Goal: Task Accomplishment & Management: Use online tool/utility

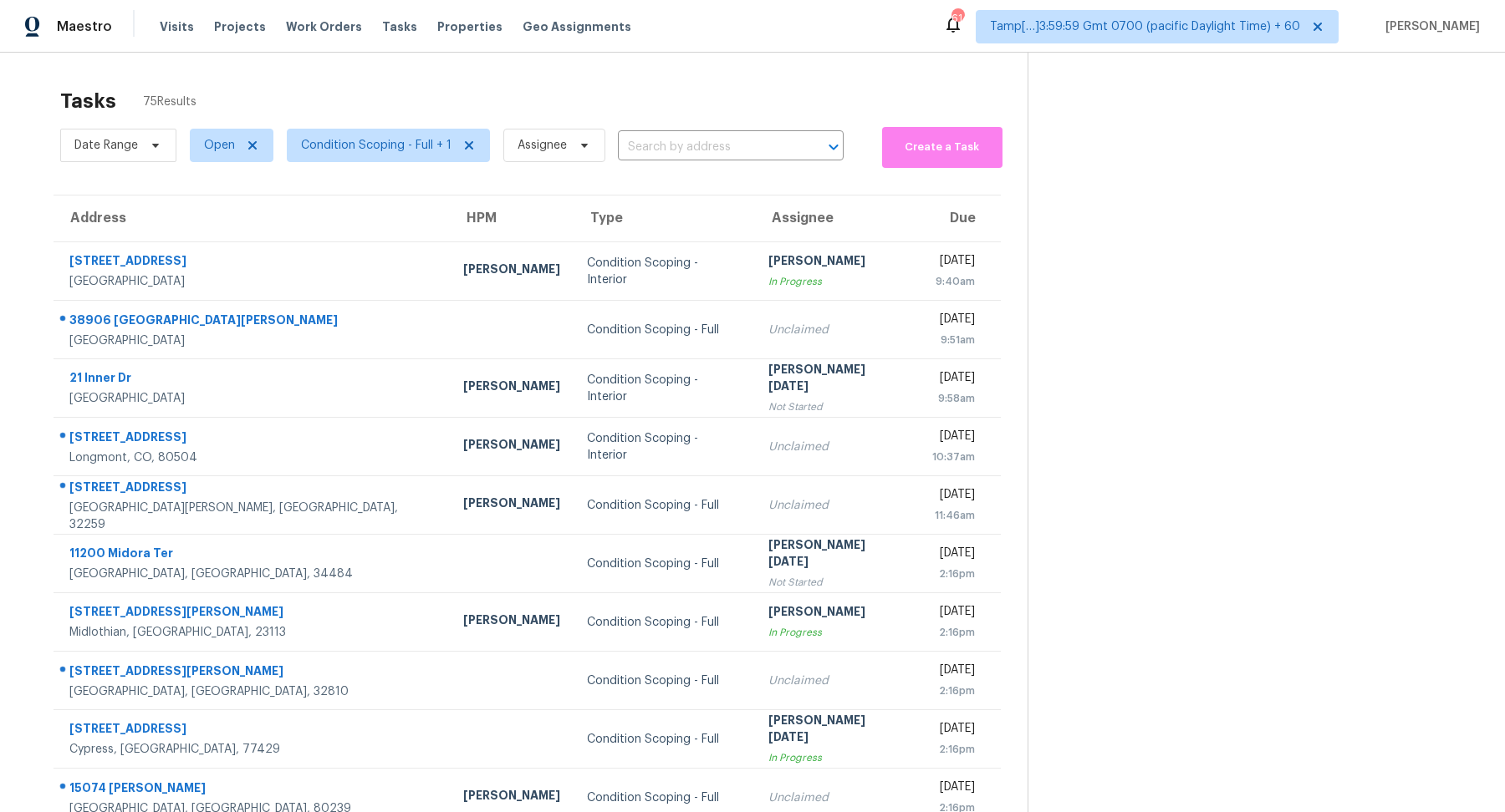
scroll to position [58, 0]
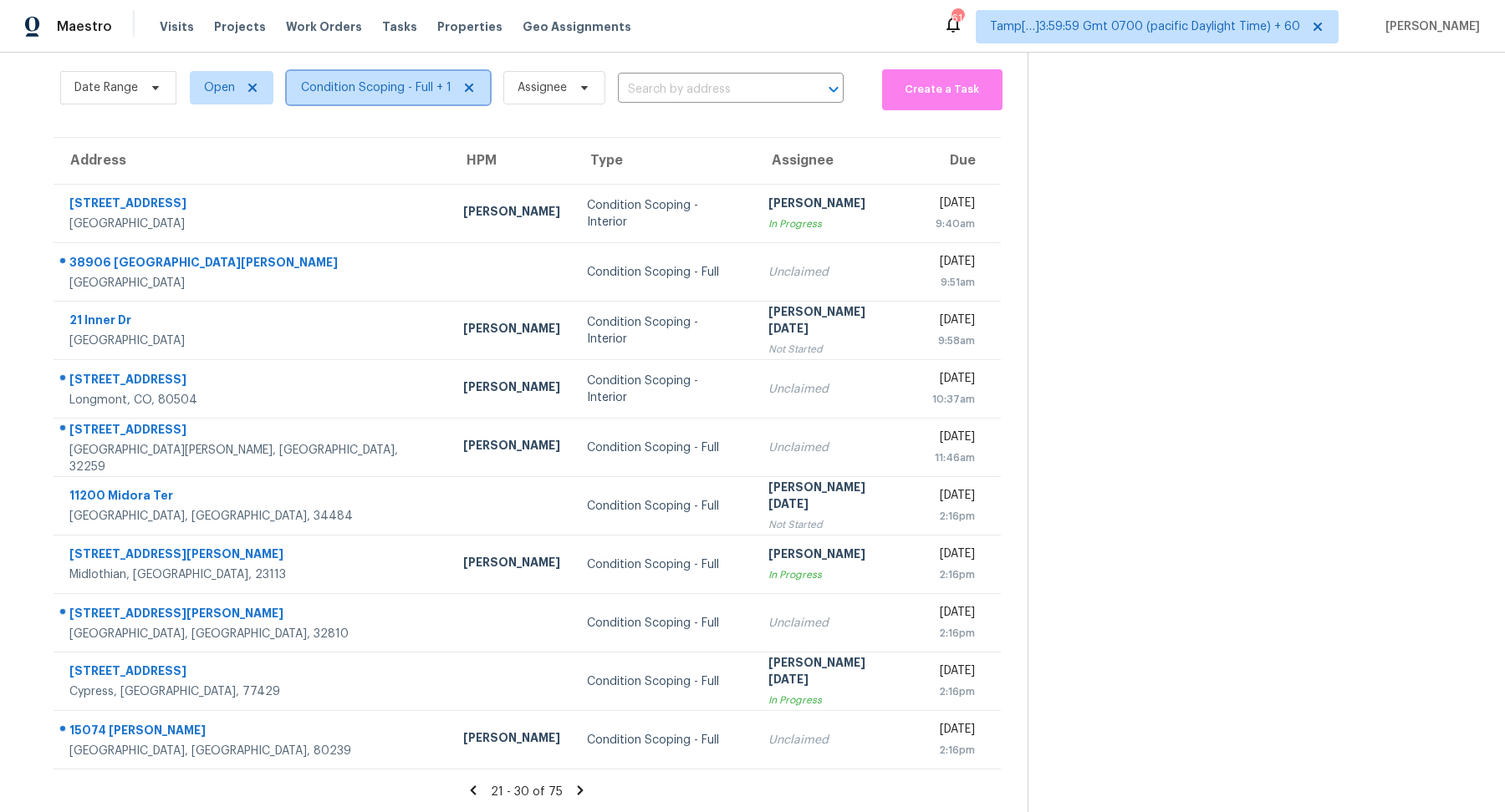
click at [402, 95] on span "Condition Scoping - Full + 1" at bounding box center [376, 87] width 151 height 16
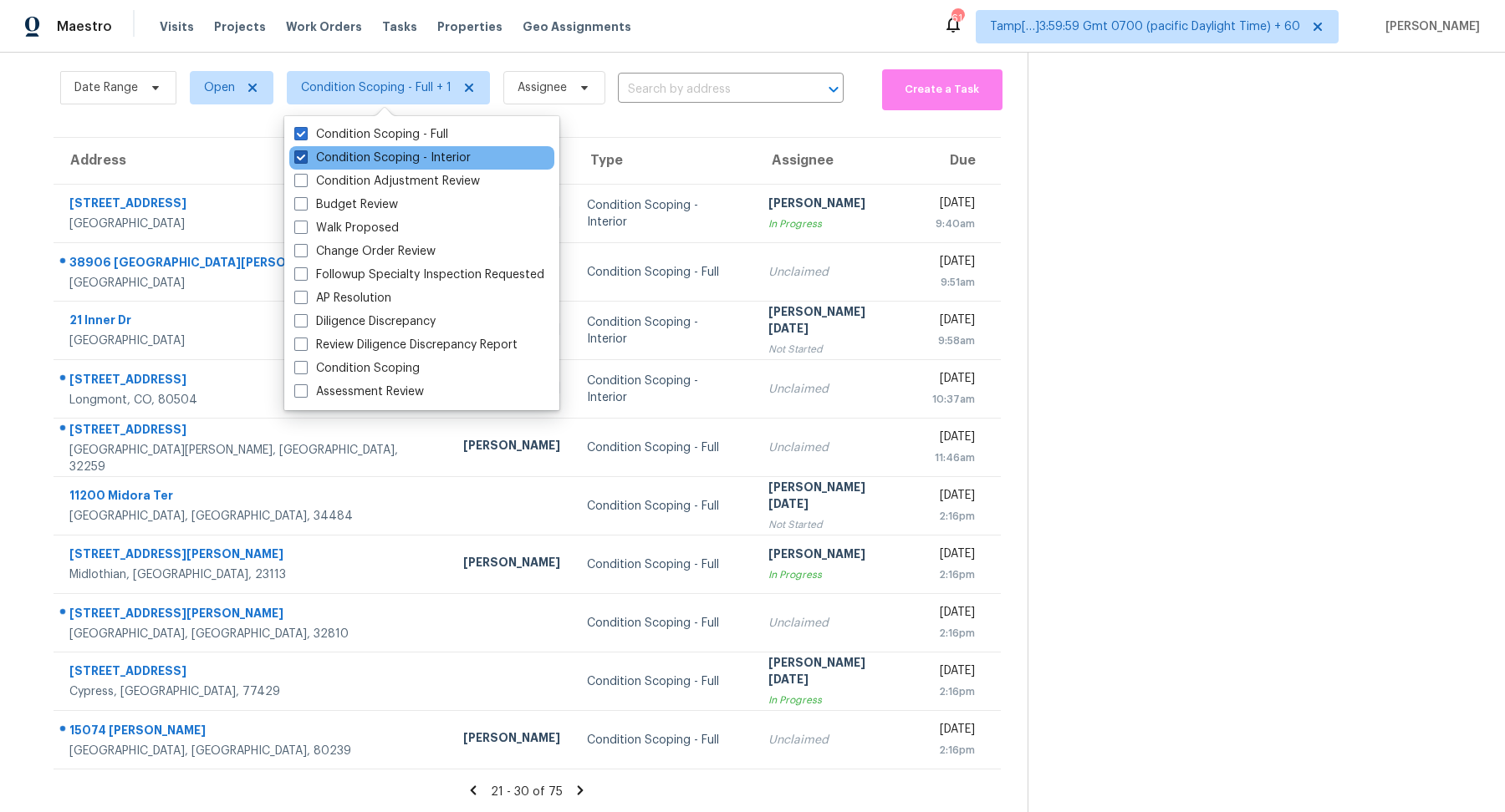
click at [418, 155] on label "Condition Scoping - Interior" at bounding box center [382, 158] width 177 height 16
click at [305, 155] on input "Condition Scoping - Interior" at bounding box center [299, 155] width 11 height 11
checkbox input "false"
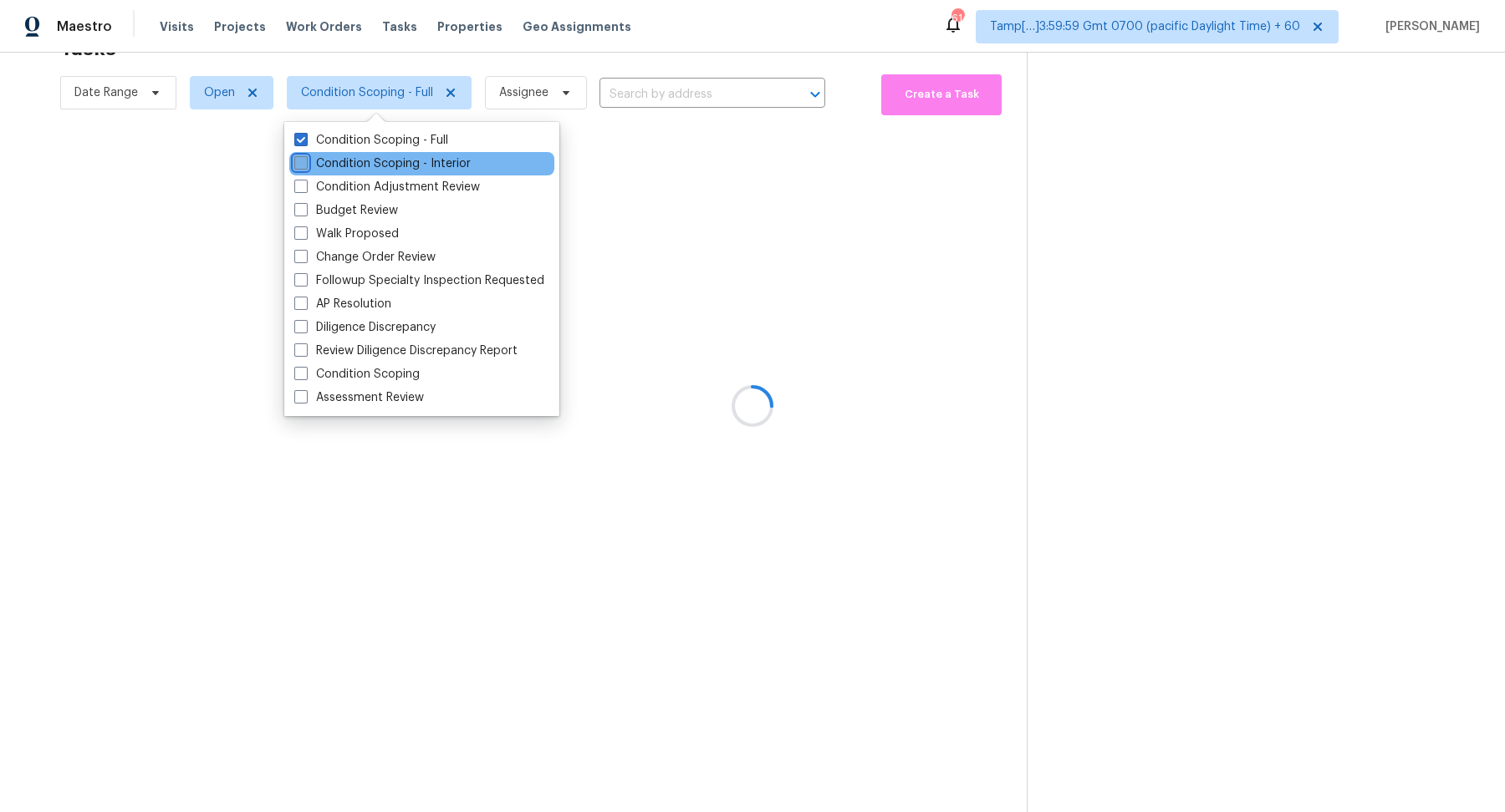
scroll to position [52, 0]
click at [673, 234] on div at bounding box center [752, 406] width 1505 height 812
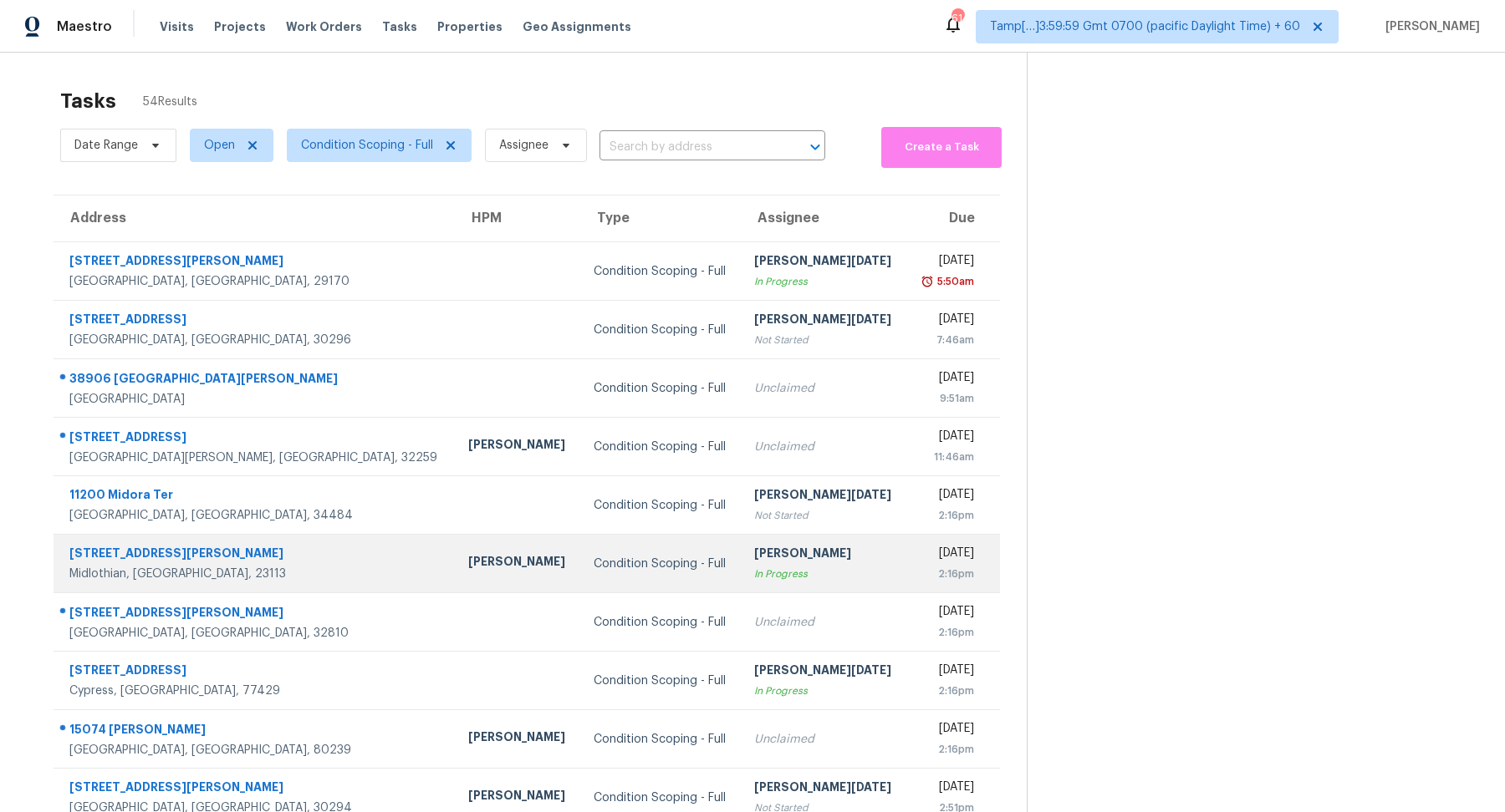
scroll to position [58, 0]
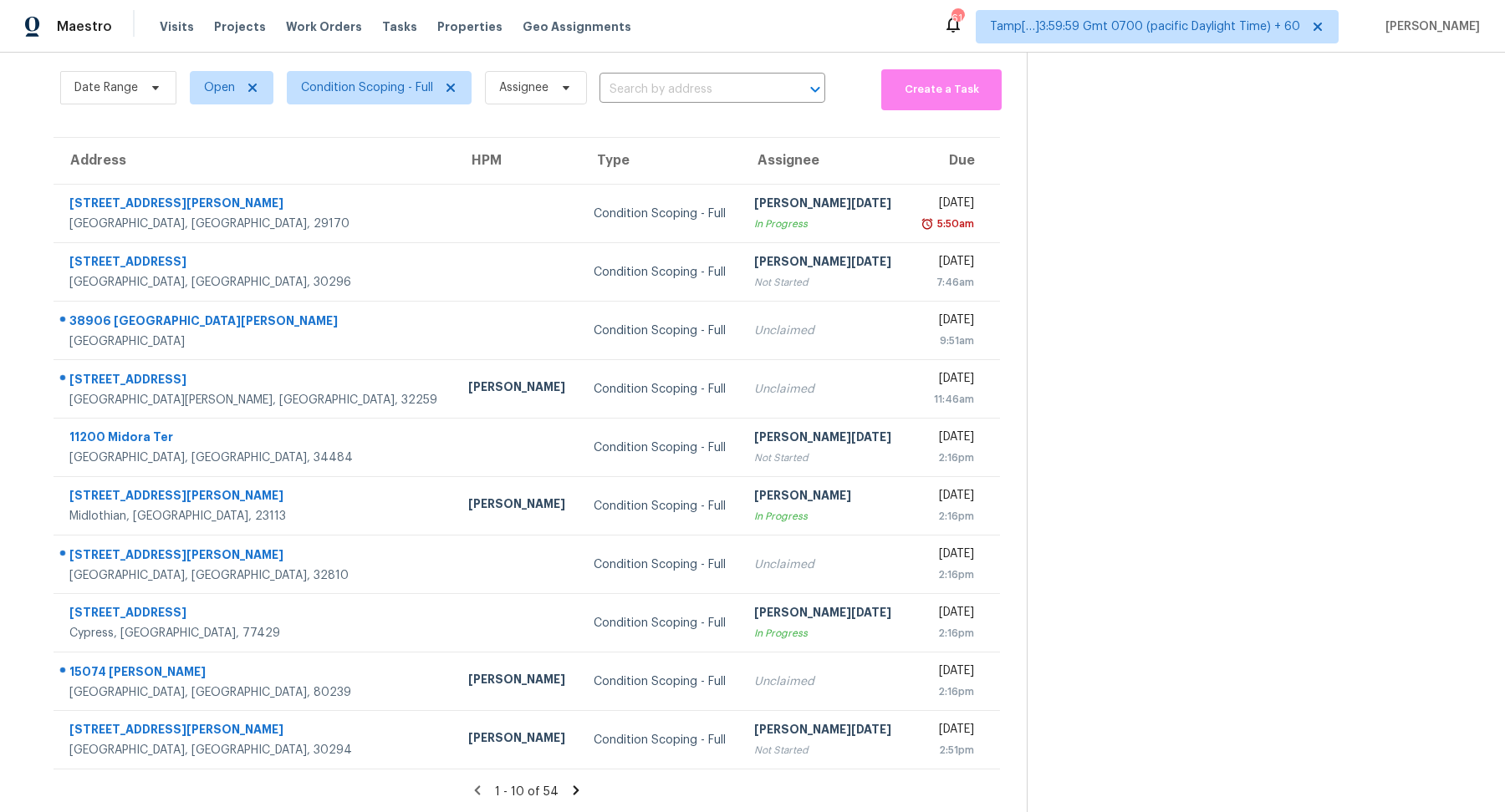
click at [563, 790] on div "1 - 10 of 54" at bounding box center [527, 791] width 1000 height 17
click at [574, 788] on icon at bounding box center [576, 790] width 6 height 9
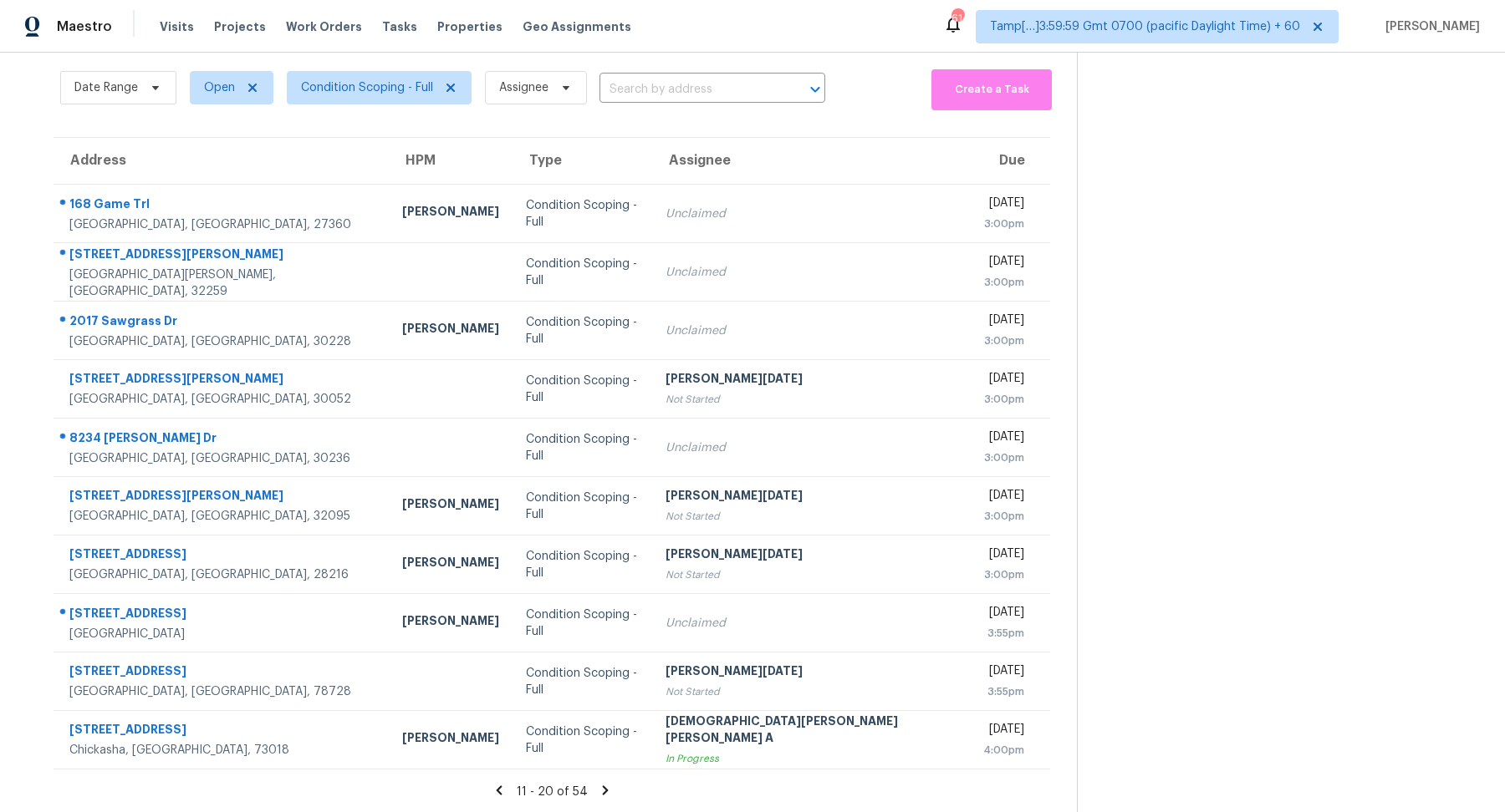
click at [602, 791] on icon at bounding box center [605, 790] width 6 height 9
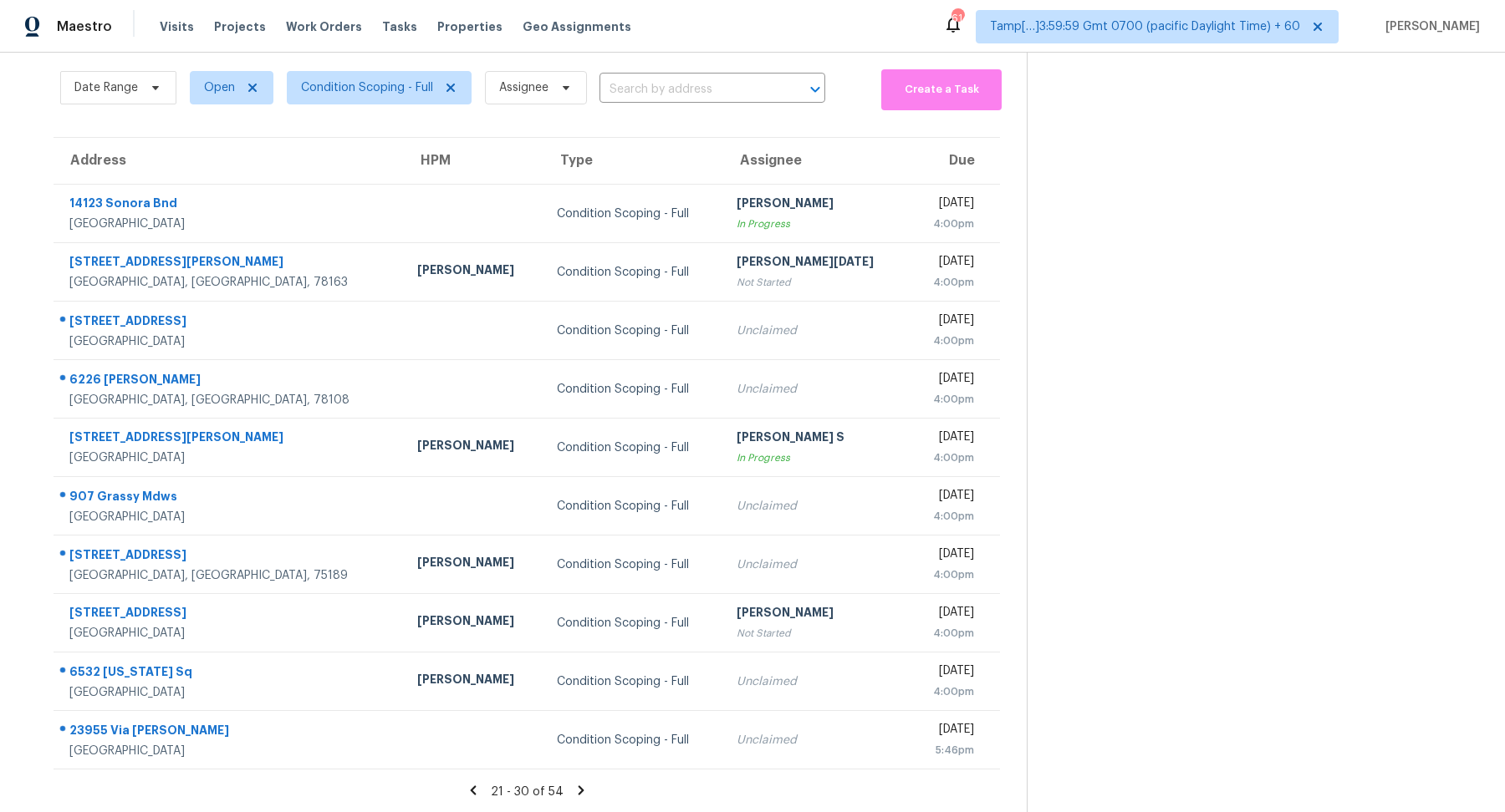
click at [576, 790] on icon at bounding box center [580, 790] width 15 height 15
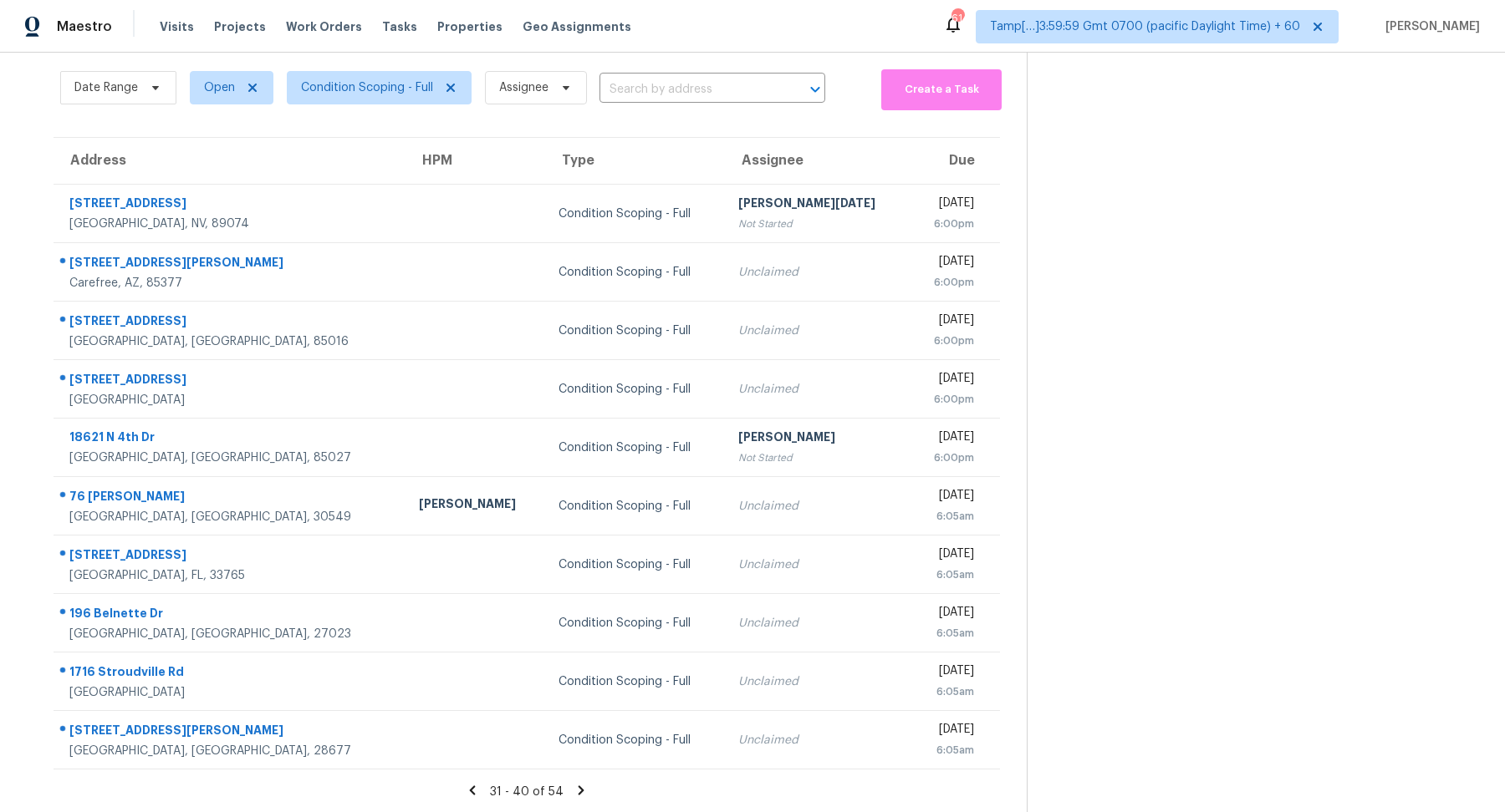
click at [580, 789] on icon at bounding box center [581, 790] width 6 height 9
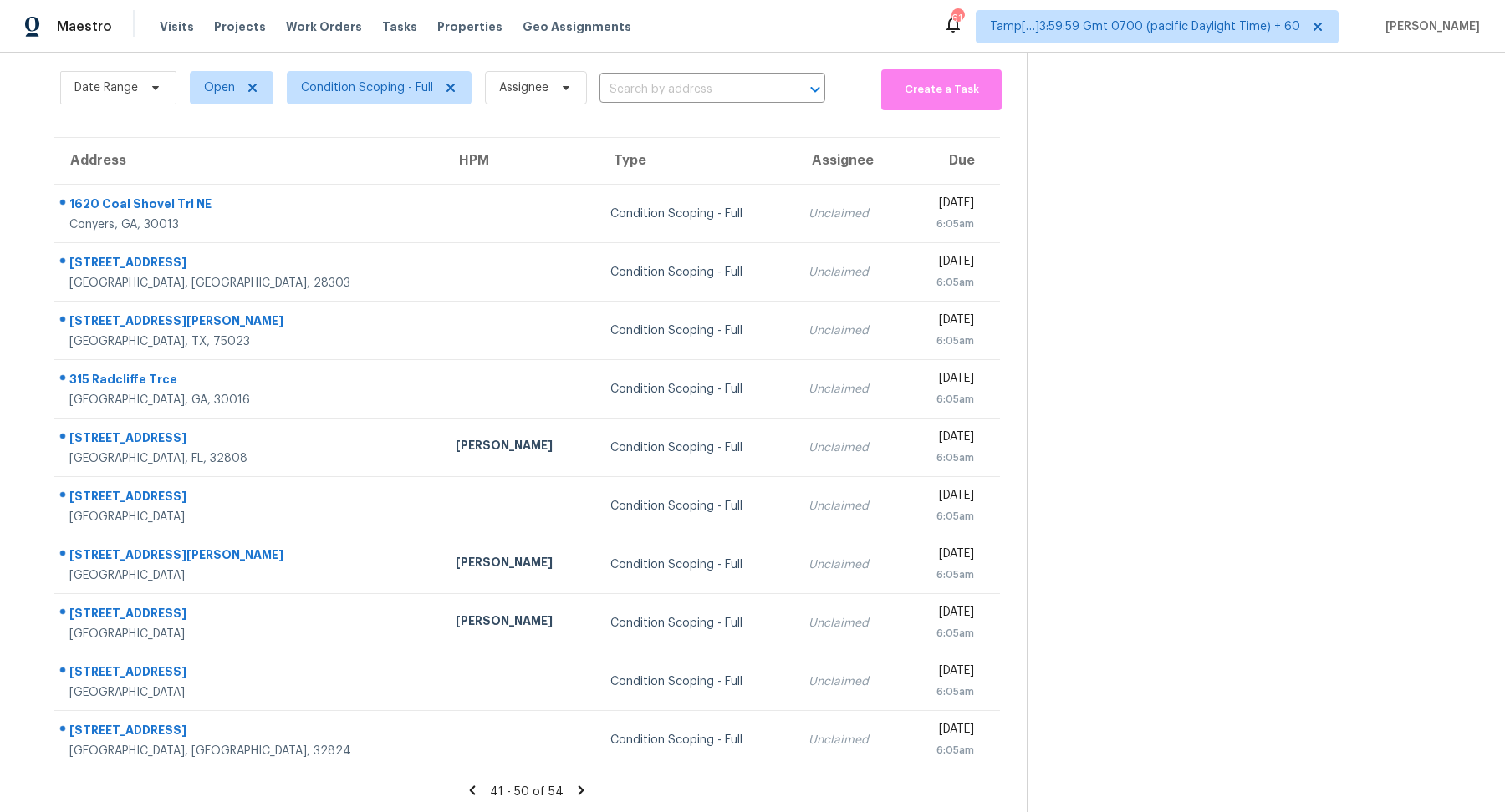
click at [574, 794] on icon at bounding box center [580, 790] width 15 height 15
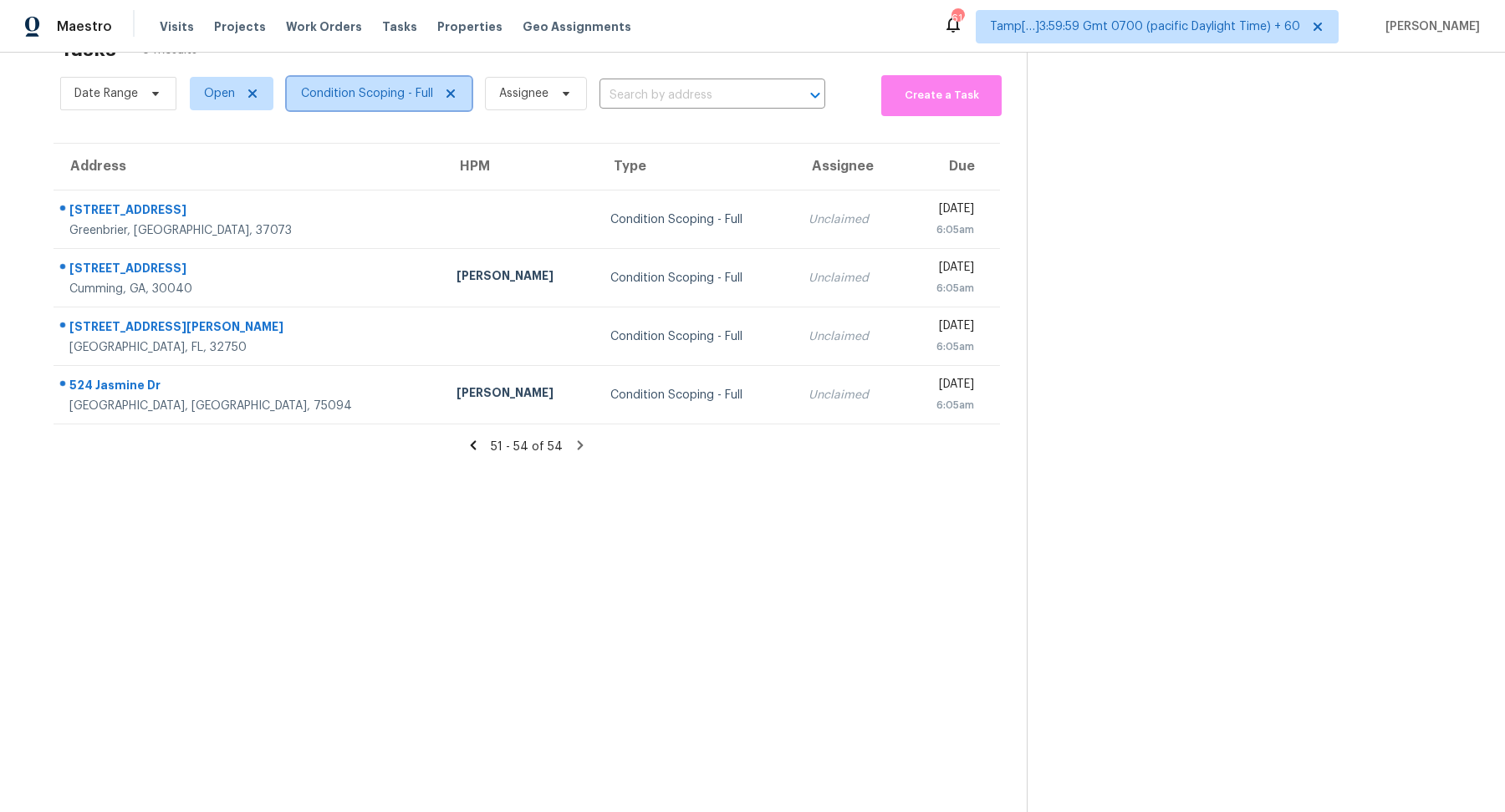
click at [345, 84] on span "Condition Scoping - Full" at bounding box center [379, 93] width 185 height 34
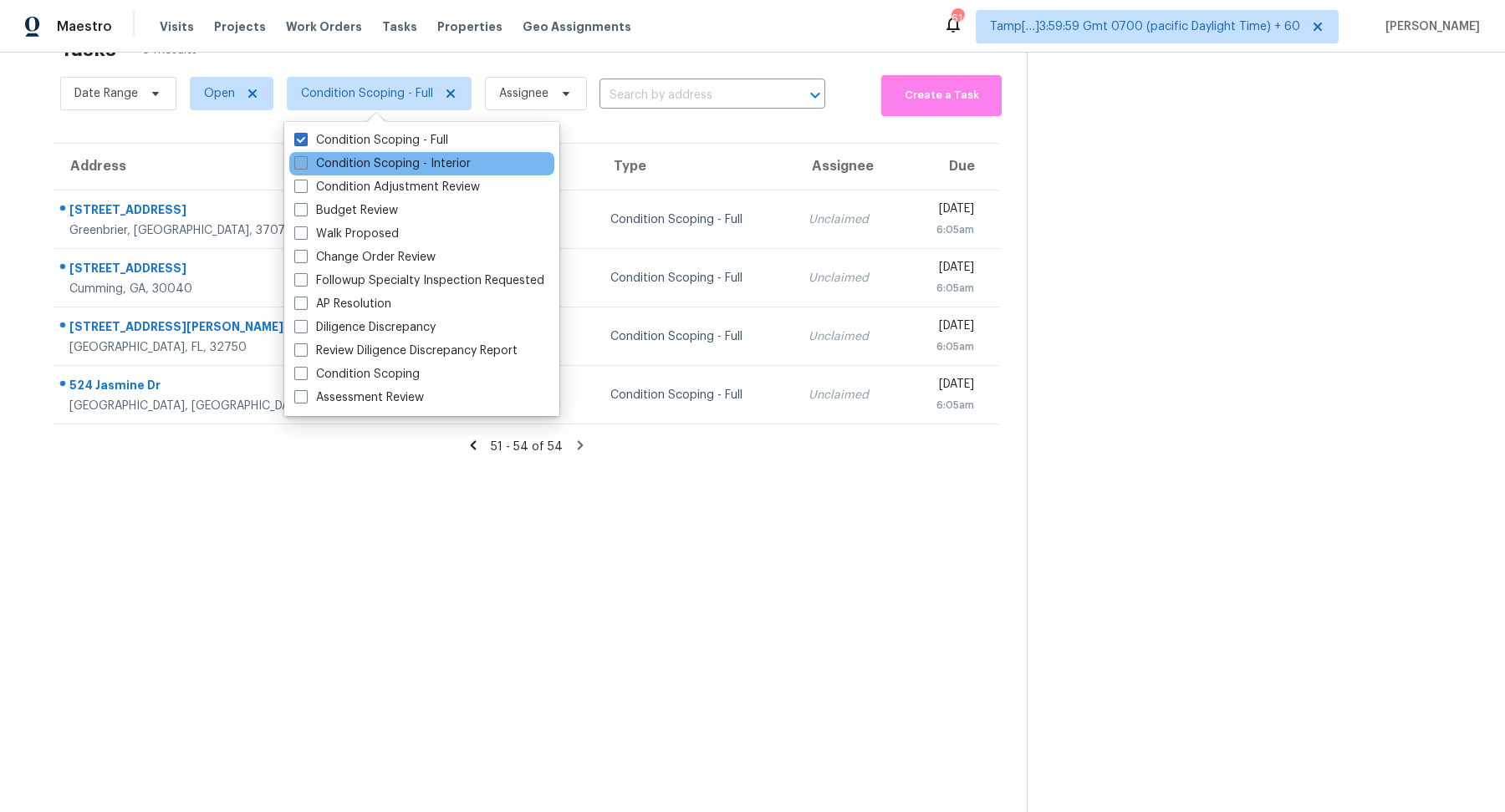
click at [366, 159] on label "Condition Scoping - Interior" at bounding box center [382, 163] width 177 height 16
click at [305, 159] on input "Condition Scoping - Interior" at bounding box center [299, 160] width 11 height 11
checkbox input "true"
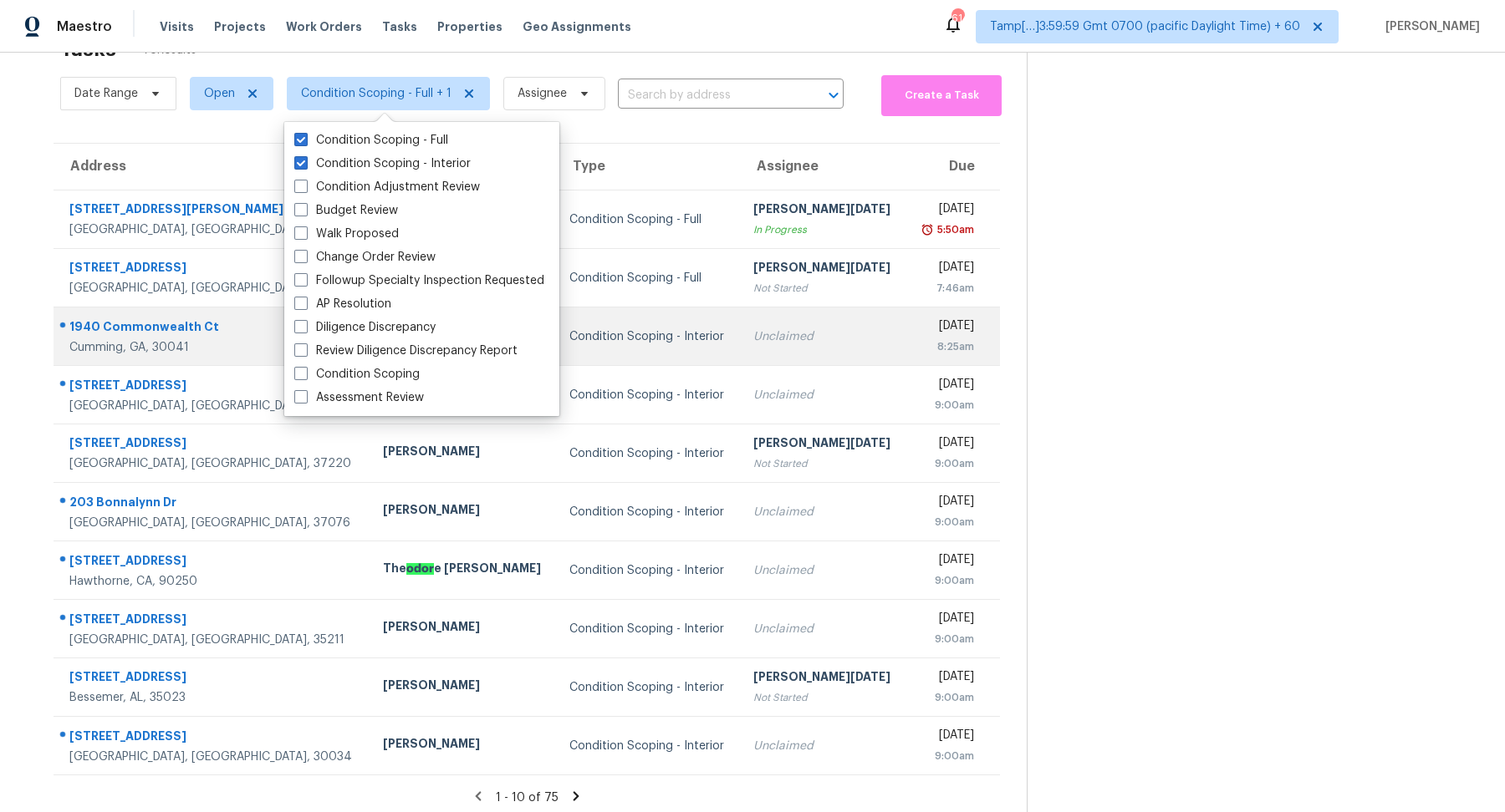
click at [740, 316] on td "Unclaimed" at bounding box center [823, 337] width 166 height 59
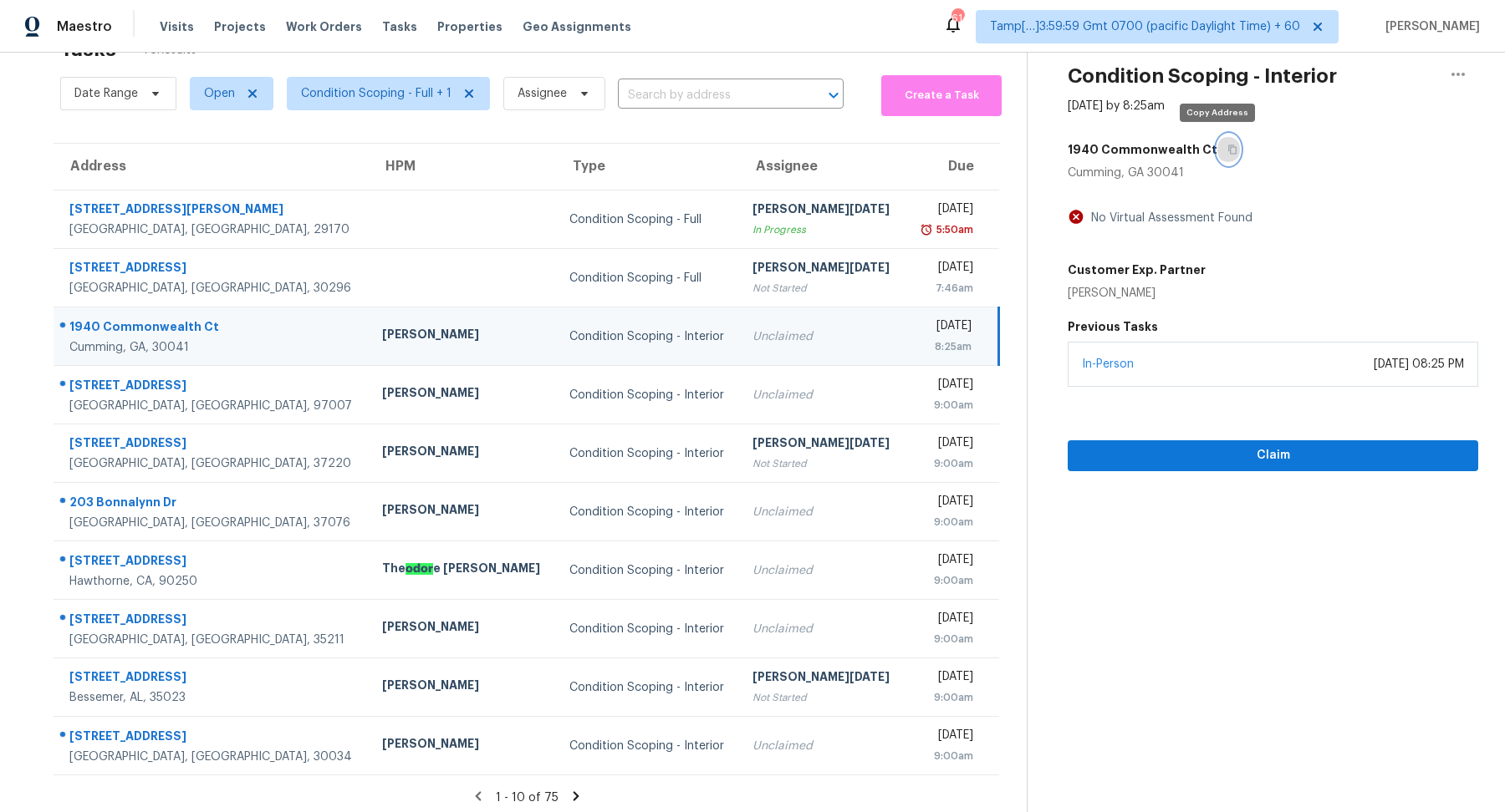
click at [1218, 157] on button "button" at bounding box center [1229, 149] width 22 height 30
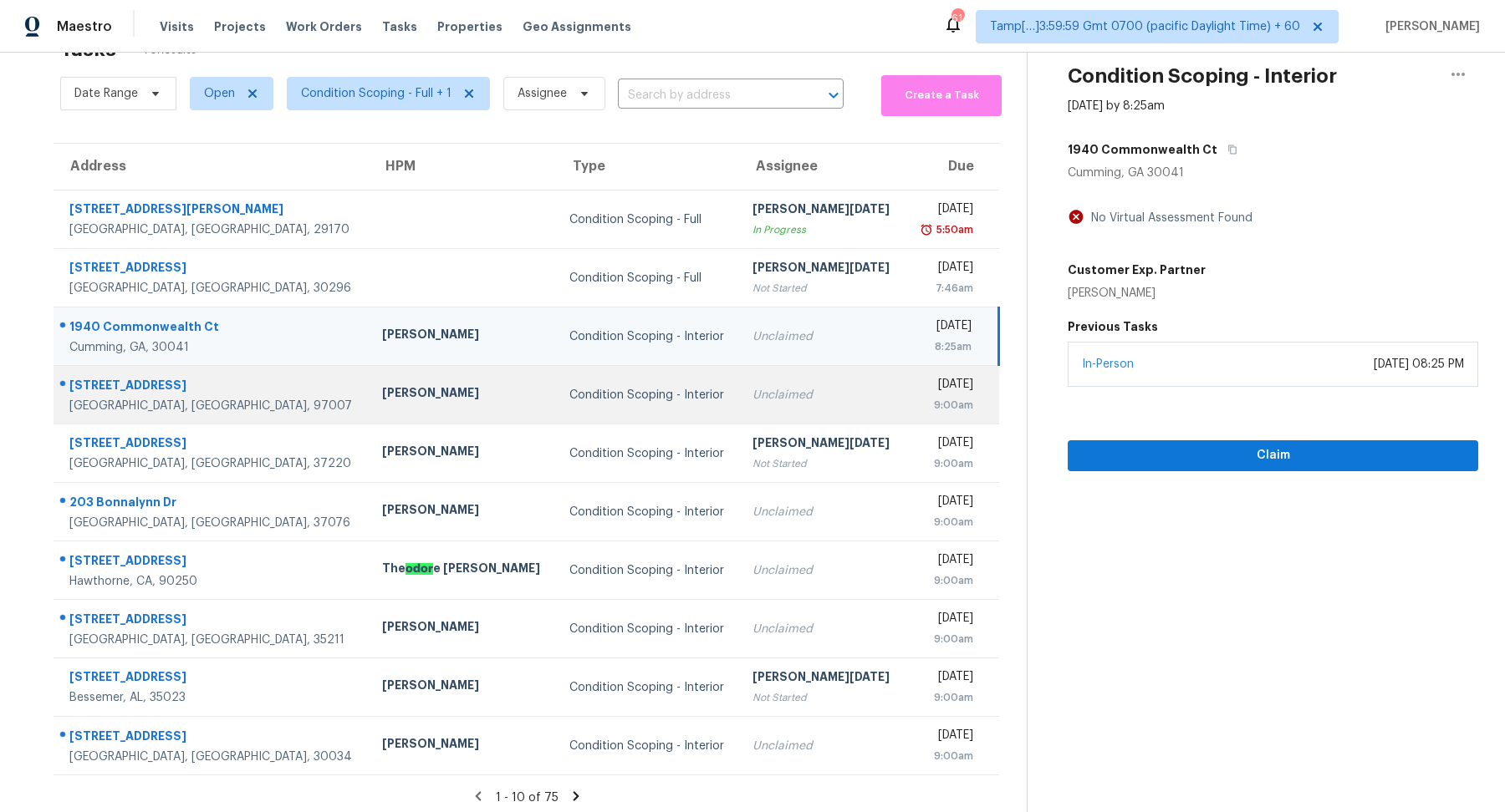
click at [585, 392] on div "Condition Scoping - Interior" at bounding box center [647, 395] width 156 height 16
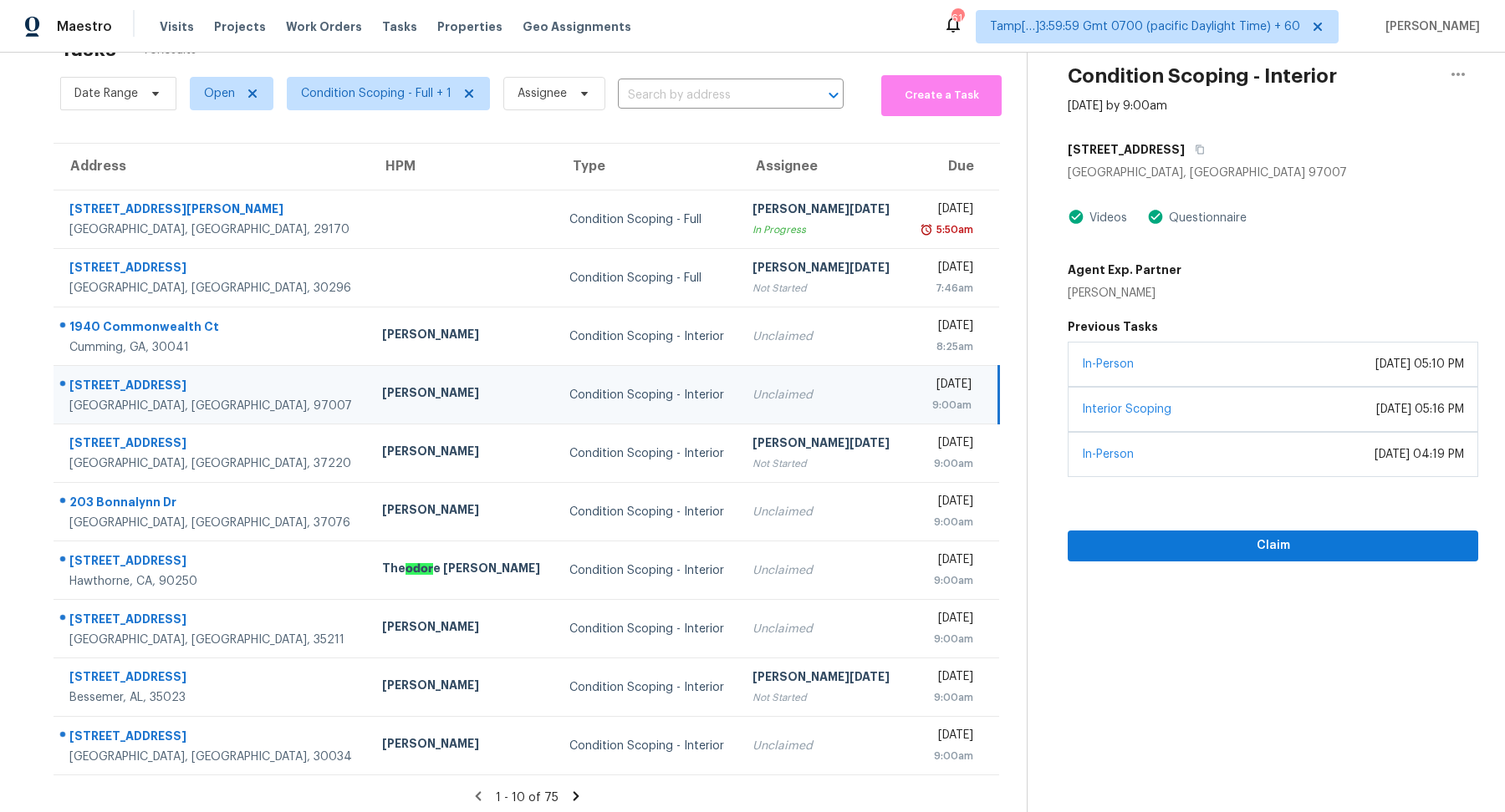
click at [1242, 151] on div "[STREET_ADDRESS]" at bounding box center [1273, 149] width 411 height 30
click at [1207, 154] on button "button" at bounding box center [1196, 149] width 22 height 30
click at [647, 96] on input "text" at bounding box center [706, 96] width 179 height 26
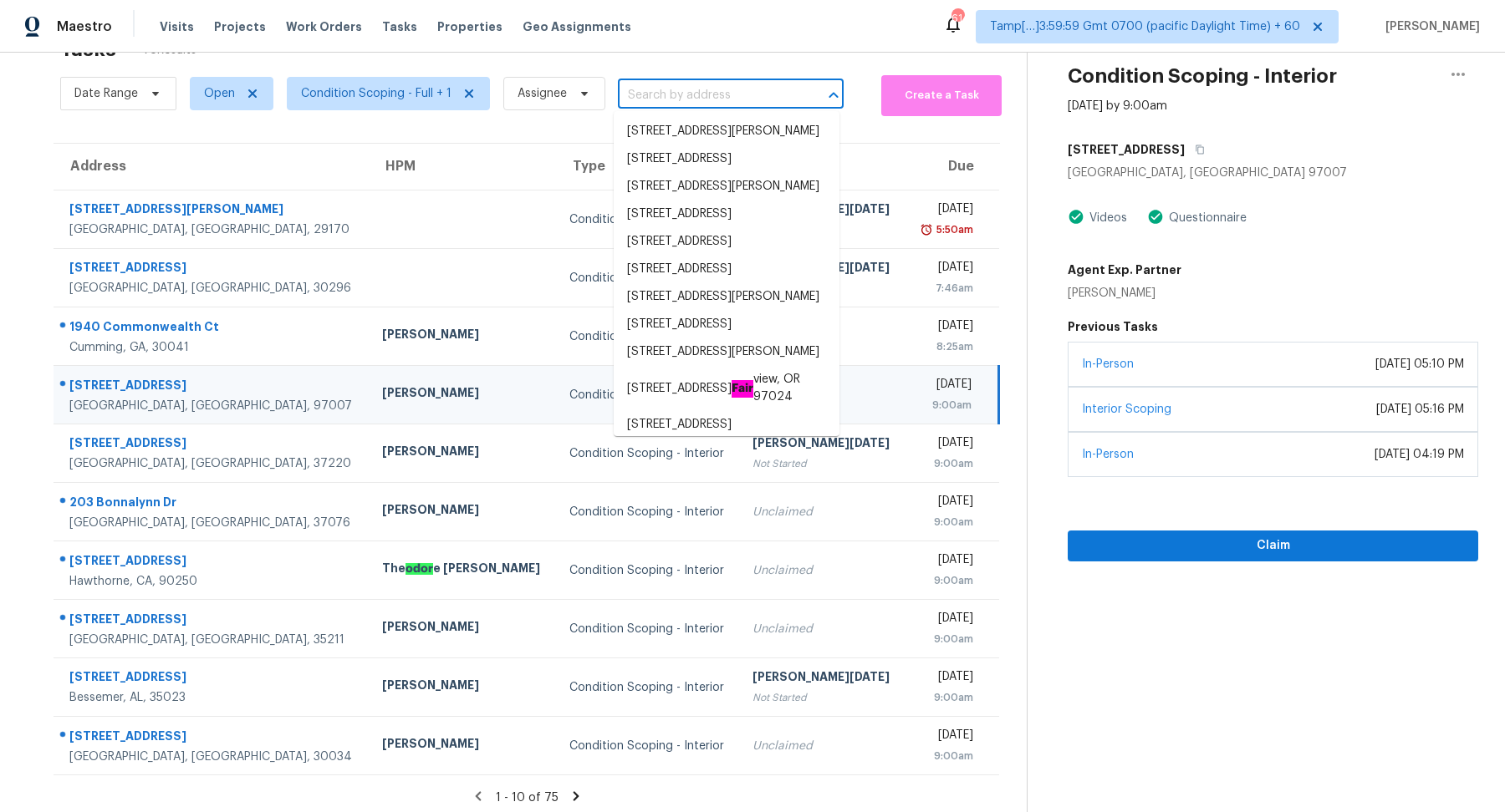
paste input "[STREET_ADDRESS][PERSON_NAME]"
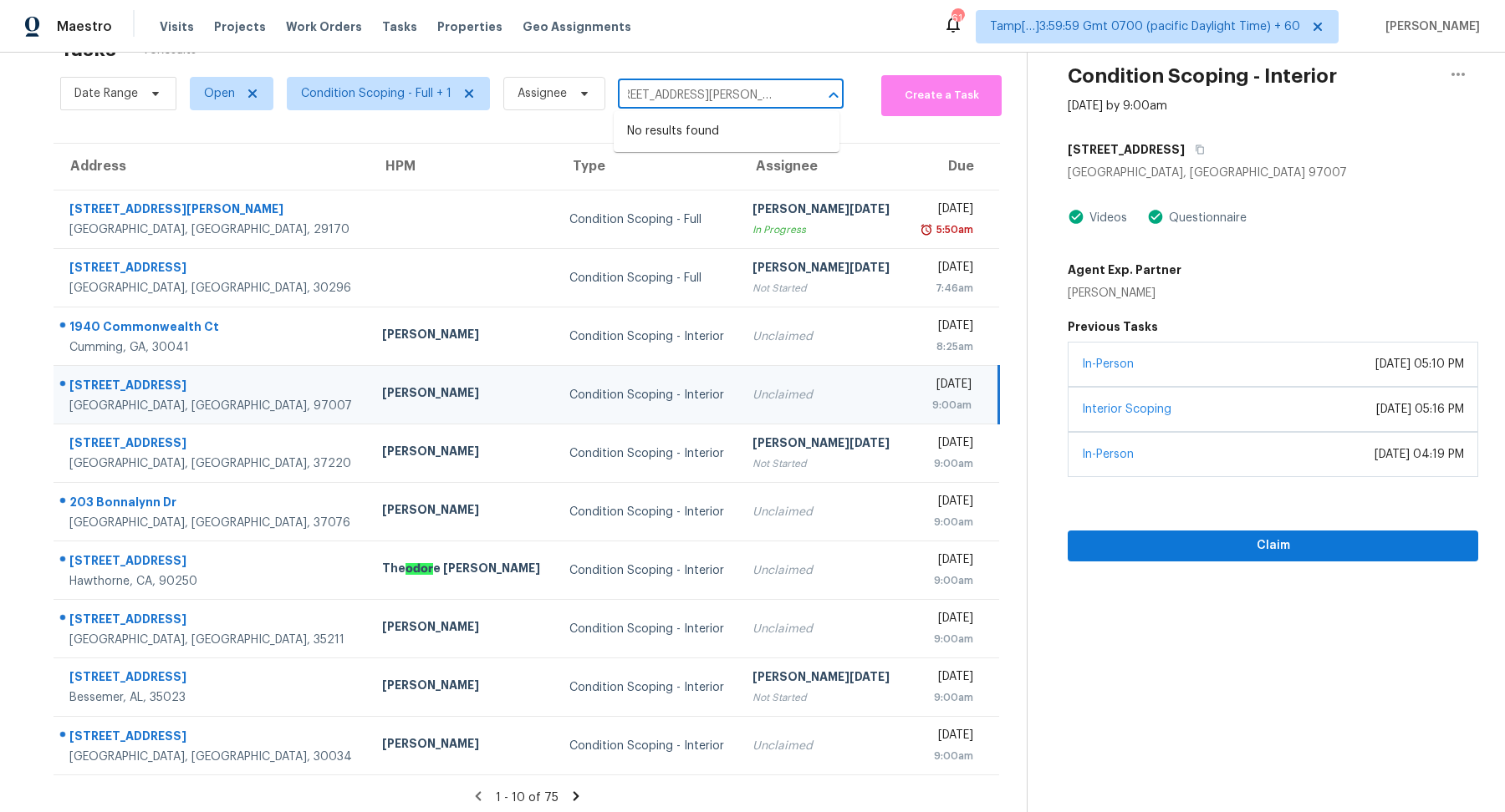
drag, startPoint x: 653, startPoint y: 96, endPoint x: 682, endPoint y: 94, distance: 29.1
click at [682, 94] on input "[STREET_ADDRESS][PERSON_NAME]" at bounding box center [706, 96] width 179 height 26
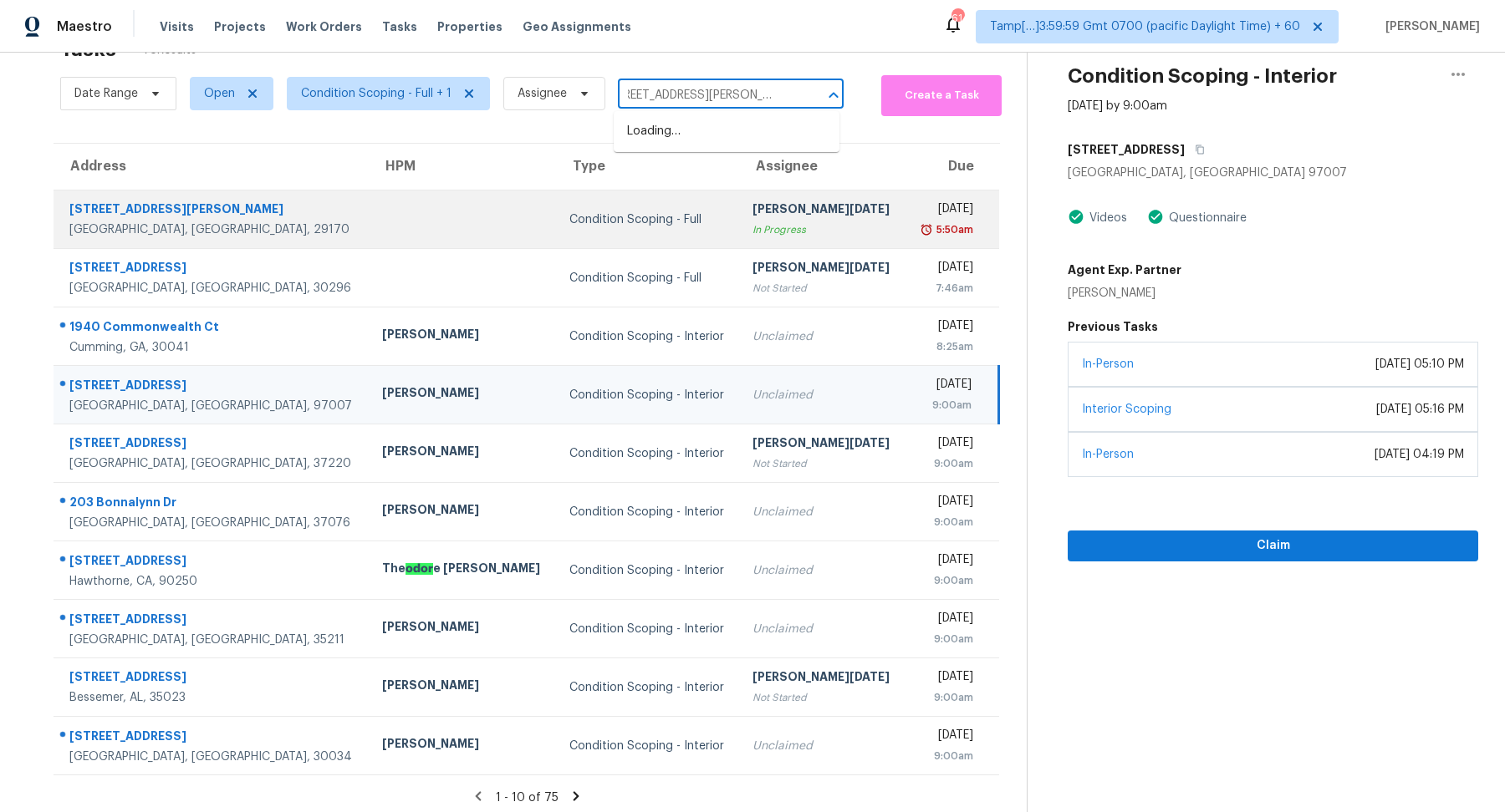
scroll to position [0, 91]
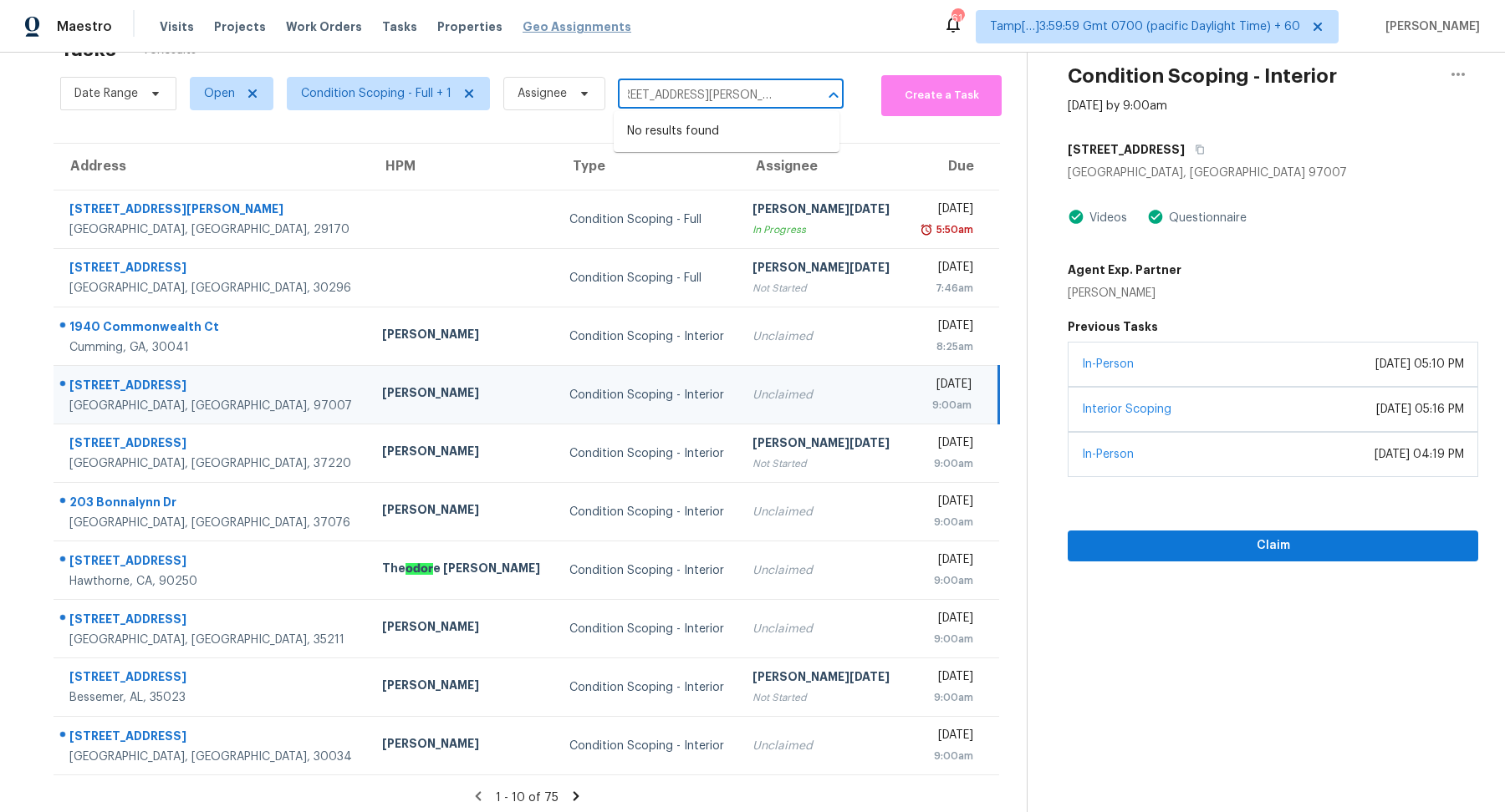
type input "37206 N Tom Darlington Dr, Carefree, AZ 85377"
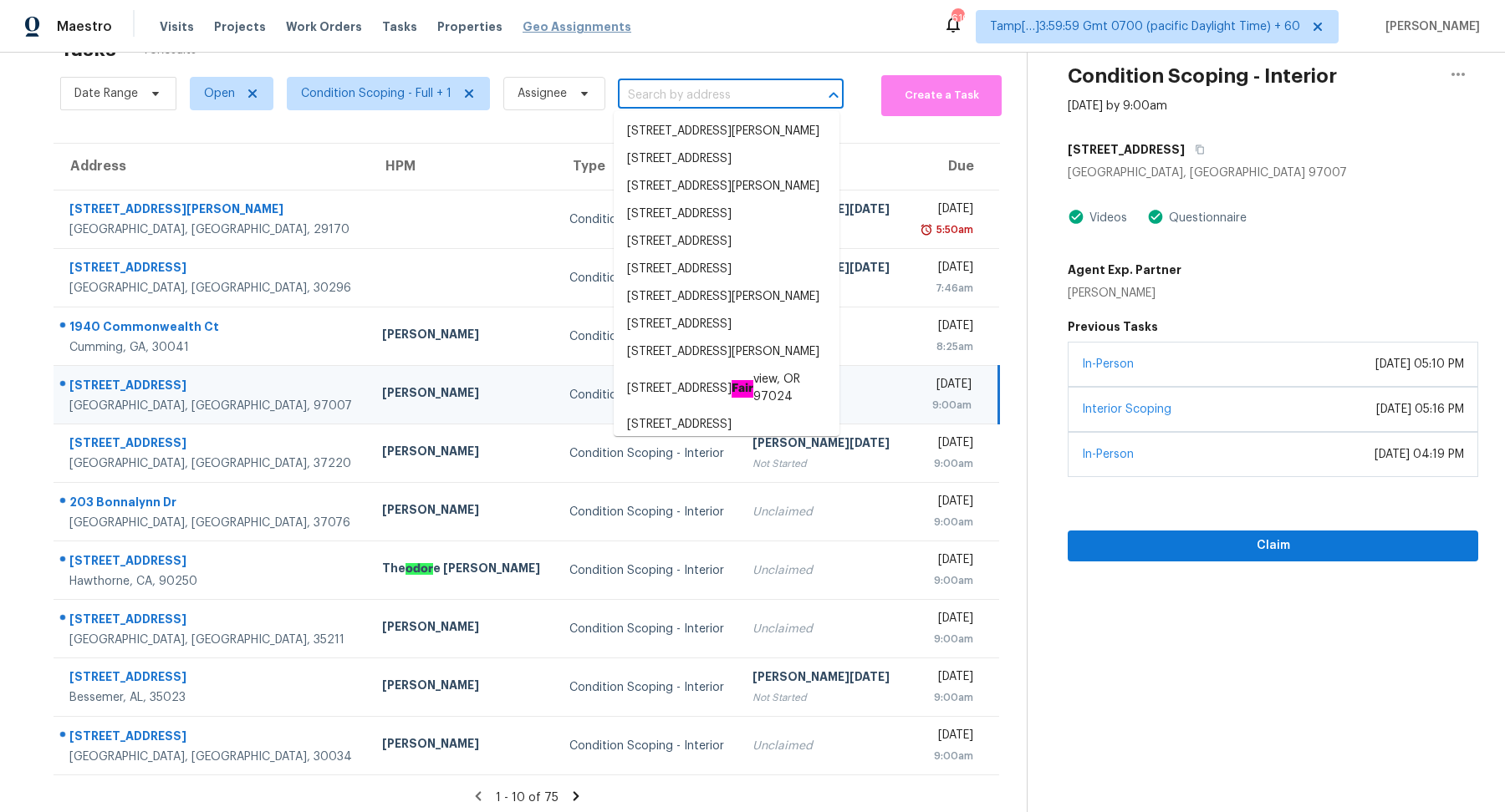
scroll to position [0, 0]
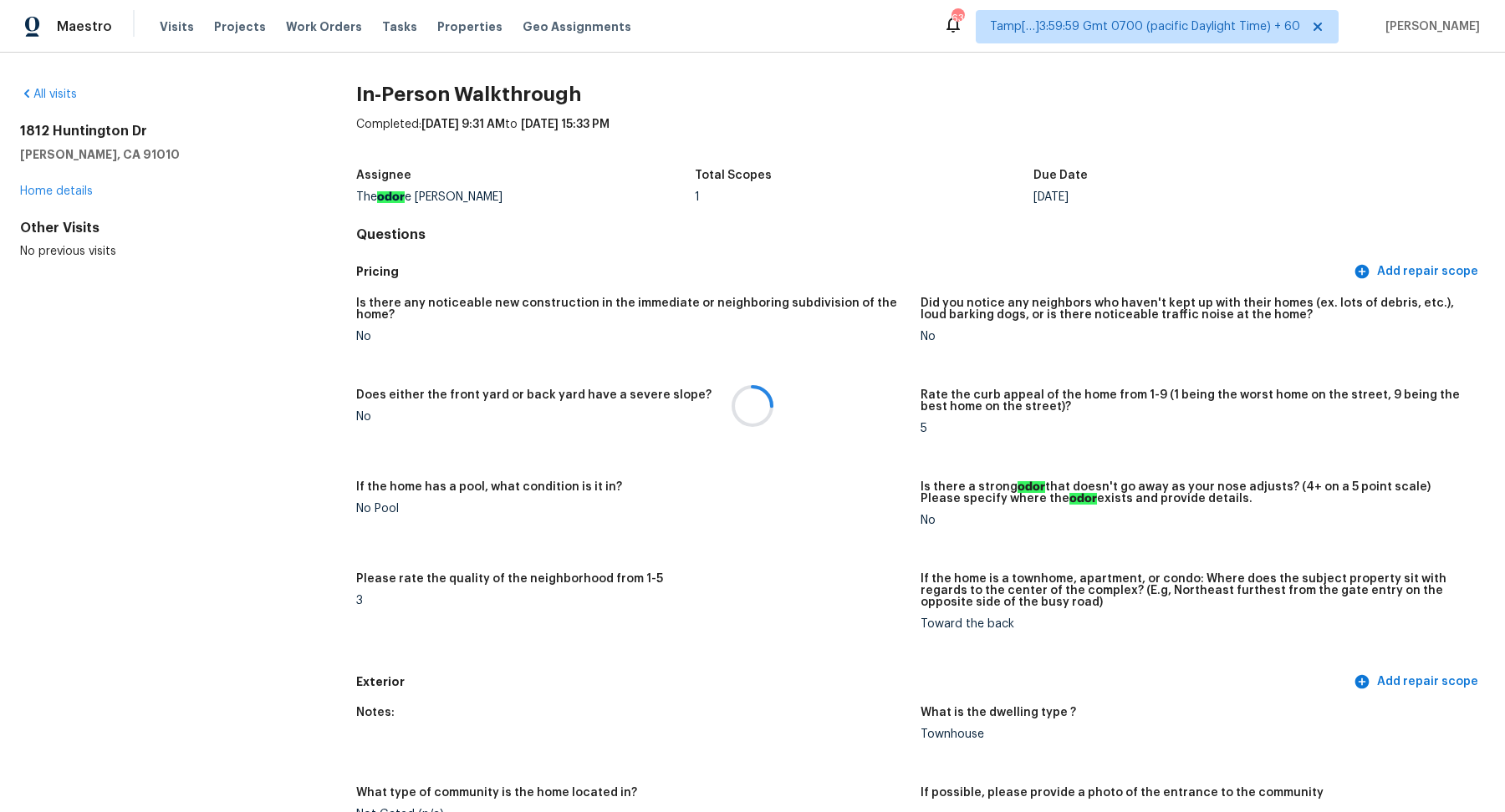
click at [60, 91] on div at bounding box center [752, 406] width 1505 height 812
click at [45, 91] on div at bounding box center [752, 406] width 1505 height 812
click at [69, 98] on link "All visits" at bounding box center [48, 95] width 57 height 12
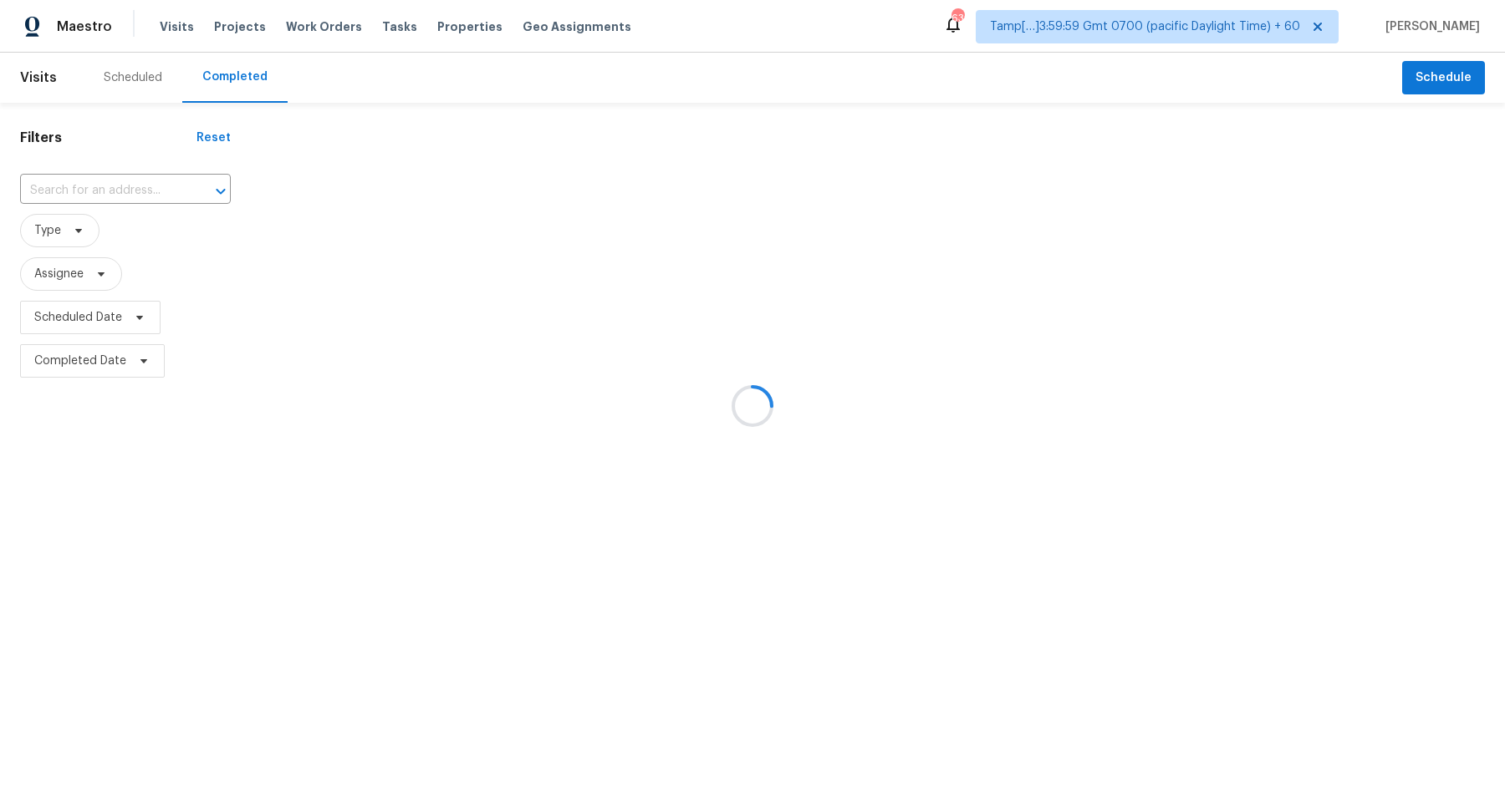
click at [83, 182] on div at bounding box center [752, 406] width 1505 height 812
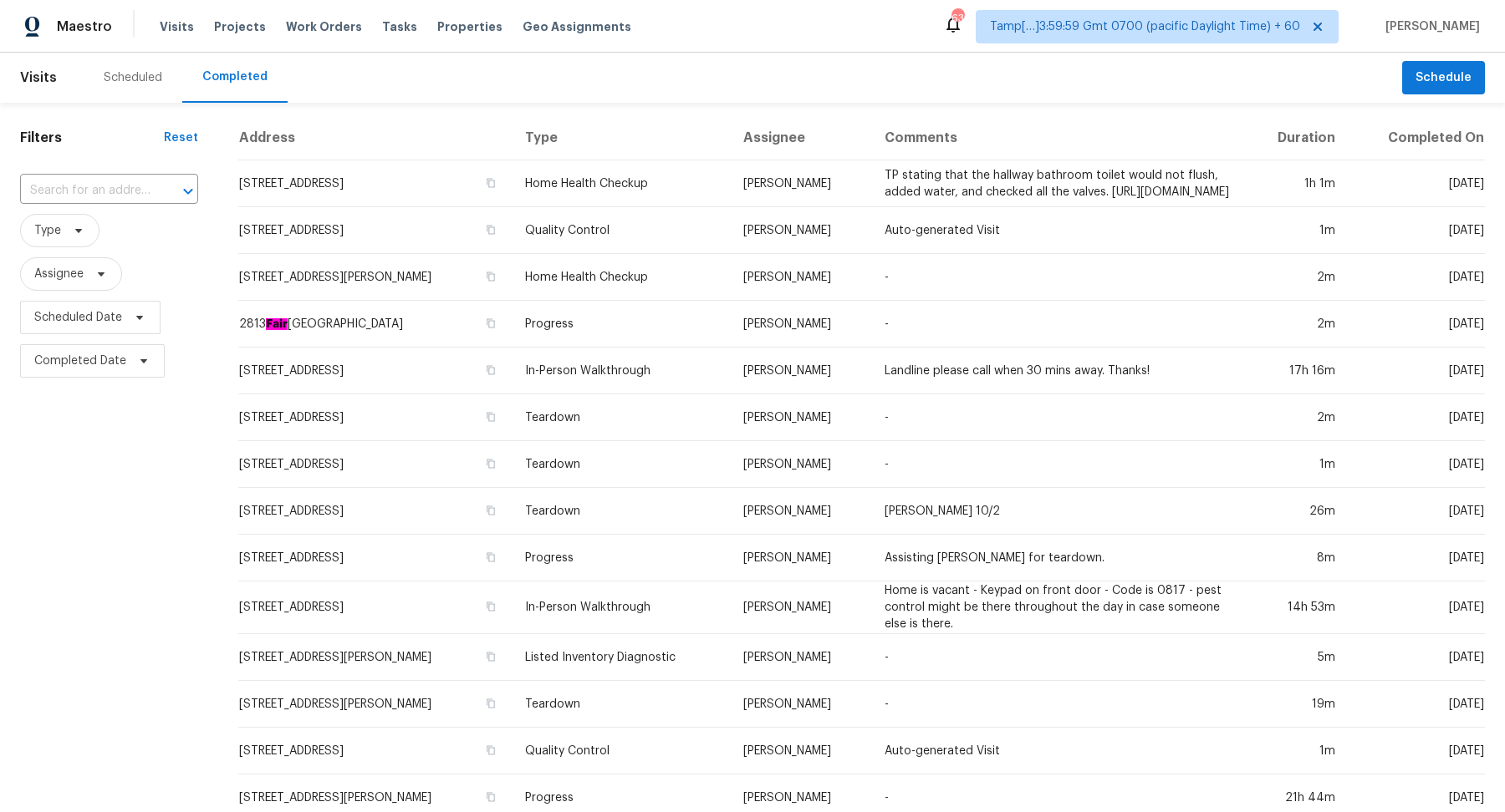
click at [83, 182] on input "text" at bounding box center [85, 191] width 131 height 26
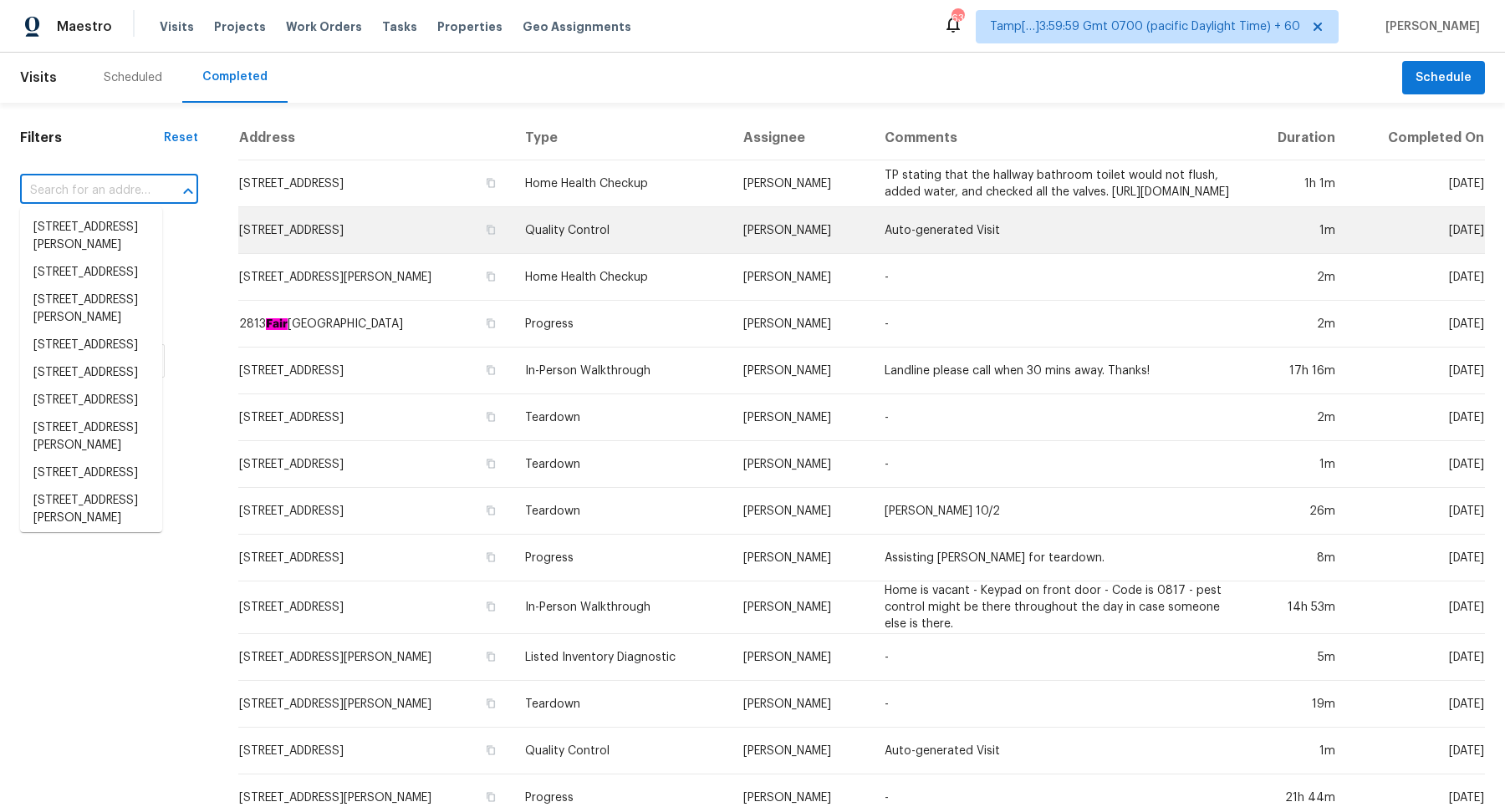
paste input "1940 Commonwealth Ct, Cumming, GA 30041"
type input "1940 Commonwealth Ct, Cumming, GA 30041"
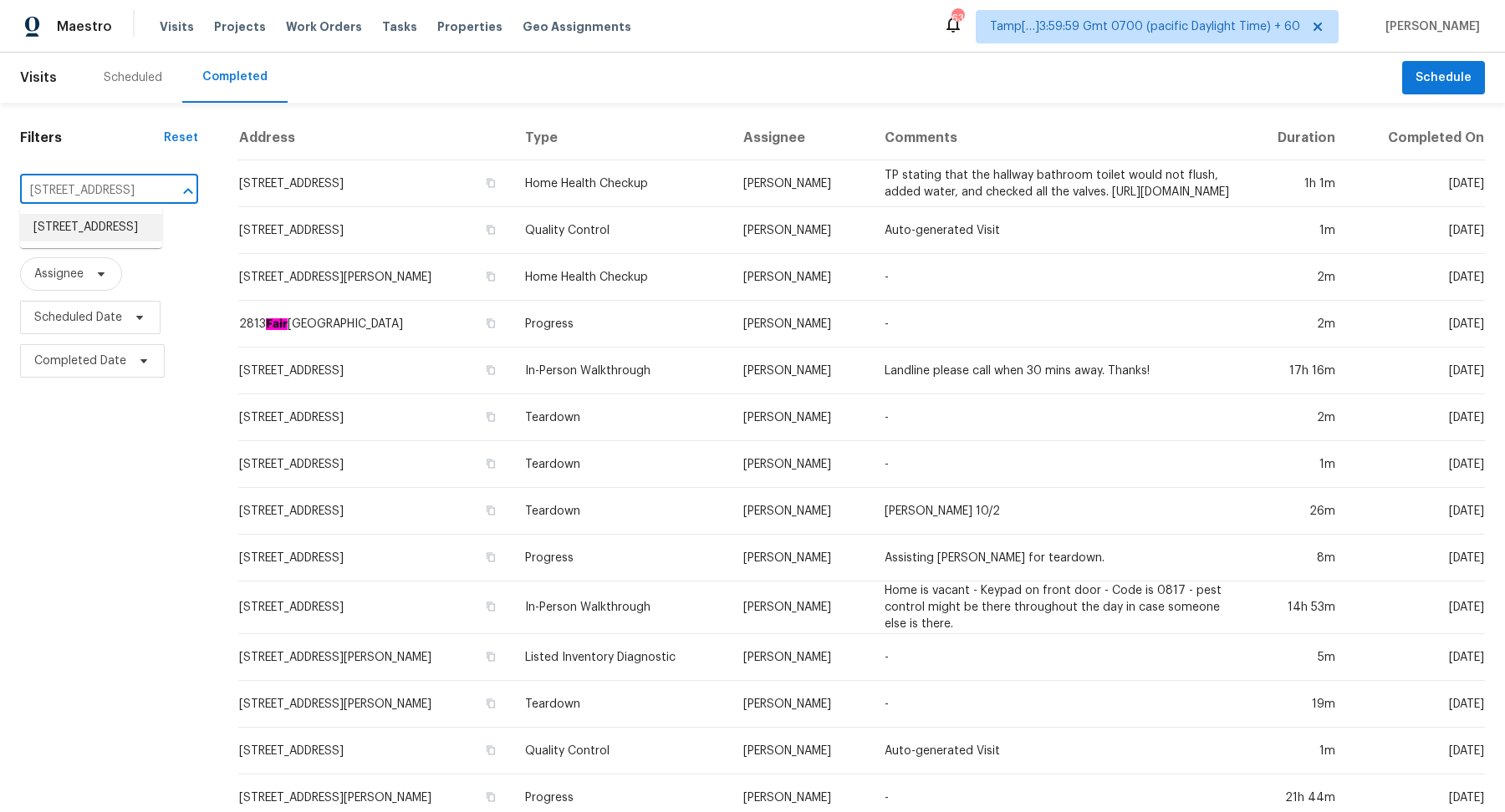
click at [51, 240] on li "1940 Commonwealth Ct, Cumming, GA 30041" at bounding box center [91, 228] width 142 height 28
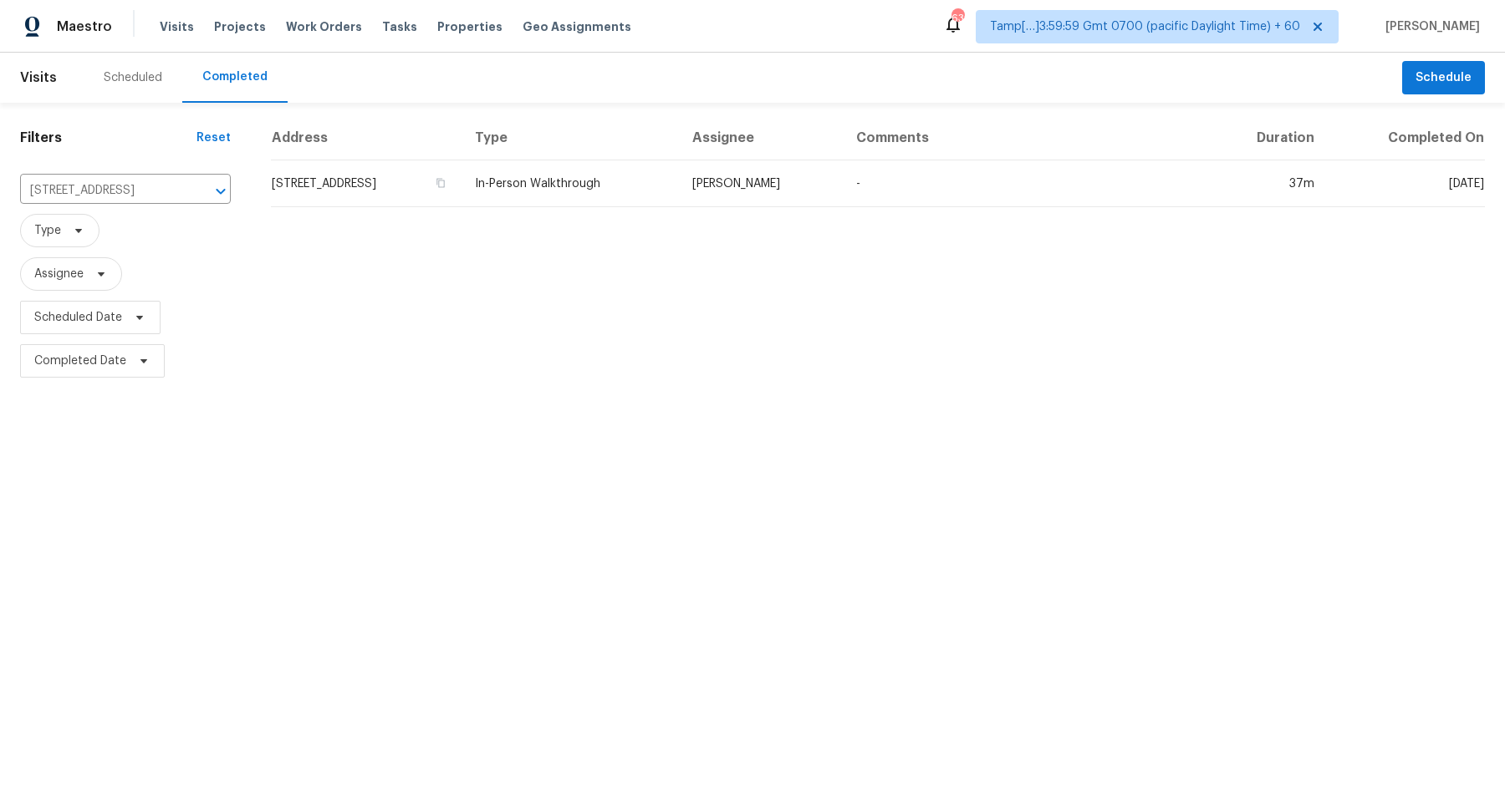
click at [342, 191] on td "1940 Commonwealth Ct, Cumming, GA 30041" at bounding box center [366, 184] width 191 height 47
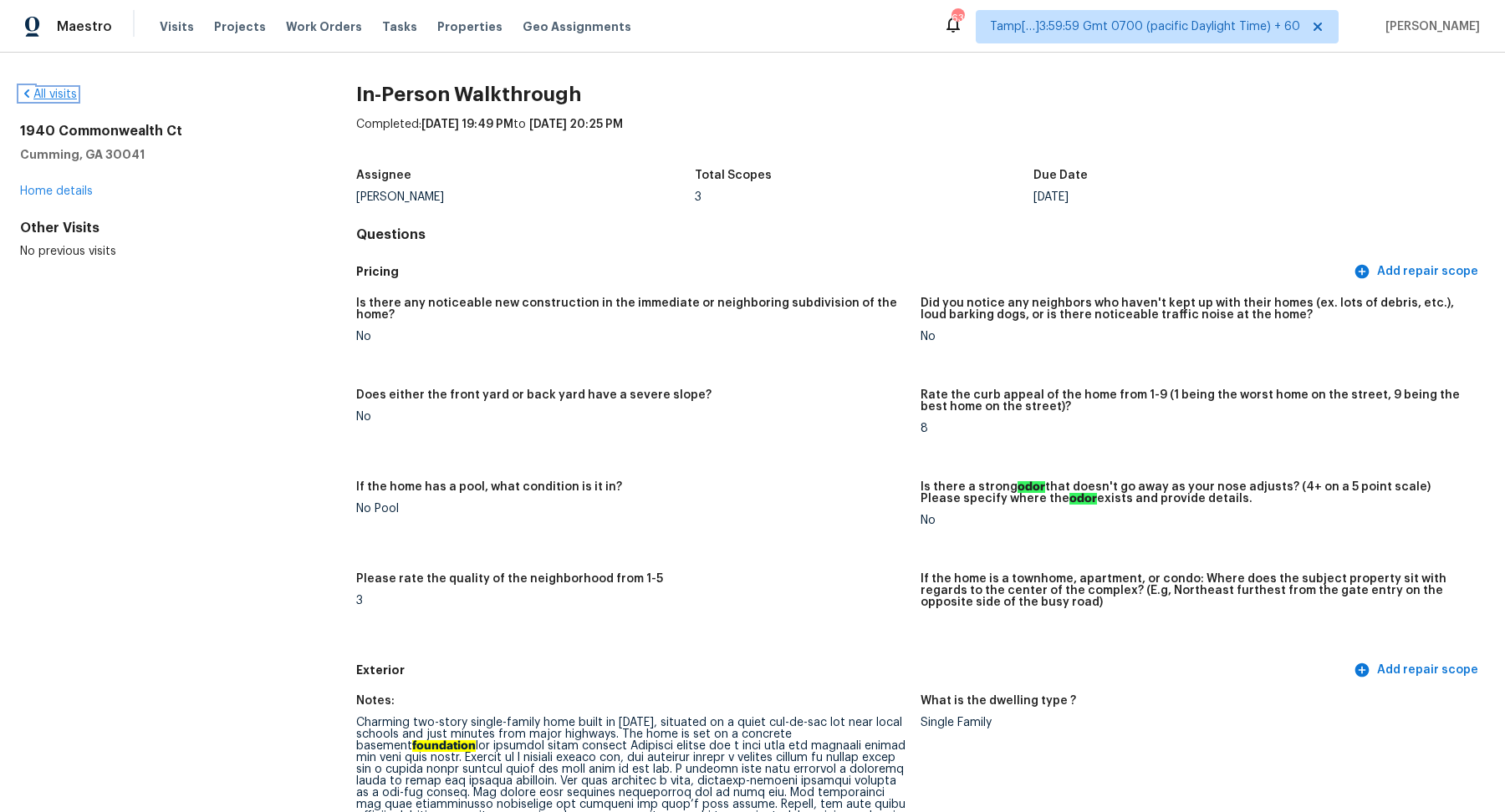
click at [61, 91] on link "All visits" at bounding box center [48, 95] width 57 height 12
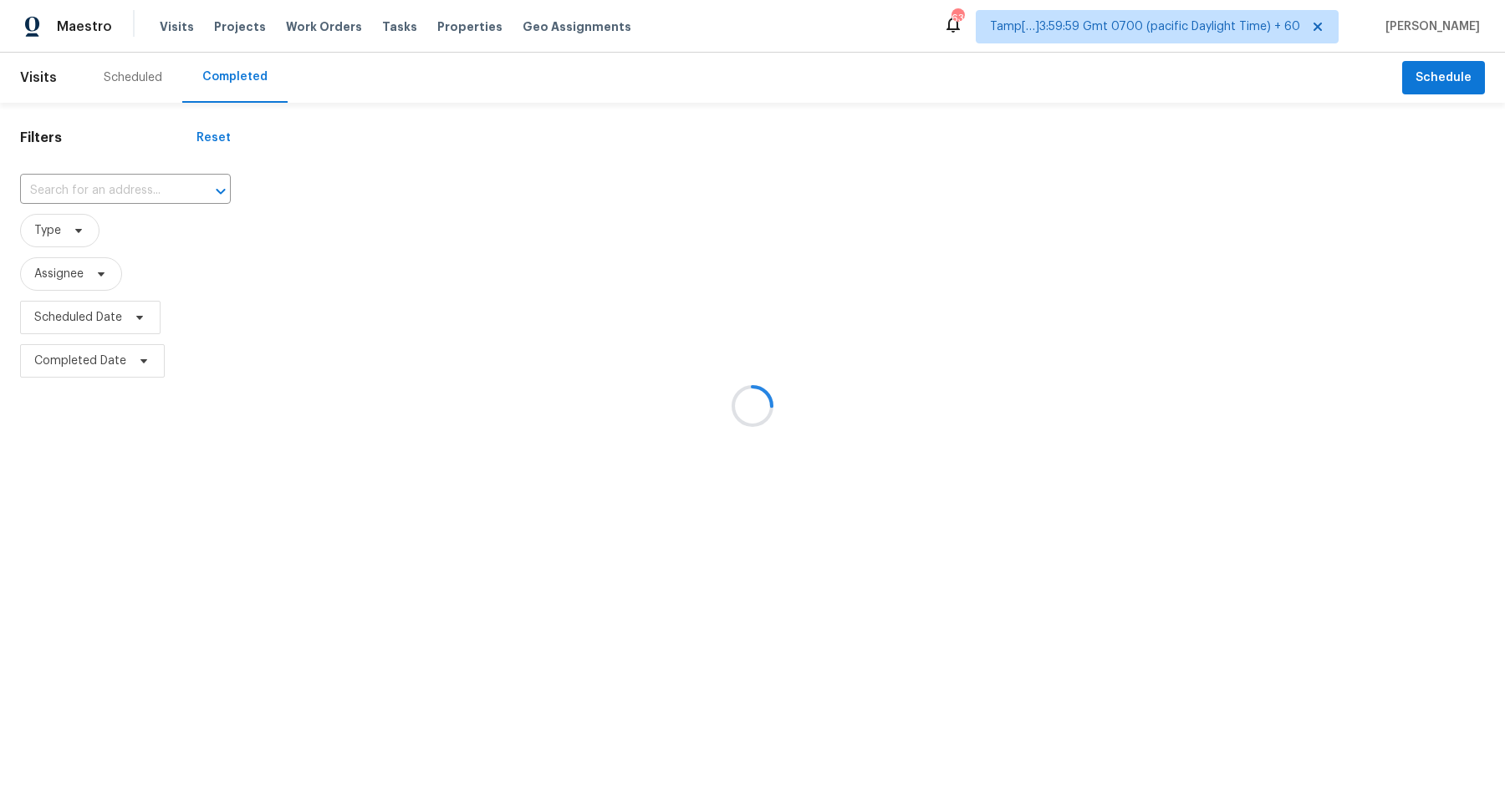
click at [126, 176] on div at bounding box center [752, 406] width 1505 height 812
click at [124, 180] on div at bounding box center [752, 406] width 1505 height 812
click at [112, 180] on div at bounding box center [752, 406] width 1505 height 812
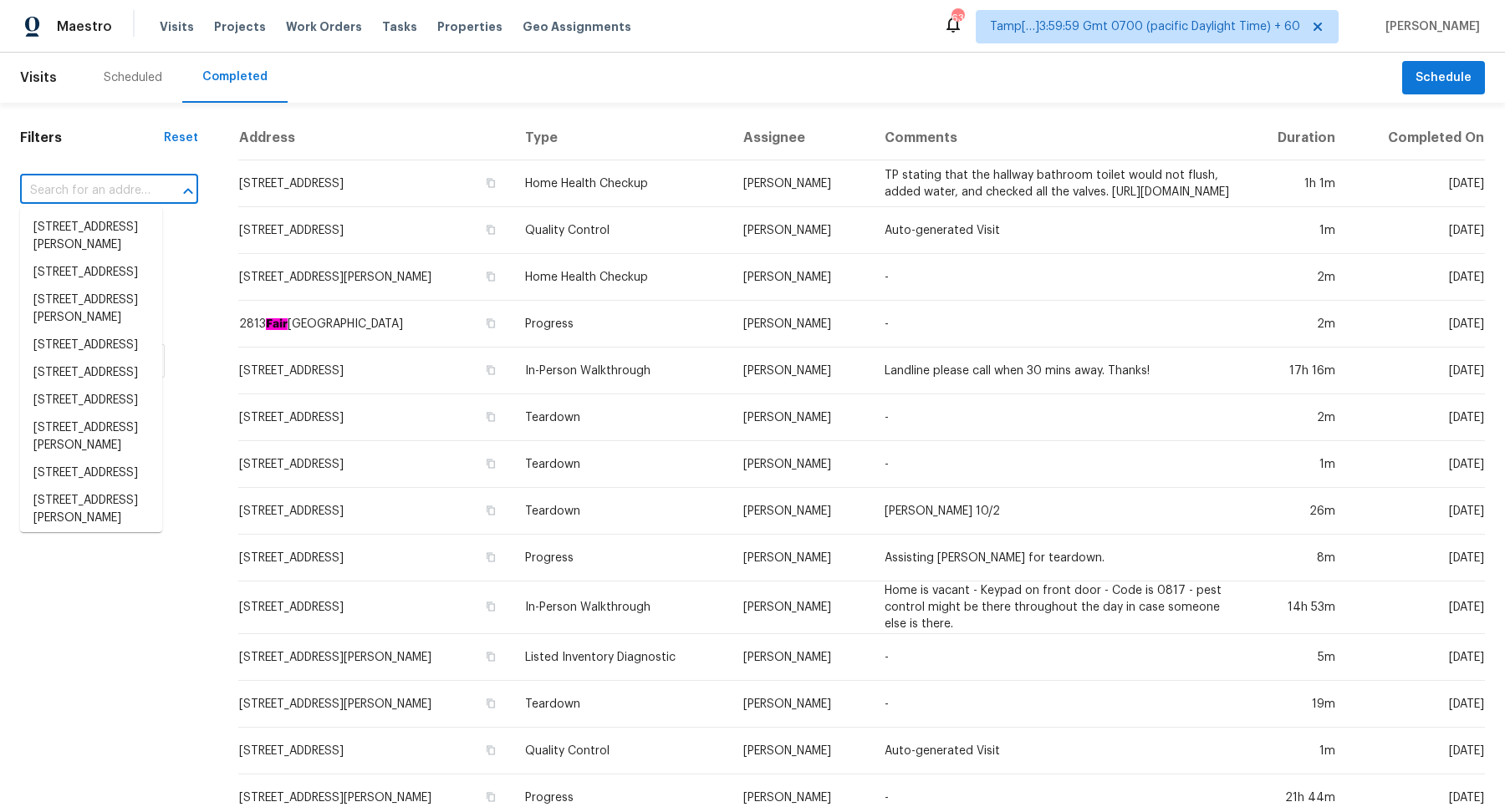
click at [110, 201] on input "text" at bounding box center [85, 191] width 131 height 26
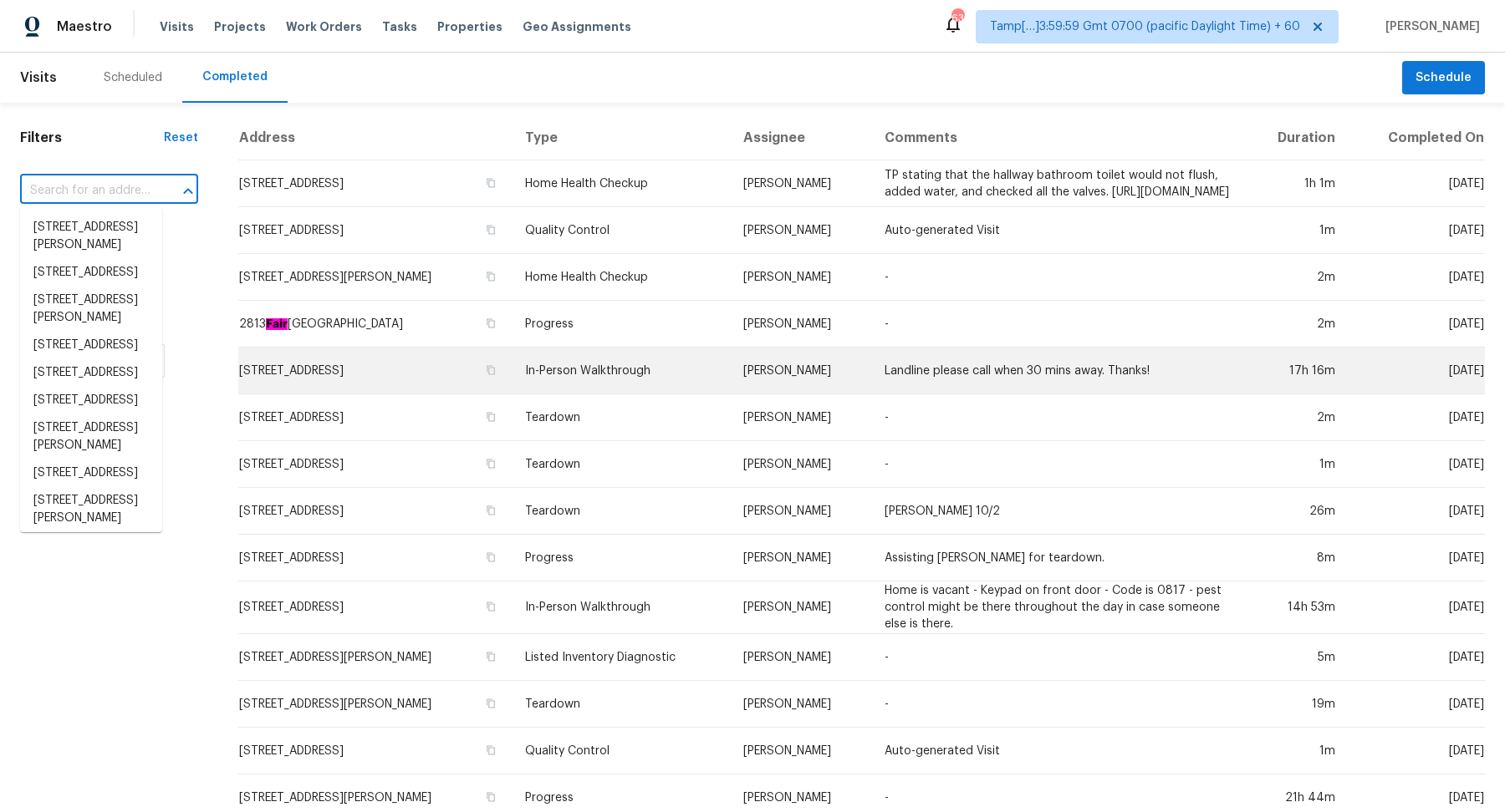
paste input "16371 SW Horseshoe Way, Beaverton, OR 97007"
type input "16371 SW Horseshoe Way, Beaverton, OR 97007"
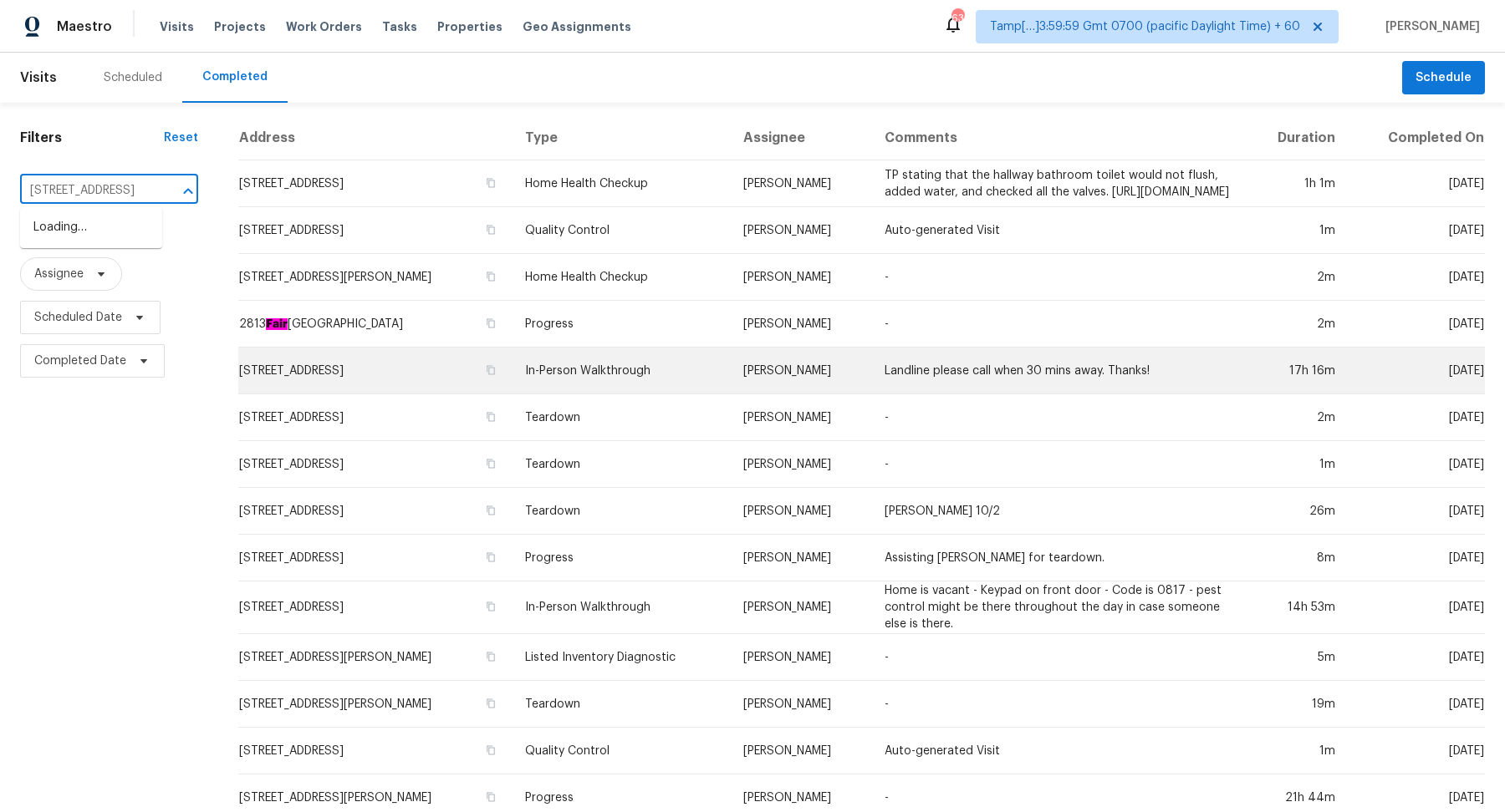
scroll to position [0, 175]
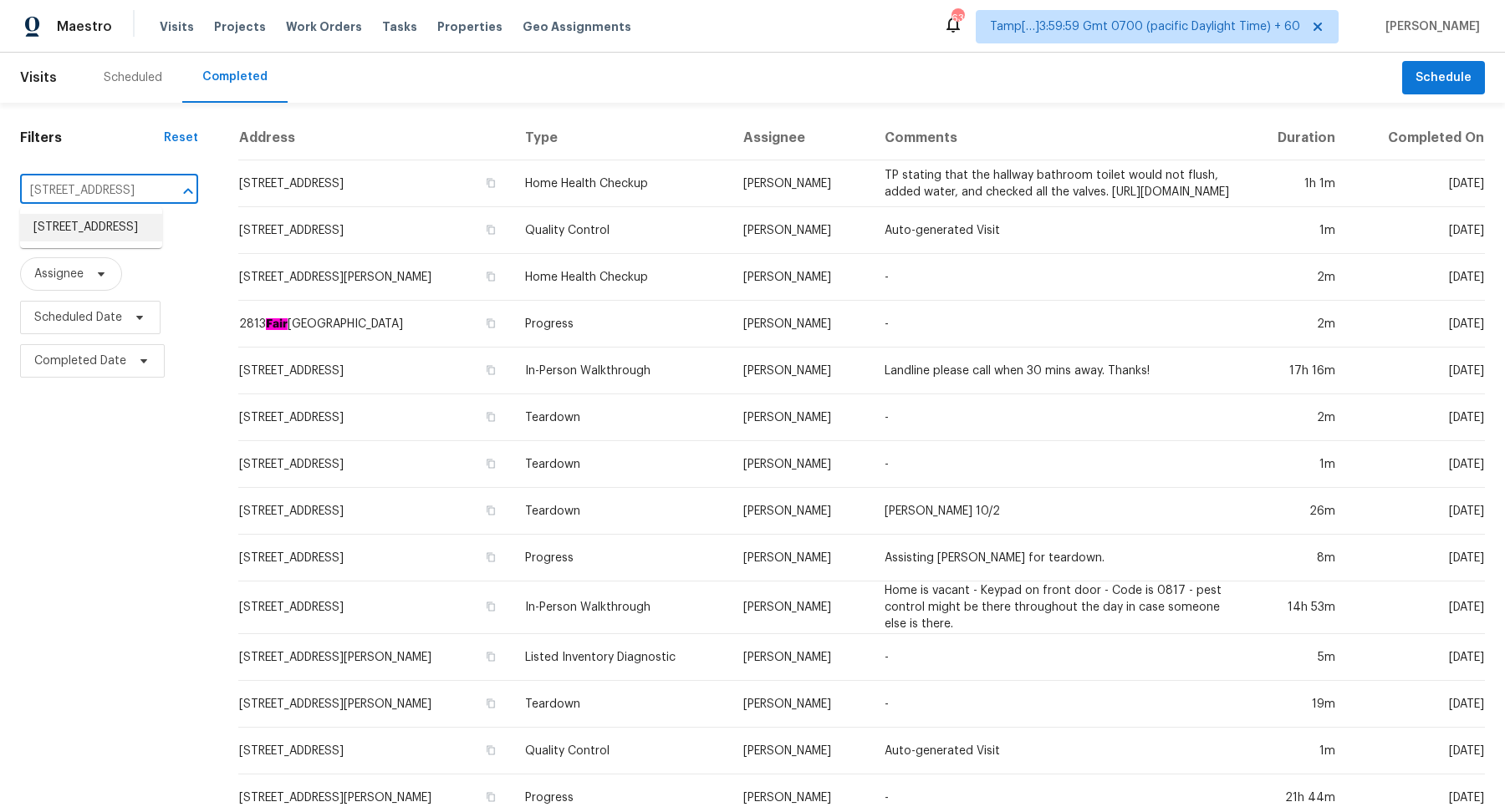
click at [95, 241] on li "16371 SW Horseshoe Way, Beaverton, OR 97007" at bounding box center [91, 228] width 142 height 28
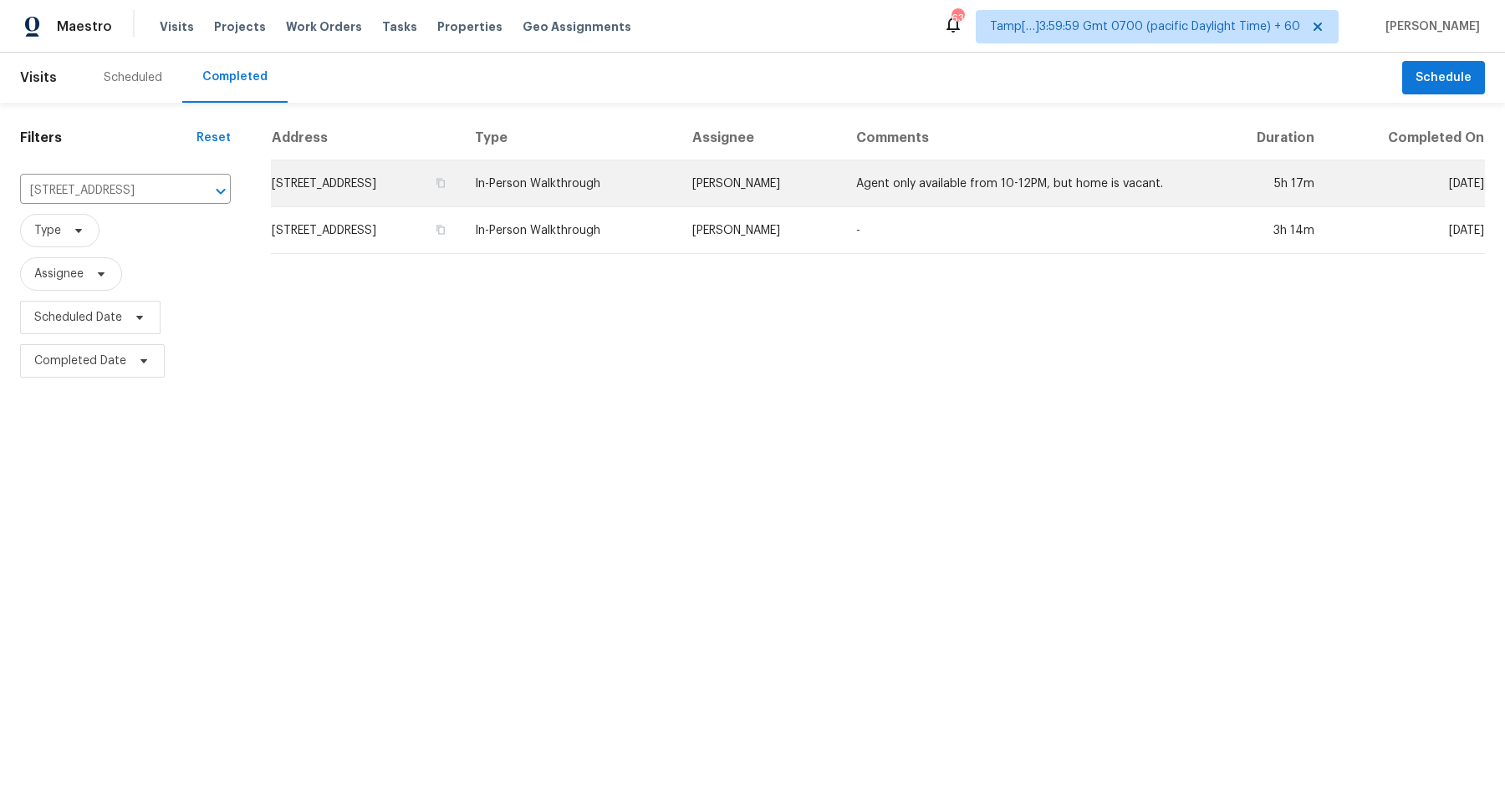
click at [317, 172] on td "16371 SW Horseshoe Way, Beaverton, OR 97007" at bounding box center [366, 184] width 191 height 47
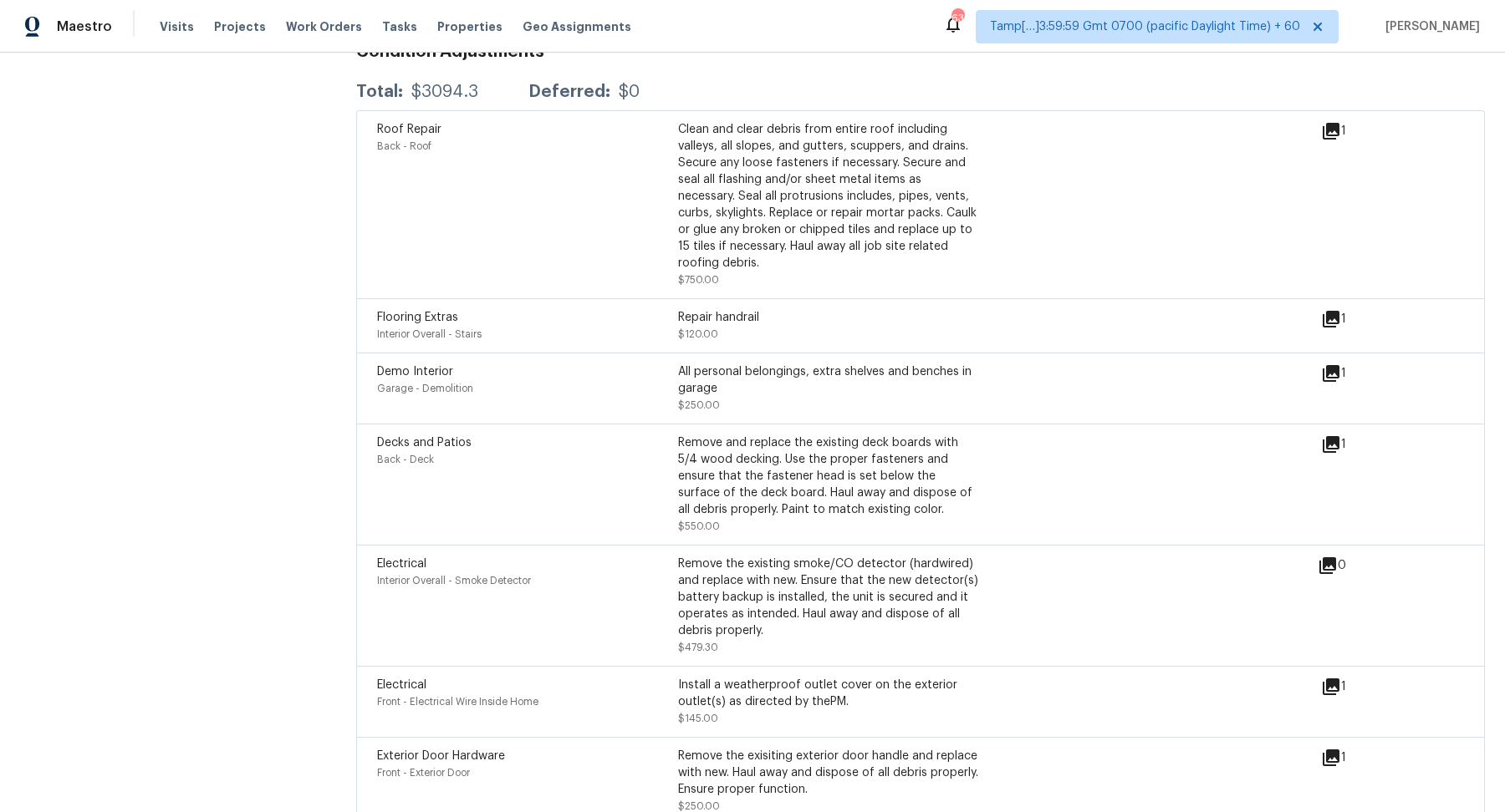
scroll to position [5232, 0]
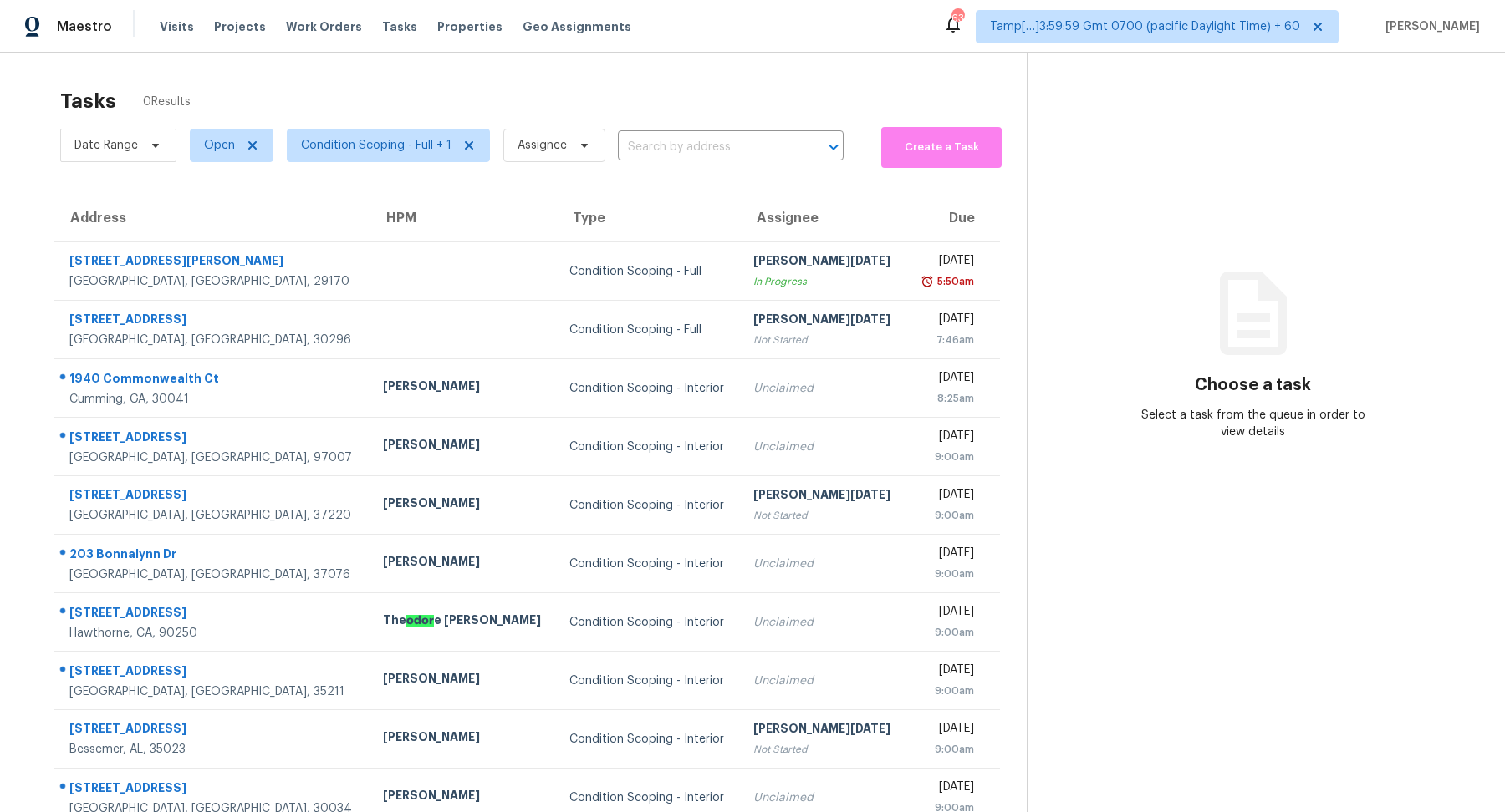
click at [714, 160] on div "Date Range Open Condition Scoping - Full + 1 Assignee ​" at bounding box center [452, 146] width 783 height 45
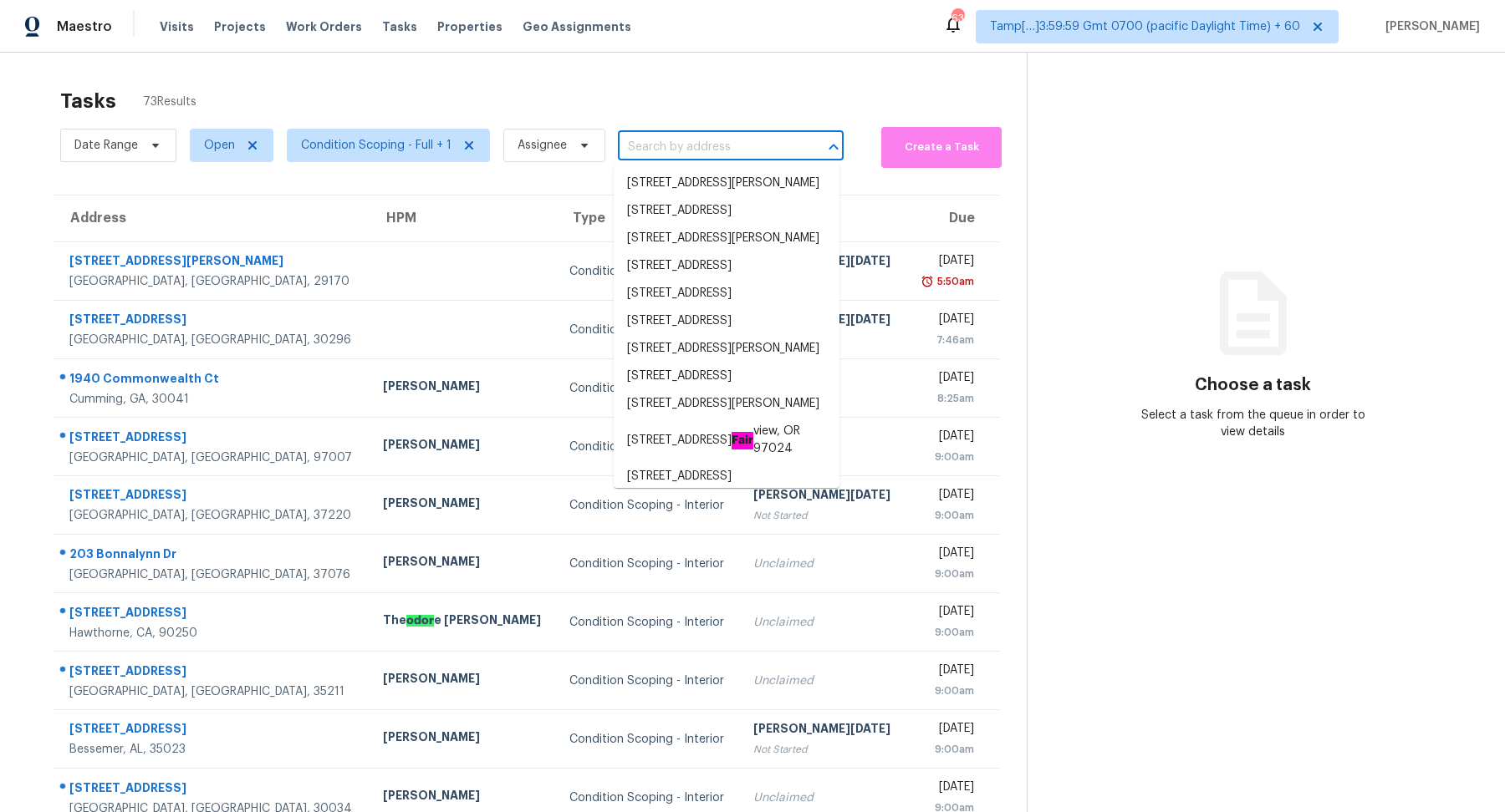
click at [729, 148] on input "text" at bounding box center [706, 147] width 179 height 26
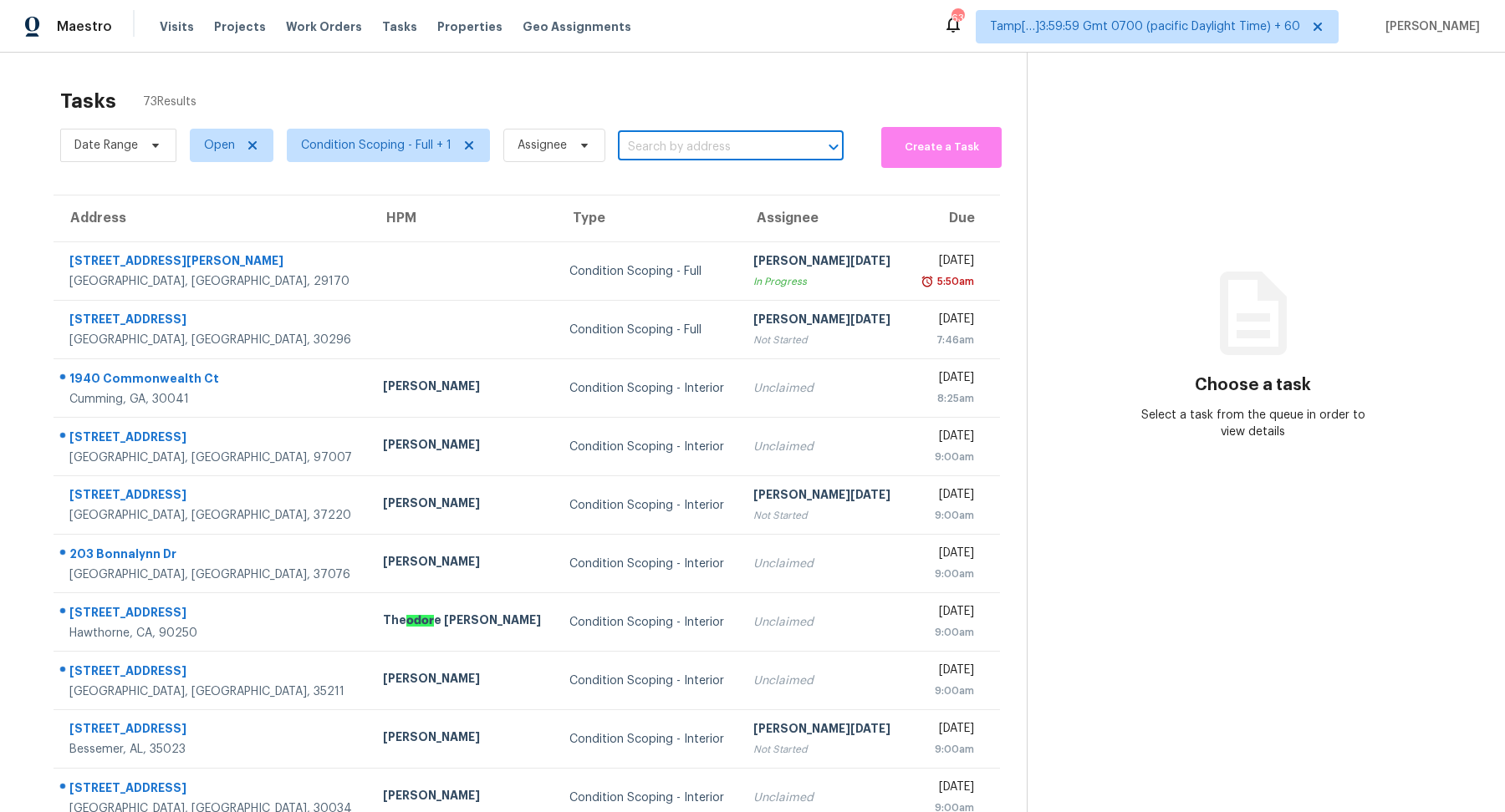
click at [725, 148] on input "text" at bounding box center [706, 147] width 179 height 26
paste input "[STREET_ADDRESS][PERSON_NAME]"
drag, startPoint x: 653, startPoint y: 147, endPoint x: 683, endPoint y: 146, distance: 30.0
click at [683, 146] on input "[STREET_ADDRESS][PERSON_NAME]" at bounding box center [706, 147] width 179 height 26
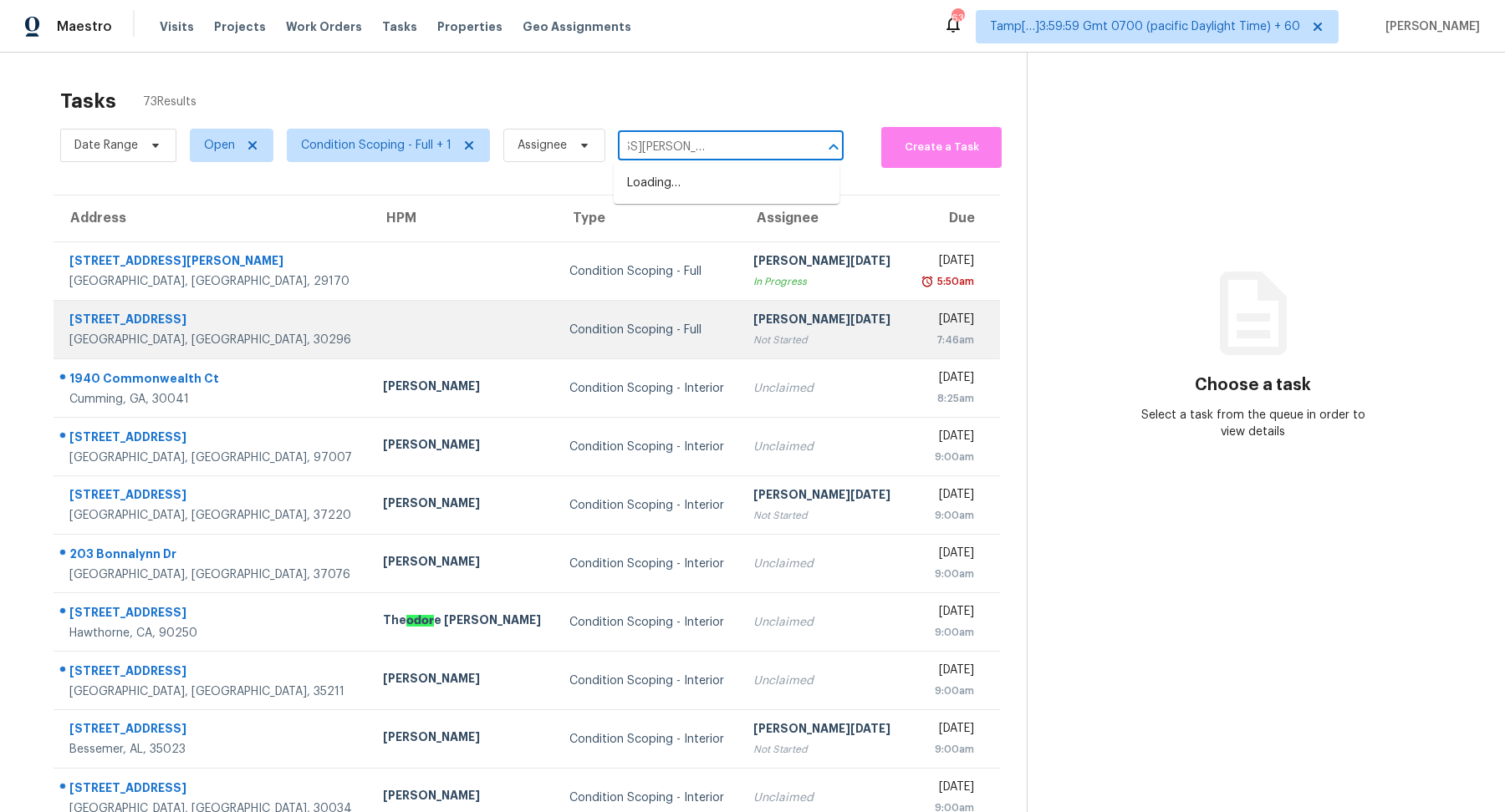
type input "[STREET_ADDRESS][PERSON_NAME][PERSON_NAME]"
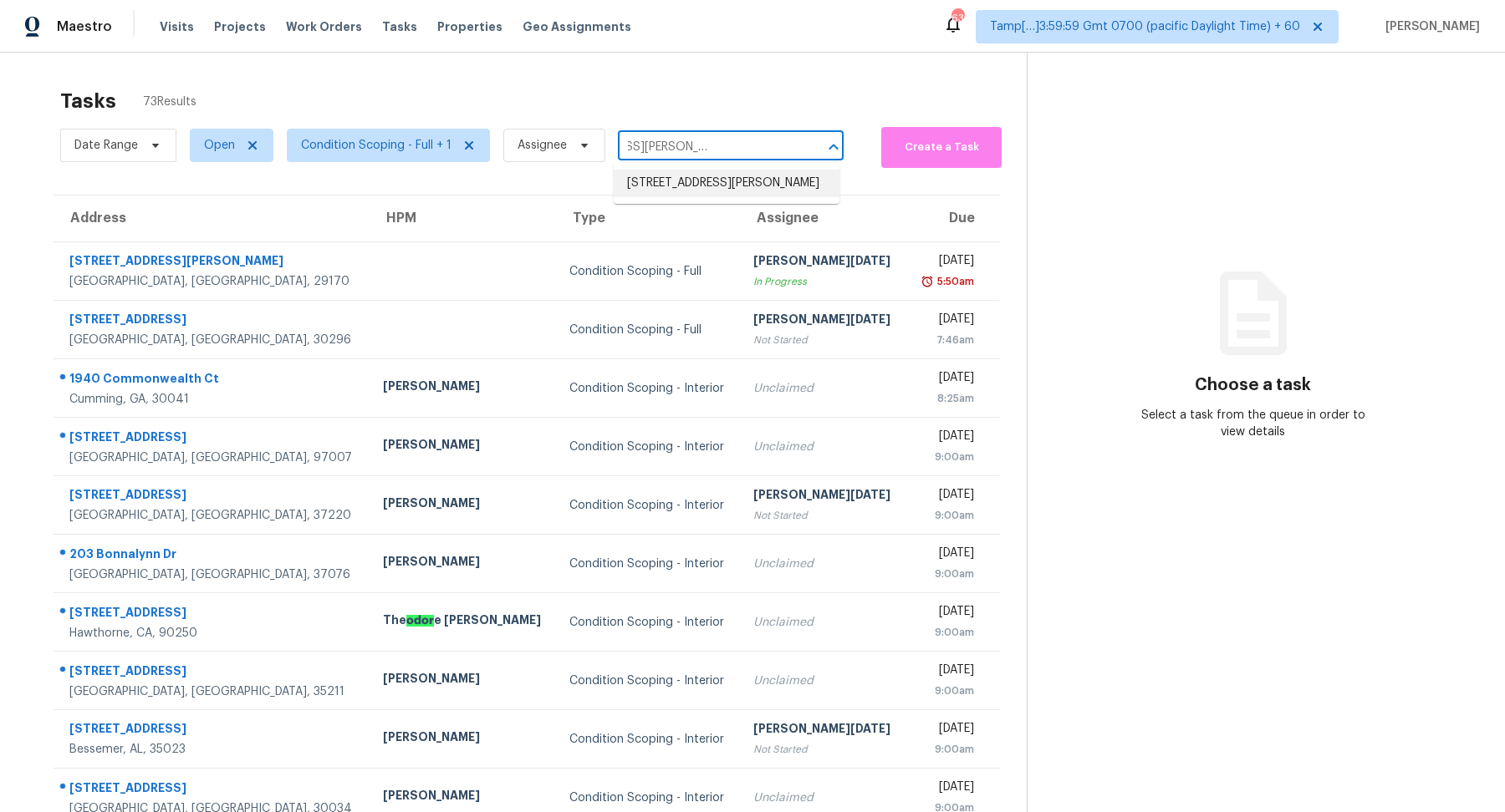
click at [749, 197] on li "37206 N Tom Darlington Dr Unit 1, Carefree, AZ 85377" at bounding box center [727, 184] width 226 height 28
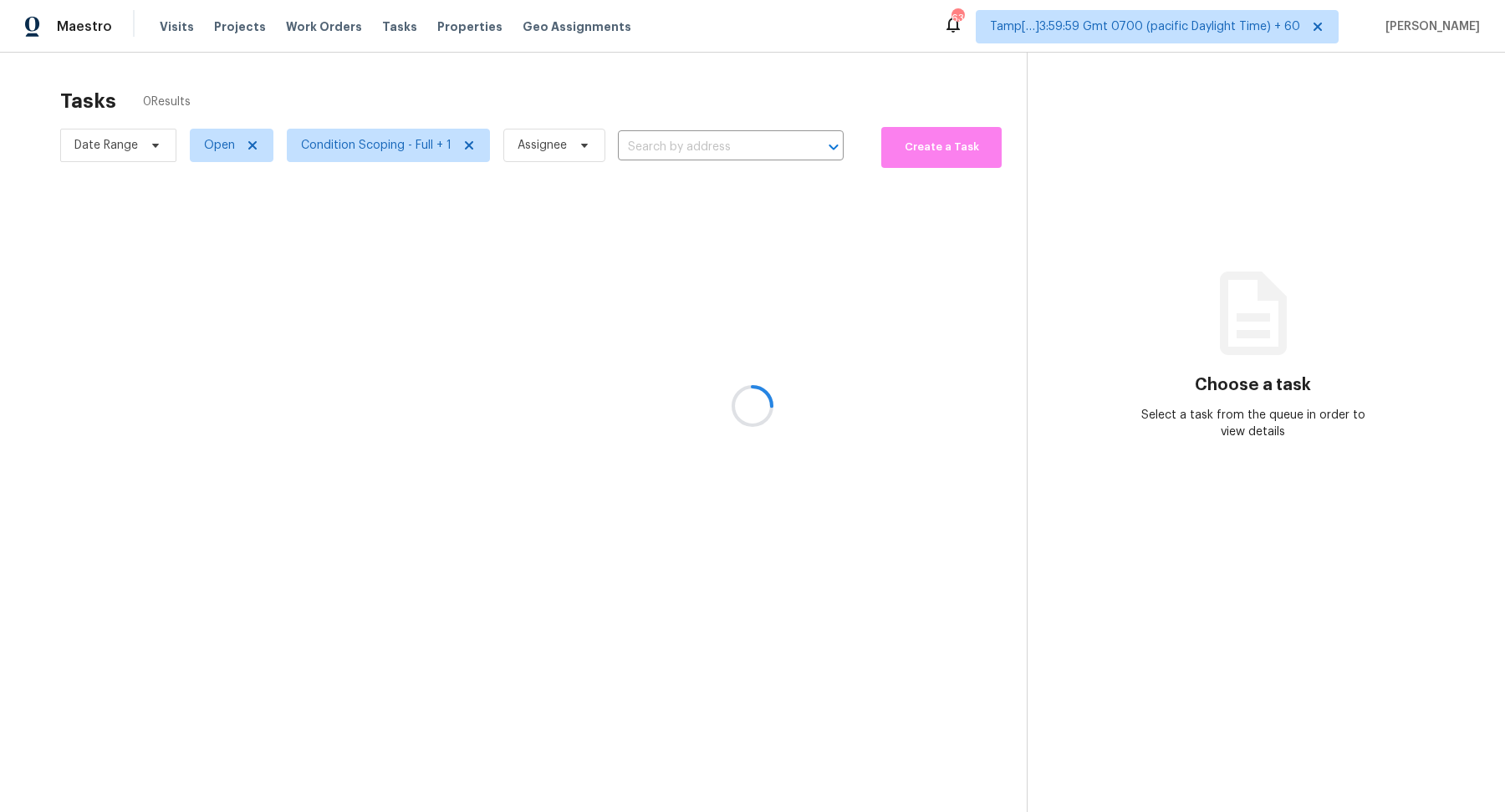
type input "37206 N Tom Darlington Dr Unit 1, Carefree, AZ 85377"
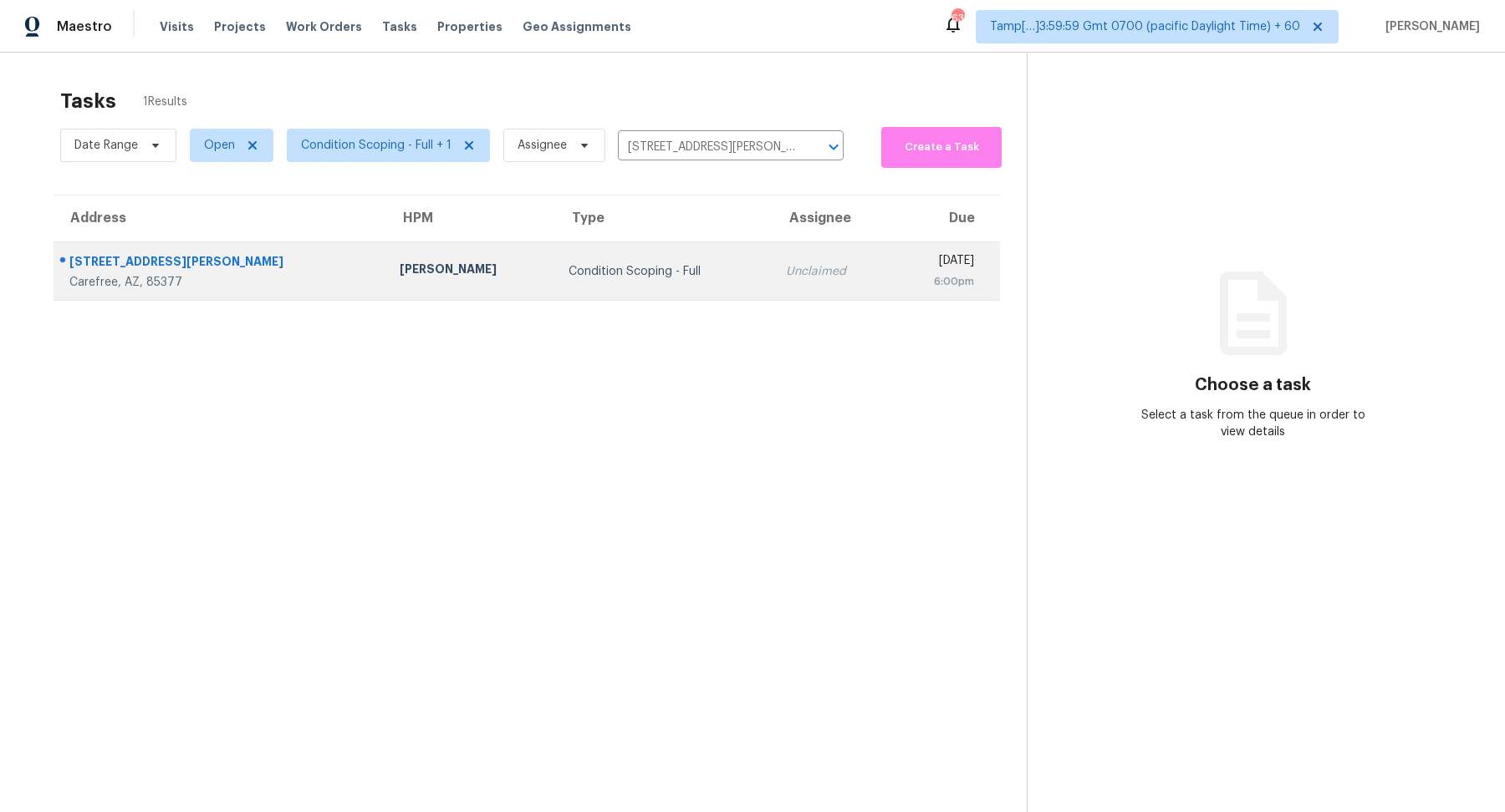
click at [773, 279] on td "Unclaimed" at bounding box center [832, 272] width 119 height 59
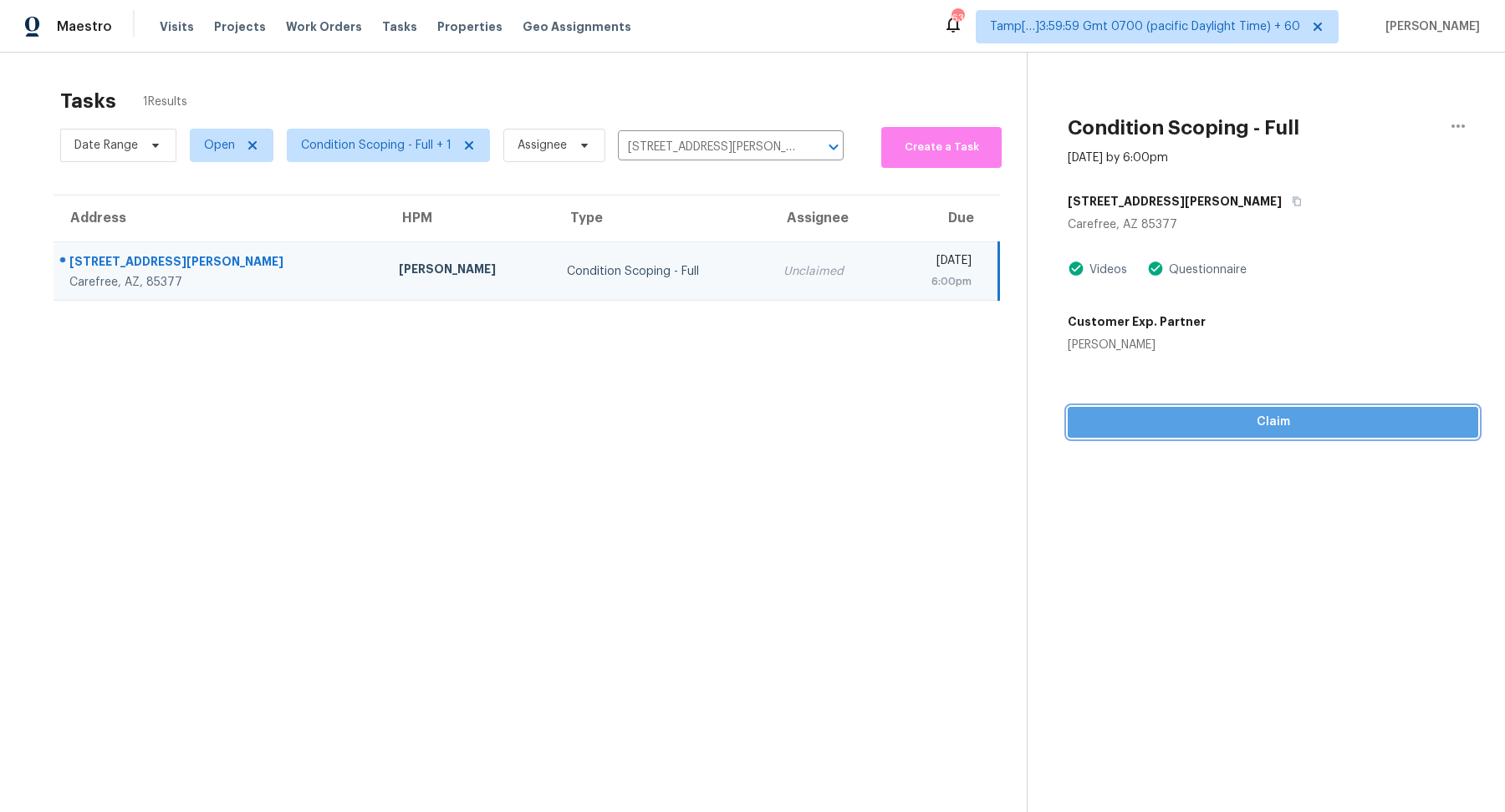
click at [1209, 436] on button "Claim" at bounding box center [1273, 422] width 411 height 31
click at [1125, 421] on span "Start Assessment" at bounding box center [1273, 422] width 384 height 21
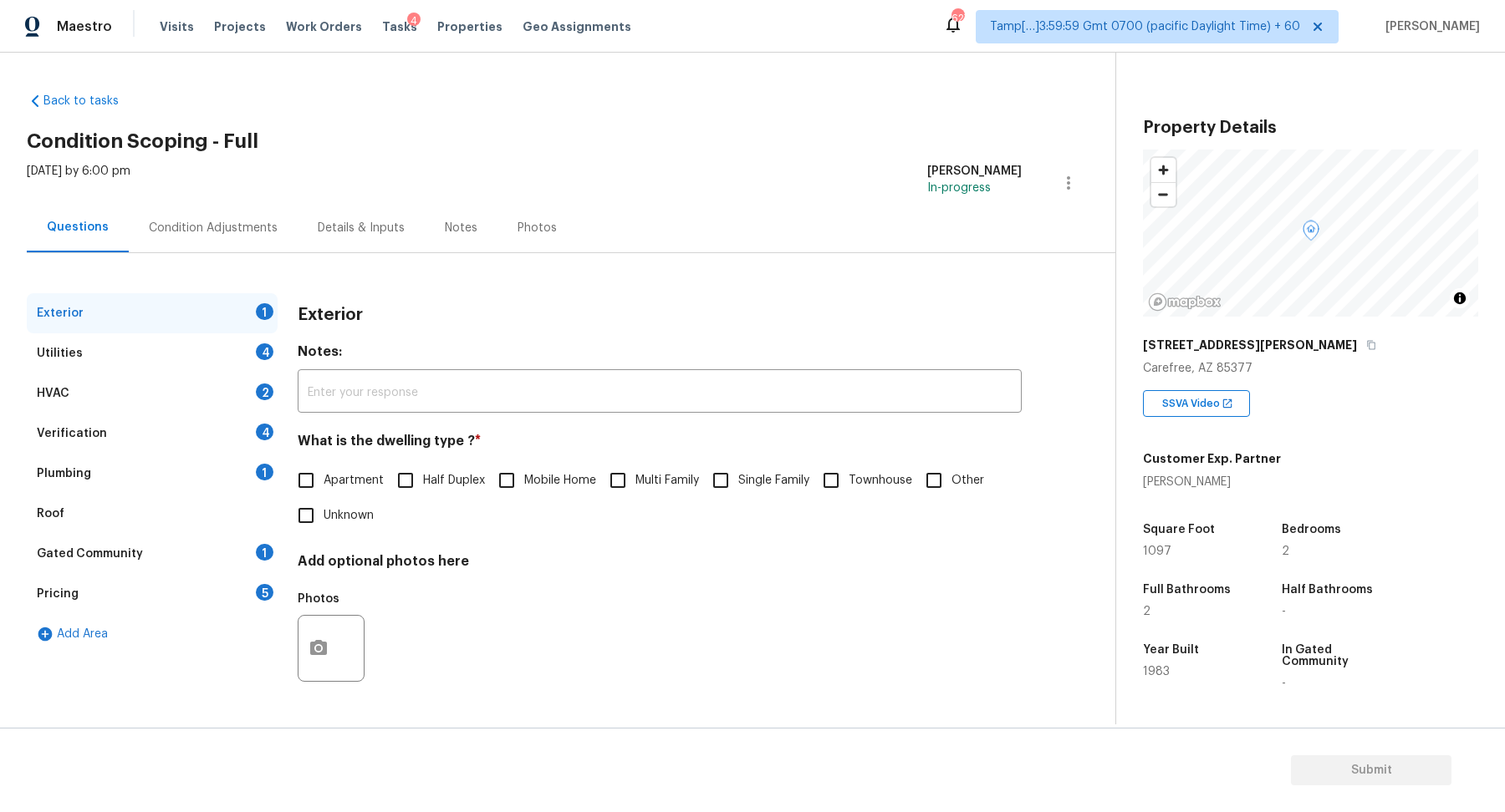
click at [1301, 341] on div "37206 N Tom Darlington Dr" at bounding box center [1310, 345] width 335 height 30
click at [1366, 341] on icon "button" at bounding box center [1371, 346] width 10 height 10
click at [831, 470] on input "Townhouse" at bounding box center [831, 480] width 35 height 35
checkbox input "true"
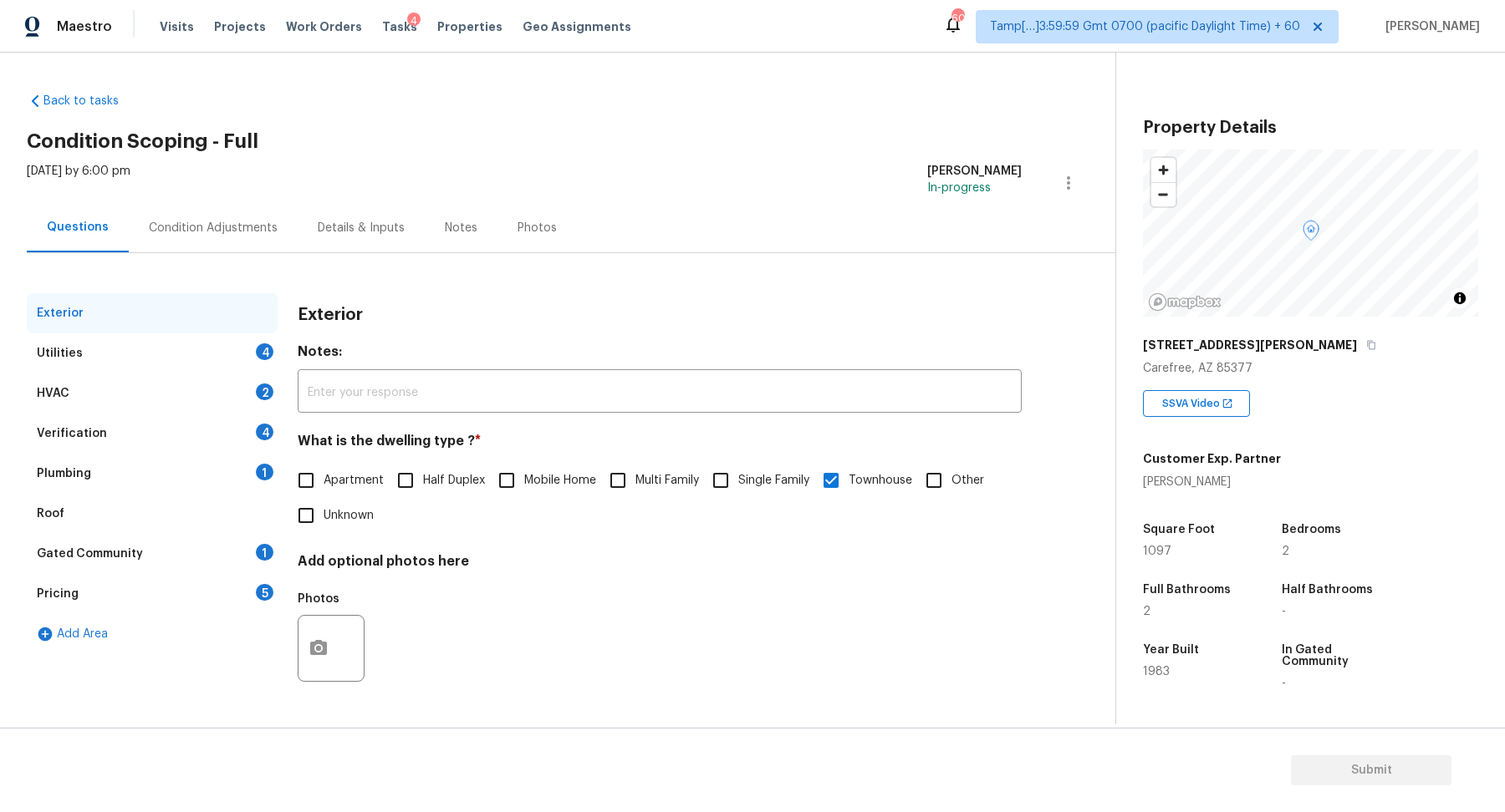
click at [238, 359] on div "Utilities 4" at bounding box center [152, 353] width 251 height 41
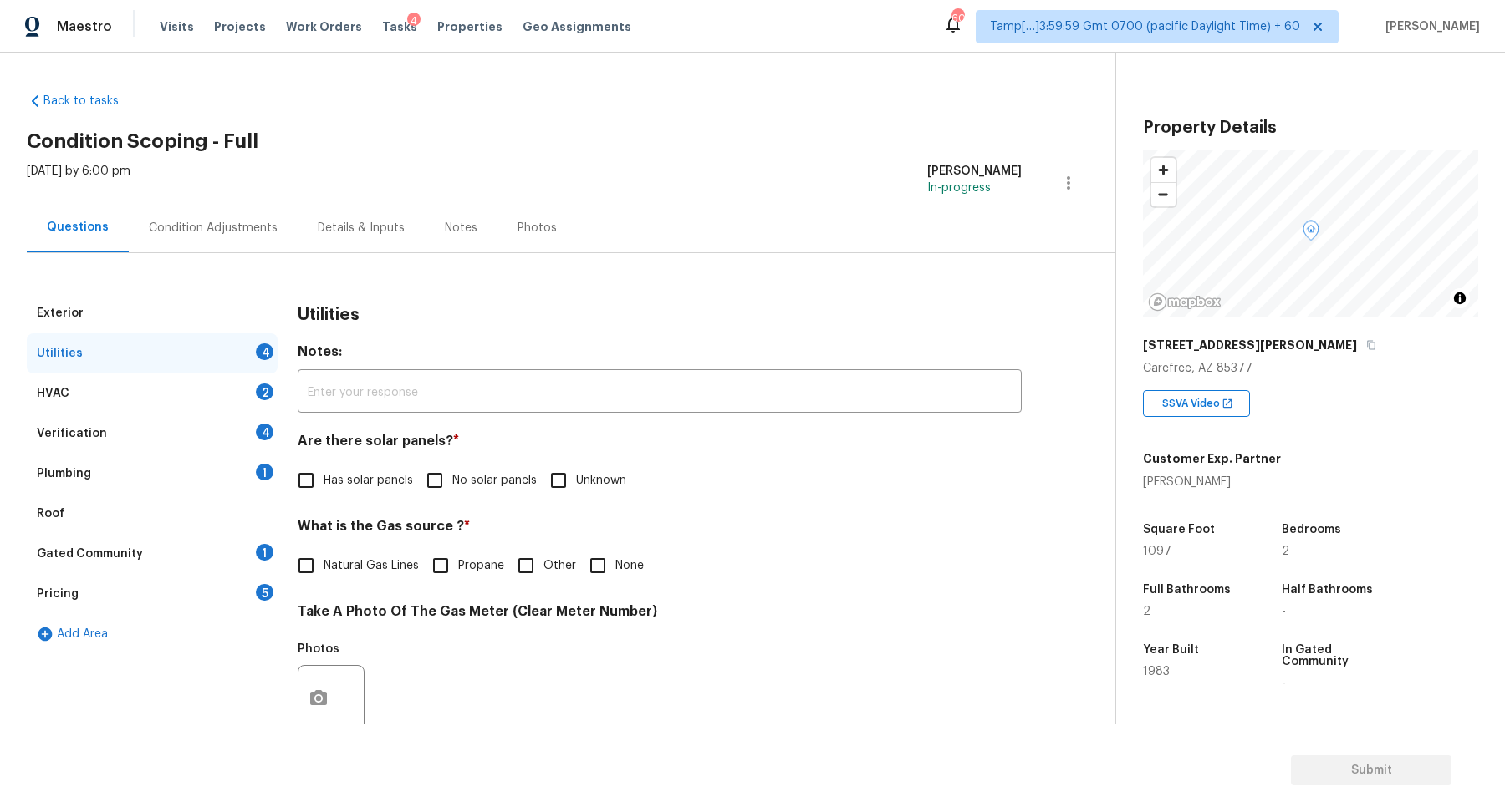
click at [475, 478] on span "No solar panels" at bounding box center [495, 481] width 85 height 17
click at [453, 478] on input "No solar panels" at bounding box center [435, 480] width 35 height 35
checkbox input "true"
click at [343, 577] on label "Natural Gas Lines" at bounding box center [353, 565] width 130 height 35
click at [323, 577] on input "Natural Gas Lines" at bounding box center [305, 565] width 35 height 35
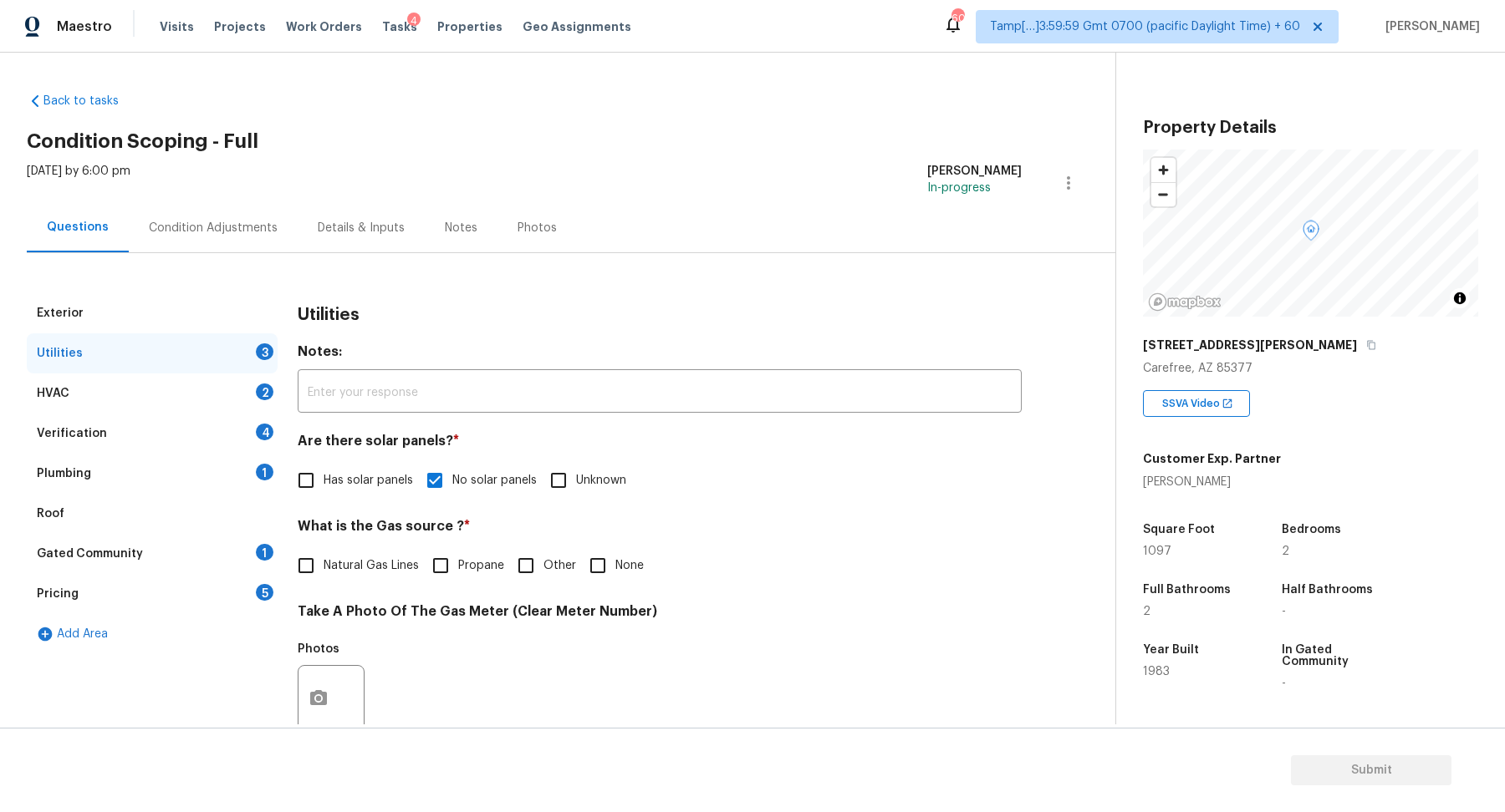
checkbox input "true"
click at [598, 558] on input "None" at bounding box center [598, 565] width 35 height 35
checkbox input "true"
checkbox input "false"
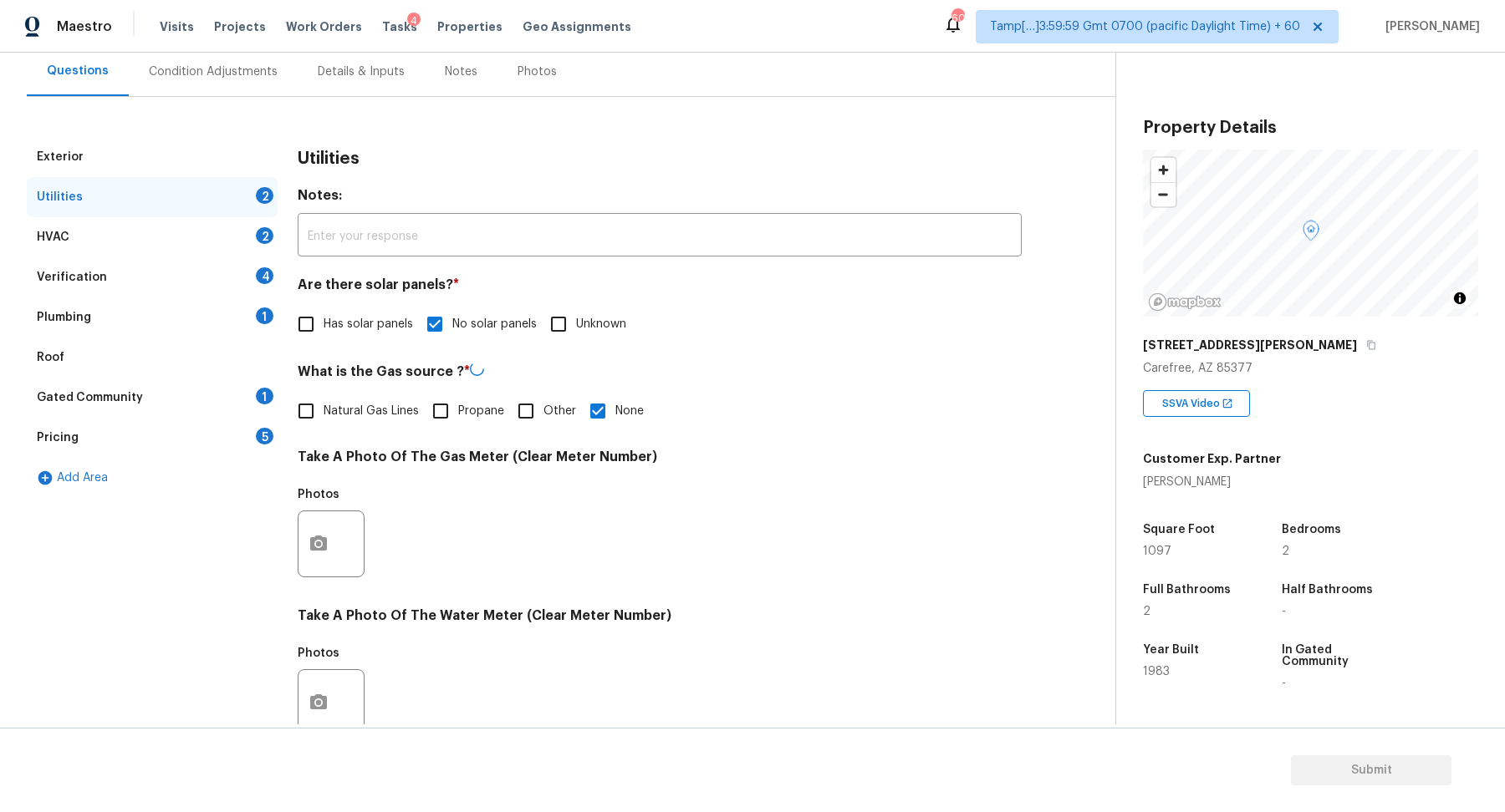
scroll to position [390, 0]
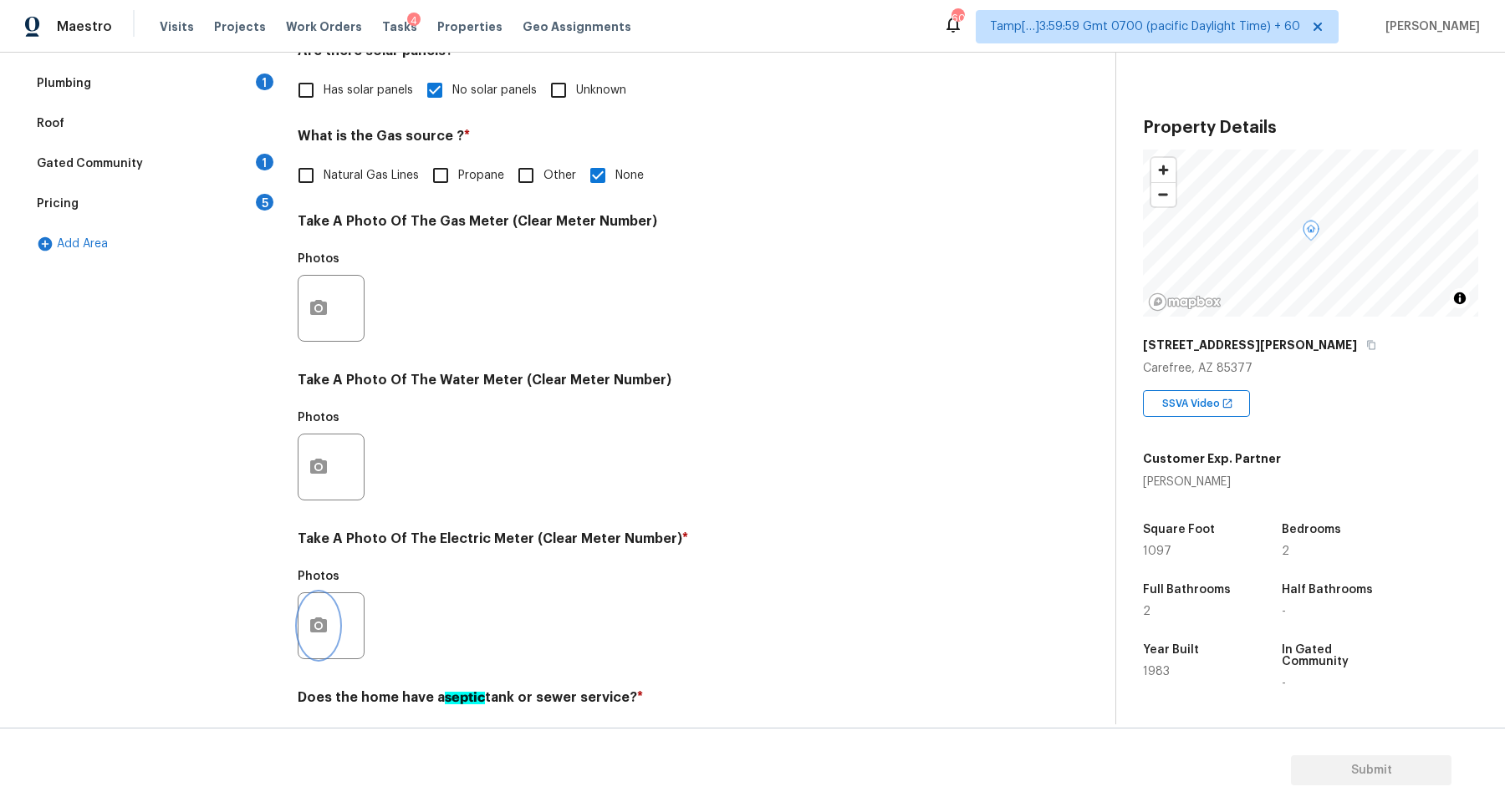
click at [327, 602] on button "button" at bounding box center [318, 626] width 41 height 66
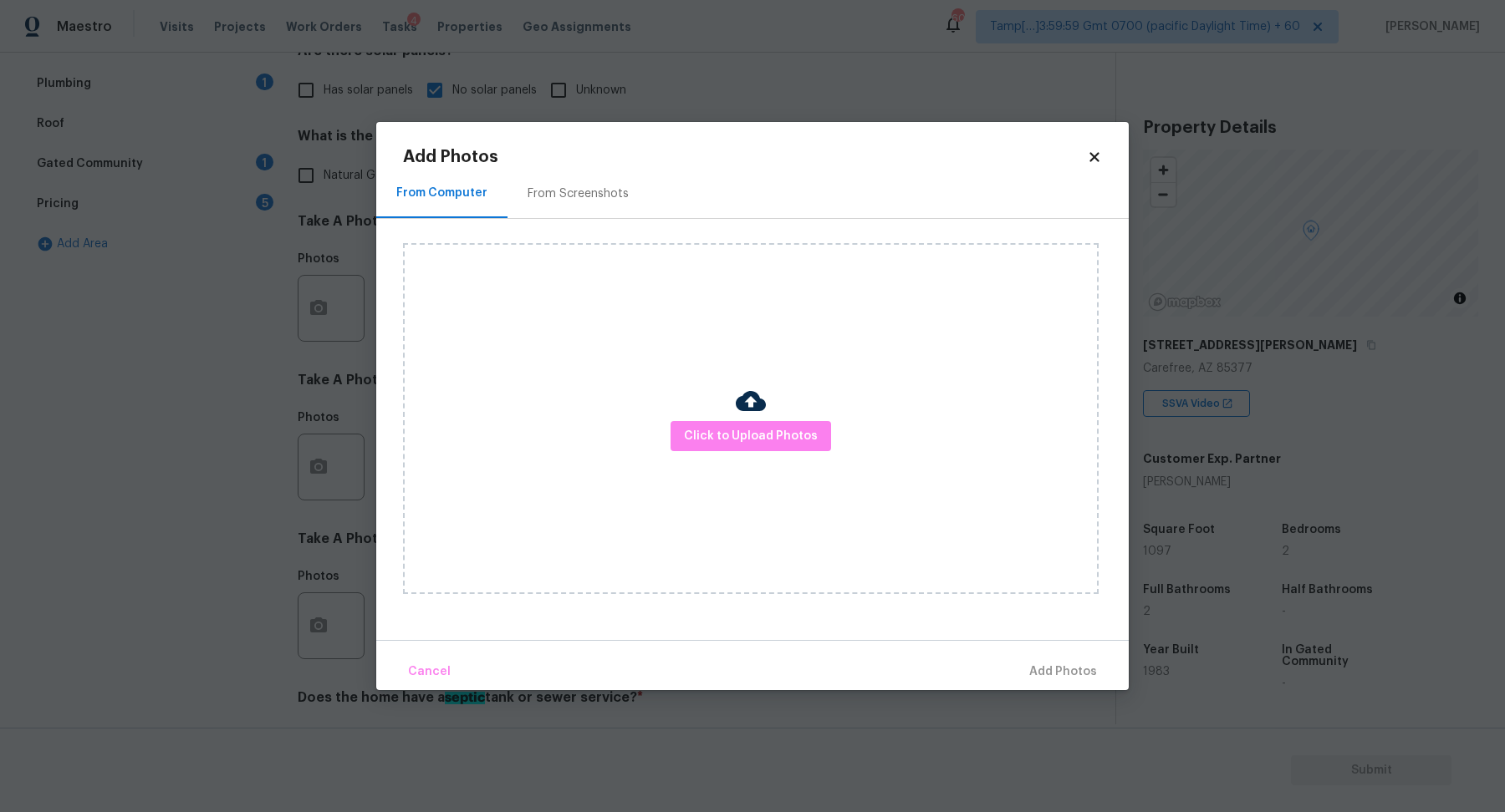
click at [710, 466] on div "Click to Upload Photos" at bounding box center [750, 418] width 696 height 351
click at [731, 453] on div "Click to Upload Photos" at bounding box center [750, 418] width 696 height 351
click at [747, 445] on span "Click to Upload Photos" at bounding box center [750, 436] width 134 height 21
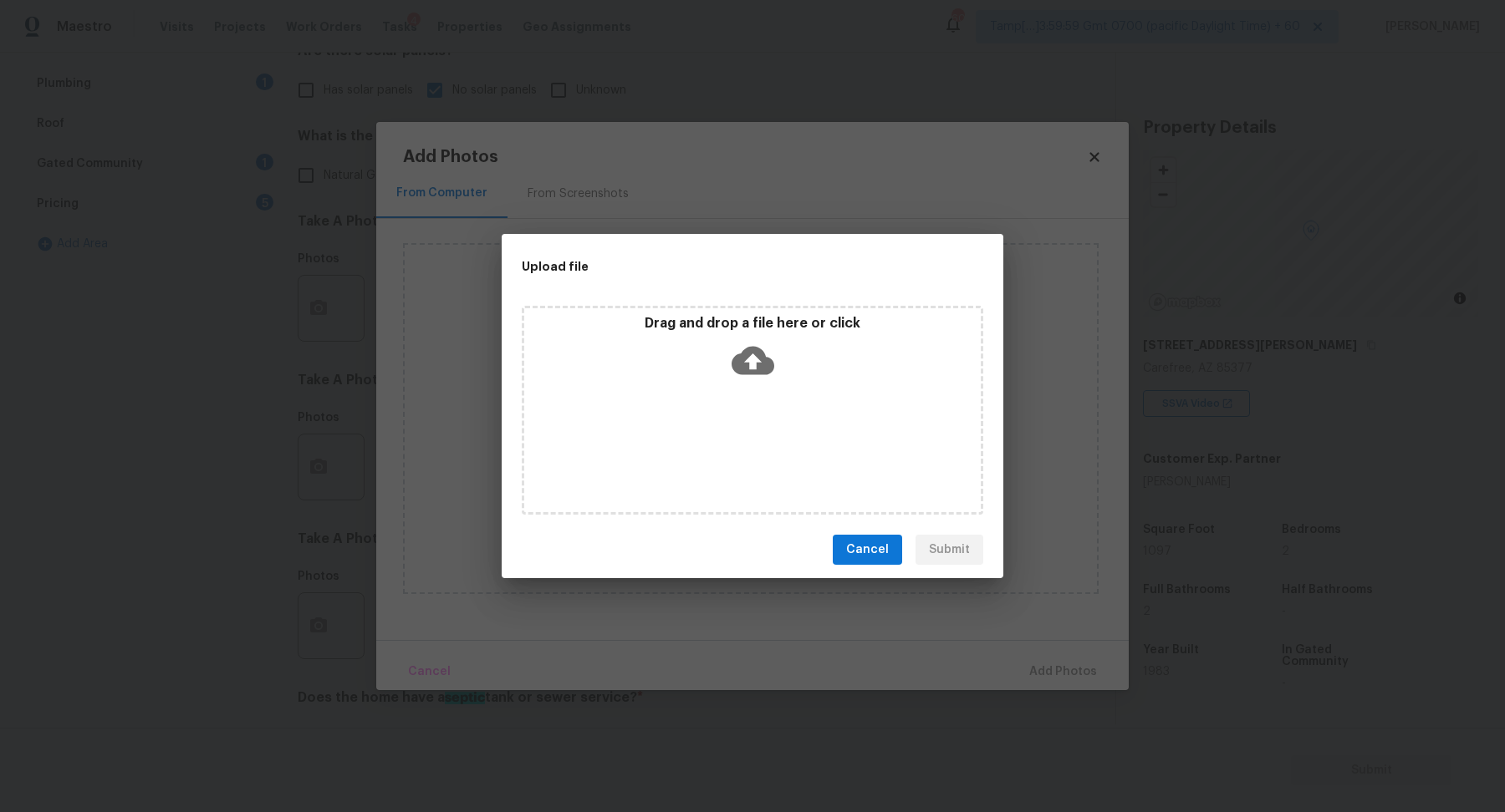
click at [802, 402] on div "Drag and drop a file here or click" at bounding box center [752, 410] width 461 height 209
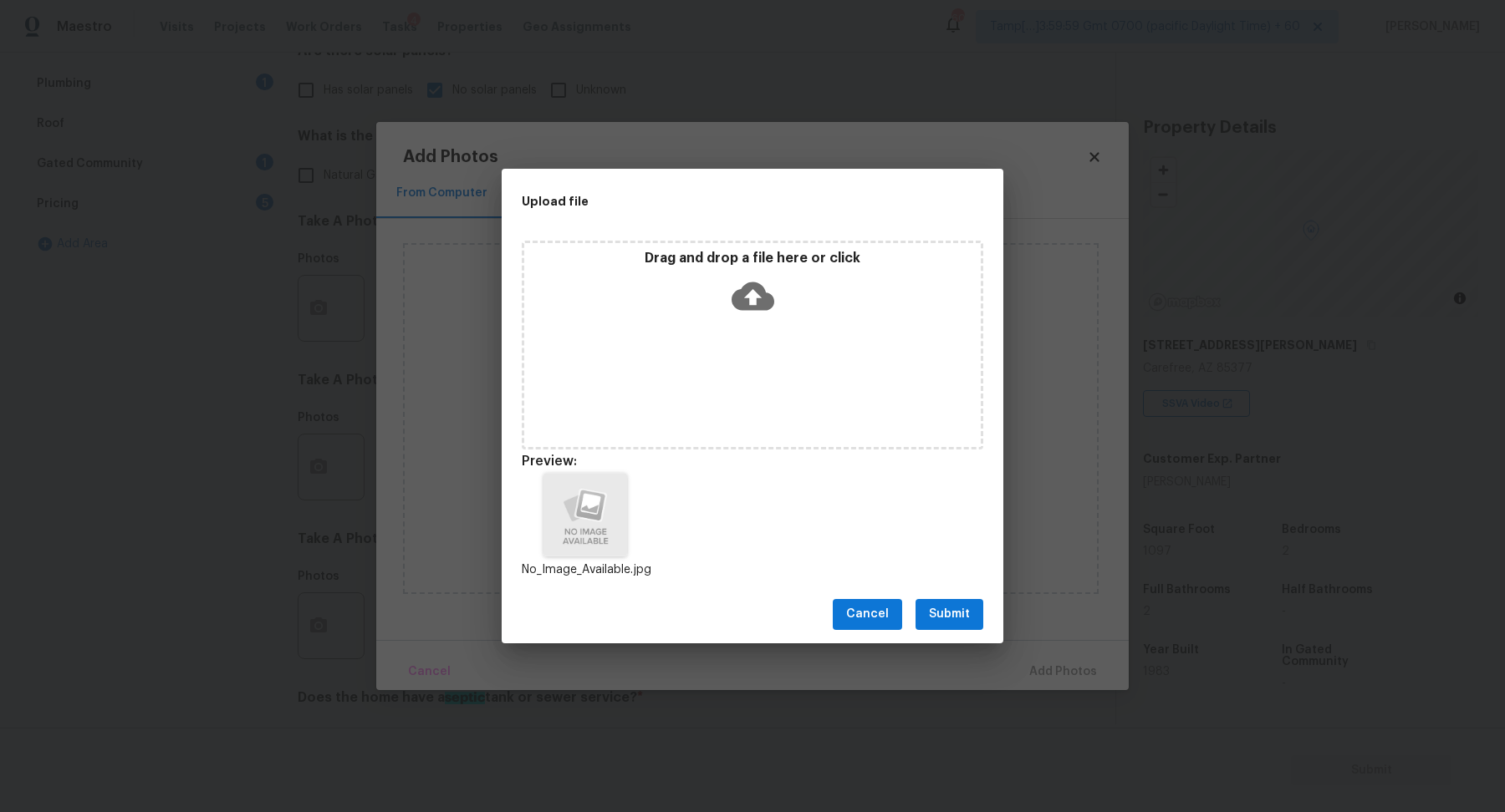
click at [956, 607] on span "Submit" at bounding box center [950, 615] width 41 height 21
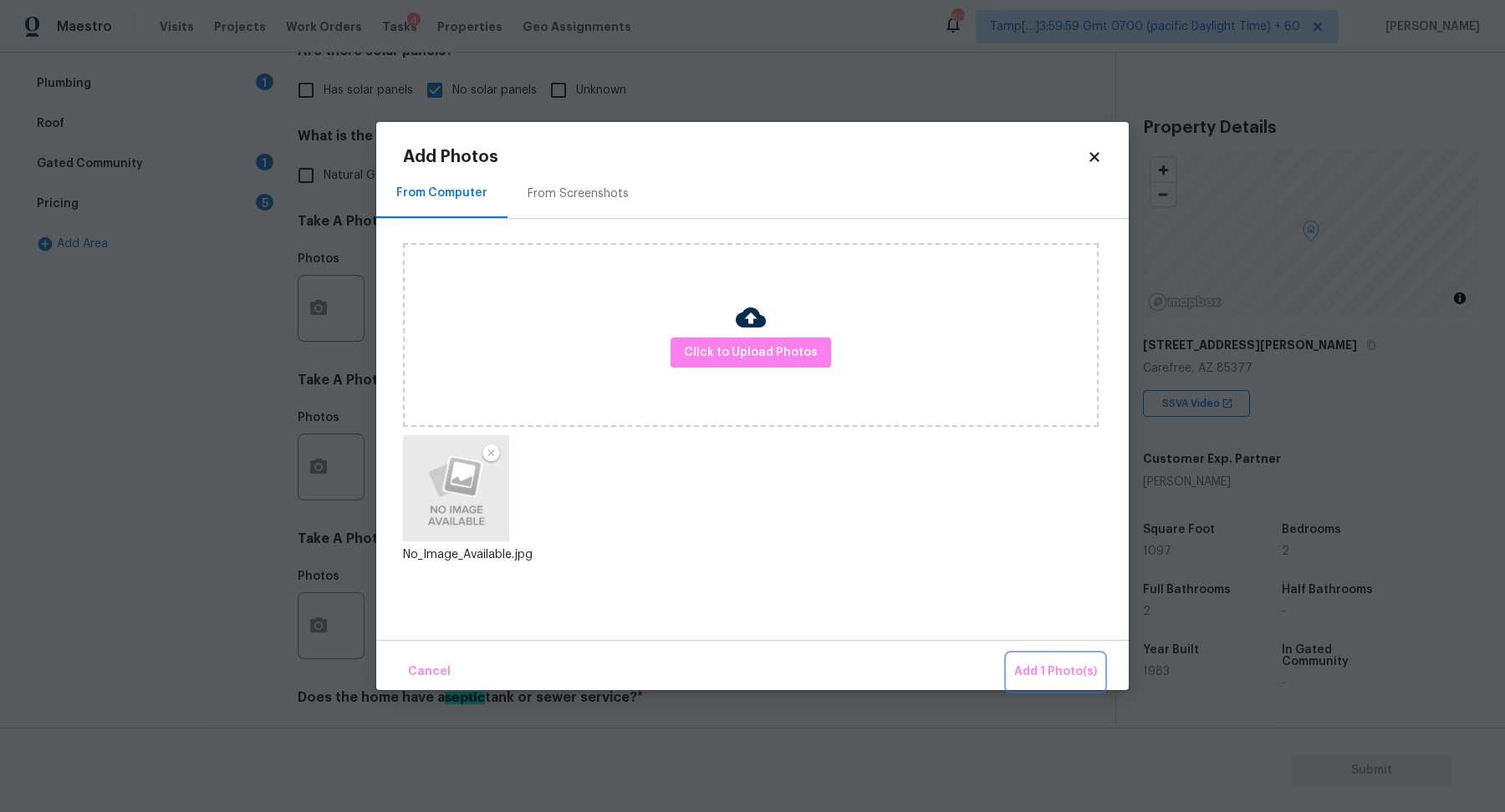
click at [1019, 668] on span "Add 1 Photo(s)" at bounding box center [1056, 672] width 83 height 21
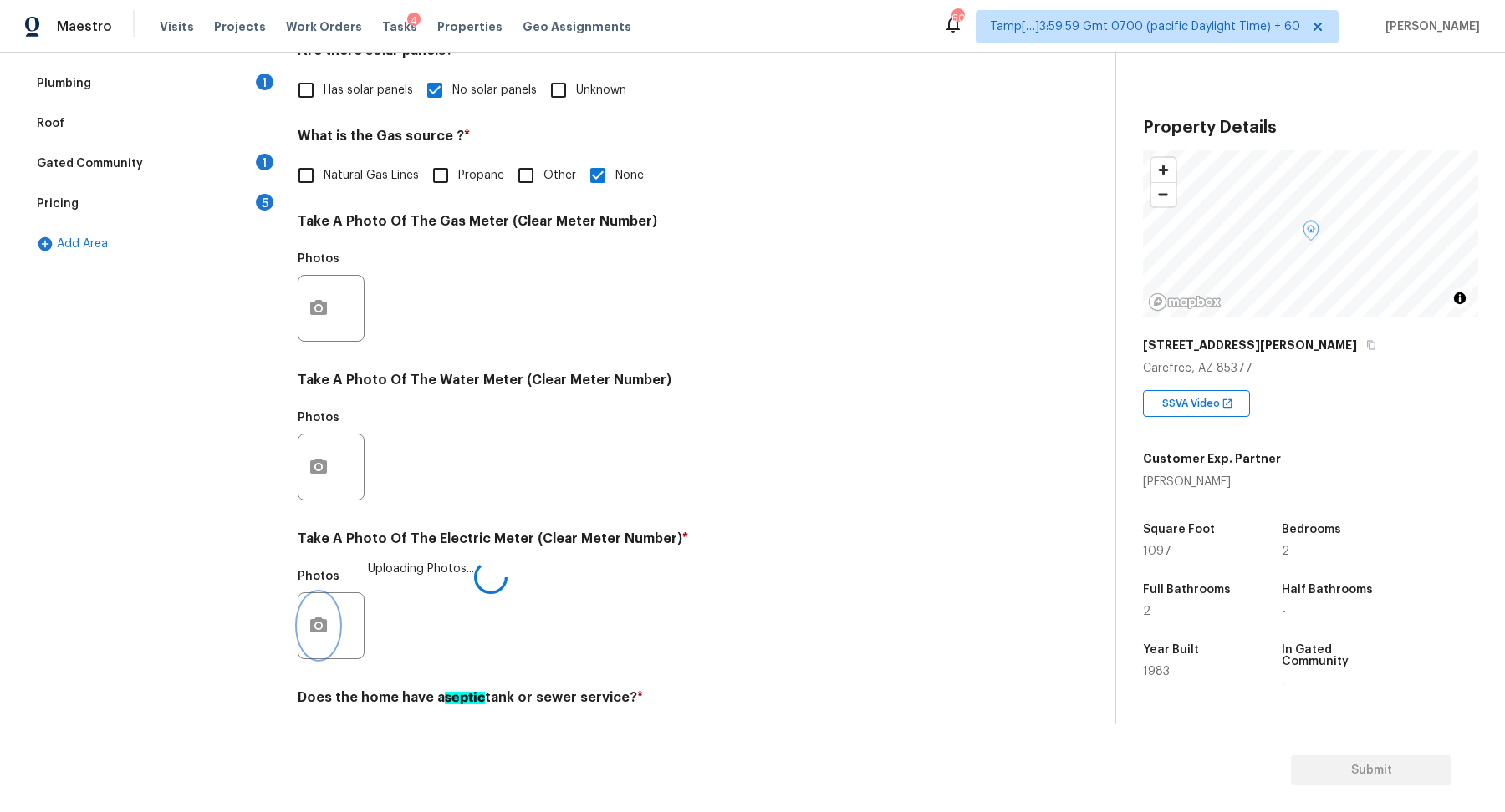
scroll to position [445, 0]
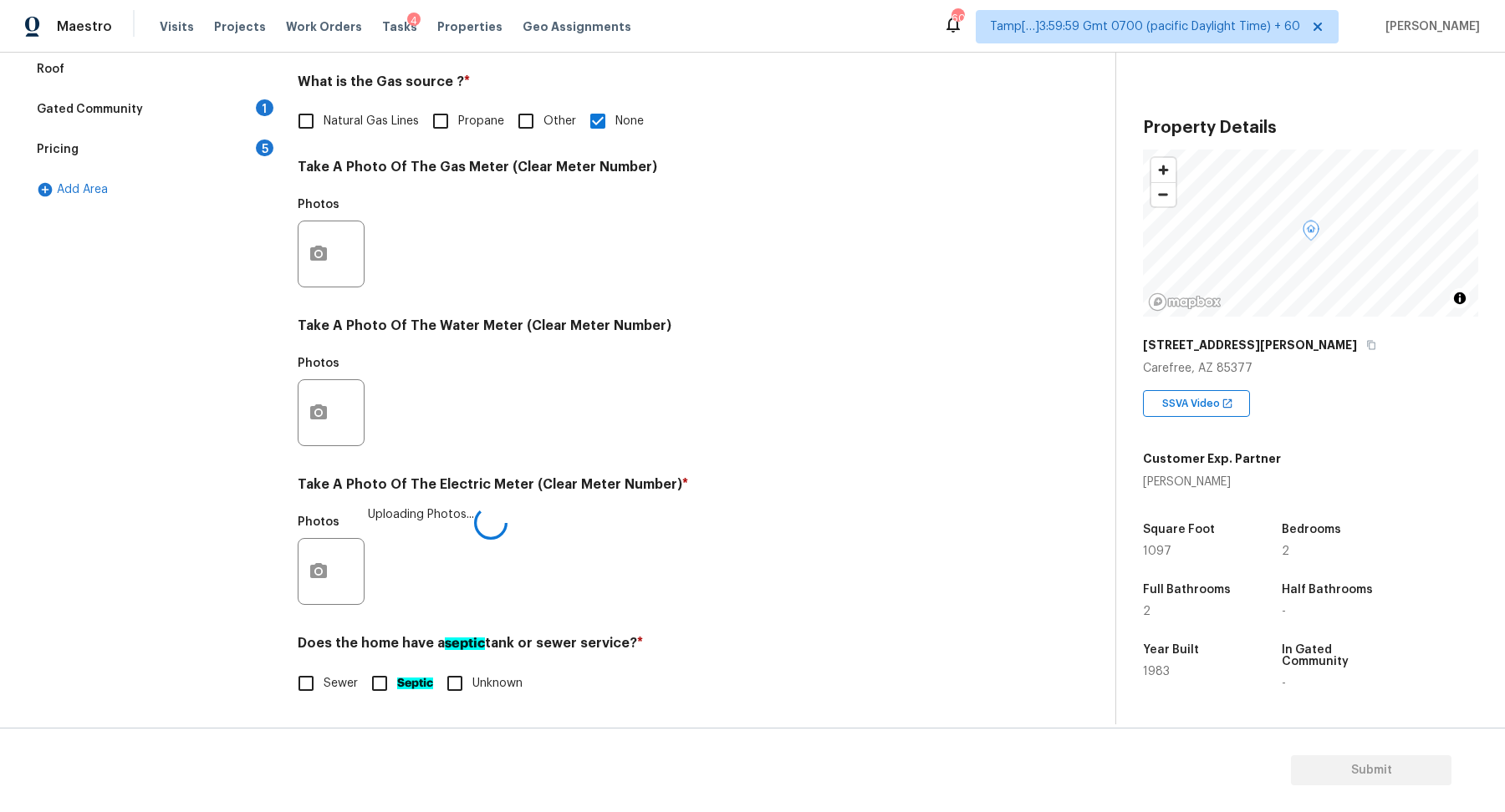
click at [281, 692] on div "Exterior Utilities 2 HVAC 2 Verification 4 Plumbing 1 Roof Gated Community 1 Pr…" at bounding box center [551, 285] width 1049 height 872
click at [293, 691] on input "Sewer" at bounding box center [305, 685] width 35 height 35
checkbox input "true"
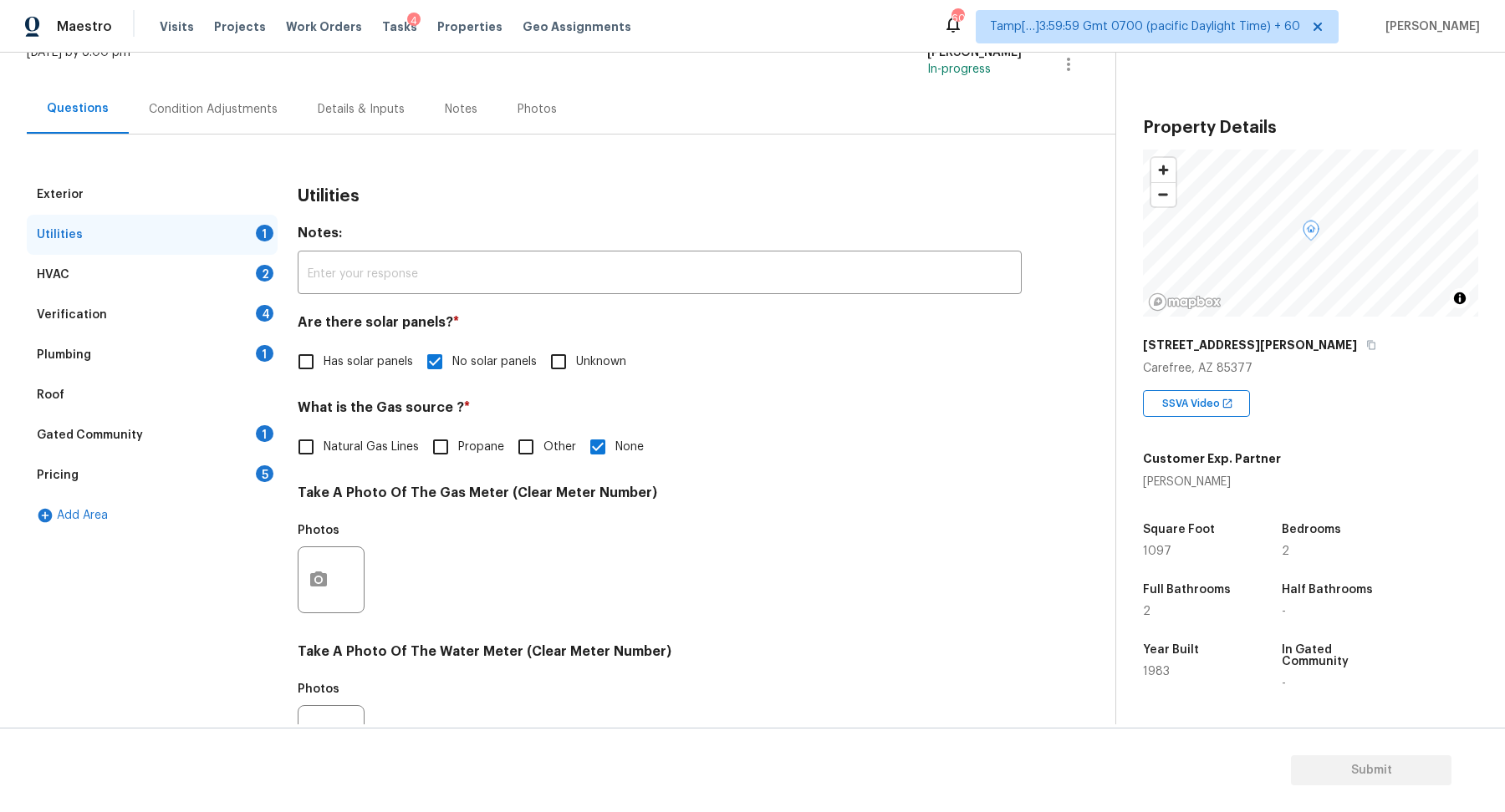
scroll to position [0, 0]
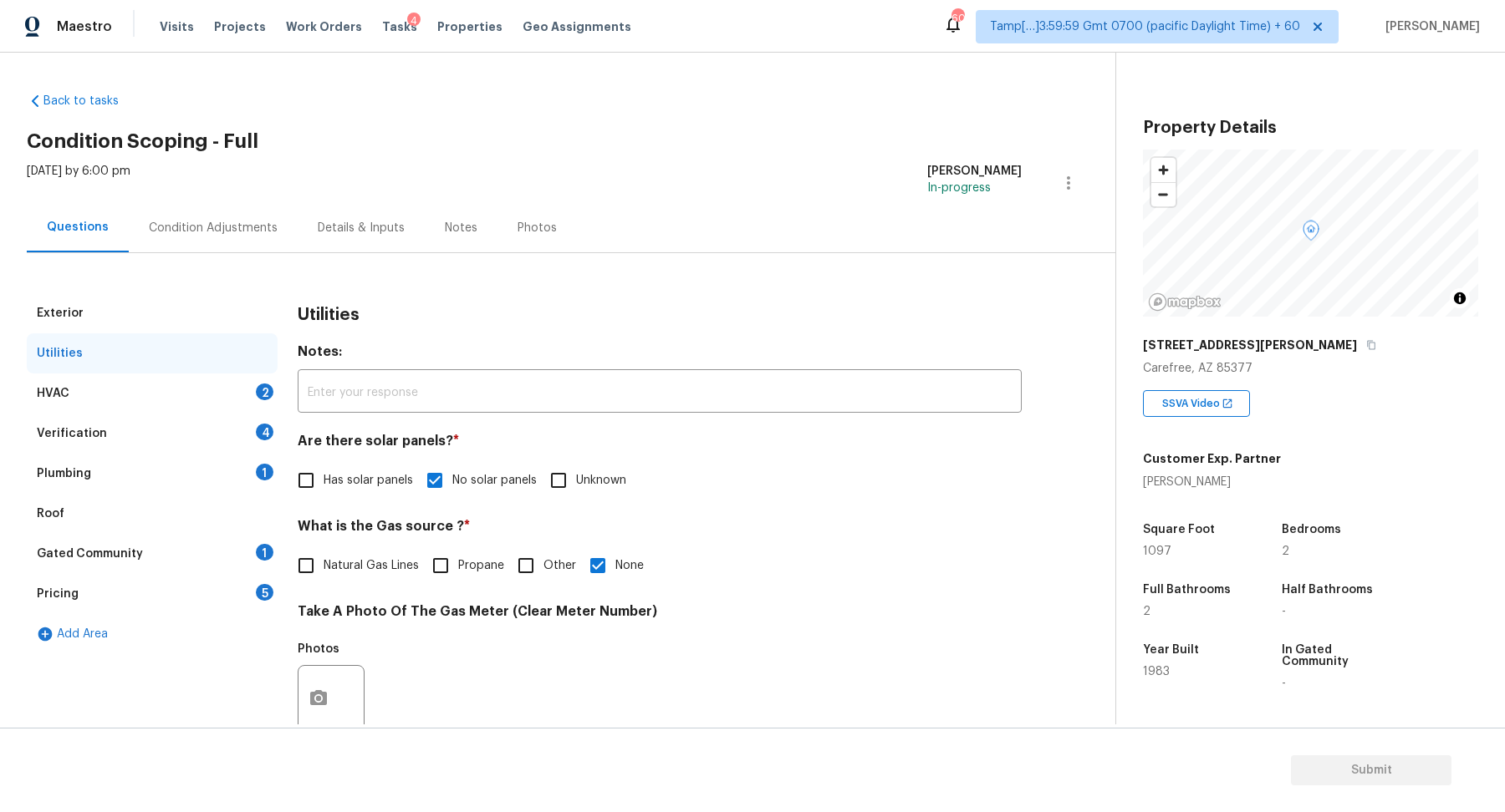
click at [248, 392] on div "HVAC 2" at bounding box center [152, 393] width 251 height 41
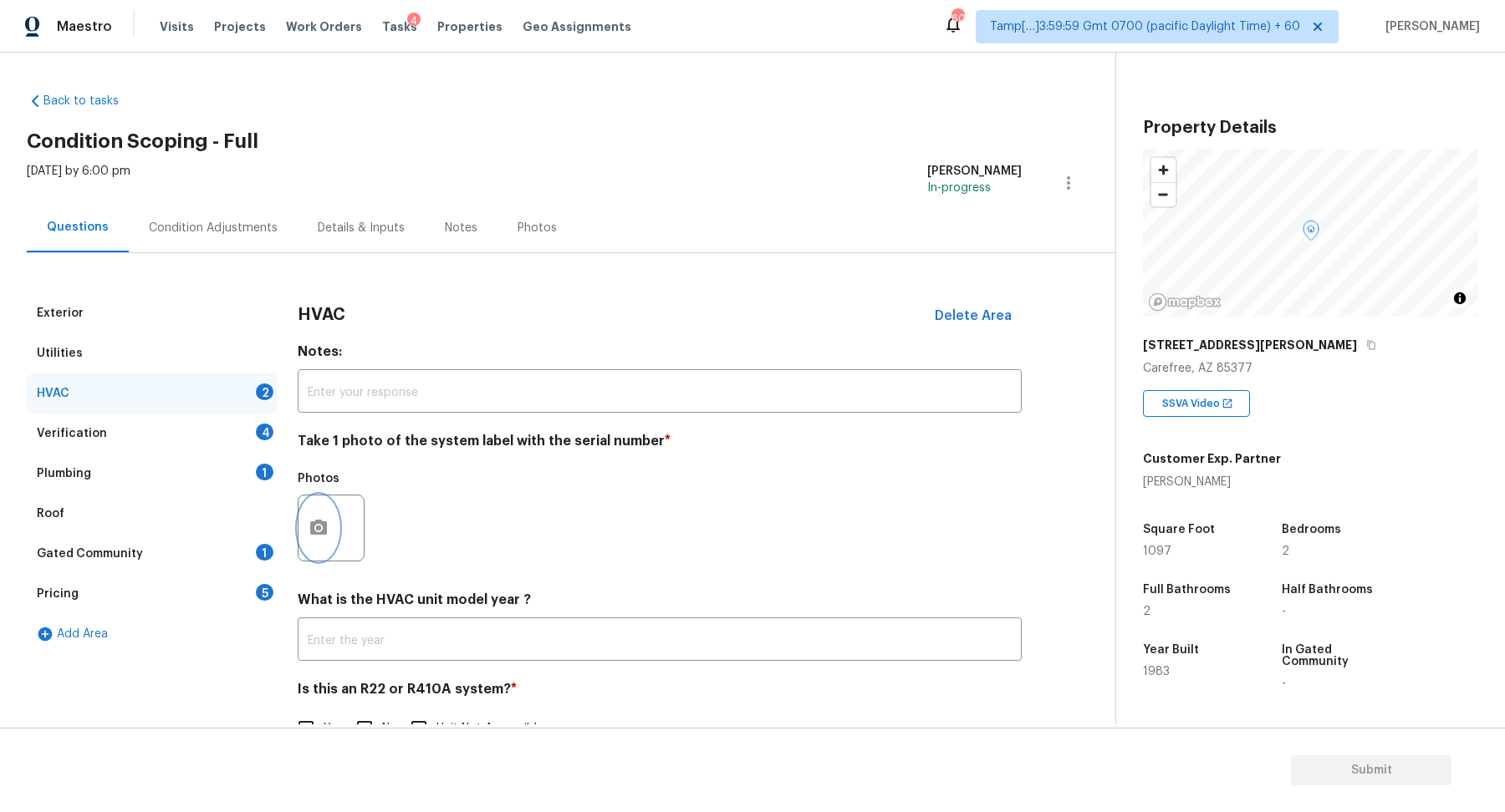
click at [312, 538] on button "button" at bounding box center [318, 528] width 41 height 66
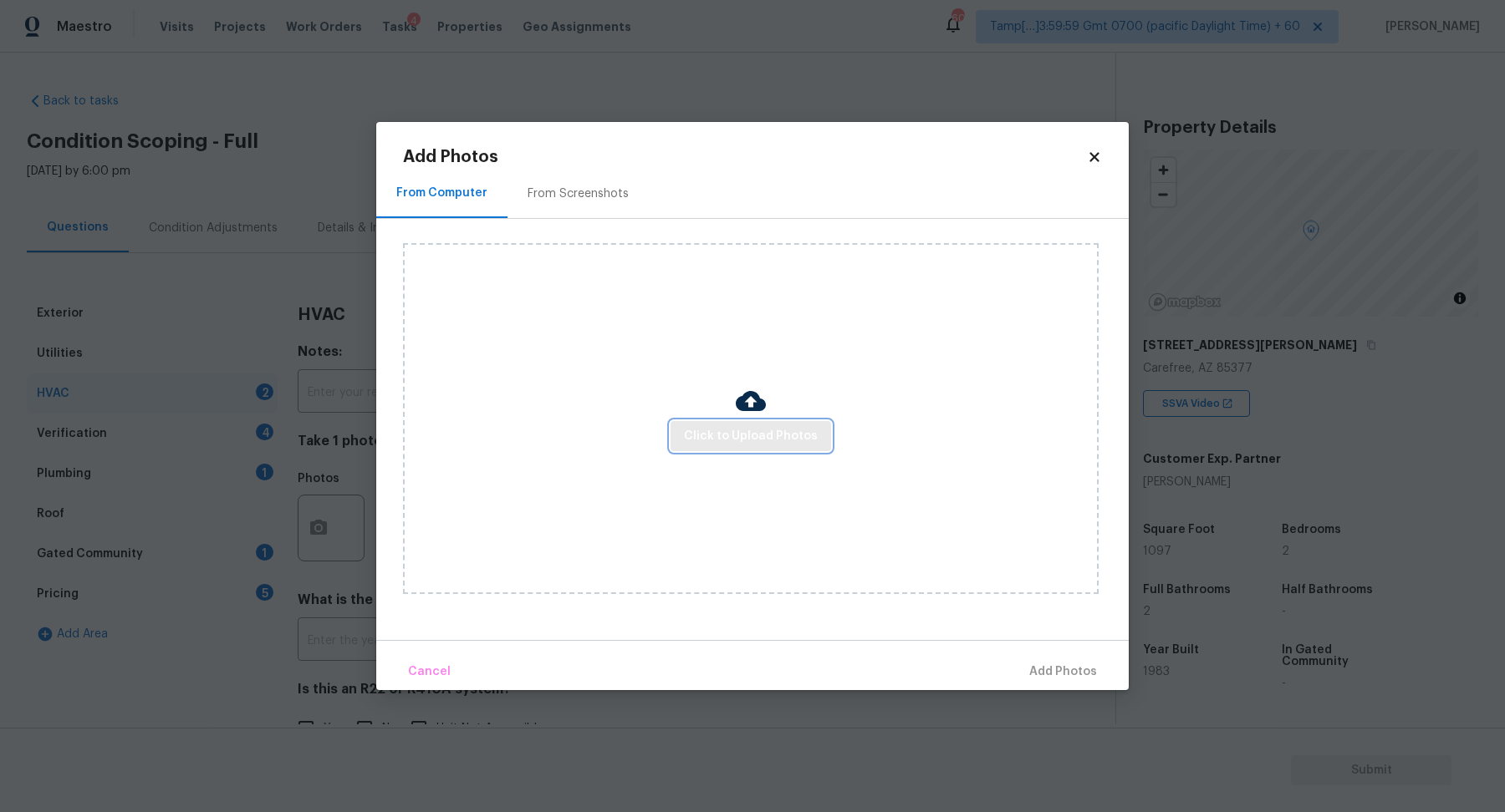
click at [705, 449] on button "Click to Upload Photos" at bounding box center [751, 437] width 160 height 31
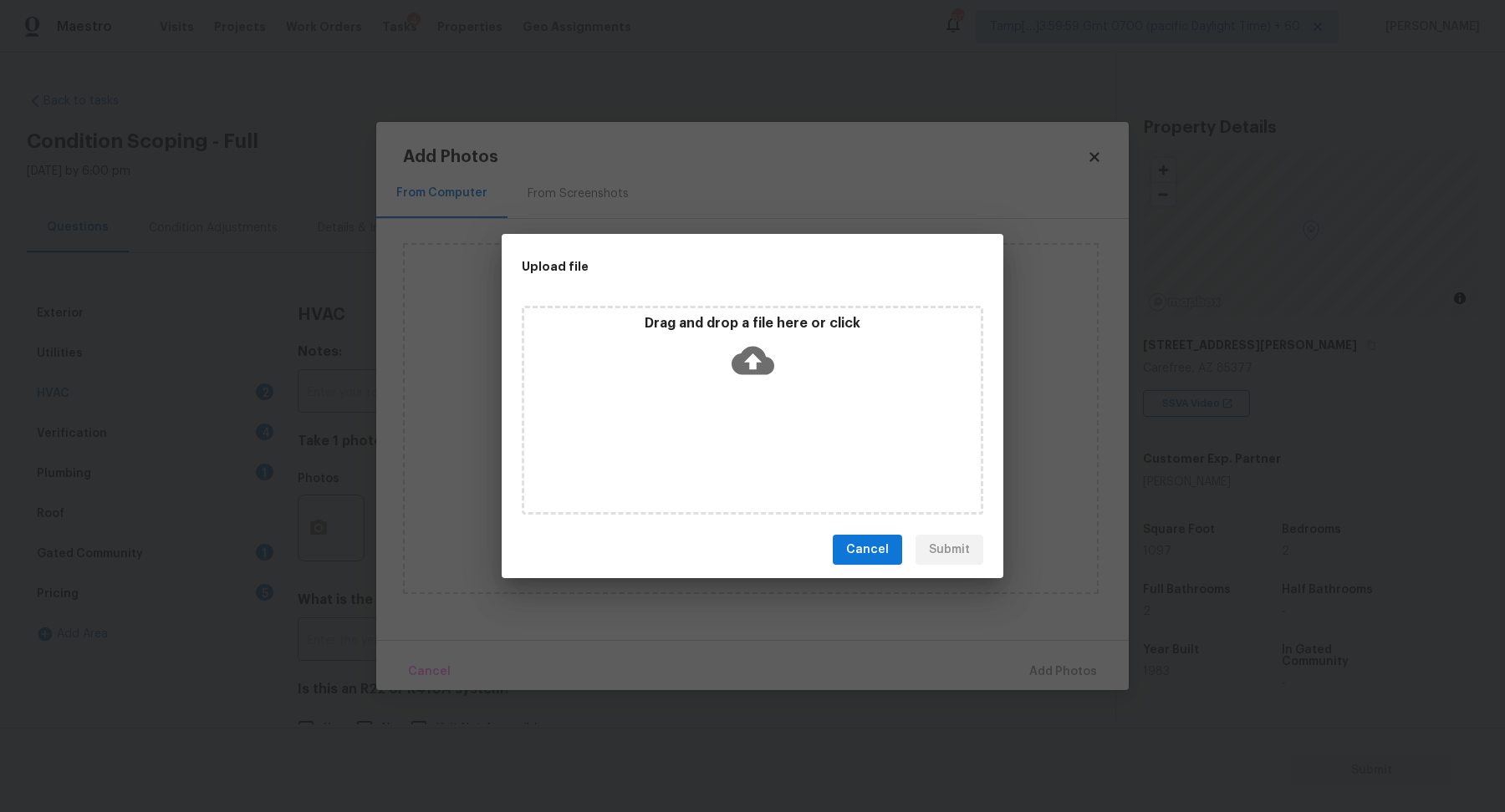
click at [756, 402] on div "Drag and drop a file here or click" at bounding box center [752, 410] width 461 height 209
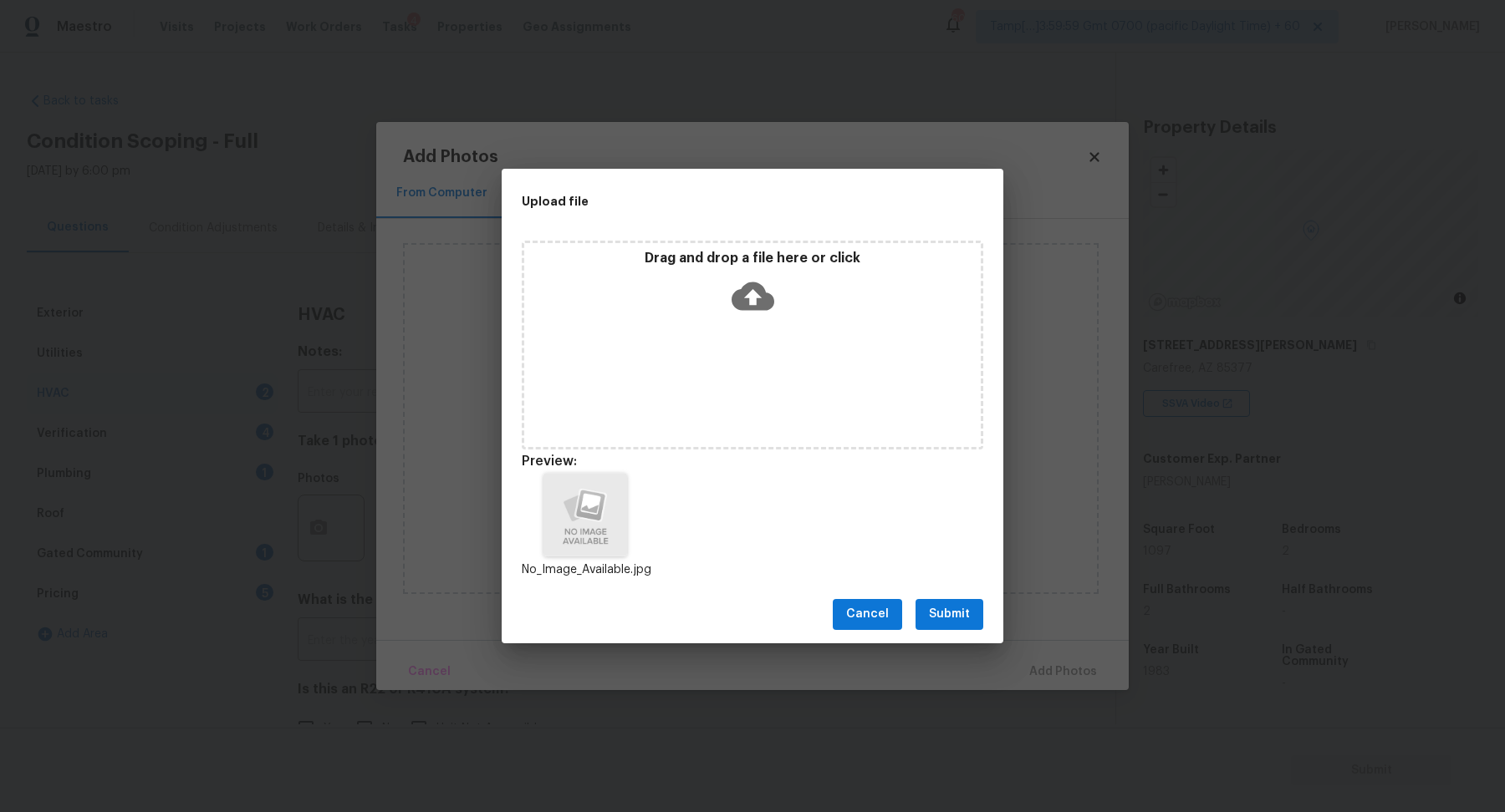
click at [952, 615] on span "Submit" at bounding box center [950, 615] width 41 height 21
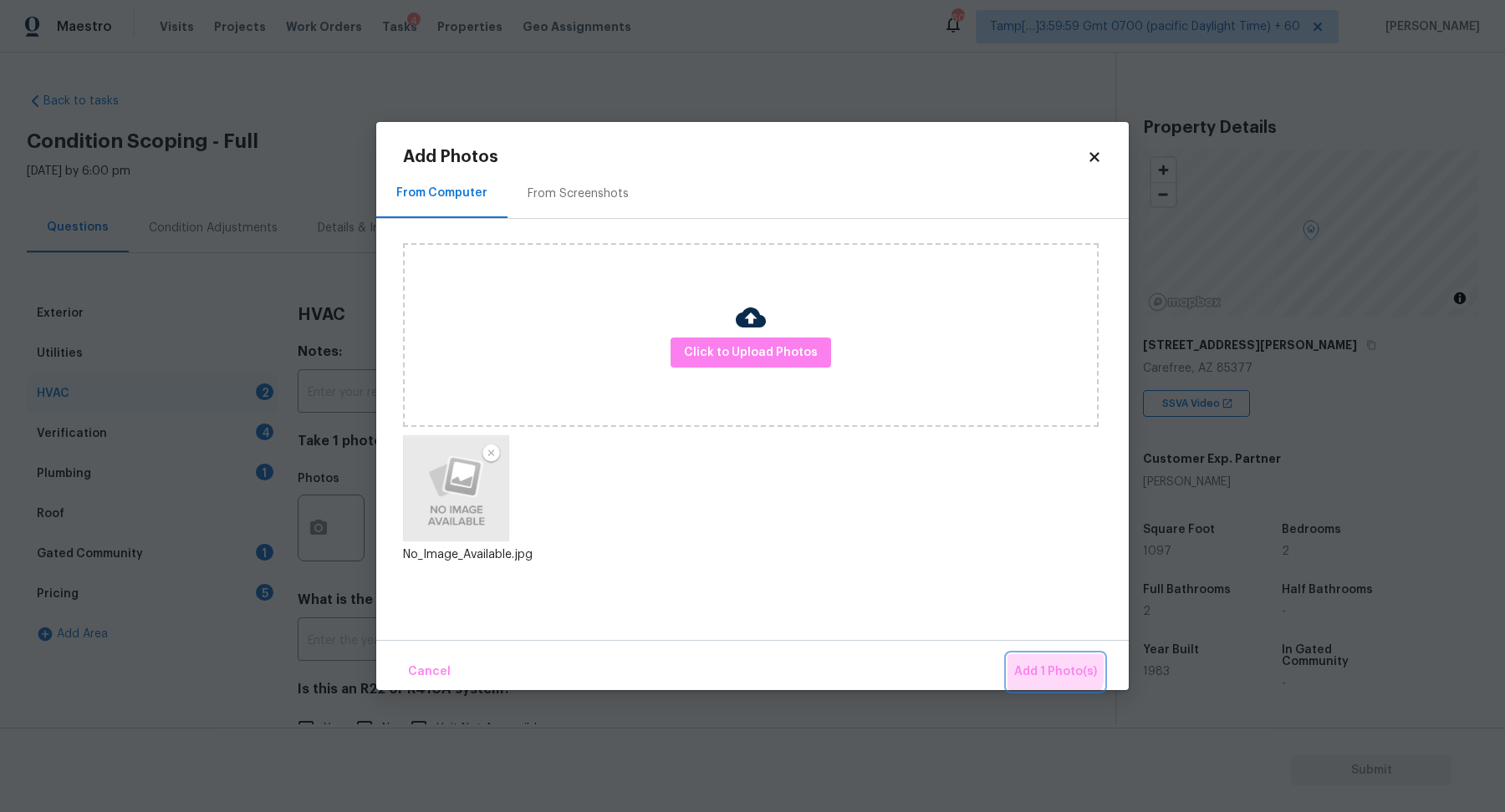
click at [1017, 661] on button "Add 1 Photo(s)" at bounding box center [1055, 672] width 96 height 36
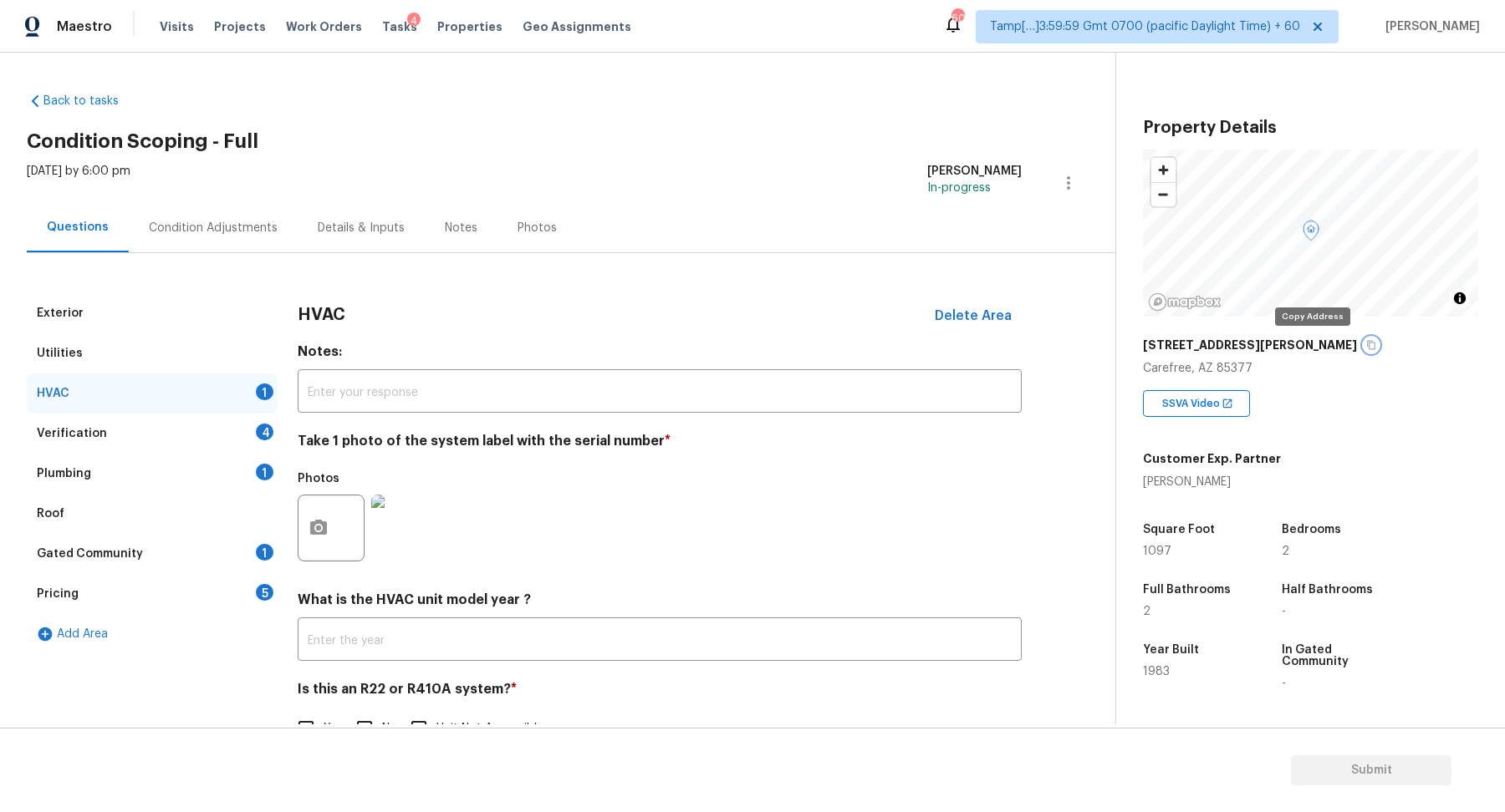
click at [1364, 350] on button "button" at bounding box center [1370, 345] width 15 height 15
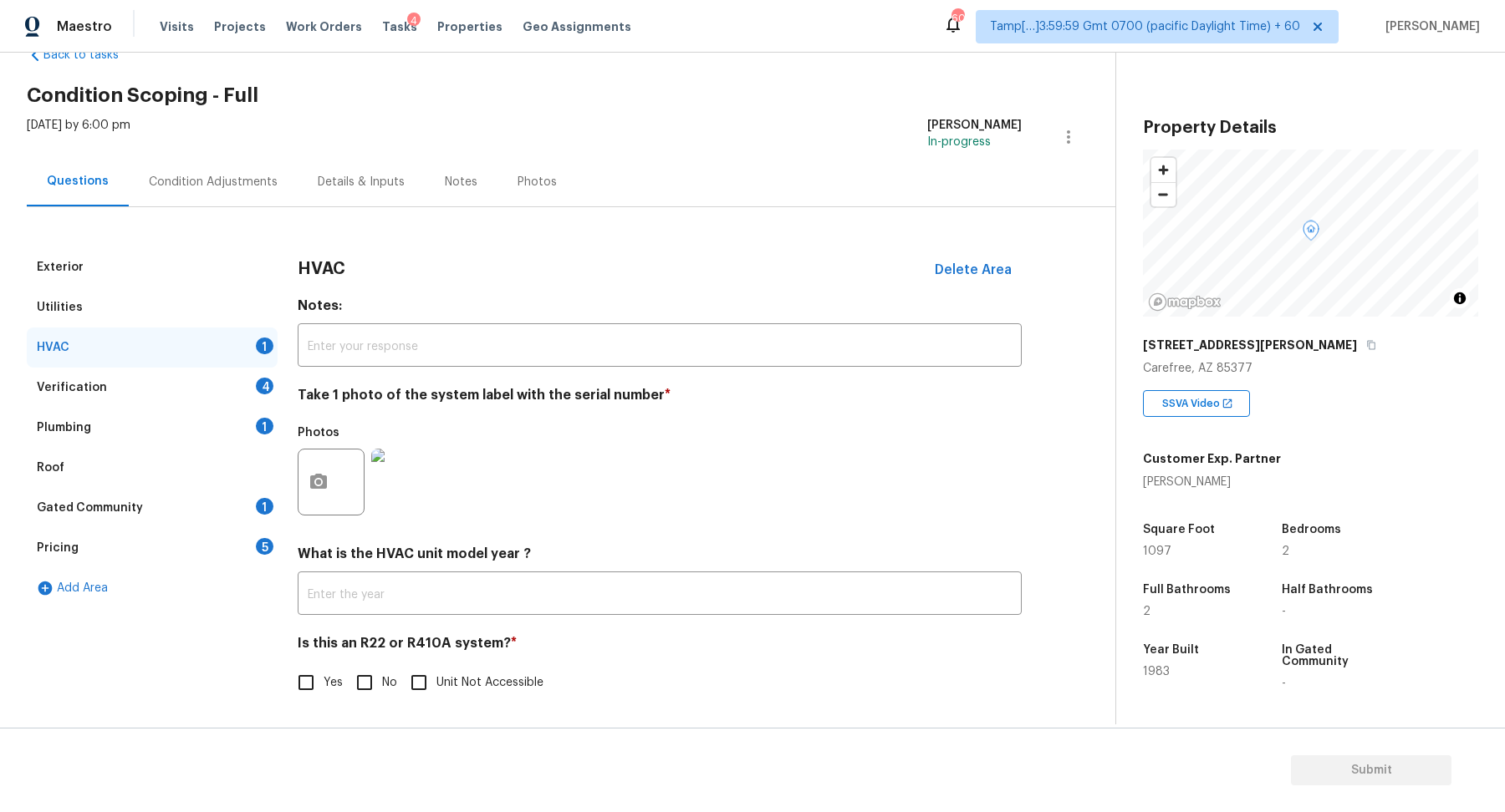
click at [354, 690] on input "No" at bounding box center [364, 683] width 35 height 35
checkbox input "true"
click at [228, 399] on div "Verification 4" at bounding box center [152, 388] width 251 height 41
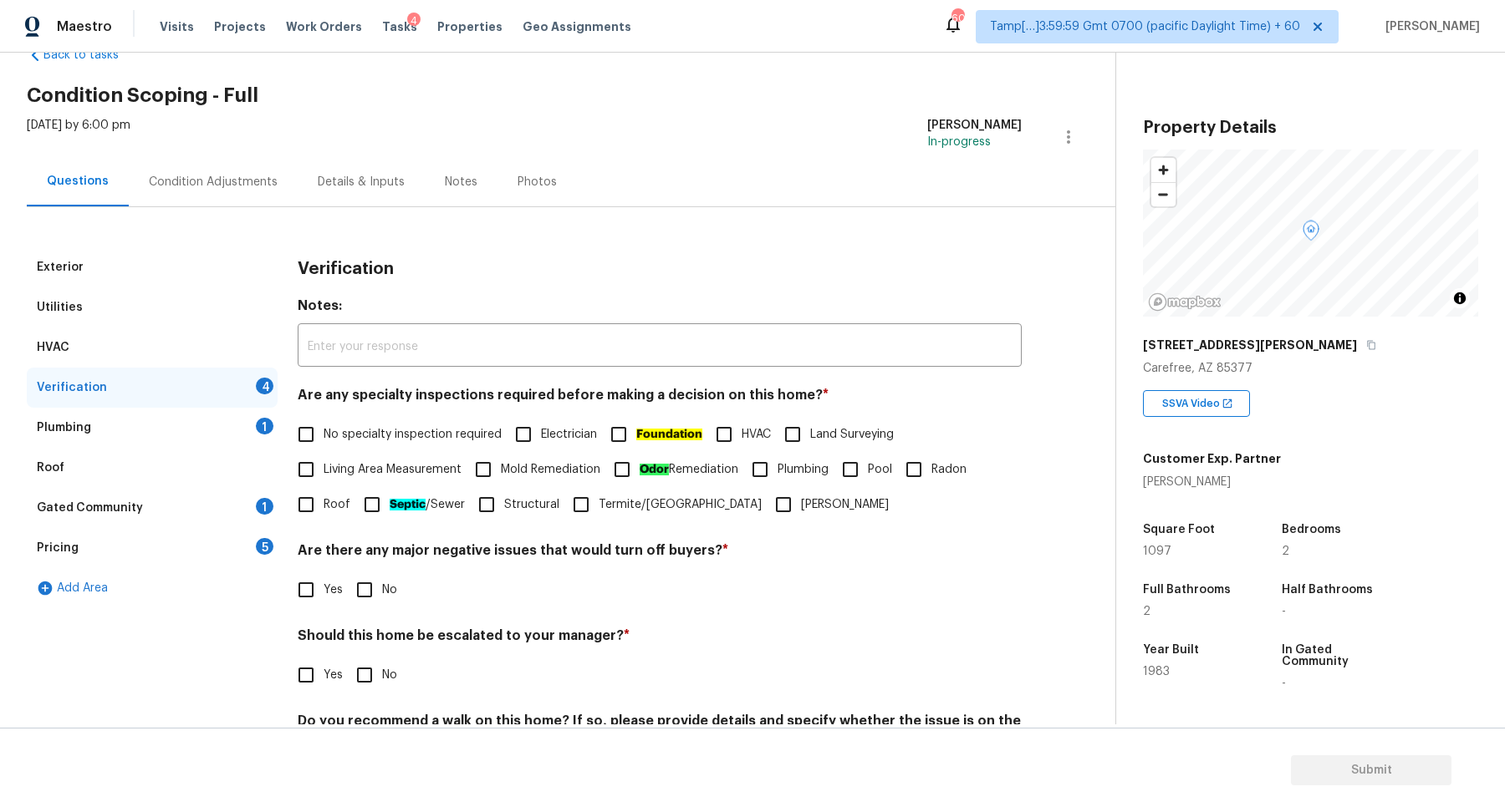
click at [348, 444] on label "No specialty inspection required" at bounding box center [394, 434] width 213 height 35
click at [323, 444] on input "No specialty inspection required" at bounding box center [305, 434] width 35 height 35
checkbox input "true"
click at [385, 595] on span "No" at bounding box center [389, 590] width 15 height 17
click at [382, 595] on input "No" at bounding box center [364, 590] width 35 height 35
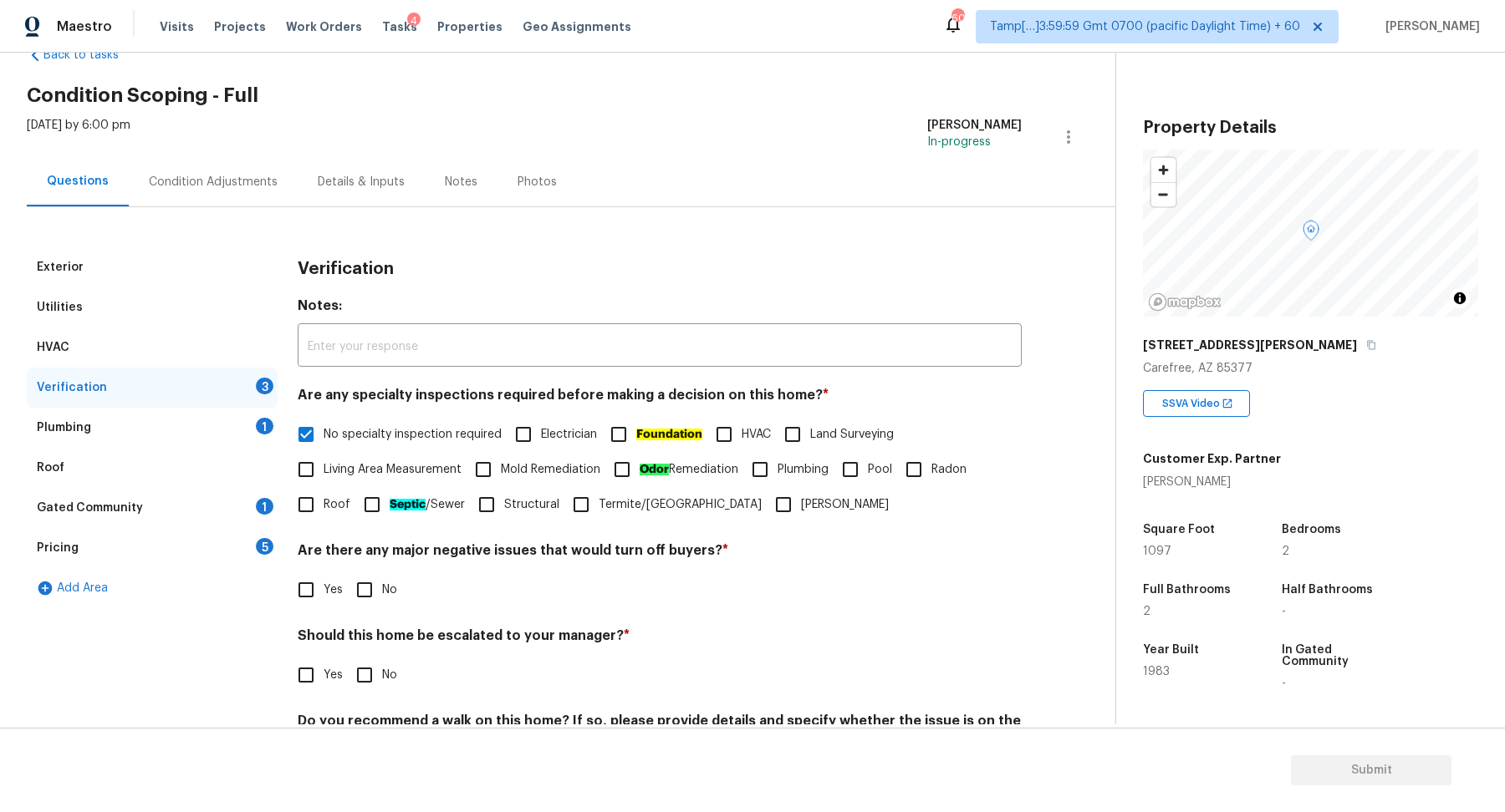
checkbox input "true"
click at [370, 662] on input "No" at bounding box center [364, 677] width 35 height 35
checkbox input "true"
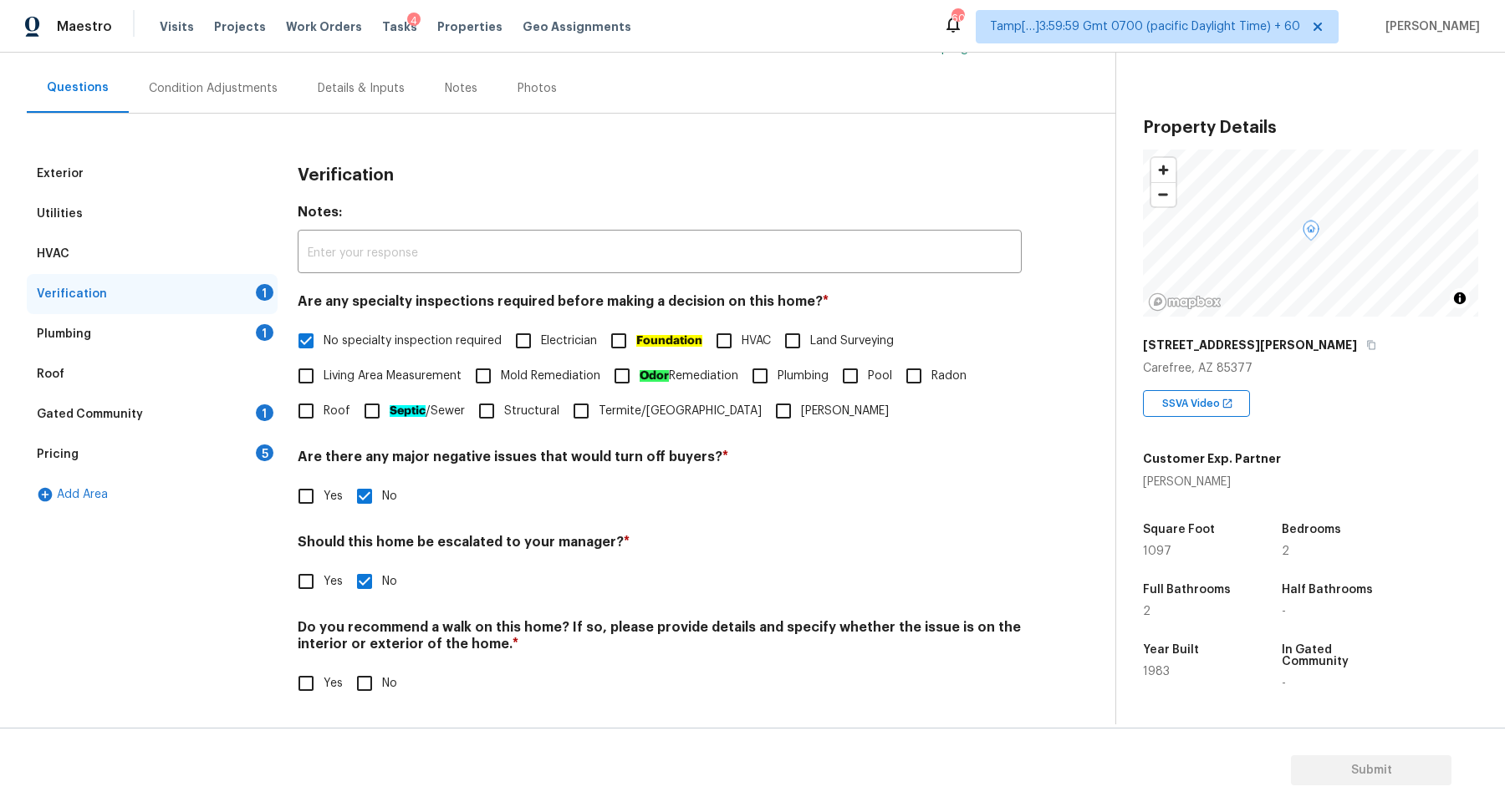
click at [367, 677] on input "No" at bounding box center [364, 684] width 35 height 35
checkbox input "true"
click at [233, 343] on div "Plumbing 1" at bounding box center [152, 334] width 251 height 41
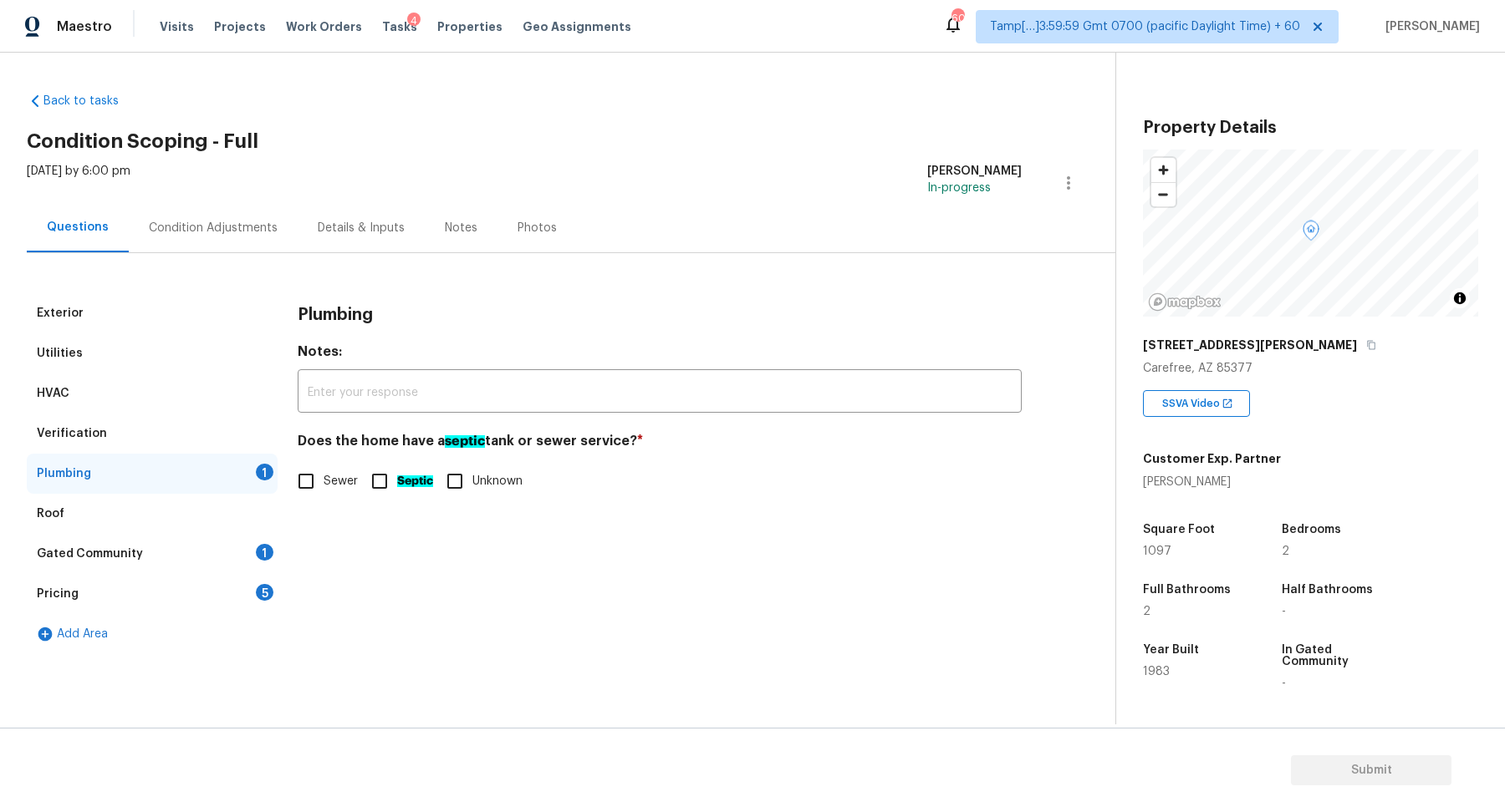
scroll to position [0, 0]
click at [325, 478] on span "Sewer" at bounding box center [341, 482] width 34 height 17
click at [323, 478] on input "Sewer" at bounding box center [305, 481] width 35 height 35
checkbox input "true"
click at [237, 531] on div "Roof" at bounding box center [152, 514] width 251 height 41
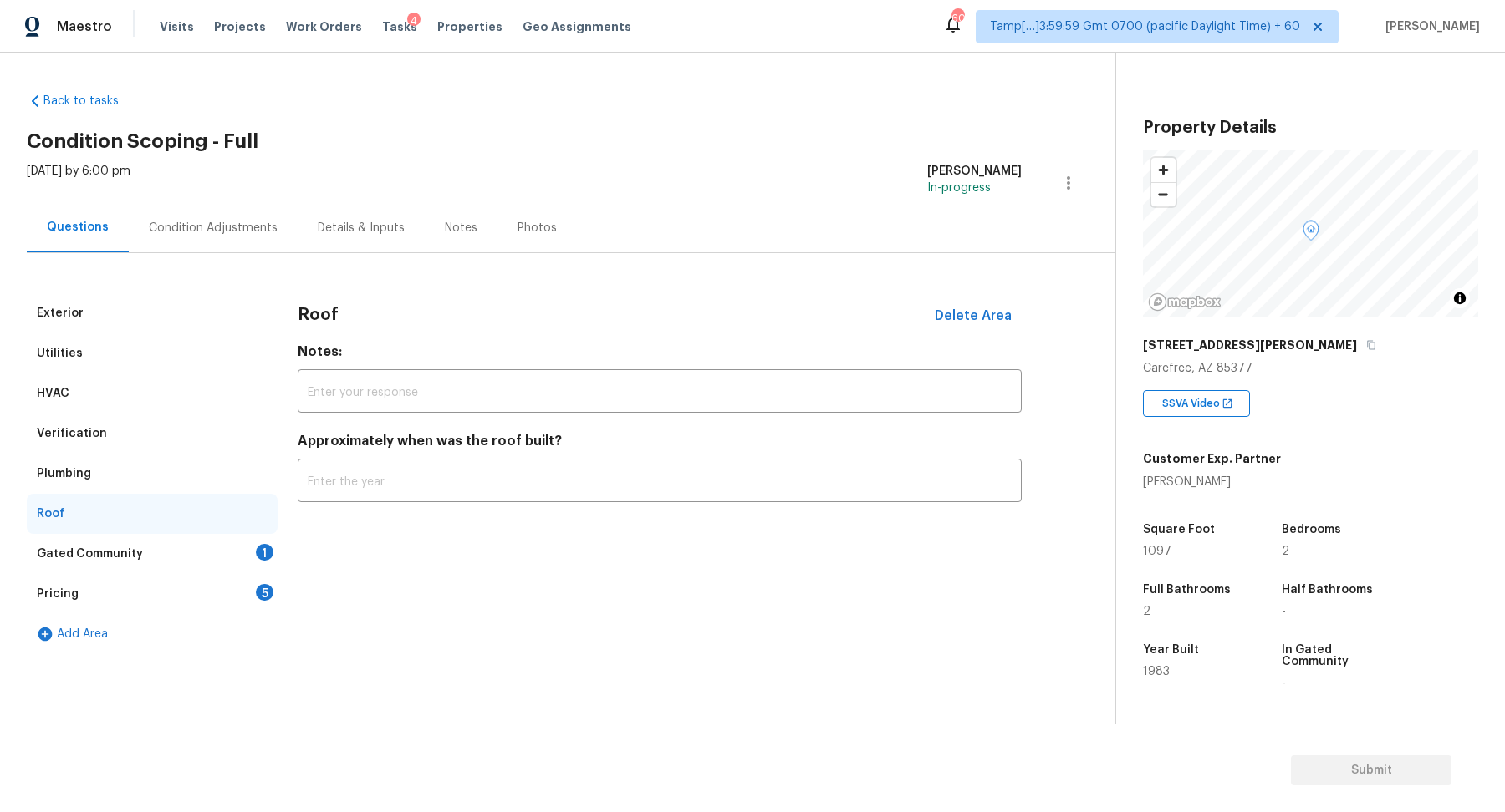
click at [241, 553] on div "Gated Community 1" at bounding box center [152, 554] width 251 height 41
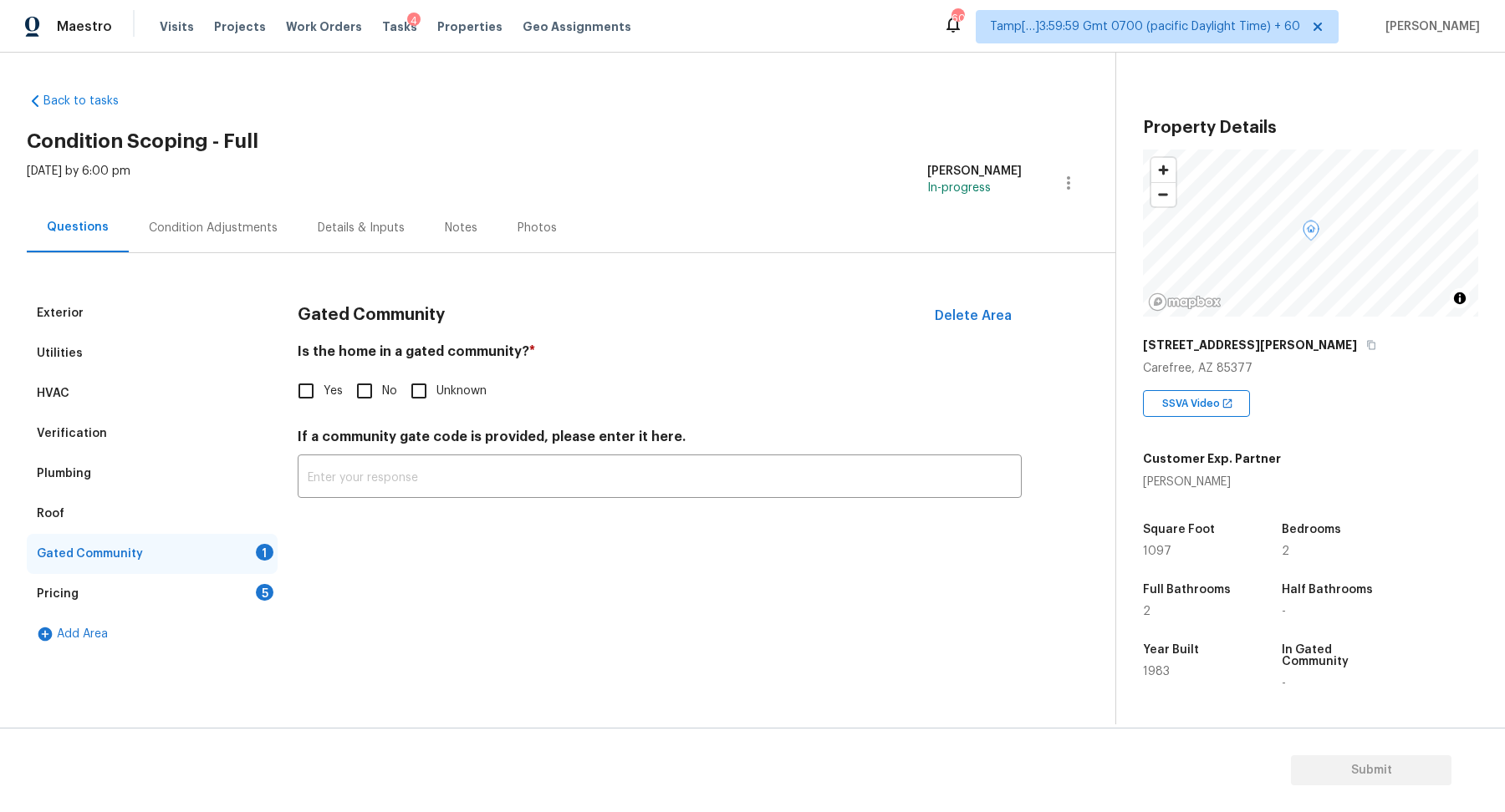
click at [374, 401] on input "No" at bounding box center [364, 390] width 35 height 35
checkbox input "true"
click at [252, 577] on div "Pricing 5" at bounding box center [152, 594] width 251 height 41
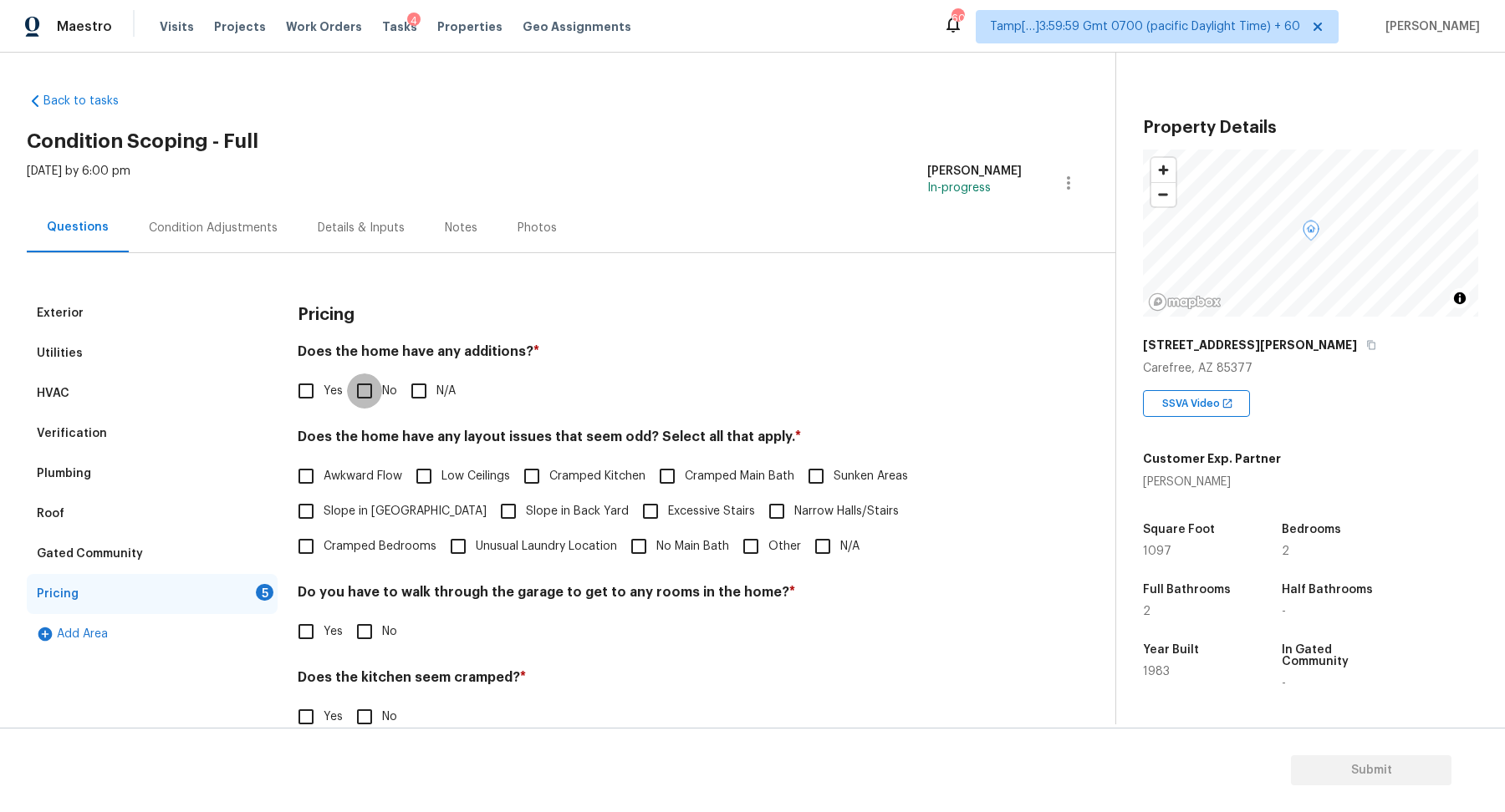
click at [371, 395] on input "No" at bounding box center [364, 390] width 35 height 35
checkbox input "true"
click at [354, 511] on span "Slope in Front Yard" at bounding box center [404, 512] width 163 height 17
click at [323, 511] on input "Slope in Front Yard" at bounding box center [305, 511] width 35 height 35
checkbox input "true"
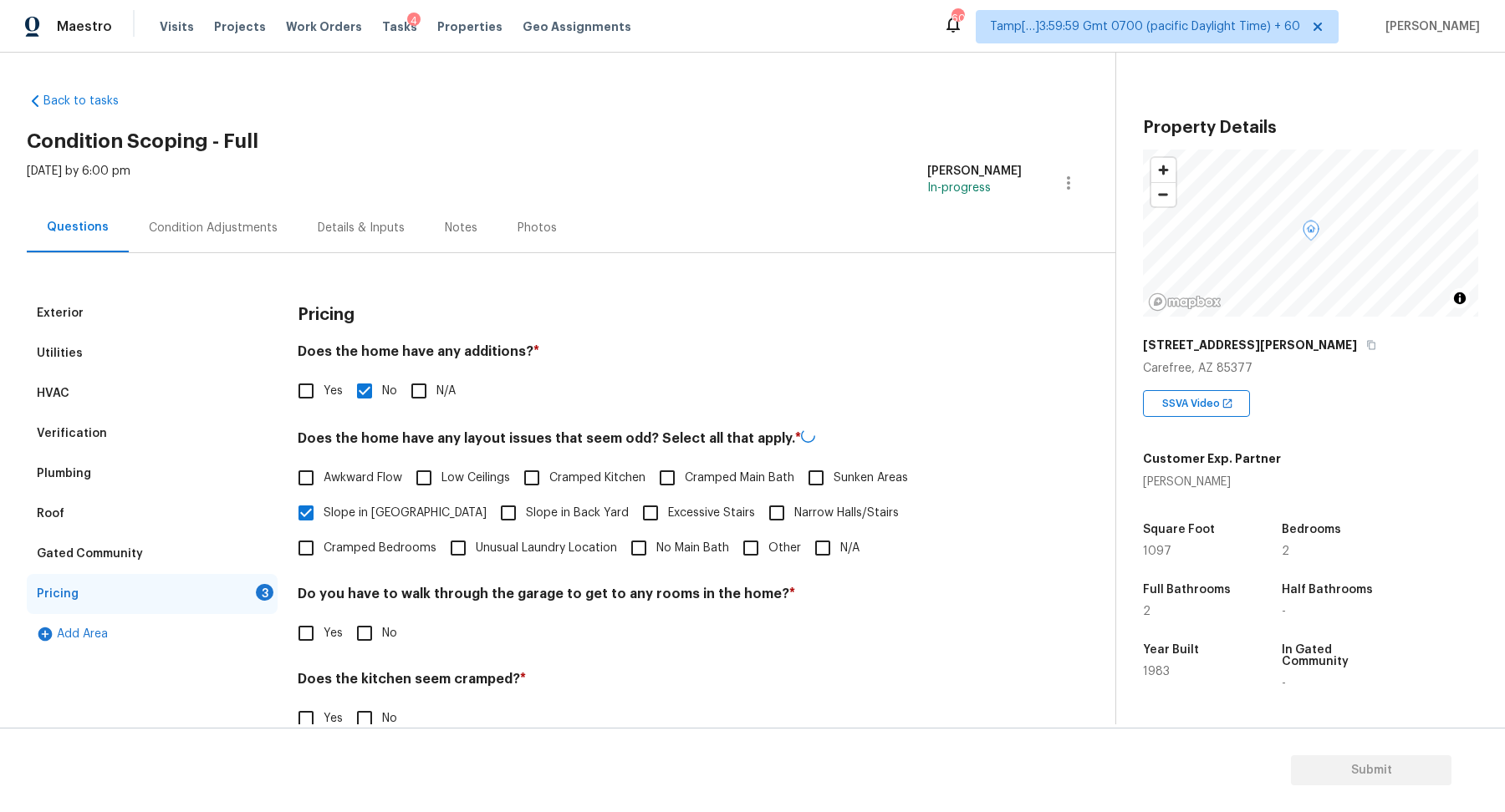
click at [526, 512] on span "Slope in Back Yard" at bounding box center [577, 514] width 103 height 17
click at [491, 512] on input "Slope in Back Yard" at bounding box center [508, 513] width 35 height 35
checkbox input "true"
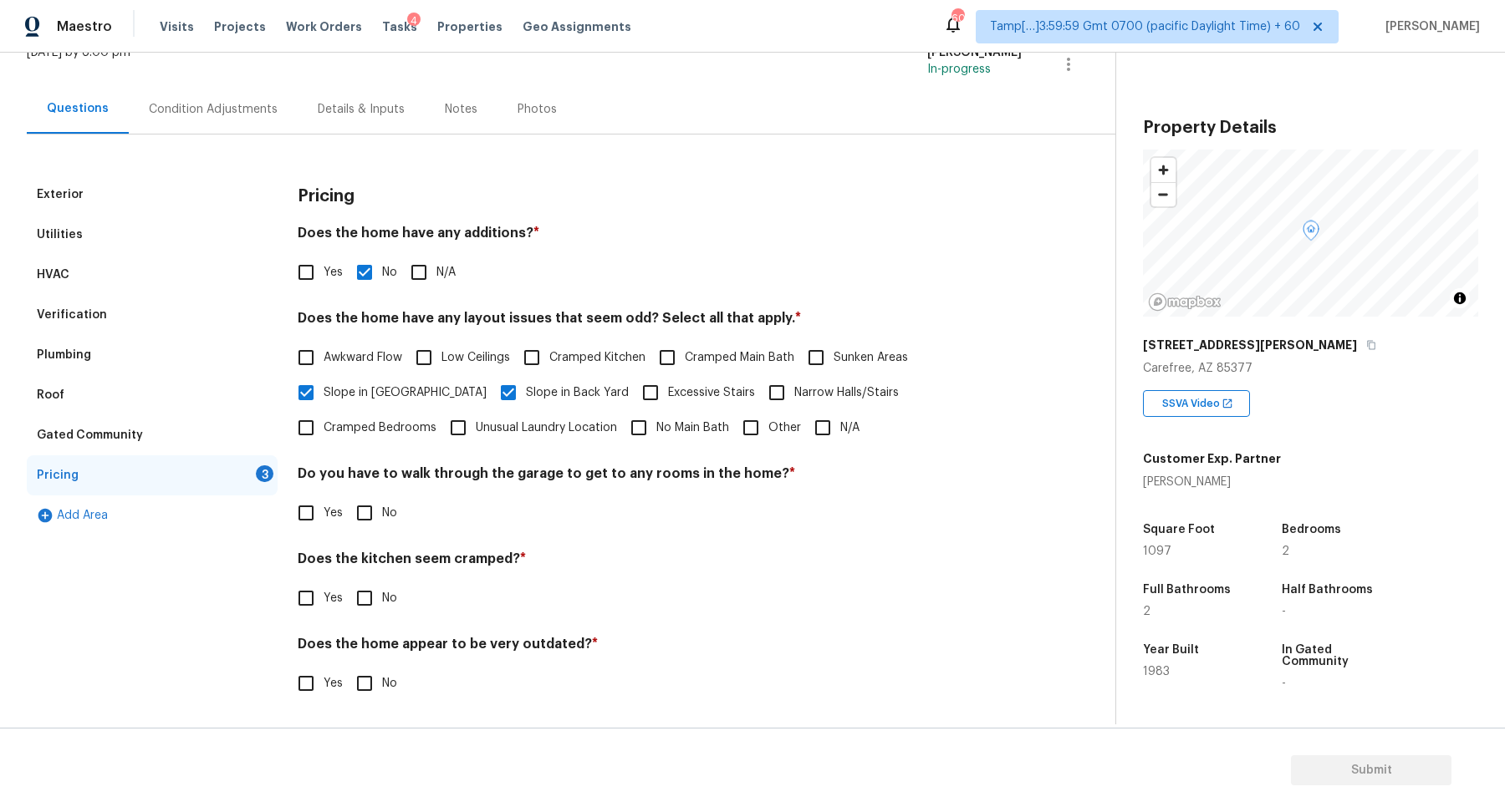
click at [367, 518] on input "No" at bounding box center [364, 513] width 35 height 35
checkbox input "true"
click at [359, 564] on h4 "Does the kitchen seem cramped? *" at bounding box center [660, 564] width 724 height 23
click at [362, 584] on input "No" at bounding box center [364, 598] width 35 height 35
checkbox input "true"
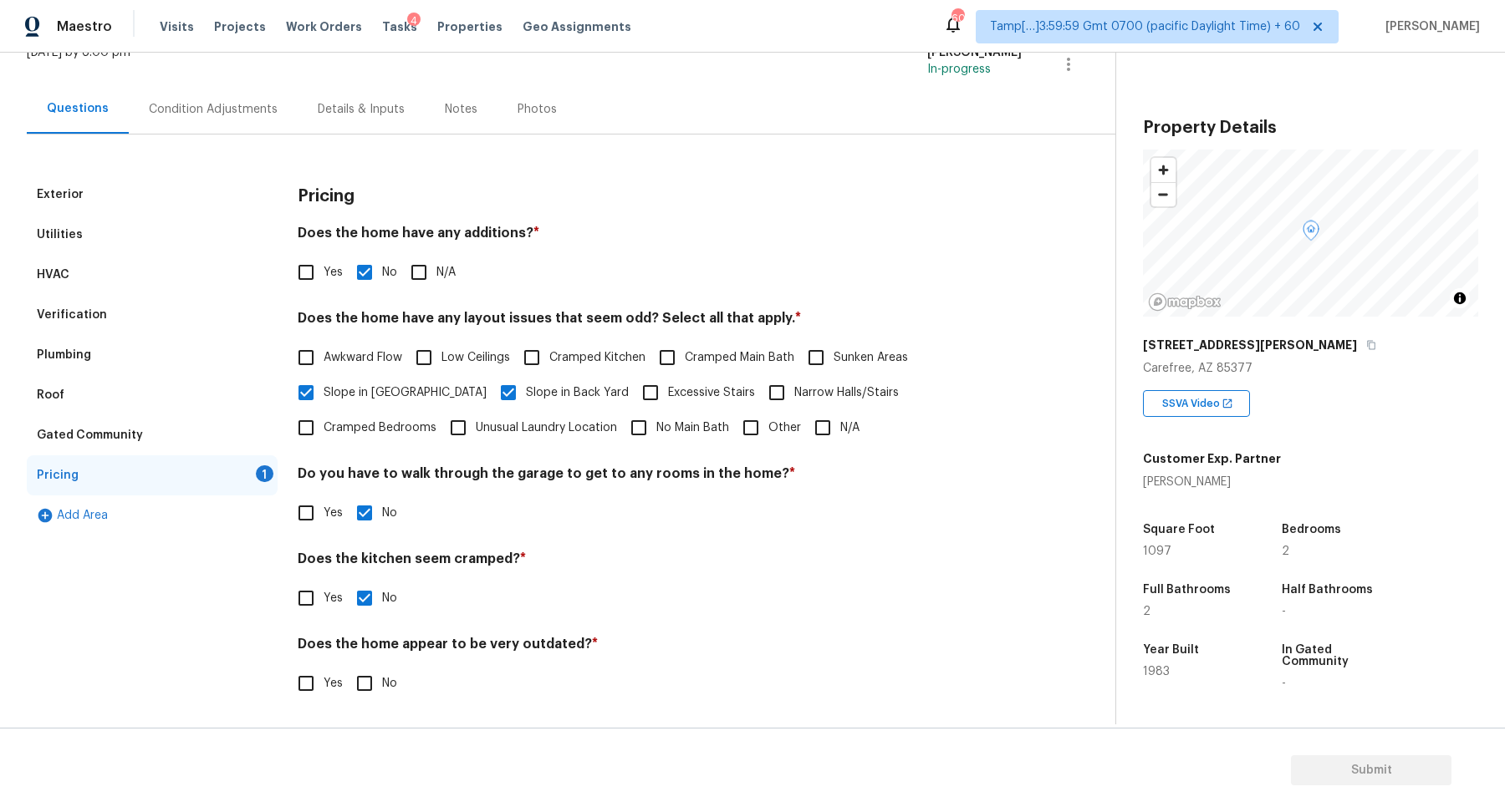
click at [375, 671] on input "No" at bounding box center [364, 684] width 35 height 35
checkbox input "true"
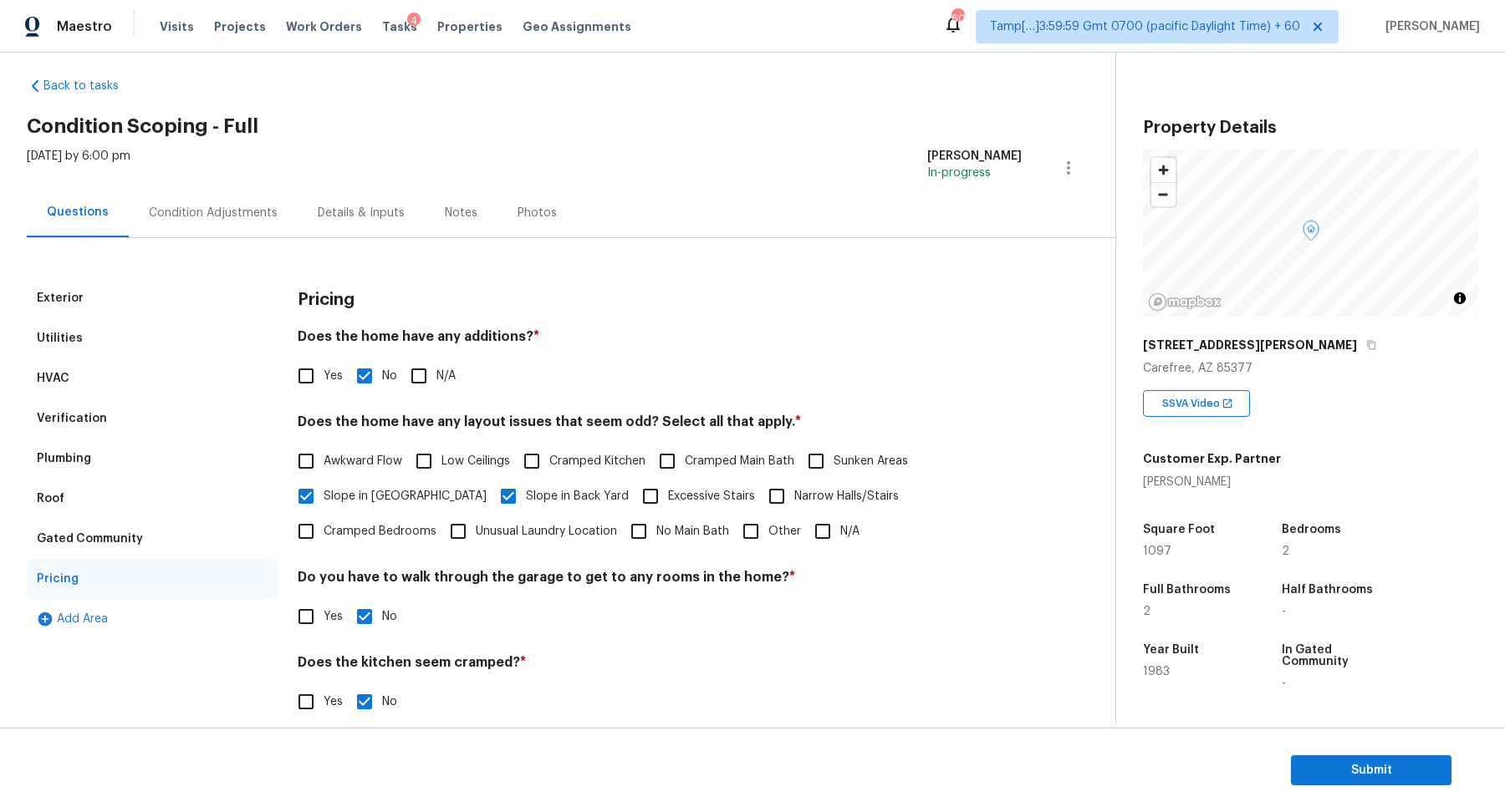
scroll to position [3, 0]
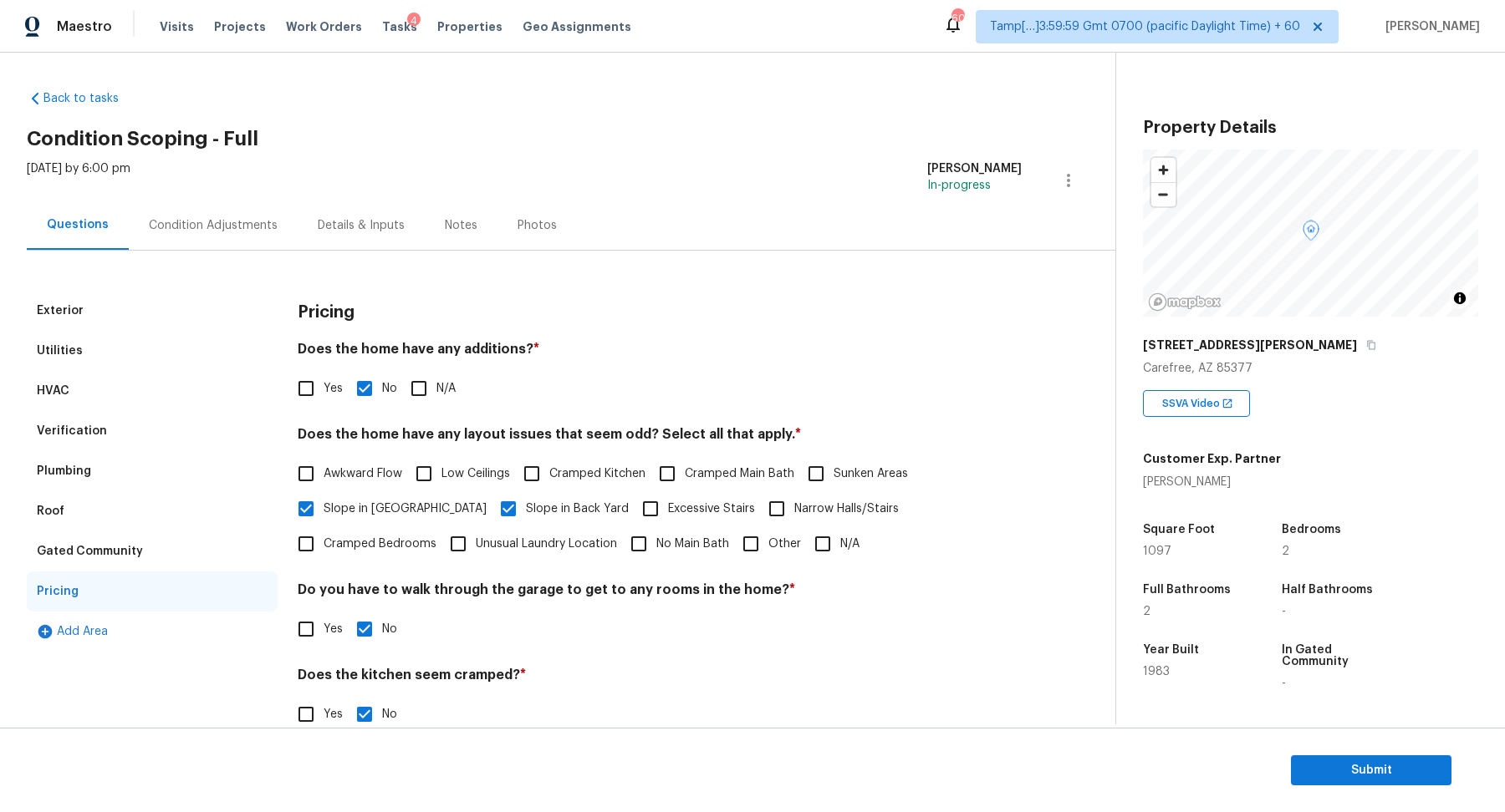
click at [242, 236] on div "Condition Adjustments" at bounding box center [213, 225] width 169 height 49
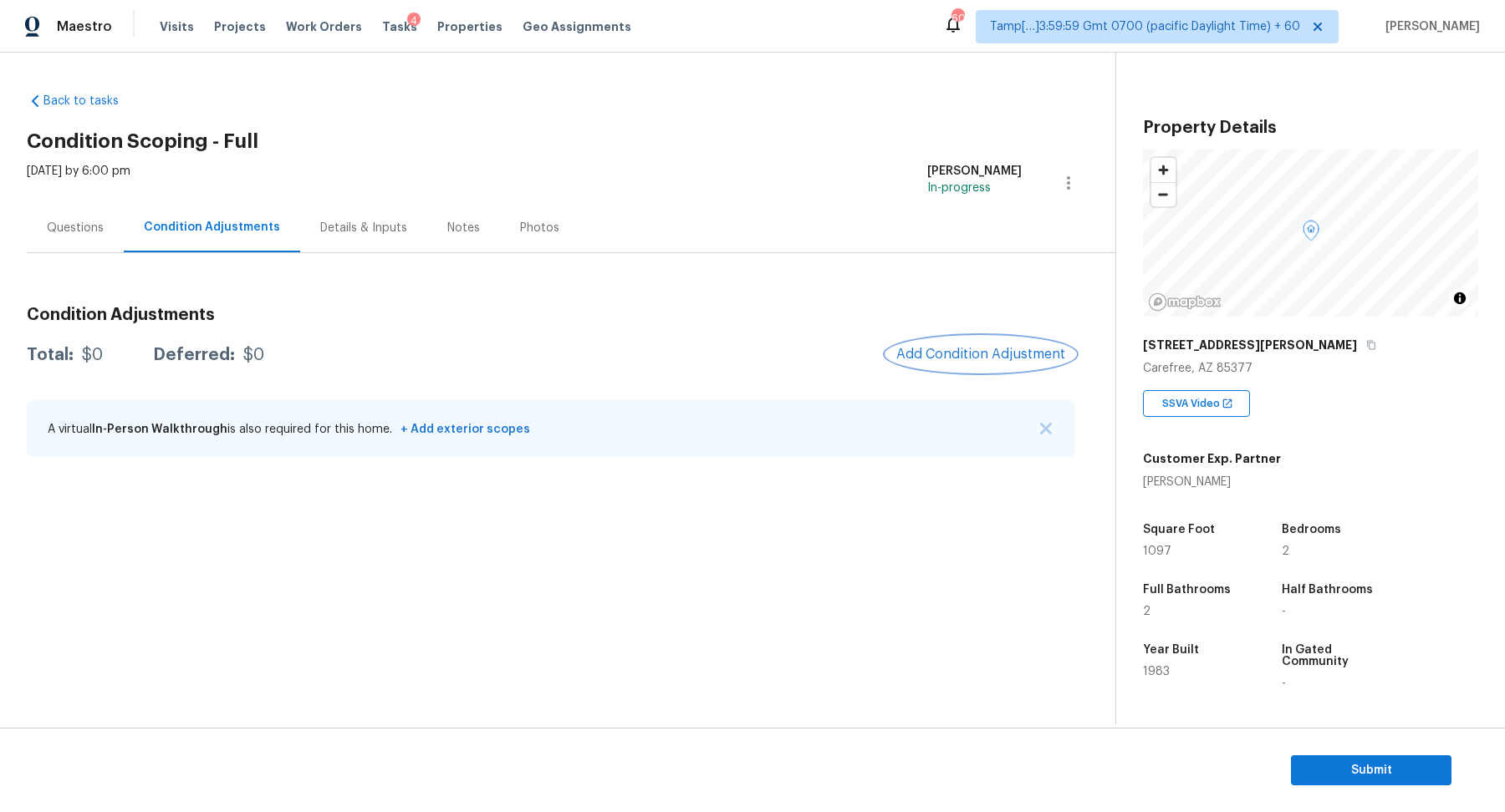
click at [979, 363] on button "Add Condition Adjustment" at bounding box center [981, 354] width 189 height 35
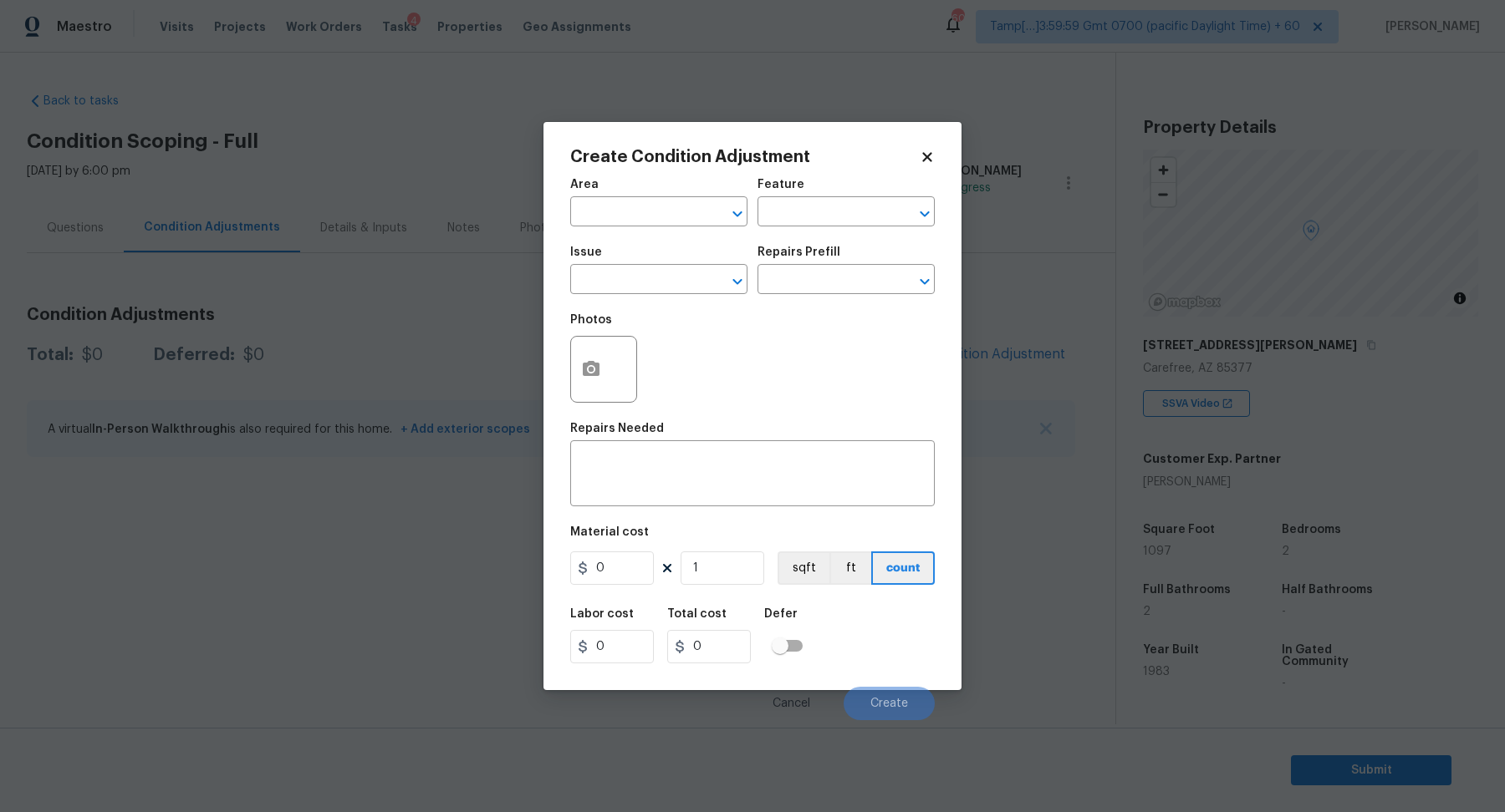
click at [649, 232] on span "Area ​" at bounding box center [659, 203] width 178 height 68
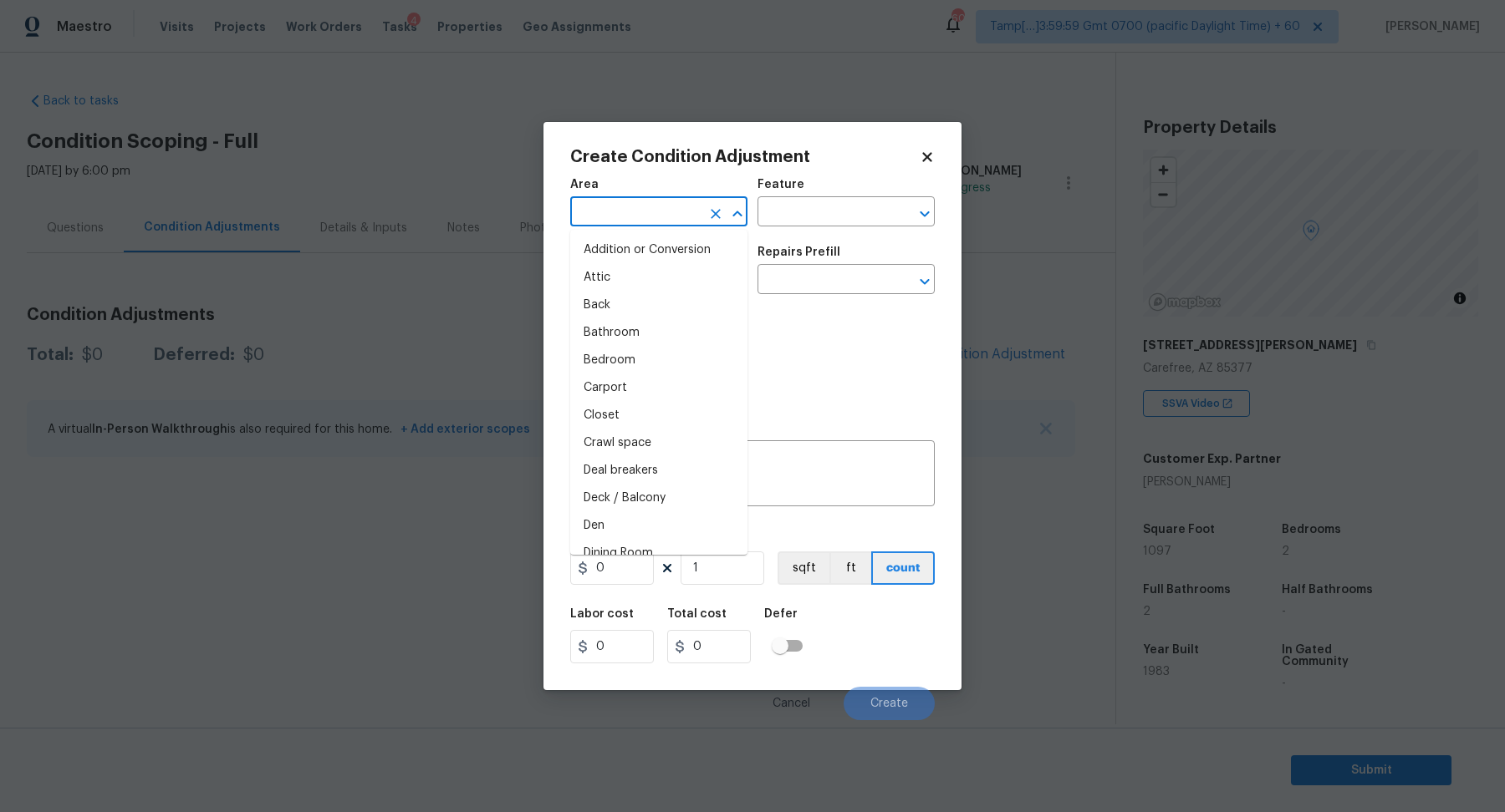
click at [646, 222] on input "text" at bounding box center [635, 214] width 130 height 26
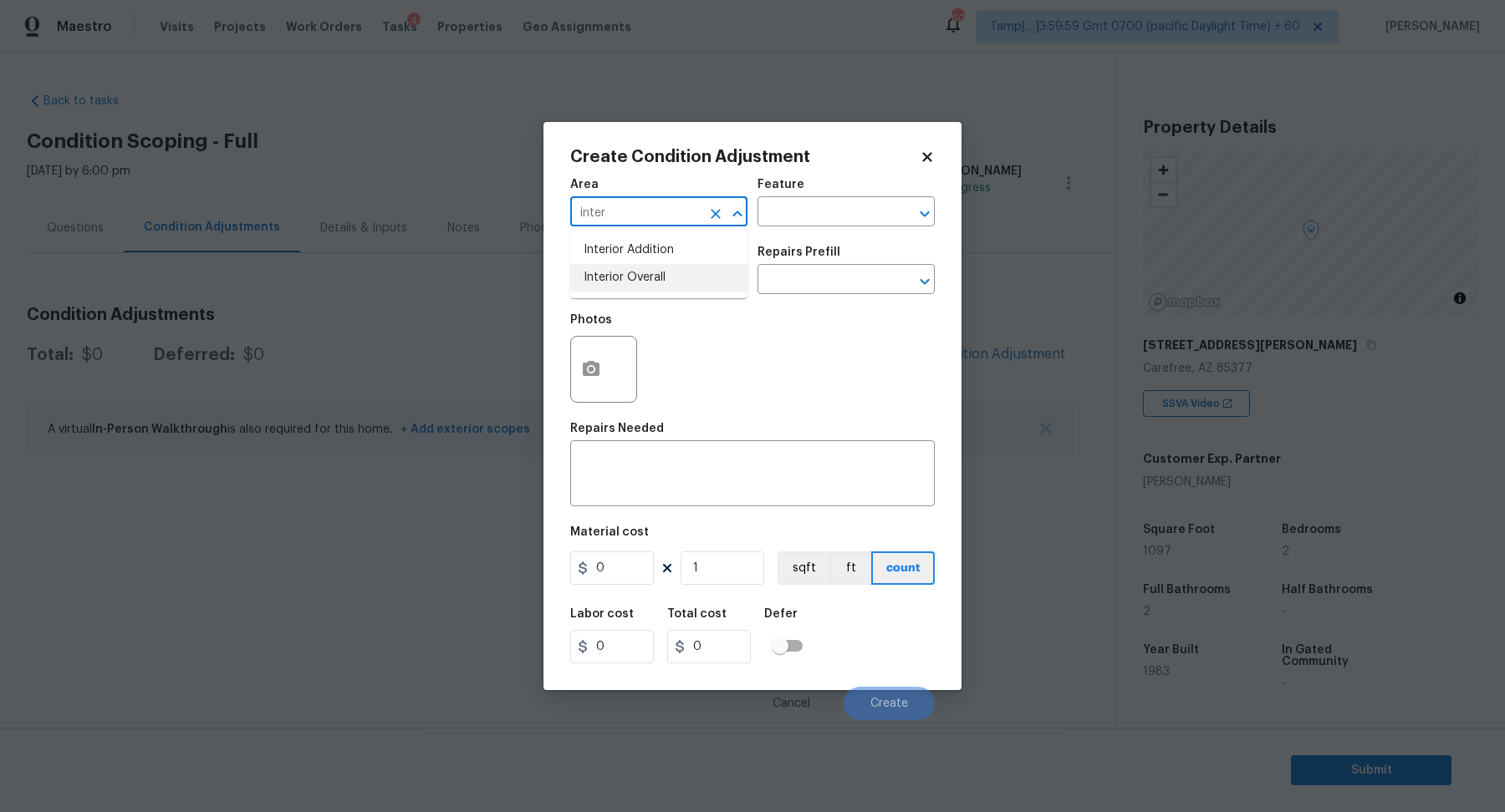
click at [674, 278] on li "Interior Overall" at bounding box center [659, 278] width 178 height 28
type input "Interior Overall"
click at [674, 278] on input "text" at bounding box center [635, 281] width 130 height 26
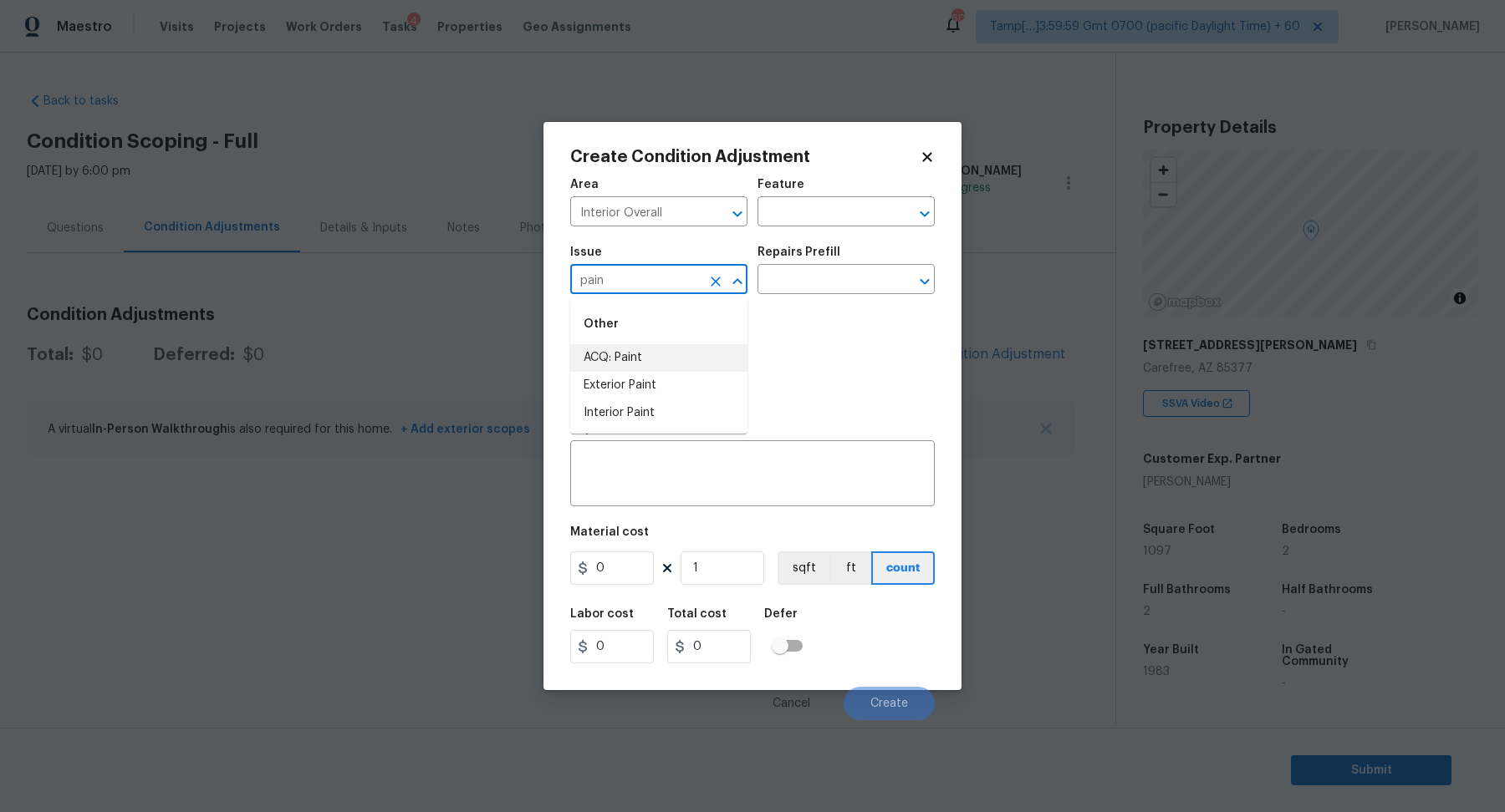
click at [673, 354] on li "ACQ: Paint" at bounding box center [659, 358] width 178 height 28
type input "ACQ: Paint"
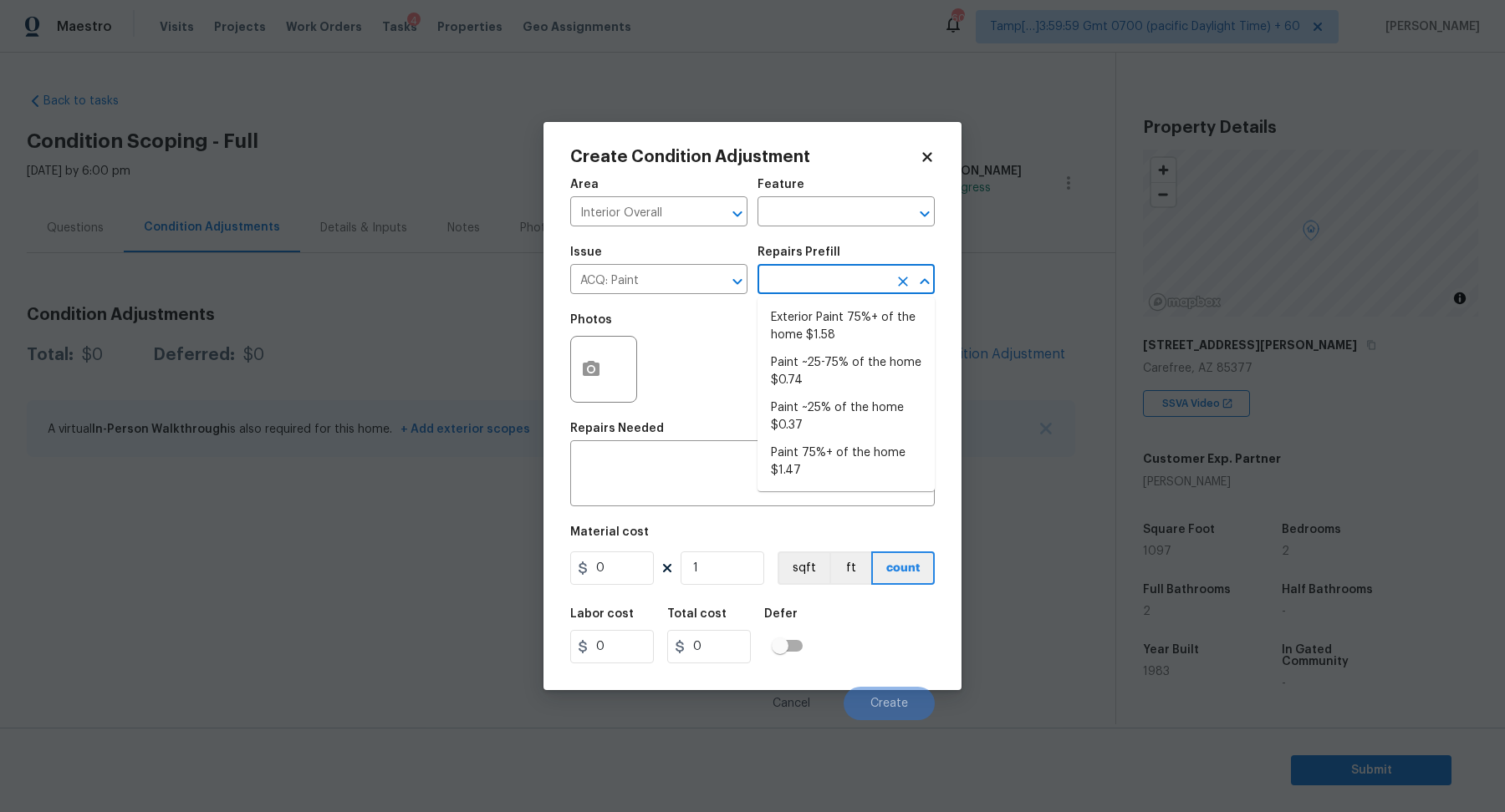
click at [836, 288] on input "text" at bounding box center [822, 281] width 130 height 26
click at [842, 390] on li "Paint ~25-75% of the home $0.74" at bounding box center [846, 372] width 178 height 45
type input "Acquisition"
type textarea "Acquisition Scope: ~25 - 75% of the home needs interior paint"
type input "0.74"
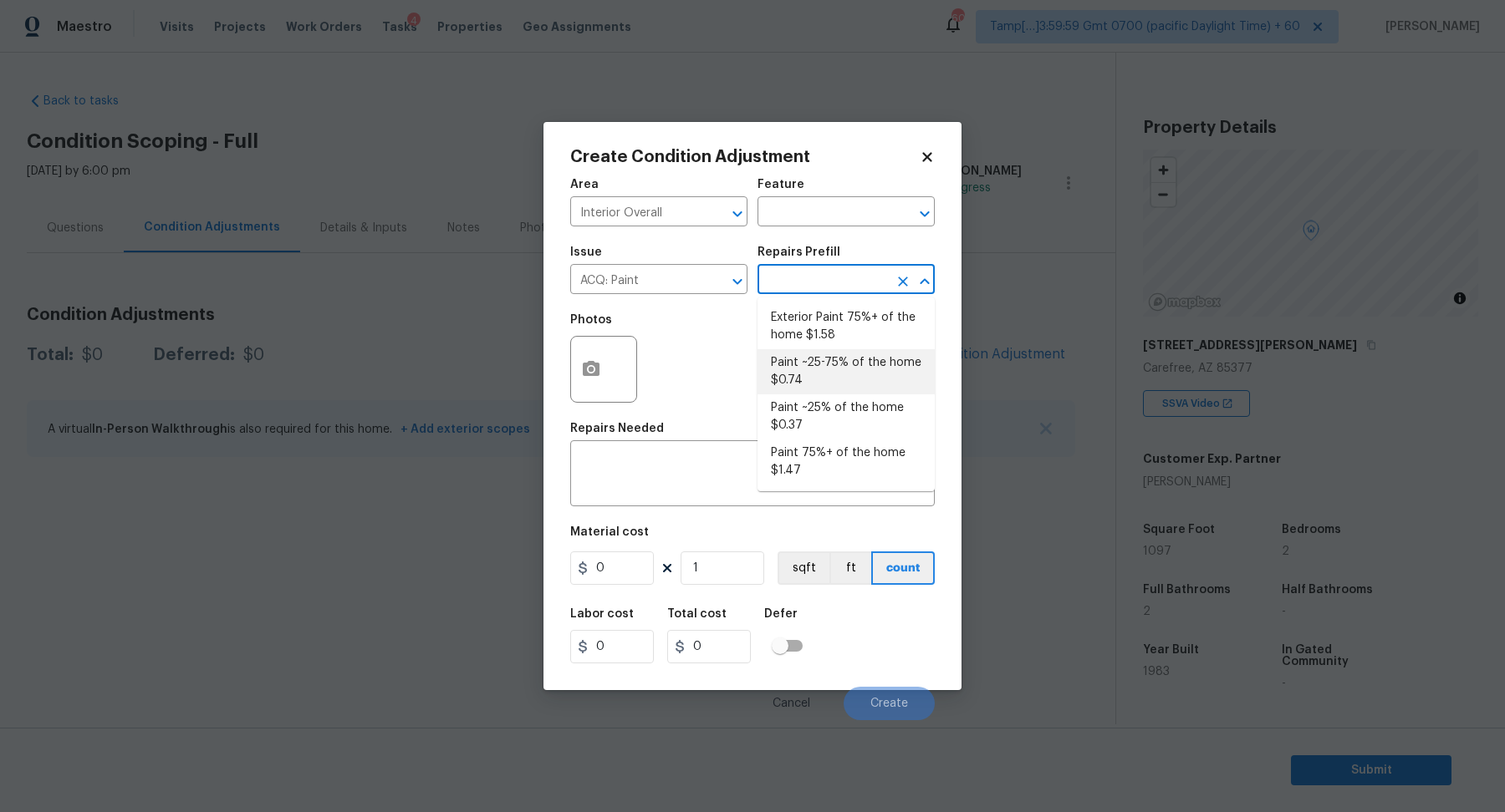
type input "0.74"
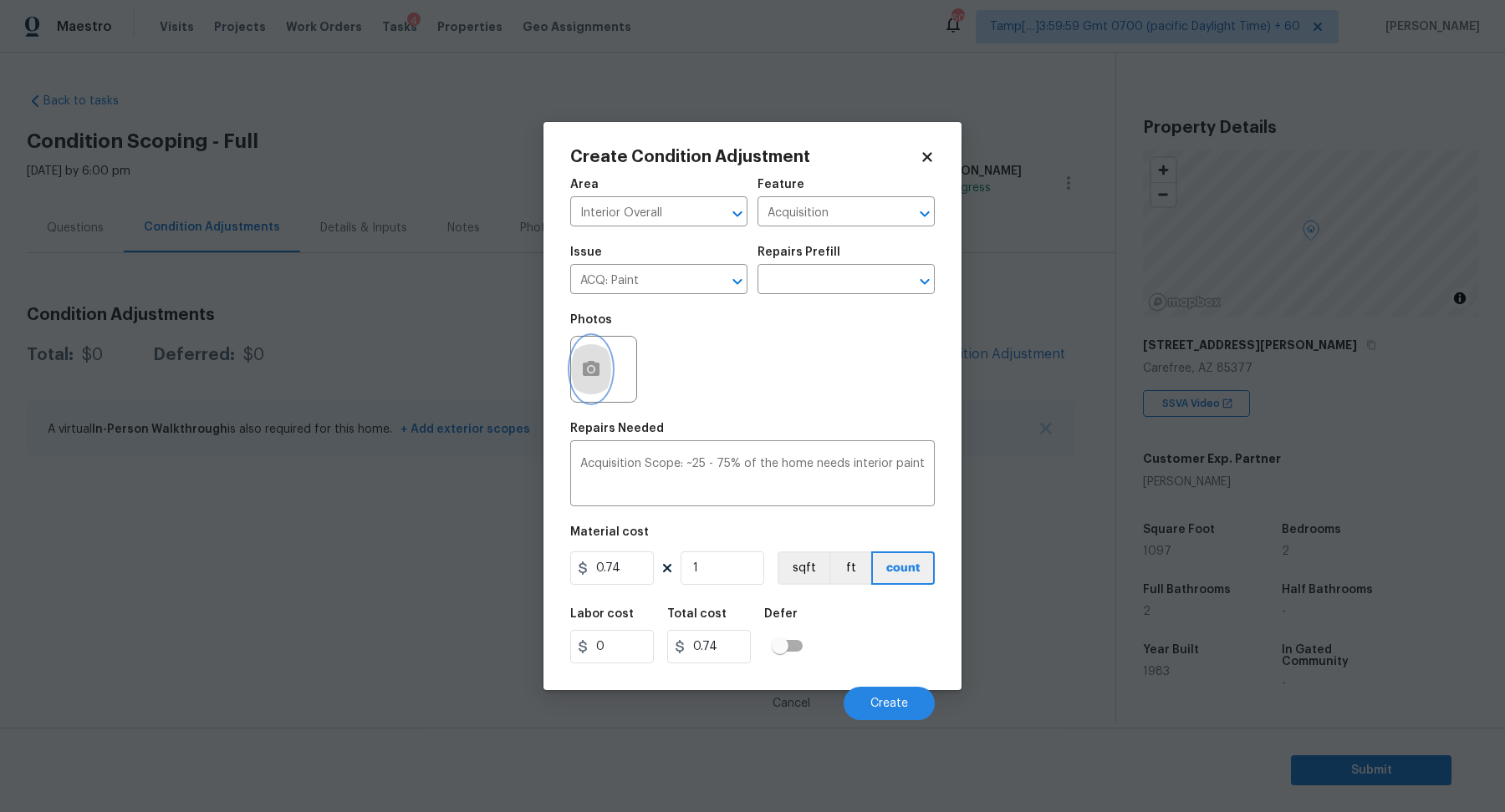
click at [574, 364] on button "button" at bounding box center [591, 370] width 41 height 66
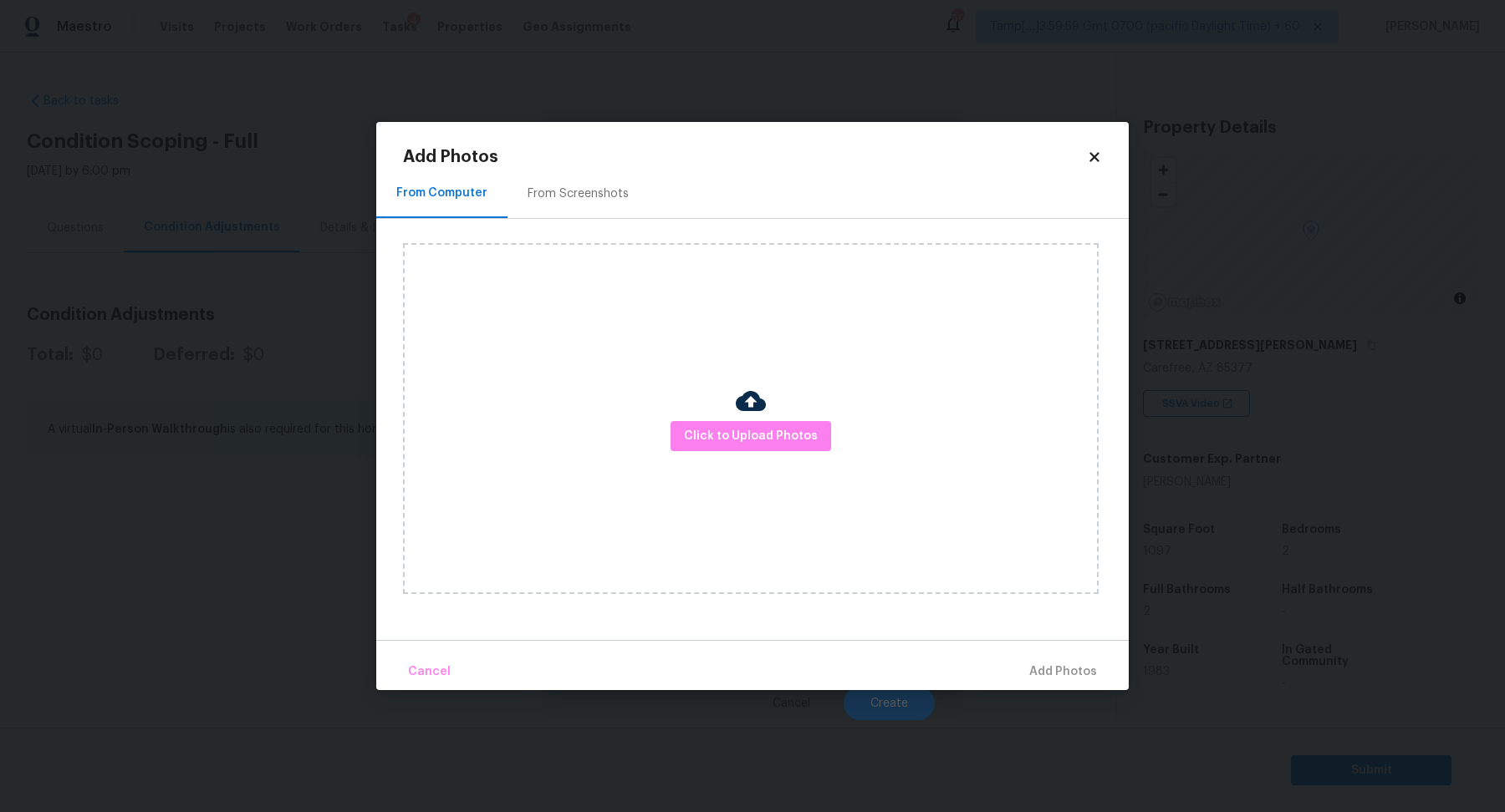
click at [716, 419] on div "Click to Upload Photos" at bounding box center [750, 418] width 696 height 351
click at [717, 422] on button "Click to Upload Photos" at bounding box center [751, 437] width 160 height 31
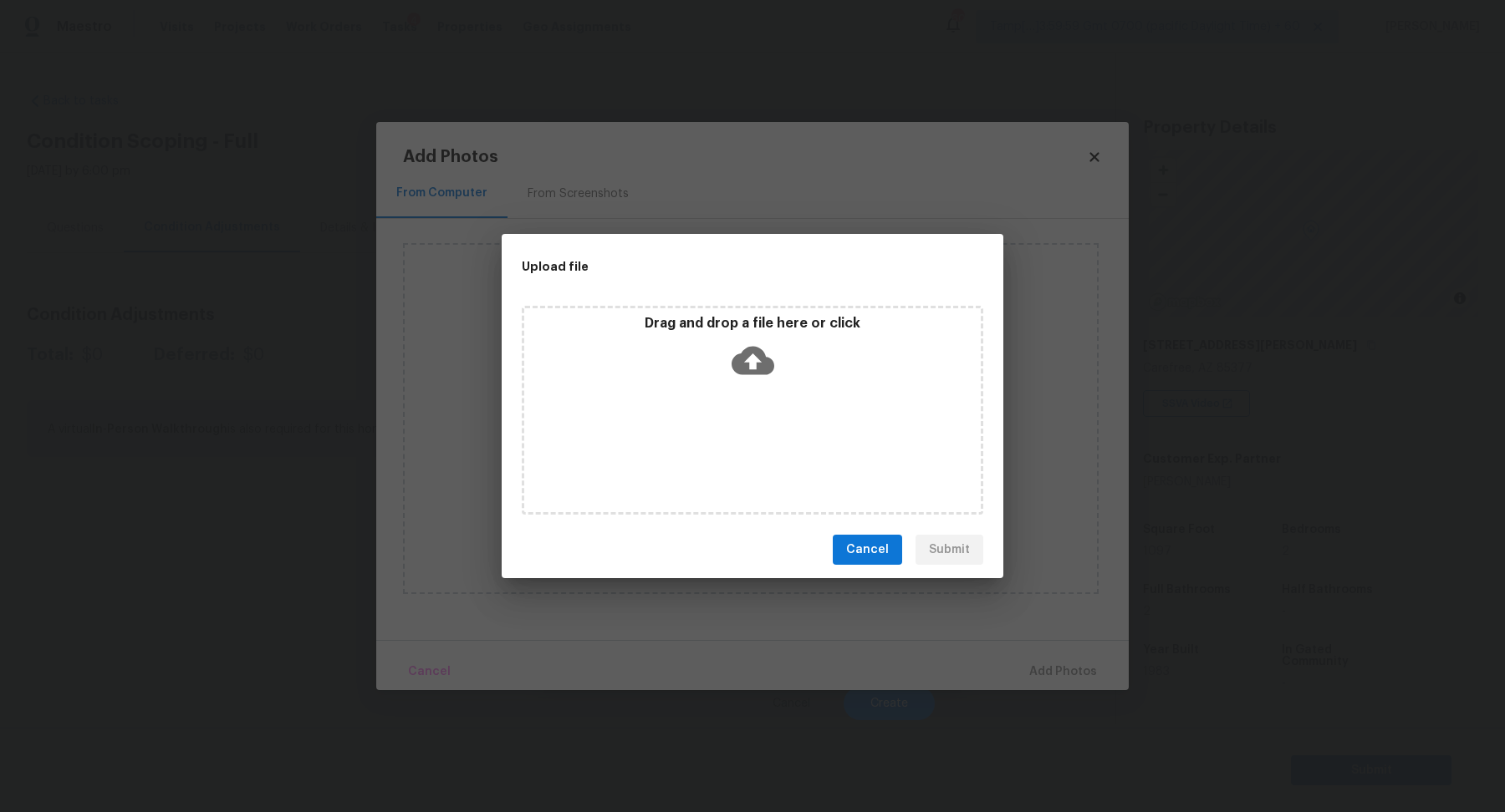
click at [765, 398] on div "Drag and drop a file here or click" at bounding box center [752, 410] width 461 height 209
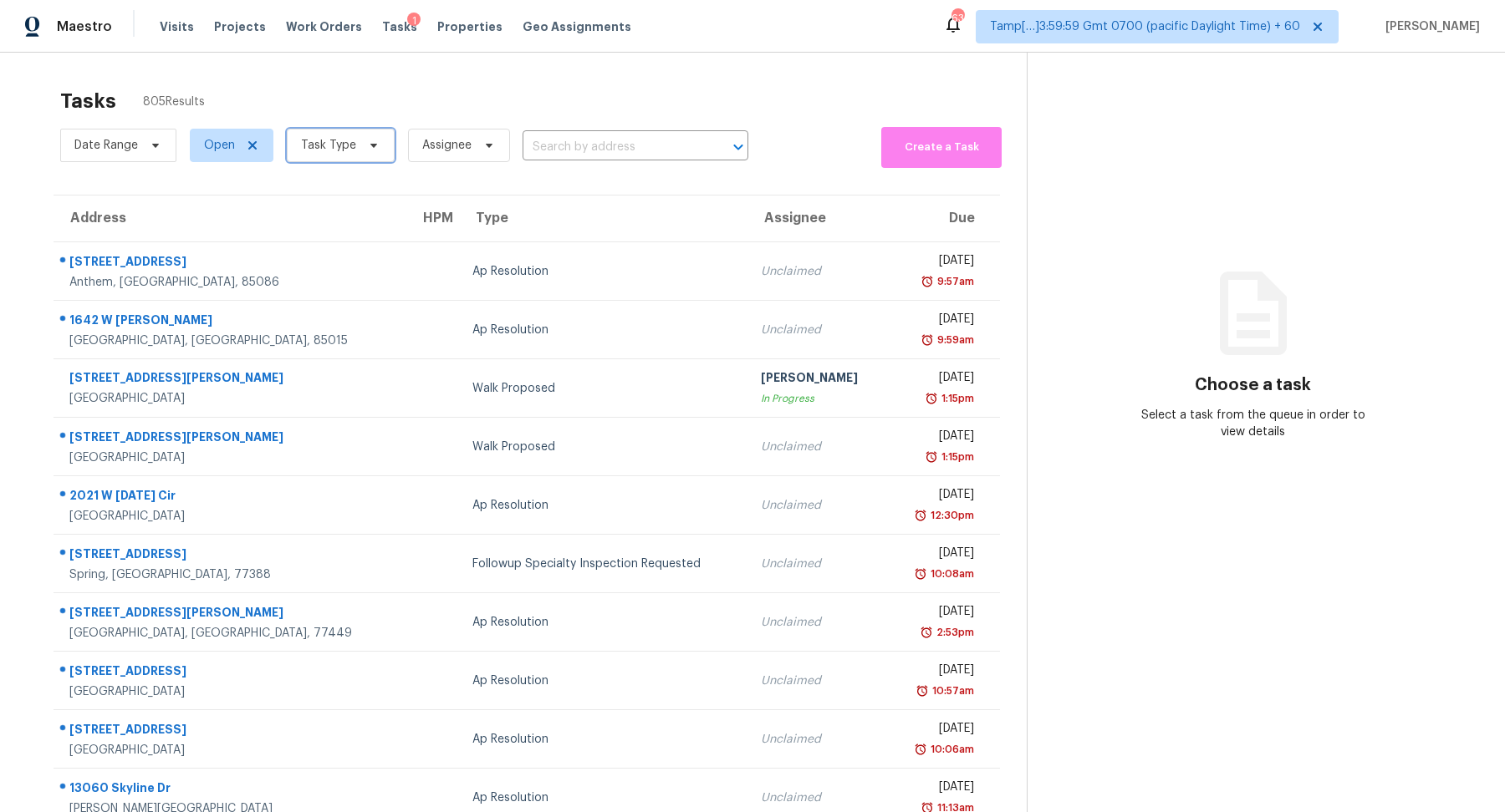
click at [367, 132] on span "Task Type" at bounding box center [341, 145] width 108 height 34
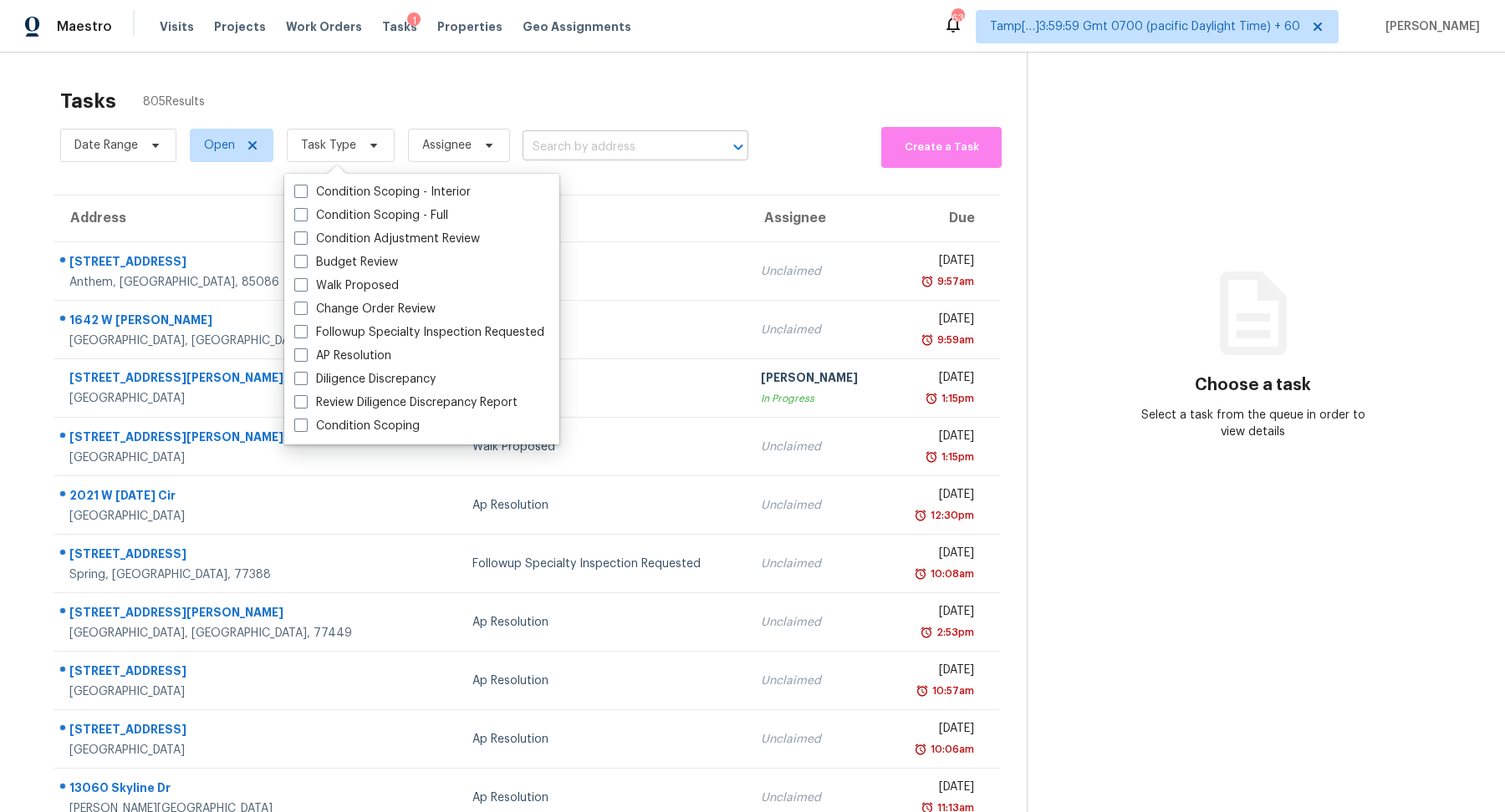
click at [609, 149] on input "text" at bounding box center [611, 147] width 179 height 26
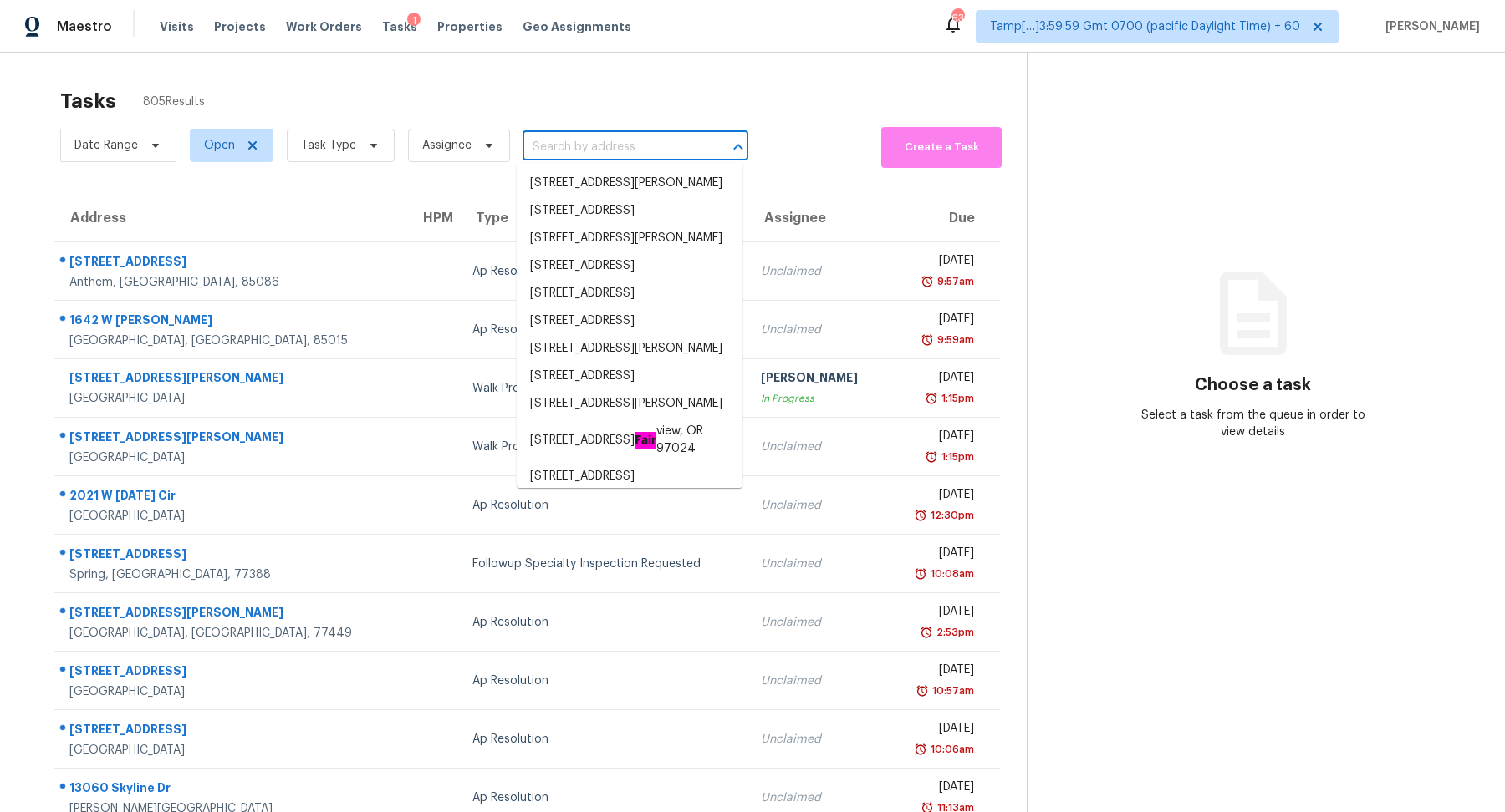
paste input "5811 Ludington Dr, Houston, TX, 77035"
type input "5811 Ludington Dr, Houston, TX, 77035"
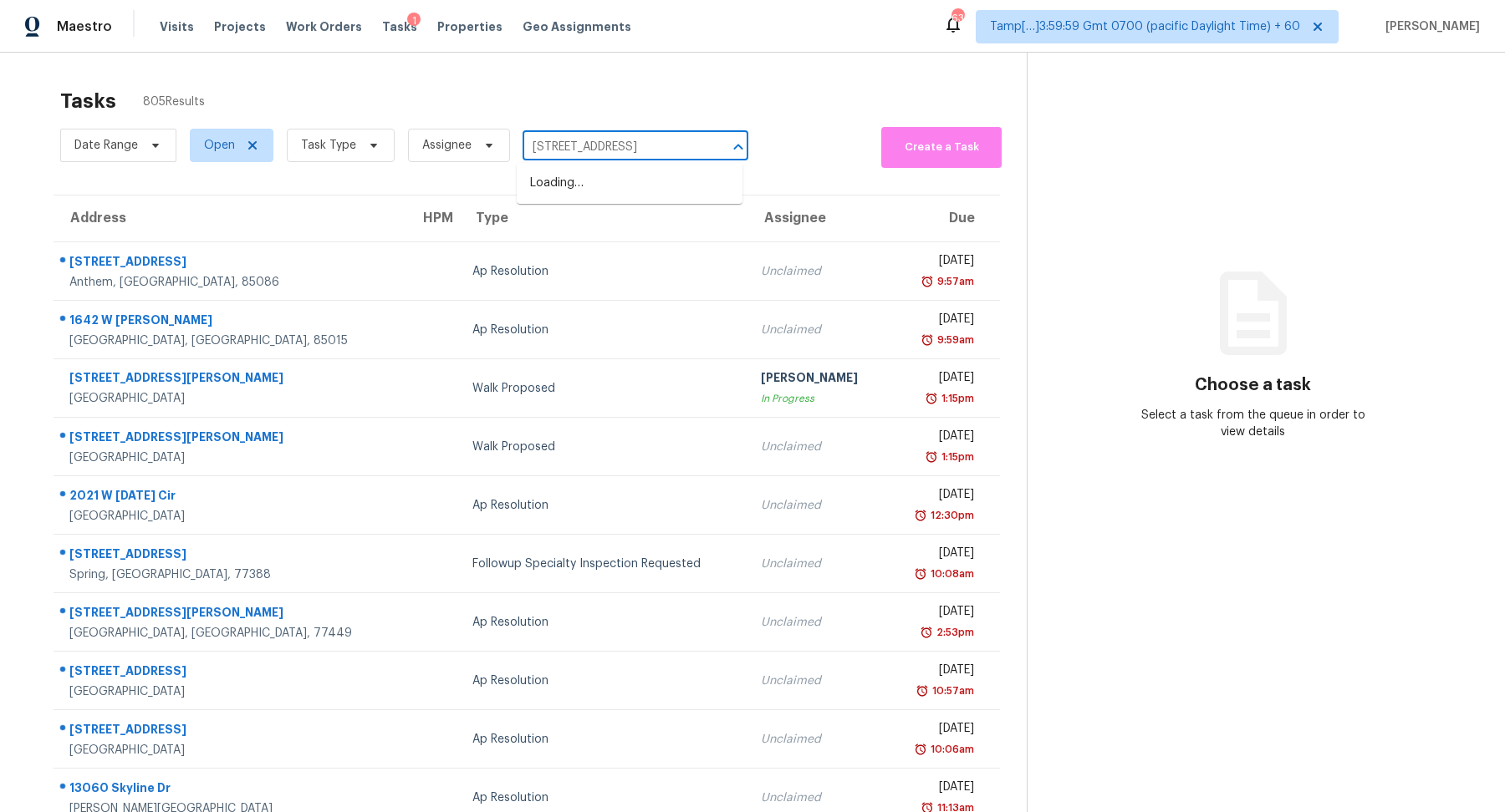
scroll to position [0, 41]
click at [591, 182] on li "5811 Ludington Dr, Houston, TX 77035" at bounding box center [630, 184] width 226 height 28
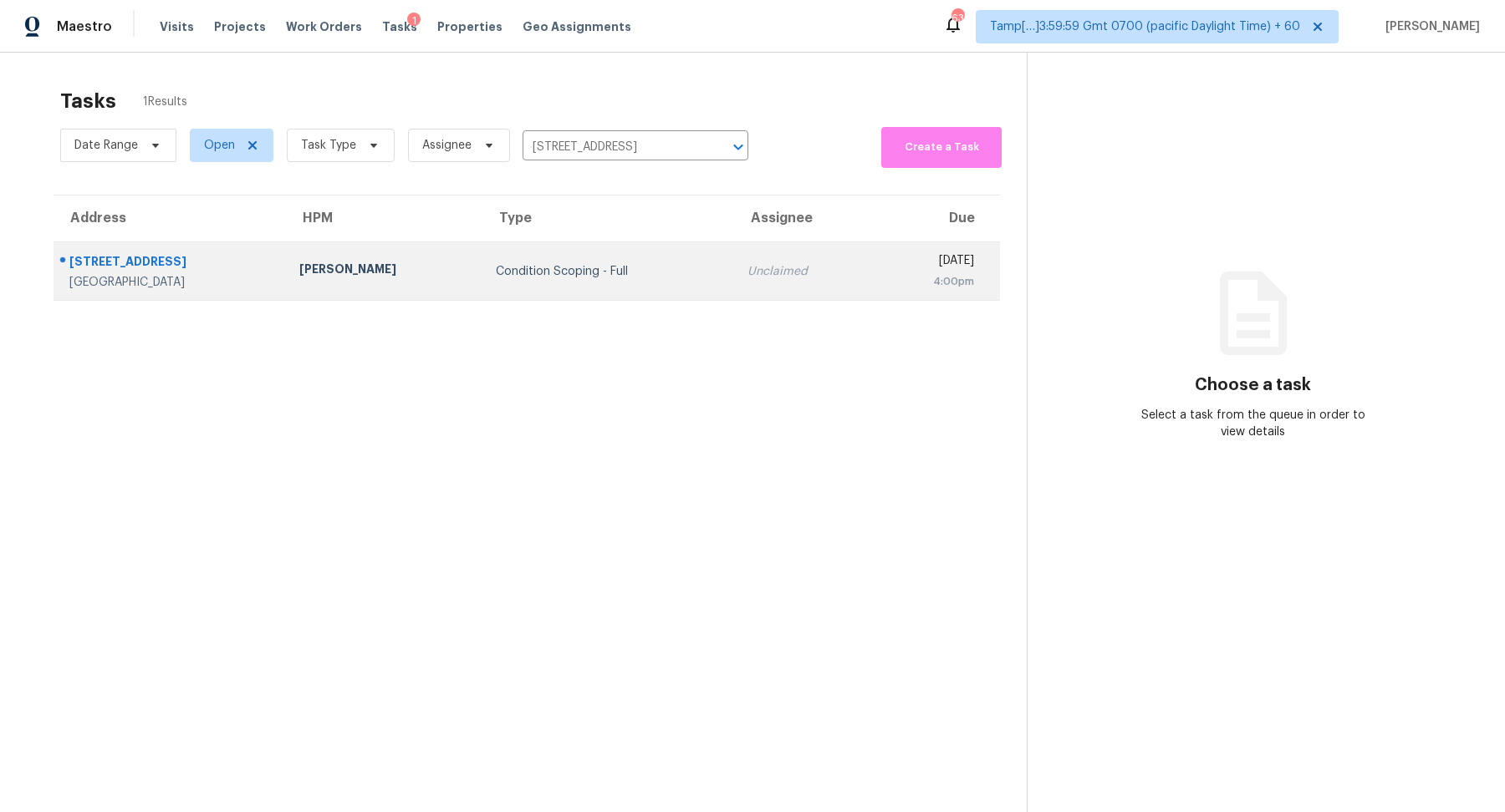
click at [765, 289] on td "Unclaimed" at bounding box center [803, 272] width 138 height 59
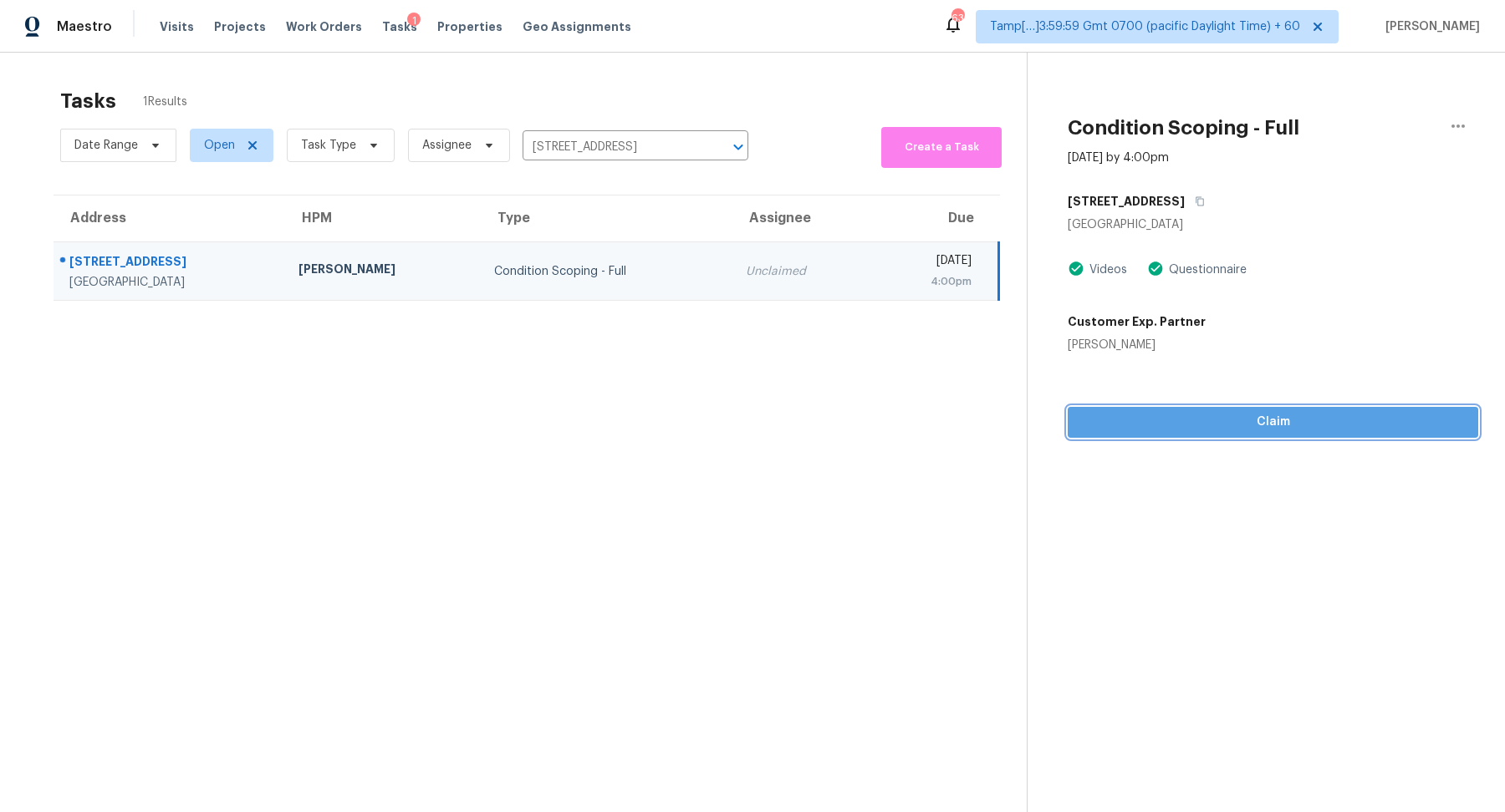
click at [1218, 430] on span "Claim" at bounding box center [1273, 422] width 384 height 21
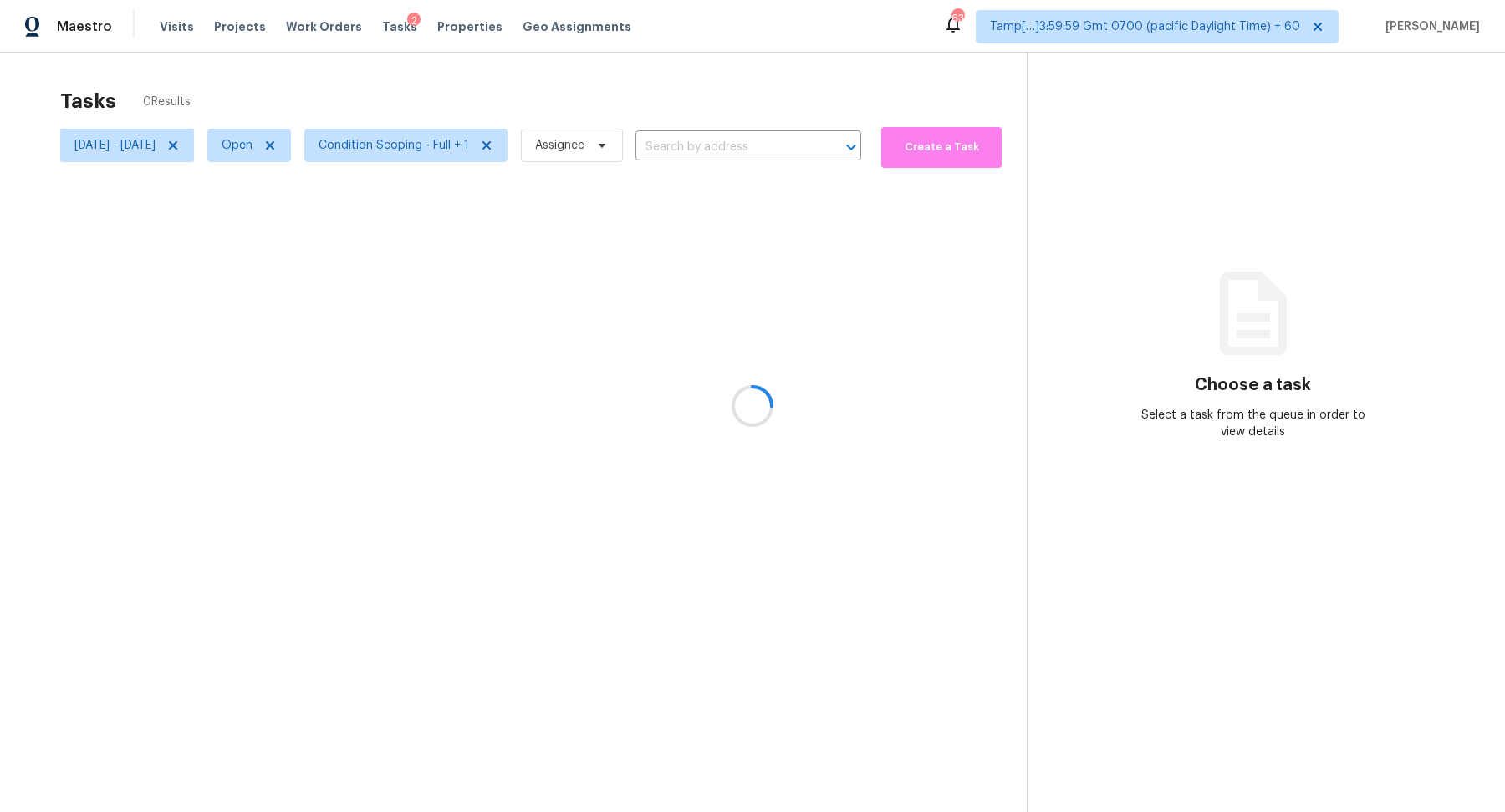
click at [226, 141] on div at bounding box center [752, 406] width 1505 height 812
click at [179, 141] on icon at bounding box center [173, 146] width 14 height 14
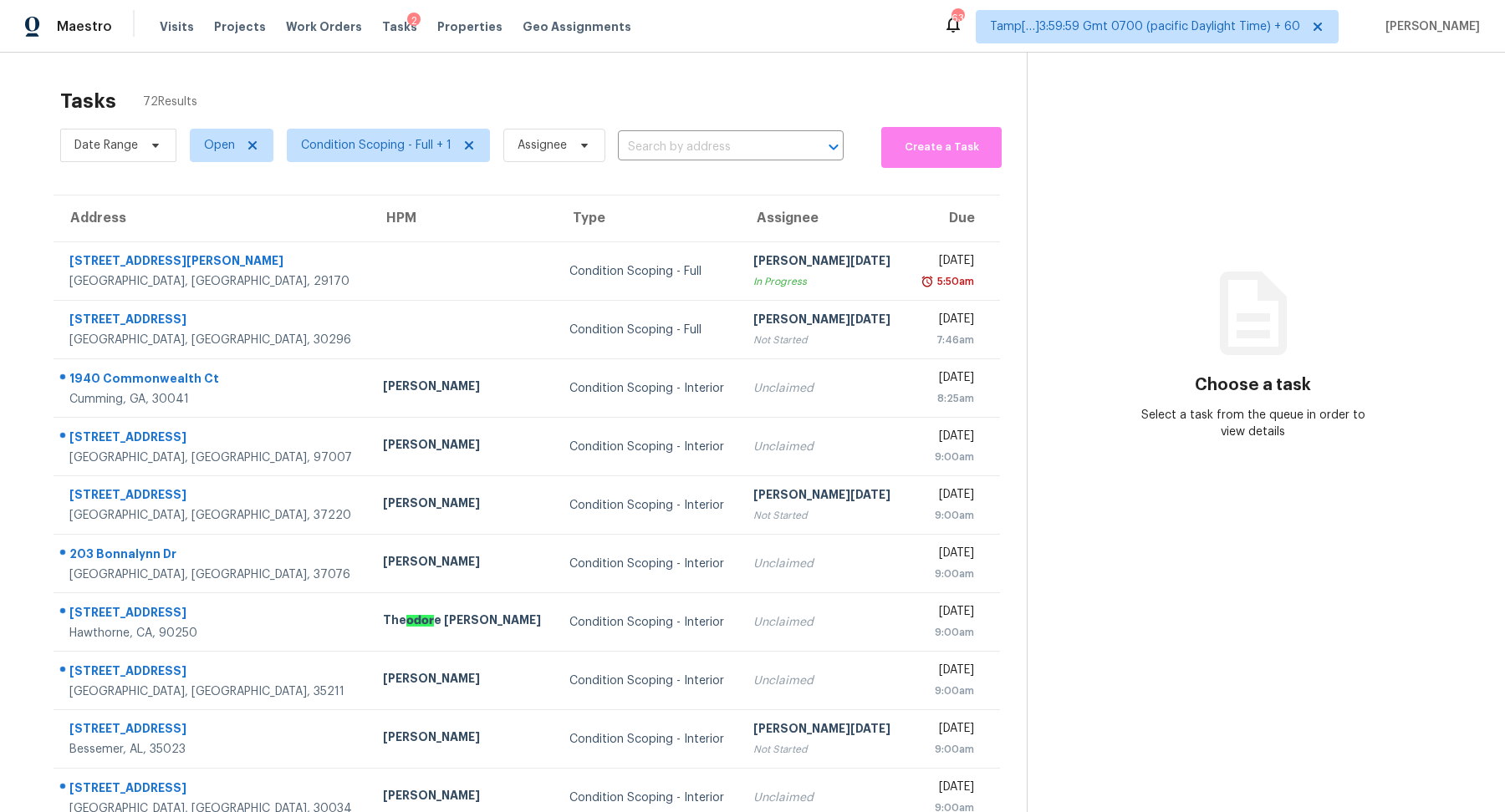
click at [714, 161] on div "Date Range Open Condition Scoping - Full + 1 Assignee ​" at bounding box center [452, 146] width 783 height 45
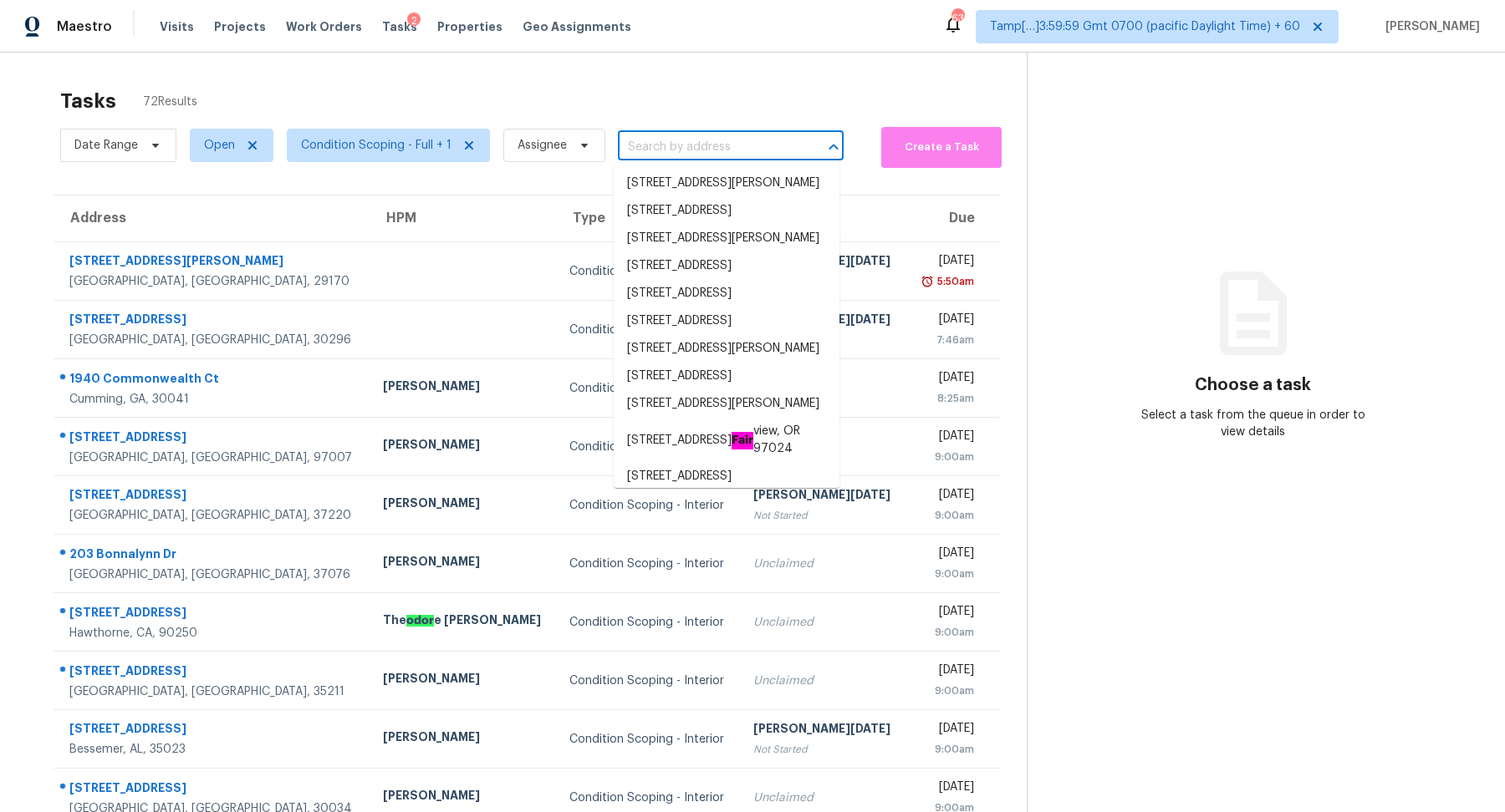
click at [733, 152] on input "text" at bounding box center [706, 147] width 179 height 26
paste input "[STREET_ADDRESS][PERSON_NAME]"
type input "[STREET_ADDRESS][PERSON_NAME]"
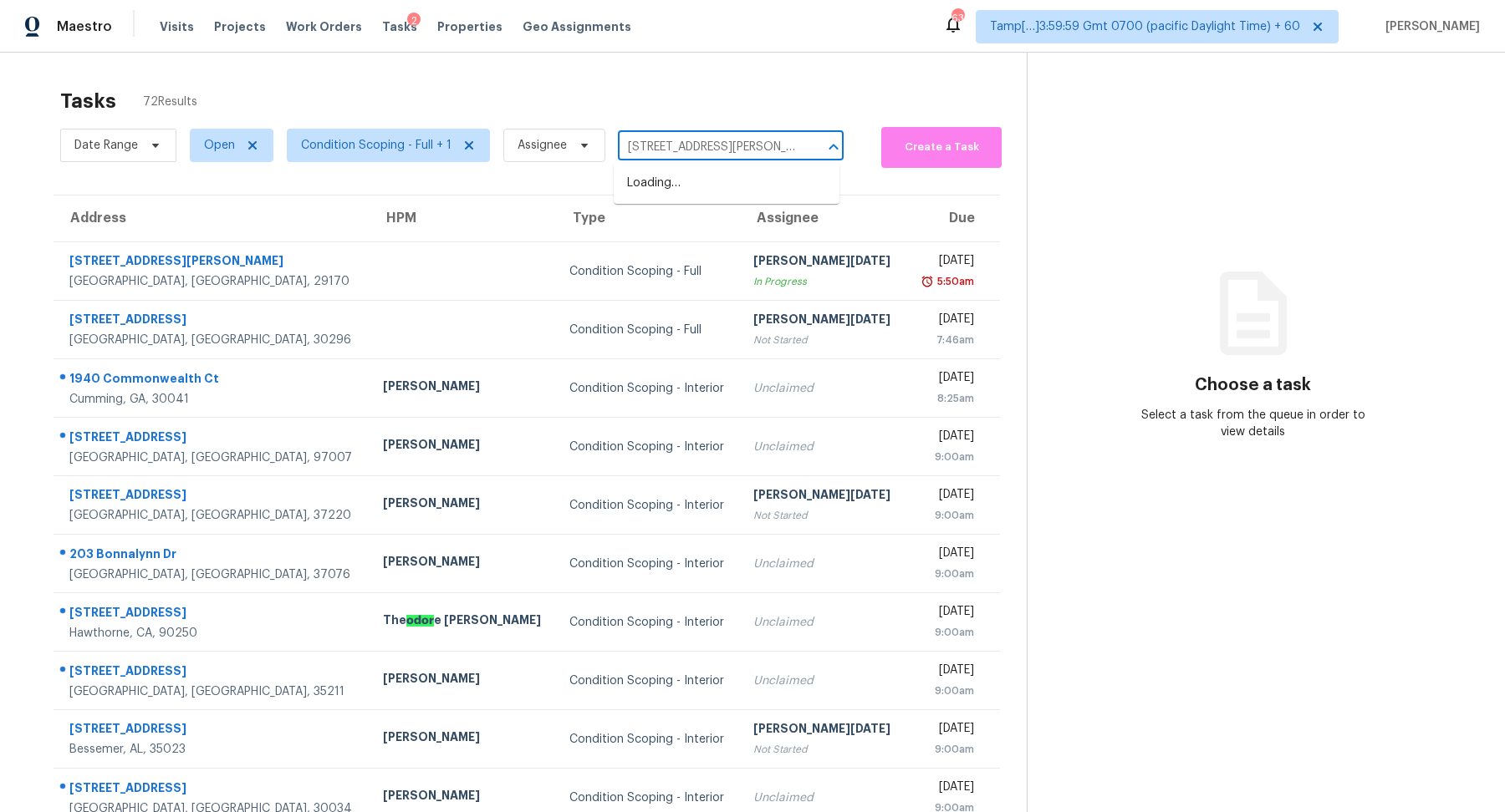
scroll to position [0, 59]
click at [727, 180] on li "[STREET_ADDRESS][PERSON_NAME]" at bounding box center [727, 184] width 226 height 28
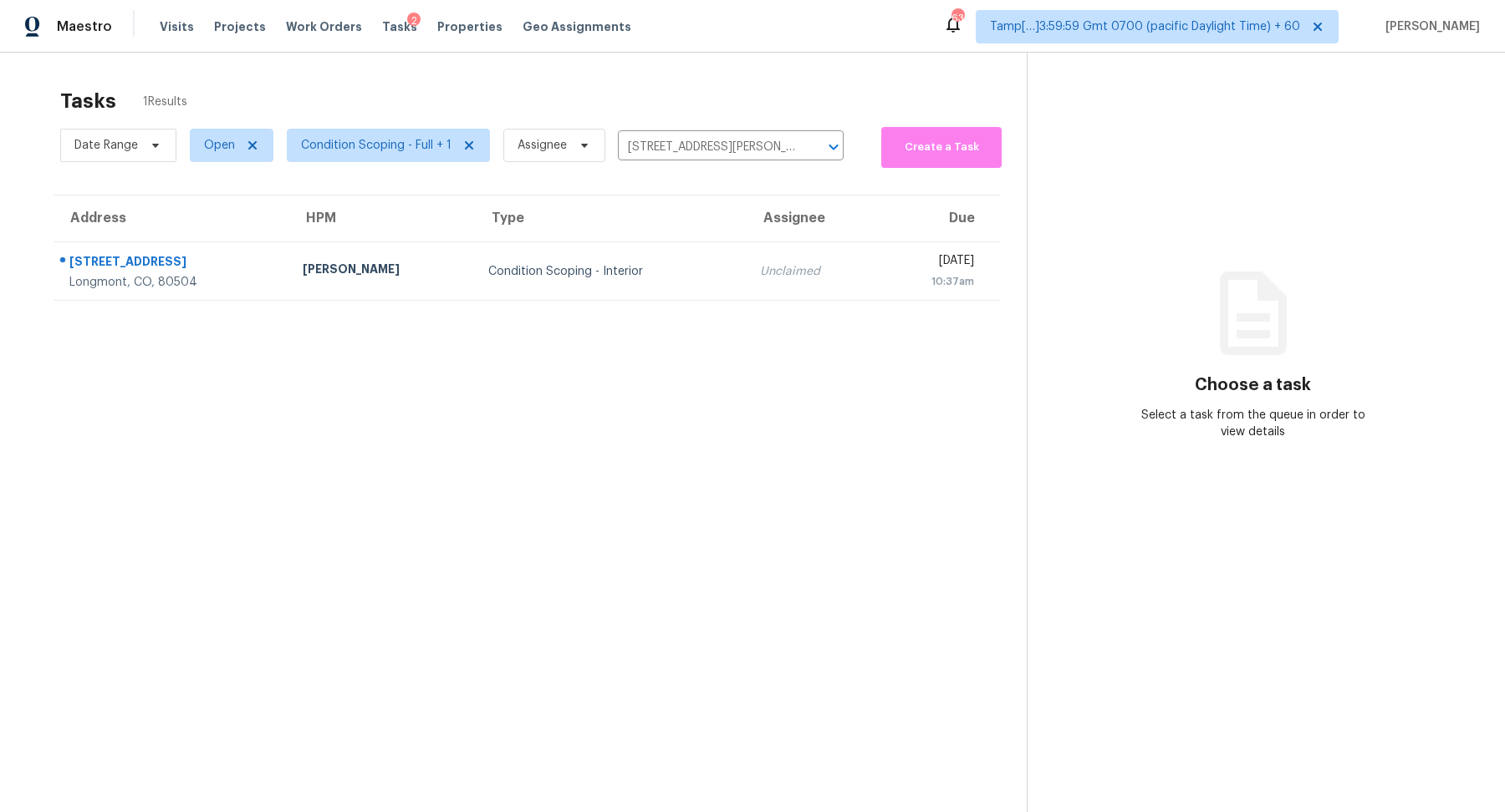
click at [760, 265] on div "Unclaimed" at bounding box center [812, 271] width 103 height 16
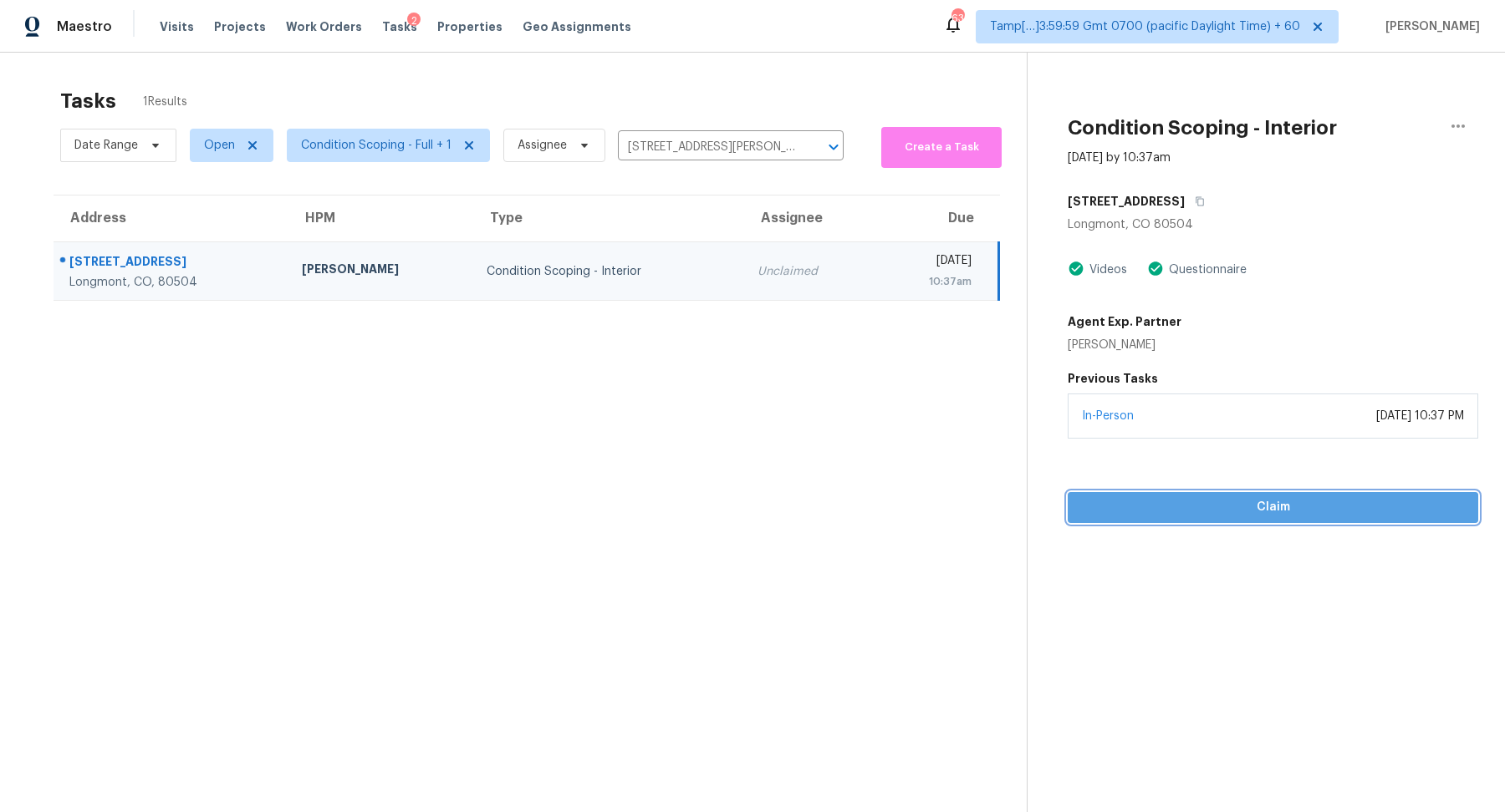
click at [1166, 498] on span "Claim" at bounding box center [1273, 508] width 384 height 21
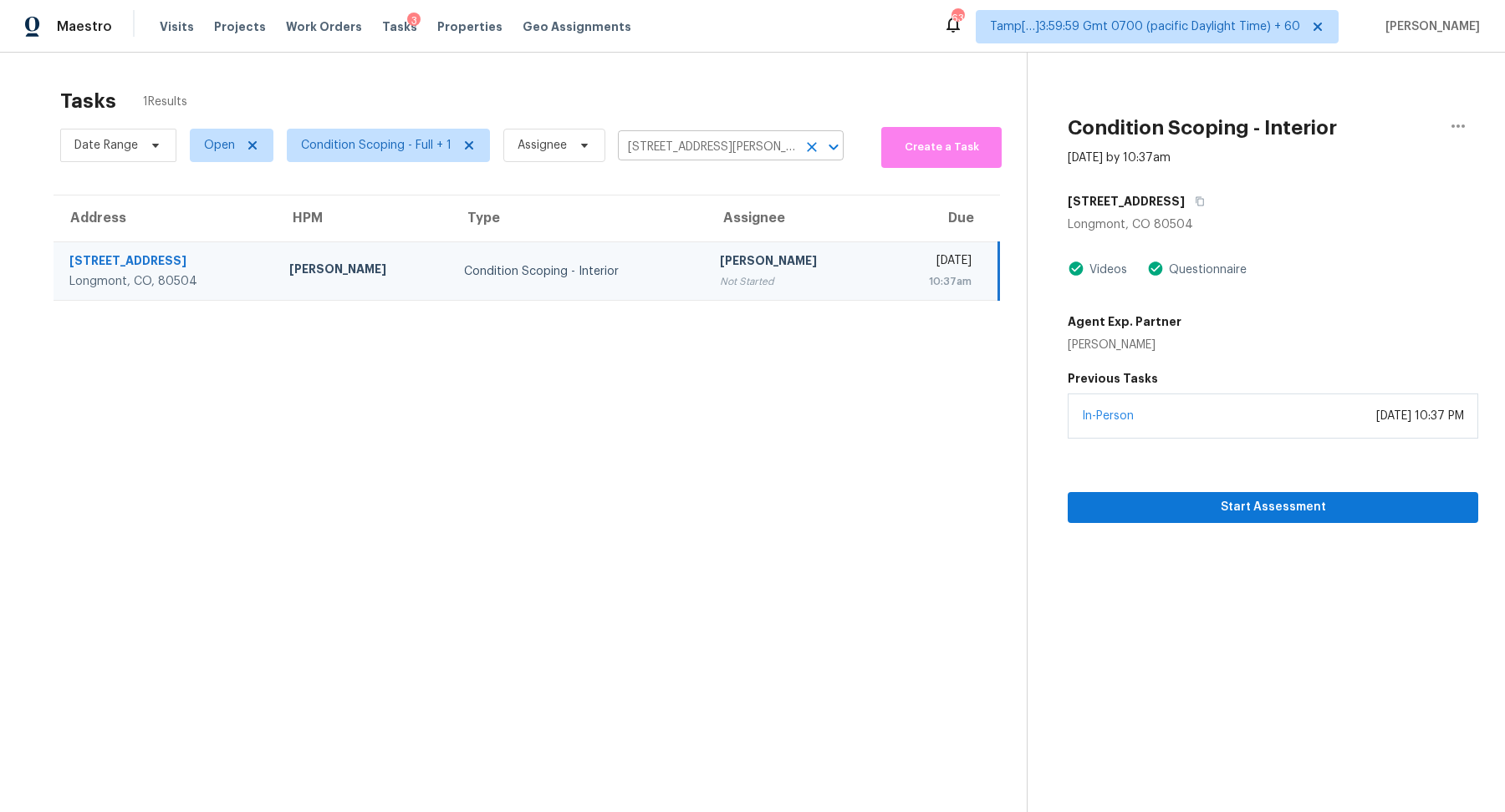
click at [668, 157] on input "[STREET_ADDRESS][PERSON_NAME]" at bounding box center [706, 147] width 179 height 26
paste input "[STREET_ADDRESS]"
type input "[STREET_ADDRESS]"
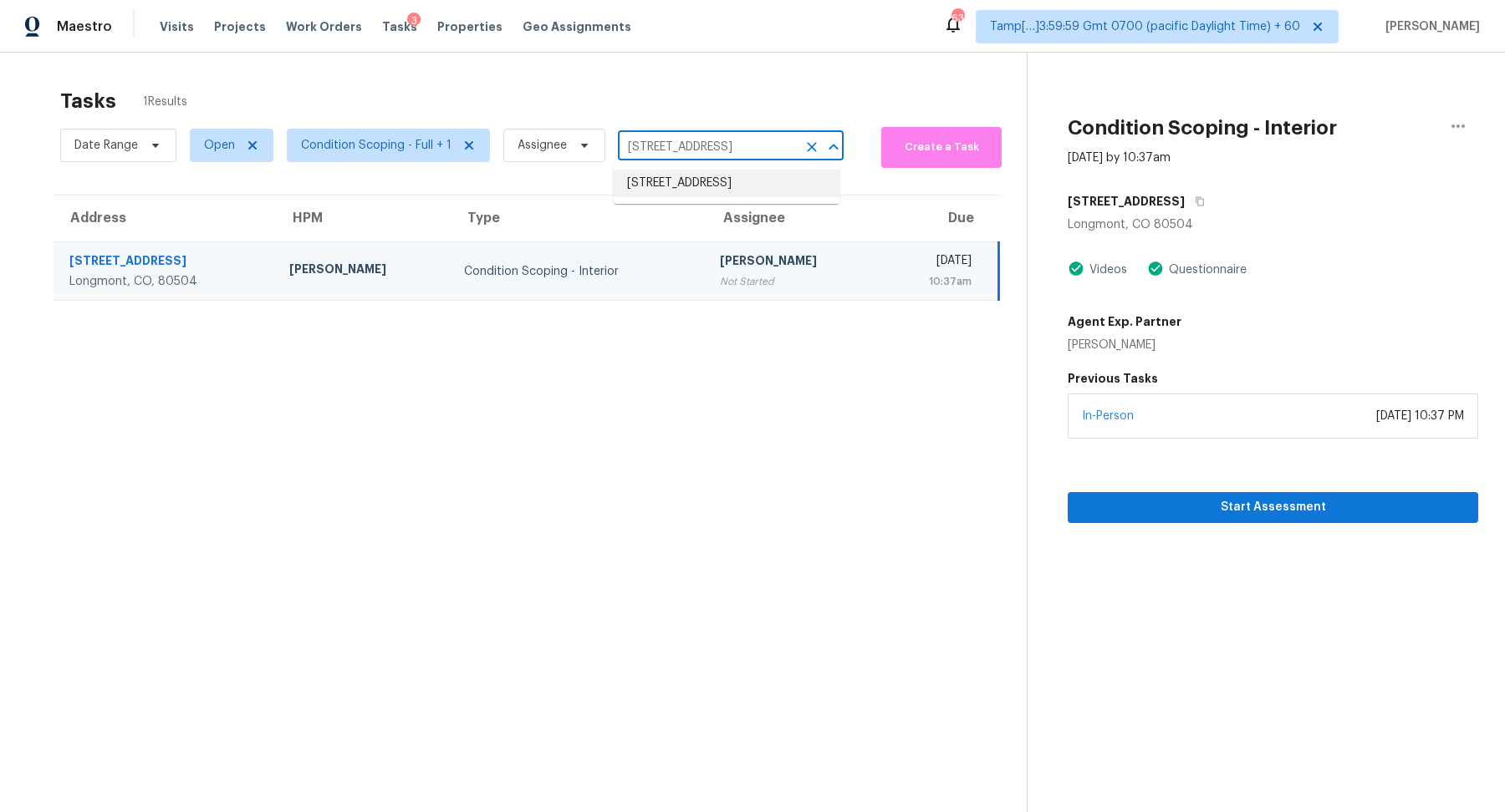
click at [729, 190] on li "1 Pine Terrace Way, Ocala, FL 34472" at bounding box center [727, 184] width 226 height 28
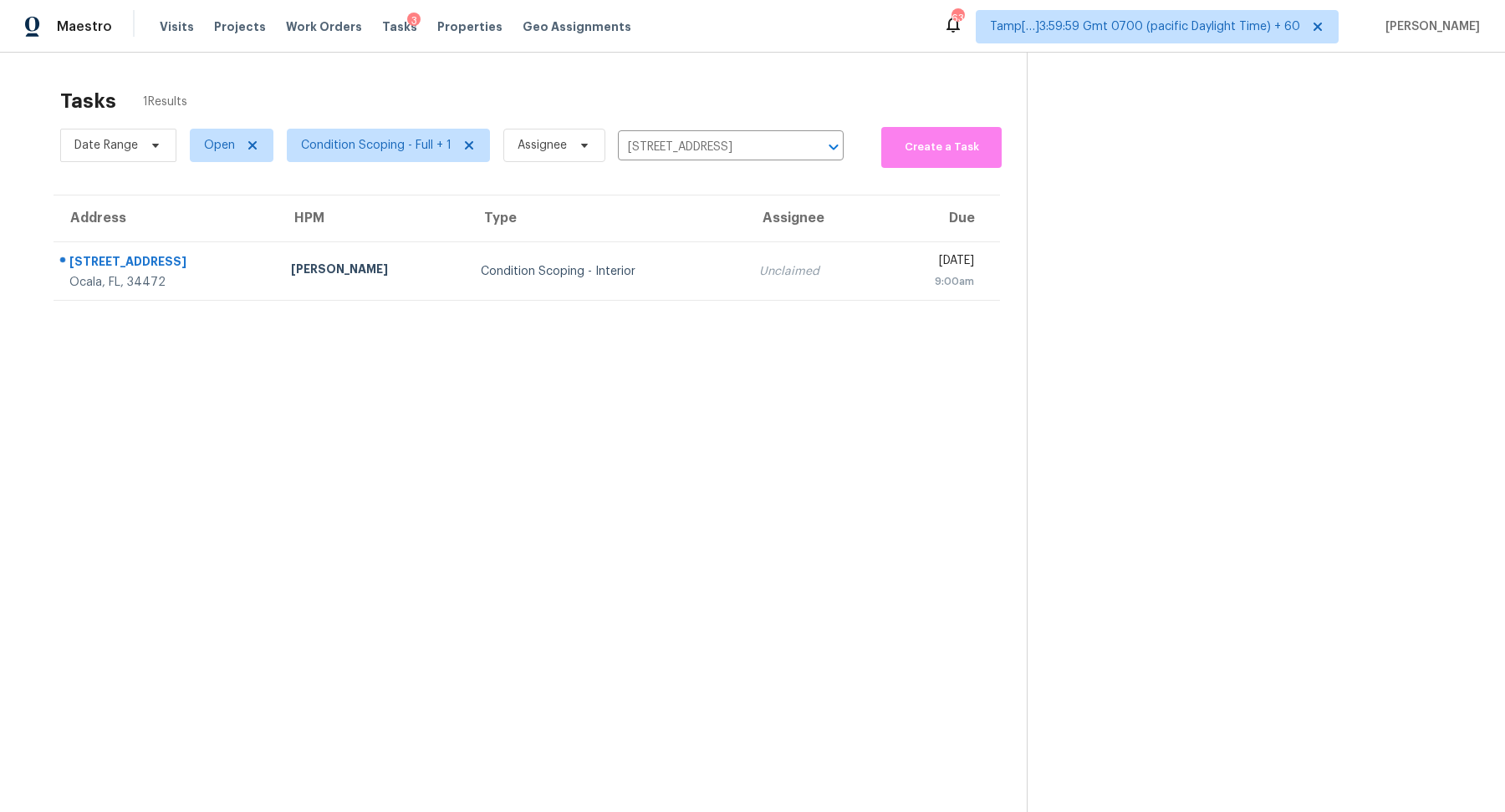
click at [759, 265] on div "Unclaimed" at bounding box center [812, 271] width 107 height 16
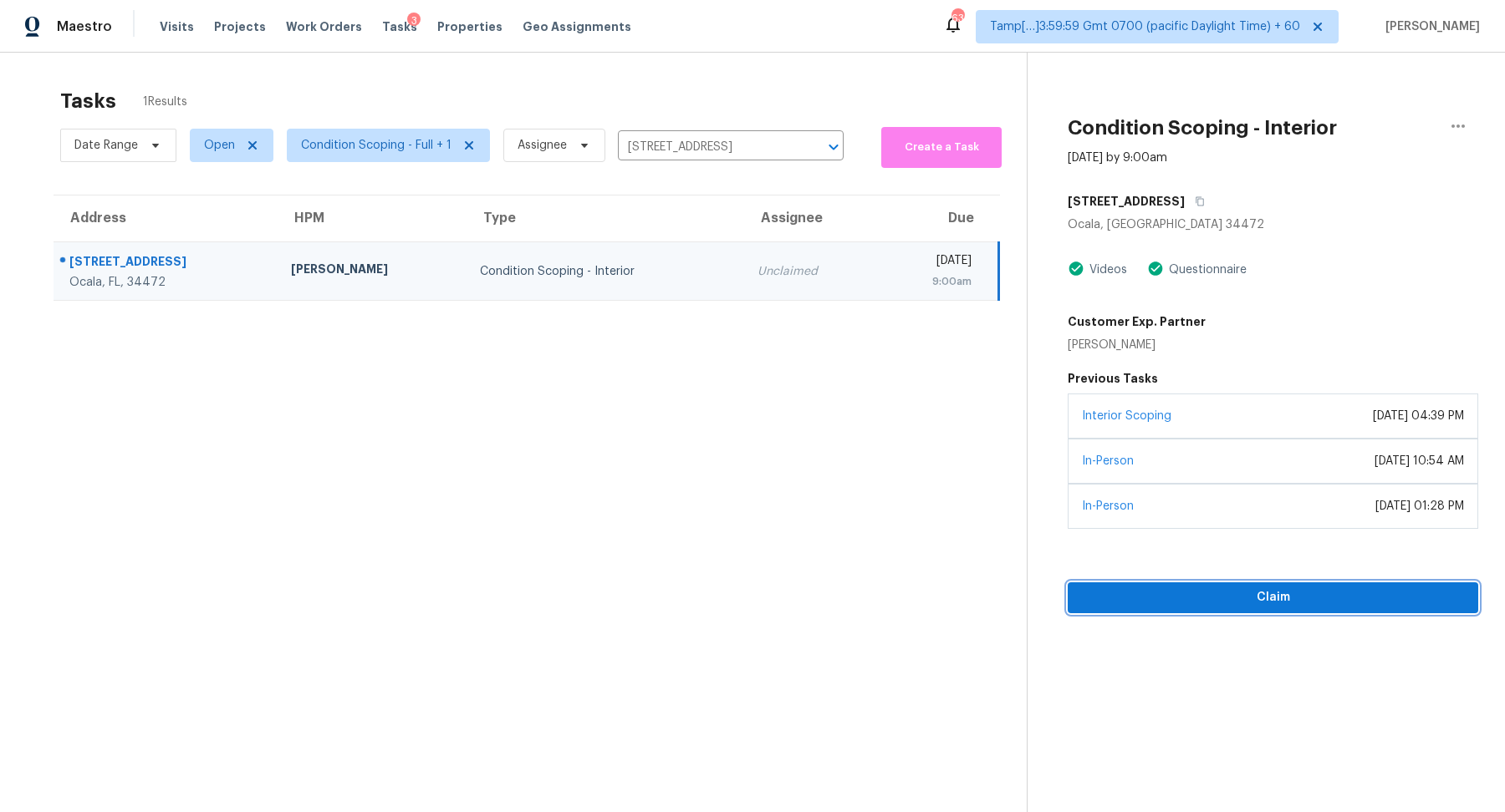
click at [1244, 597] on span "Claim" at bounding box center [1273, 598] width 384 height 21
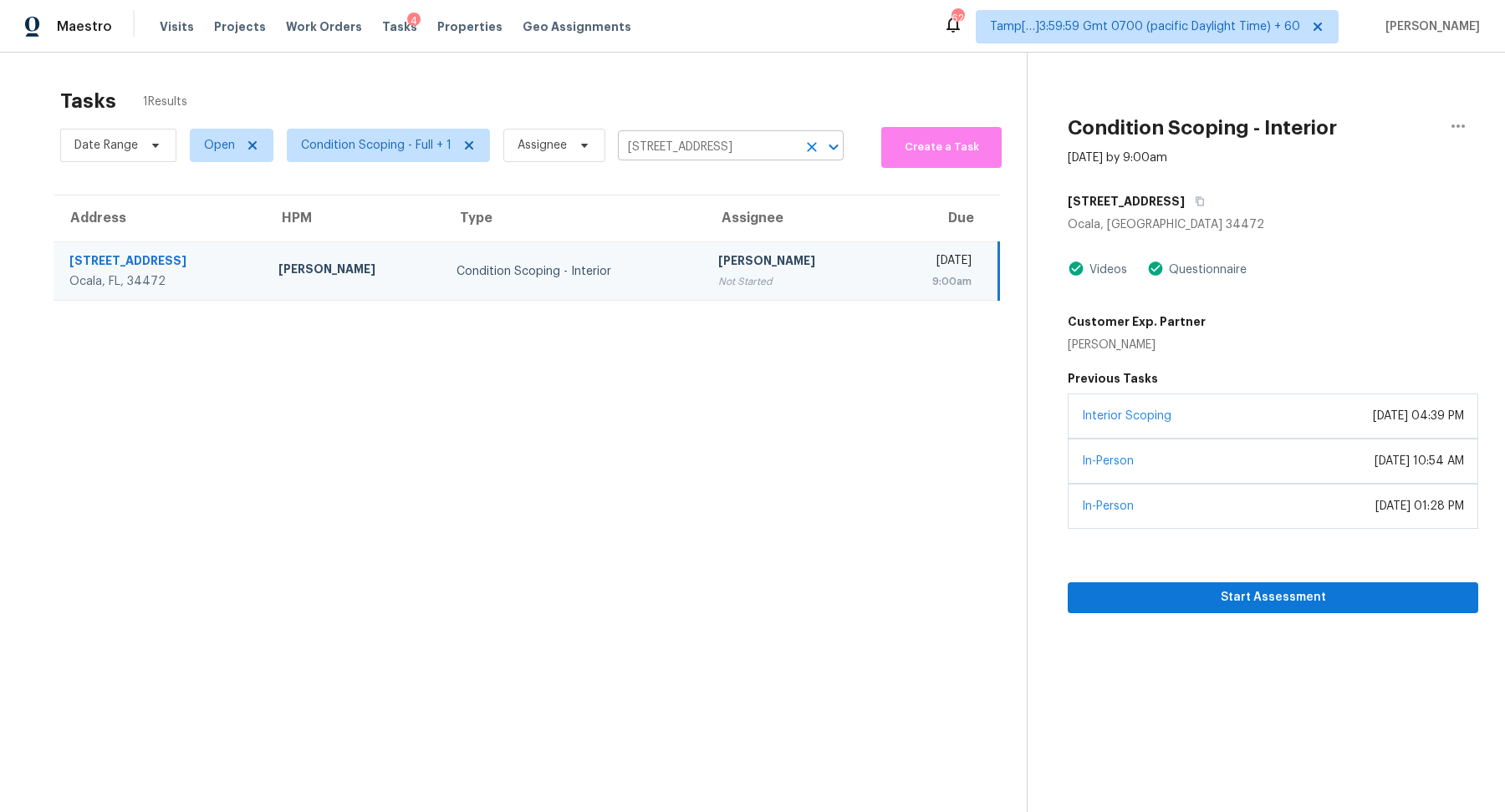
click at [804, 147] on icon "Clear" at bounding box center [812, 147] width 16 height 16
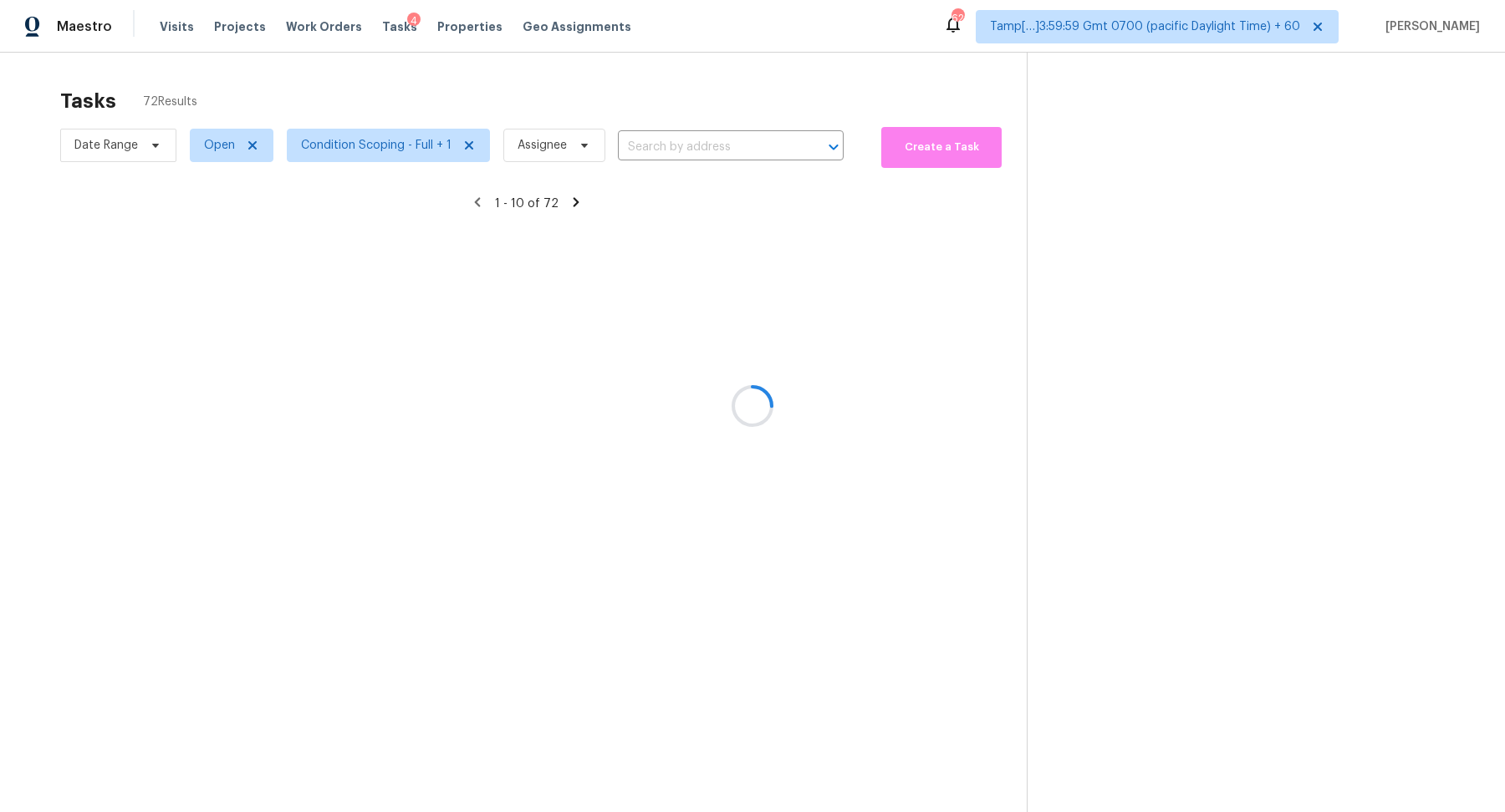
click at [394, 144] on div at bounding box center [752, 406] width 1505 height 812
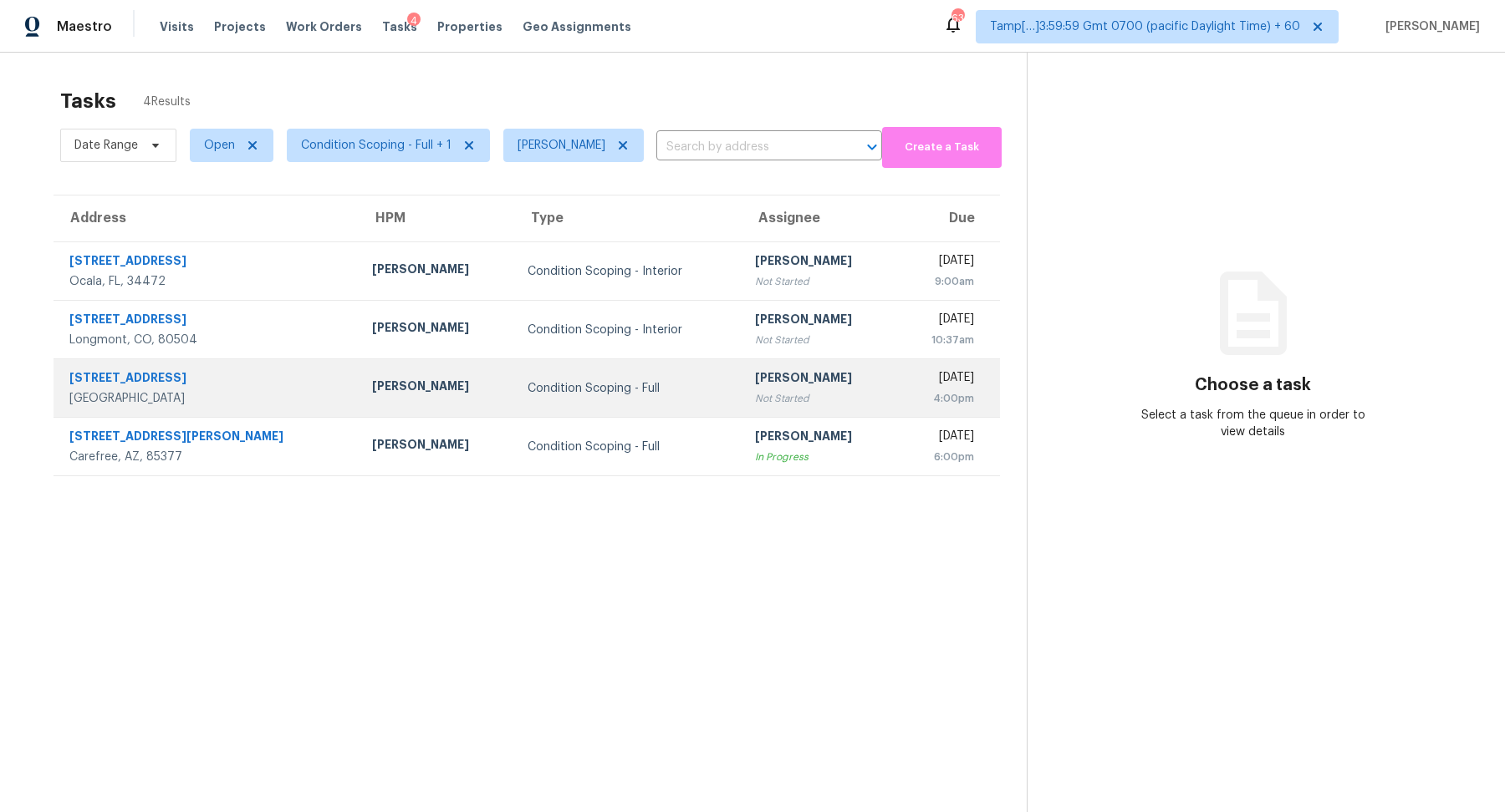
click at [806, 368] on td "Hariharan GV Not Started" at bounding box center [819, 389] width 155 height 59
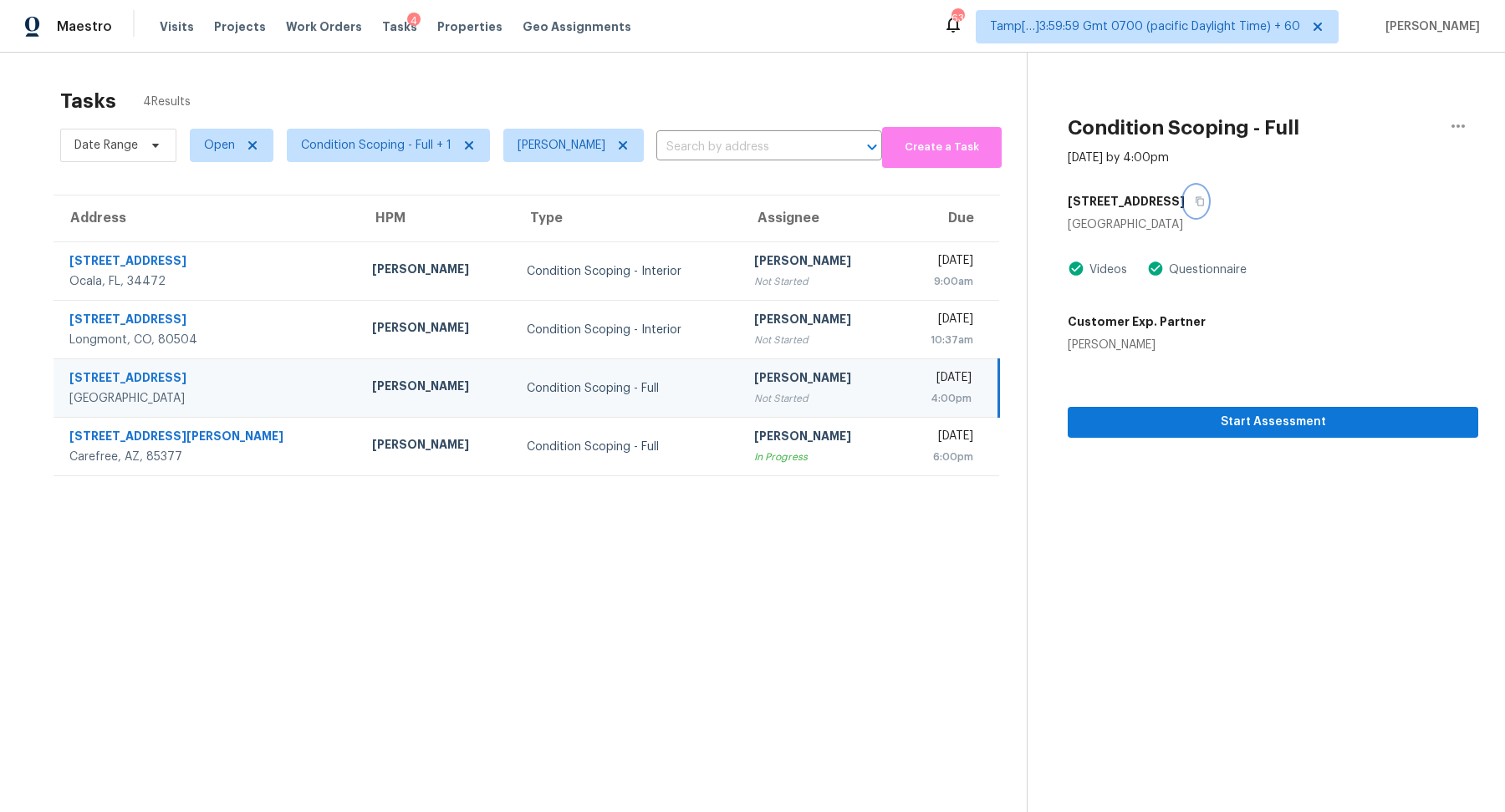
click at [1195, 202] on icon "button" at bounding box center [1200, 202] width 10 height 10
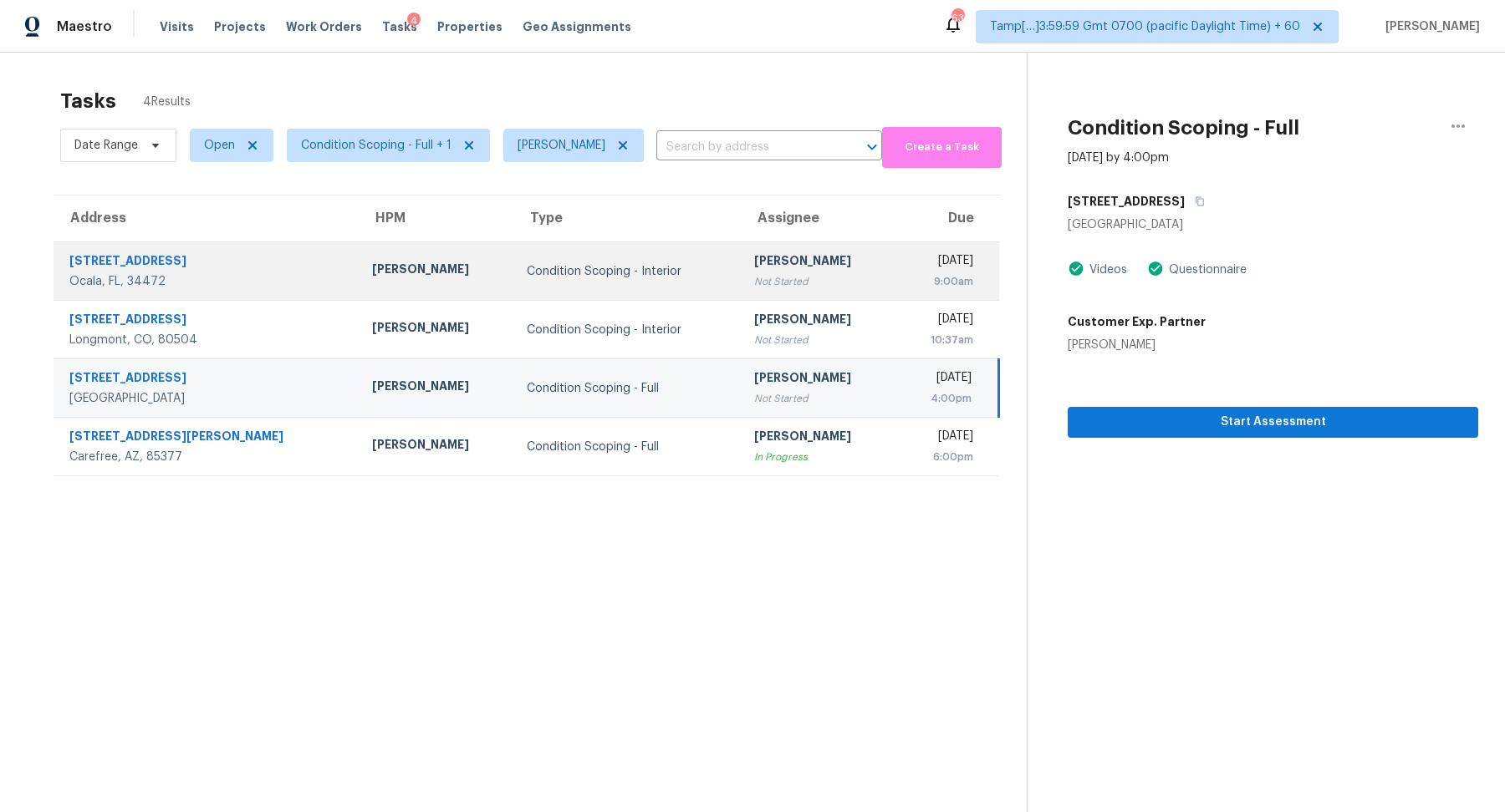
click at [896, 289] on td "Fri, Sep 19th 2025 9:00am" at bounding box center [947, 272] width 103 height 59
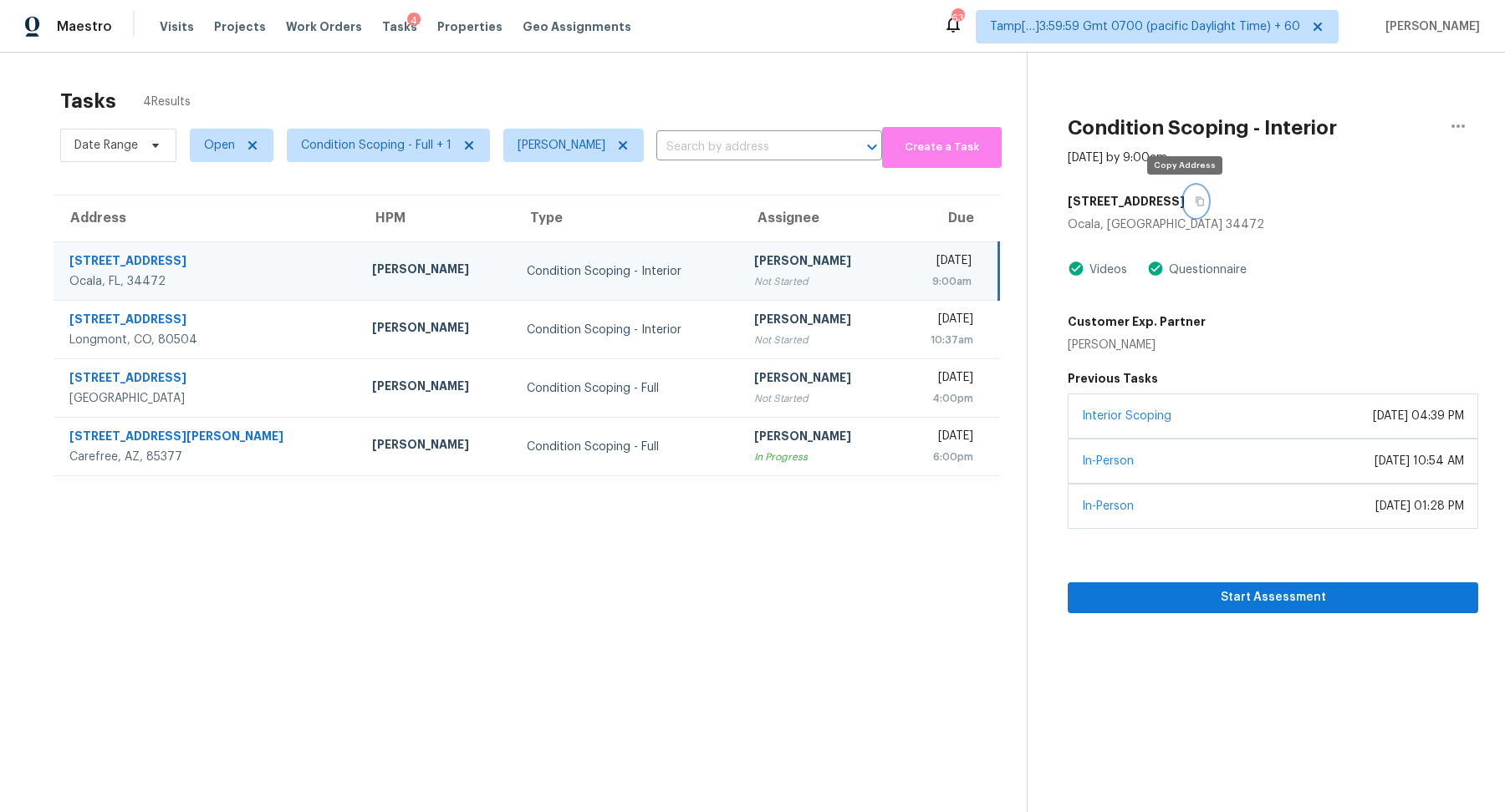
click at [1188, 206] on button "button" at bounding box center [1196, 201] width 22 height 30
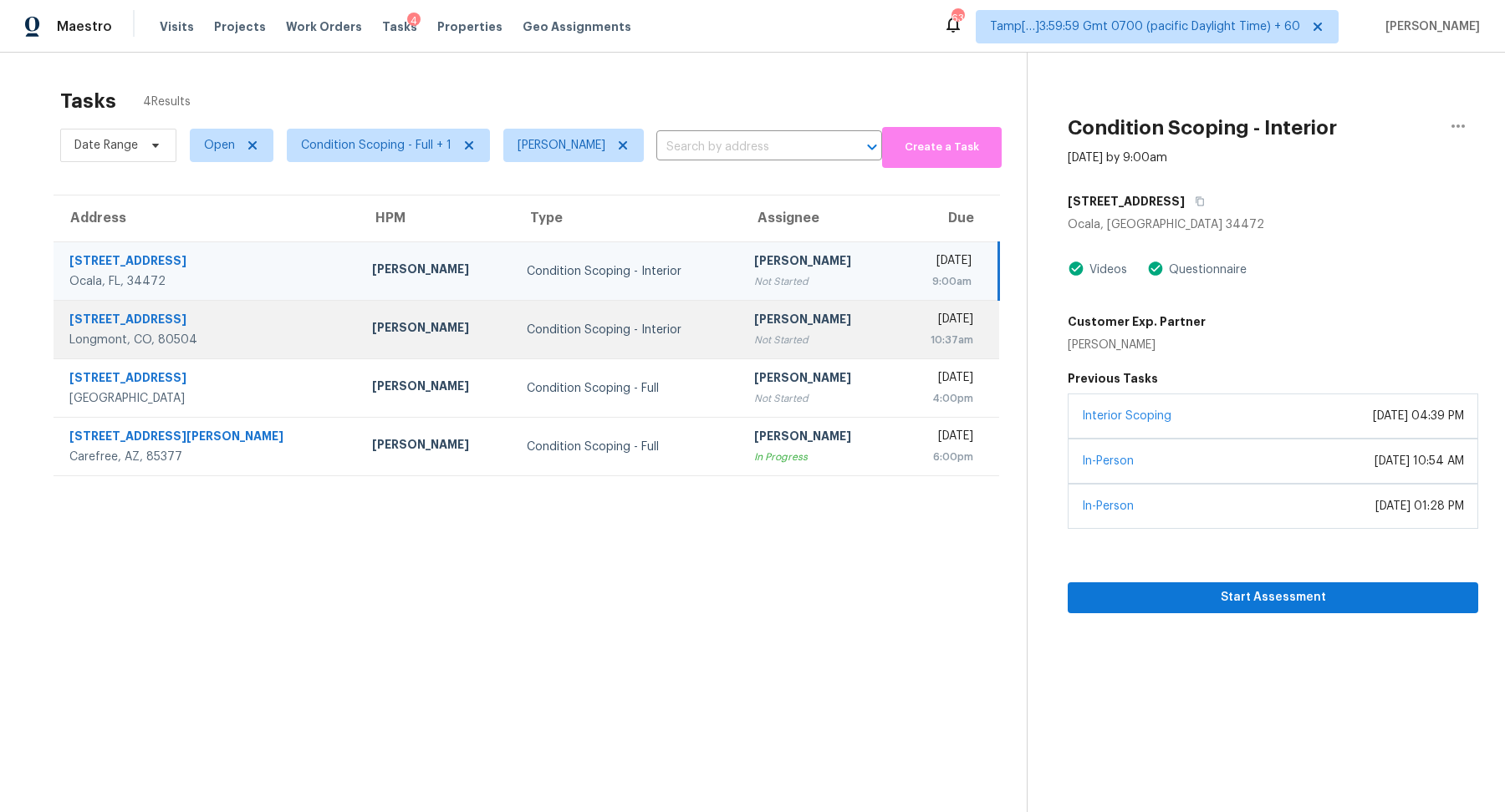
click at [910, 311] on div "[DATE]" at bounding box center [942, 322] width 64 height 21
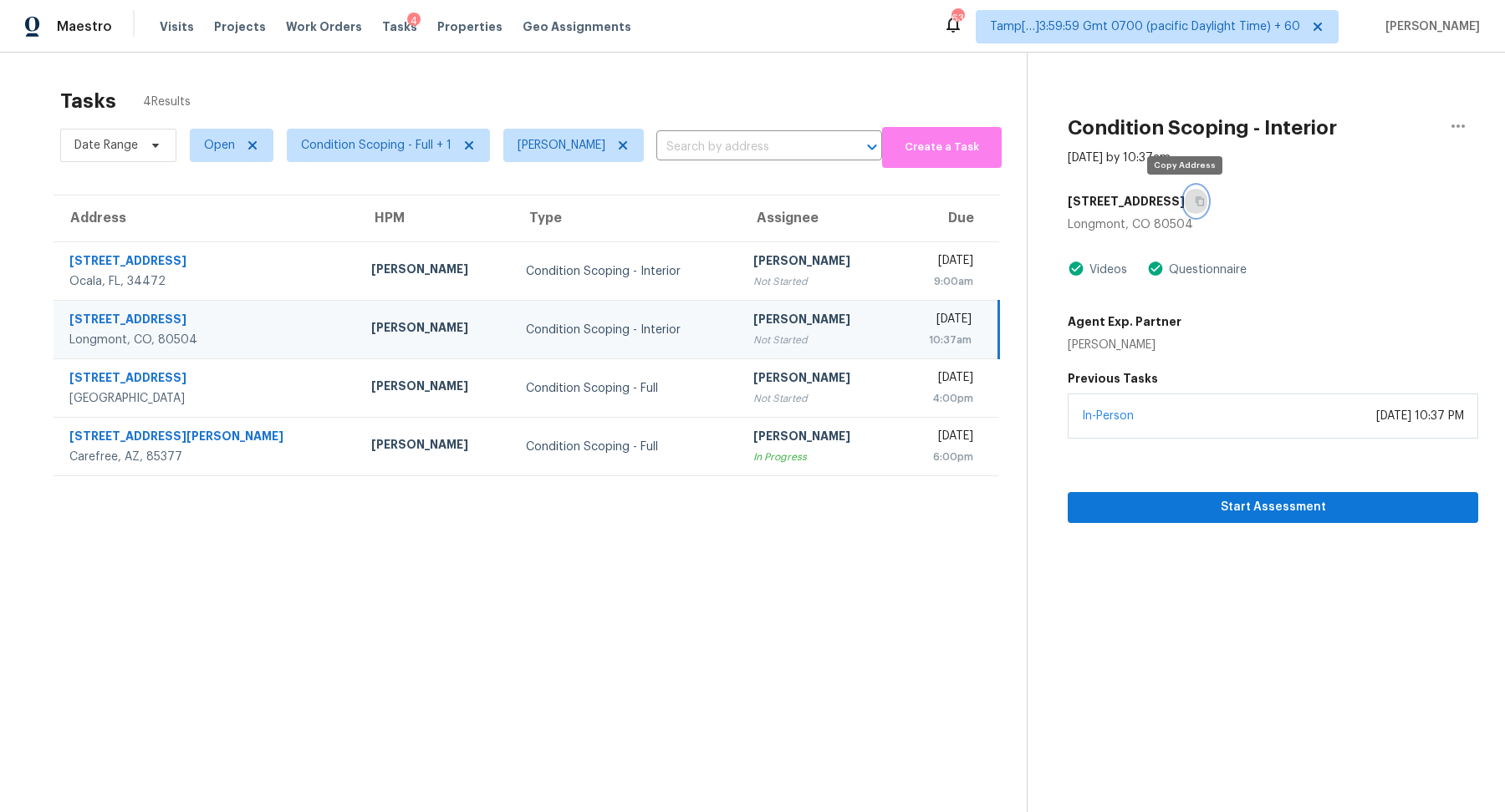
click at [1185, 192] on button "button" at bounding box center [1196, 201] width 22 height 30
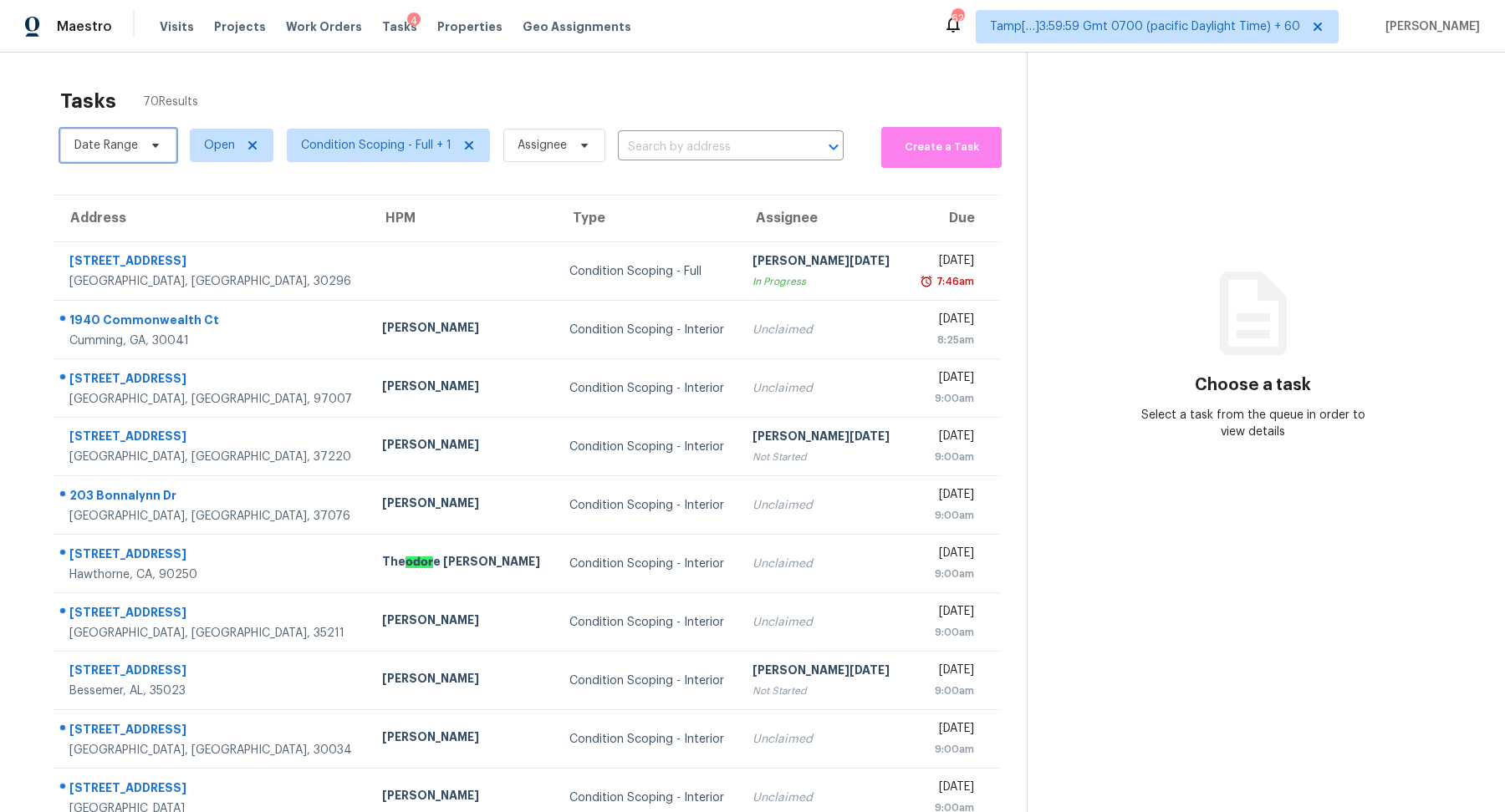
click at [130, 140] on span "Date Range" at bounding box center [106, 145] width 64 height 16
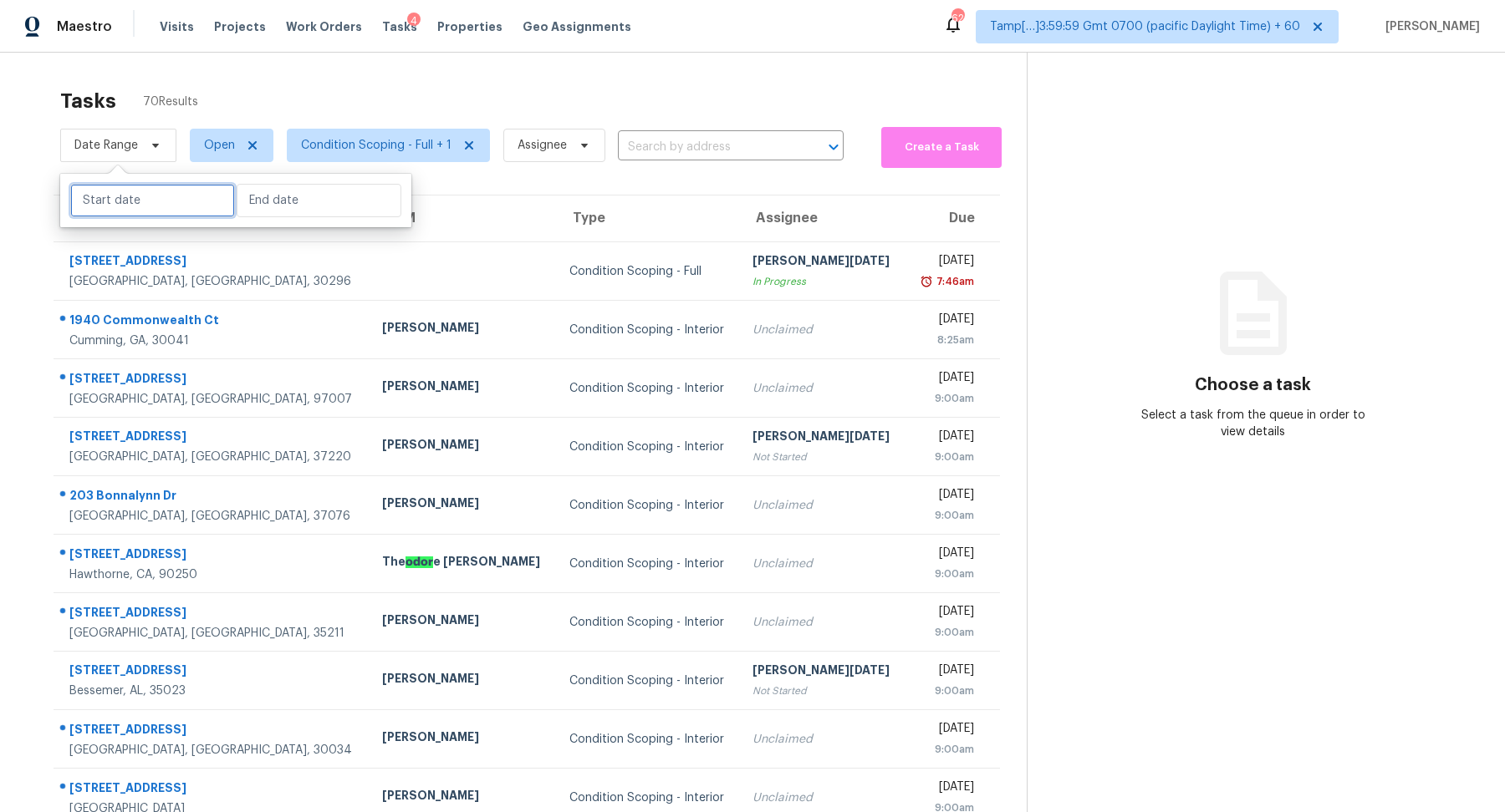
click at [141, 199] on input "text" at bounding box center [152, 200] width 165 height 34
select select "8"
select select "2025"
select select "9"
select select "2025"
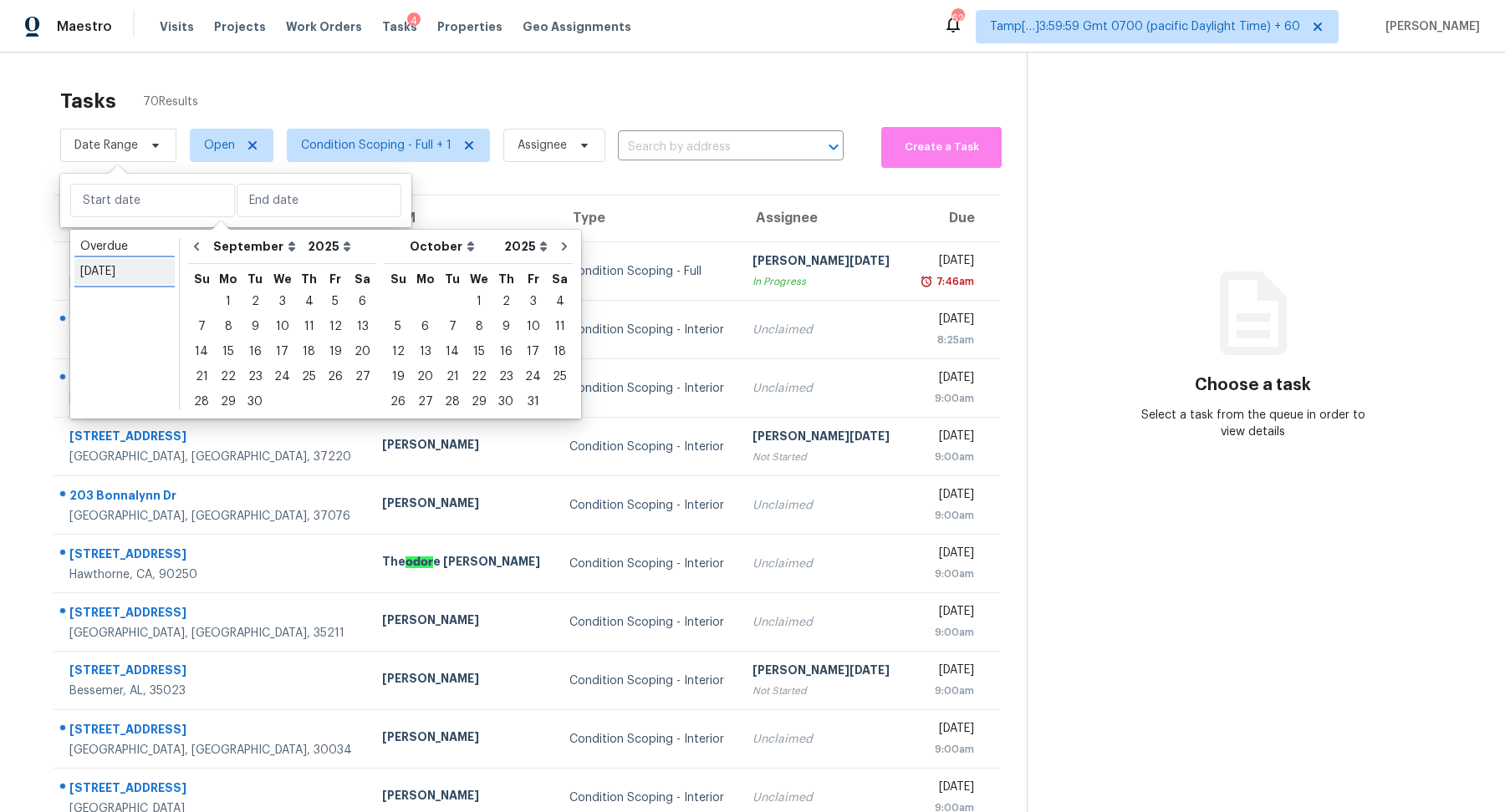
click at [140, 266] on div "Today" at bounding box center [124, 271] width 89 height 16
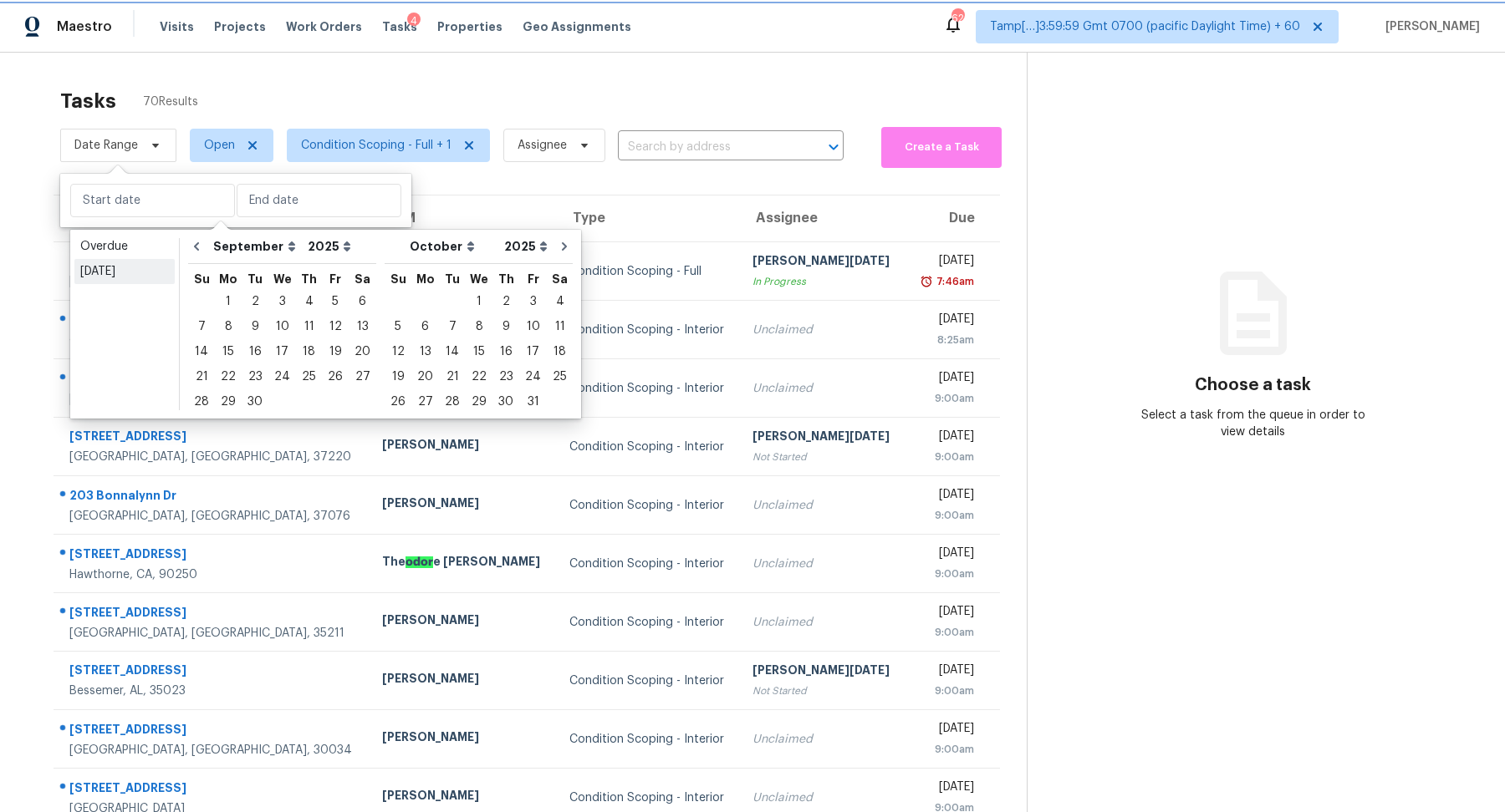
type input "Fri, Sep 19"
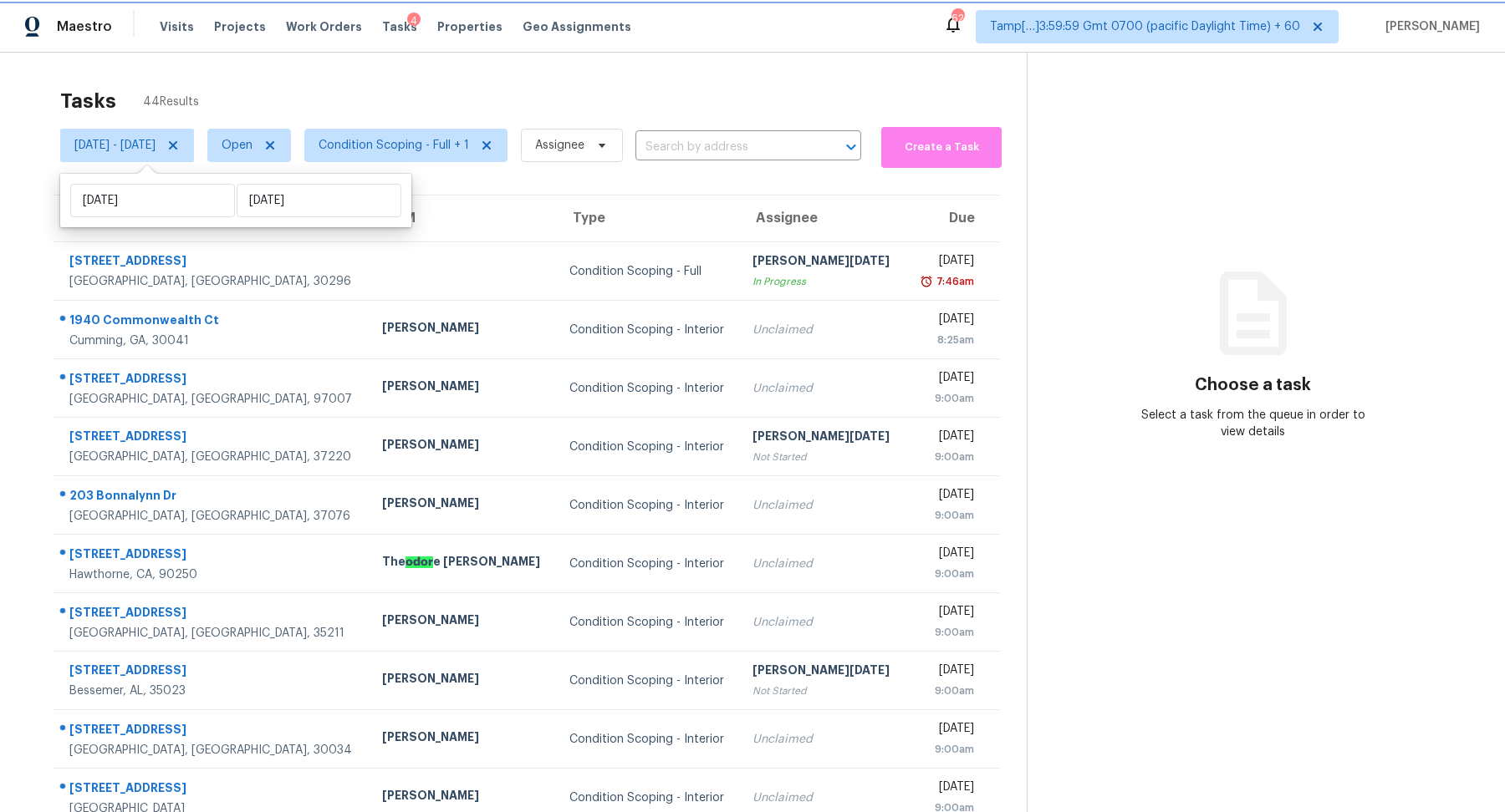
click at [179, 145] on icon at bounding box center [173, 146] width 14 height 14
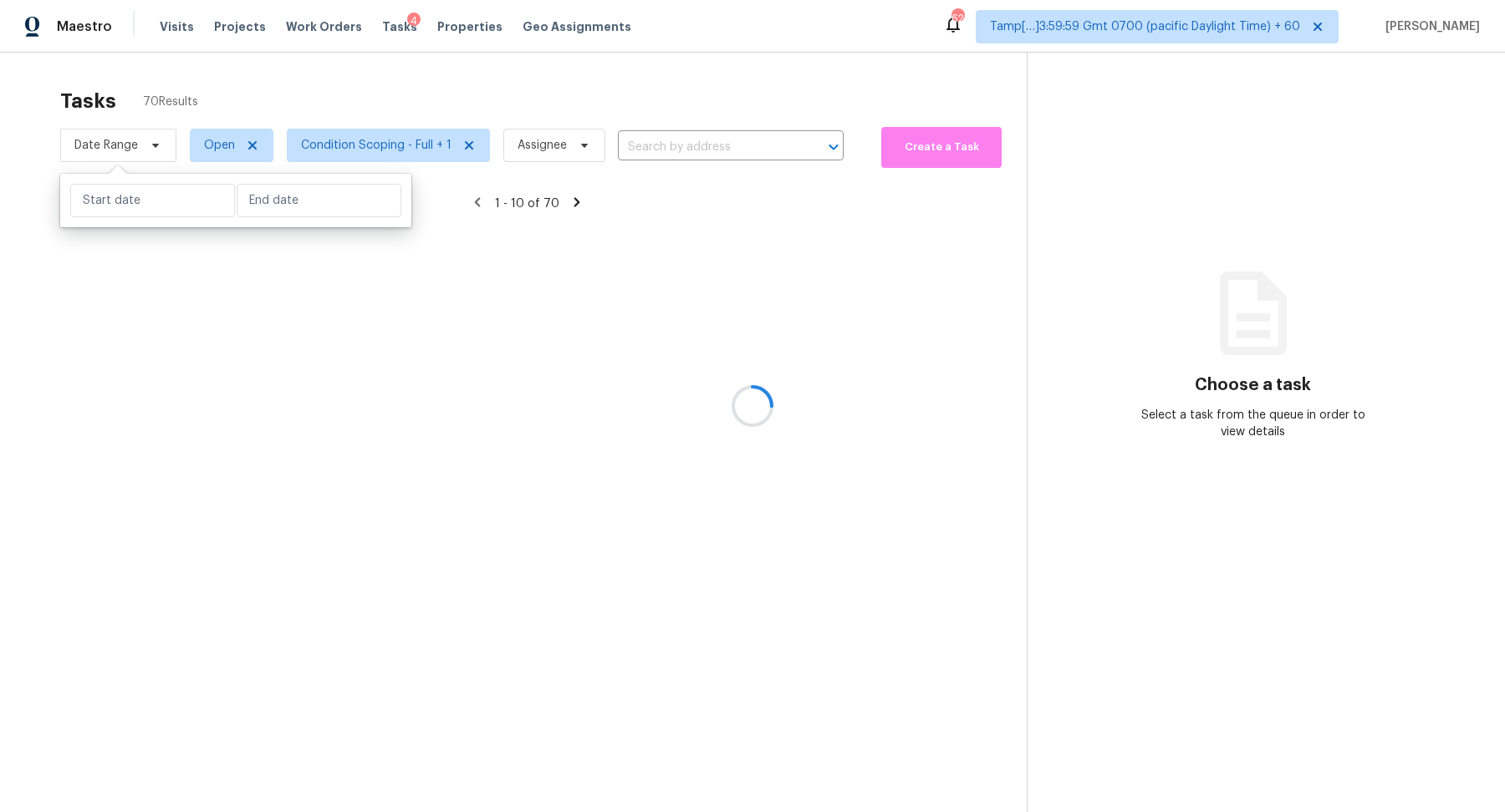
click at [209, 141] on div at bounding box center [752, 406] width 1505 height 812
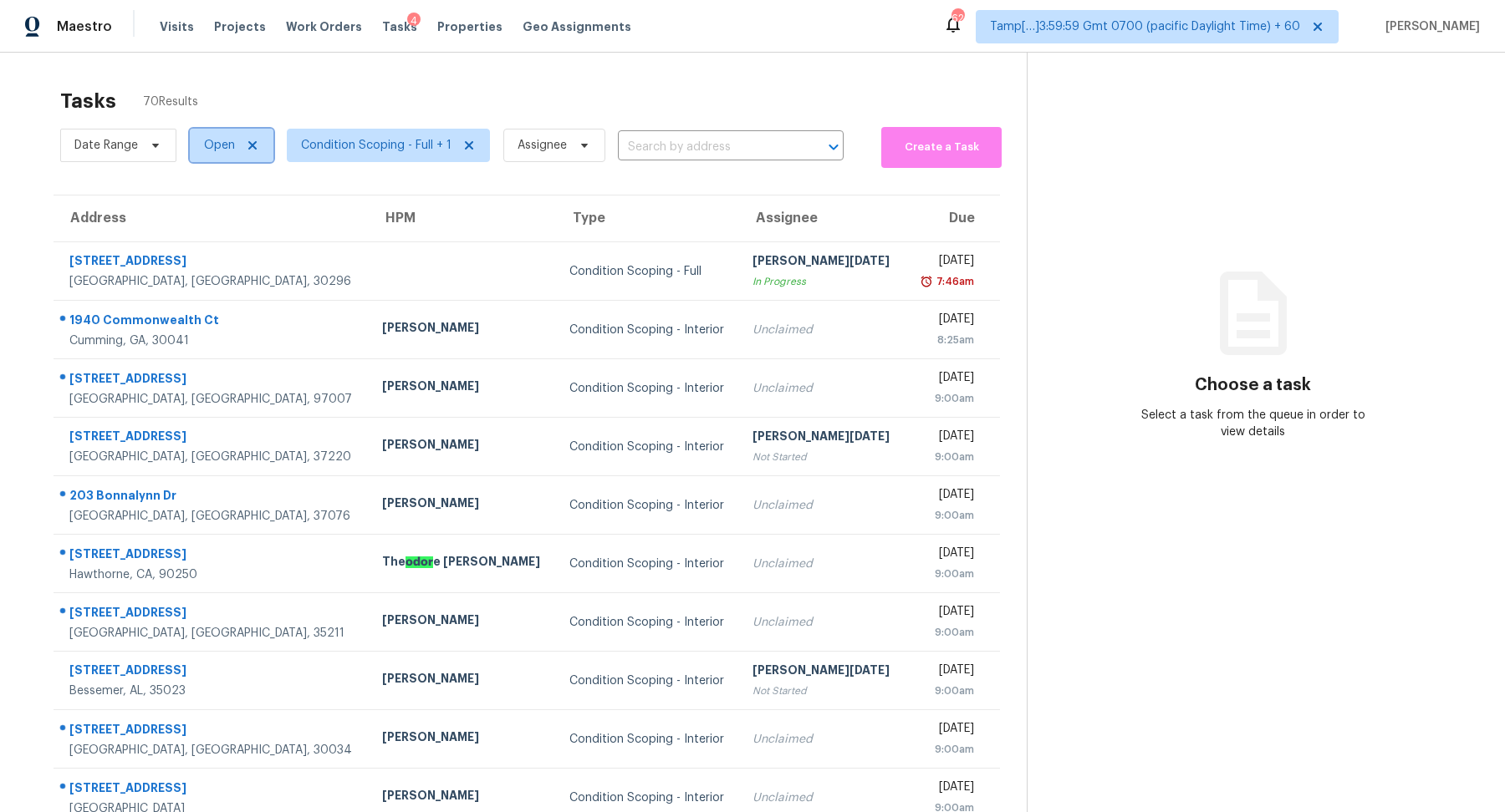
click at [209, 141] on span "Open" at bounding box center [220, 145] width 31 height 16
click at [214, 243] on label "Blocked" at bounding box center [232, 239] width 66 height 16
click at [210, 241] on input "Blocked" at bounding box center [204, 236] width 11 height 11
checkbox input "true"
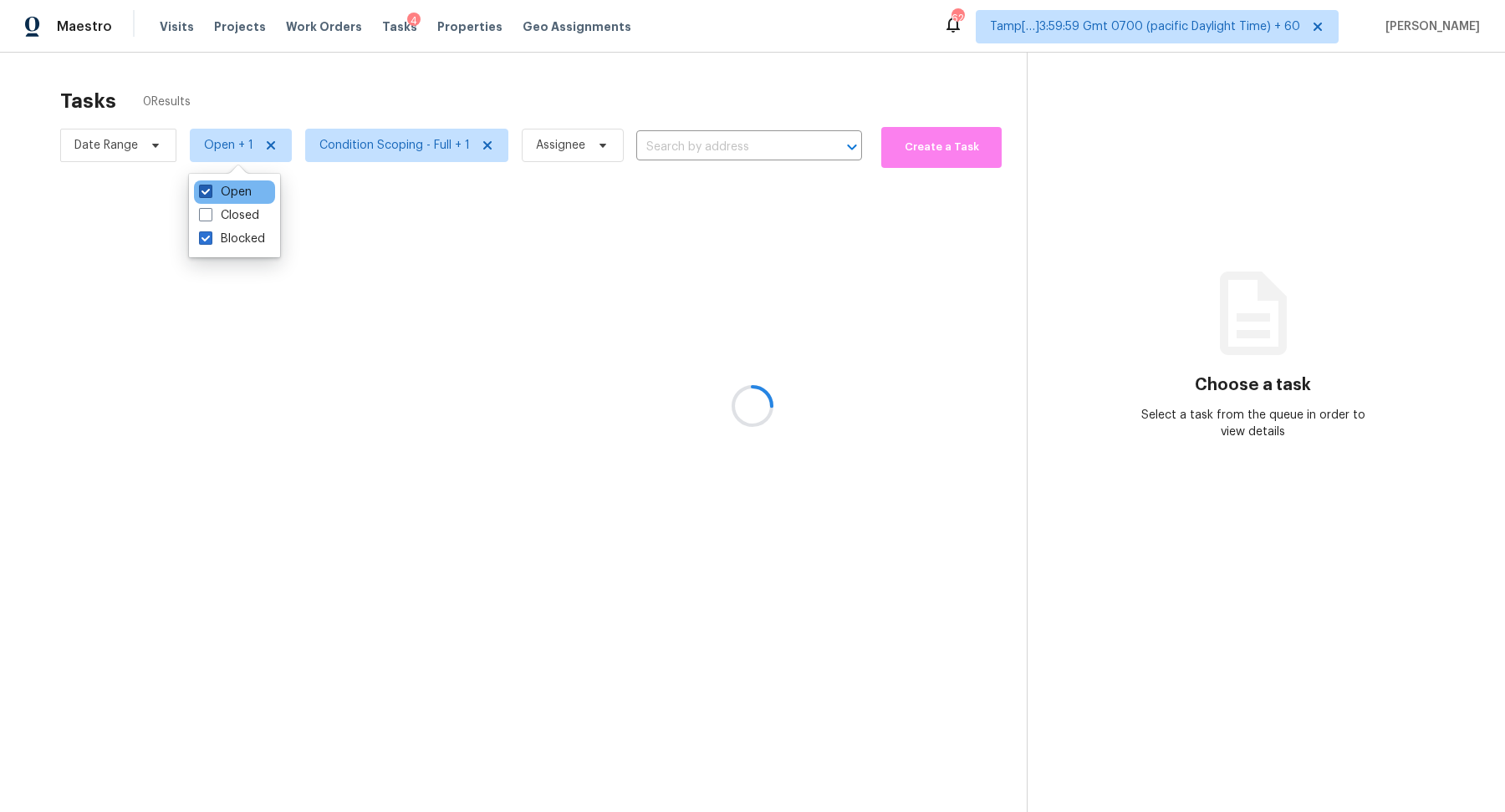
click at [238, 195] on label "Open" at bounding box center [225, 191] width 53 height 16
click at [210, 195] on input "Open" at bounding box center [204, 189] width 11 height 11
checkbox input "false"
click at [430, 75] on div at bounding box center [752, 406] width 1505 height 812
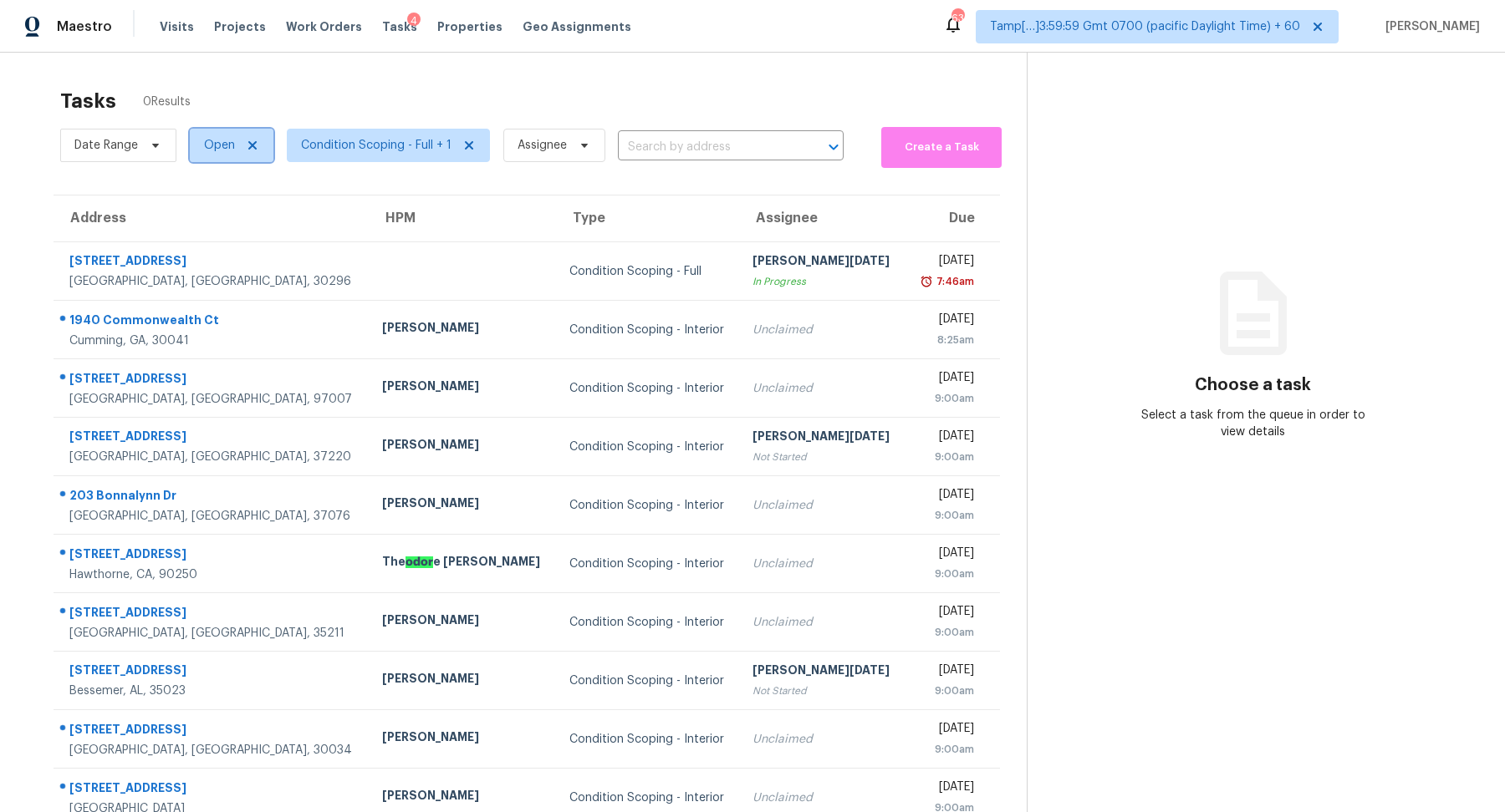
click at [207, 144] on span "Open" at bounding box center [220, 145] width 31 height 16
click at [227, 234] on label "Blocked" at bounding box center [232, 239] width 66 height 16
click at [210, 234] on input "Blocked" at bounding box center [204, 236] width 11 height 11
checkbox input "true"
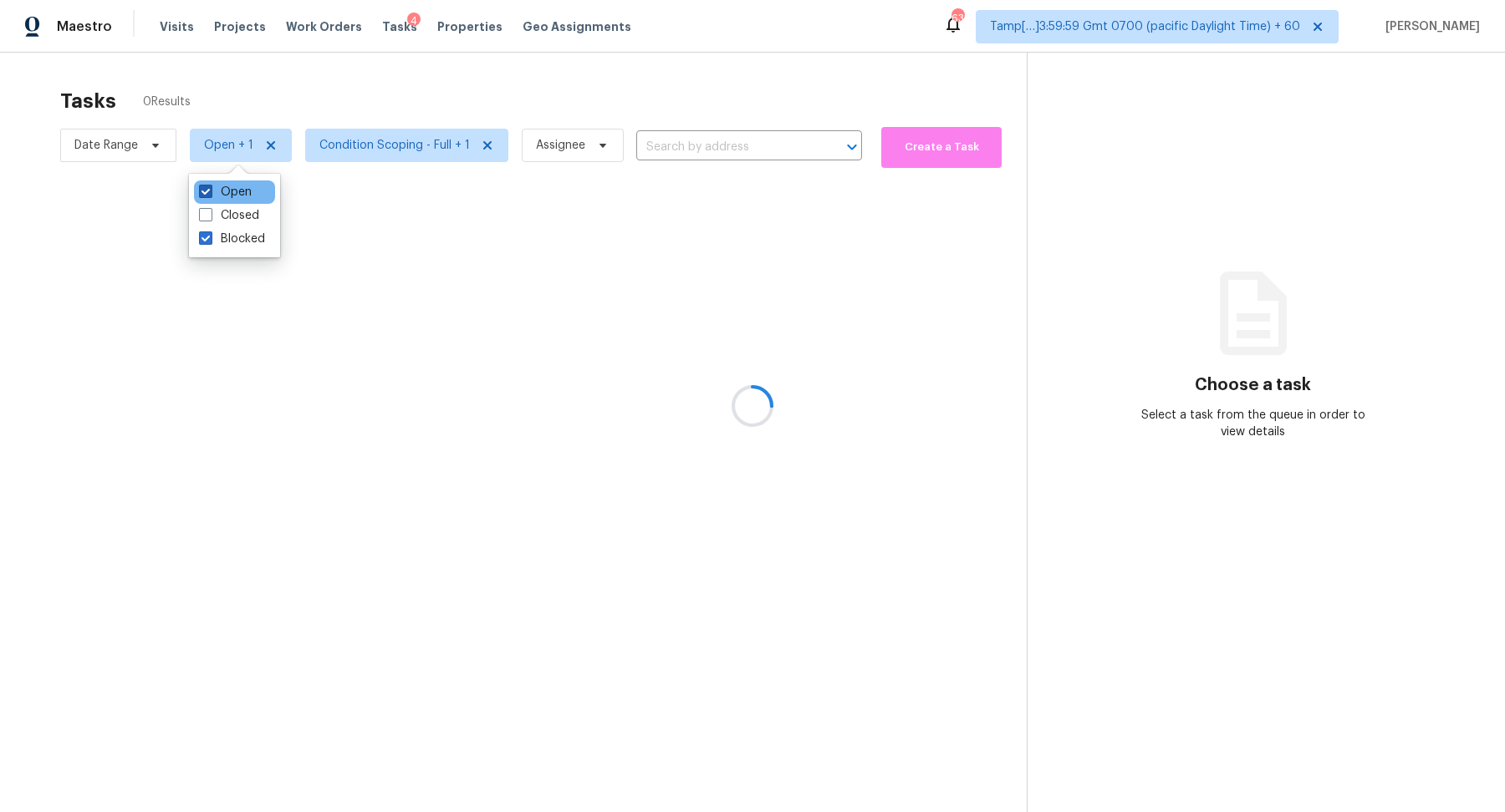
click at [230, 197] on label "Open" at bounding box center [225, 191] width 53 height 16
click at [210, 195] on input "Open" at bounding box center [204, 189] width 11 height 11
checkbox input "false"
click at [404, 96] on div at bounding box center [752, 406] width 1505 height 812
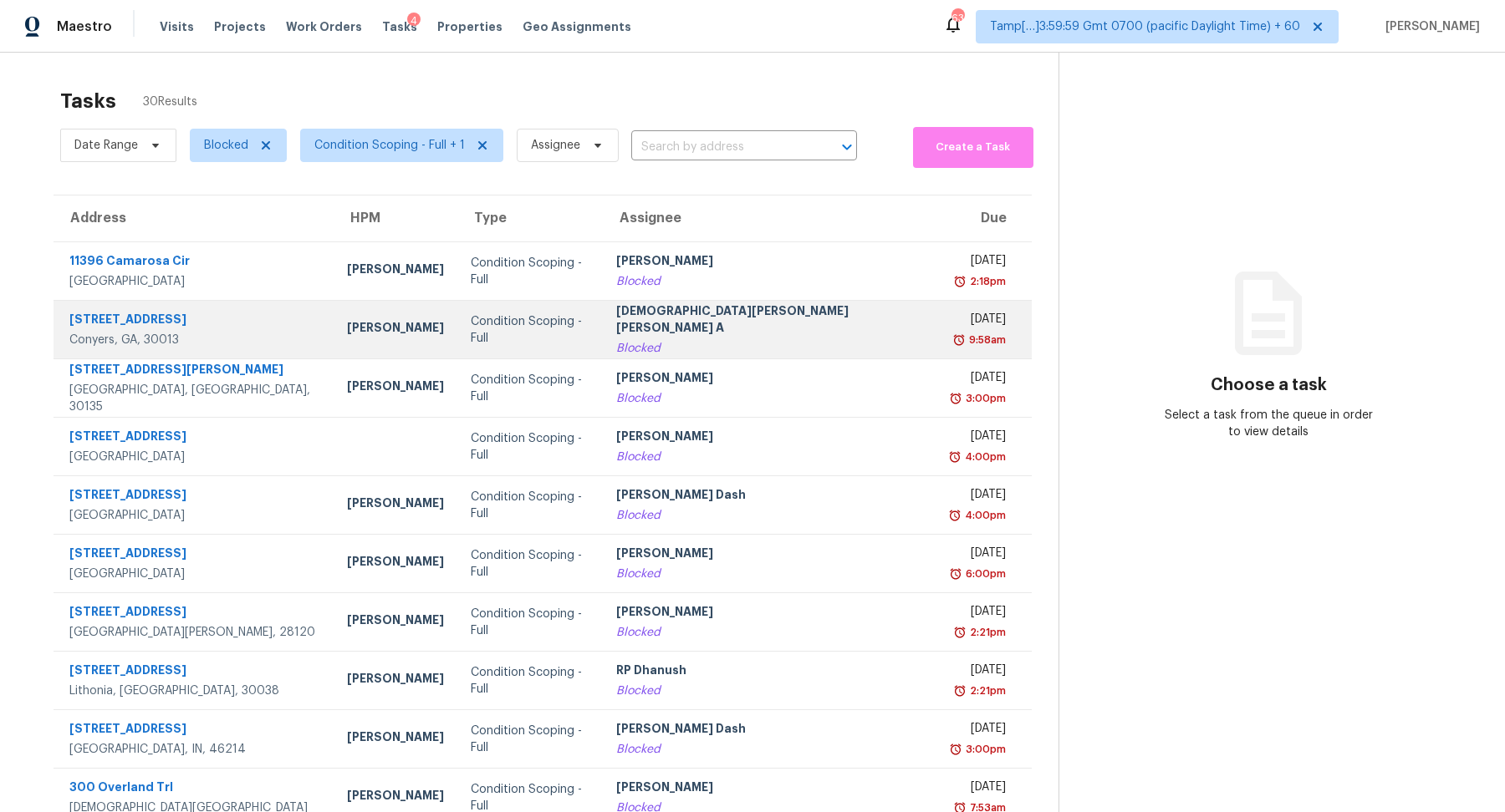
scroll to position [58, 0]
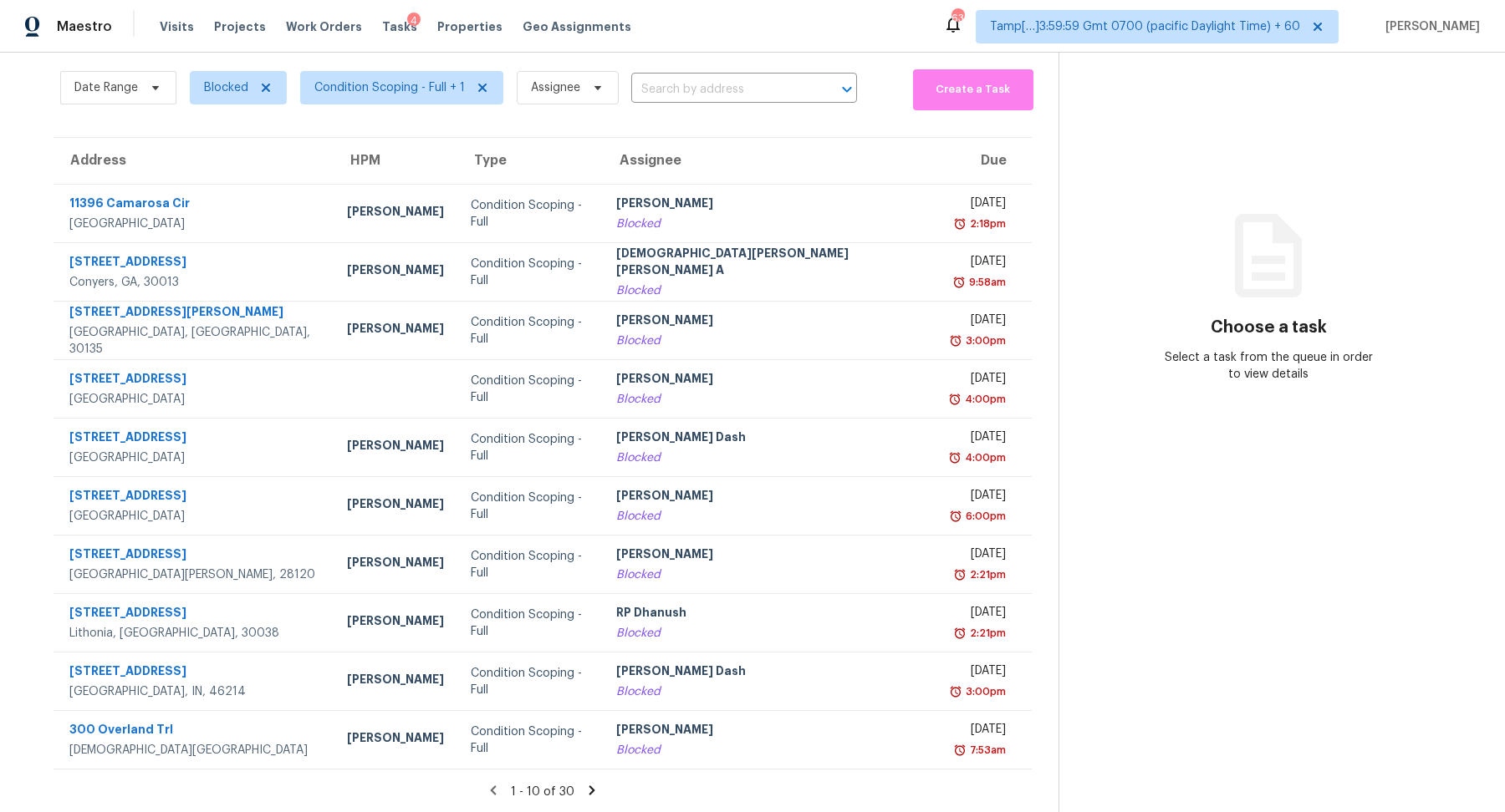
click at [585, 796] on icon at bounding box center [592, 790] width 15 height 15
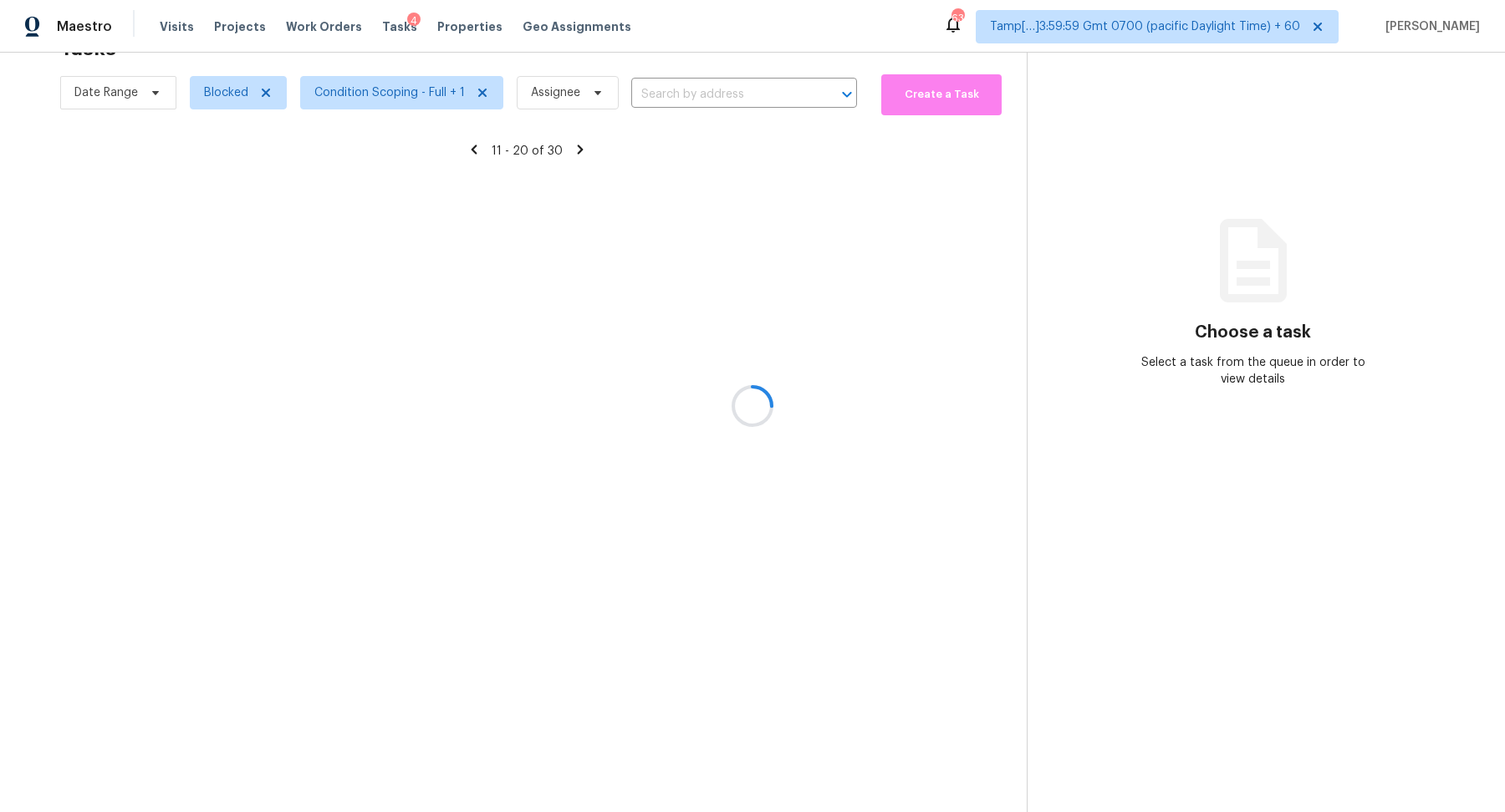
scroll to position [52, 0]
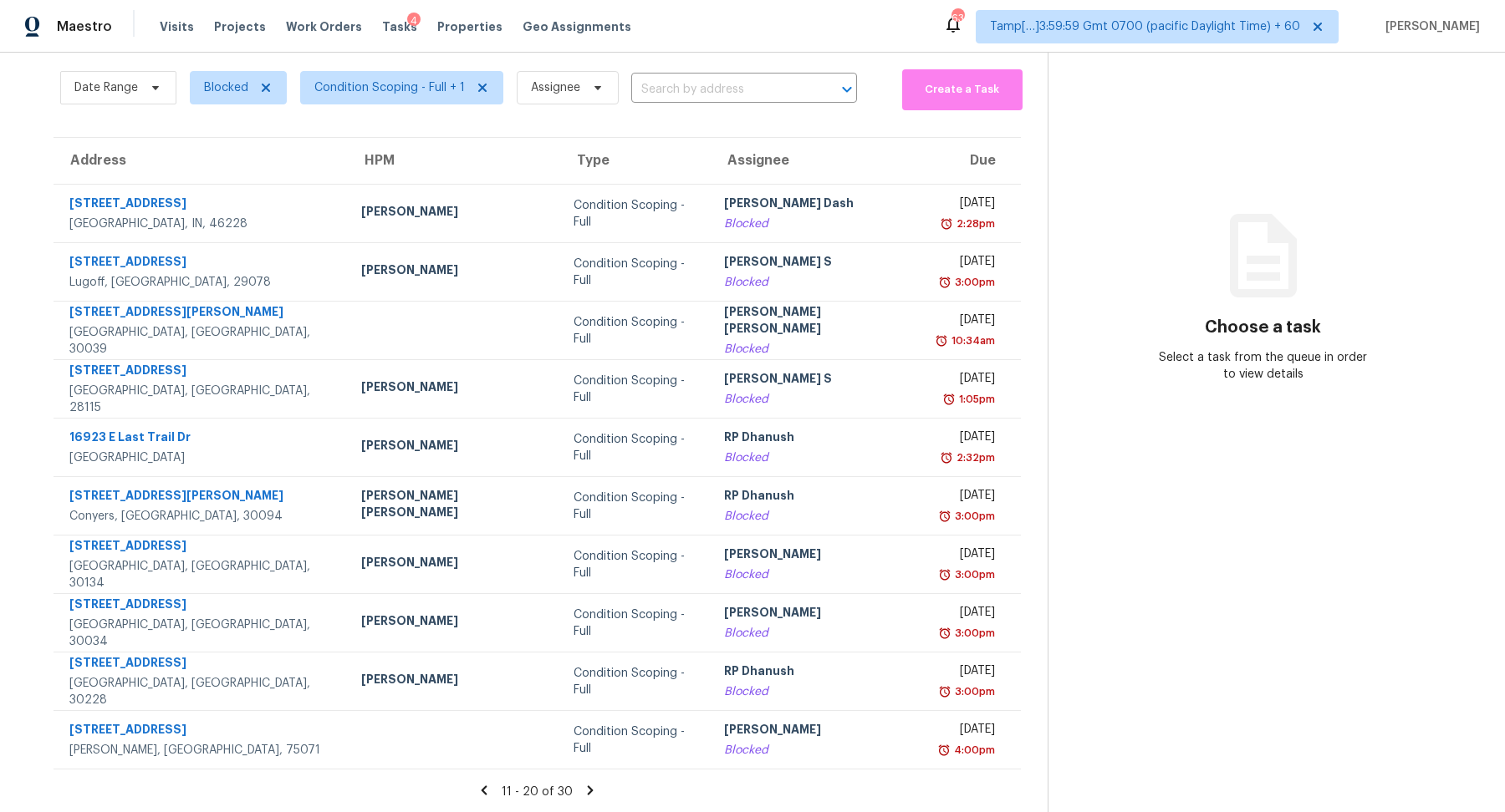
click at [583, 796] on icon at bounding box center [590, 790] width 15 height 15
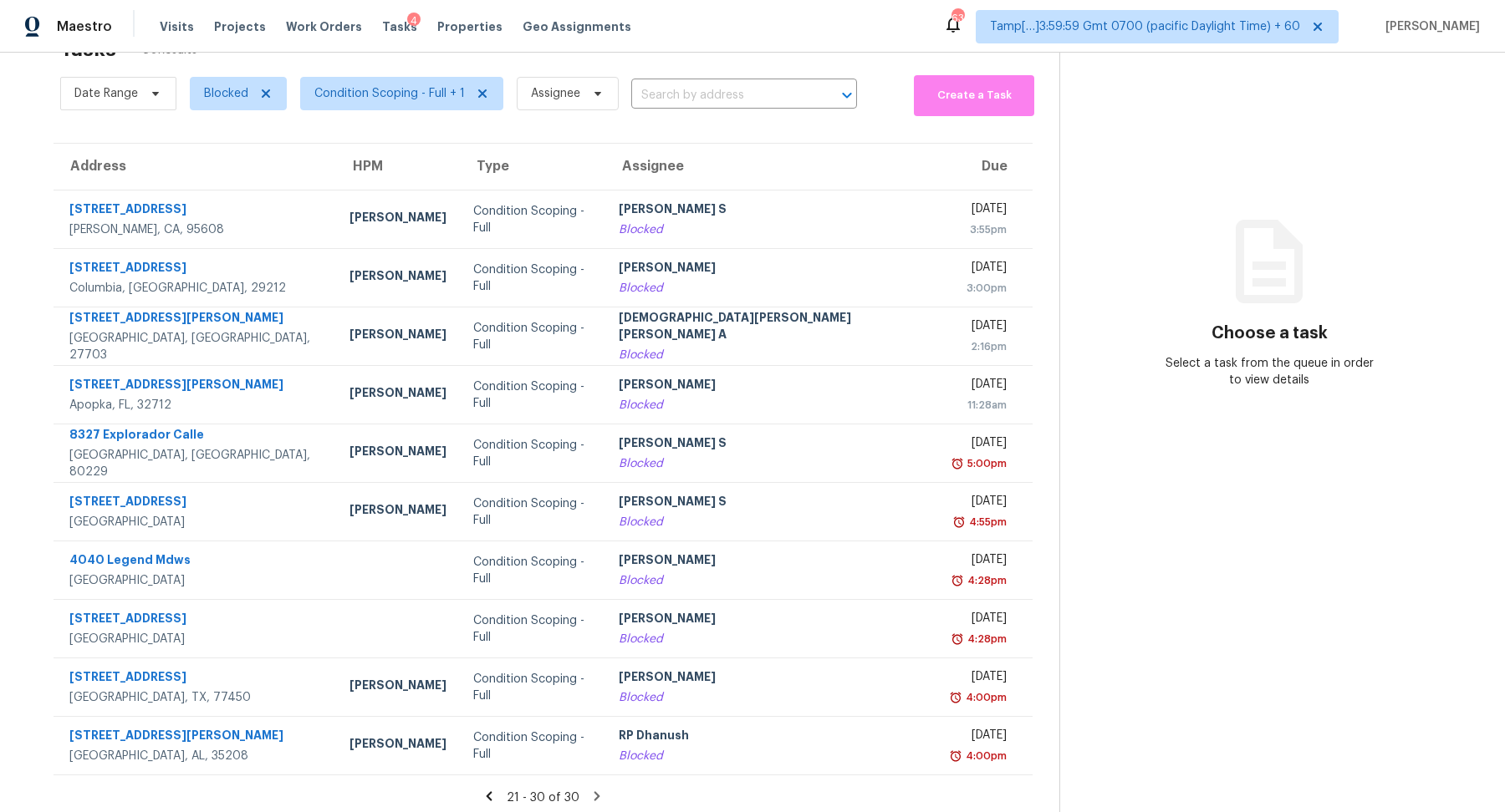
scroll to position [58, 0]
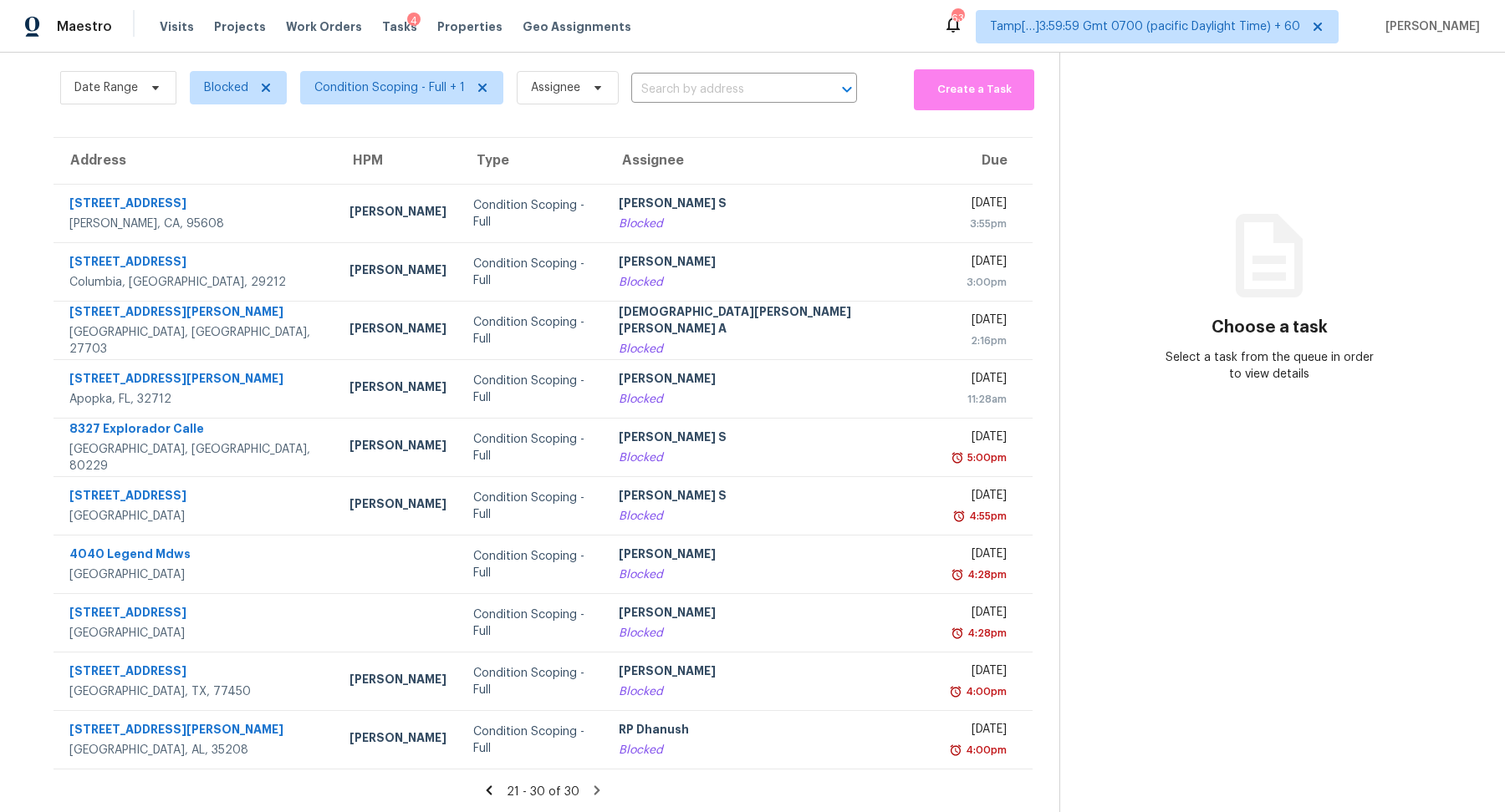
click at [590, 796] on icon at bounding box center [597, 790] width 15 height 15
click at [590, 790] on icon at bounding box center [597, 790] width 15 height 15
click at [481, 790] on icon at bounding box center [488, 790] width 15 height 15
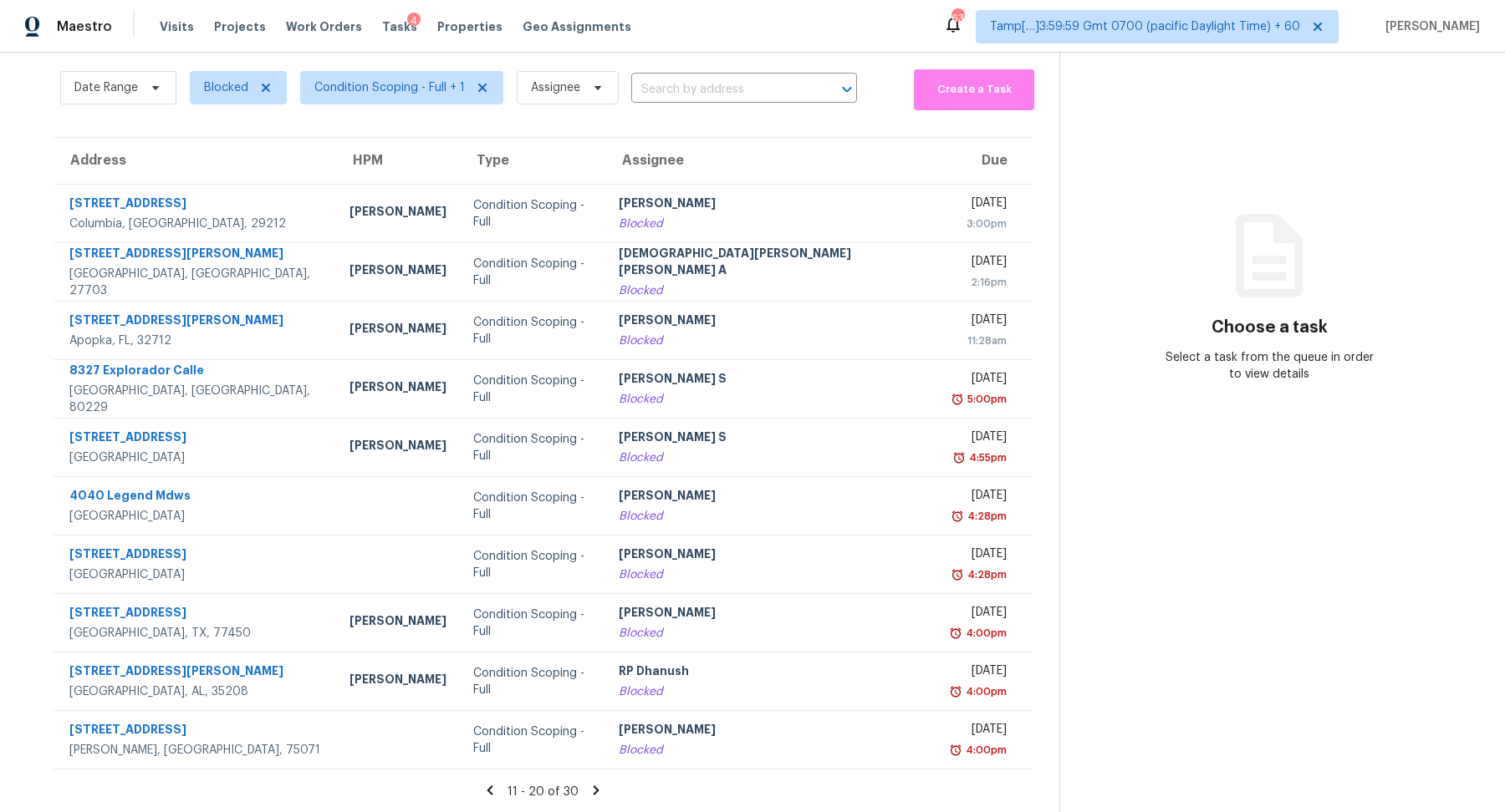
click at [482, 790] on icon at bounding box center [489, 790] width 15 height 15
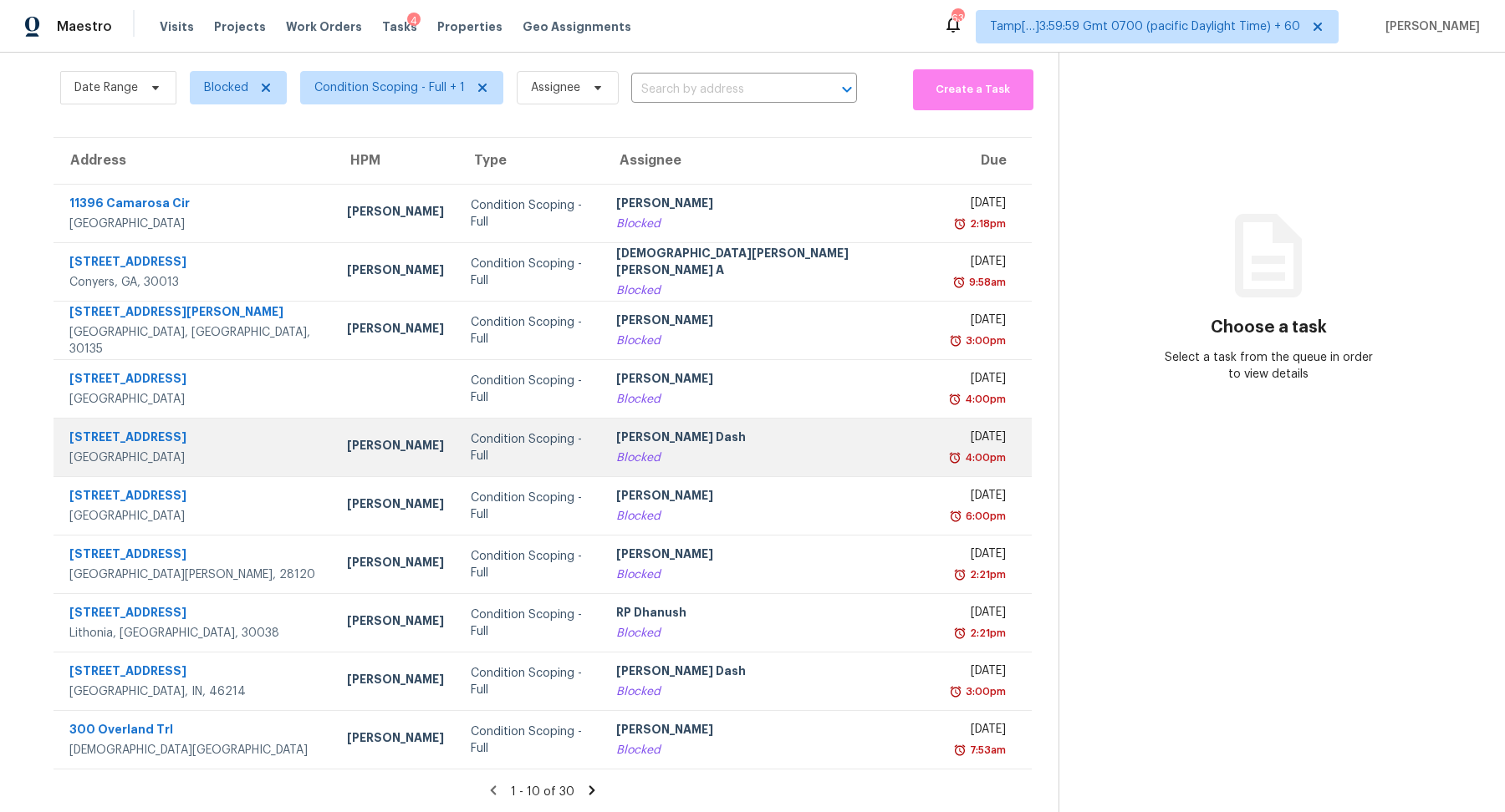
scroll to position [0, 0]
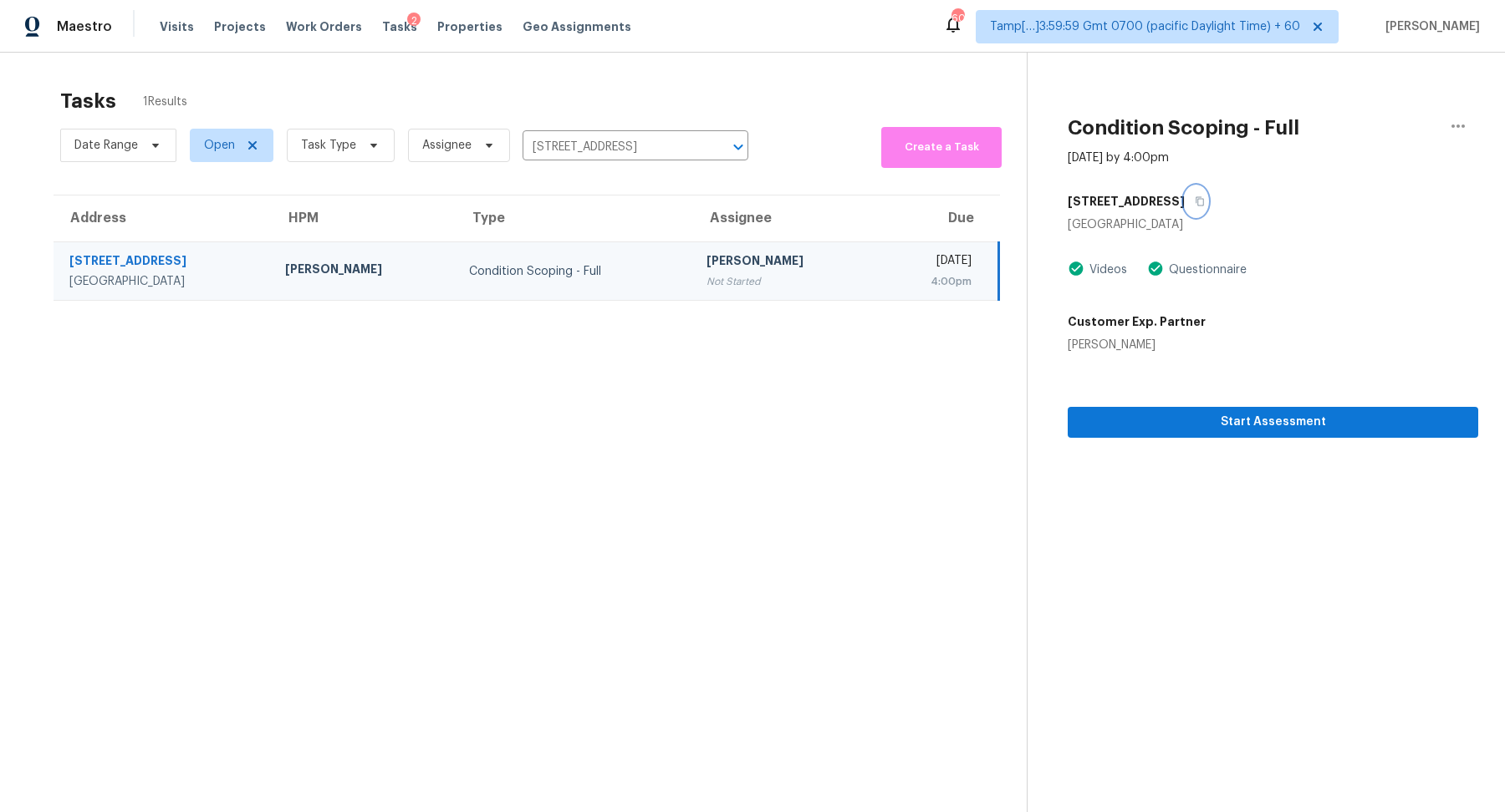
click at [1195, 203] on icon "button" at bounding box center [1200, 202] width 9 height 9
click at [1118, 427] on span "Start Assessment" at bounding box center [1273, 422] width 384 height 21
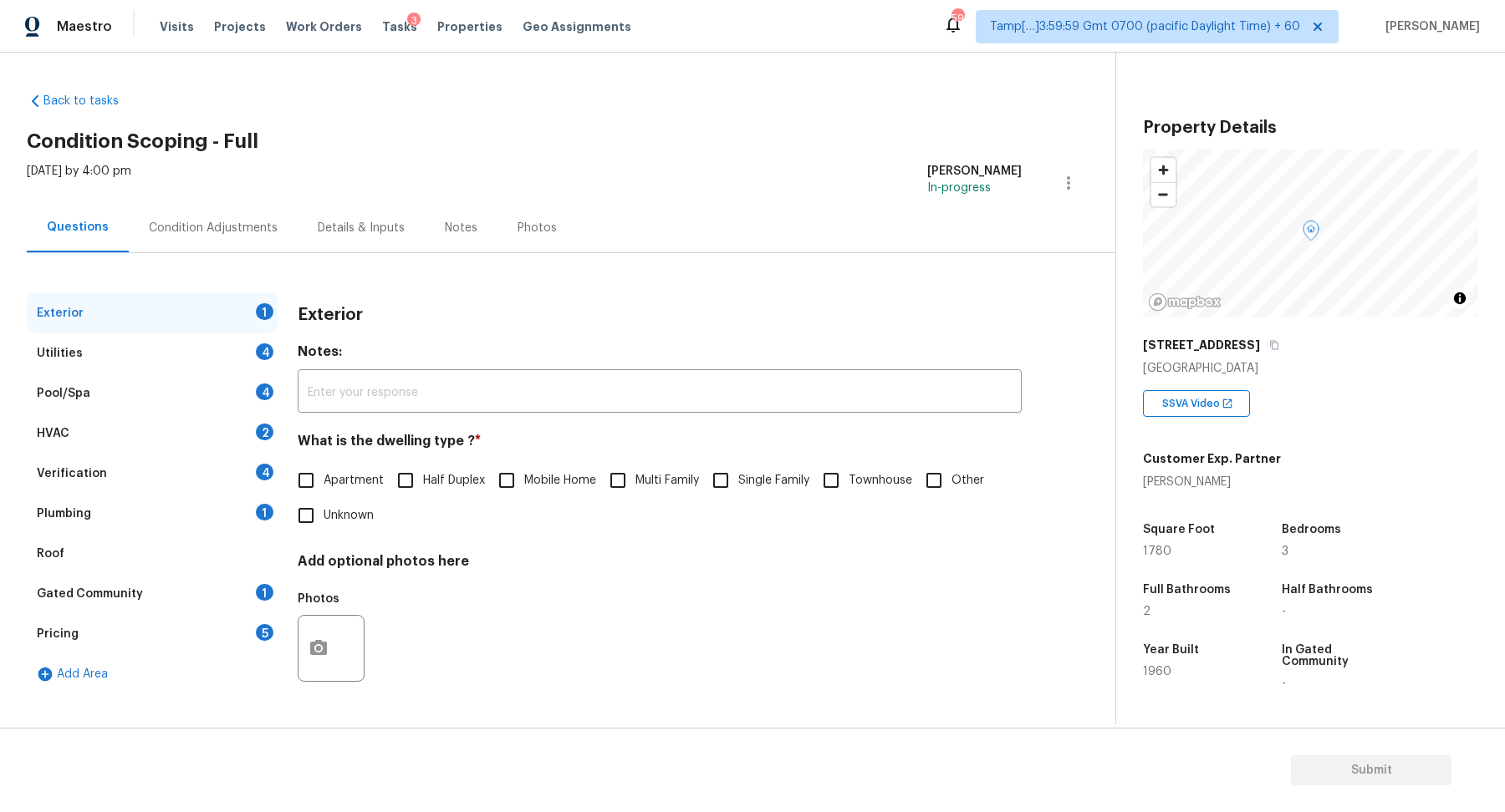
click at [776, 489] on label "Single Family" at bounding box center [756, 480] width 106 height 35
click at [738, 489] on input "Single Family" at bounding box center [720, 480] width 35 height 35
checkbox input "true"
click at [256, 366] on div "Utilities 4" at bounding box center [152, 353] width 251 height 41
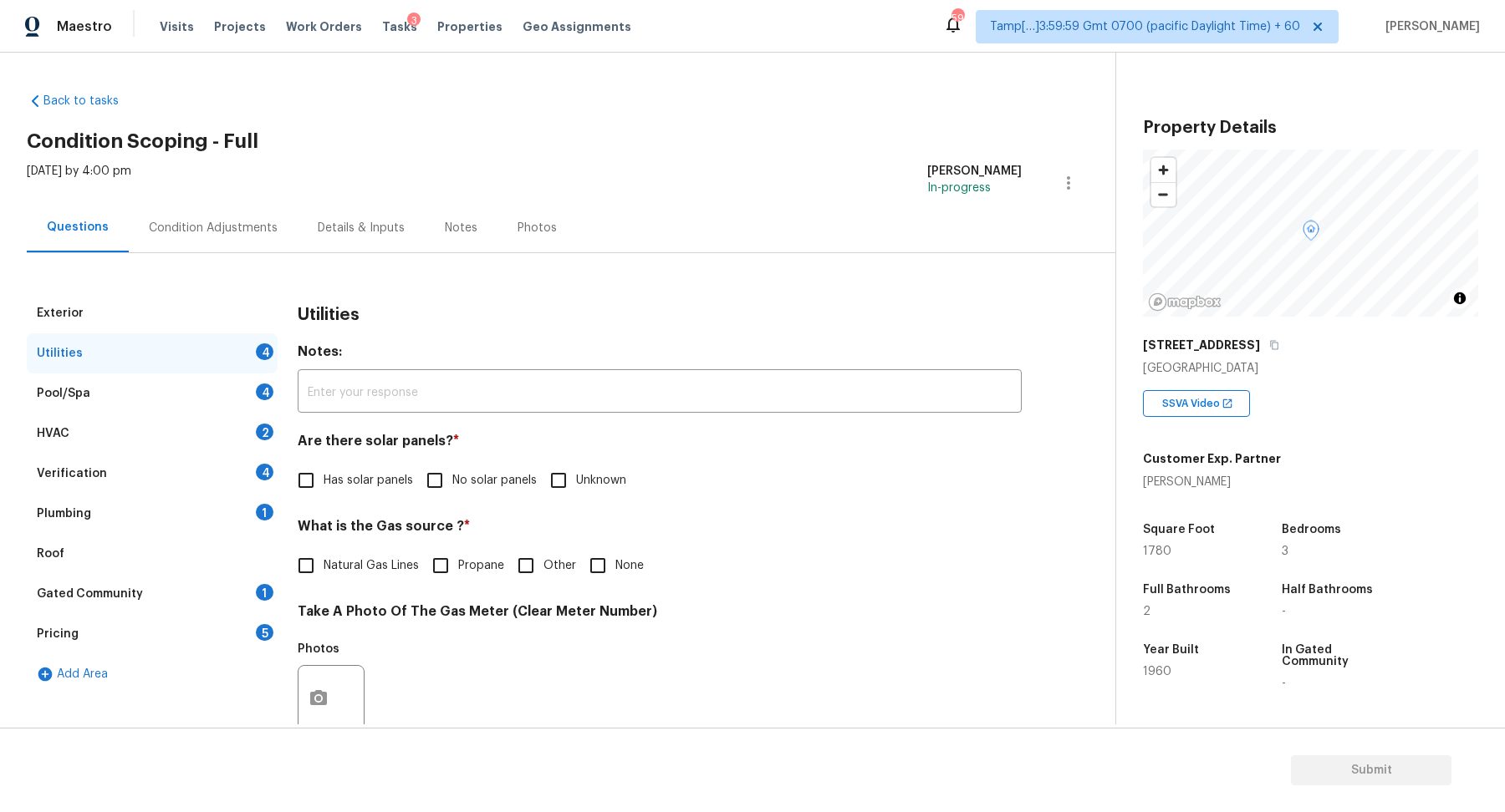
click at [467, 473] on span "No solar panels" at bounding box center [495, 481] width 85 height 17
click at [453, 473] on input "No solar panels" at bounding box center [435, 480] width 35 height 35
checkbox input "true"
click at [373, 553] on label "Natural Gas Lines" at bounding box center [353, 567] width 130 height 35
click at [323, 553] on input "Natural Gas Lines" at bounding box center [305, 567] width 35 height 35
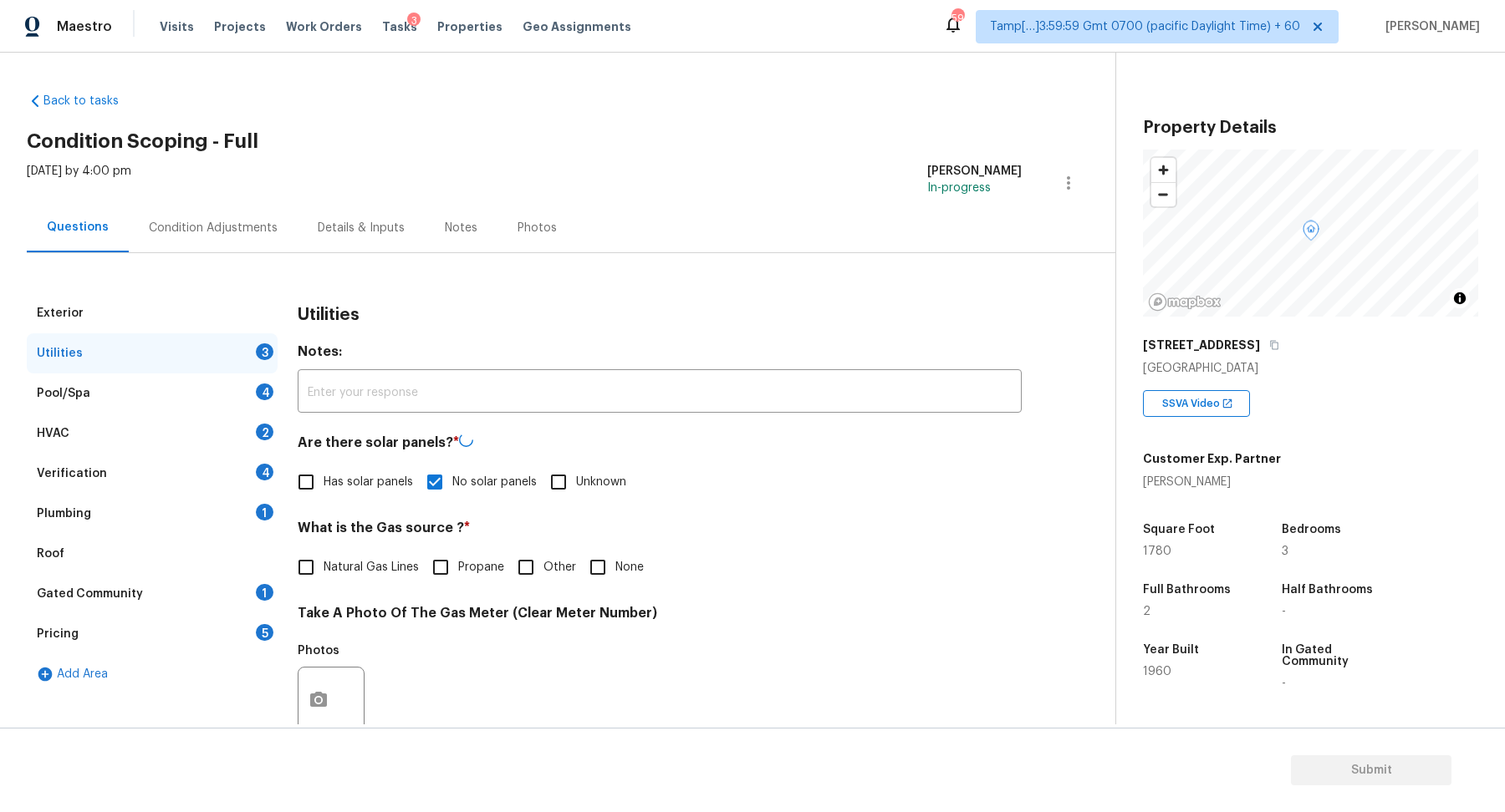
checkbox input "true"
click at [593, 560] on input "None" at bounding box center [598, 569] width 35 height 35
checkbox input "true"
checkbox input "false"
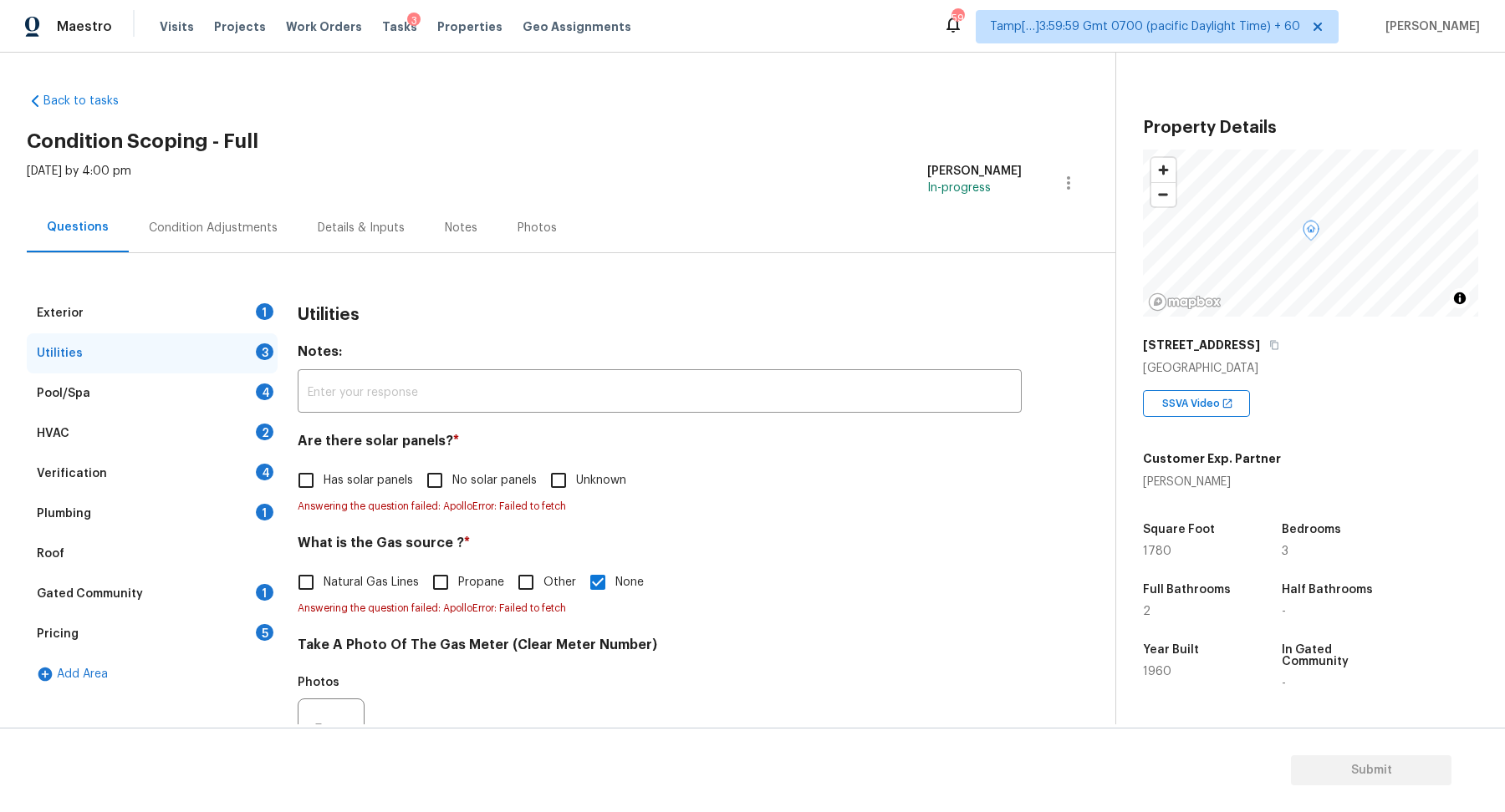
checkbox input "false"
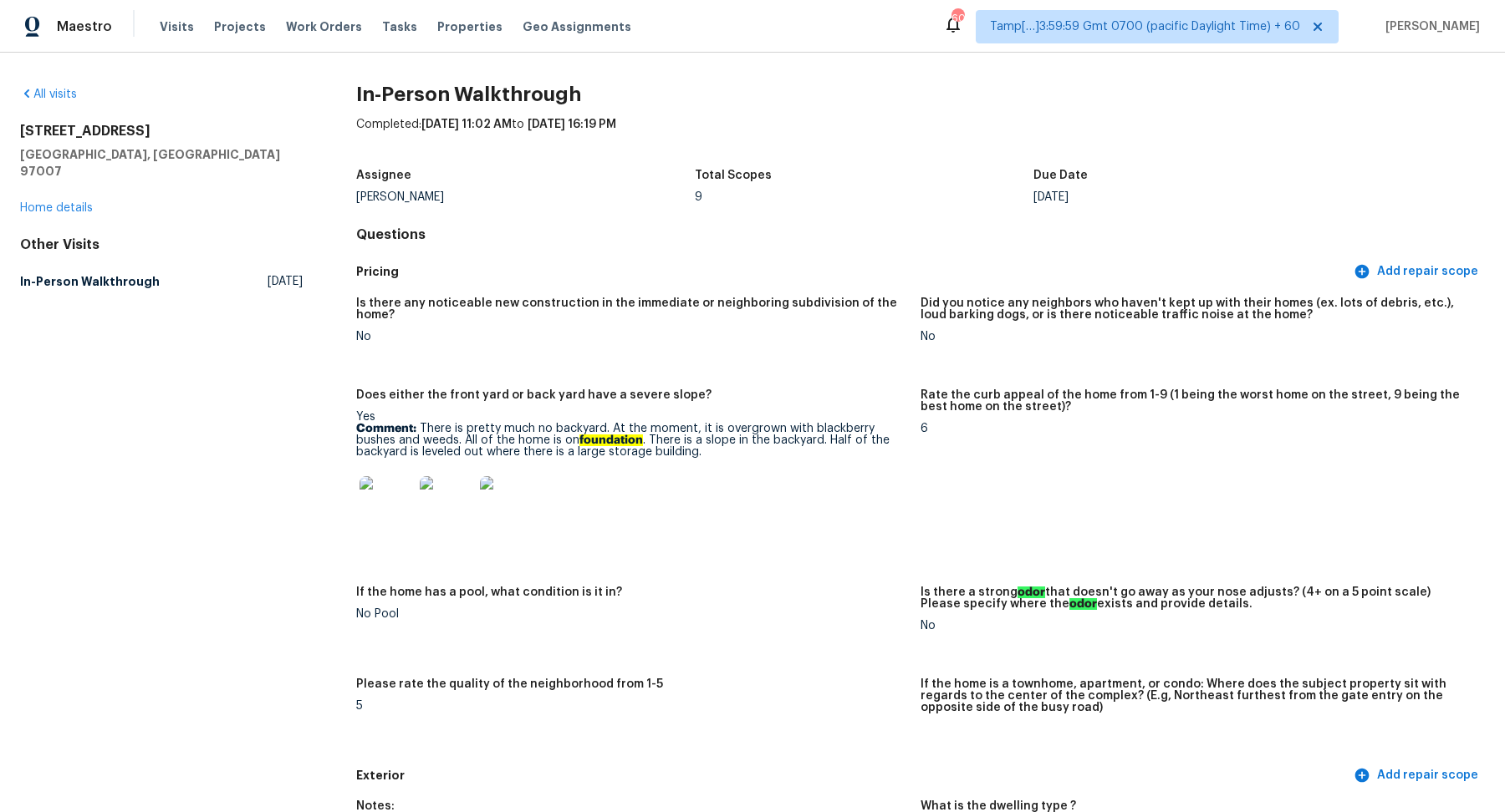
click at [41, 86] on div "All visits" at bounding box center [161, 94] width 283 height 16
click at [45, 91] on link "All visits" at bounding box center [48, 95] width 57 height 12
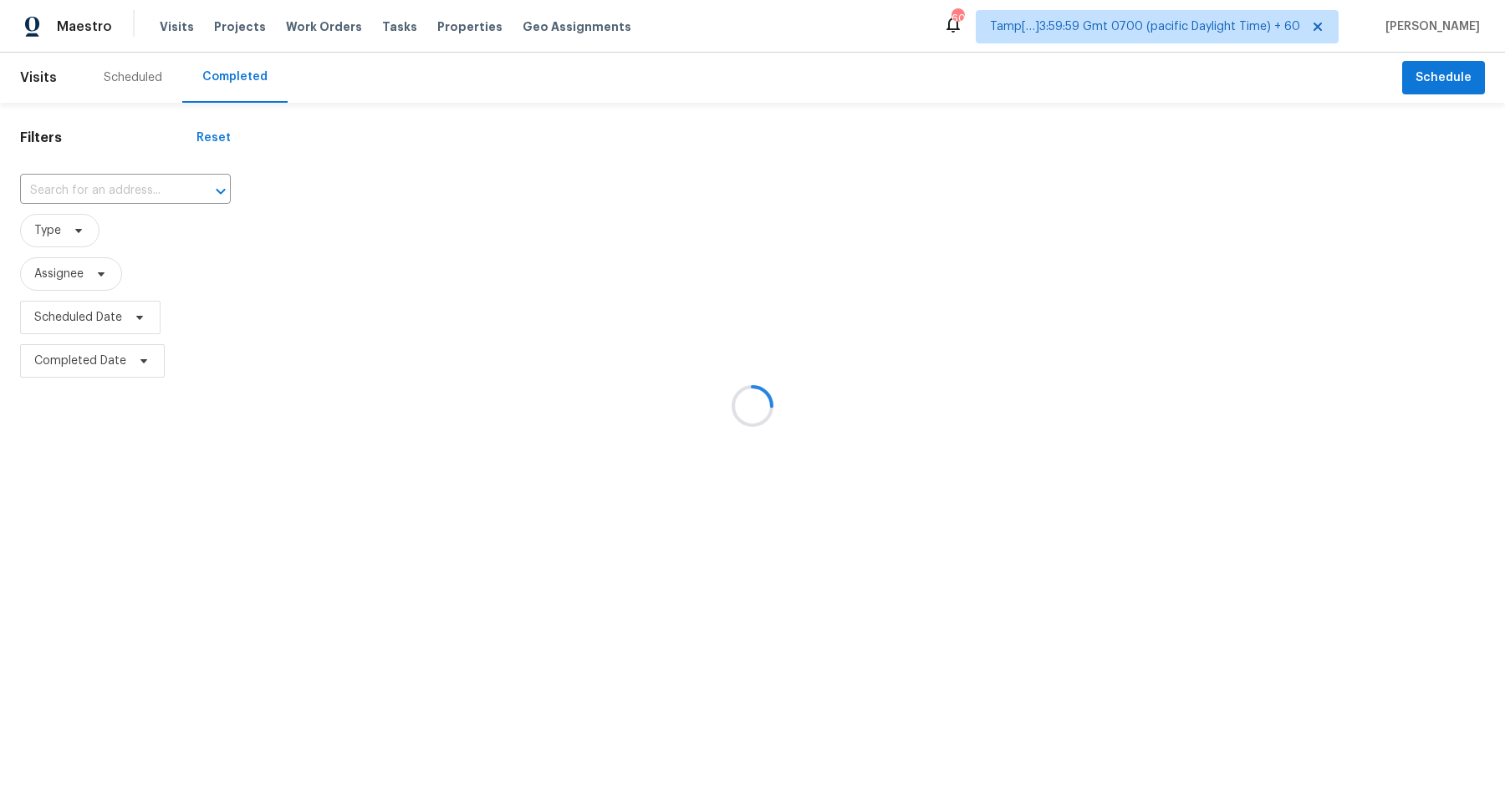
click at [94, 184] on div at bounding box center [752, 406] width 1505 height 812
click at [132, 187] on div at bounding box center [752, 406] width 1505 height 812
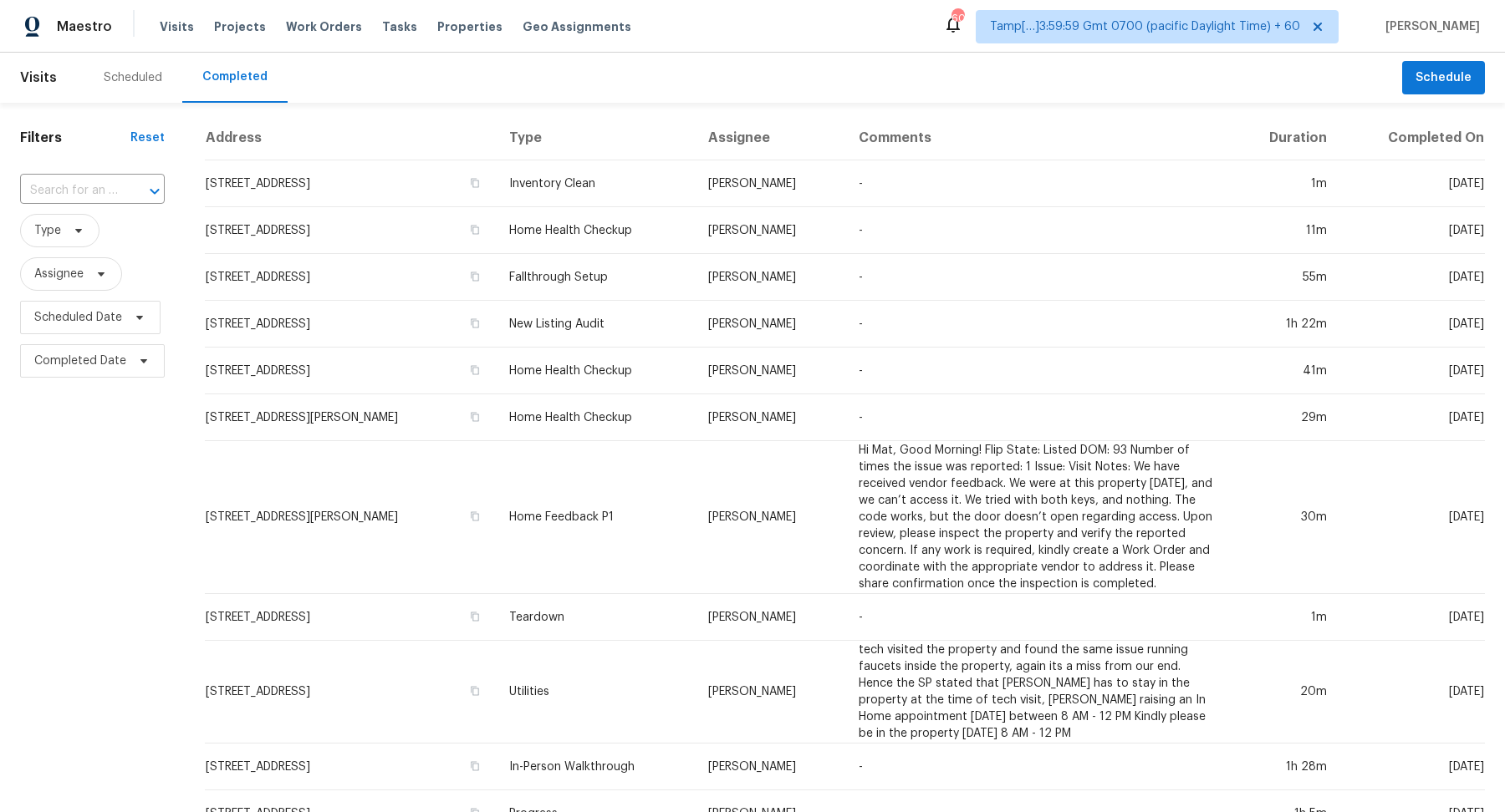
click at [132, 187] on div at bounding box center [143, 191] width 43 height 23
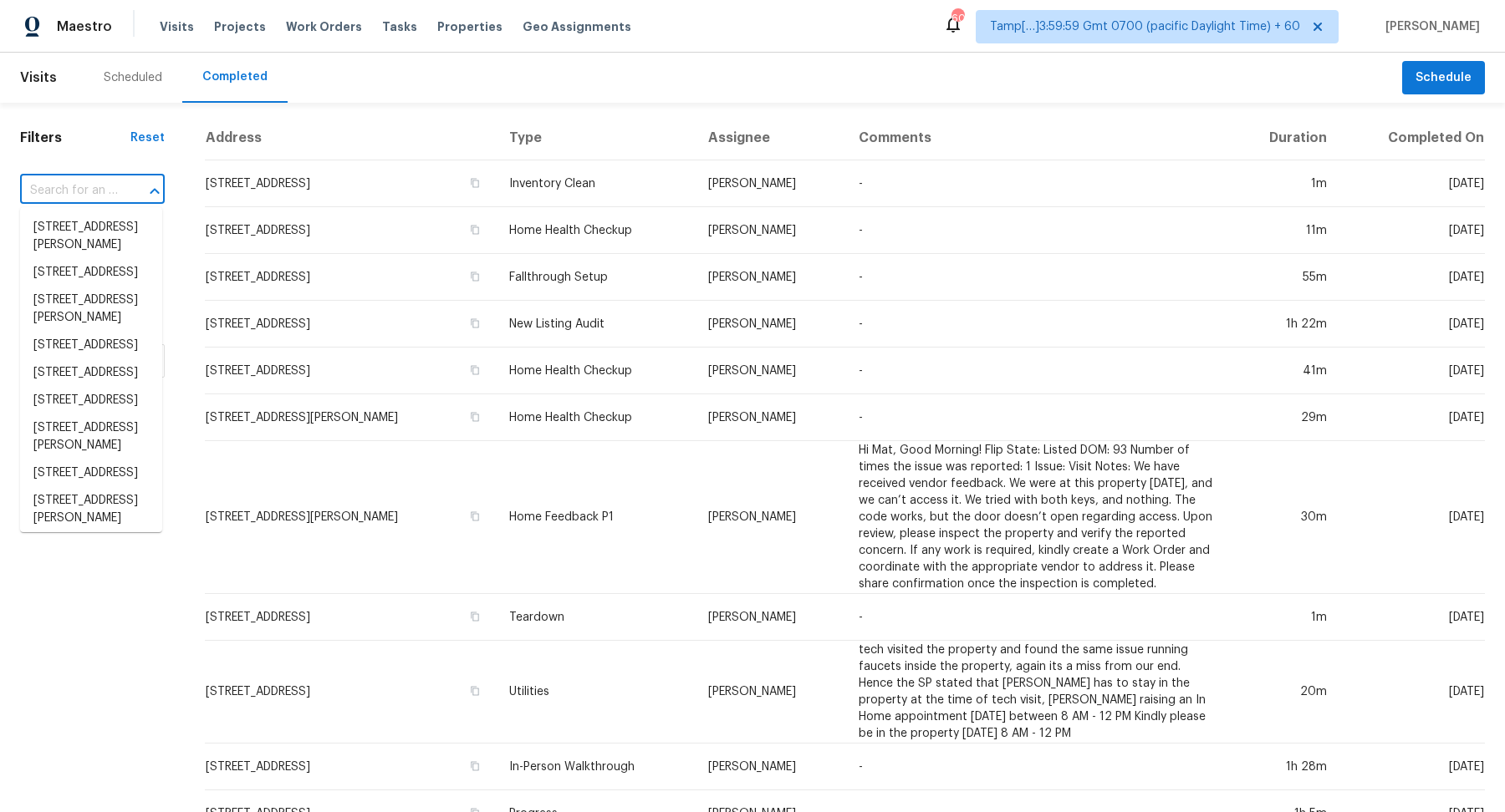
paste input "[STREET_ADDRESS]"
type input "[STREET_ADDRESS]"
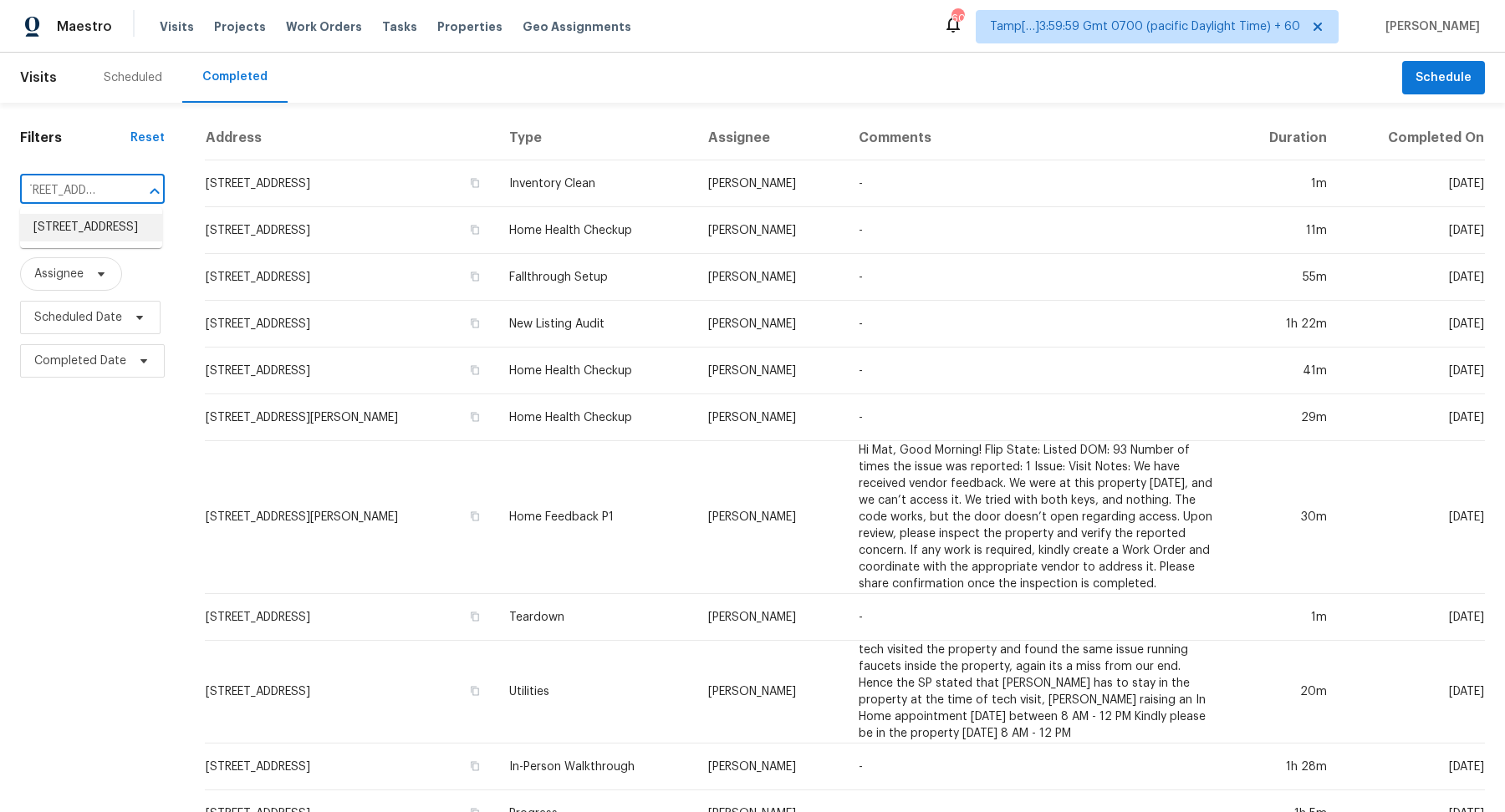
click at [114, 219] on li "[STREET_ADDRESS]" at bounding box center [91, 228] width 142 height 28
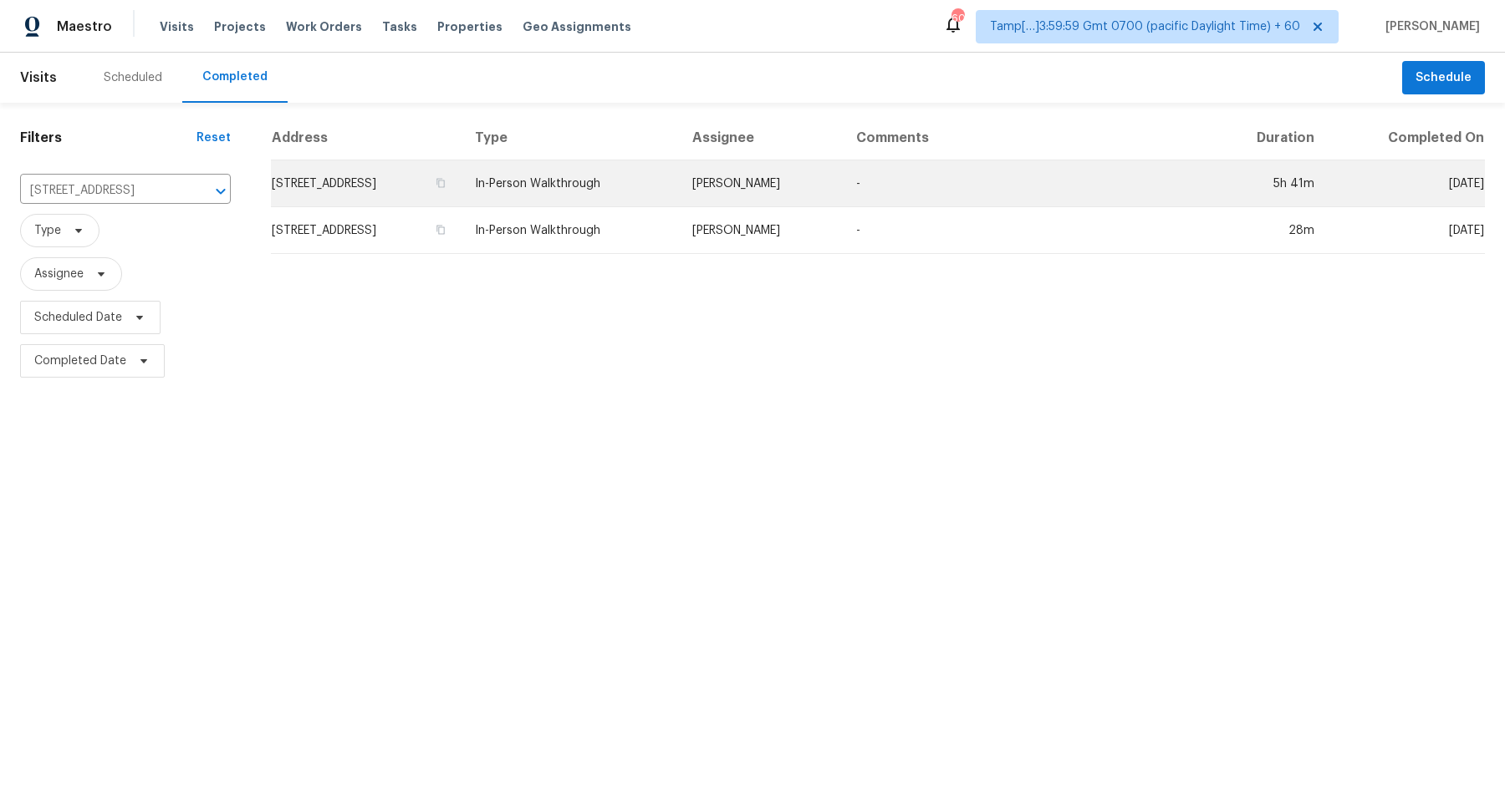
click at [398, 197] on td "[STREET_ADDRESS]" at bounding box center [366, 184] width 191 height 47
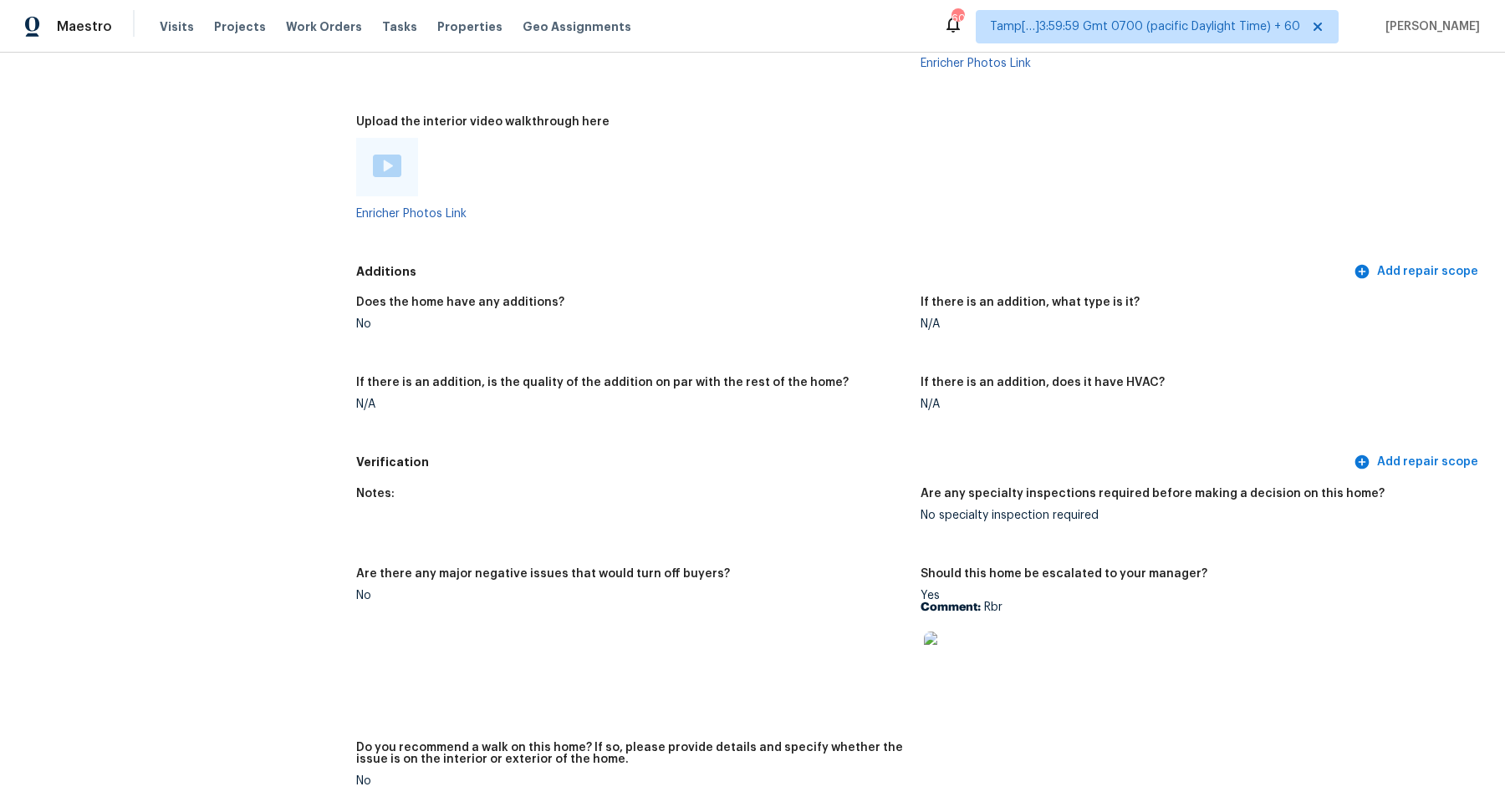
scroll to position [2964, 0]
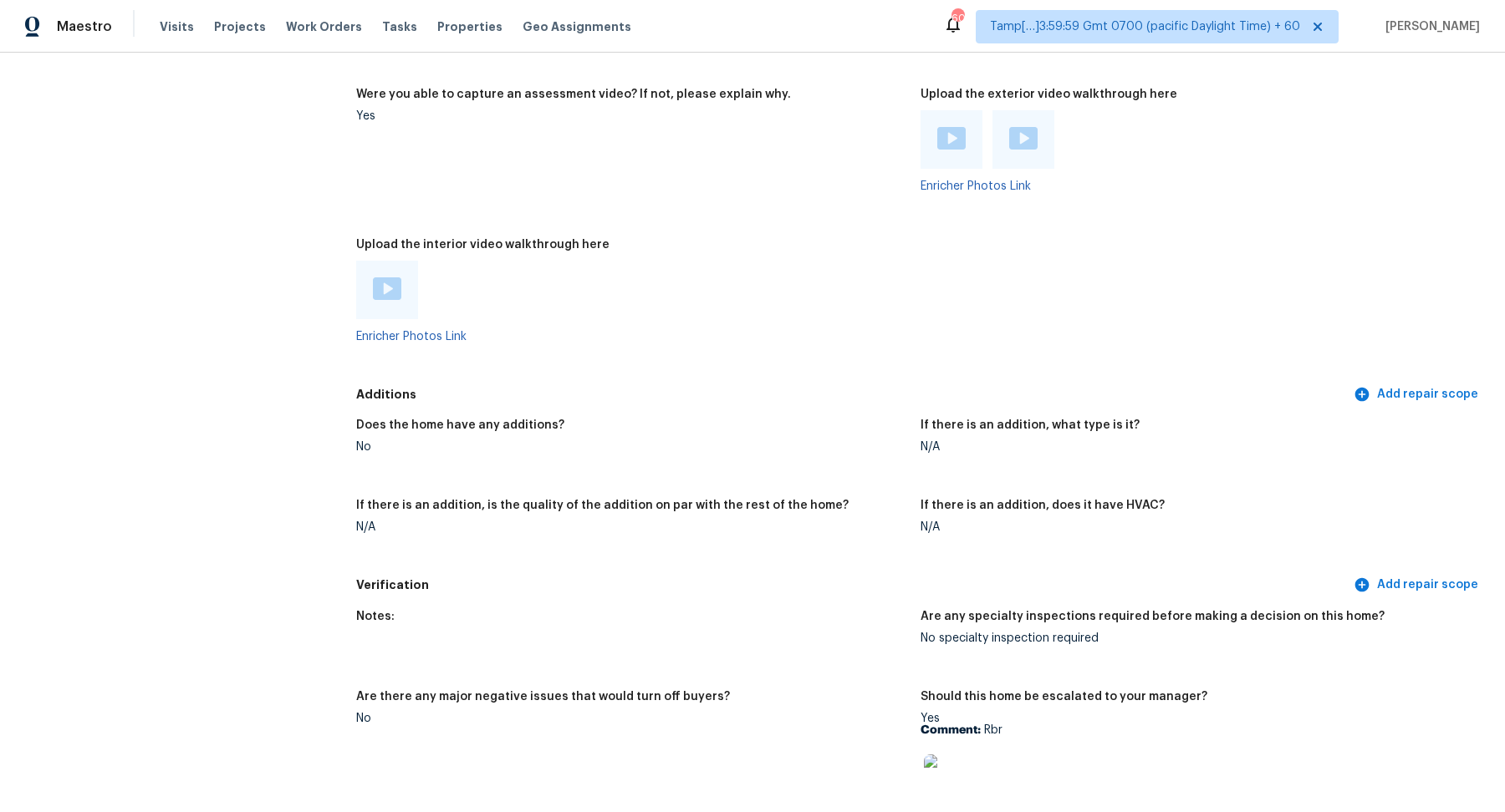
click at [388, 290] on img at bounding box center [386, 289] width 28 height 22
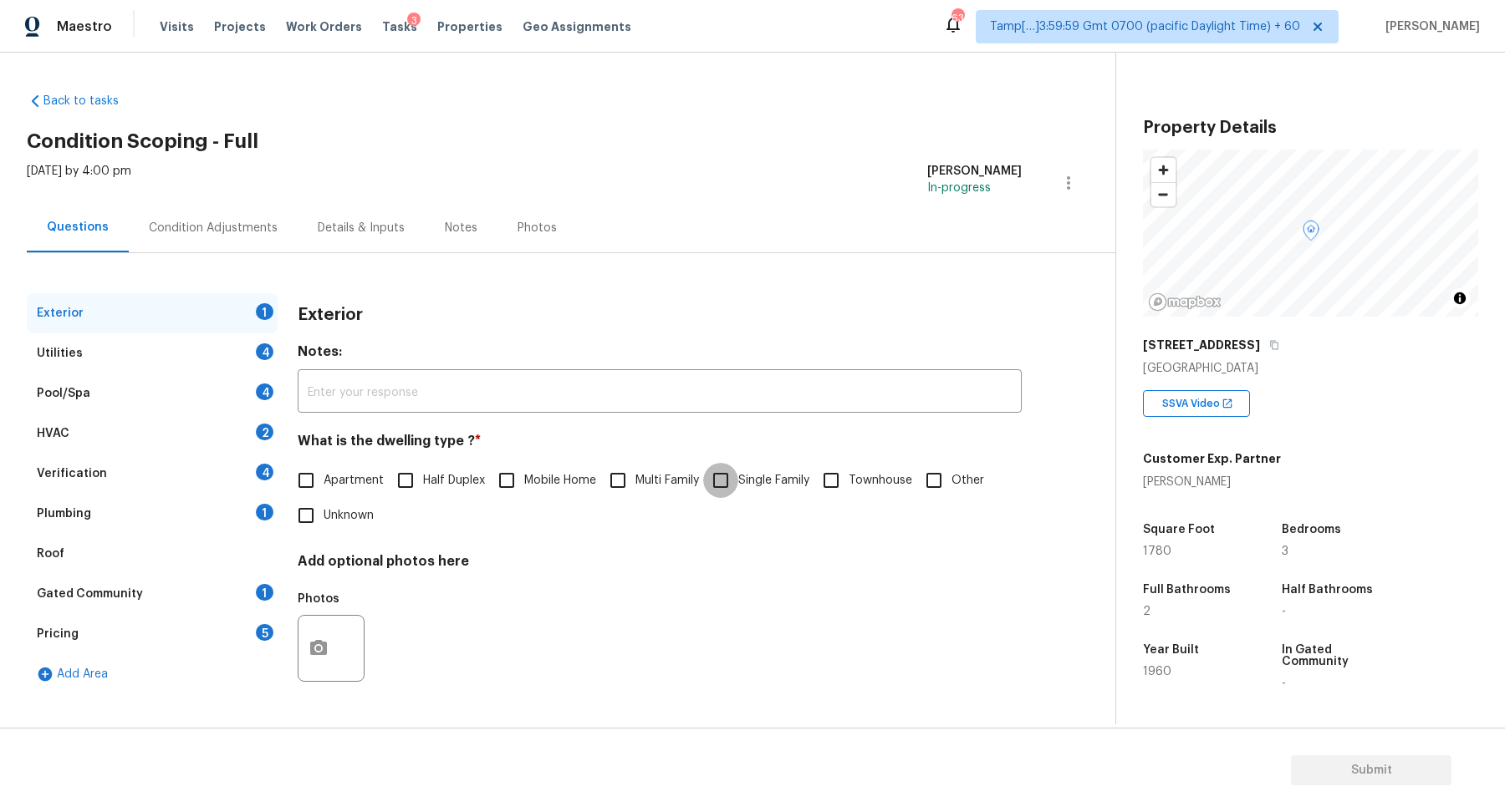
click at [724, 465] on input "Single Family" at bounding box center [720, 480] width 35 height 35
checkbox input "true"
click at [245, 365] on div "Utilities 4" at bounding box center [152, 353] width 251 height 41
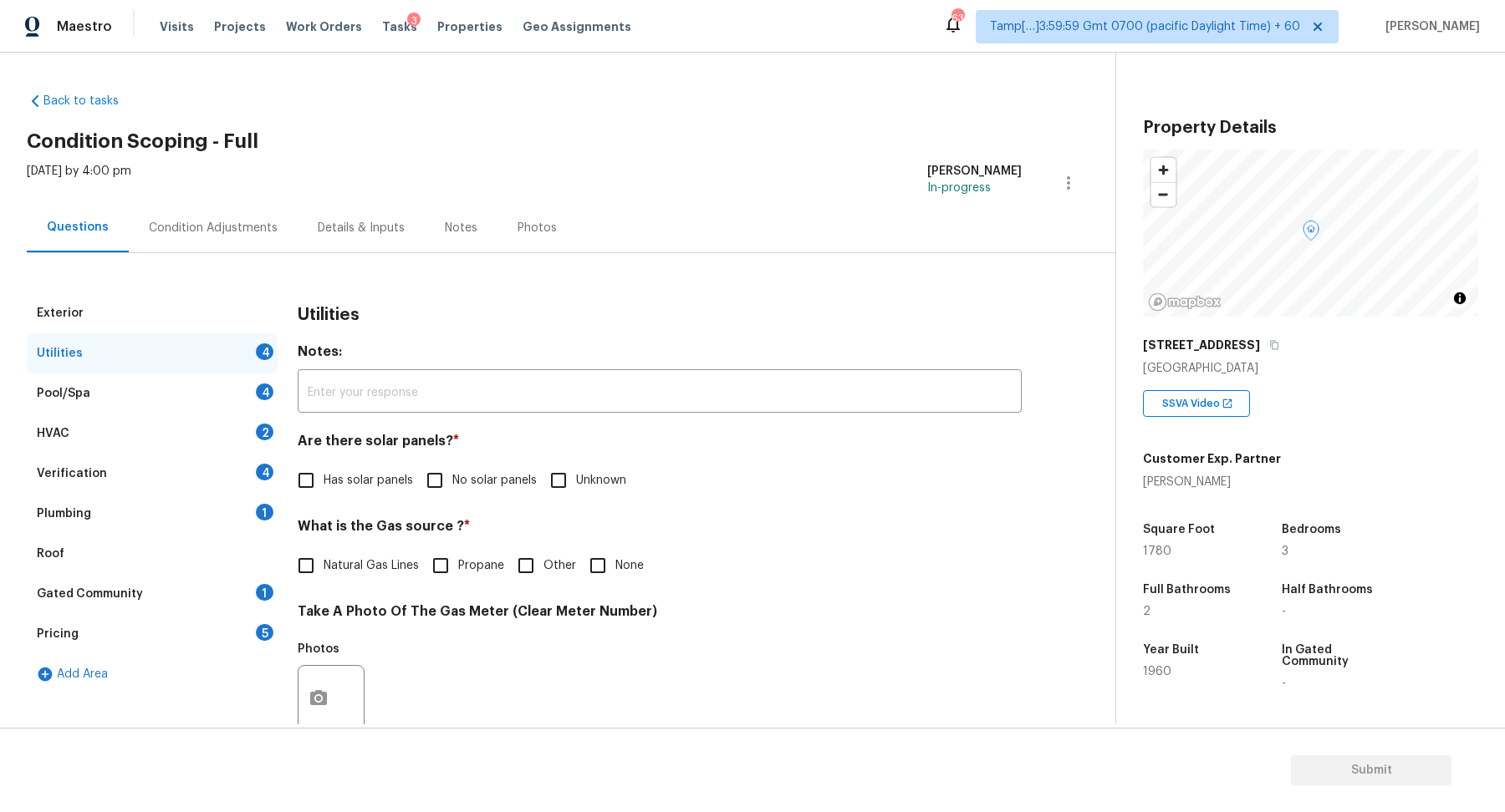
click at [491, 482] on span "No solar panels" at bounding box center [495, 481] width 85 height 17
click at [453, 482] on input "No solar panels" at bounding box center [435, 480] width 35 height 35
checkbox input "true"
click at [366, 562] on span "Natural Gas Lines" at bounding box center [371, 566] width 96 height 17
click at [323, 562] on input "Natural Gas Lines" at bounding box center [305, 565] width 35 height 35
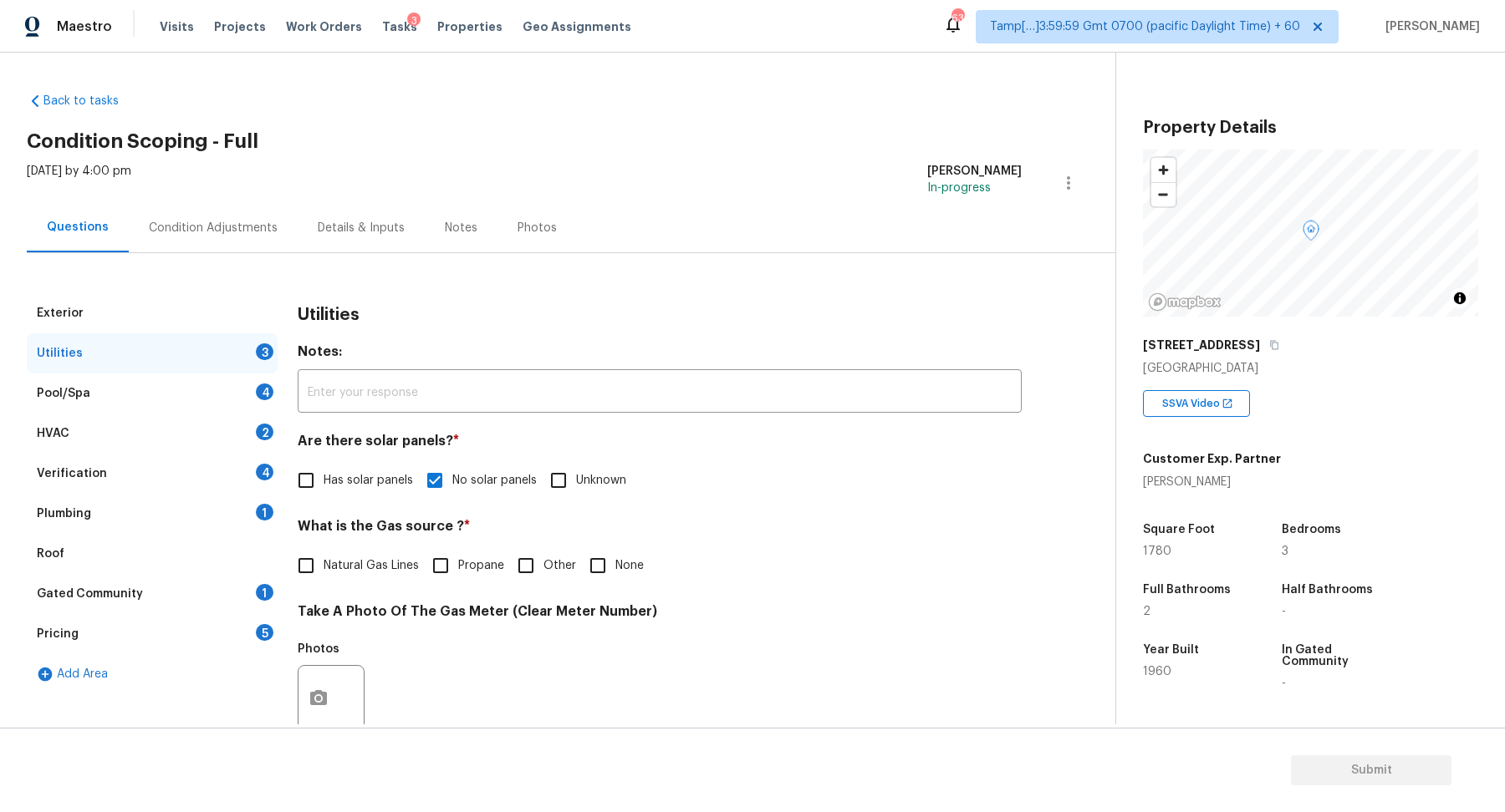
checkbox input "true"
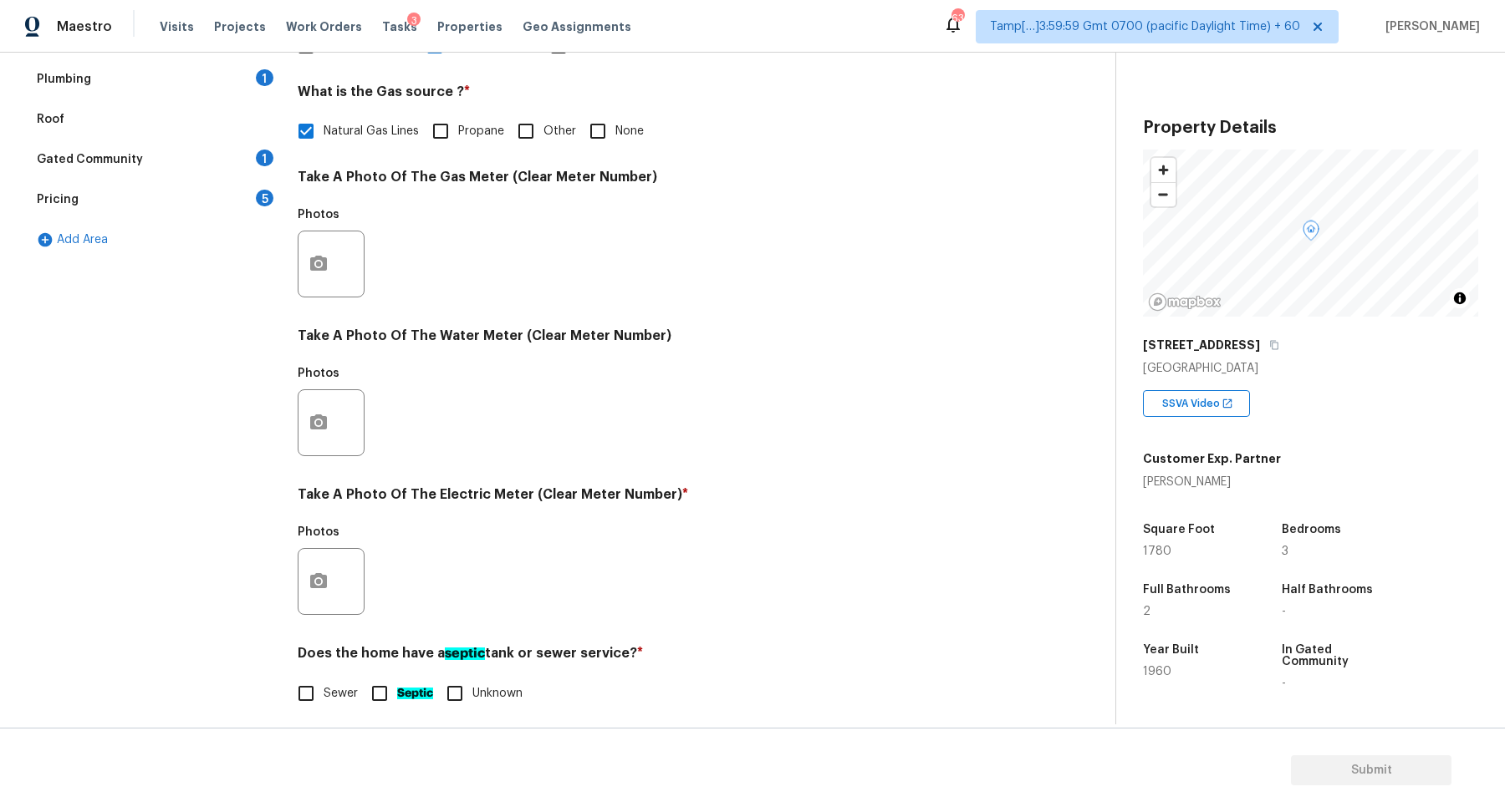
scroll to position [445, 0]
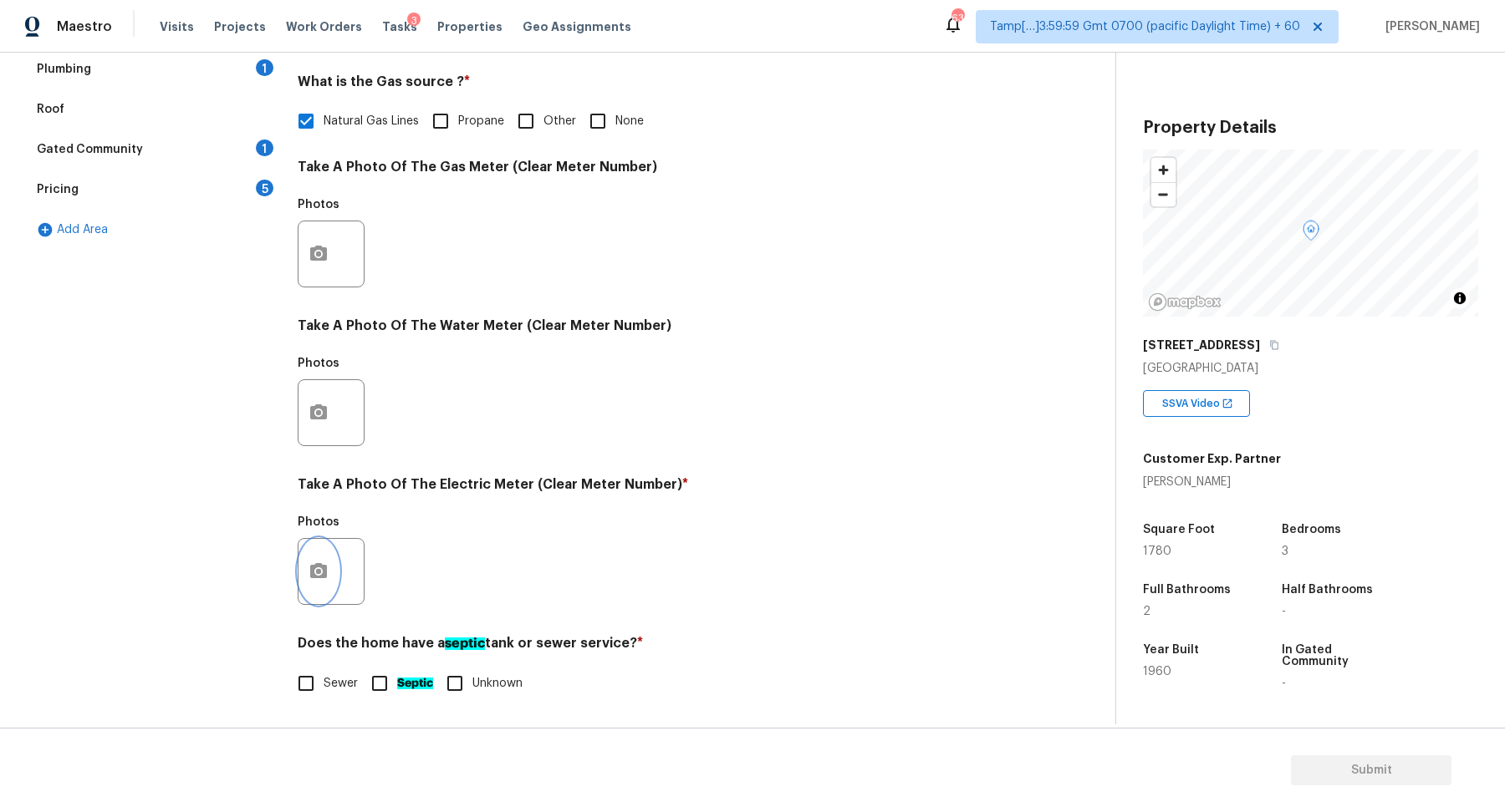
click at [331, 575] on button "button" at bounding box center [318, 572] width 41 height 66
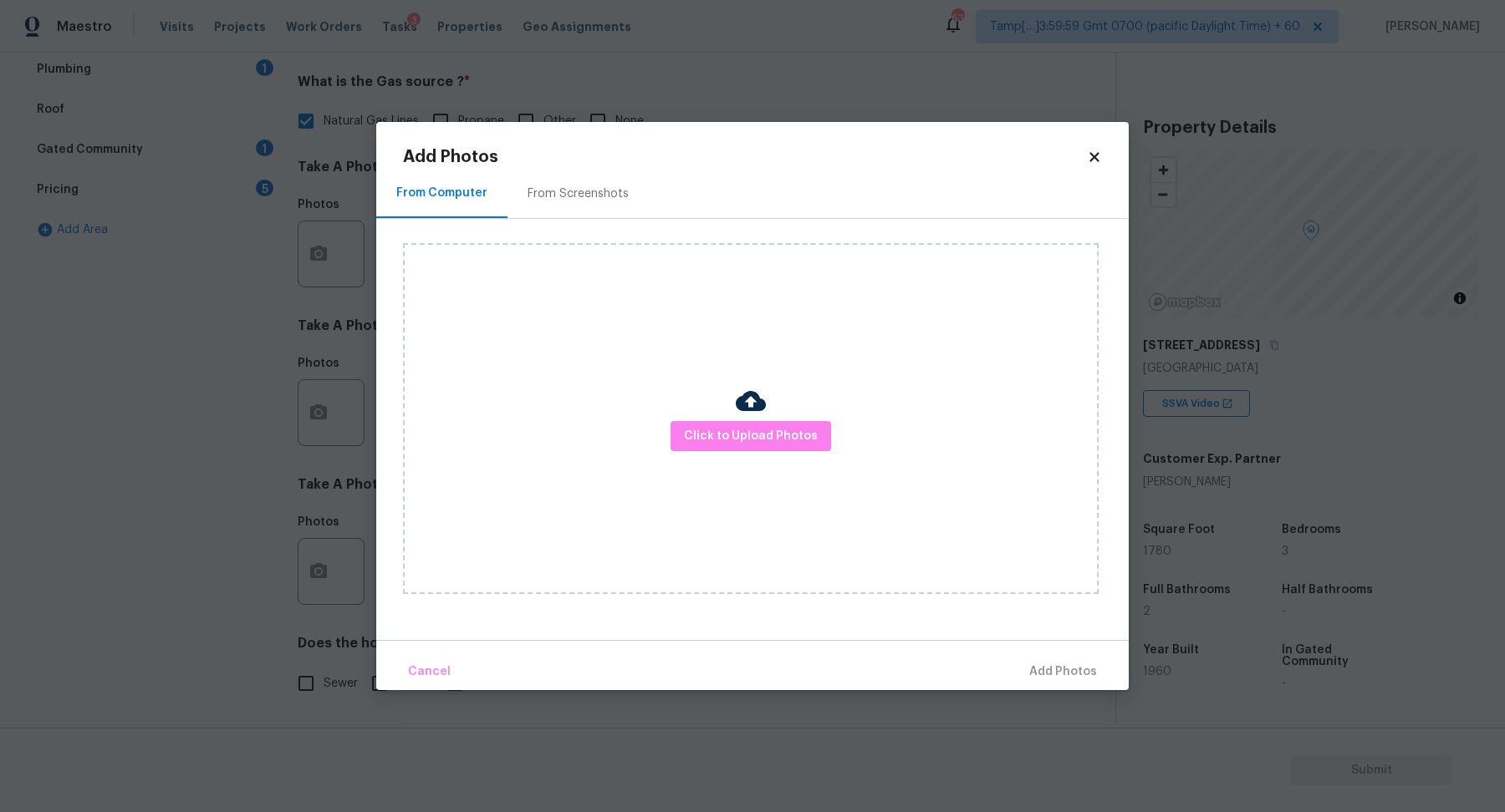
click at [750, 417] on div at bounding box center [750, 403] width 30 height 35
click at [750, 422] on button "Click to Upload Photos" at bounding box center [751, 437] width 160 height 31
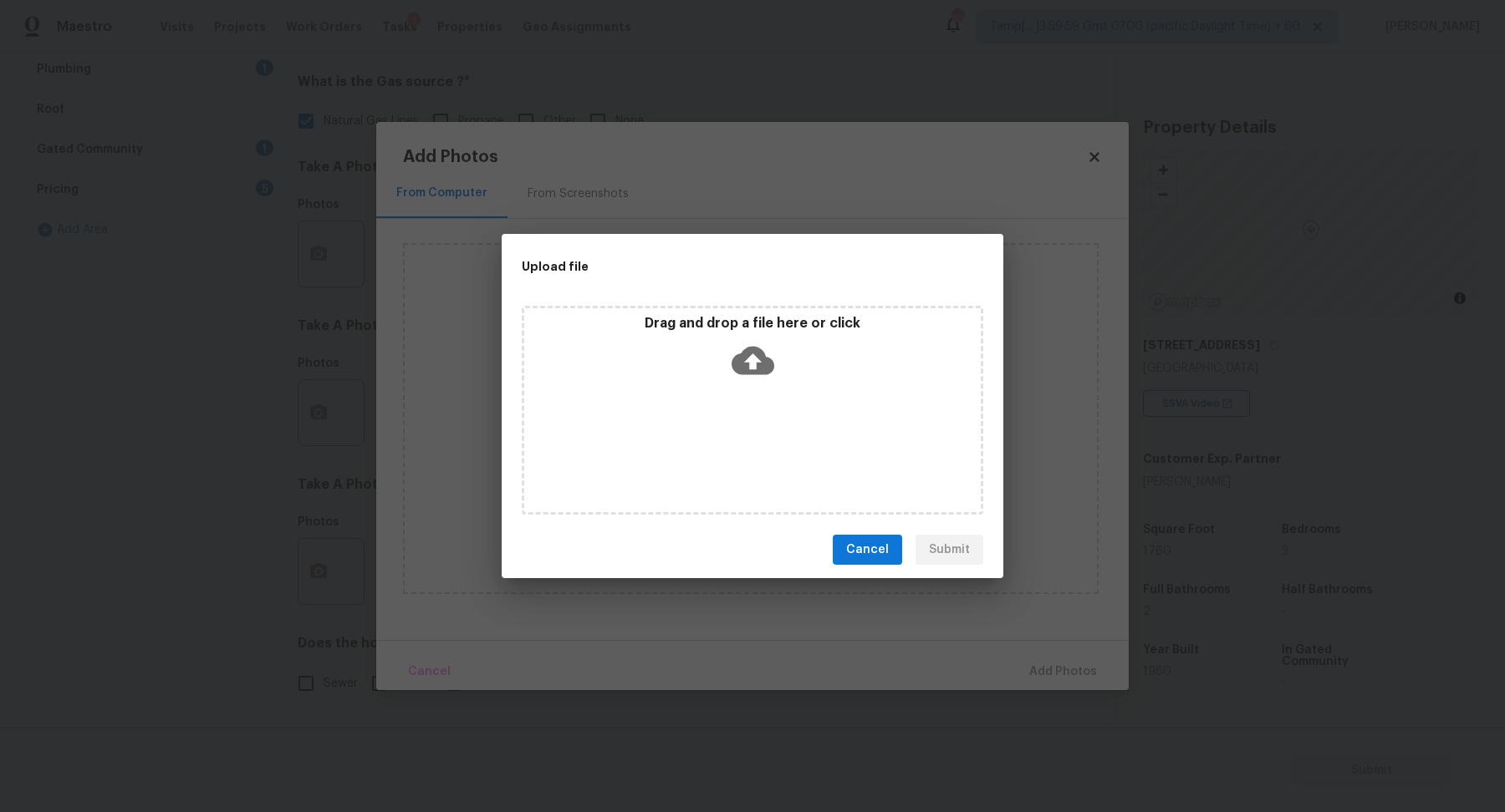
click at [807, 369] on div "Drag and drop a file here or click" at bounding box center [752, 351] width 456 height 72
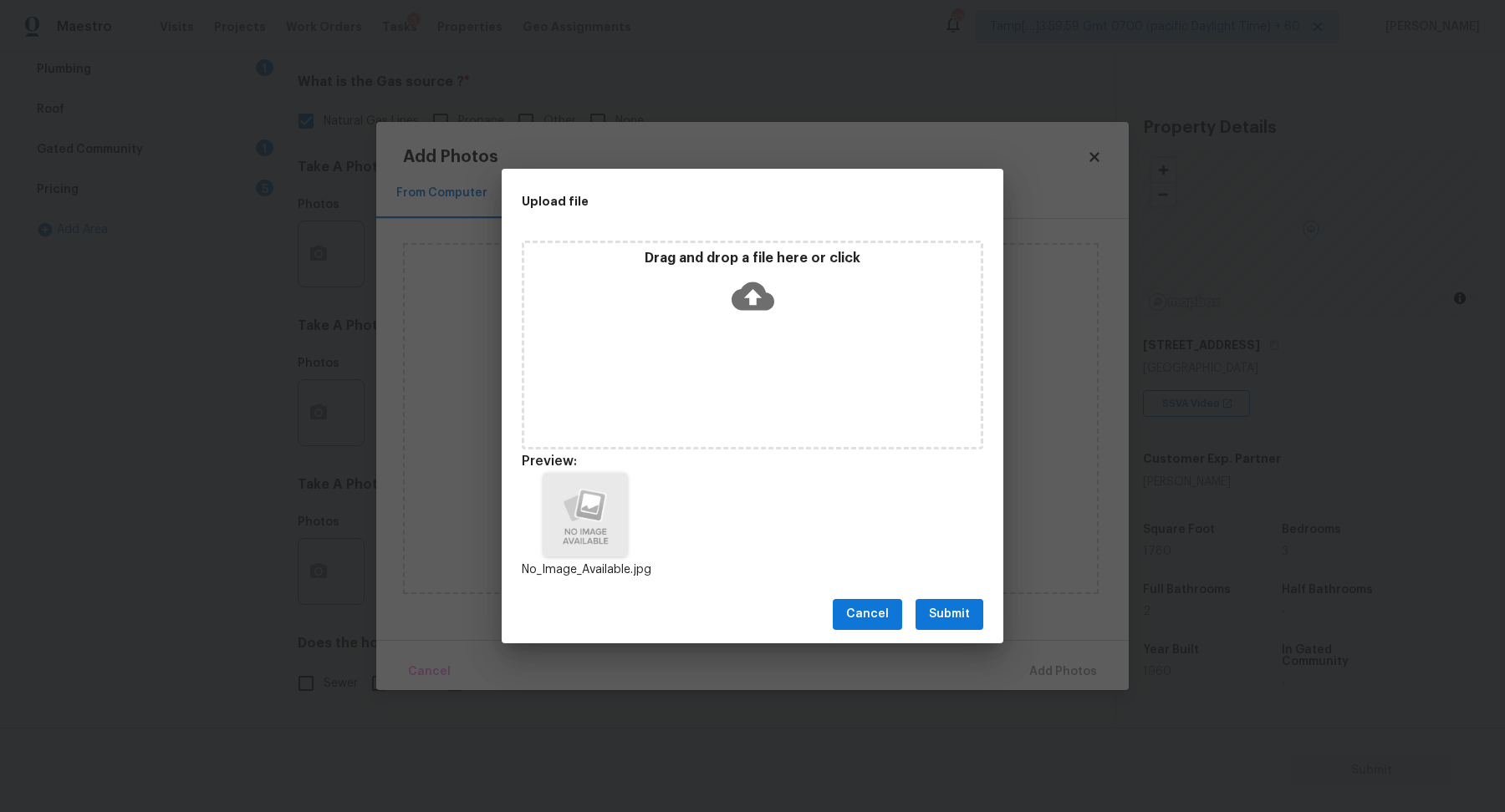
click at [972, 620] on button "Submit" at bounding box center [950, 615] width 68 height 31
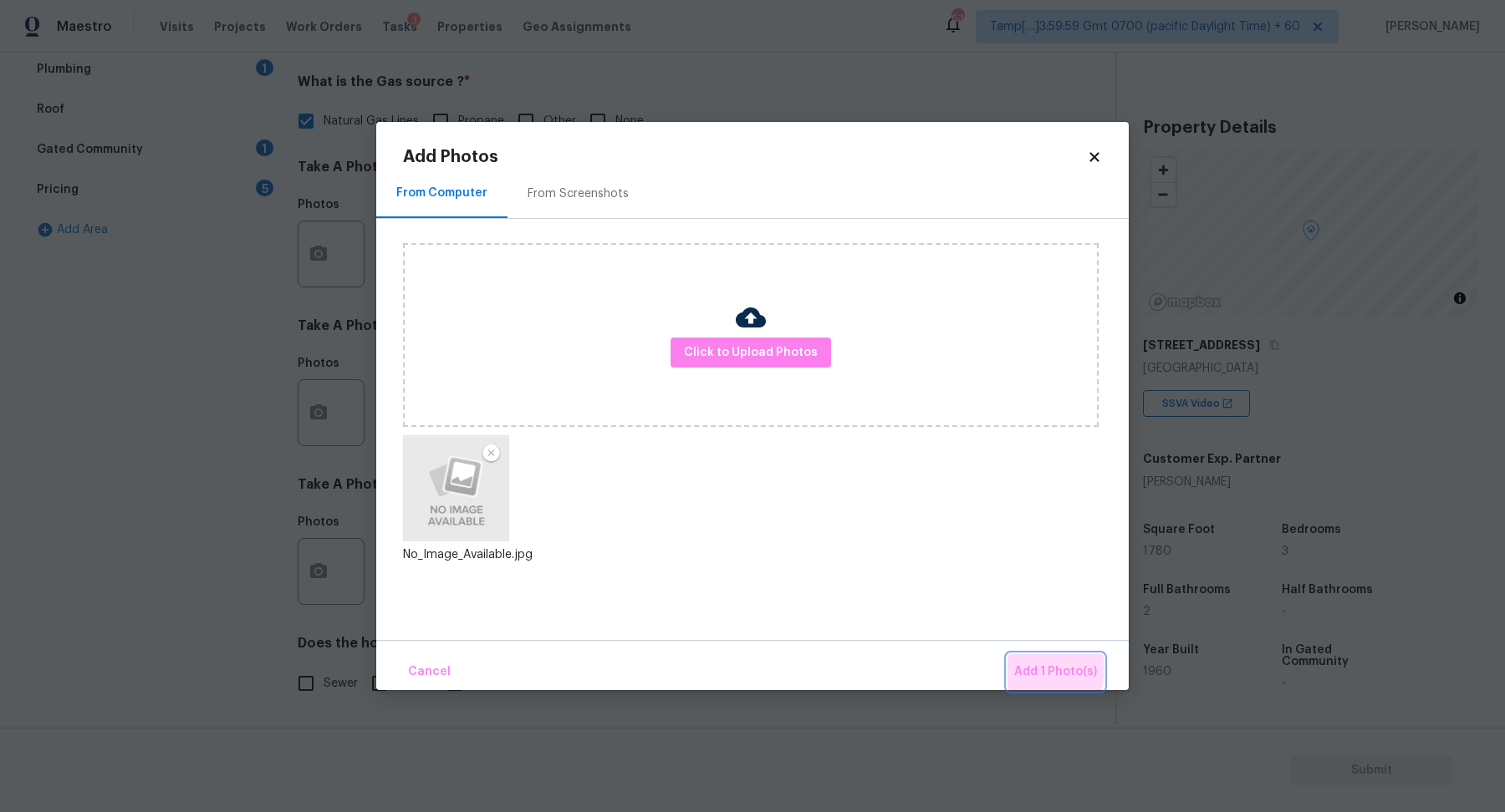
click at [1029, 665] on span "Add 1 Photo(s)" at bounding box center [1056, 672] width 83 height 21
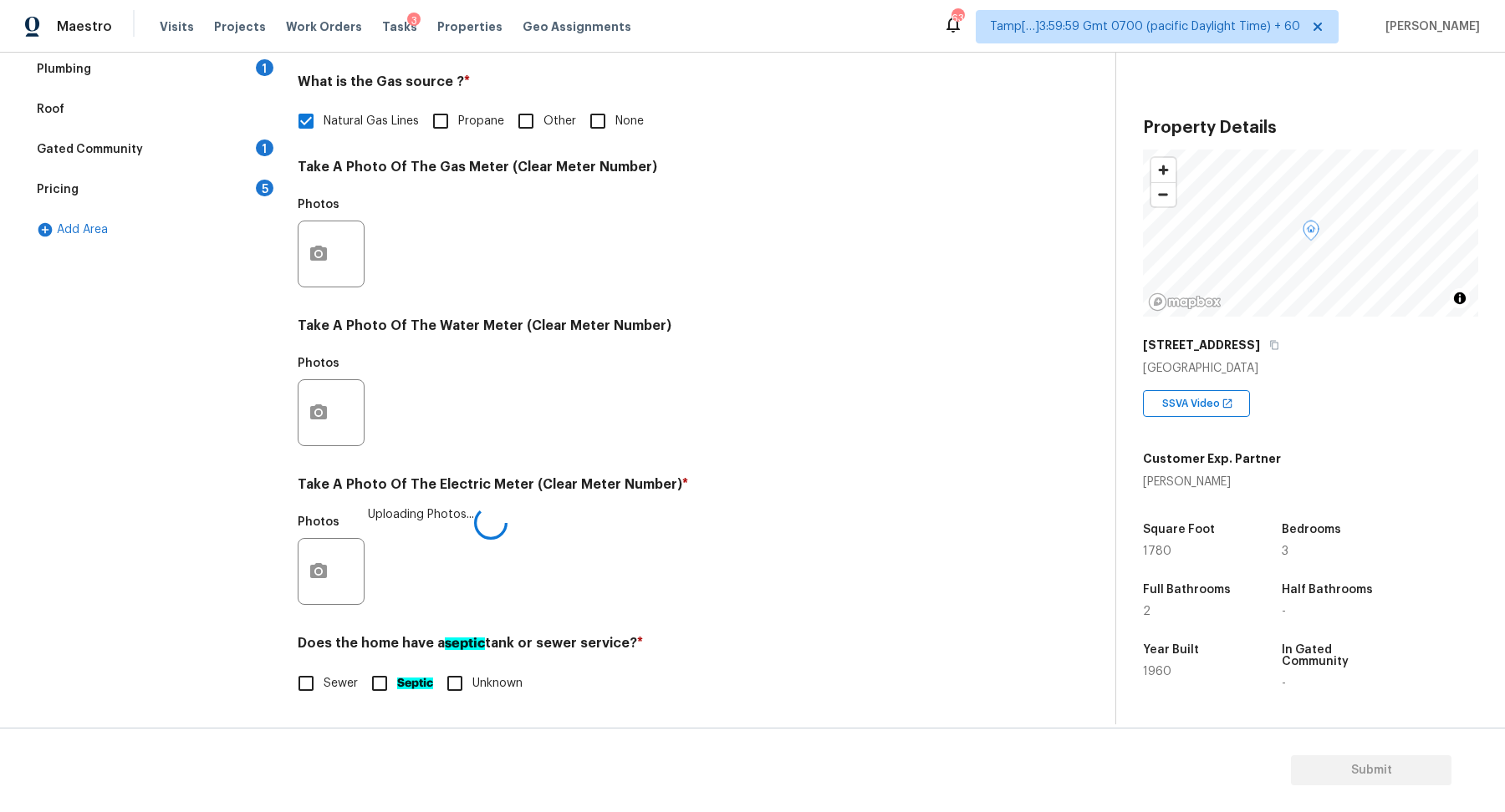
click at [334, 699] on label "Sewer" at bounding box center [323, 684] width 69 height 35
click at [323, 699] on input "Sewer" at bounding box center [305, 684] width 35 height 35
checkbox input "true"
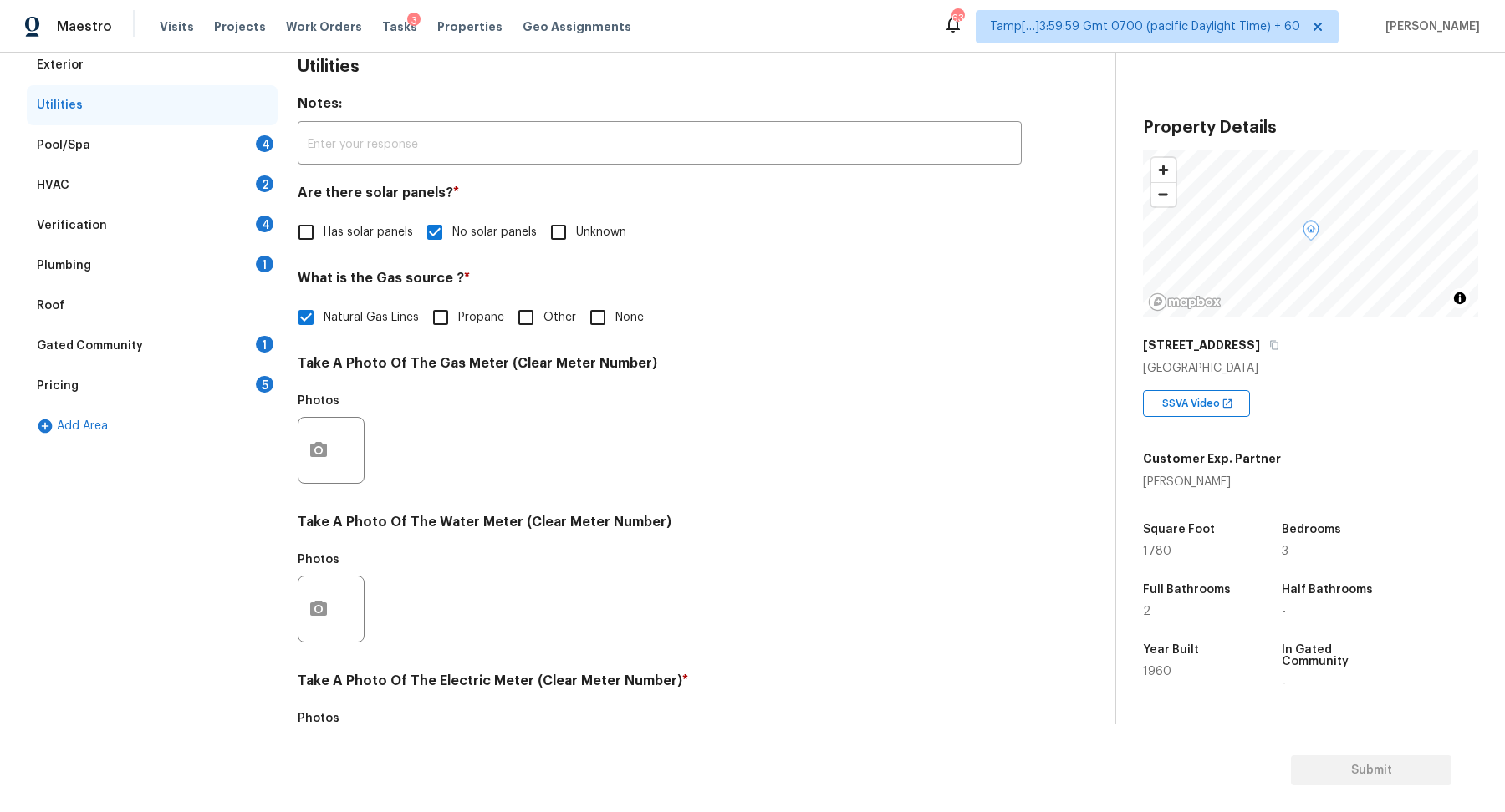
scroll to position [190, 0]
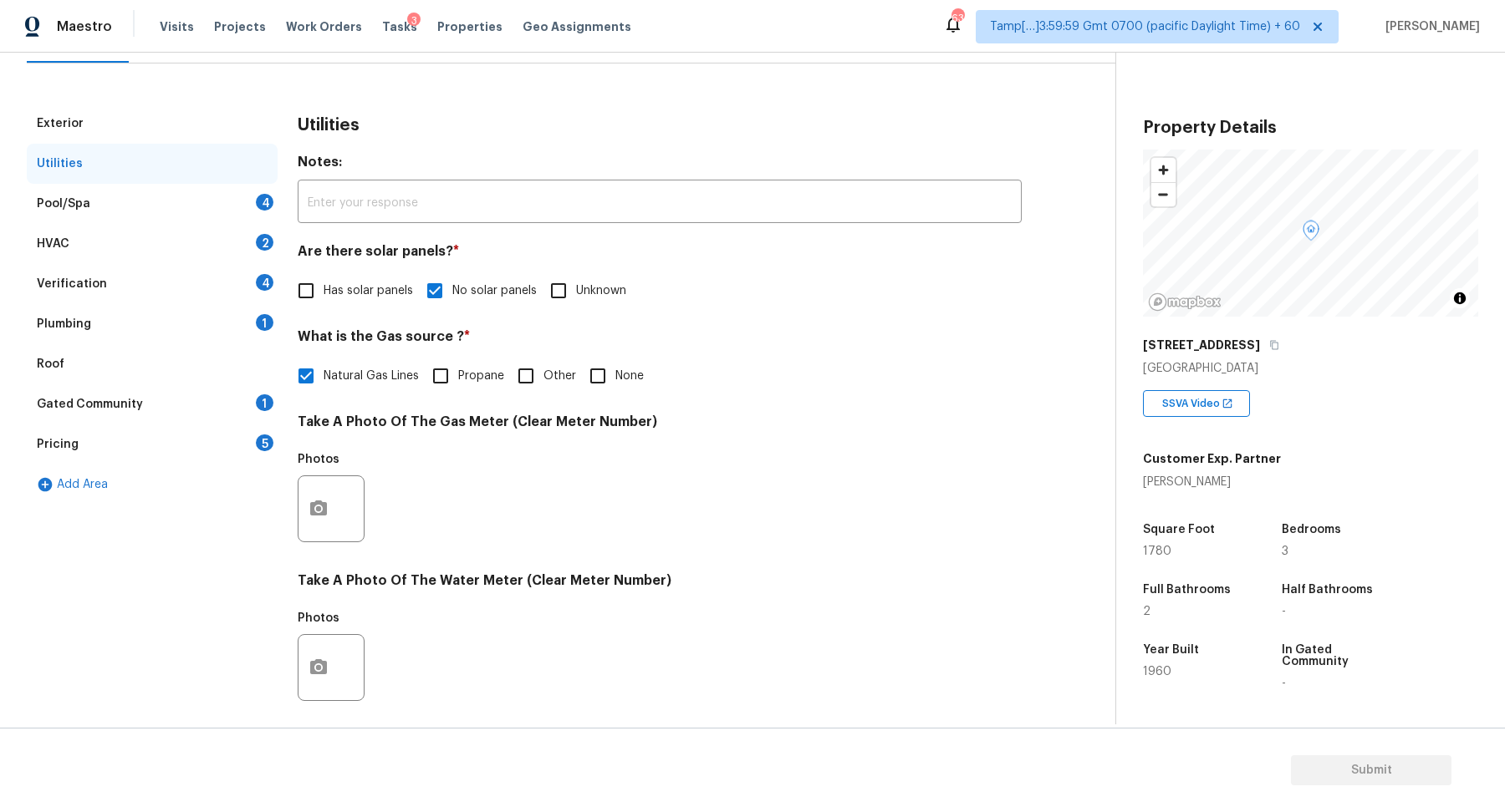
click at [219, 197] on div "Pool/Spa 4" at bounding box center [152, 203] width 251 height 41
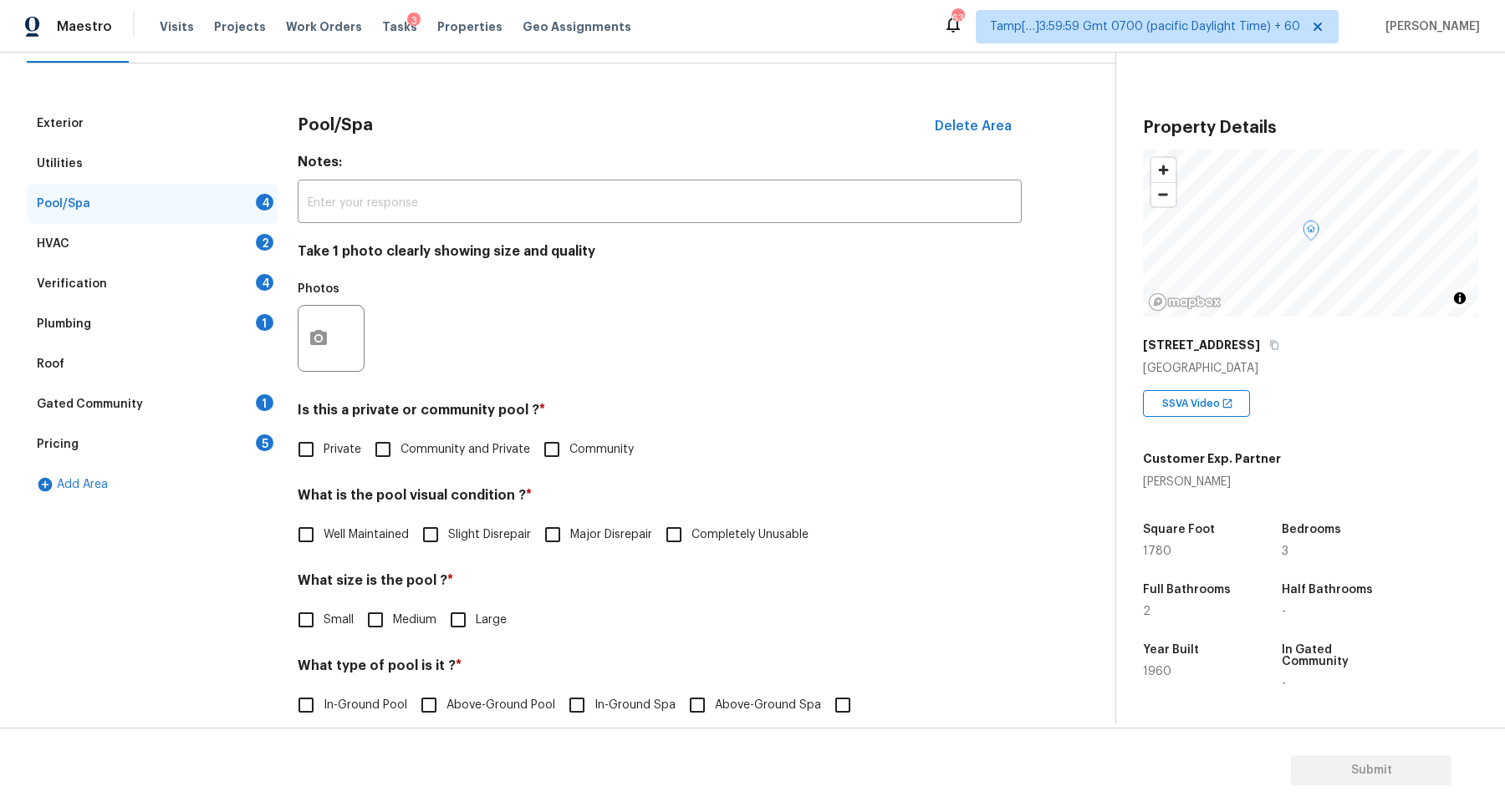
click at [342, 326] on div at bounding box center [331, 339] width 67 height 67
click at [335, 328] on button "button" at bounding box center [318, 339] width 41 height 66
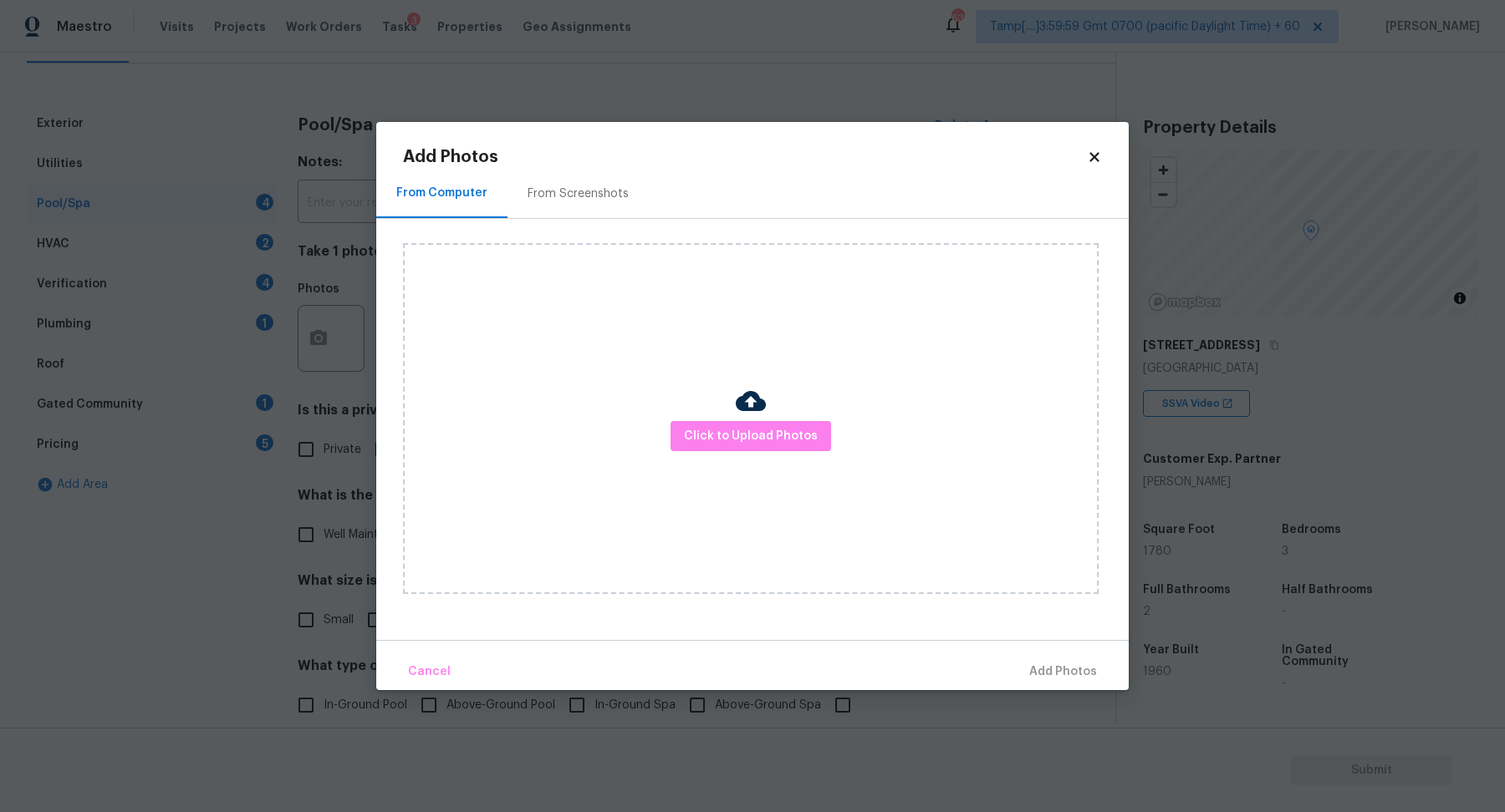
click at [1089, 154] on icon at bounding box center [1094, 157] width 15 height 15
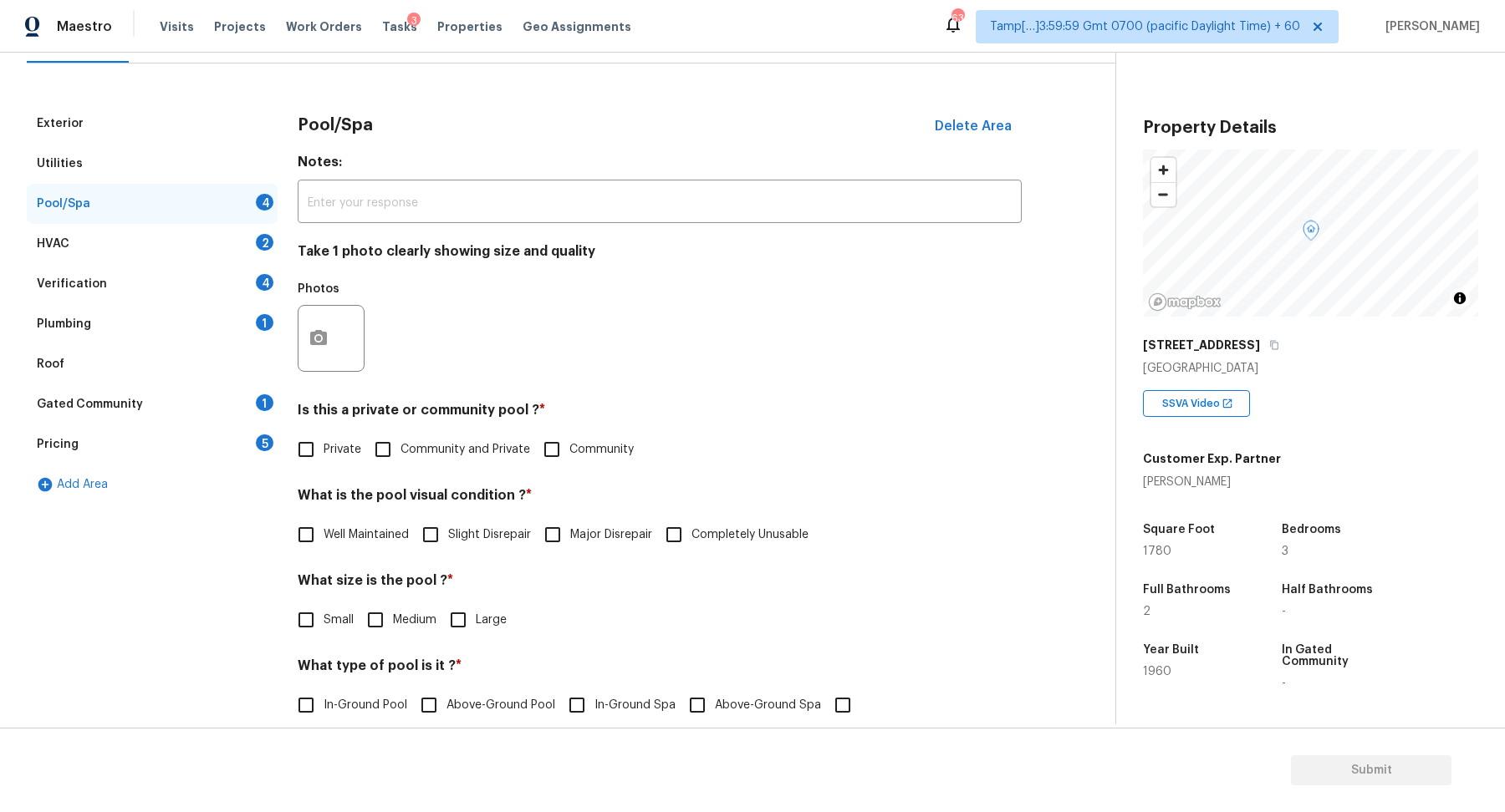
click at [430, 436] on label "Community and Private" at bounding box center [448, 449] width 165 height 35
click at [400, 436] on input "Community and Private" at bounding box center [383, 449] width 35 height 35
checkbox input "true"
click at [621, 517] on label "Major Disrepair" at bounding box center [594, 534] width 117 height 35
click at [570, 517] on input "Major Disrepair" at bounding box center [553, 534] width 35 height 35
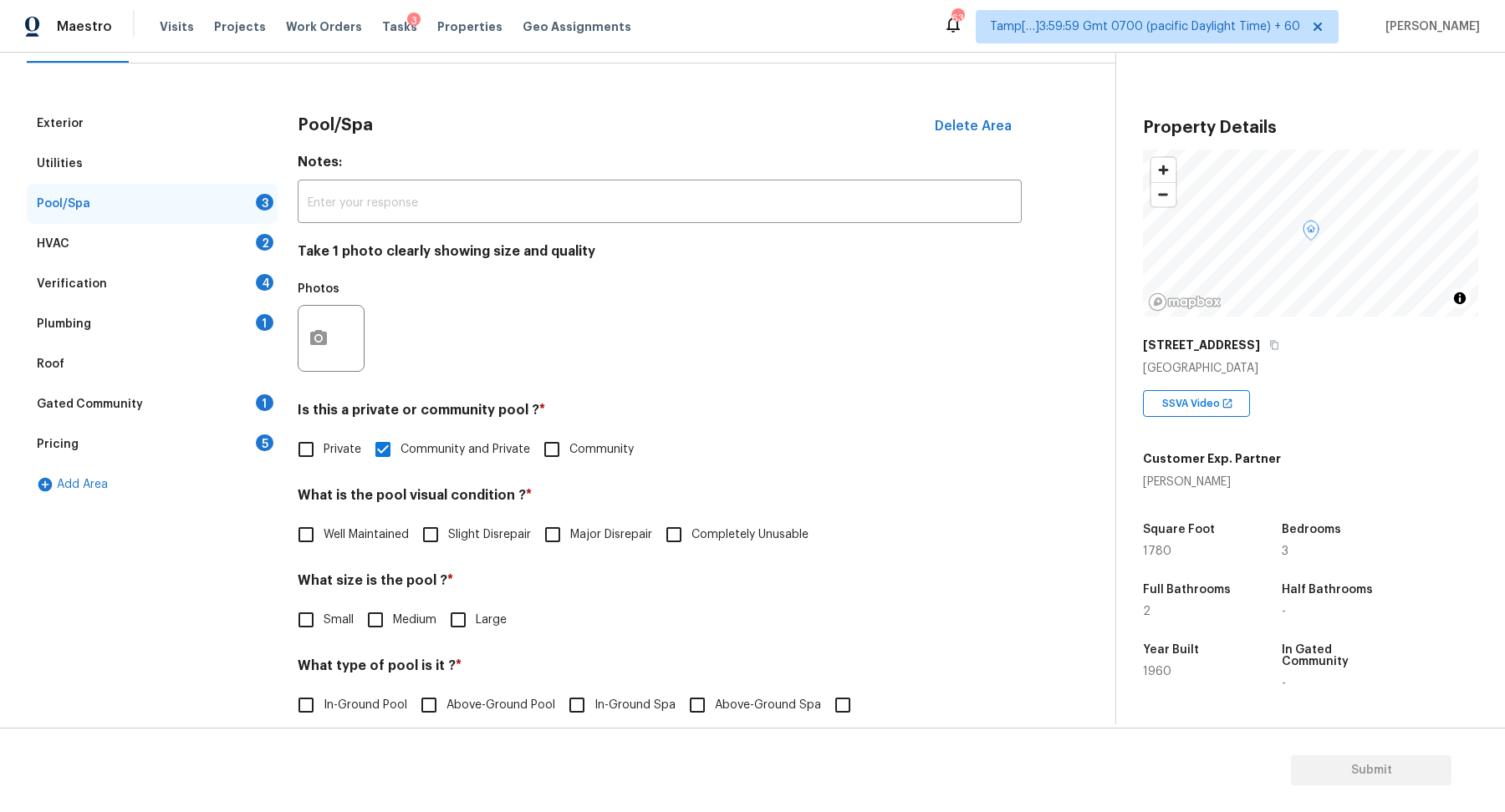
checkbox input "true"
click at [405, 612] on span "Medium" at bounding box center [415, 621] width 43 height 17
click at [393, 612] on input "Medium" at bounding box center [375, 620] width 35 height 35
checkbox input "true"
click at [386, 704] on span "In-Ground Pool" at bounding box center [365, 706] width 84 height 17
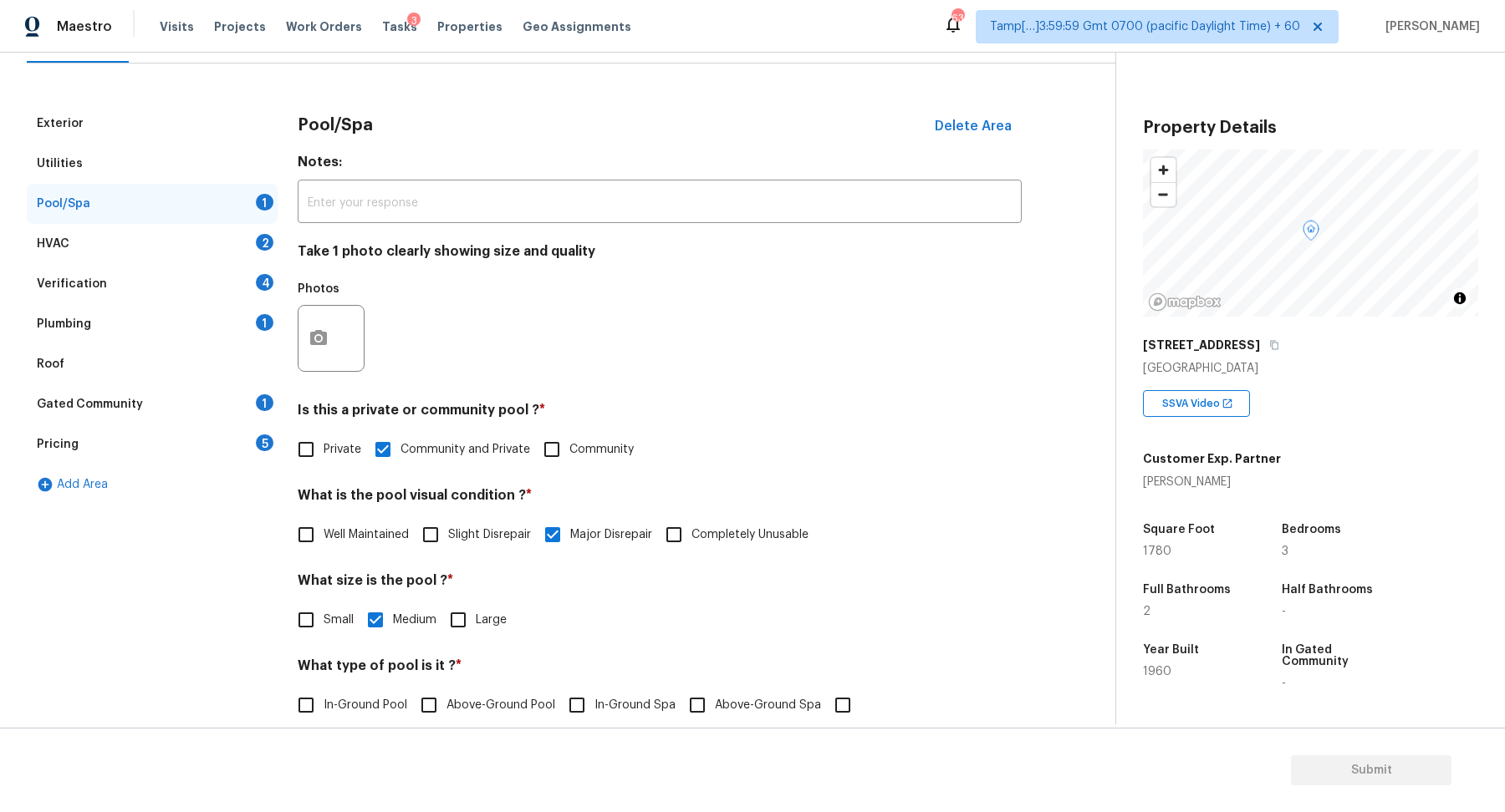
click at [323, 704] on input "In-Ground Pool" at bounding box center [305, 705] width 35 height 35
checkbox input "true"
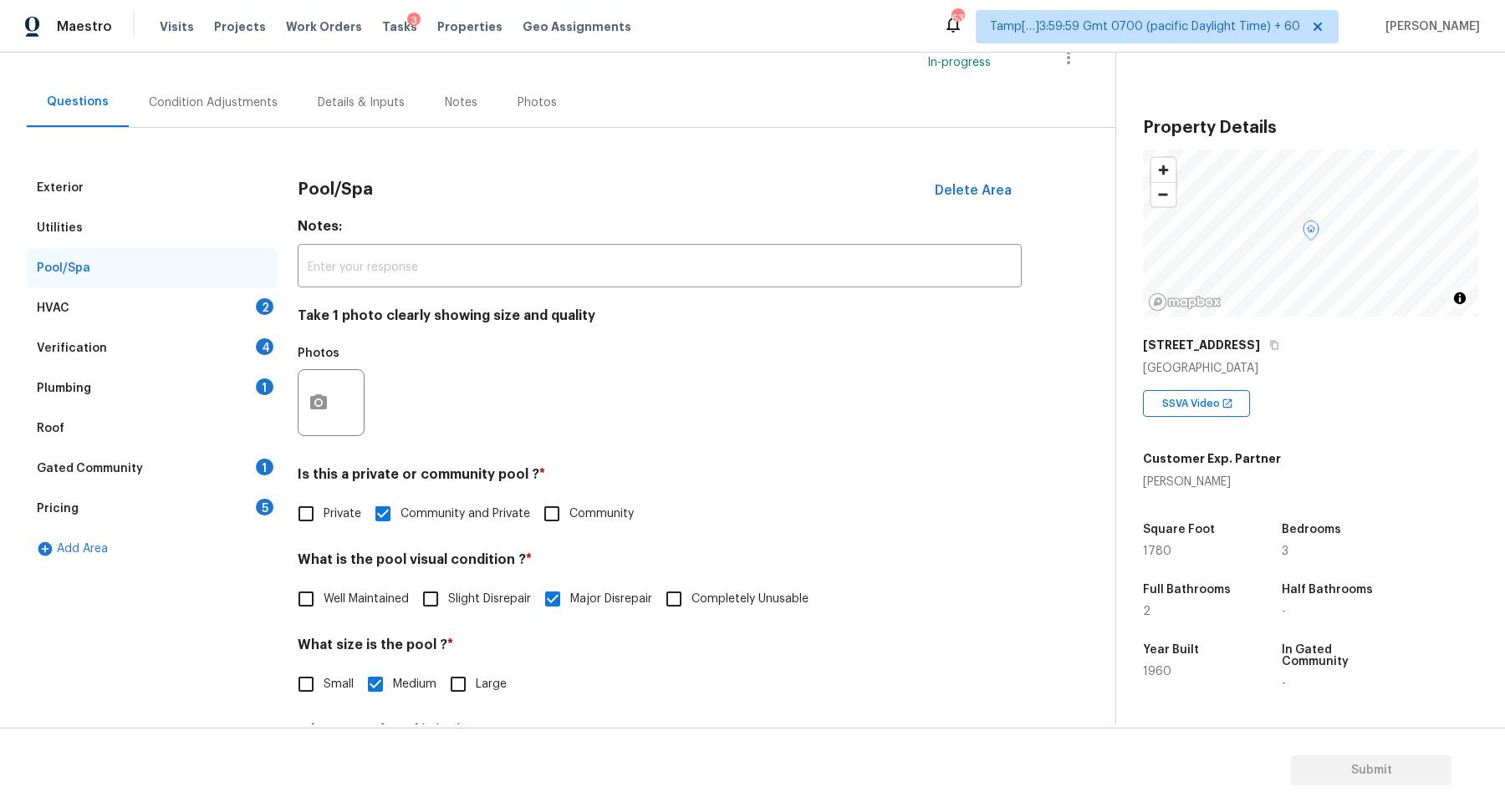
scroll to position [211, 0]
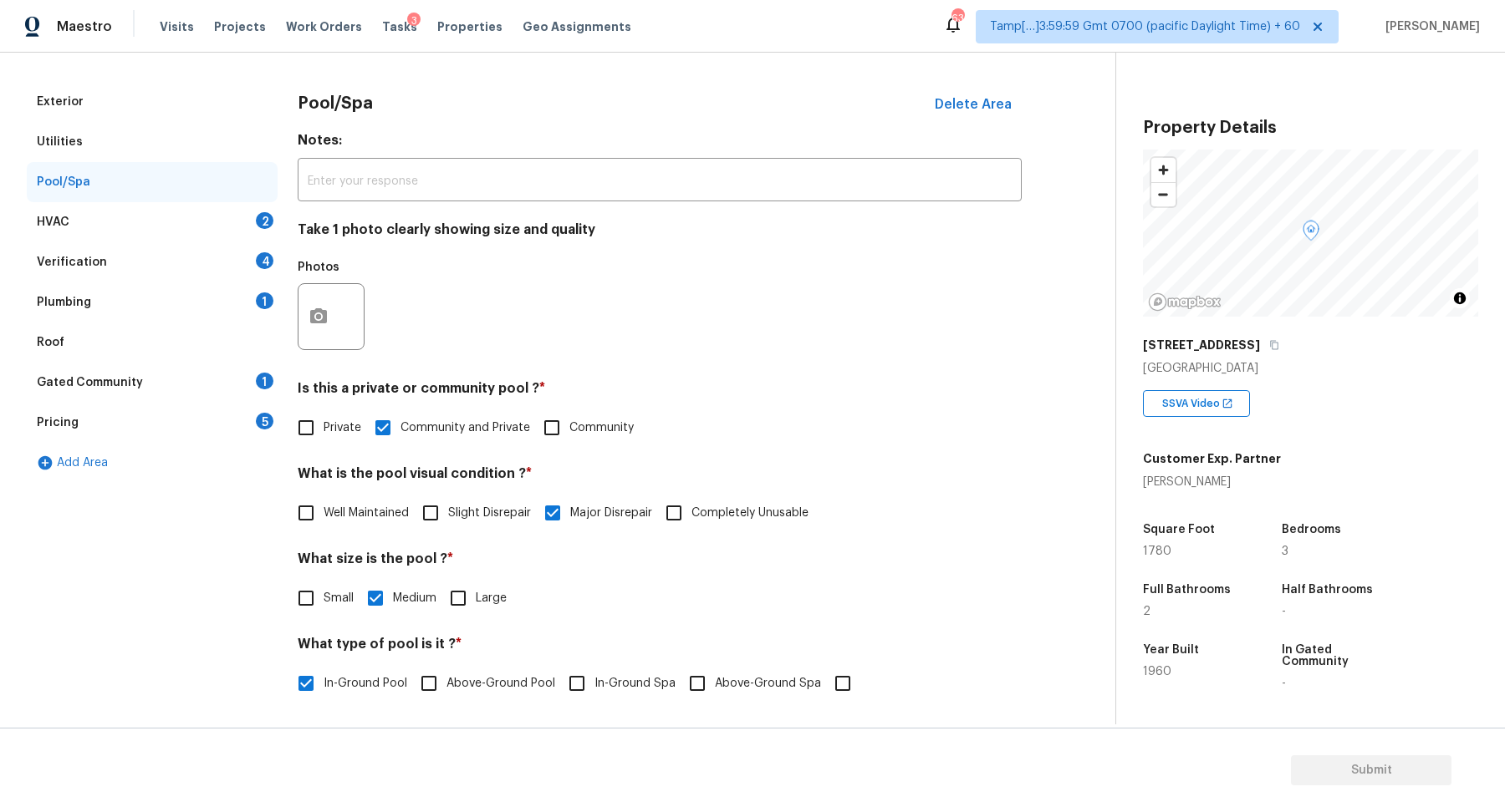
click at [209, 230] on div "HVAC 2" at bounding box center [152, 222] width 251 height 41
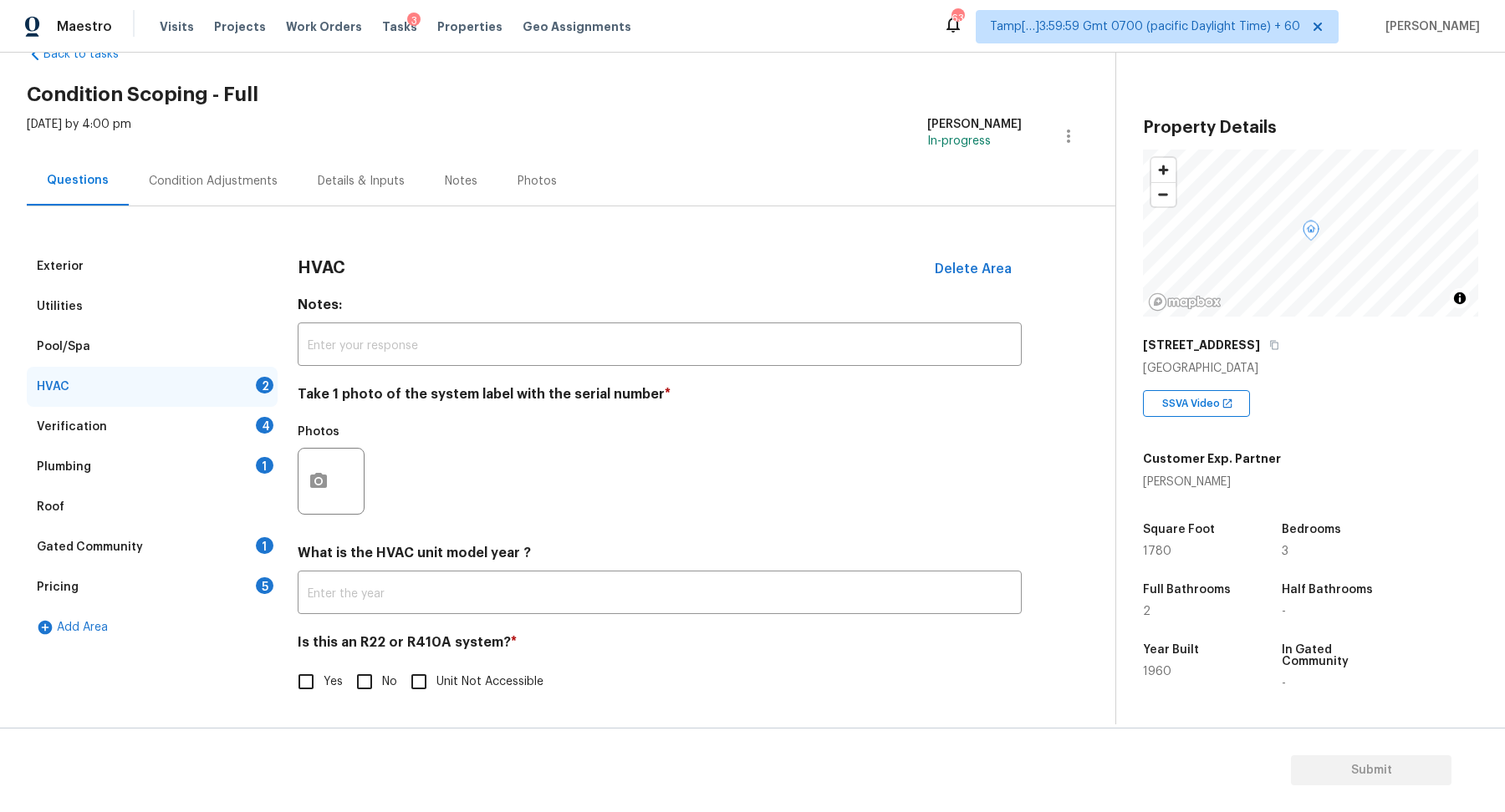
scroll to position [46, 0]
click at [298, 497] on div at bounding box center [331, 483] width 67 height 67
click at [331, 490] on button "button" at bounding box center [318, 483] width 41 height 66
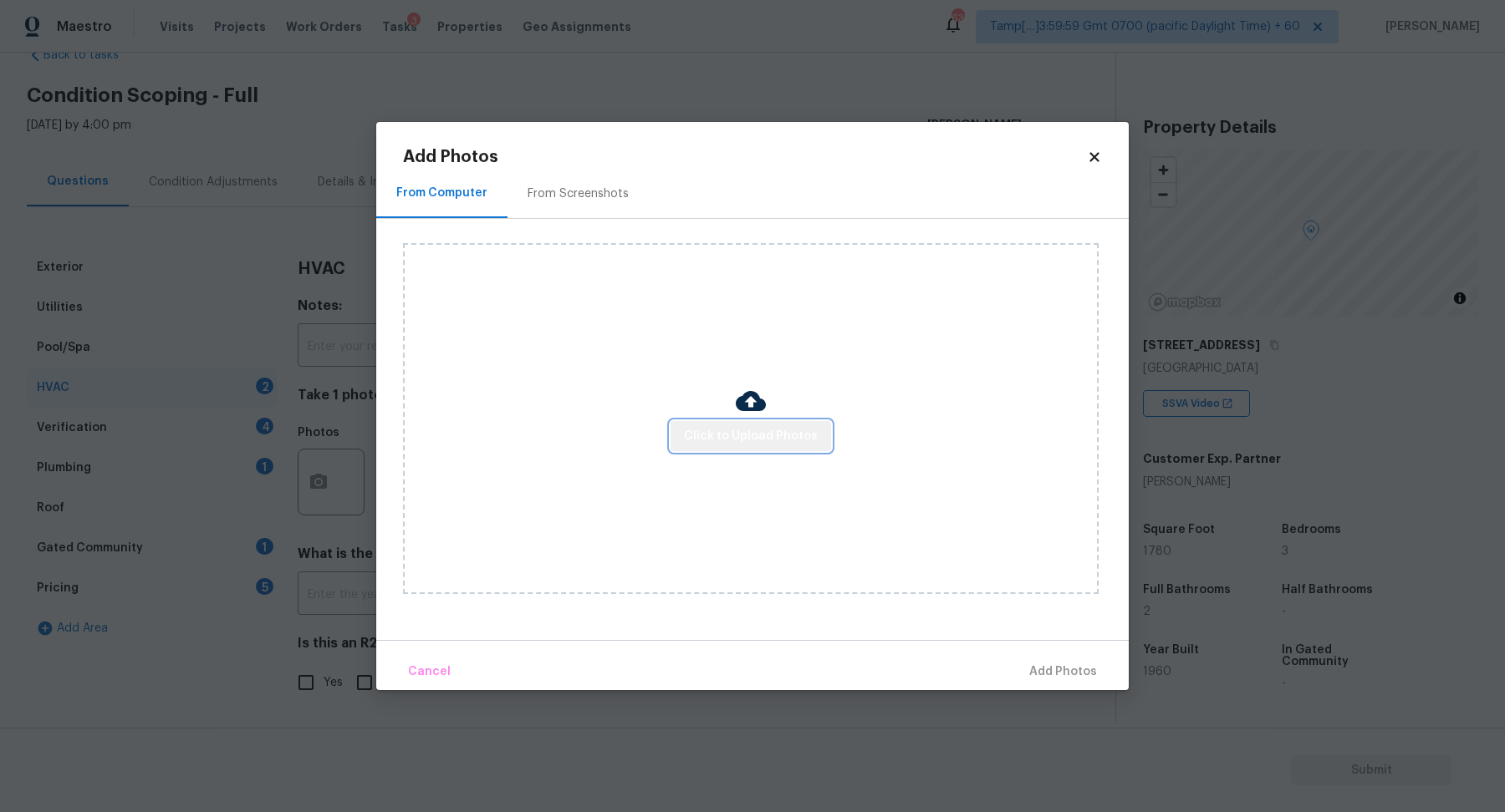
click at [755, 445] on span "Click to Upload Photos" at bounding box center [750, 436] width 134 height 21
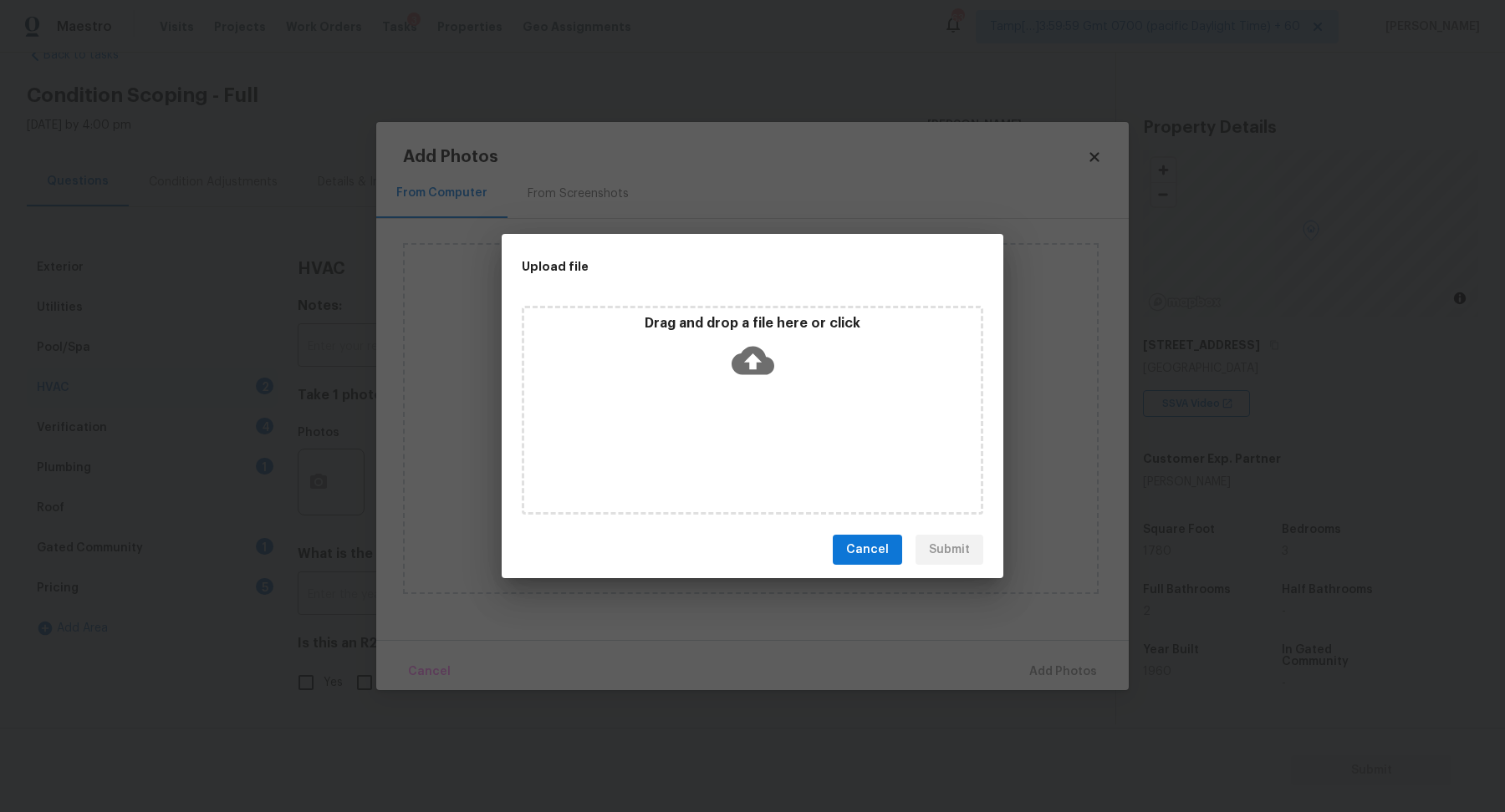
click at [785, 379] on div "Drag and drop a file here or click" at bounding box center [752, 351] width 456 height 72
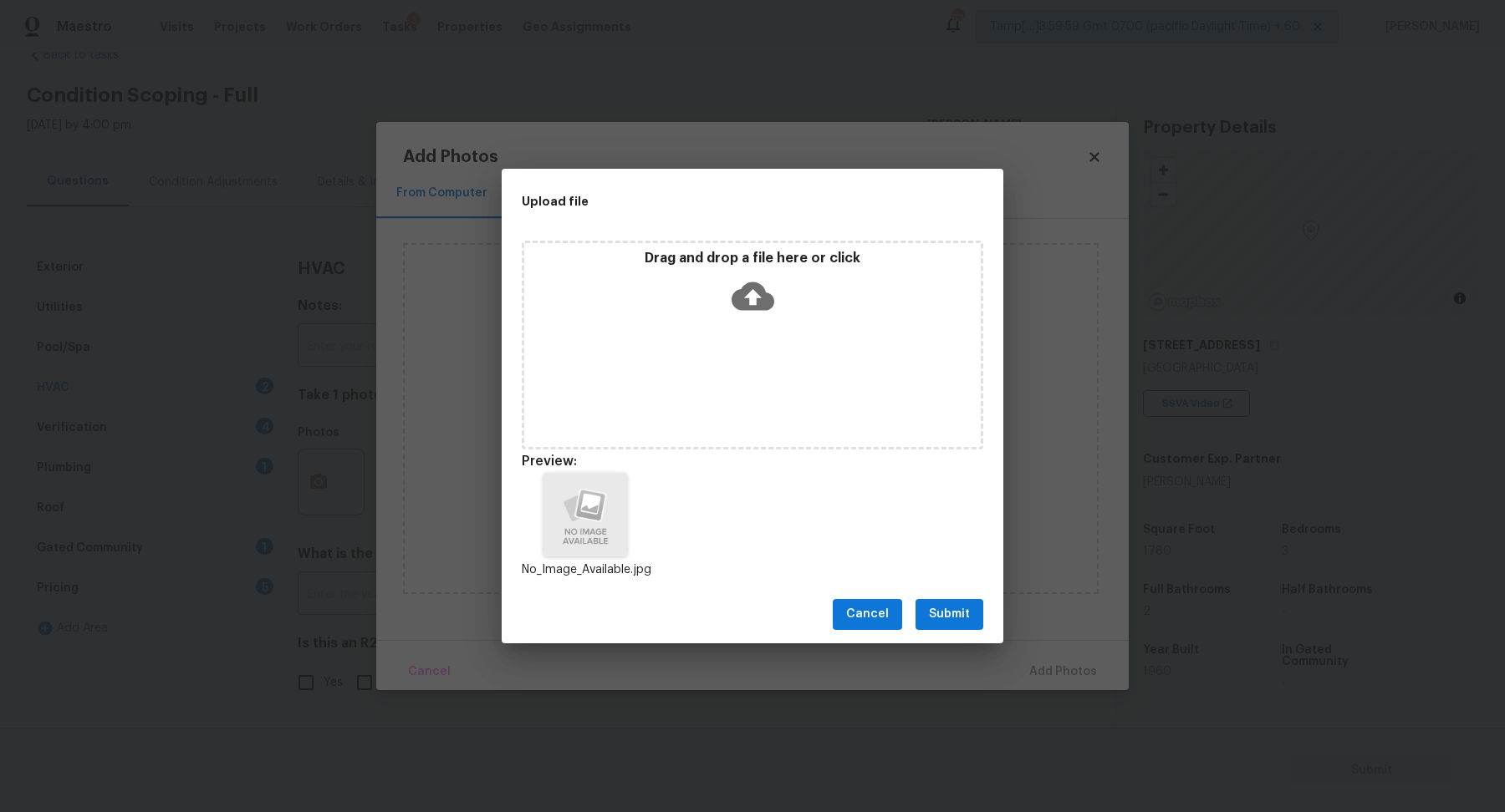
click at [960, 604] on span "Submit" at bounding box center [950, 615] width 41 height 21
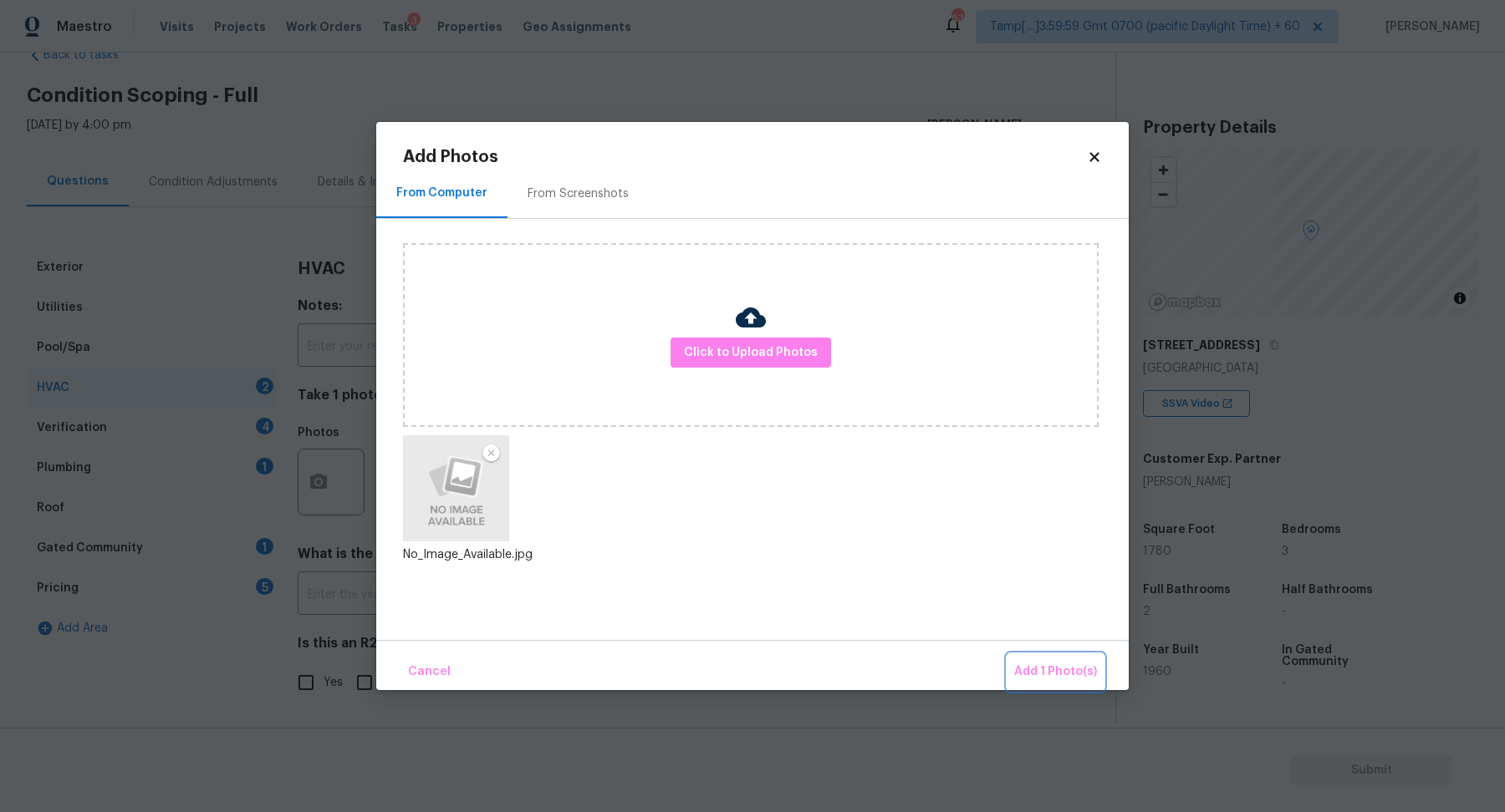
click at [1054, 680] on span "Add 1 Photo(s)" at bounding box center [1056, 672] width 83 height 21
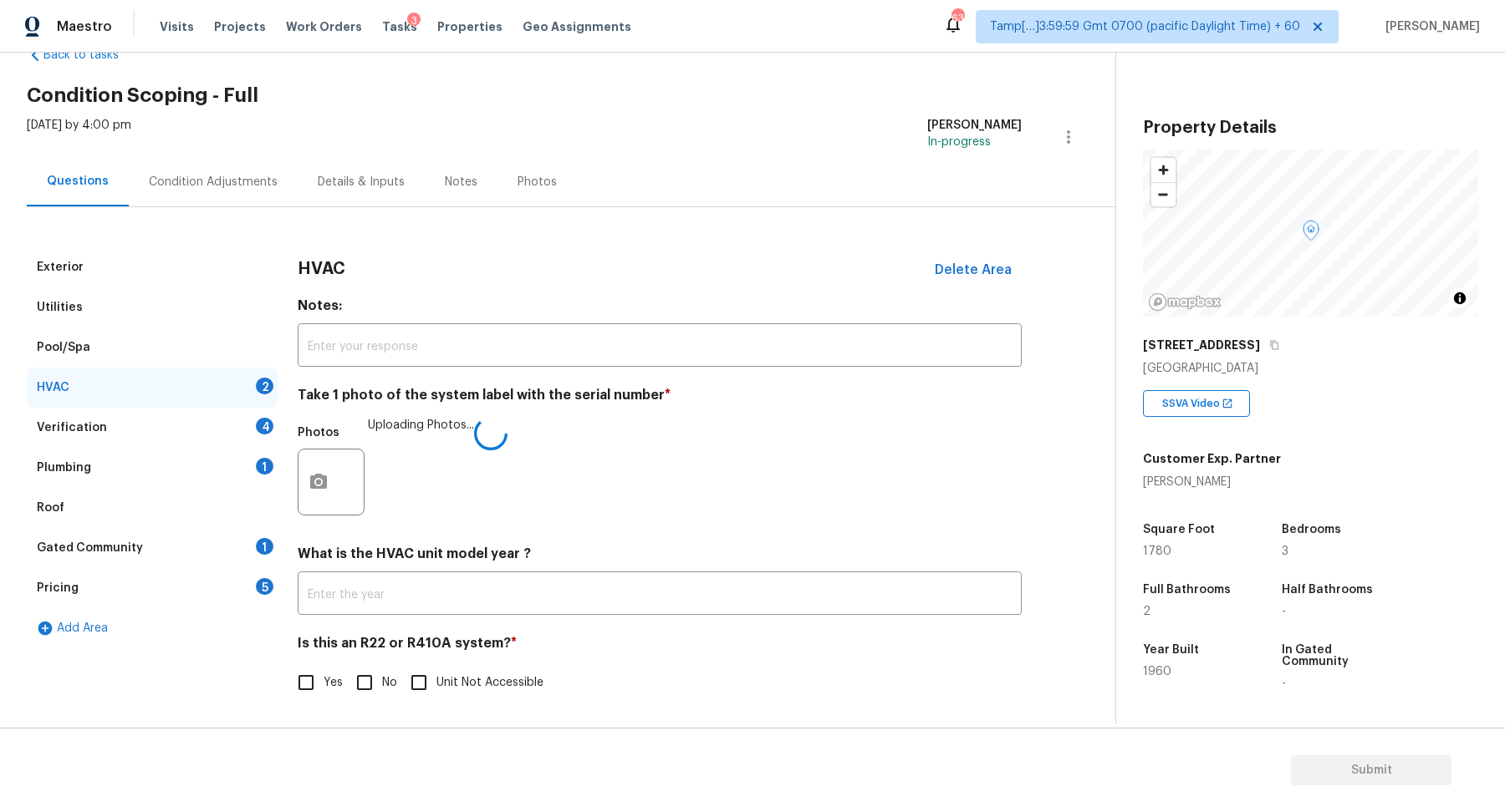
click at [384, 678] on span "No" at bounding box center [389, 683] width 15 height 17
click at [382, 678] on input "No" at bounding box center [364, 683] width 35 height 35
checkbox input "true"
click at [213, 428] on div "Verification 4" at bounding box center [152, 428] width 251 height 41
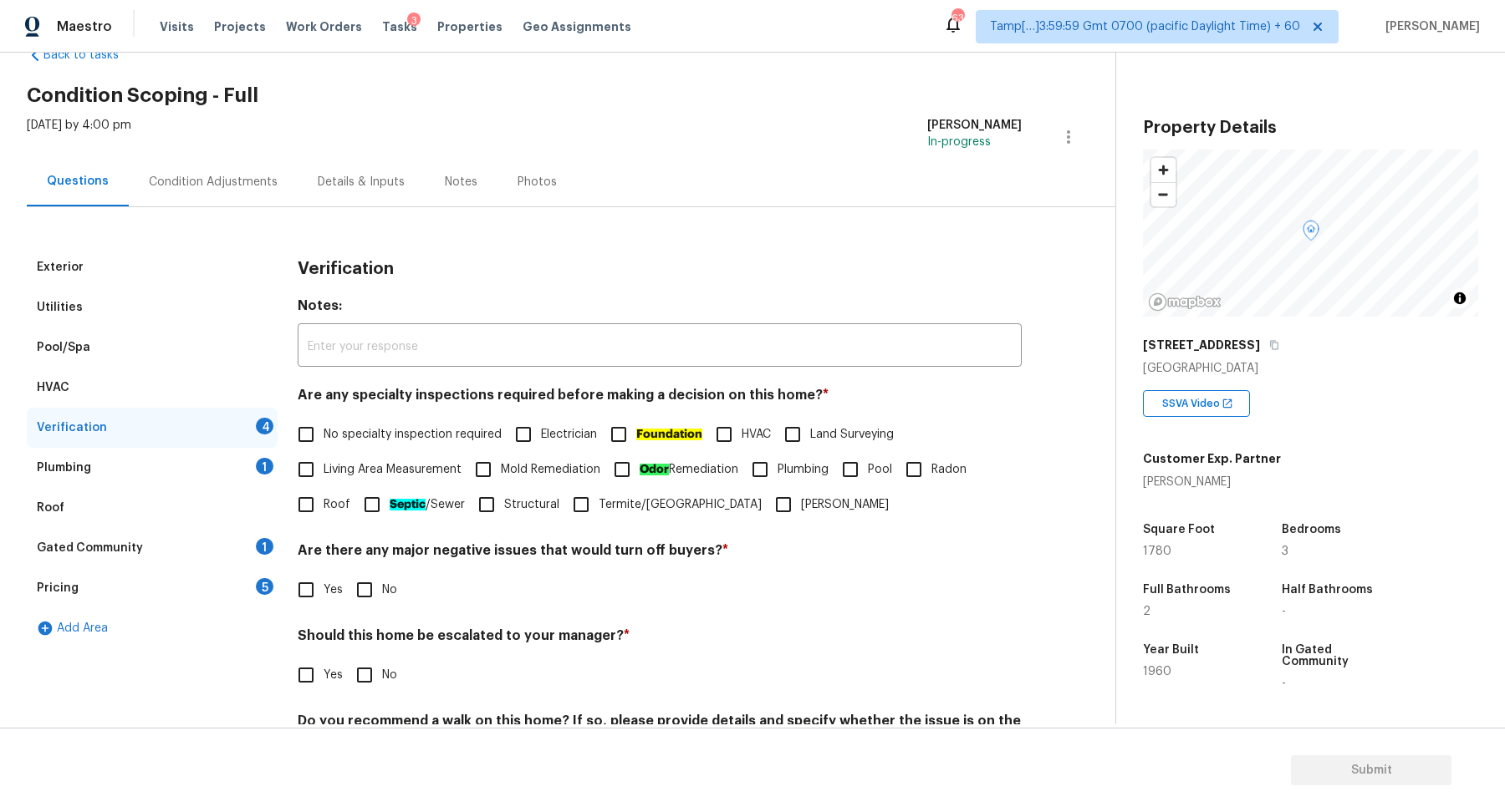
click at [422, 435] on span "No specialty inspection required" at bounding box center [412, 434] width 179 height 17
click at [323, 435] on input "No specialty inspection required" at bounding box center [305, 434] width 35 height 35
checkbox input "true"
click at [387, 593] on span "No" at bounding box center [389, 590] width 15 height 17
click at [382, 593] on input "No" at bounding box center [364, 590] width 35 height 35
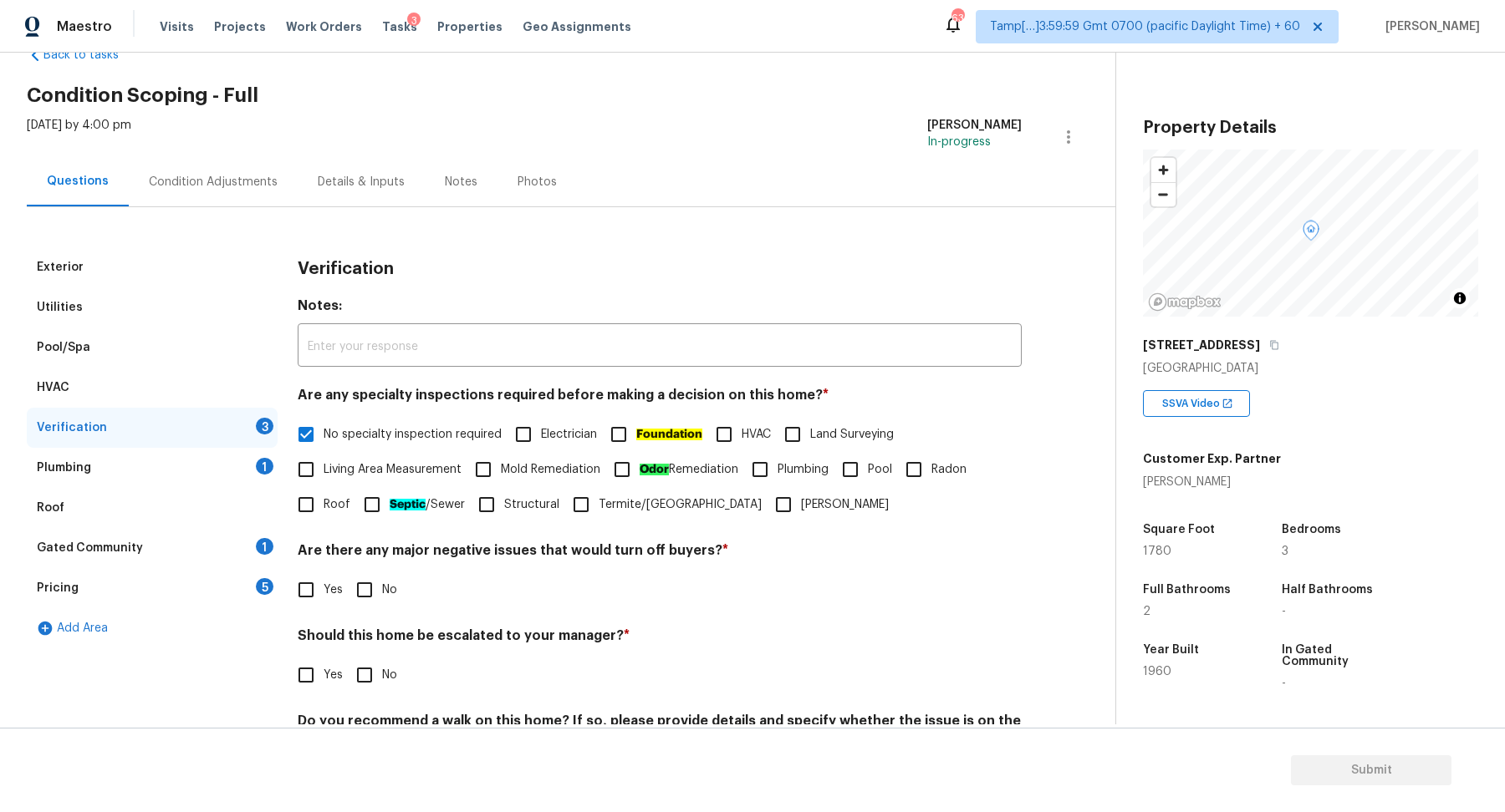
checkbox input "true"
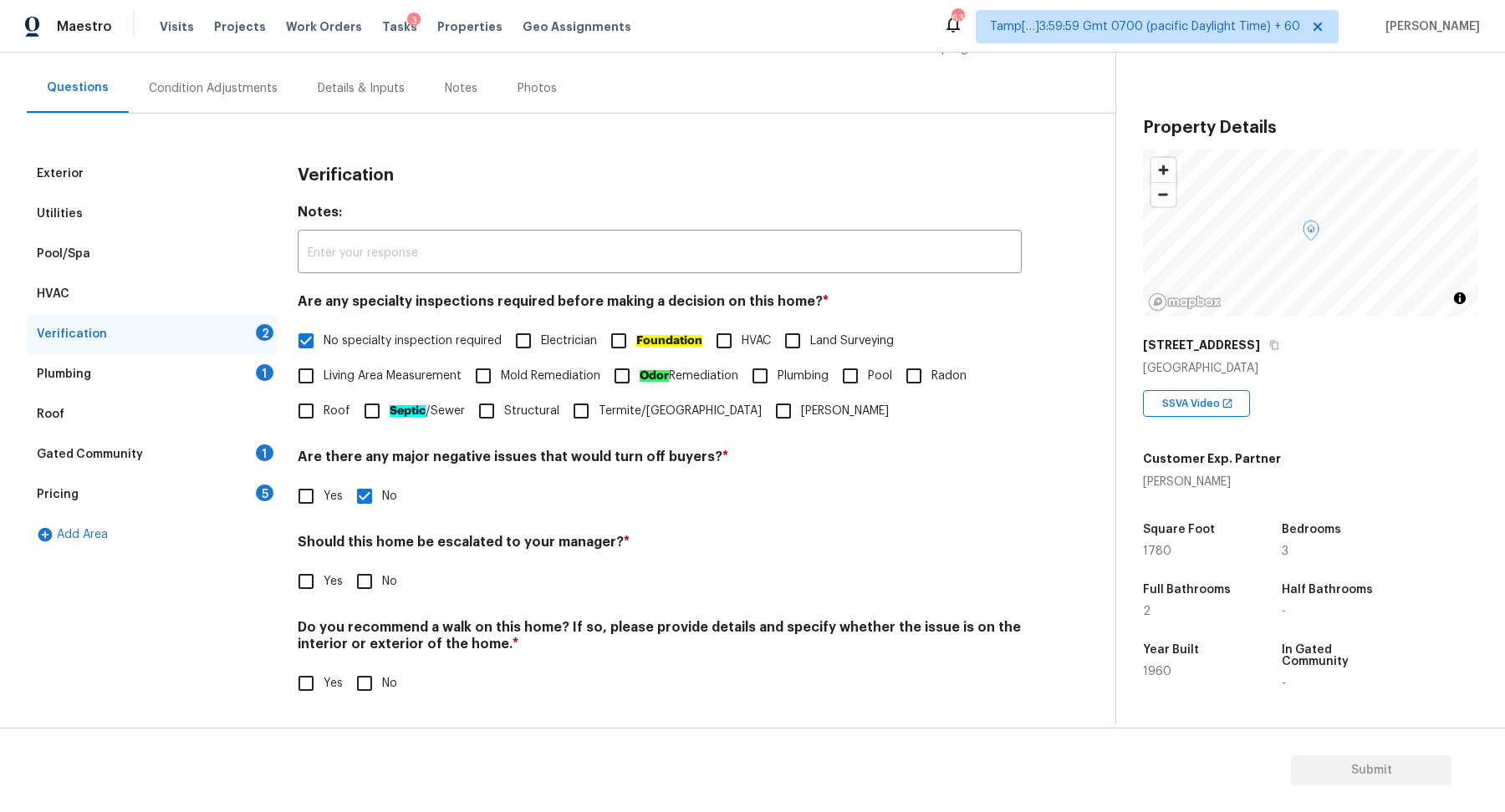
click at [320, 597] on input "Yes" at bounding box center [305, 581] width 35 height 35
checkbox input "true"
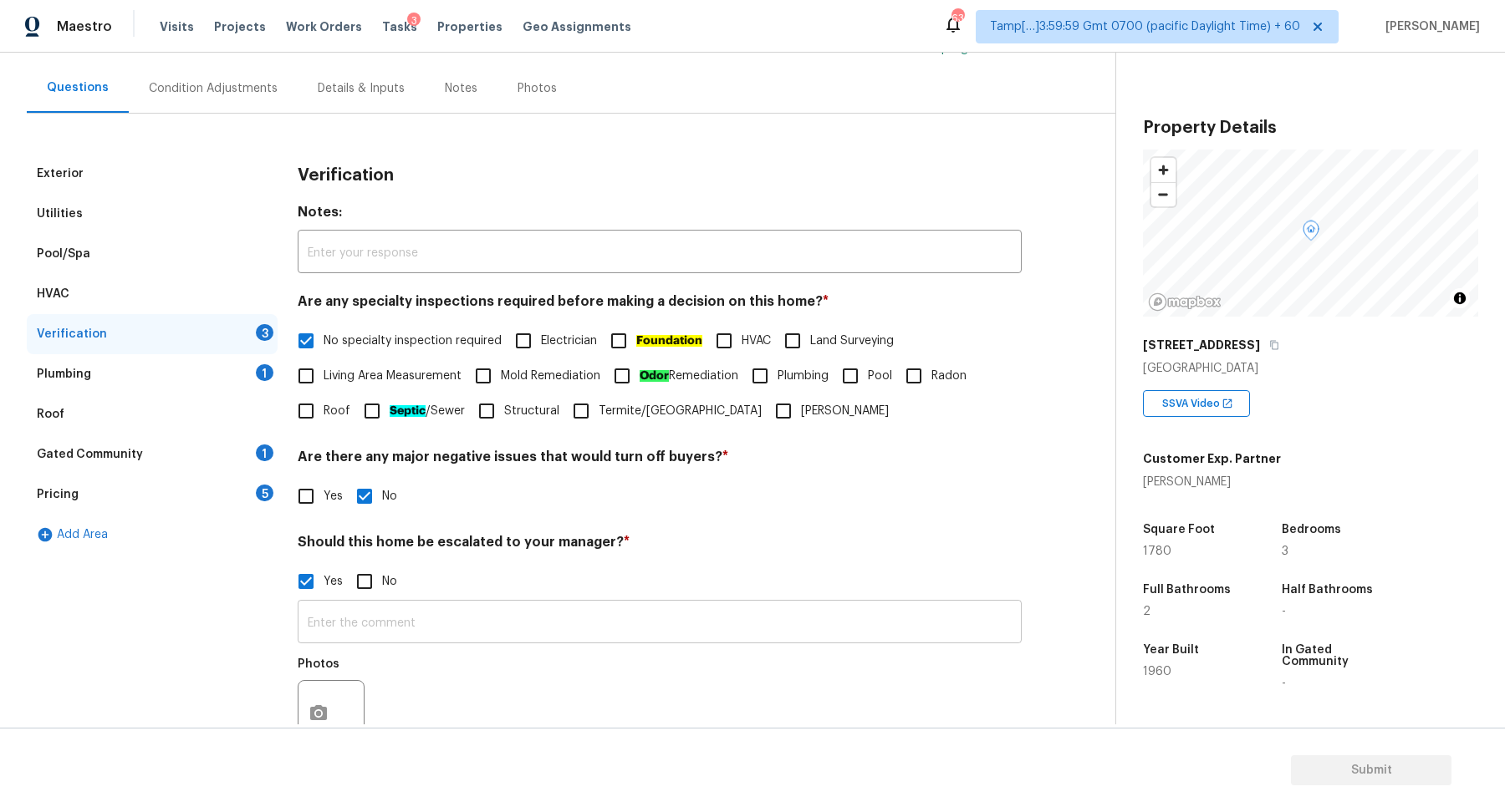
scroll to position [297, 0]
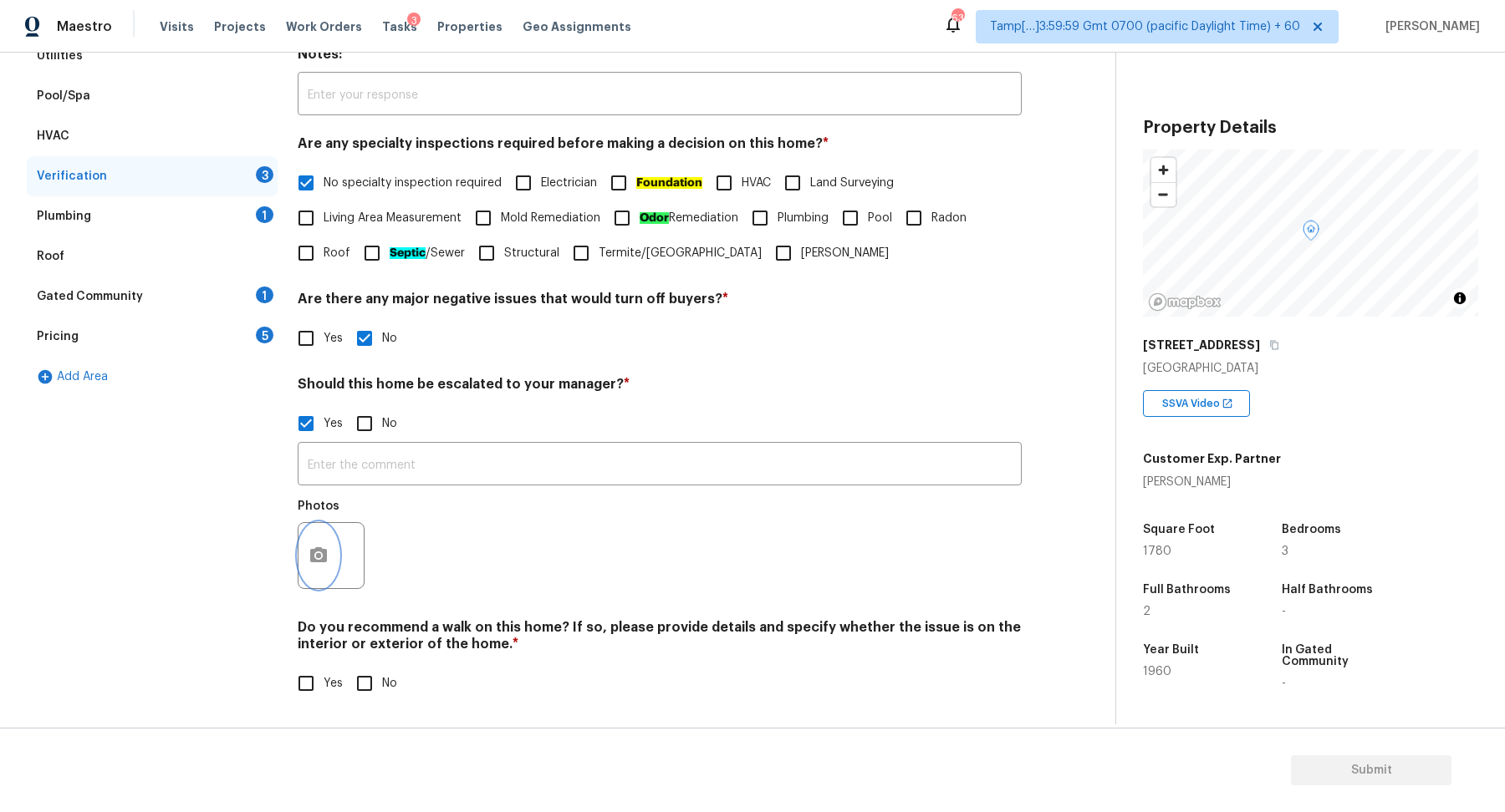
click at [316, 543] on button "button" at bounding box center [318, 556] width 41 height 66
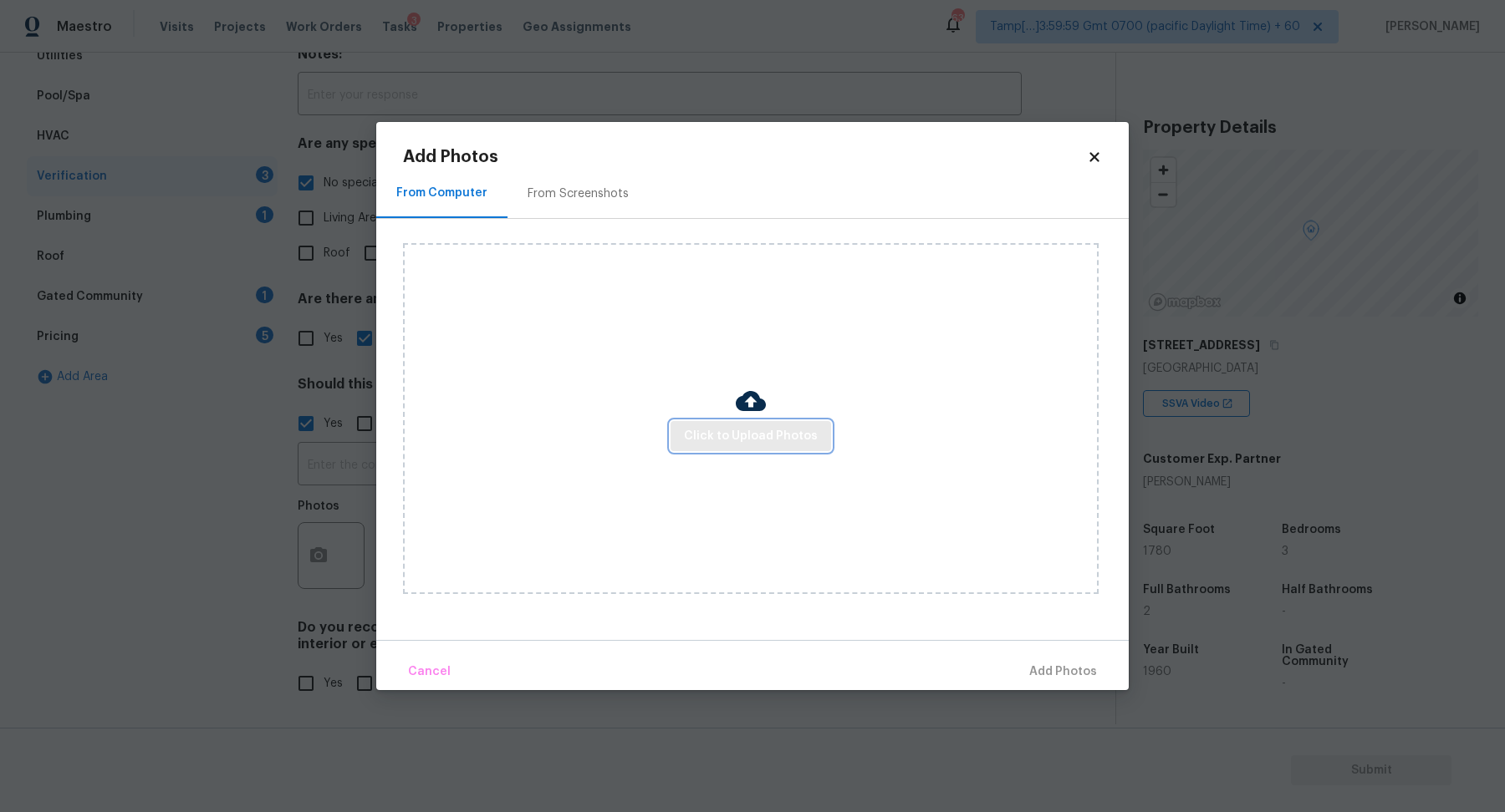
click at [714, 451] on button "Click to Upload Photos" at bounding box center [751, 437] width 160 height 31
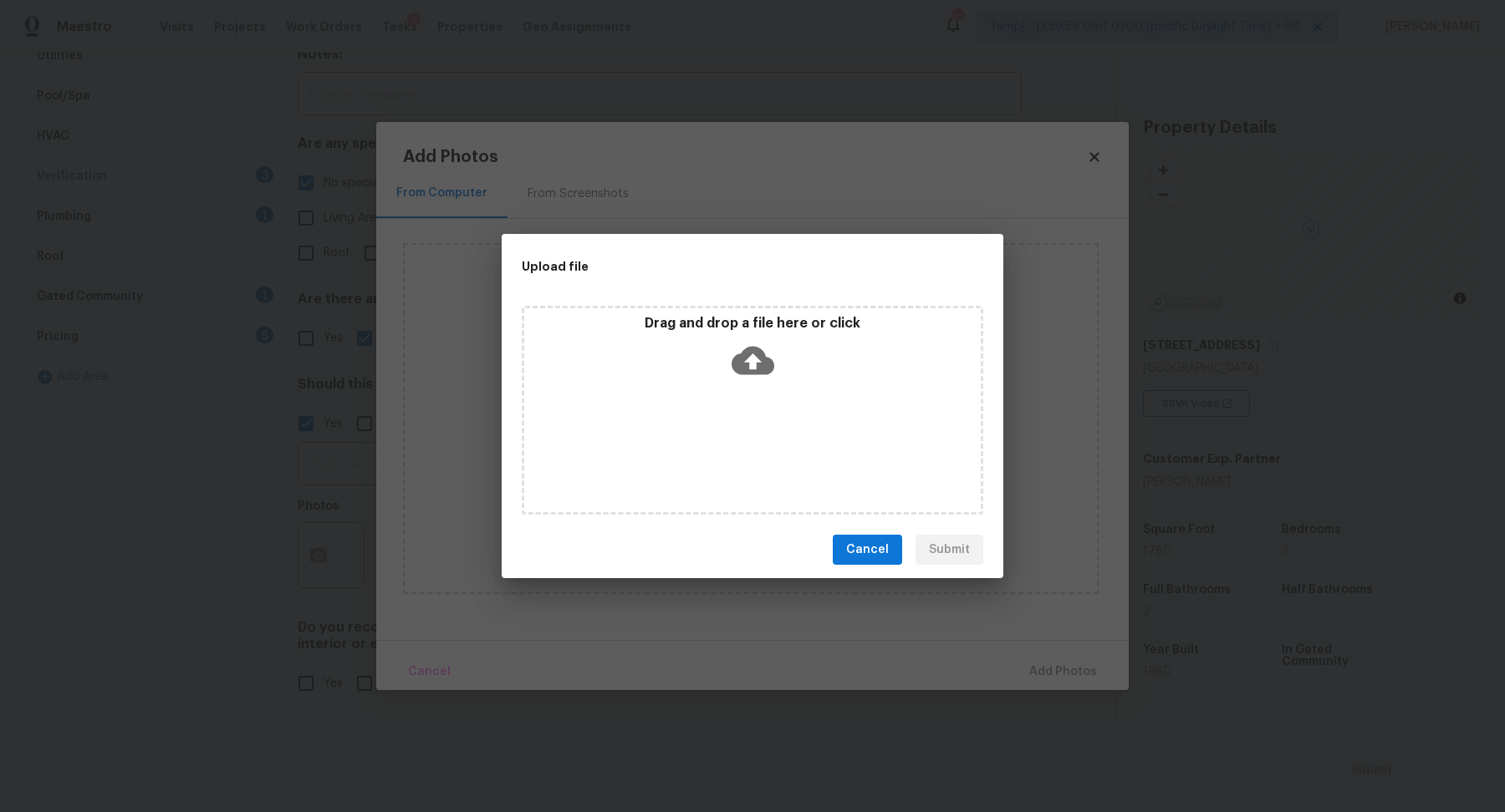
click at [837, 385] on div "Drag and drop a file here or click" at bounding box center [752, 351] width 456 height 72
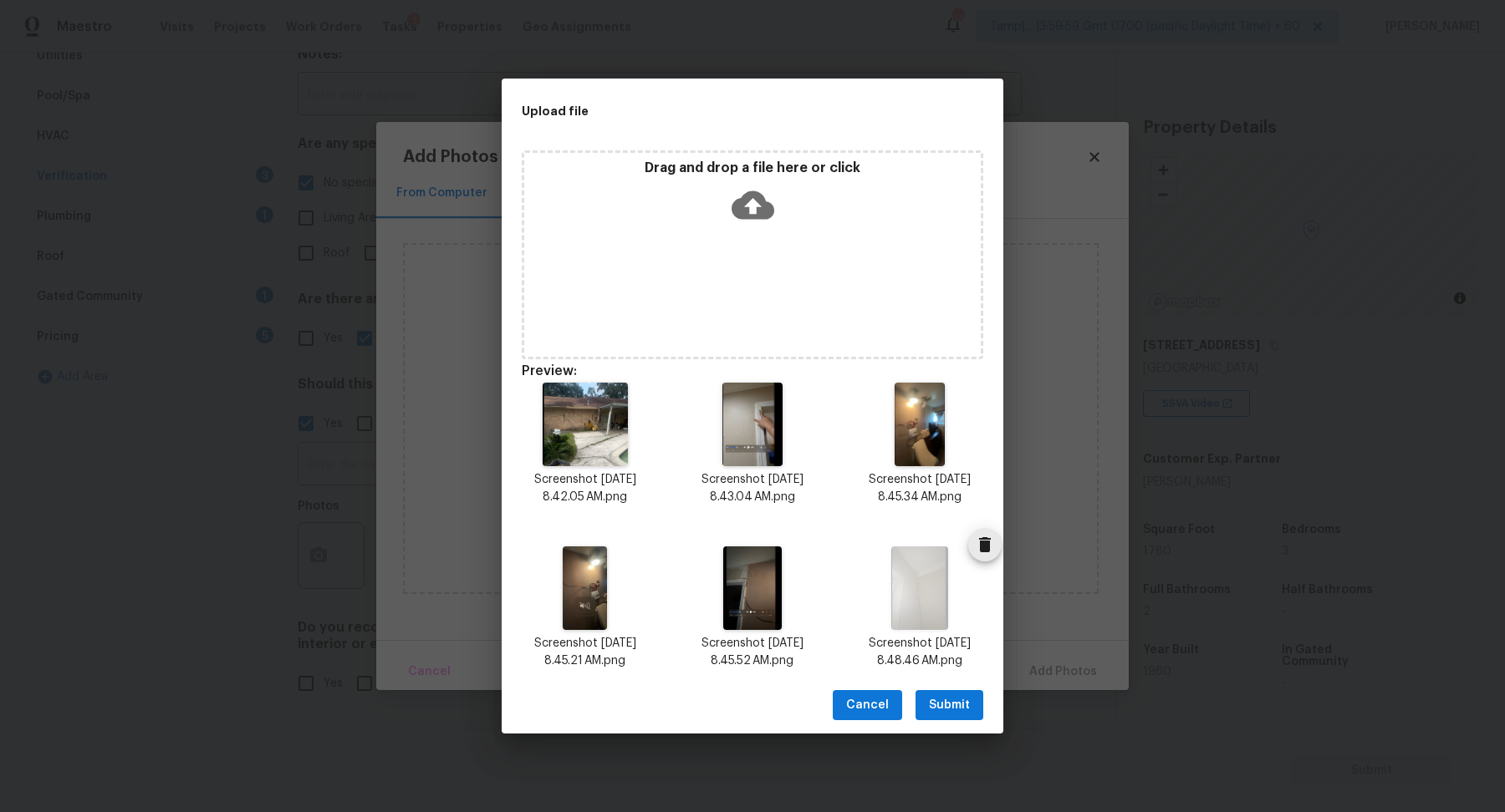
click at [985, 554] on icon "Delete" at bounding box center [984, 545] width 20 height 20
click at [762, 218] on icon at bounding box center [752, 205] width 42 height 28
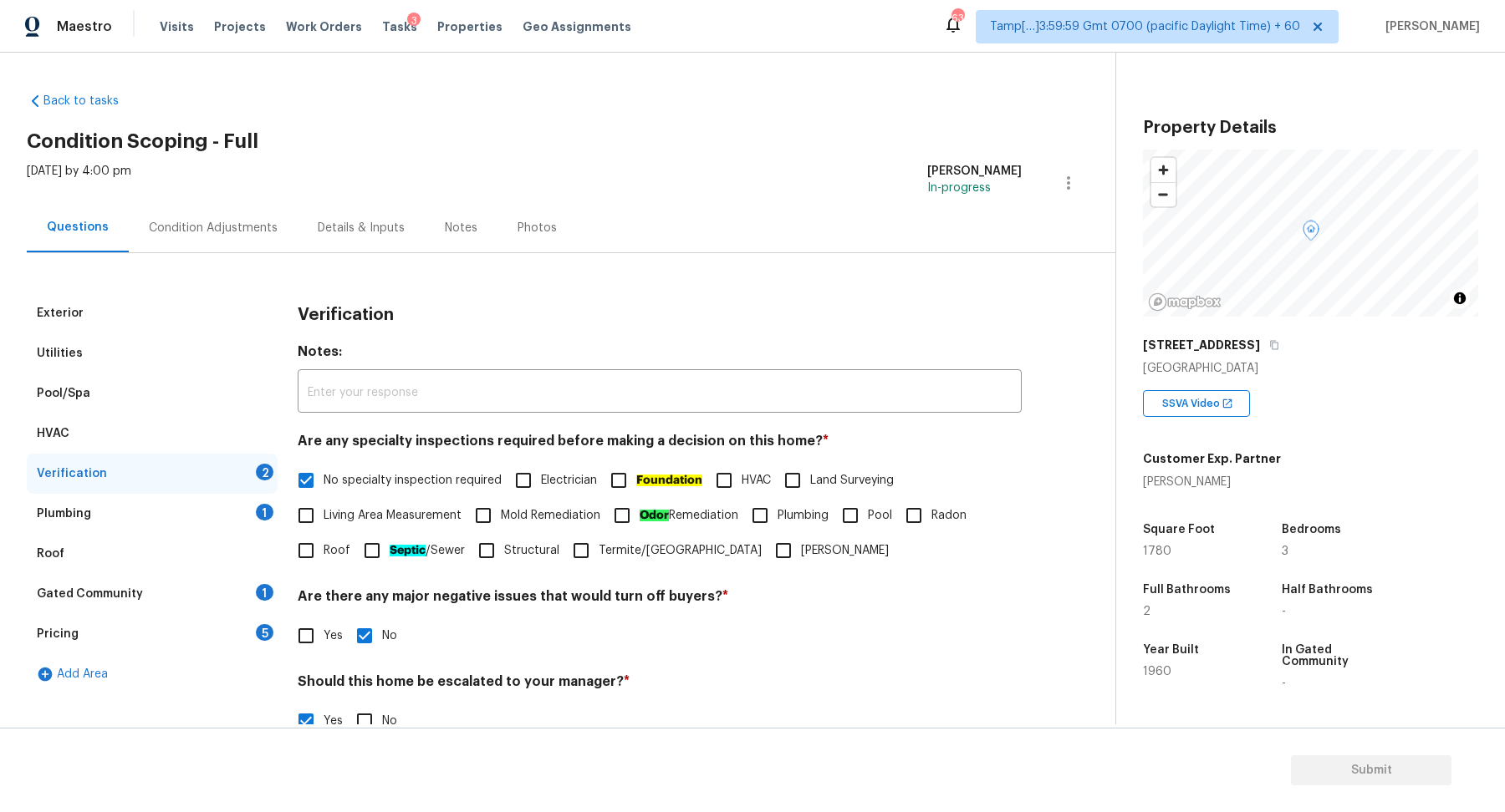
scroll to position [297, 0]
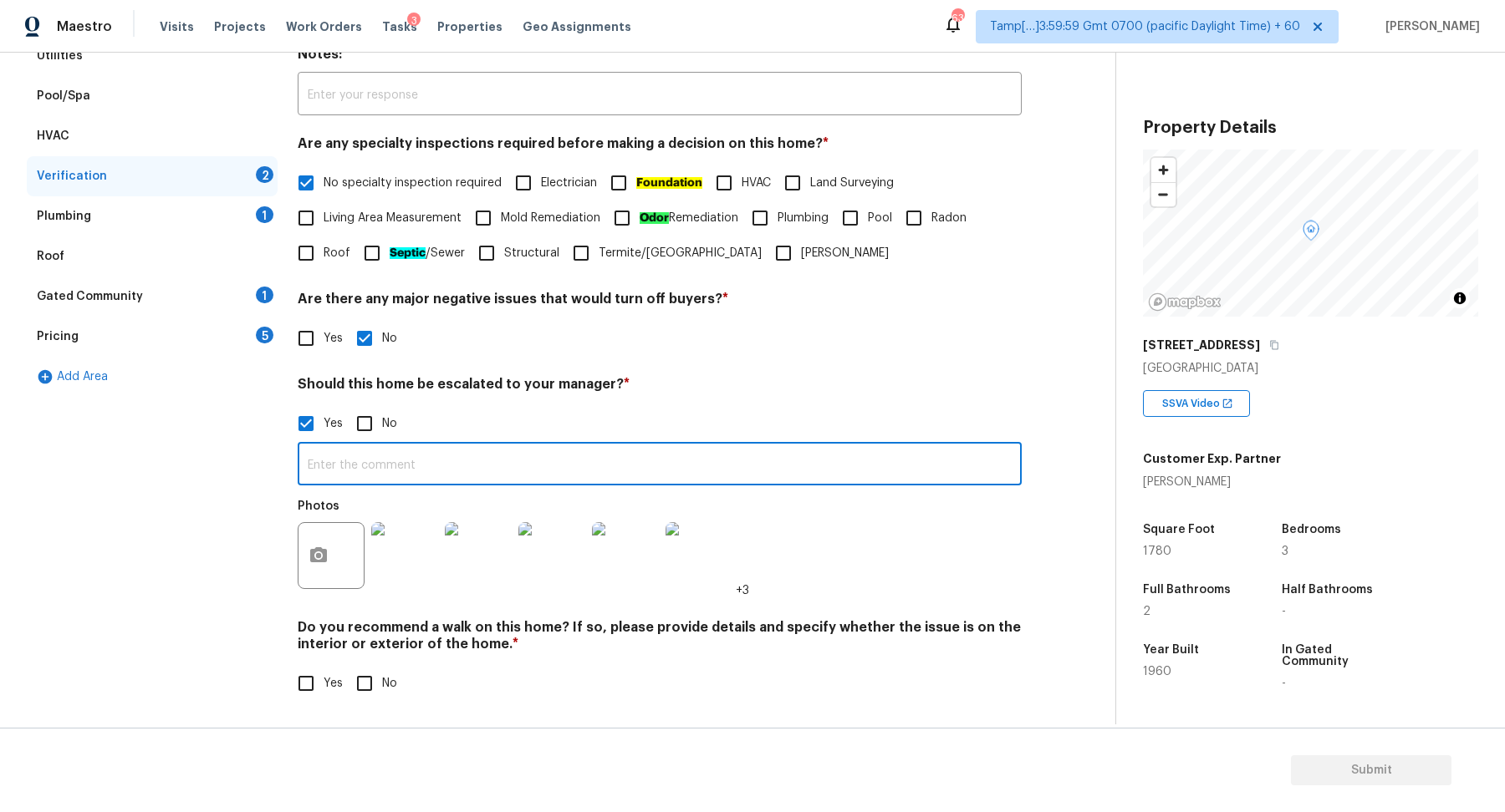
click at [742, 471] on input "text" at bounding box center [660, 466] width 724 height 40
click at [826, 466] on input "text" at bounding box center [660, 466] width 724 height 40
type input "The house has severe foundation issues in several areas, roof leak, roof is ful…"
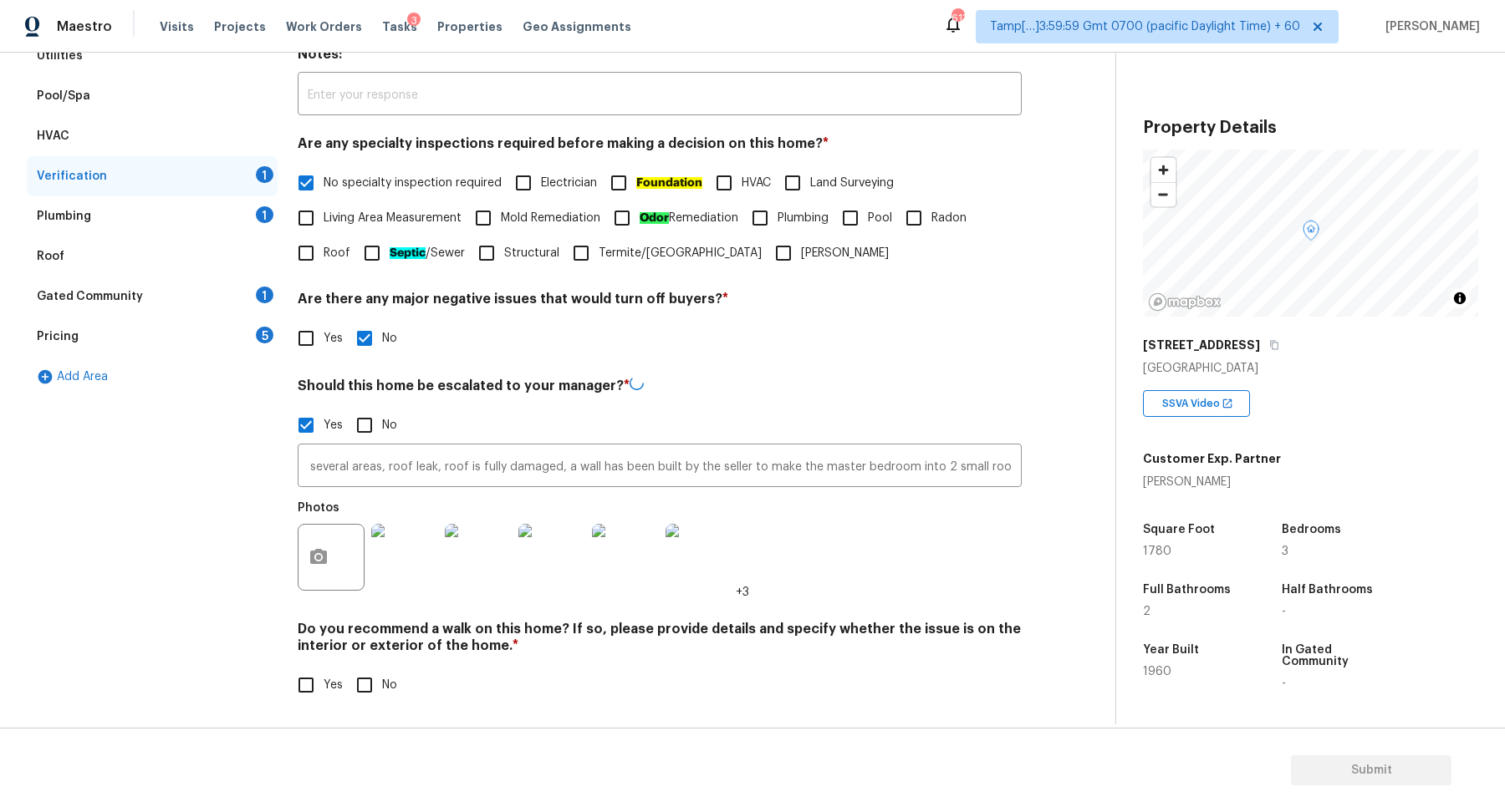
click at [901, 510] on div "Photos +3" at bounding box center [660, 547] width 724 height 109
click at [379, 668] on input "No" at bounding box center [364, 684] width 35 height 35
checkbox input "true"
click at [249, 225] on div "Plumbing 1" at bounding box center [152, 216] width 251 height 41
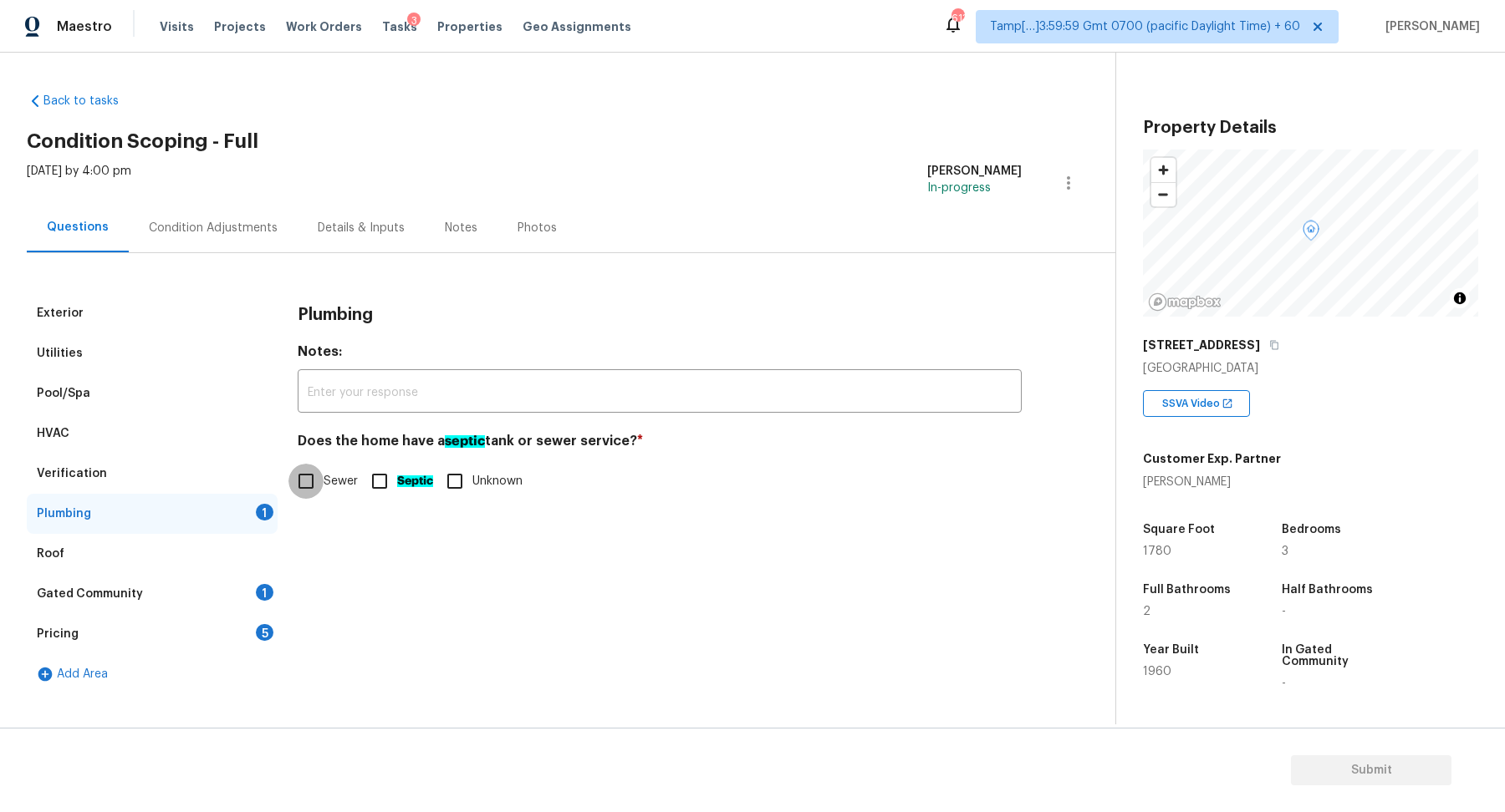
click at [317, 496] on input "Sewer" at bounding box center [305, 481] width 35 height 35
checkbox input "true"
click at [247, 578] on div "Gated Community 1" at bounding box center [152, 594] width 251 height 41
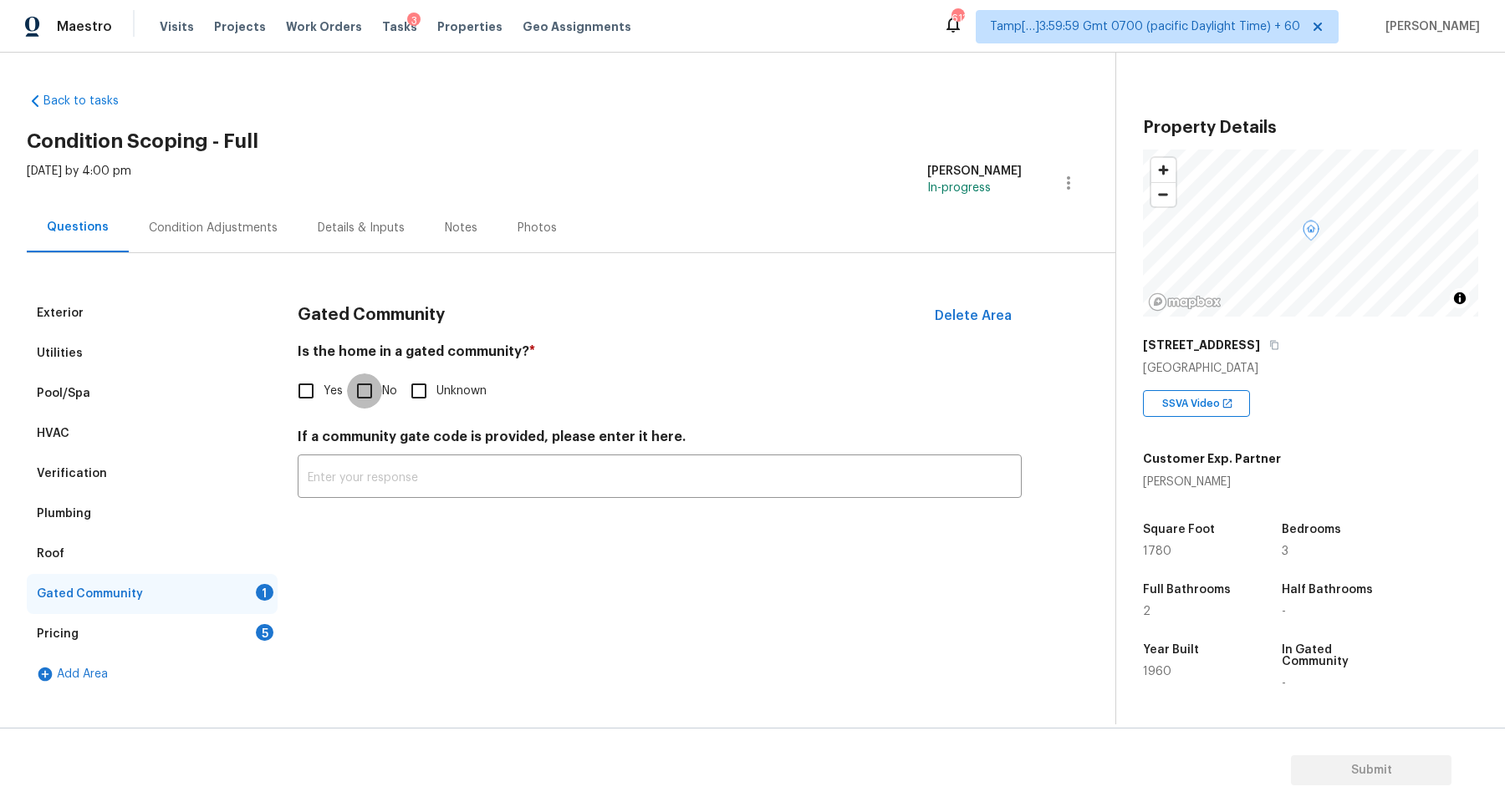
click at [373, 399] on input "No" at bounding box center [364, 390] width 35 height 35
checkbox input "true"
click at [255, 625] on div "Pricing 5" at bounding box center [152, 634] width 251 height 41
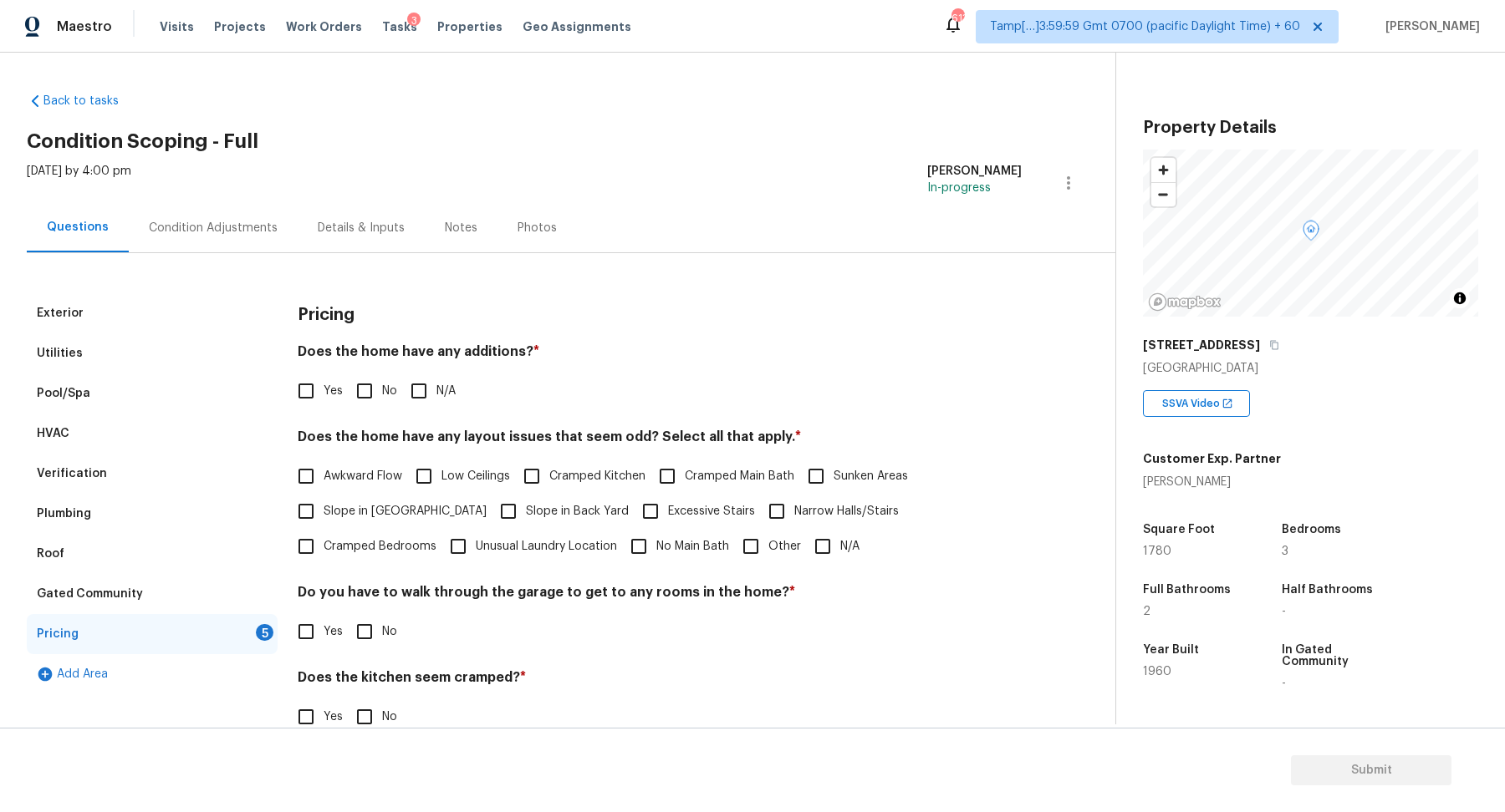
click at [356, 384] on input "No" at bounding box center [364, 390] width 35 height 35
checkbox input "true"
click at [364, 528] on label "Slope in Front Yard" at bounding box center [387, 513] width 198 height 35
click at [323, 528] on input "Slope in Front Yard" at bounding box center [305, 513] width 35 height 35
checkbox input "true"
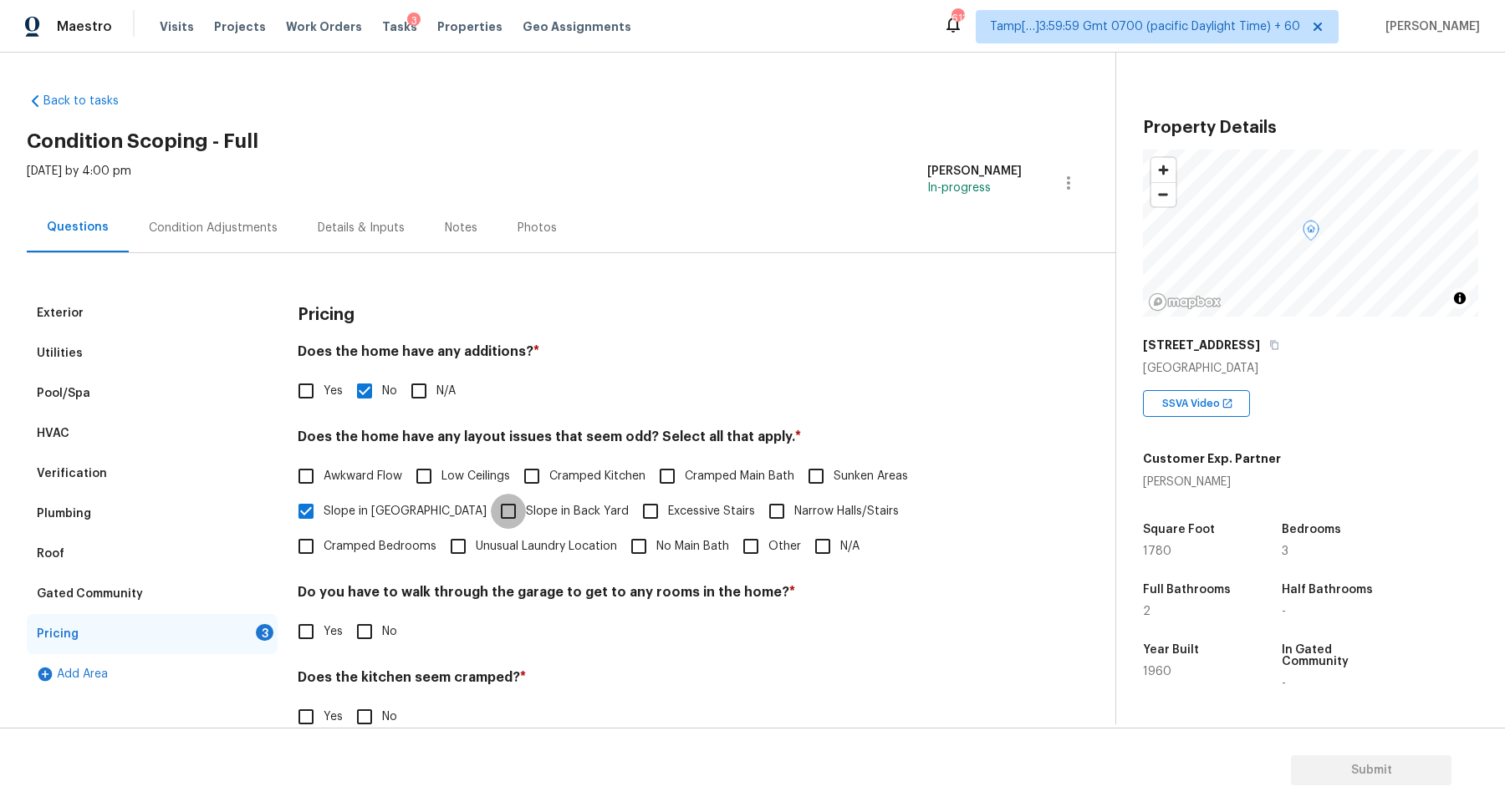
click at [491, 497] on input "Slope in Back Yard" at bounding box center [508, 511] width 35 height 35
checkbox input "true"
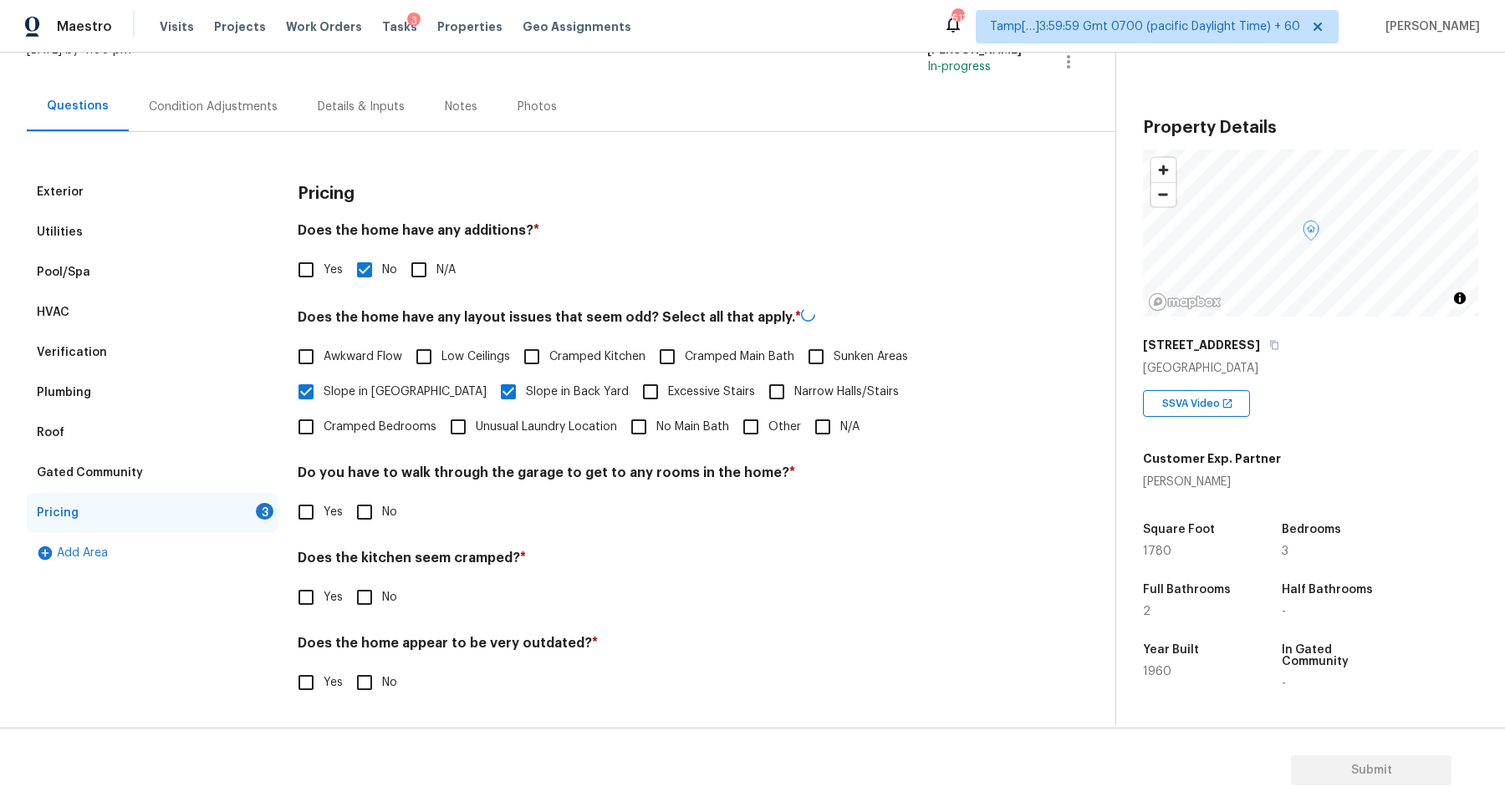
scroll to position [119, 0]
click at [356, 532] on div "Pricing Does the home have any additions? * Yes No N/A Does the home have any l…" at bounding box center [660, 448] width 724 height 547
click at [367, 522] on input "No" at bounding box center [364, 513] width 35 height 35
checkbox input "true"
click at [347, 581] on input "No" at bounding box center [364, 598] width 35 height 35
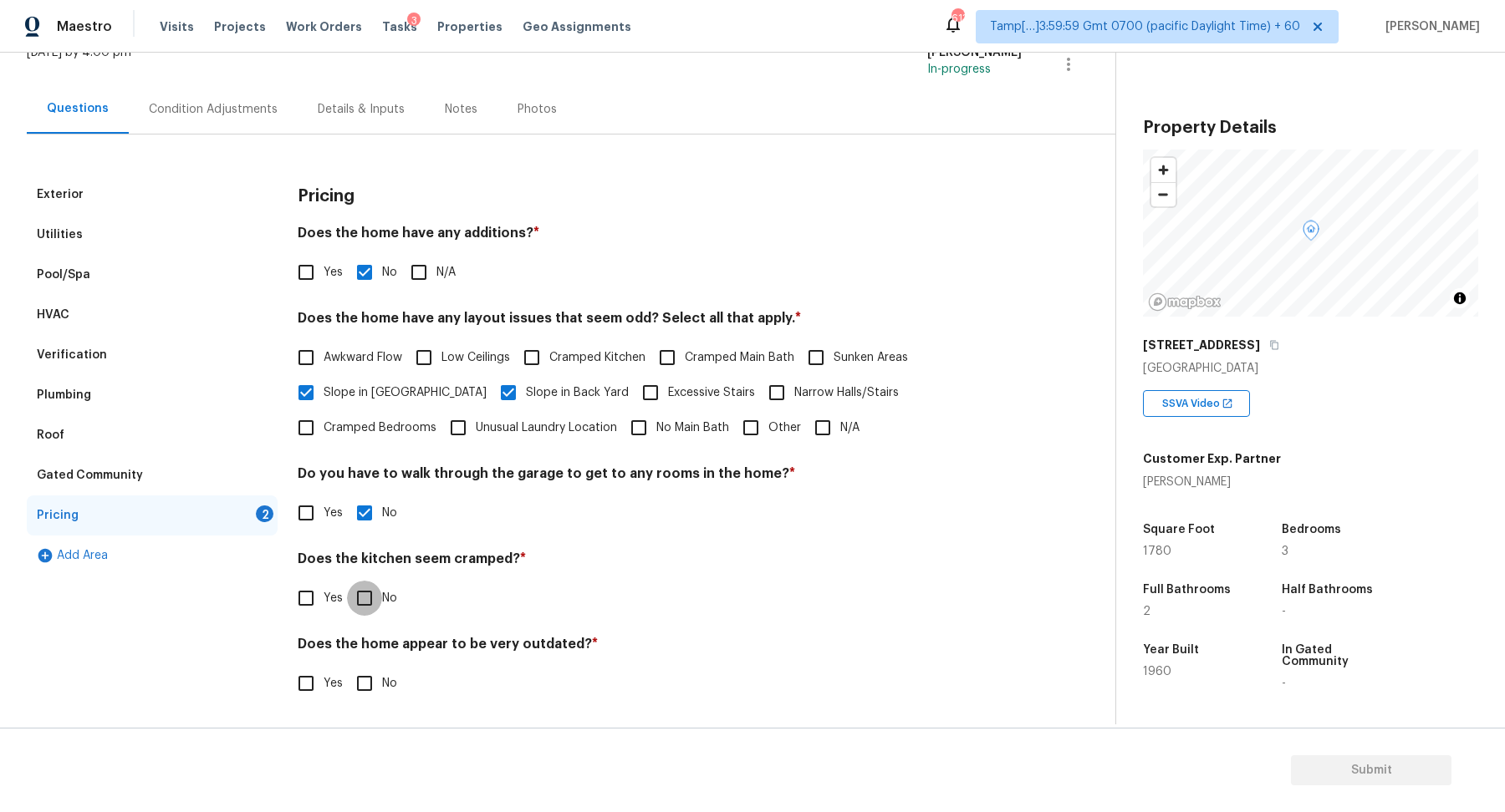
checkbox input "true"
click at [347, 668] on input "No" at bounding box center [364, 685] width 35 height 35
checkbox input "true"
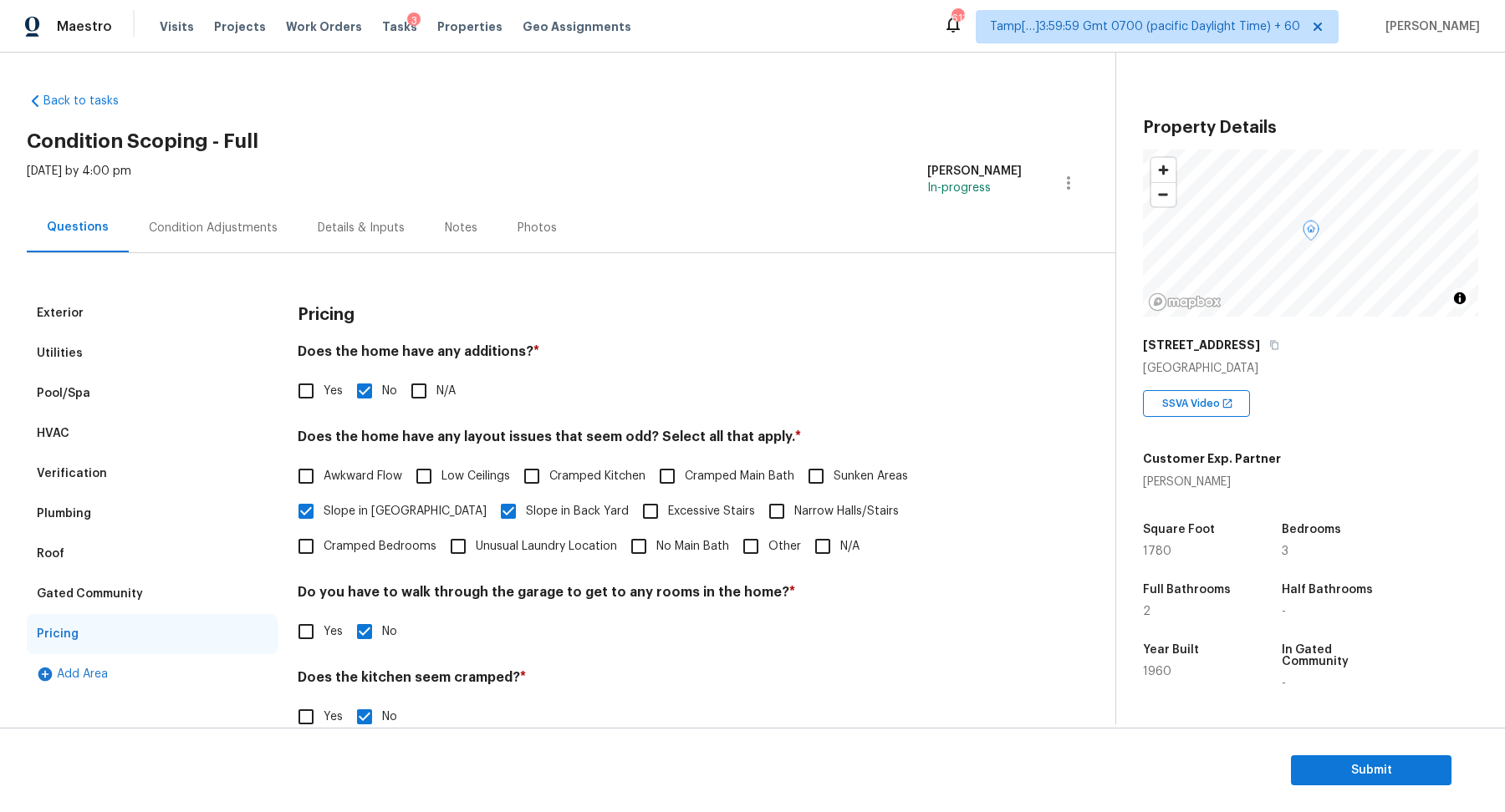
click at [255, 253] on div "Exterior Utilities Pool/Spa HVAC Verification Plumbing Roof Gated Community Pri…" at bounding box center [551, 547] width 1049 height 587
click at [285, 230] on div "Condition Adjustments" at bounding box center [213, 228] width 169 height 49
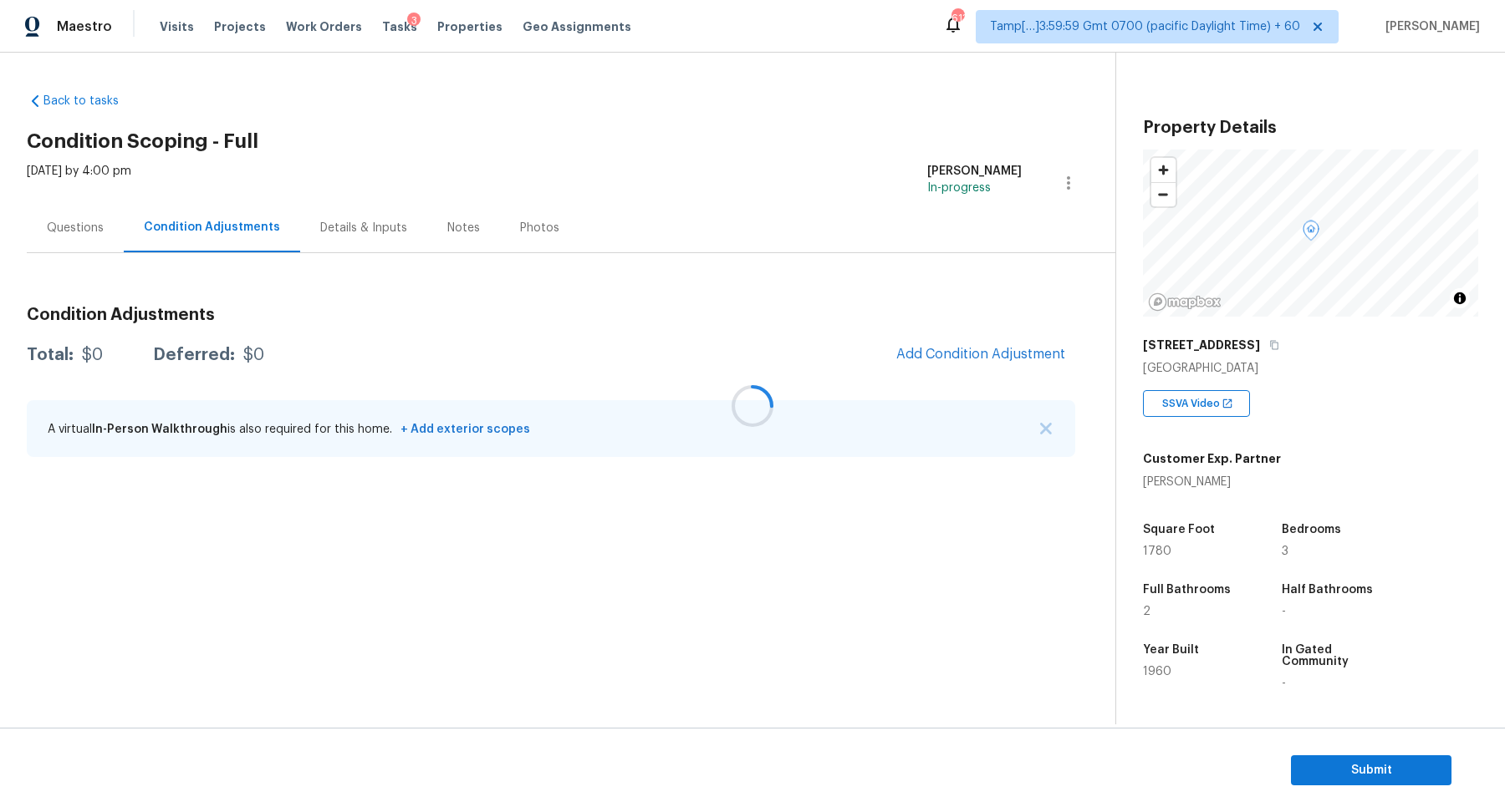
click at [998, 352] on div at bounding box center [752, 406] width 1505 height 812
click at [998, 352] on span "Add Condition Adjustment" at bounding box center [981, 353] width 169 height 15
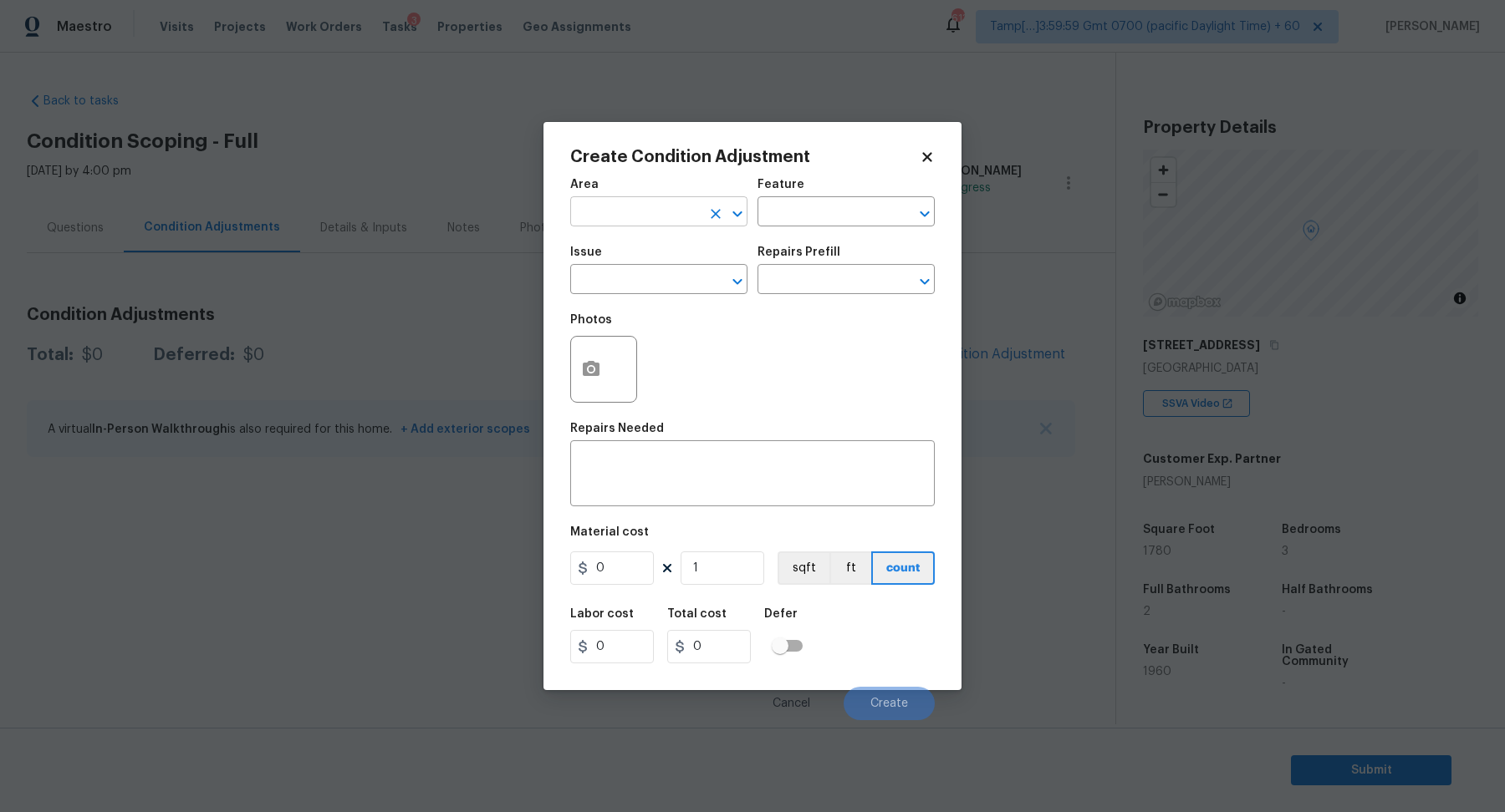
click at [652, 211] on input "text" at bounding box center [635, 214] width 130 height 26
click at [699, 284] on li "Interior Overall" at bounding box center [659, 278] width 178 height 28
type input "Interior Overall"
click at [700, 284] on input "text" at bounding box center [635, 281] width 130 height 26
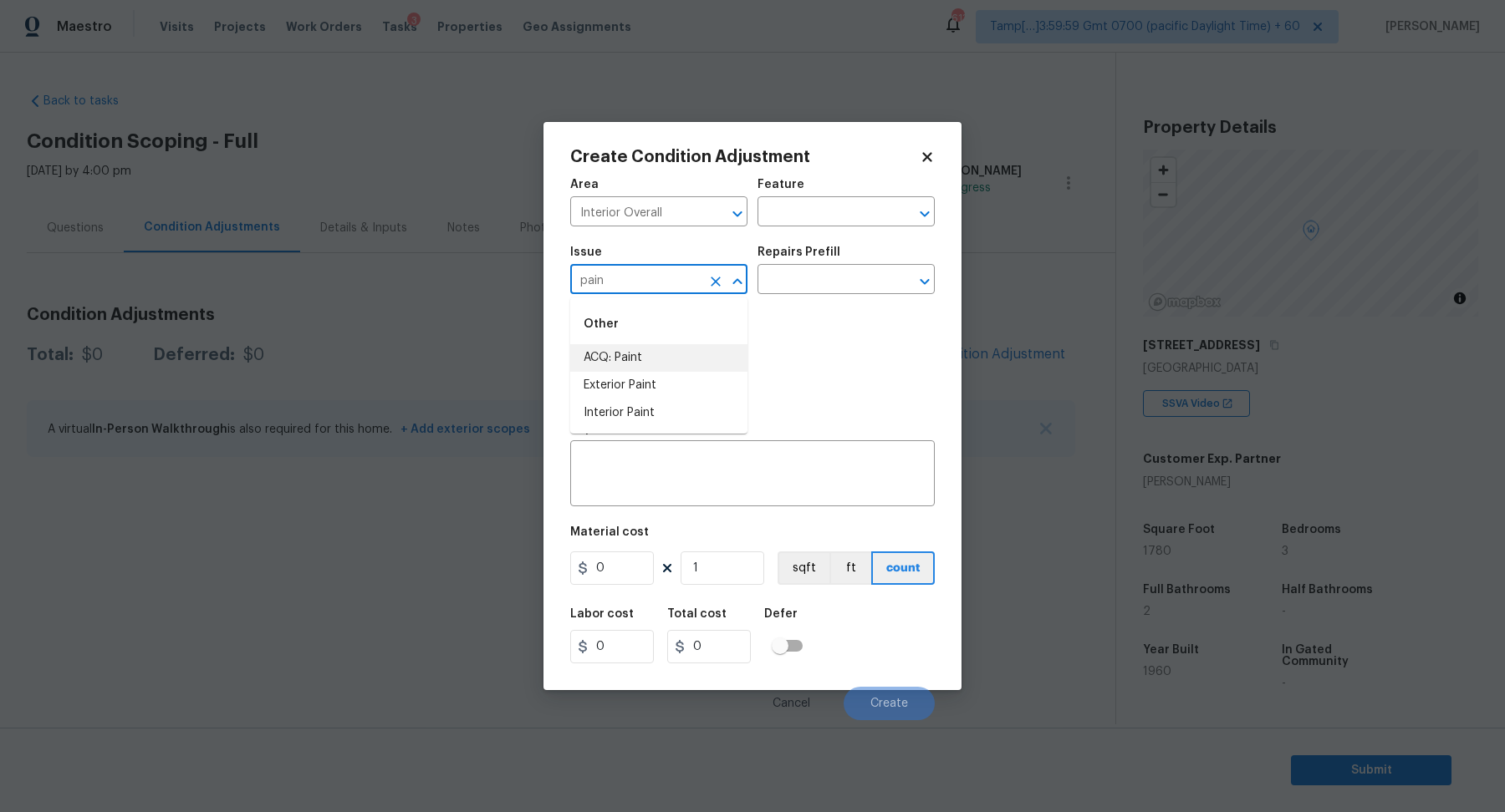
click at [675, 365] on li "ACQ: Paint" at bounding box center [659, 358] width 178 height 28
type input "ACQ: Paint"
click at [815, 289] on input "text" at bounding box center [822, 281] width 130 height 26
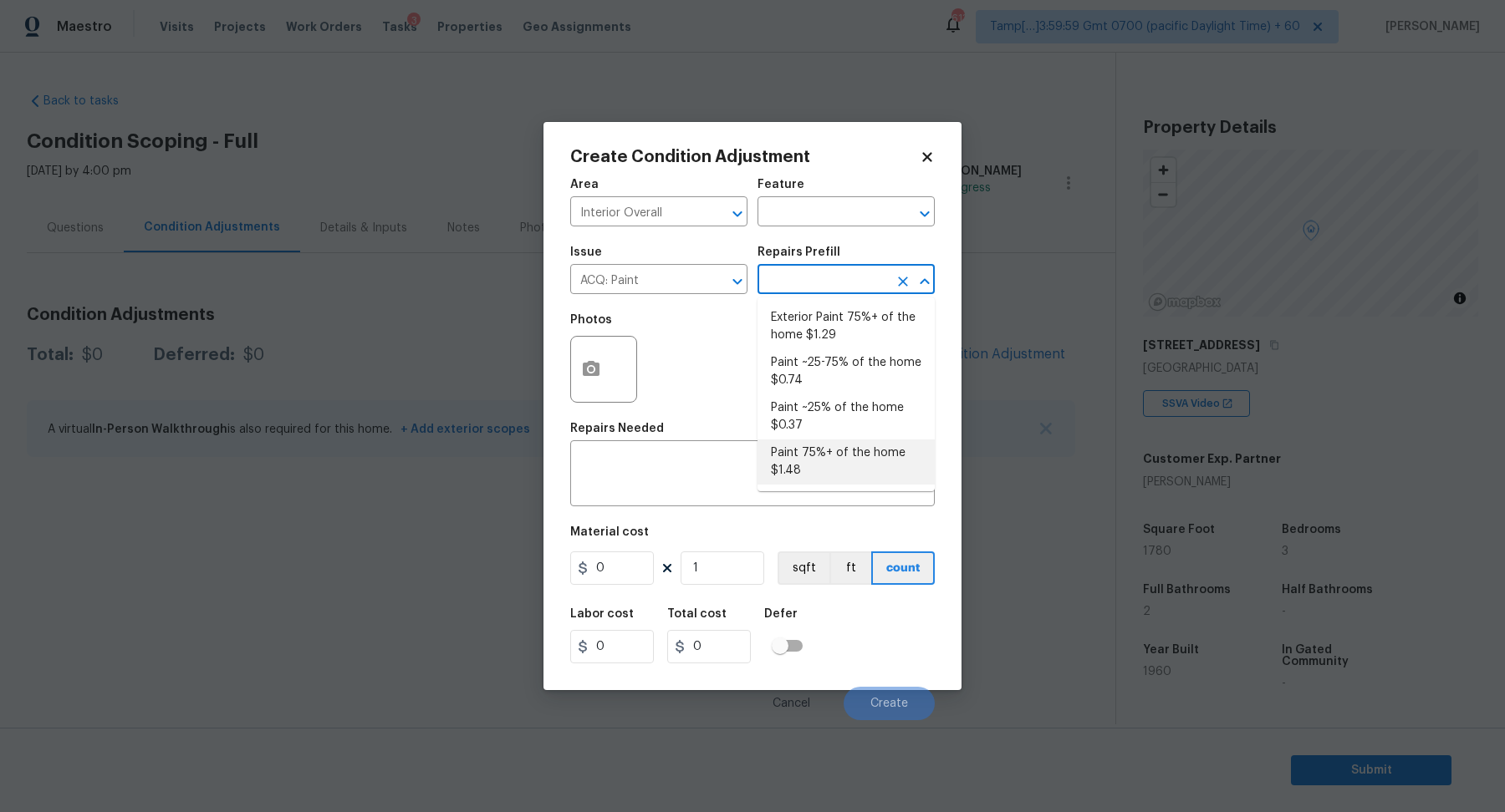
click at [811, 459] on li "Paint 75%+ of the home $1.48" at bounding box center [846, 462] width 178 height 45
type input "Acquisition"
type textarea "Acquisition Scope: 75%+ of the home will likely require interior paint"
type input "1.48"
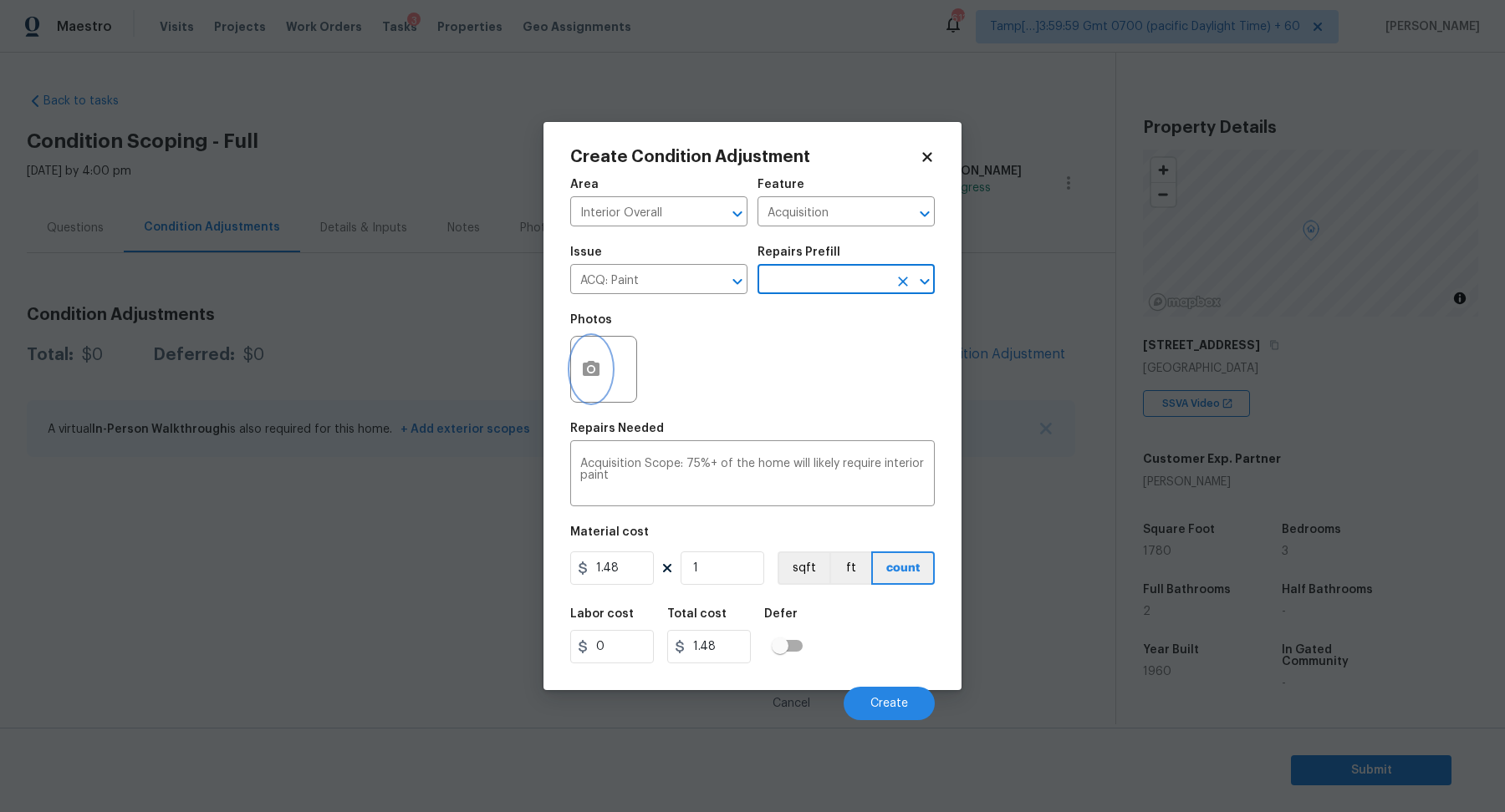
click at [587, 381] on button "button" at bounding box center [591, 370] width 41 height 66
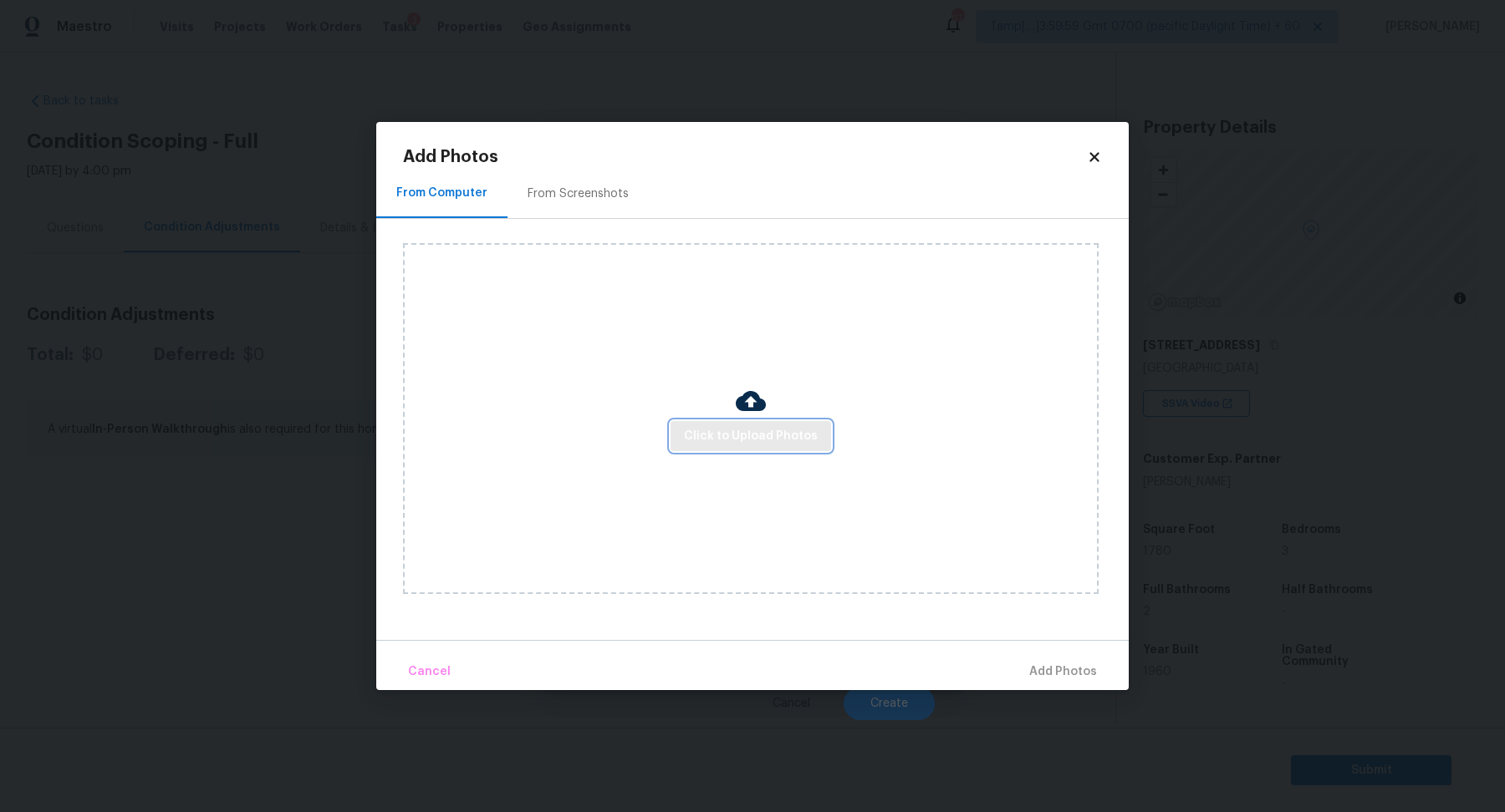
click at [693, 436] on span "Click to Upload Photos" at bounding box center [750, 436] width 134 height 21
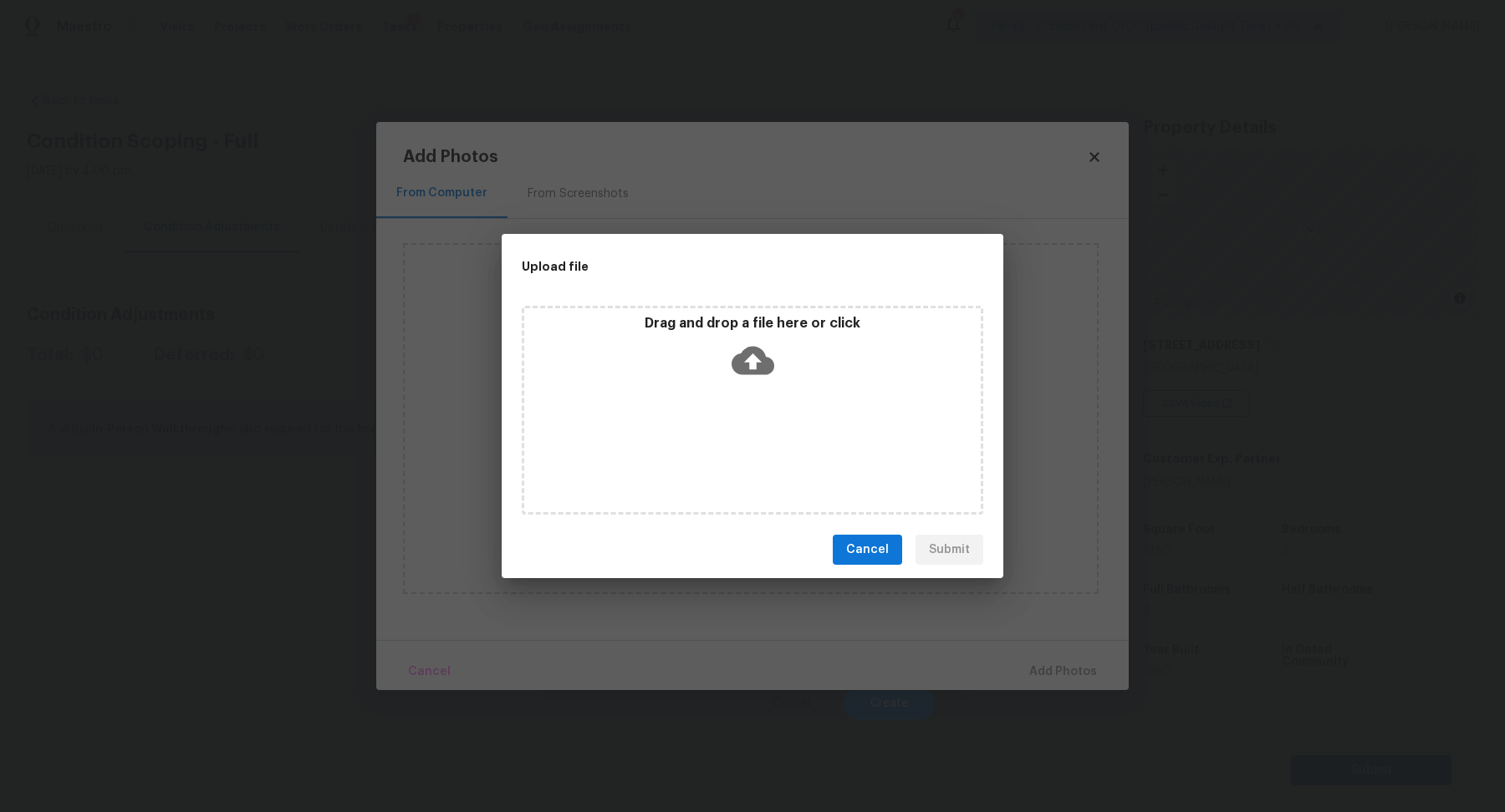
click at [737, 371] on icon at bounding box center [752, 360] width 42 height 28
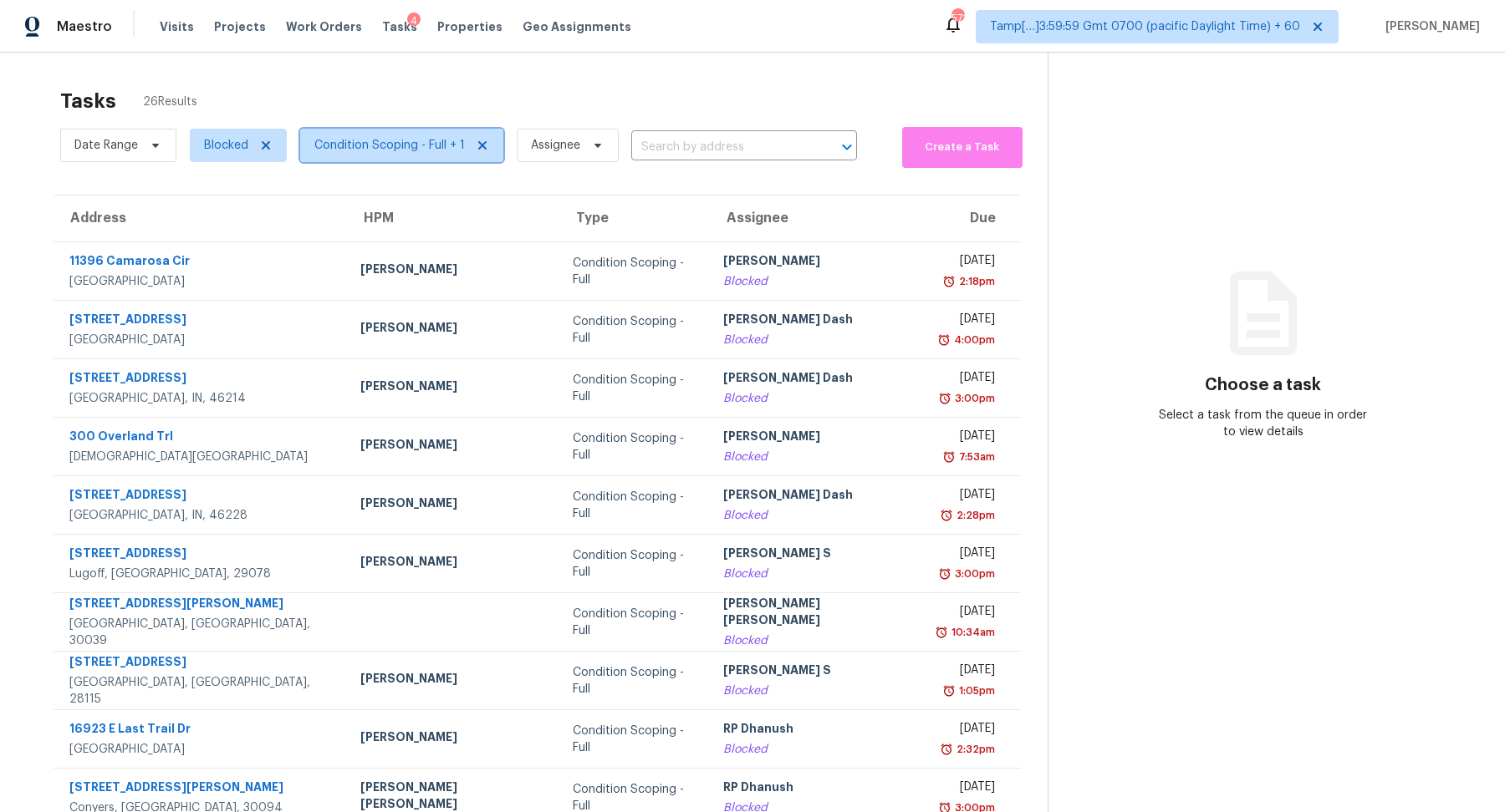
click at [405, 143] on span "Condition Scoping - Full + 1" at bounding box center [390, 145] width 151 height 16
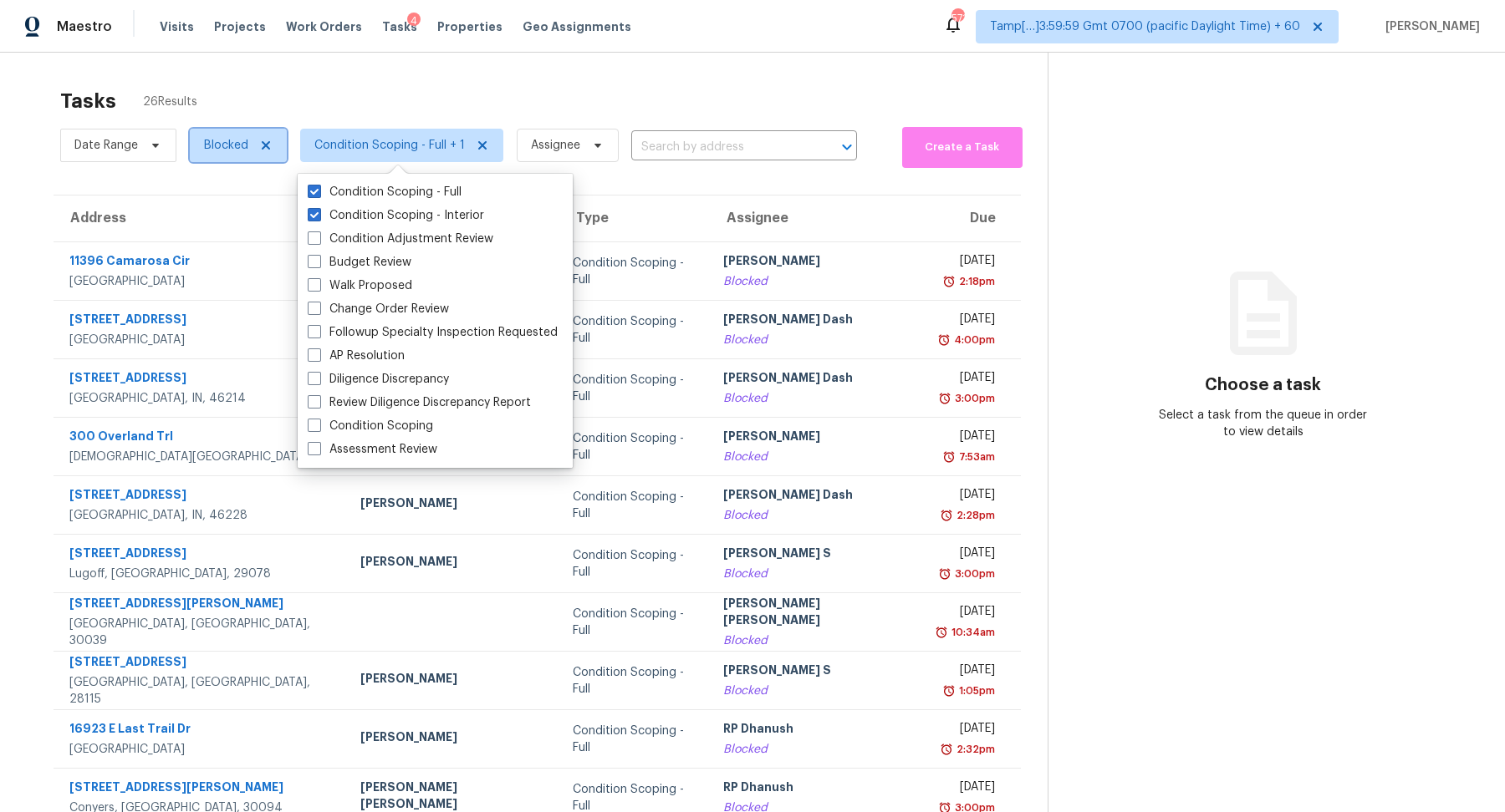
click at [233, 148] on span "Blocked" at bounding box center [226, 145] width 44 height 16
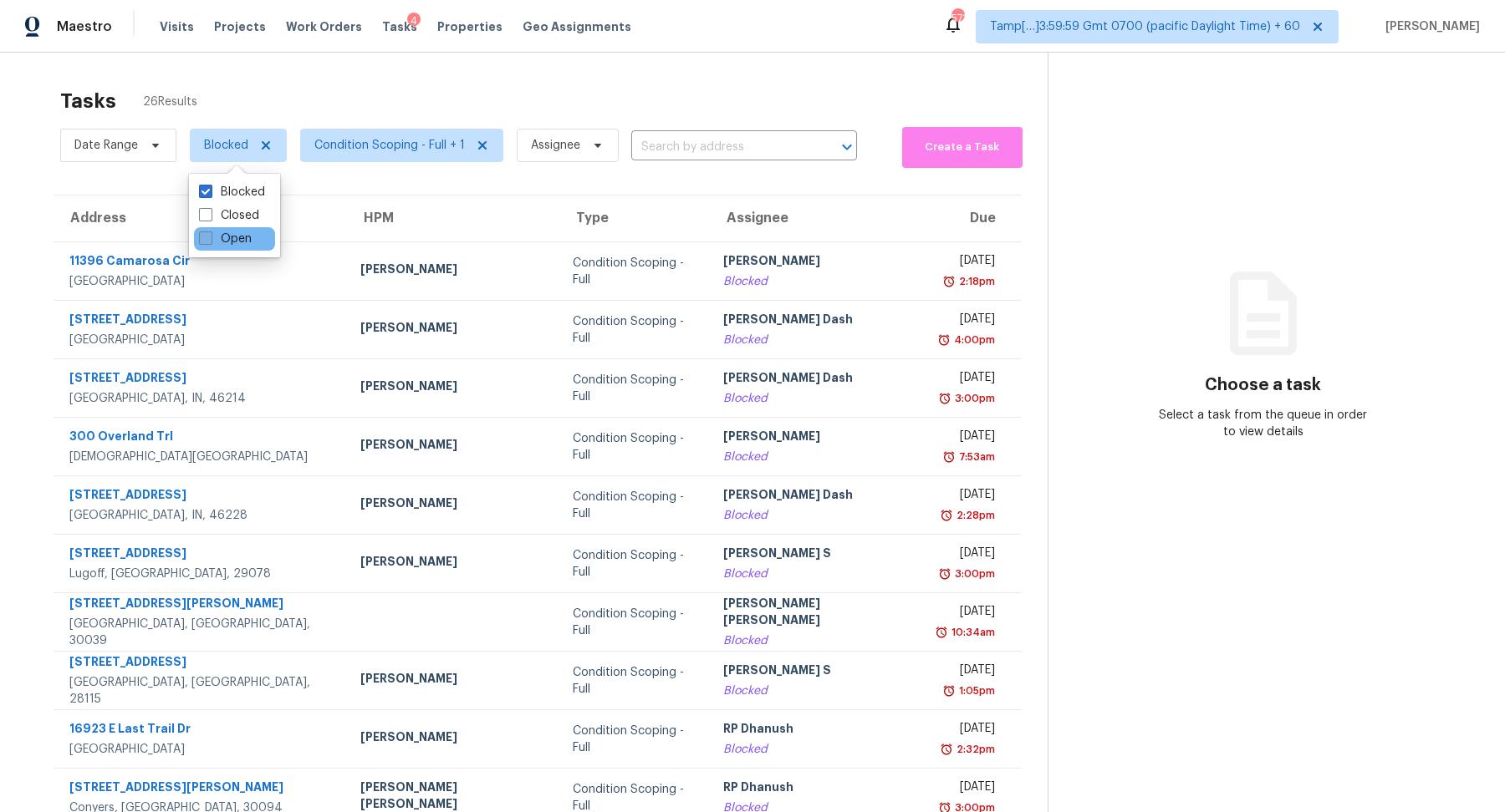
click at [239, 241] on label "Open" at bounding box center [225, 239] width 53 height 16
click at [210, 241] on input "Open" at bounding box center [204, 236] width 11 height 11
checkbox input "true"
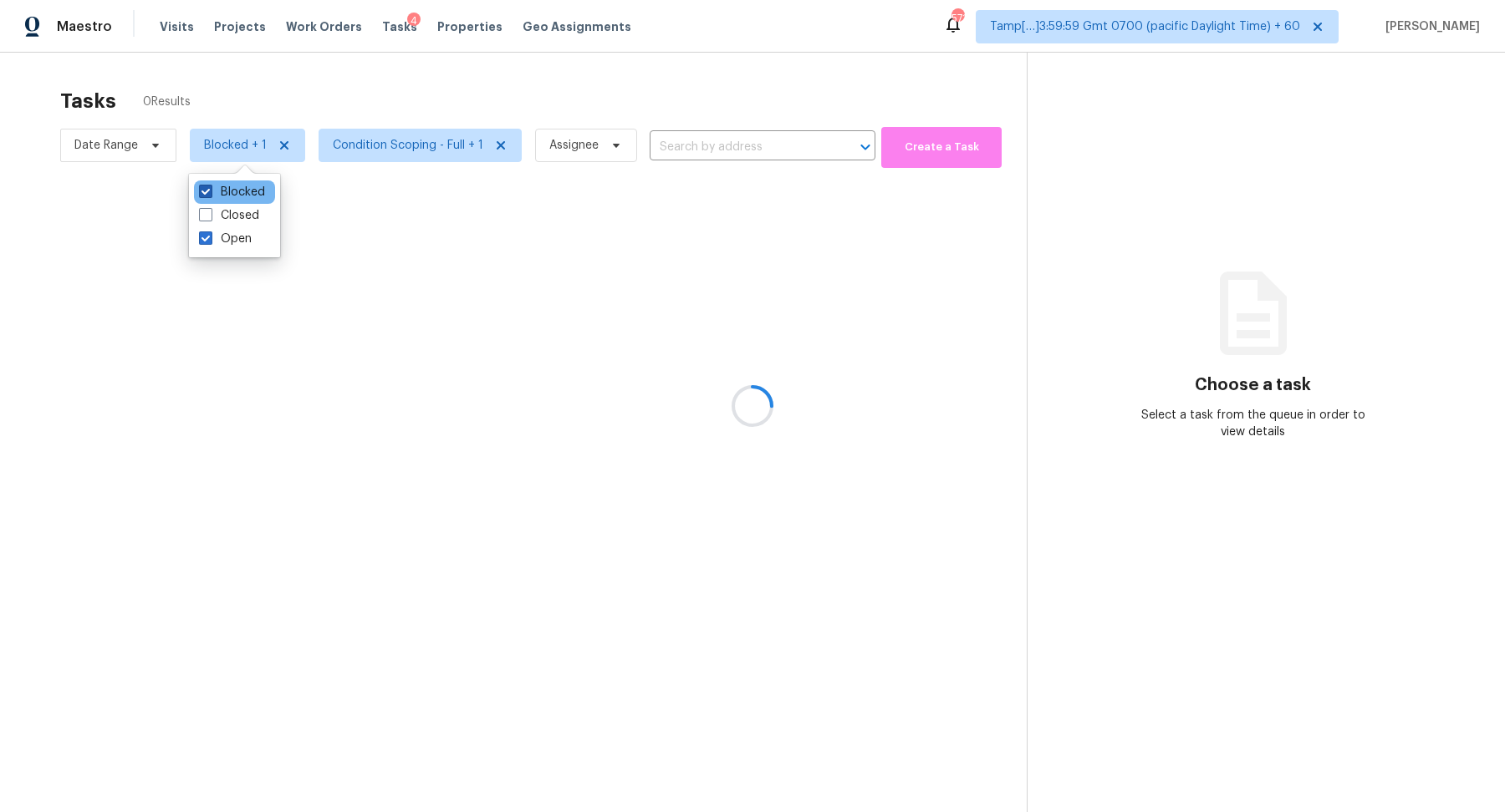
click at [238, 189] on label "Blocked" at bounding box center [232, 191] width 66 height 16
click at [210, 189] on input "Blocked" at bounding box center [204, 189] width 11 height 11
checkbox input "false"
click at [452, 106] on div at bounding box center [752, 406] width 1505 height 812
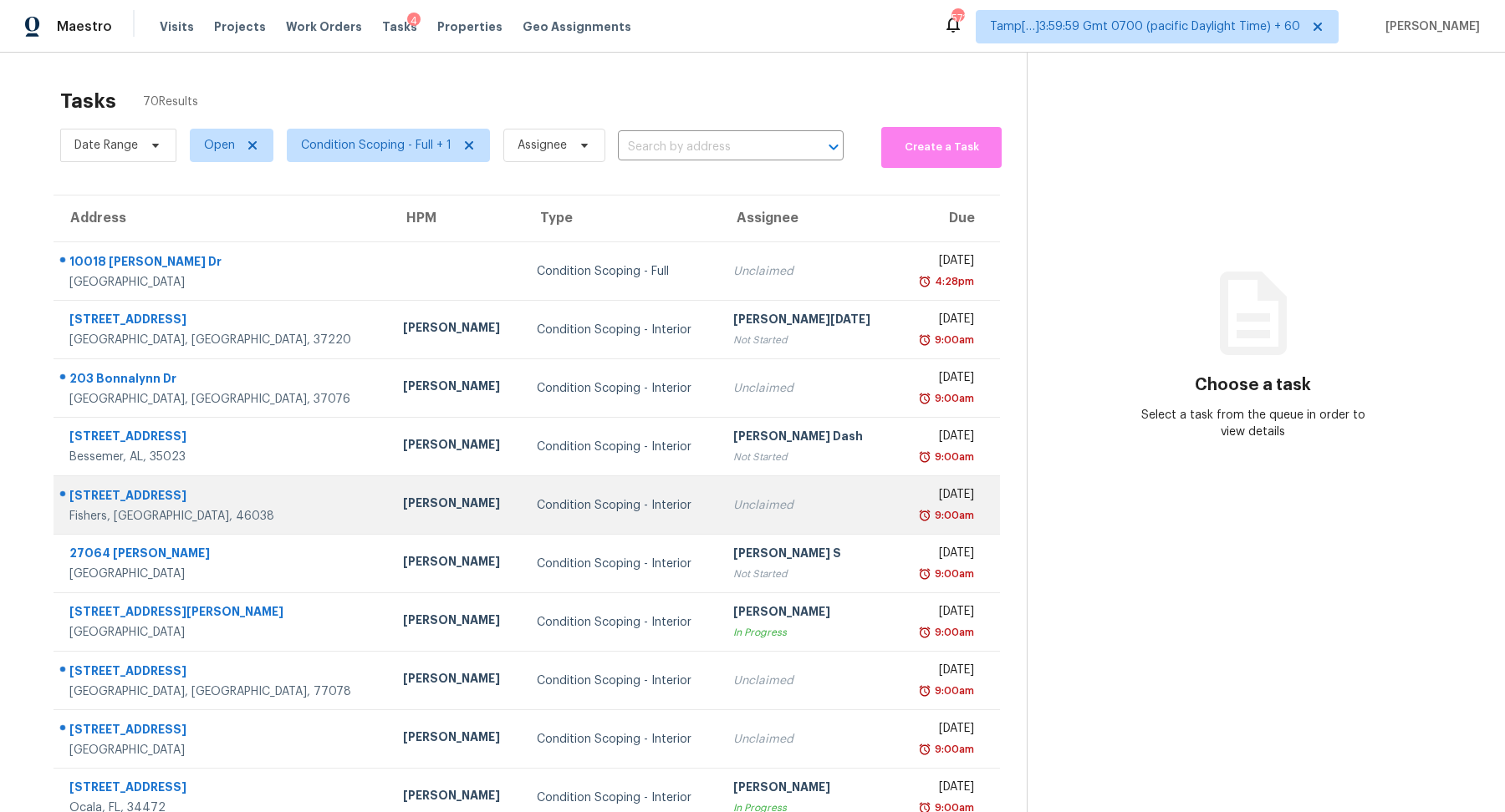
scroll to position [58, 0]
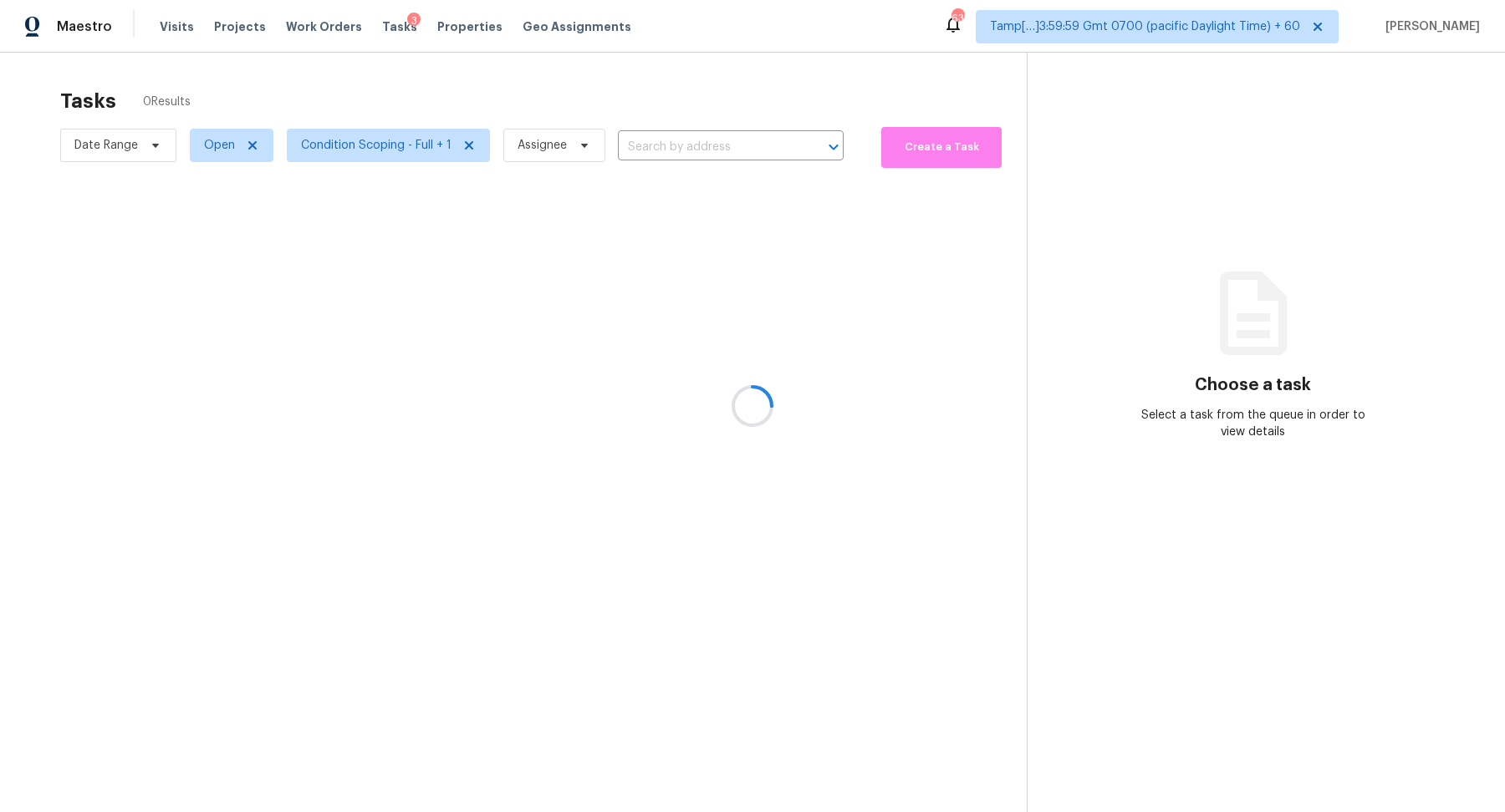
click at [145, 155] on div at bounding box center [752, 406] width 1505 height 812
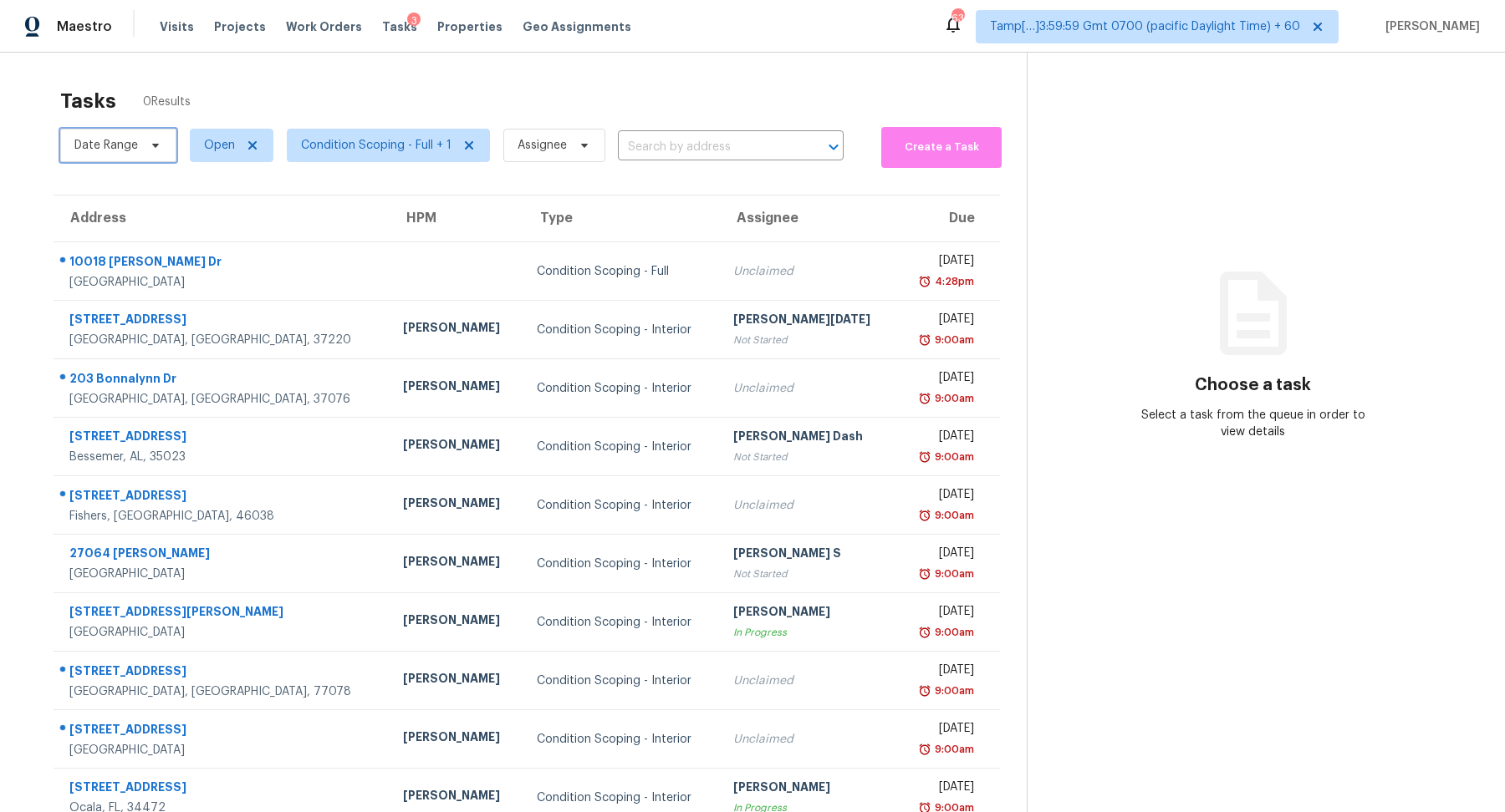
click at [145, 155] on span "Date Range" at bounding box center [118, 145] width 116 height 34
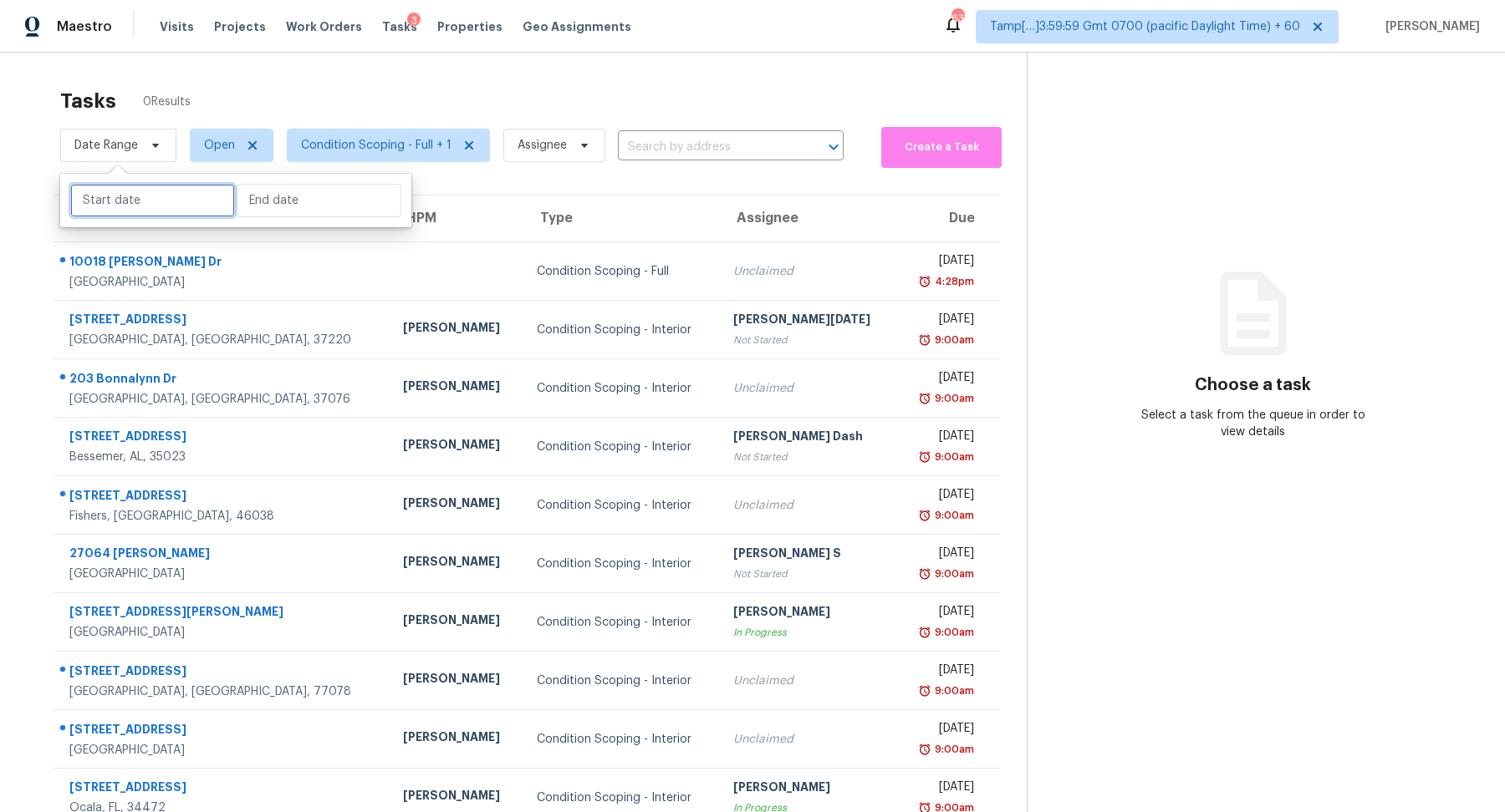
click at [161, 203] on input "text" at bounding box center [152, 200] width 165 height 34
select select "8"
select select "2025"
select select "9"
select select "2025"
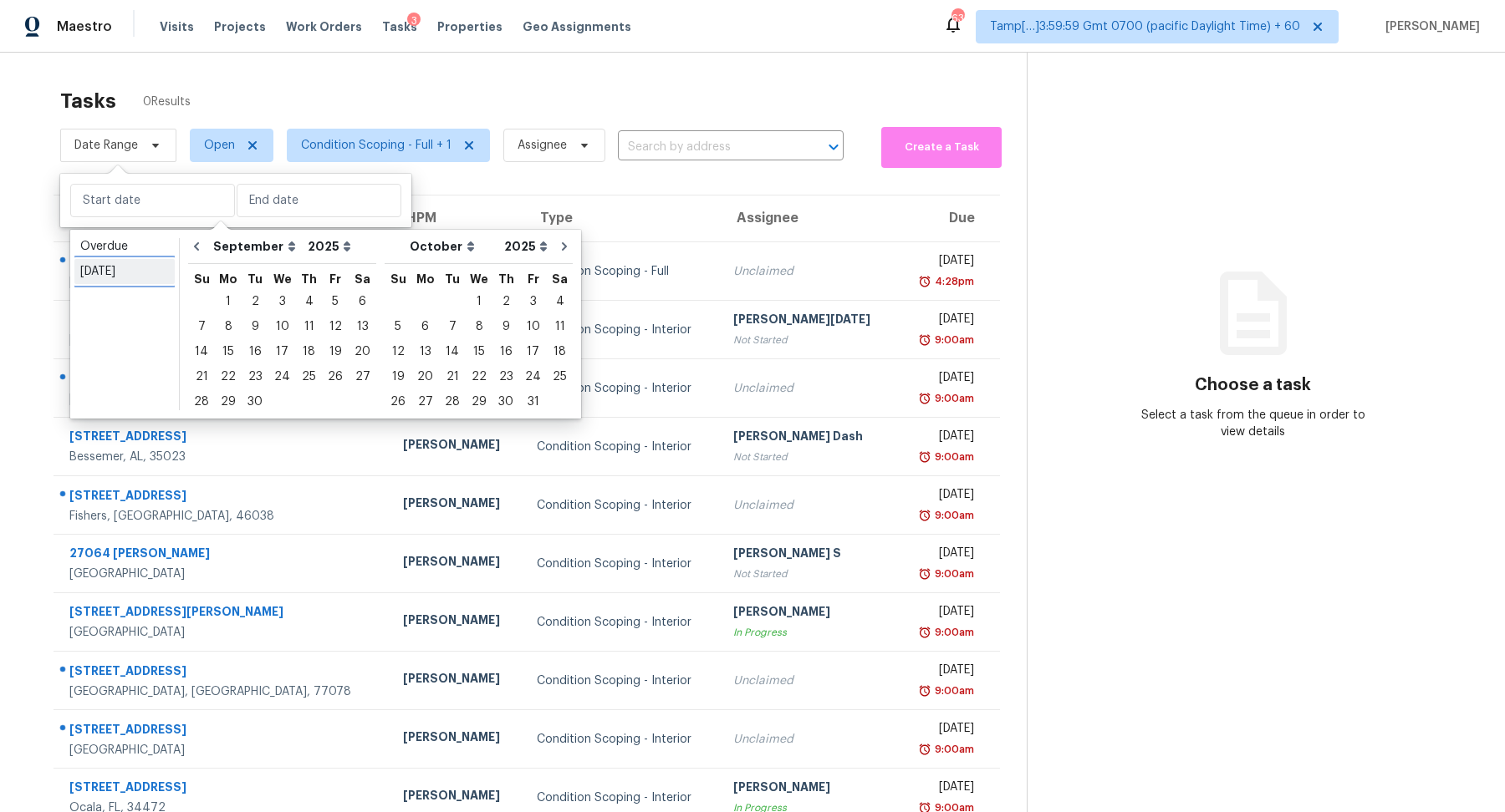
click at [154, 265] on div "Today" at bounding box center [124, 271] width 89 height 16
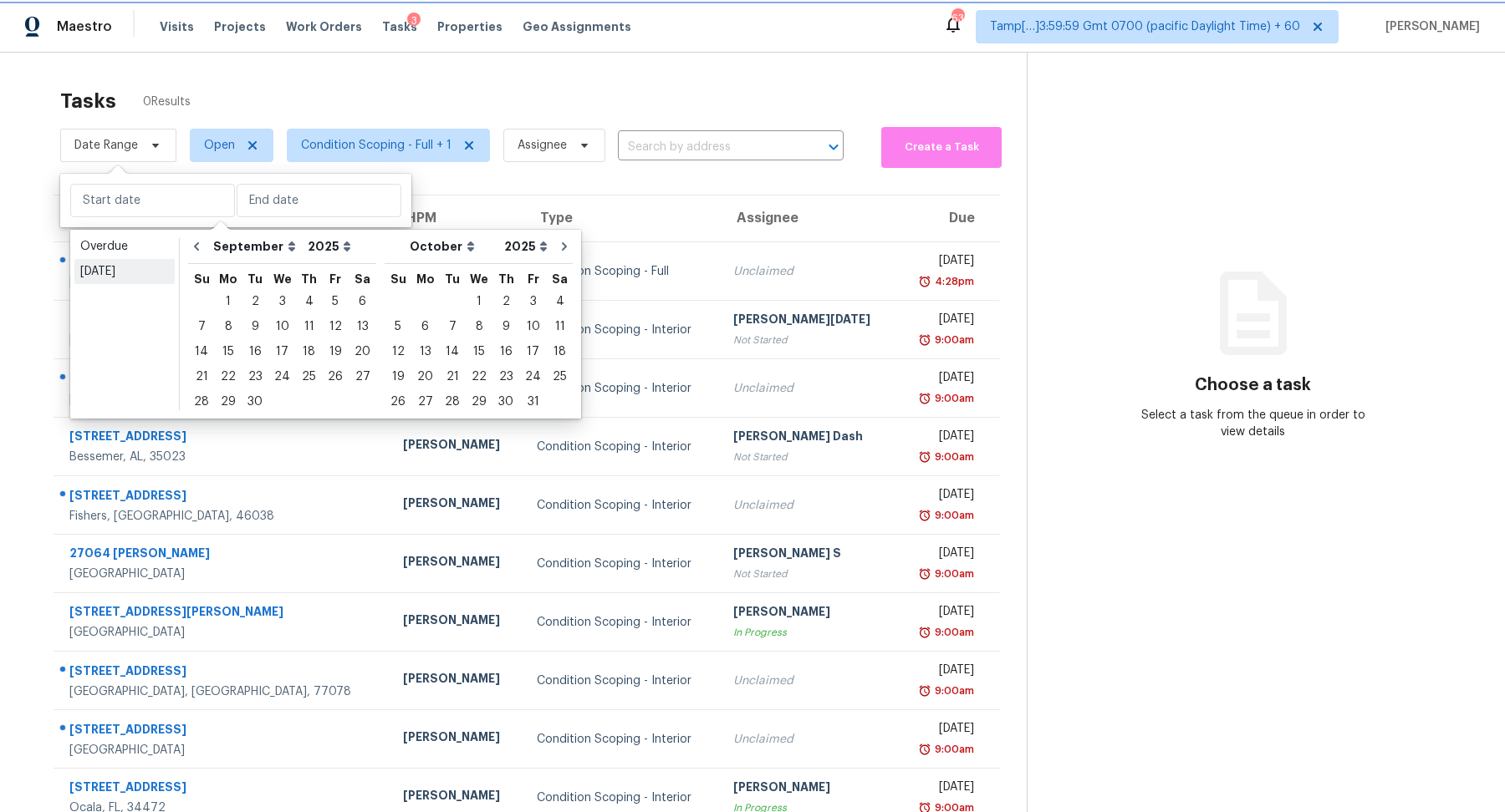
type input "Fri, Sep 19"
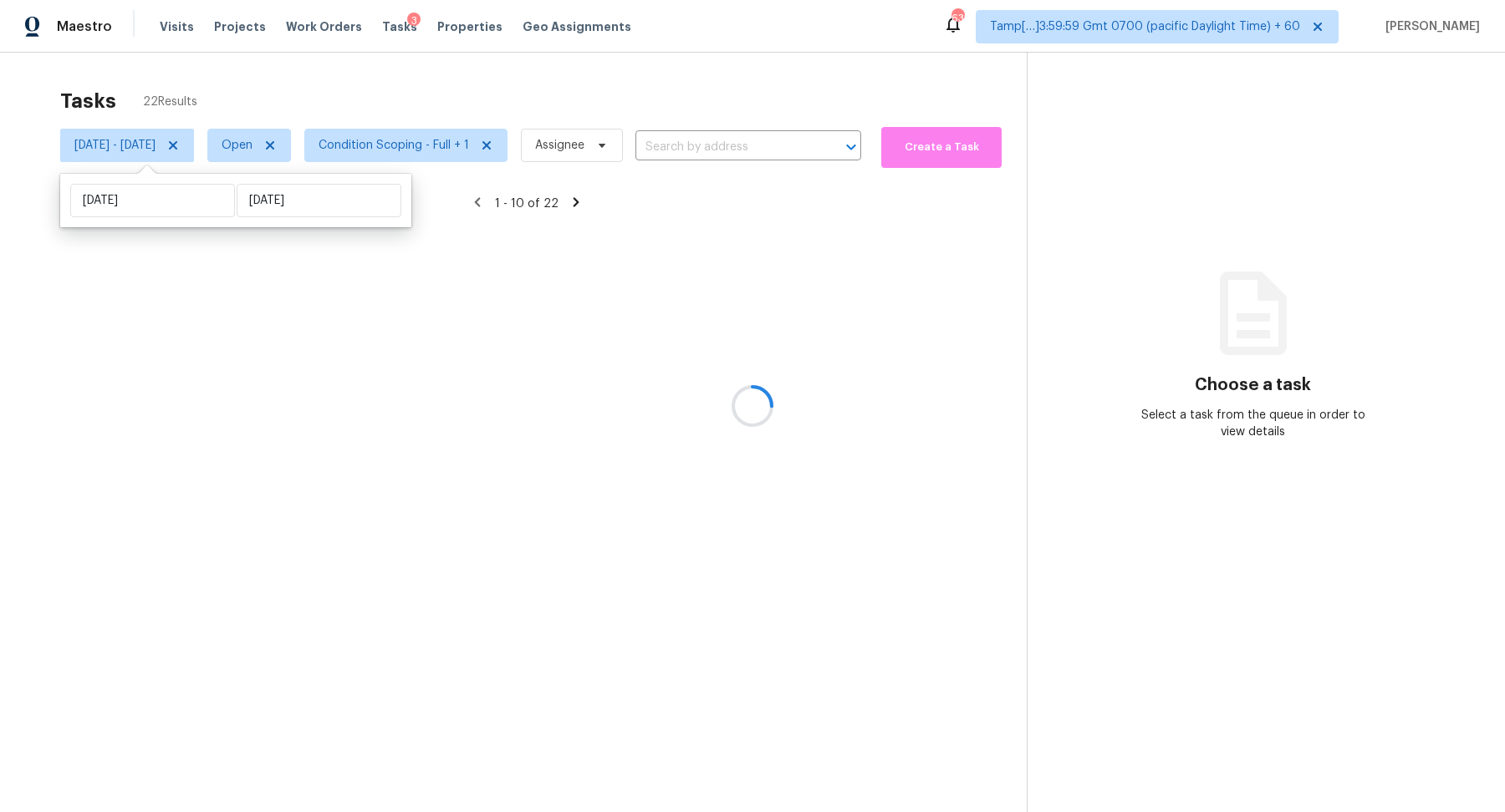
click at [446, 88] on div at bounding box center [752, 406] width 1505 height 812
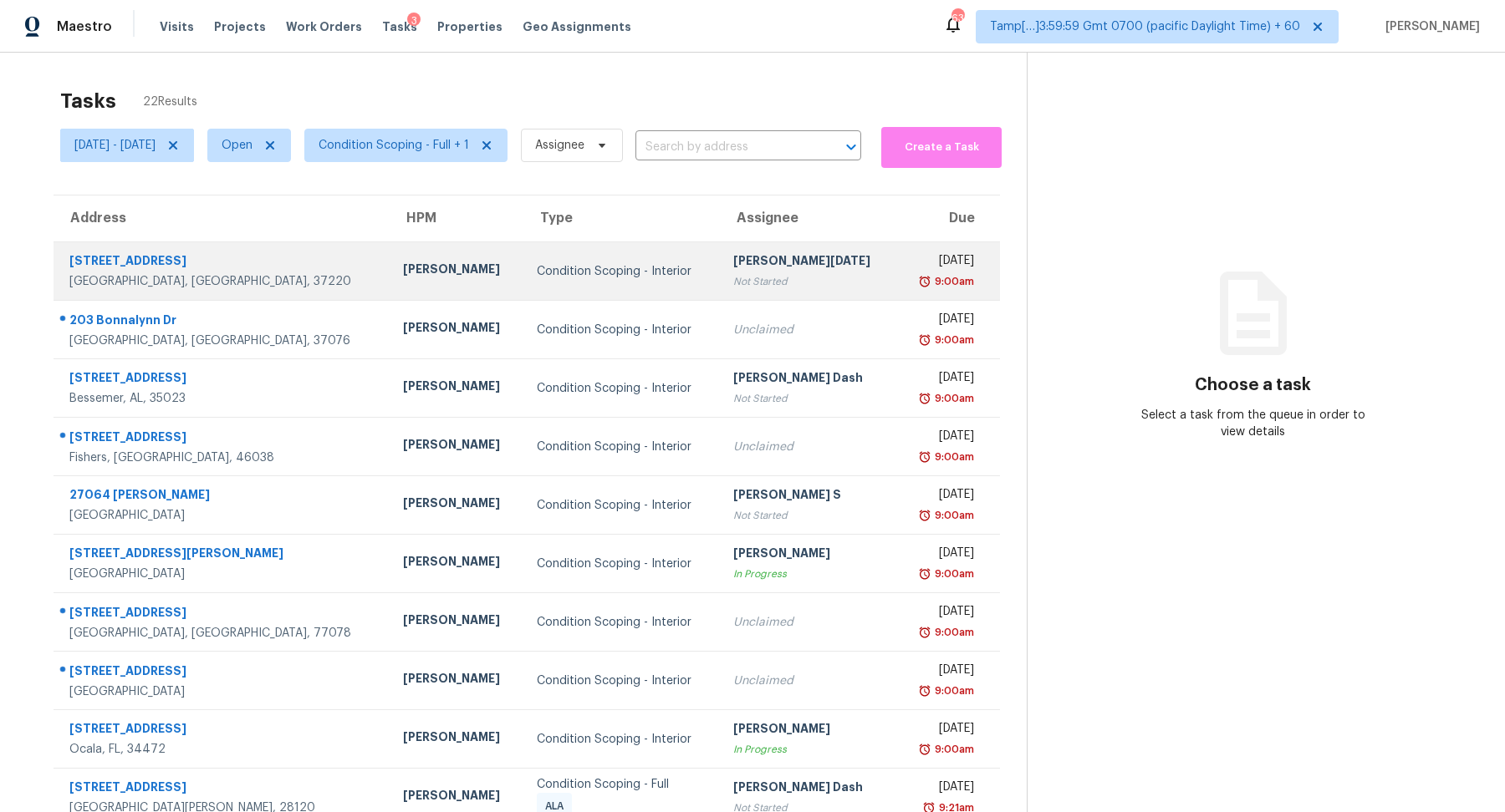
scroll to position [58, 0]
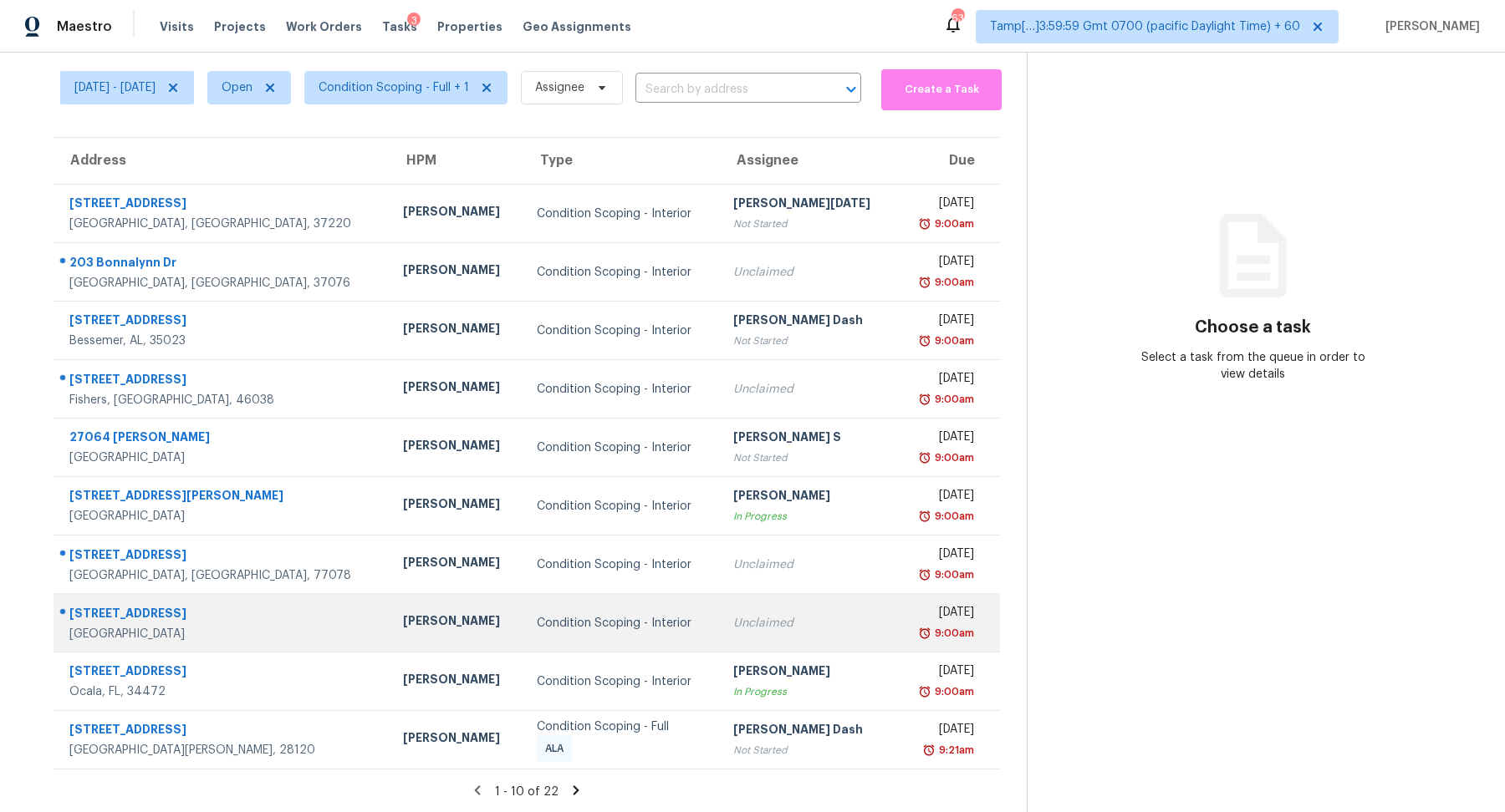
click at [720, 595] on td "Unclaimed" at bounding box center [809, 623] width 178 height 59
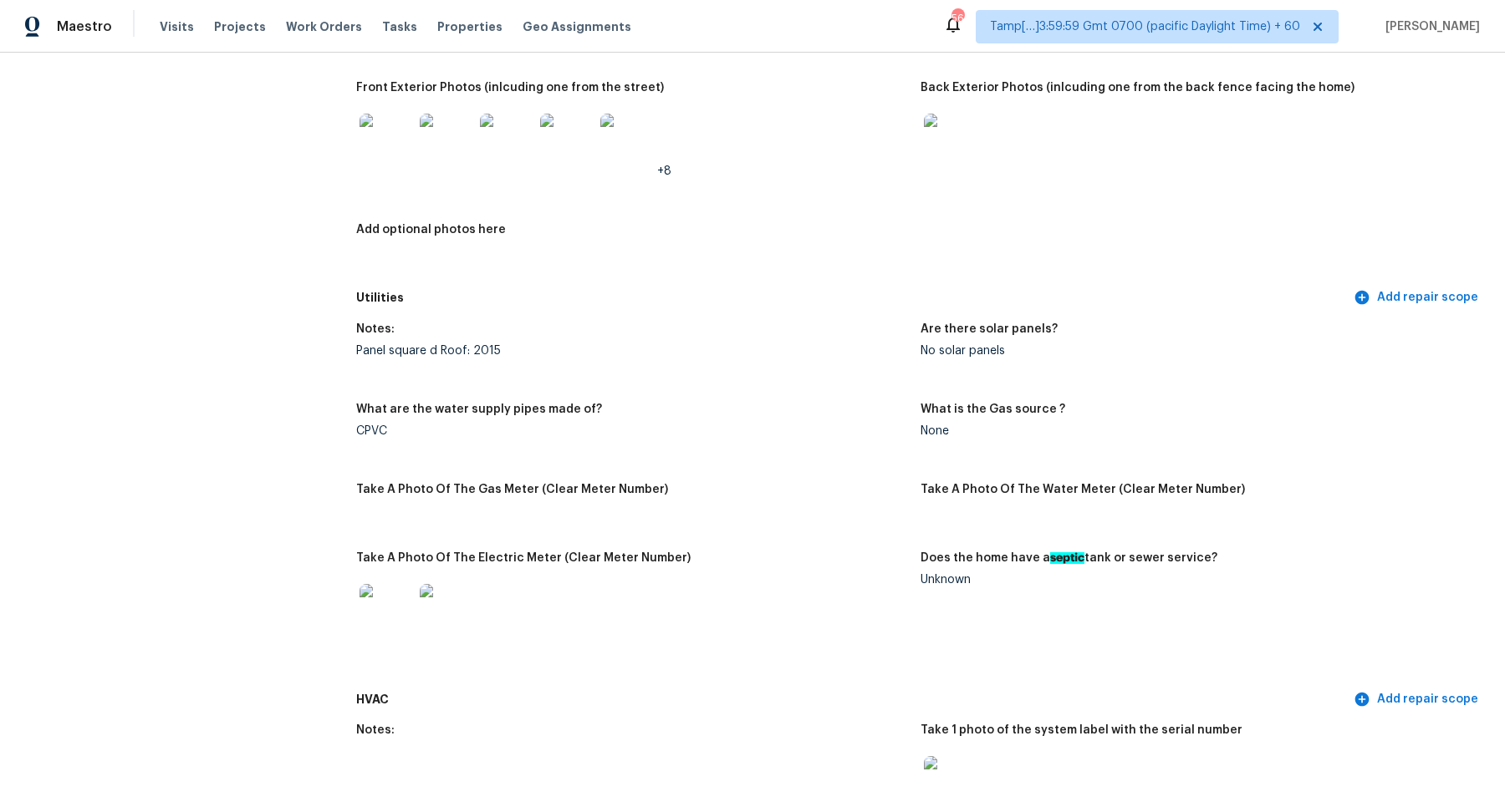
scroll to position [634, 0]
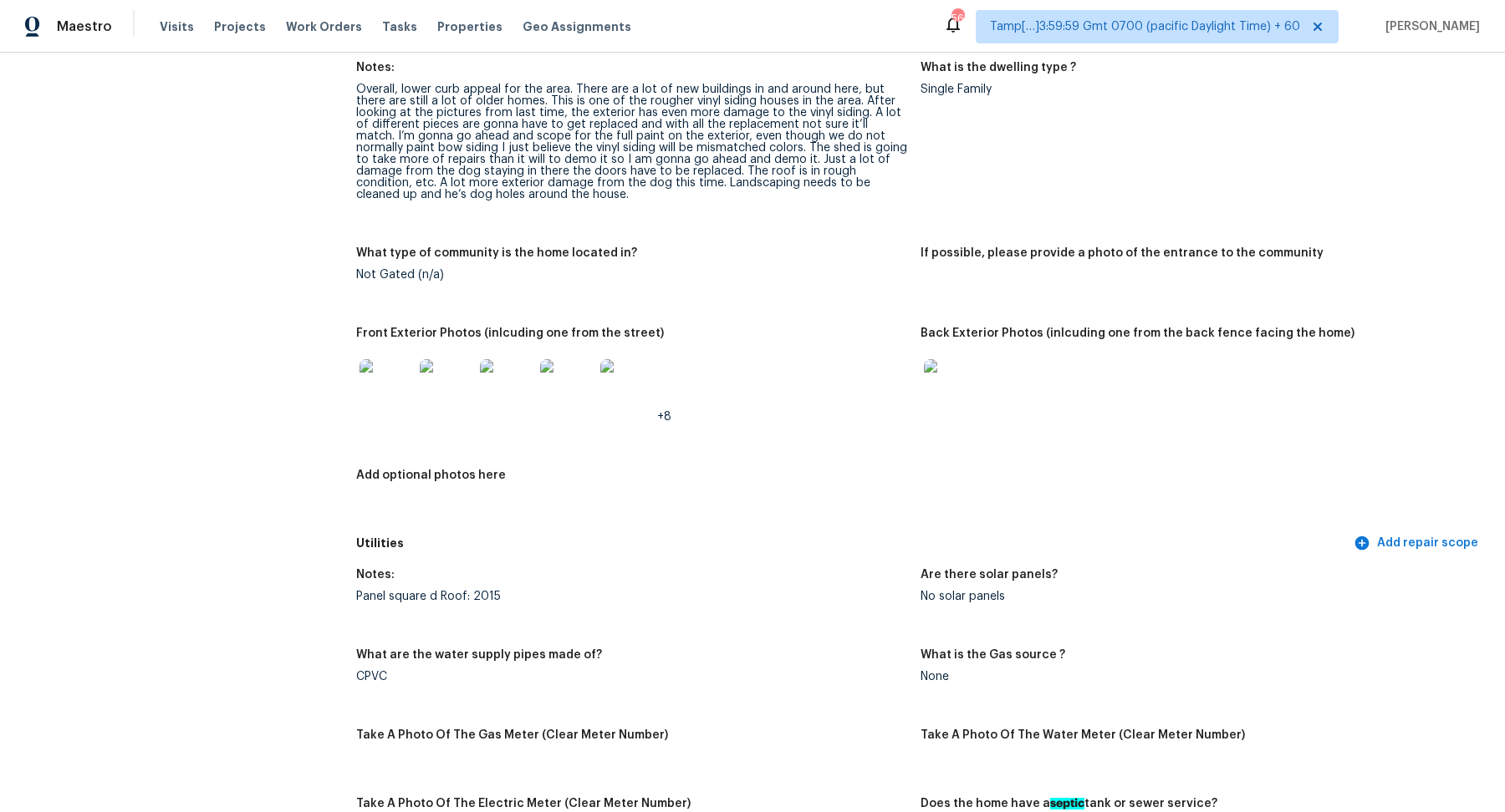
click at [379, 394] on img at bounding box center [386, 386] width 53 height 53
click at [609, 398] on img at bounding box center [627, 386] width 53 height 53
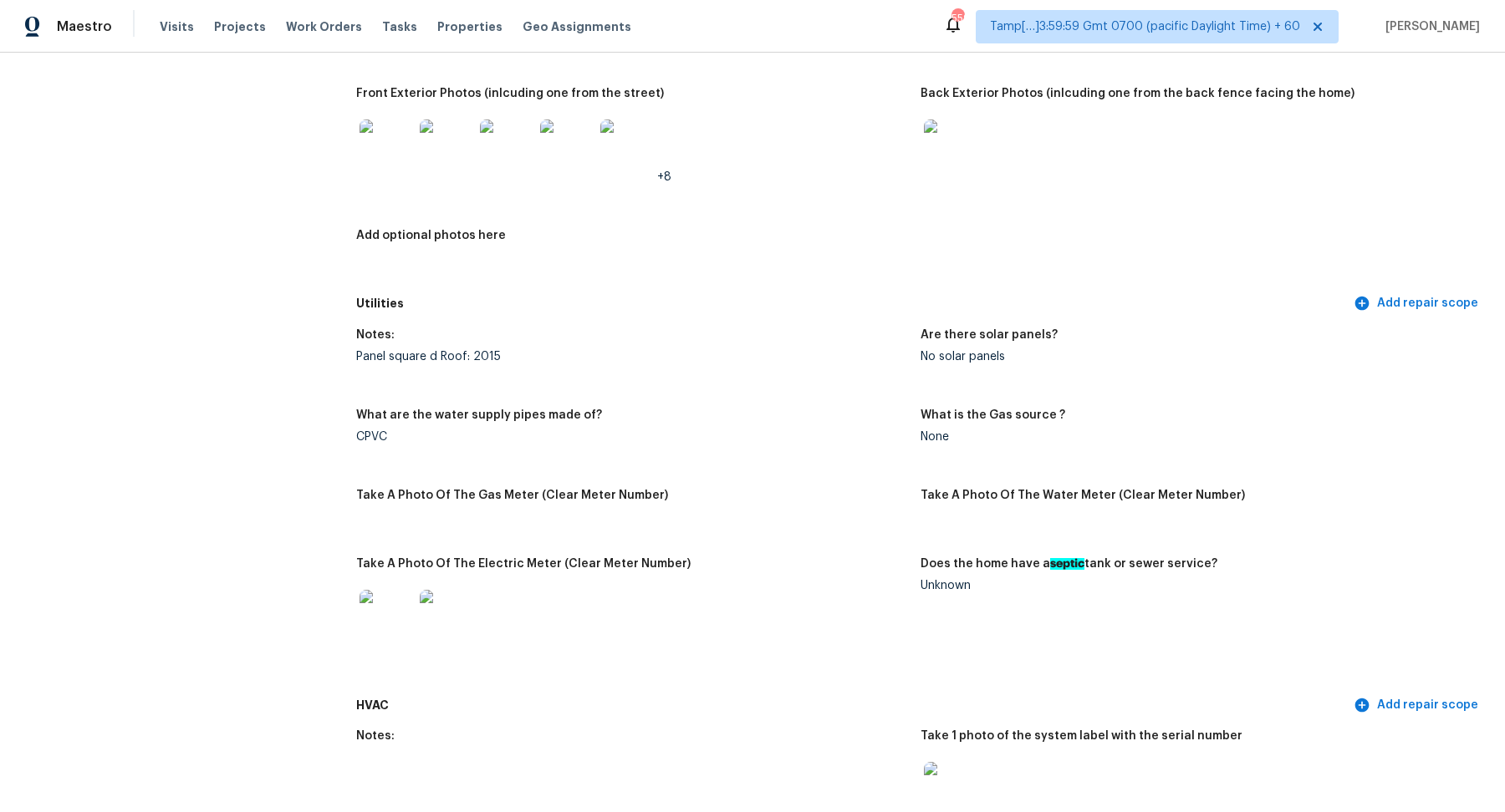
scroll to position [728, 0]
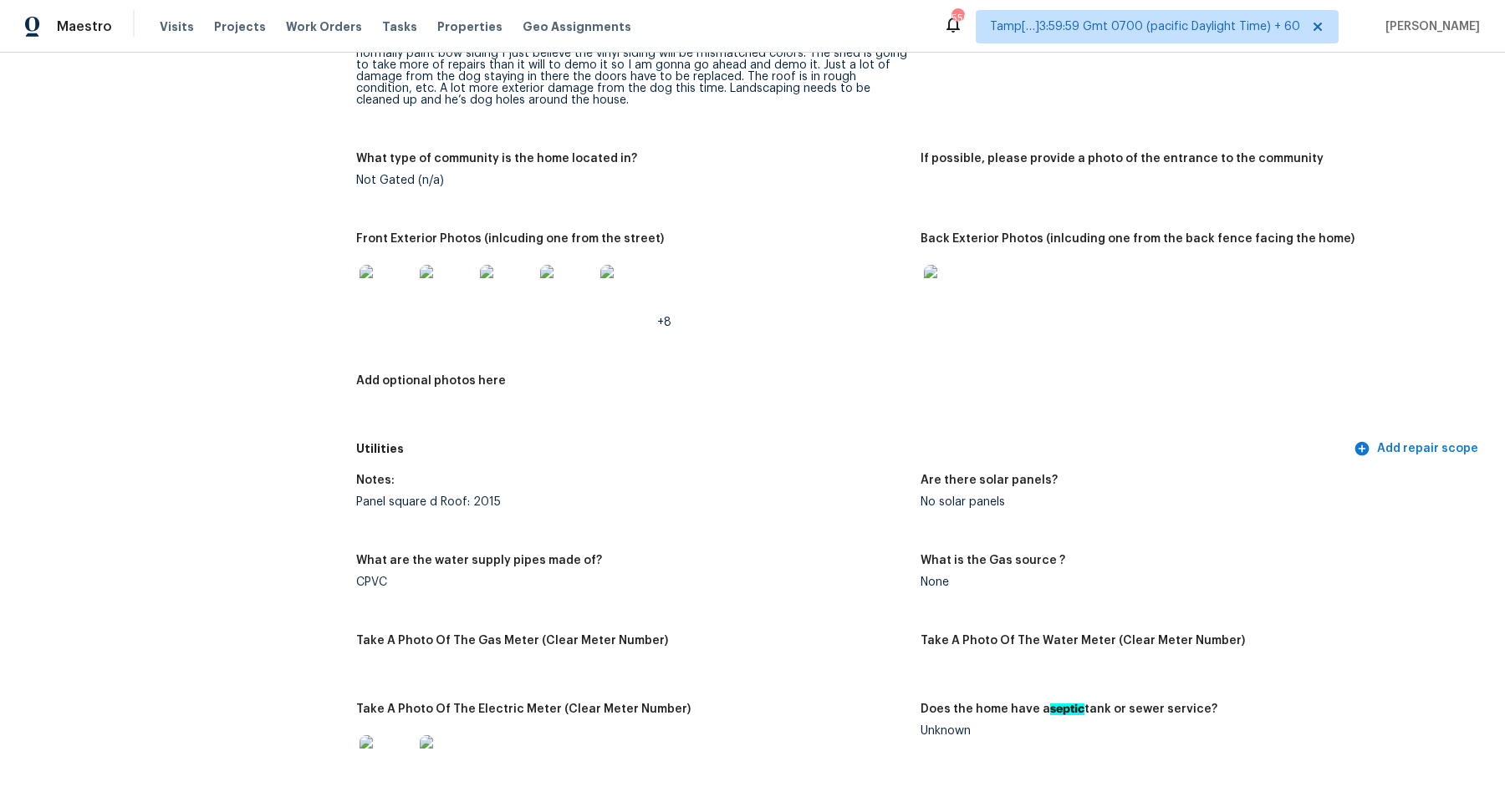
click at [395, 287] on img at bounding box center [386, 291] width 53 height 53
click at [417, 309] on div at bounding box center [447, 291] width 60 height 73
click at [398, 310] on img at bounding box center [386, 291] width 53 height 53
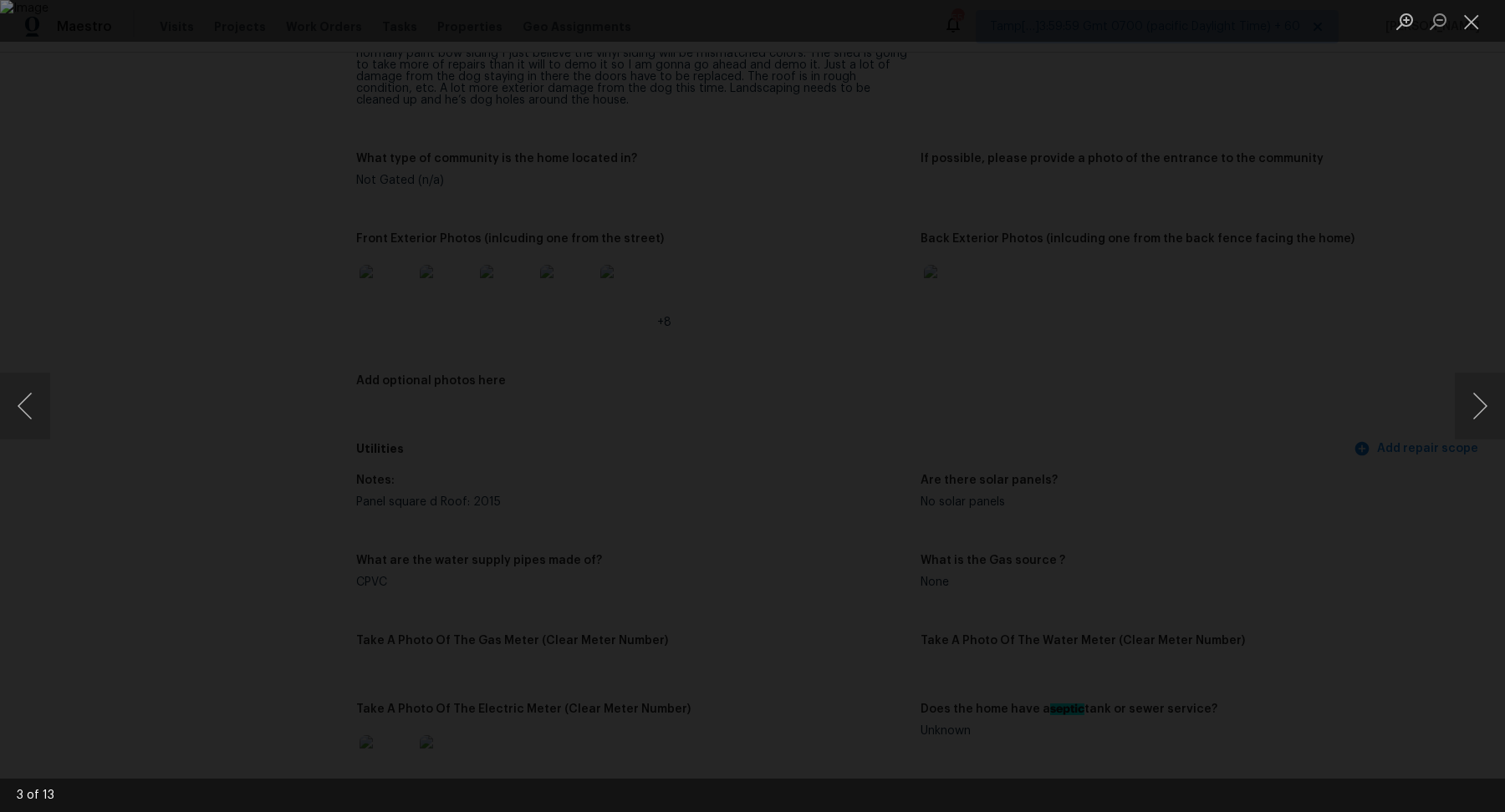
click at [179, 480] on div "Lightbox" at bounding box center [752, 406] width 1505 height 812
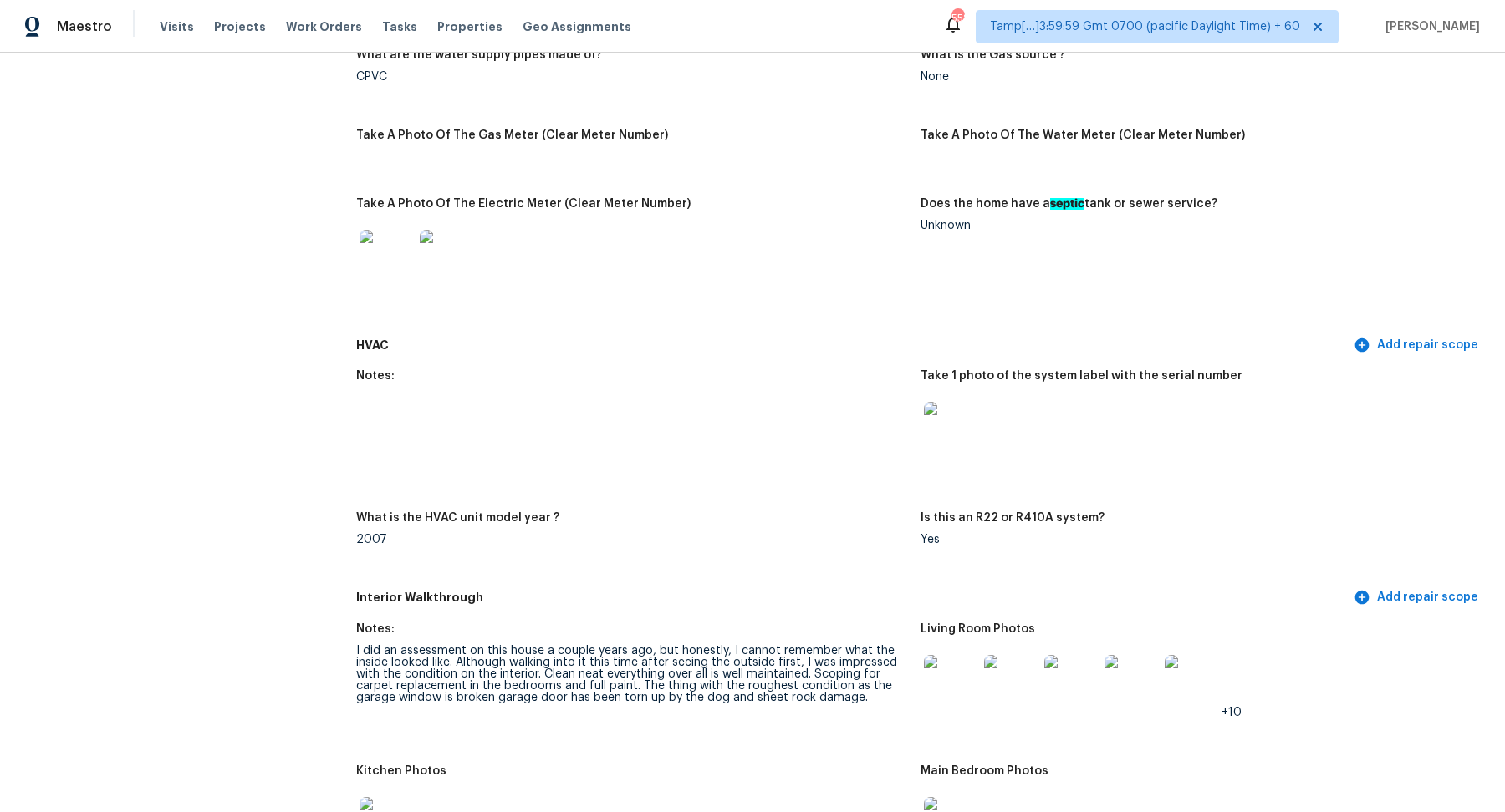
scroll to position [1268, 0]
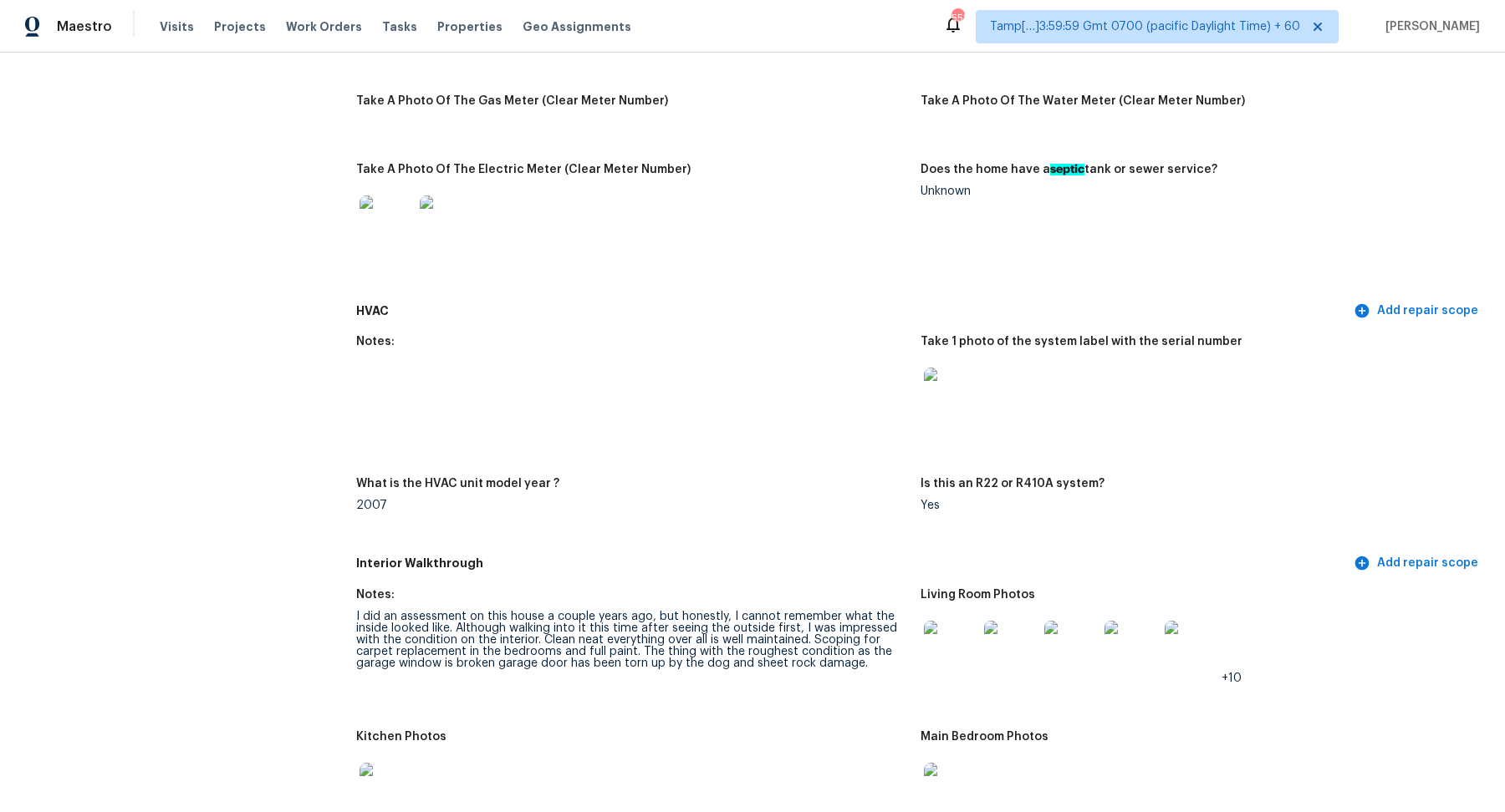
click at [950, 406] on img at bounding box center [950, 395] width 53 height 53
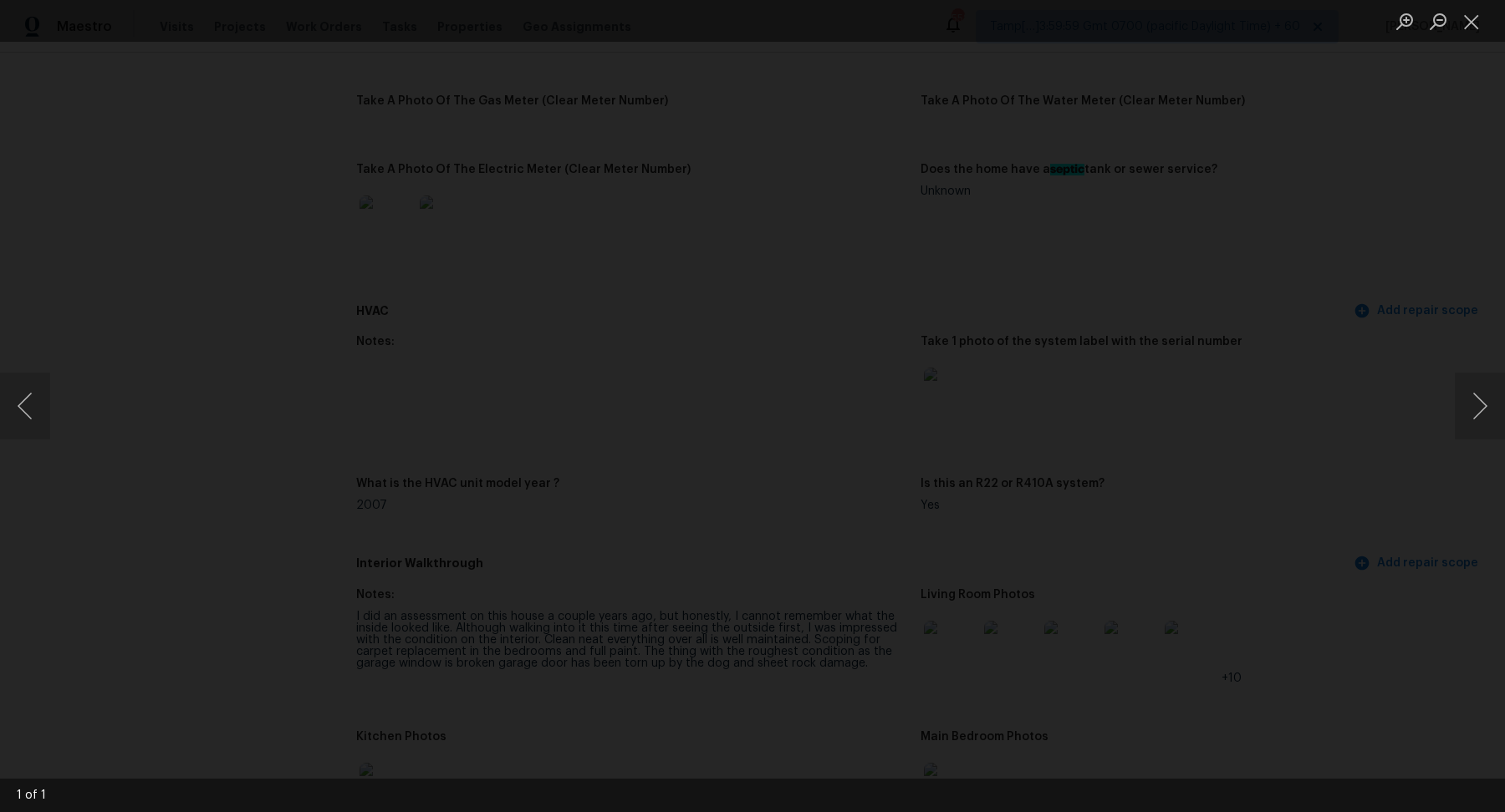
click at [735, 432] on img "Lightbox" at bounding box center [792, 355] width 3173 height 1713
click at [1174, 534] on div "Lightbox" at bounding box center [752, 406] width 1505 height 812
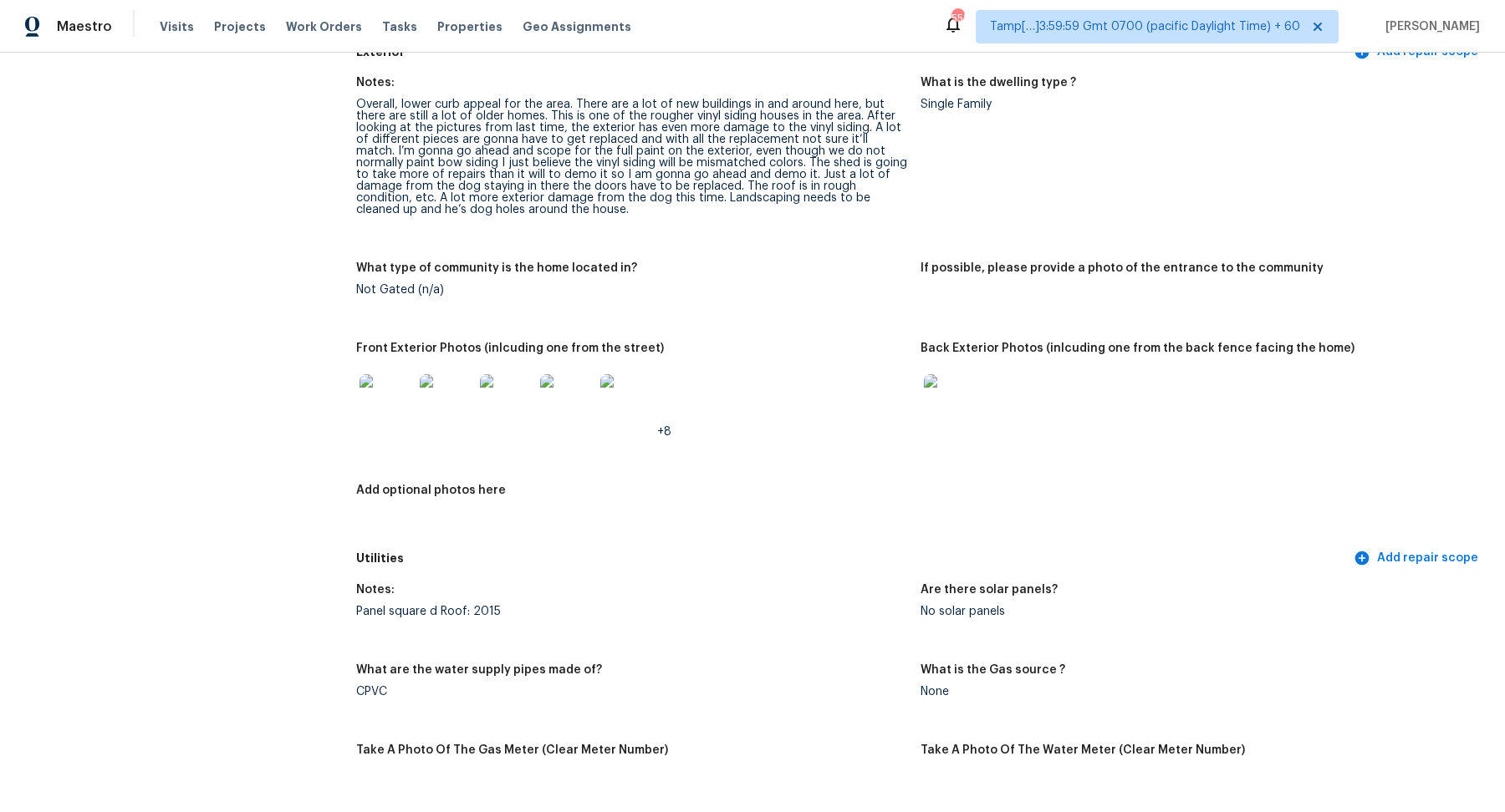
scroll to position [565, 0]
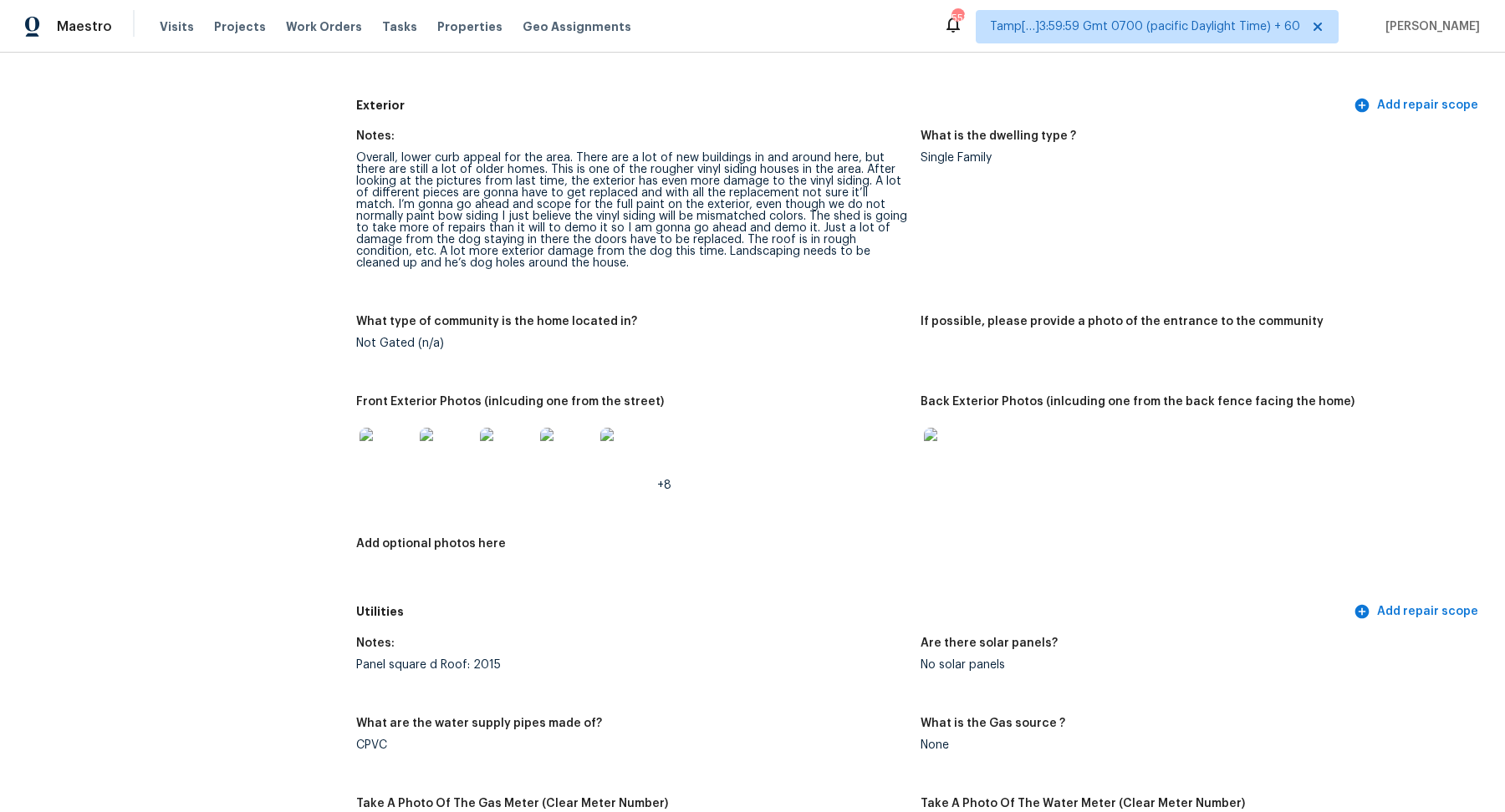
click at [448, 466] on img at bounding box center [447, 454] width 53 height 53
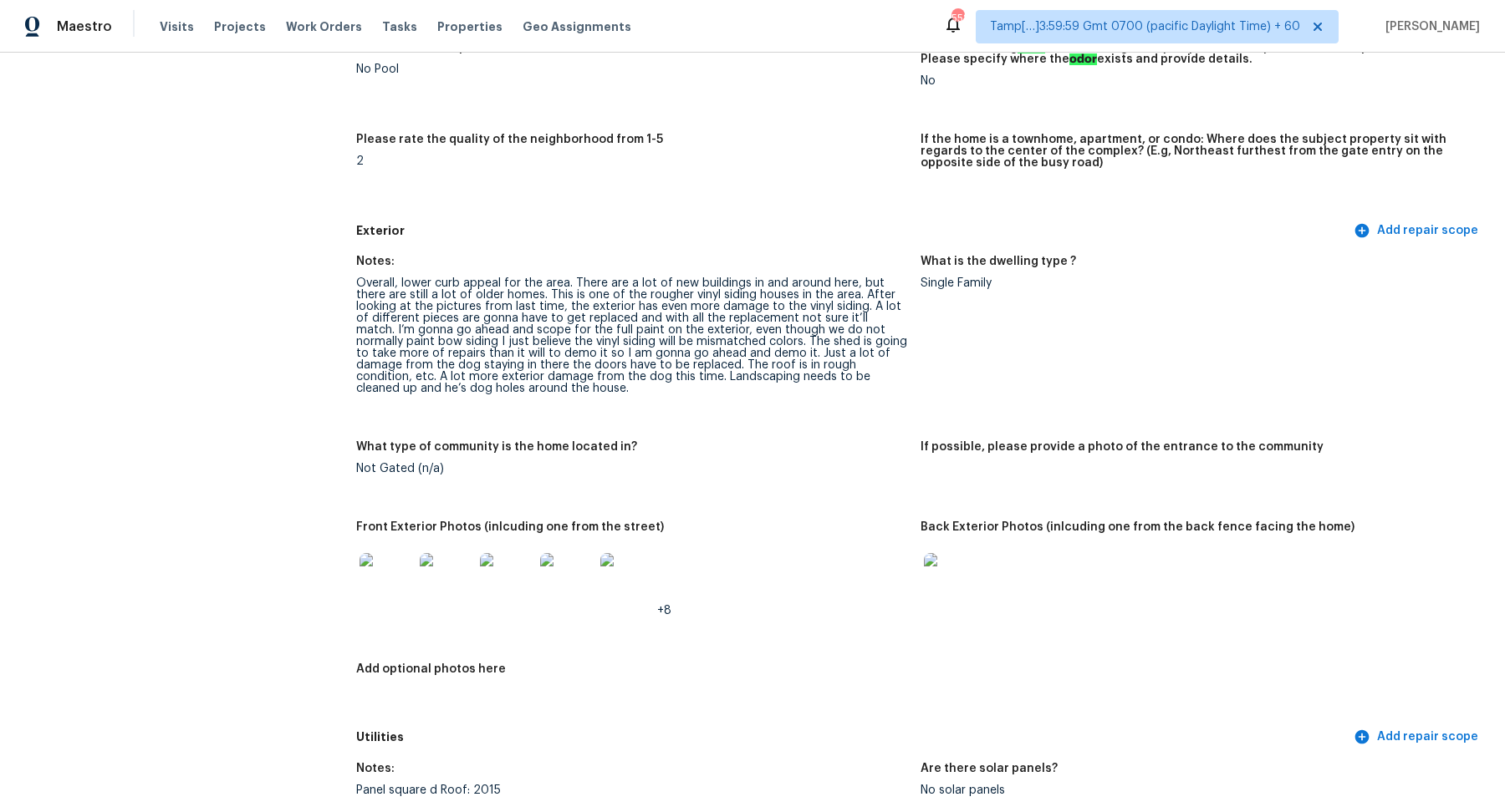
scroll to position [0, 0]
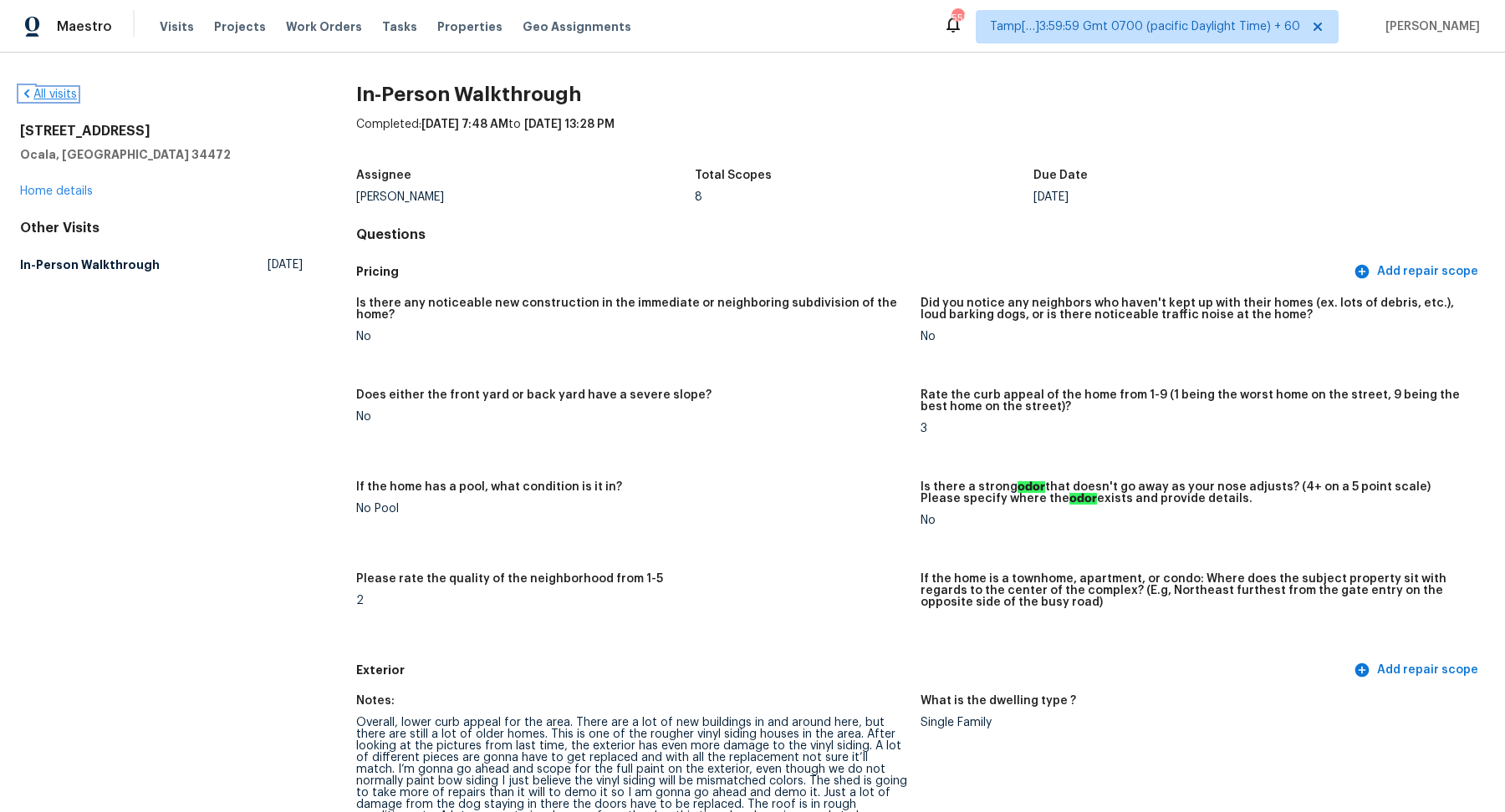
click at [54, 97] on link "All visits" at bounding box center [48, 95] width 57 height 12
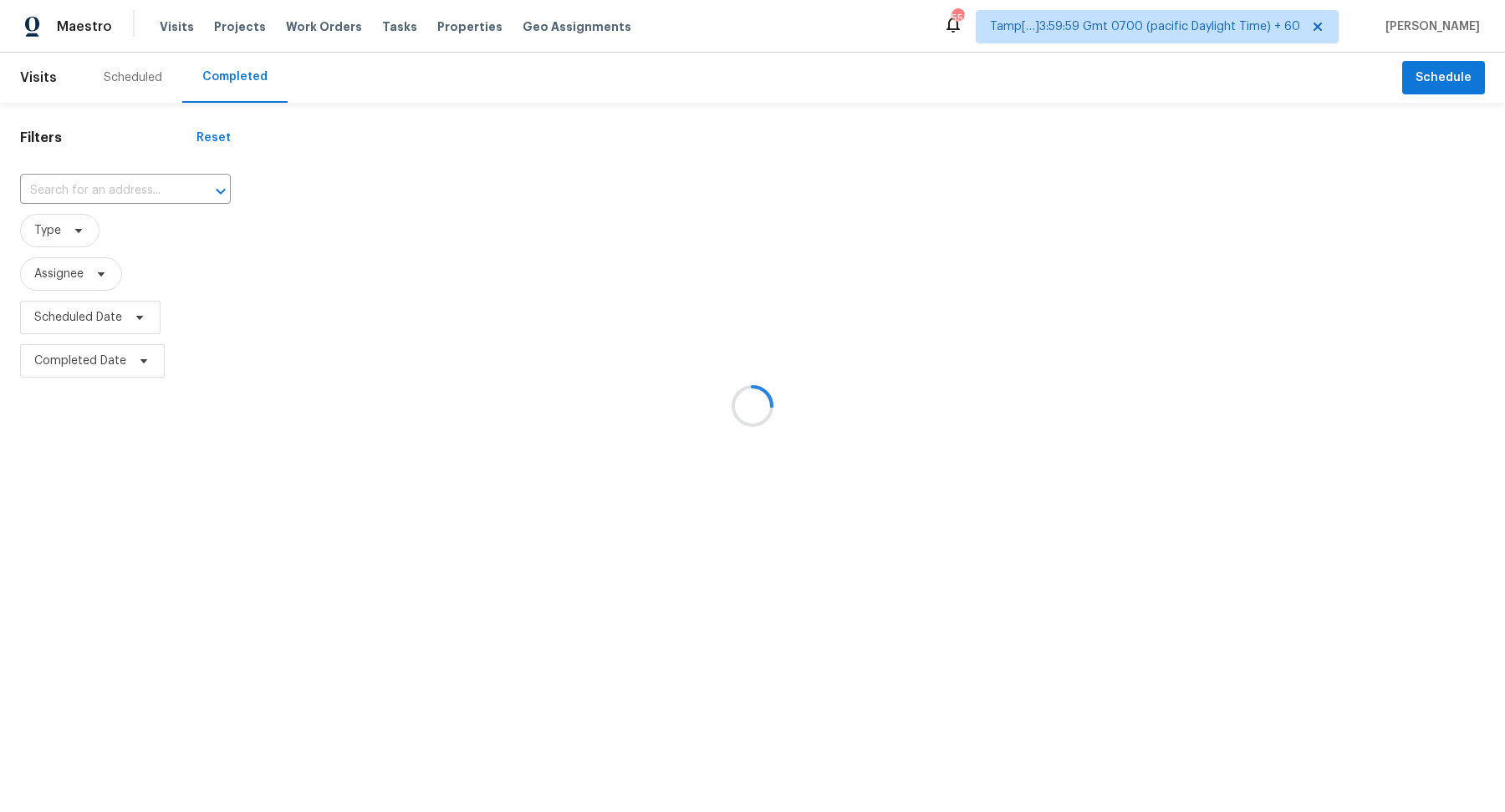
click at [135, 197] on div at bounding box center [752, 406] width 1505 height 812
click at [143, 191] on div at bounding box center [752, 406] width 1505 height 812
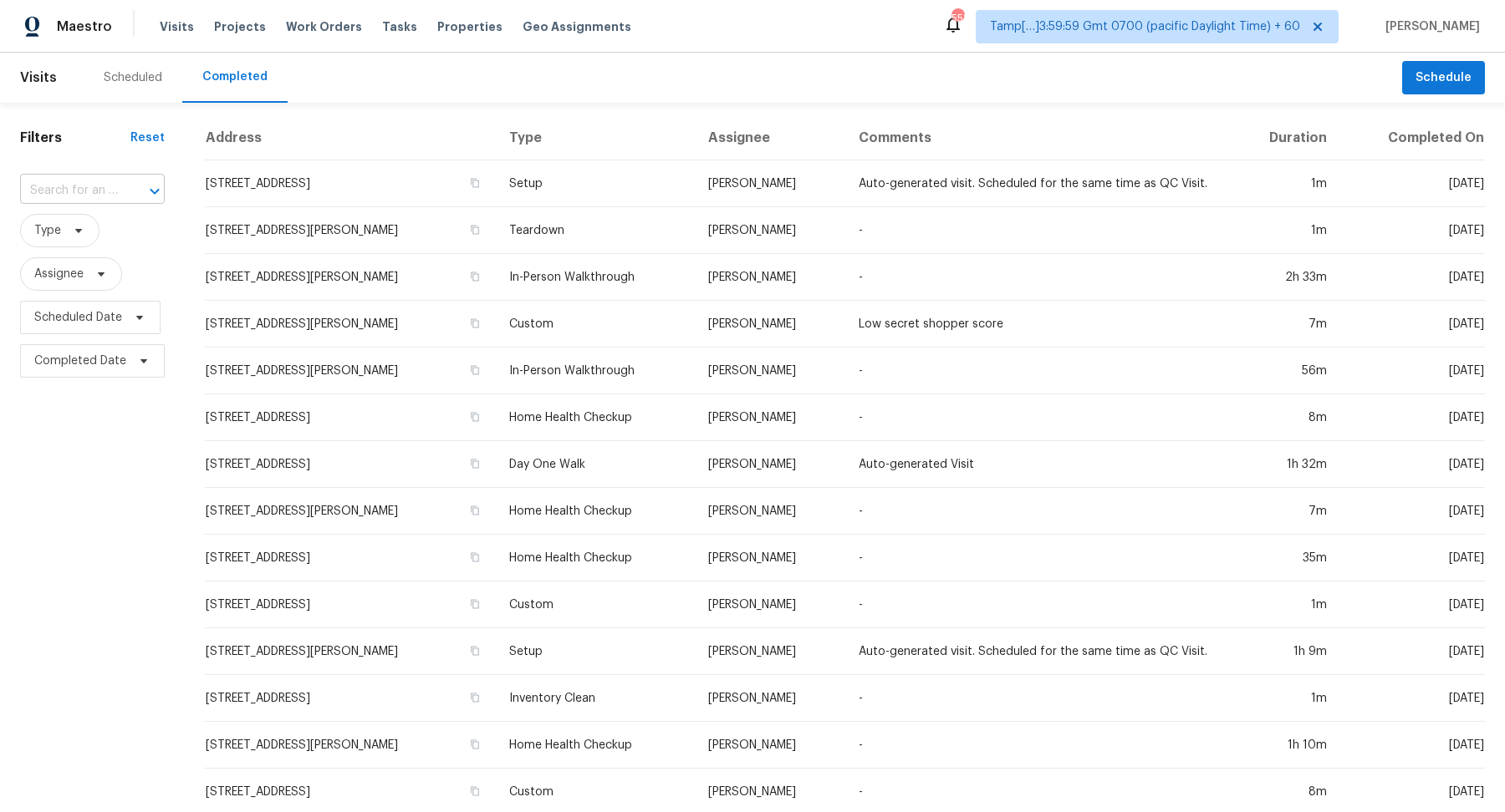
click at [122, 192] on div at bounding box center [143, 191] width 43 height 23
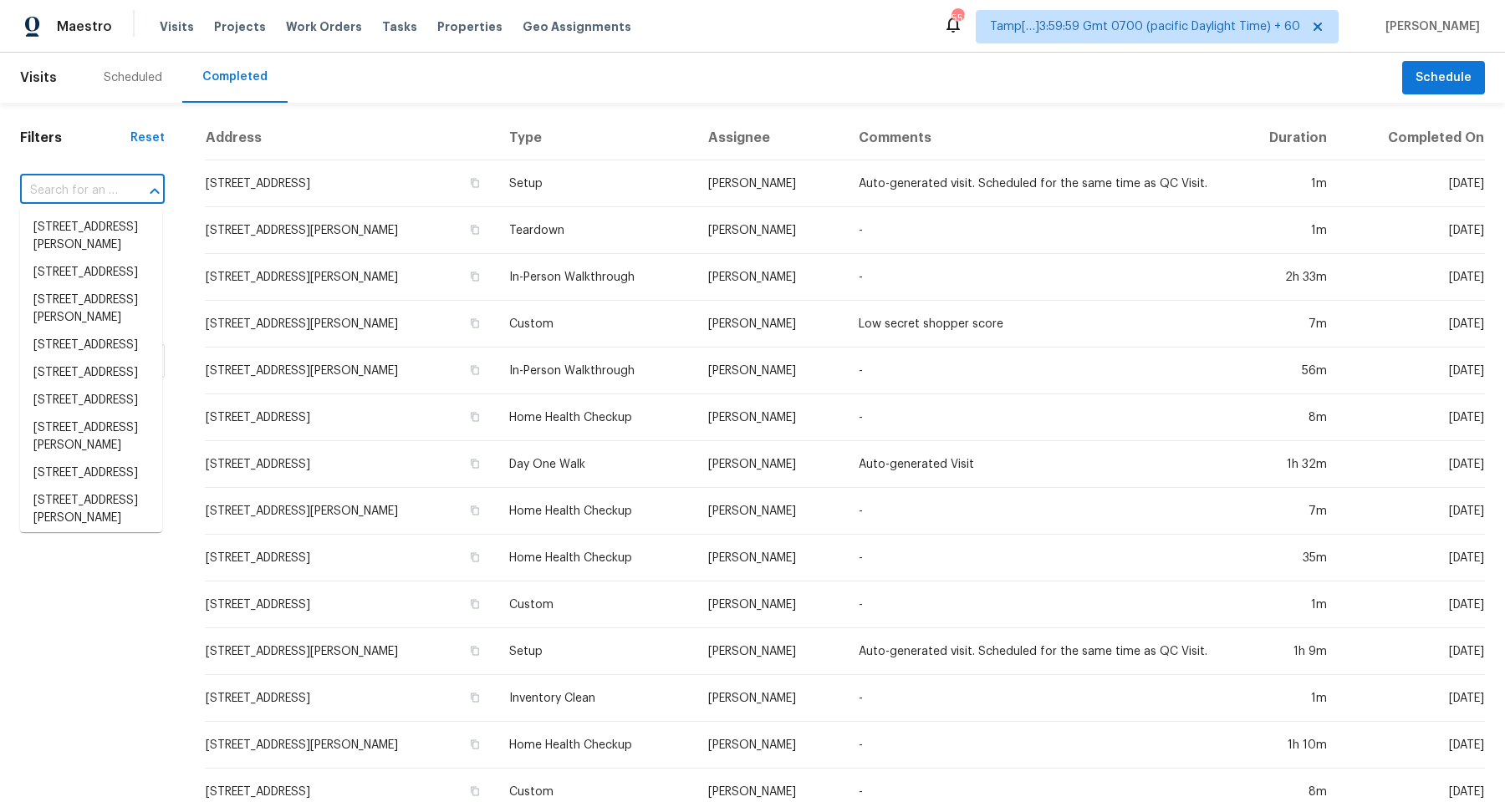
paste input "6880 Cherry Blossom East Dr, Fishers, IN 46038"
type input "6880 Cherry Blossom East Dr, Fishers, IN 46038"
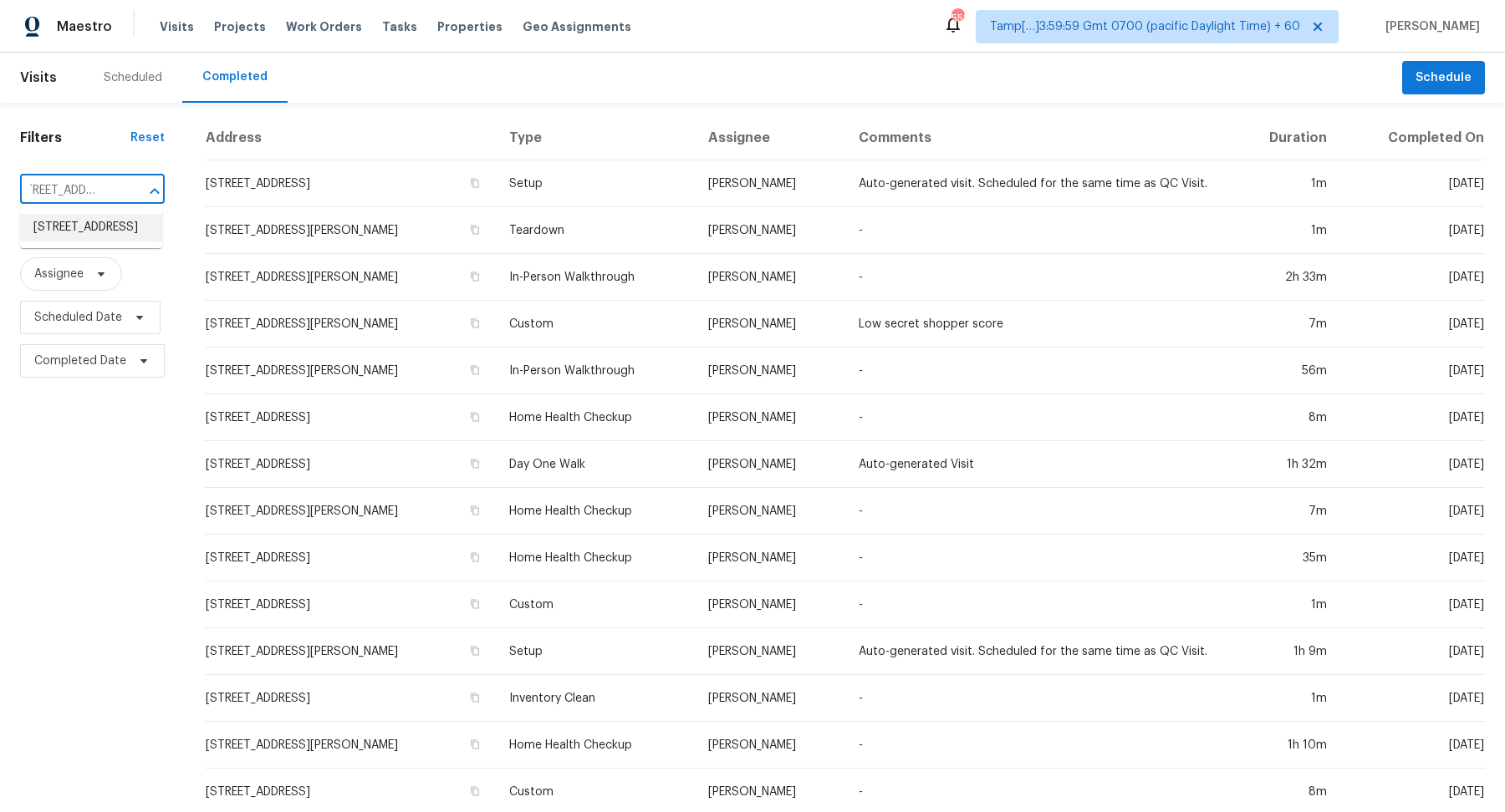
click at [111, 225] on li "6880 Cherry Blossom East Dr, Fishers, IN 46038" at bounding box center [91, 228] width 142 height 28
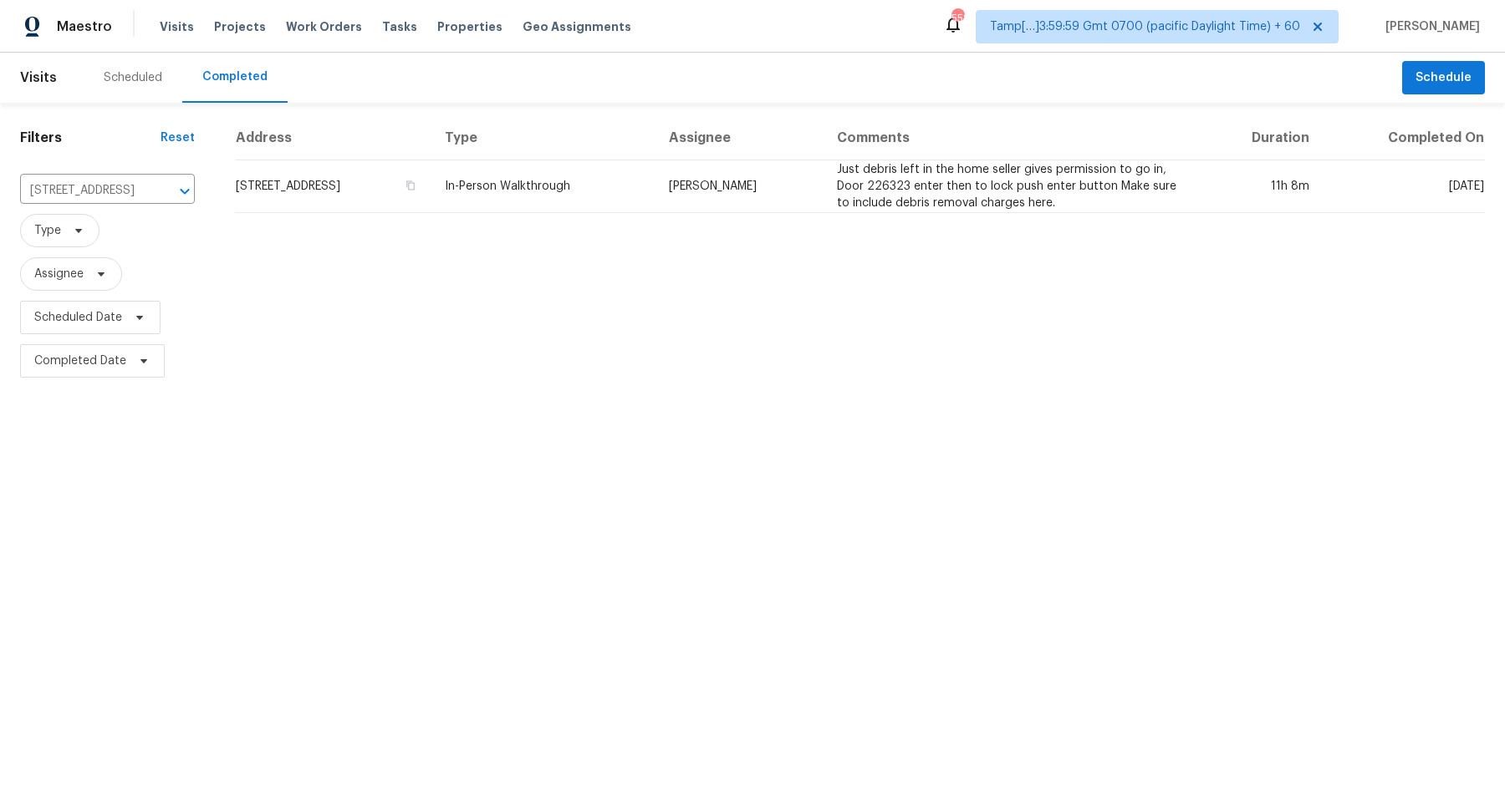
click at [362, 168] on td "6880 Cherry Blossom East Dr, Fishers, IN 46038" at bounding box center [333, 186] width 197 height 53
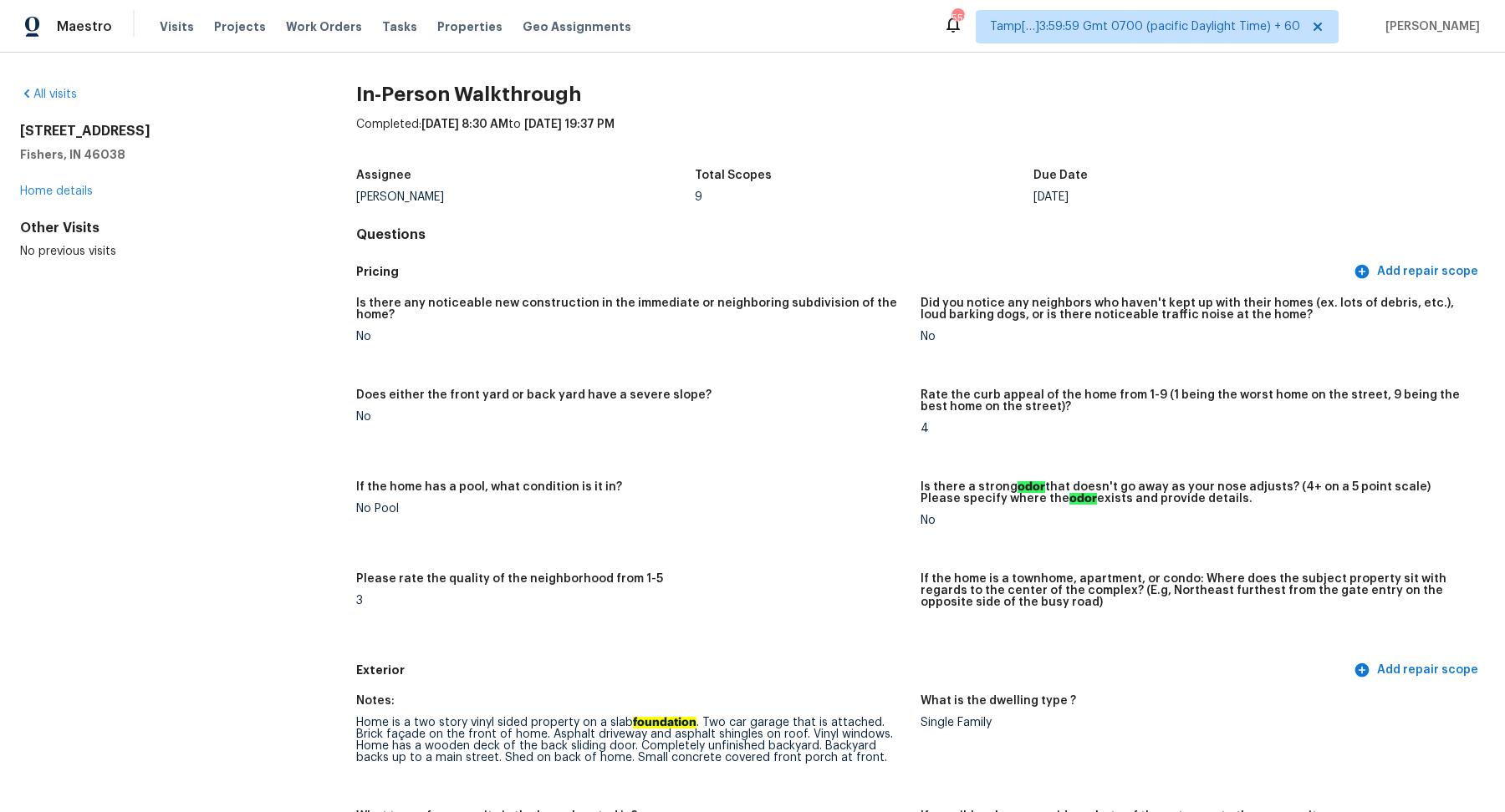
click at [56, 83] on div "All visits 6880 Cherry Blossom East Dr Fishers, IN 46038 Home details Other Vis…" at bounding box center [752, 432] width 1505 height 759
click at [56, 89] on link "All visits" at bounding box center [48, 95] width 57 height 12
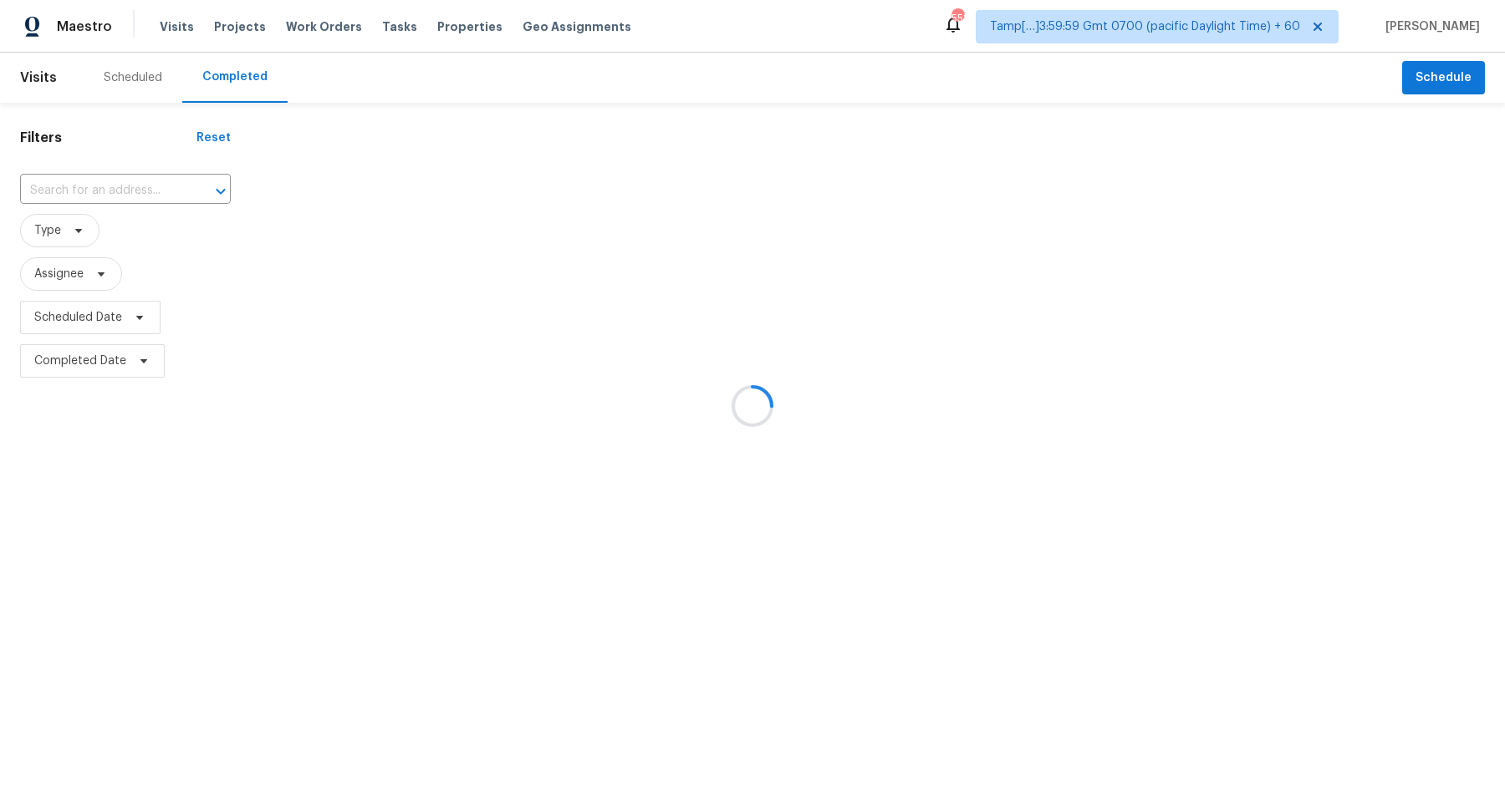
click at [130, 201] on div at bounding box center [752, 406] width 1505 height 812
click at [154, 180] on div at bounding box center [752, 406] width 1505 height 812
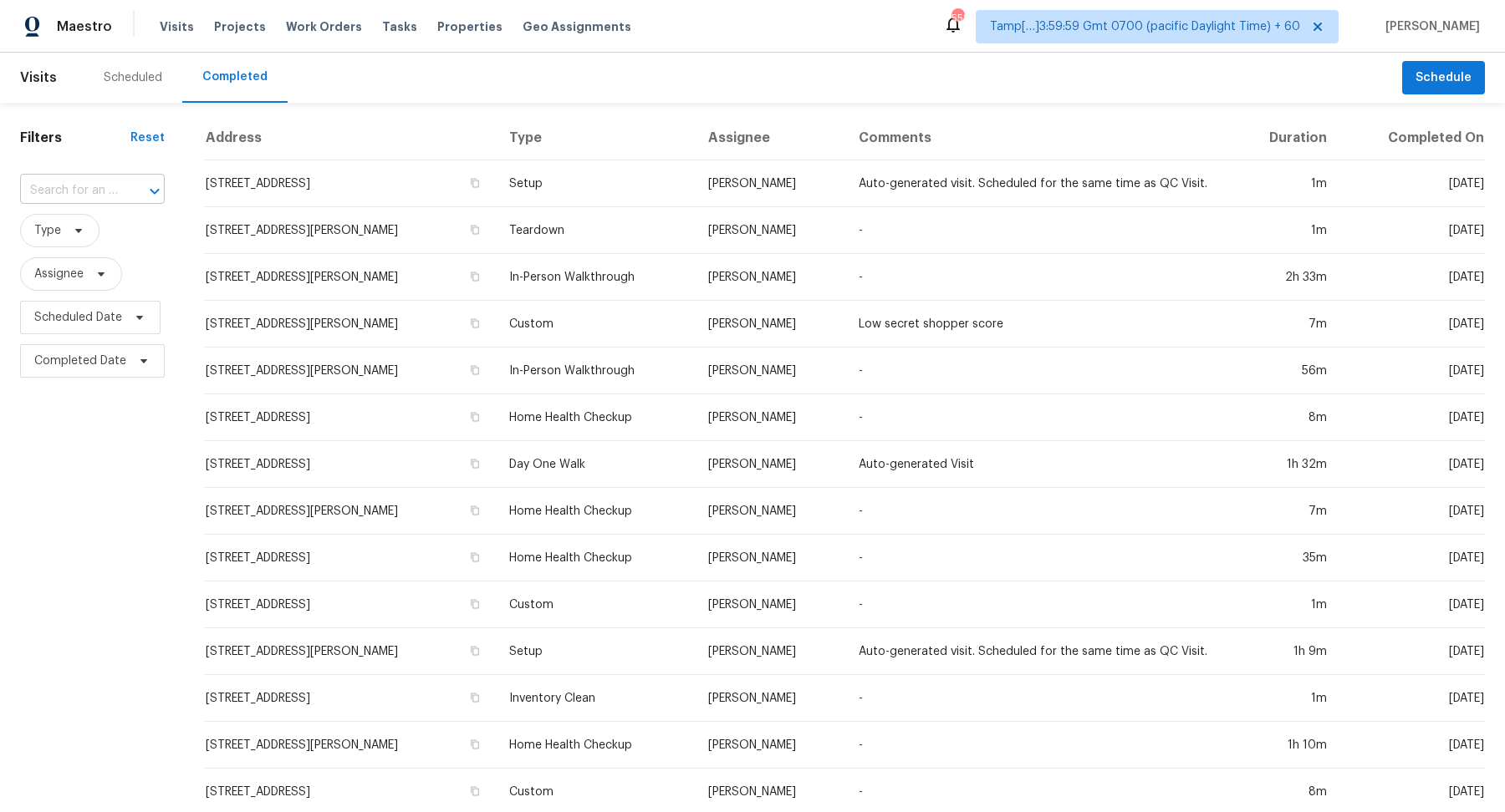
click at [147, 193] on icon "Open" at bounding box center [154, 191] width 20 height 20
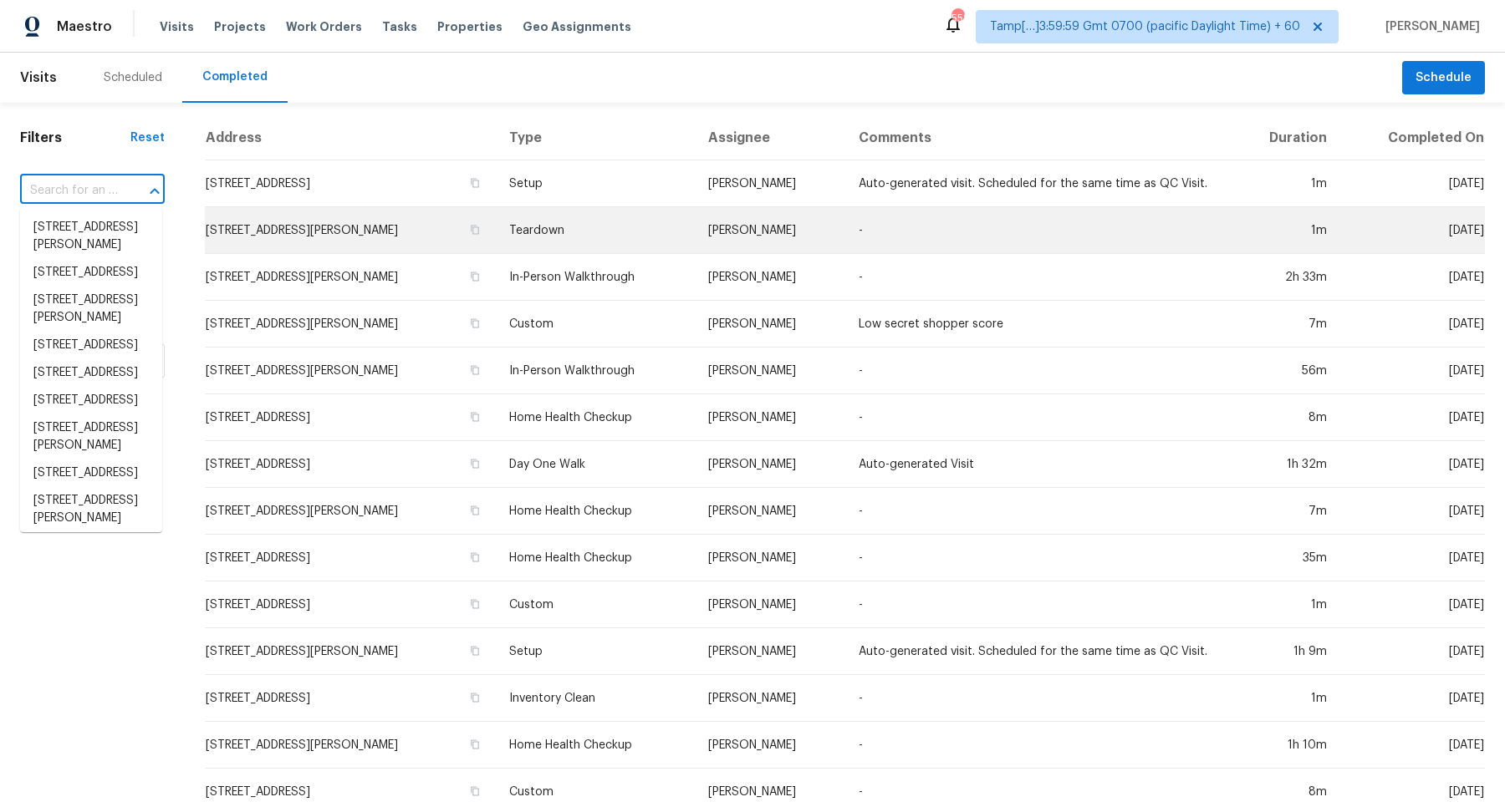
paste input "21500 Bluejay Blvd # 21500, Lago Vista, TX 78645"
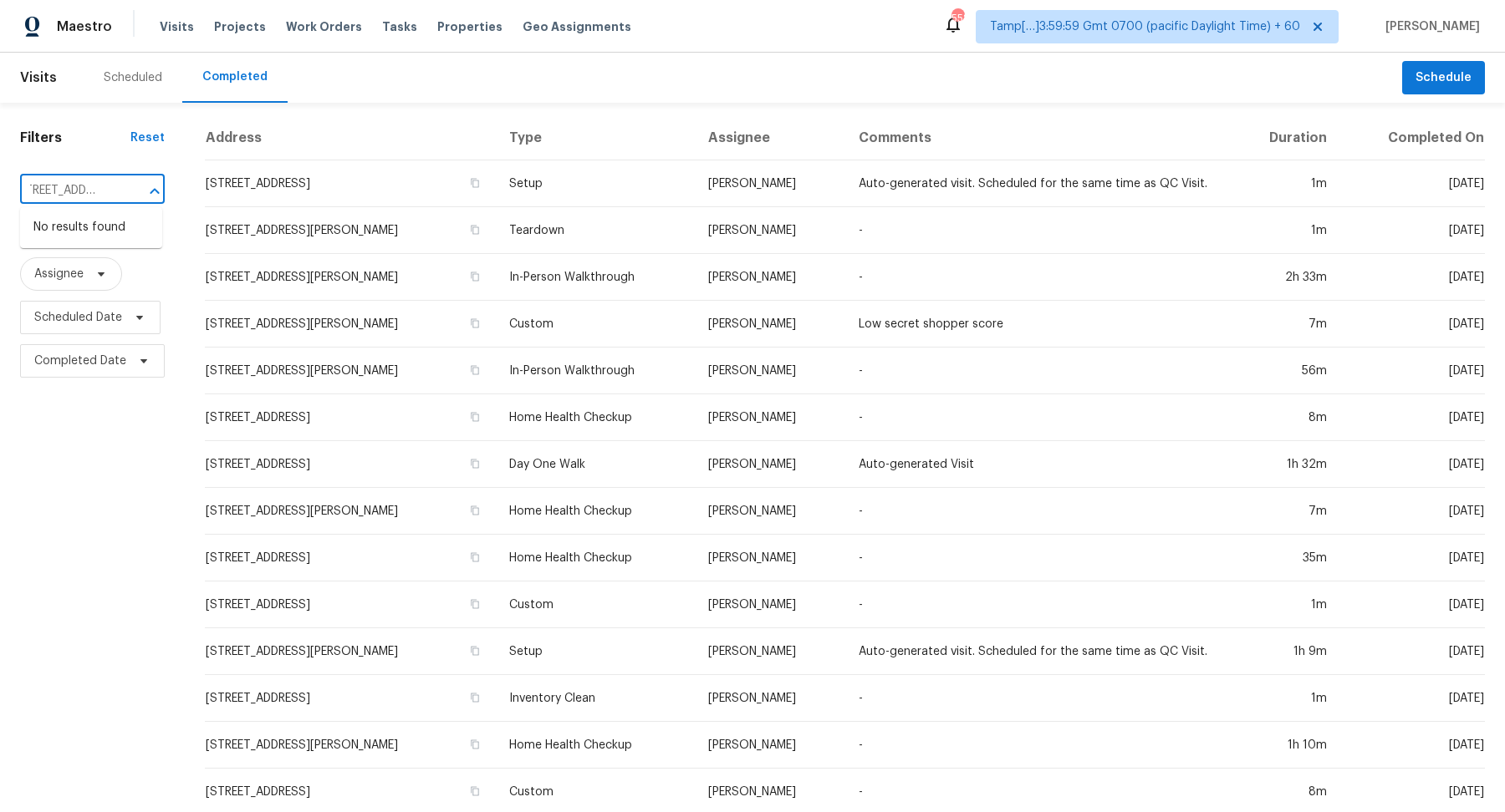
scroll to position [0, 84]
drag, startPoint x: 53, startPoint y: 187, endPoint x: 95, endPoint y: 190, distance: 42.1
click at [95, 190] on input "21500 Bluejay Blvd # 21500, Lago Vista, TX 78645" at bounding box center [68, 191] width 97 height 26
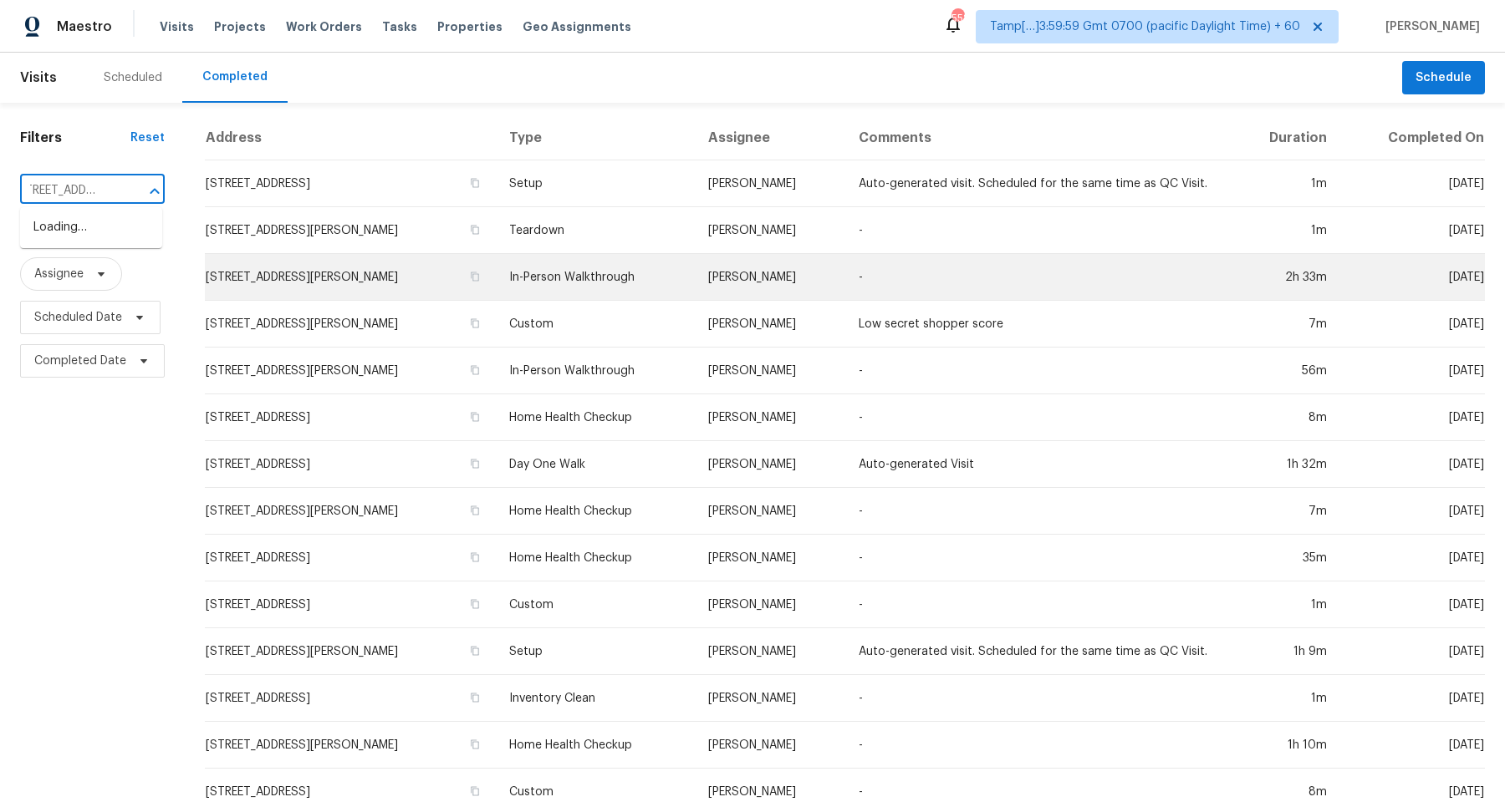
type input "21500 Bluejay Blvd, Lago Vista, TX 78645"
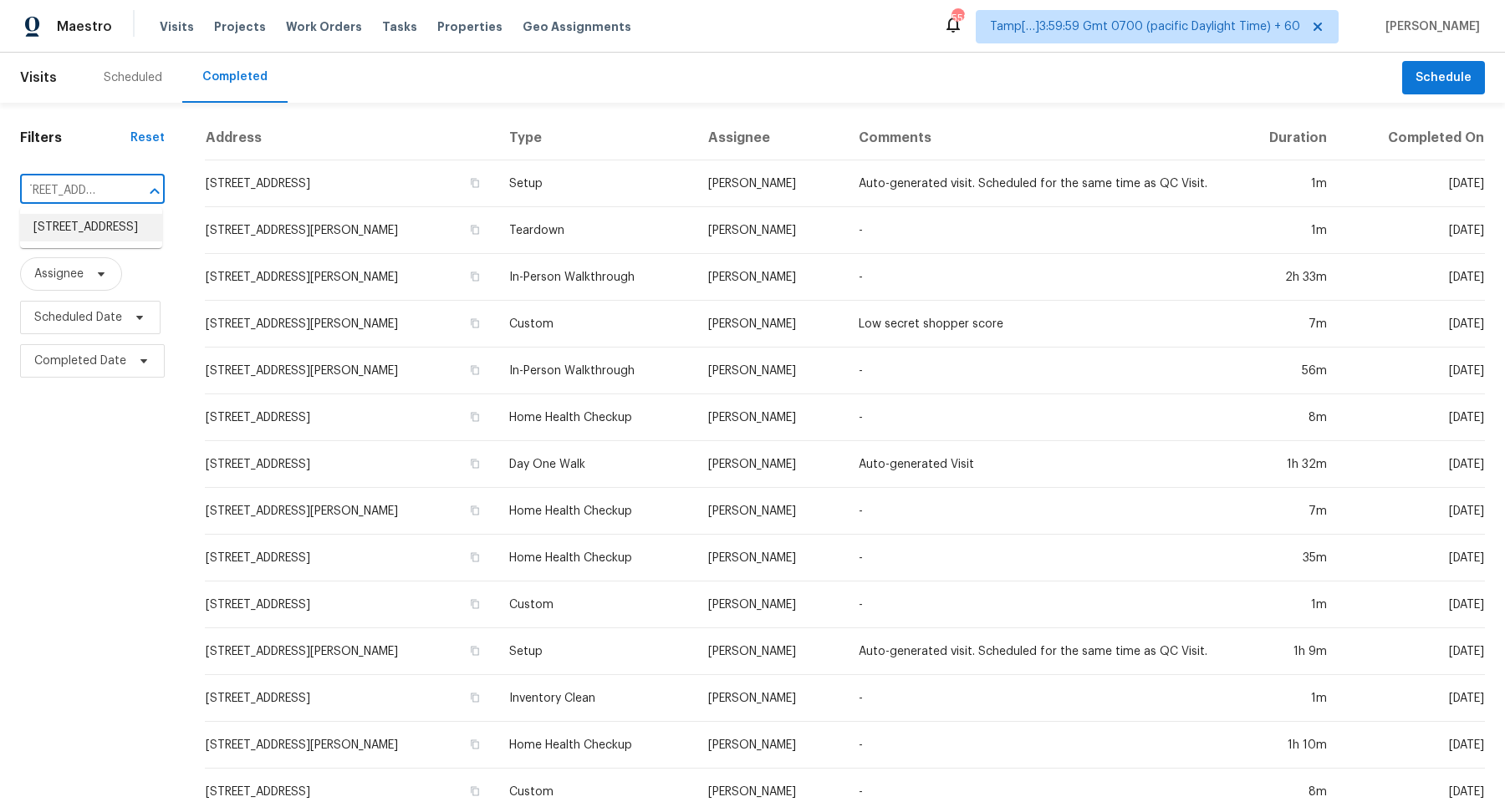
click at [66, 230] on li "21500 Bluejay Blvd # 21500, Lago Vista, TX 78645" at bounding box center [91, 228] width 142 height 28
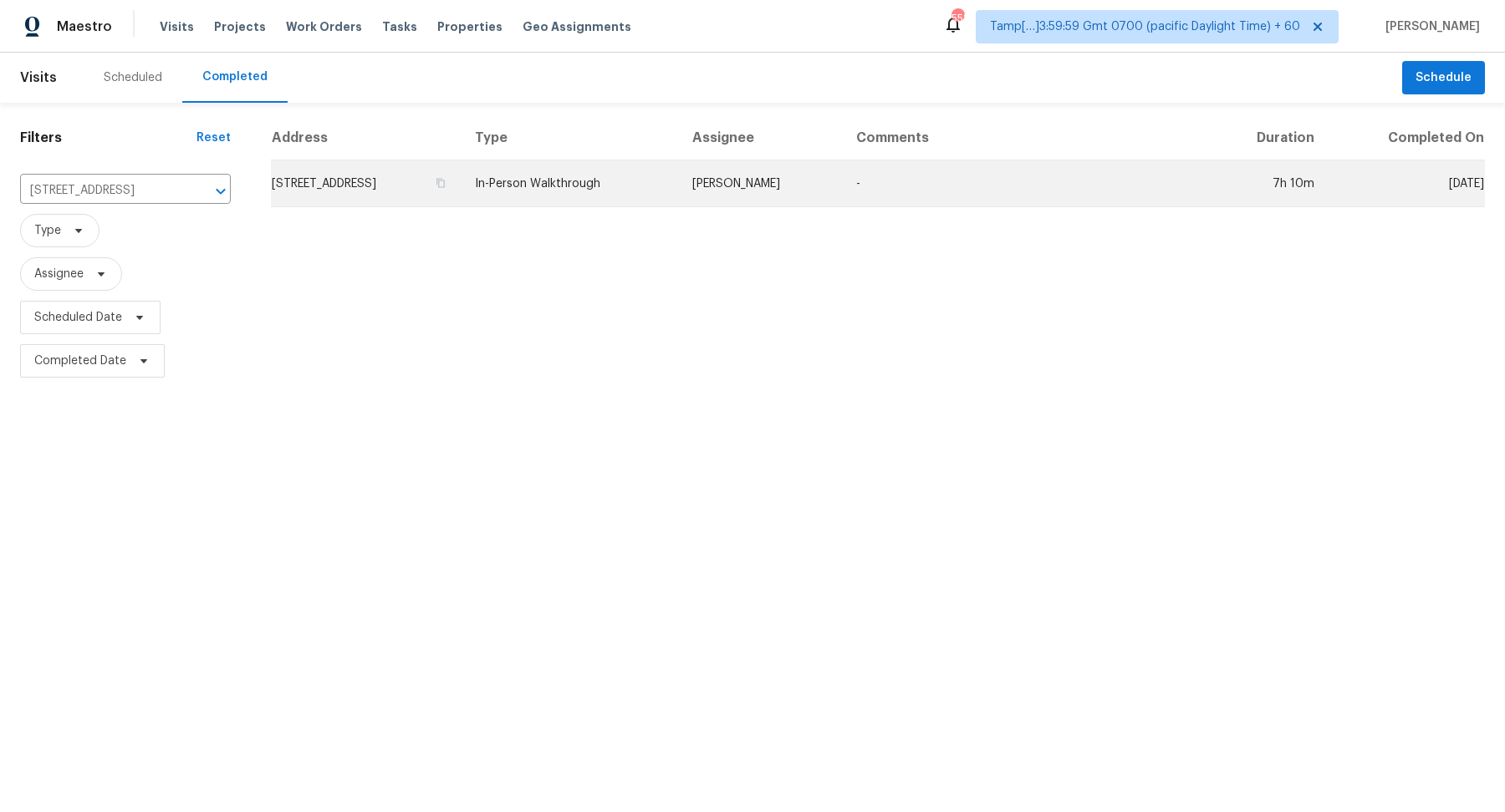
click at [373, 181] on td "21500 Bluejay Blvd # 21500, Lago Vista, TX 78645" at bounding box center [366, 184] width 191 height 47
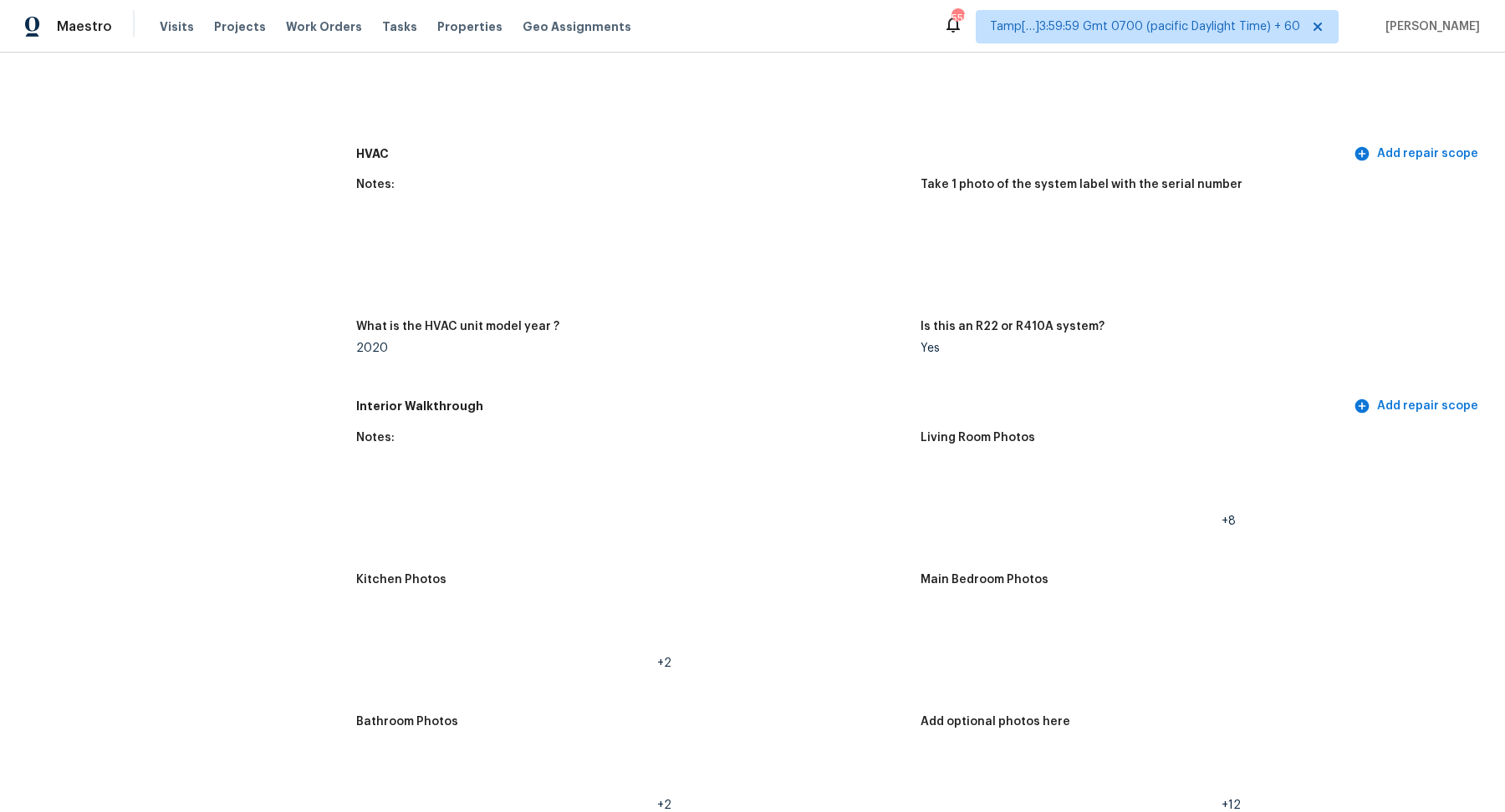
scroll to position [1409, 0]
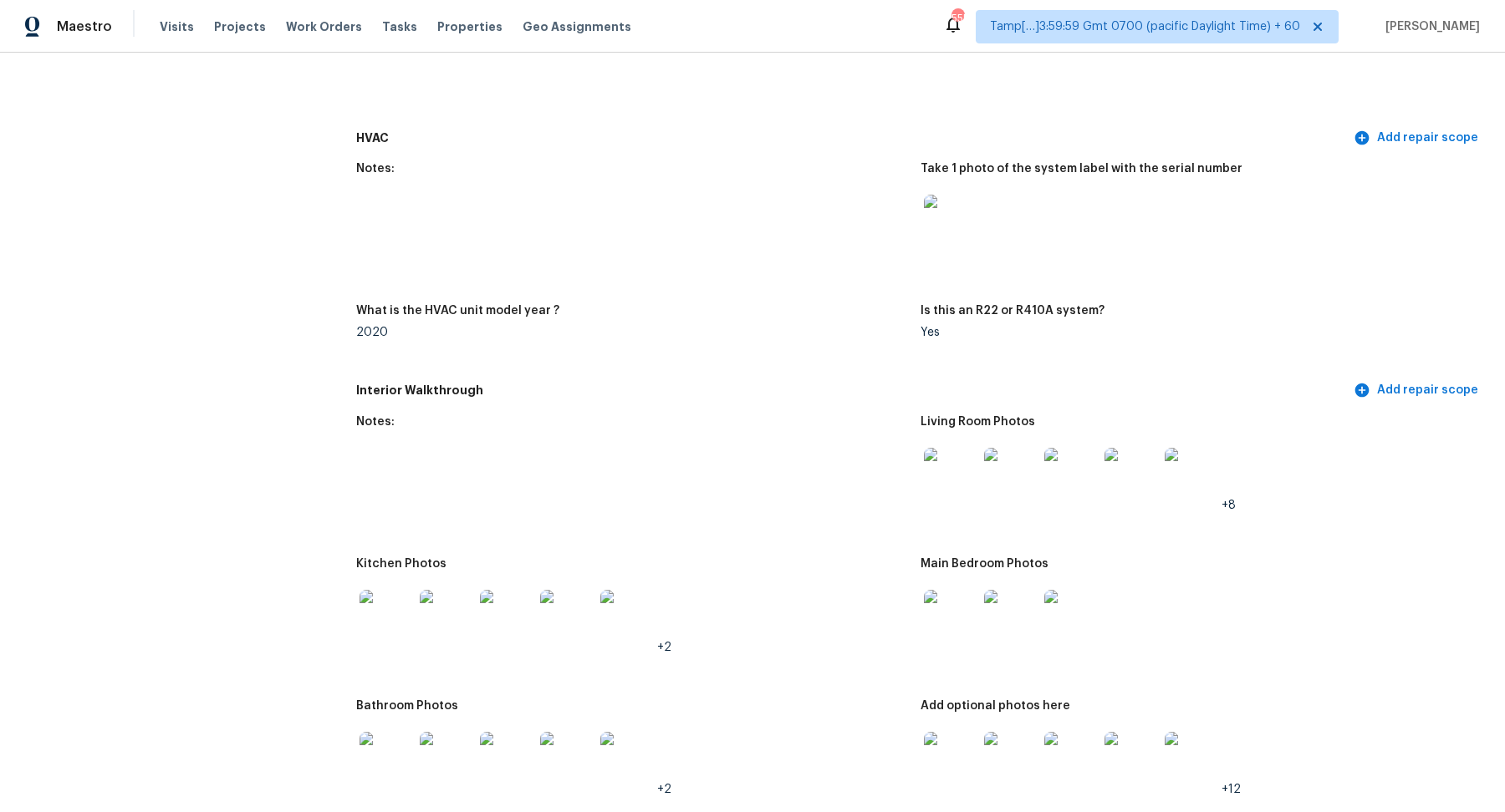
click at [961, 470] on img at bounding box center [950, 475] width 53 height 53
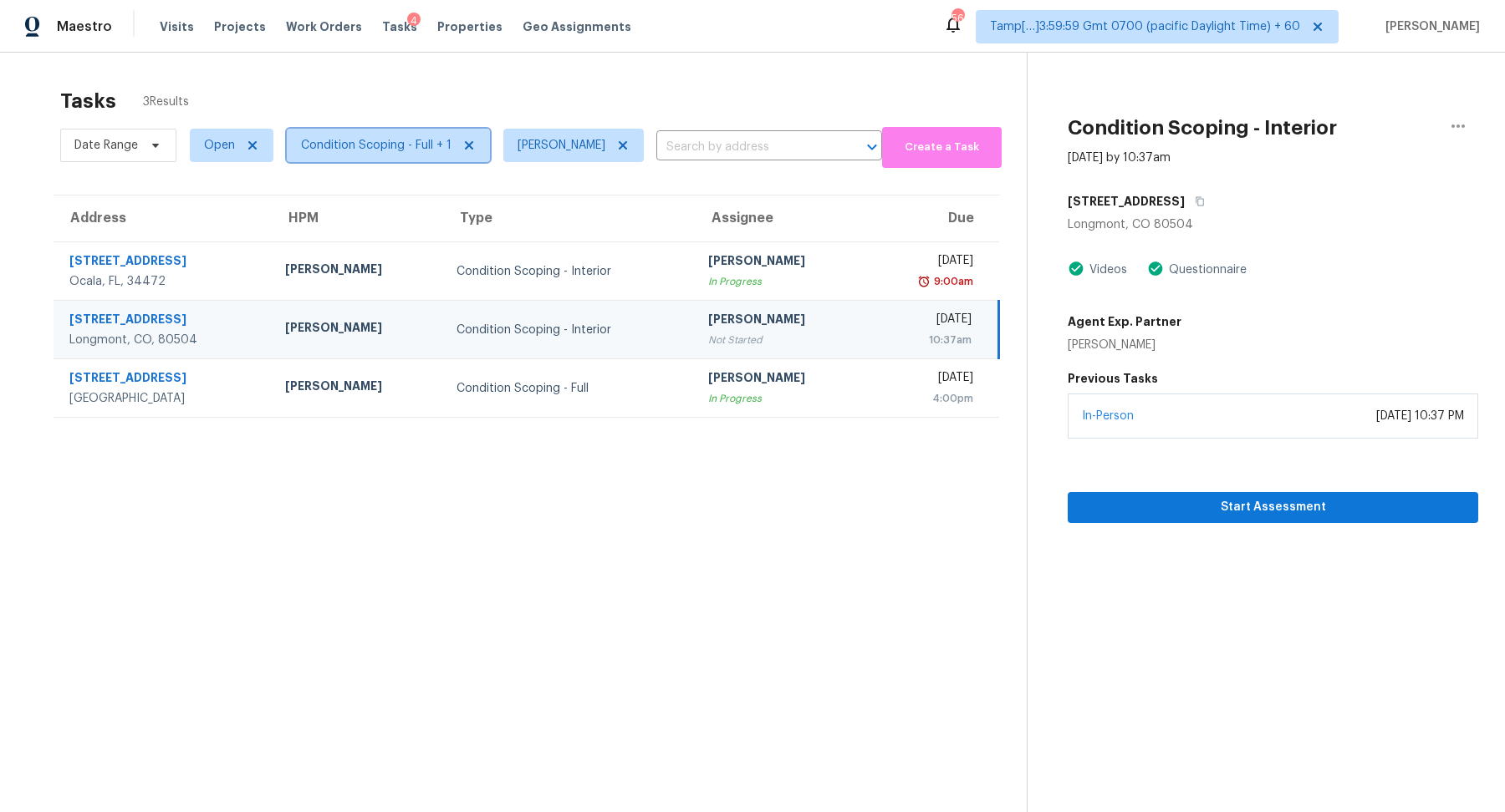
click at [408, 149] on span "Condition Scoping - Full + 1" at bounding box center [376, 145] width 151 height 16
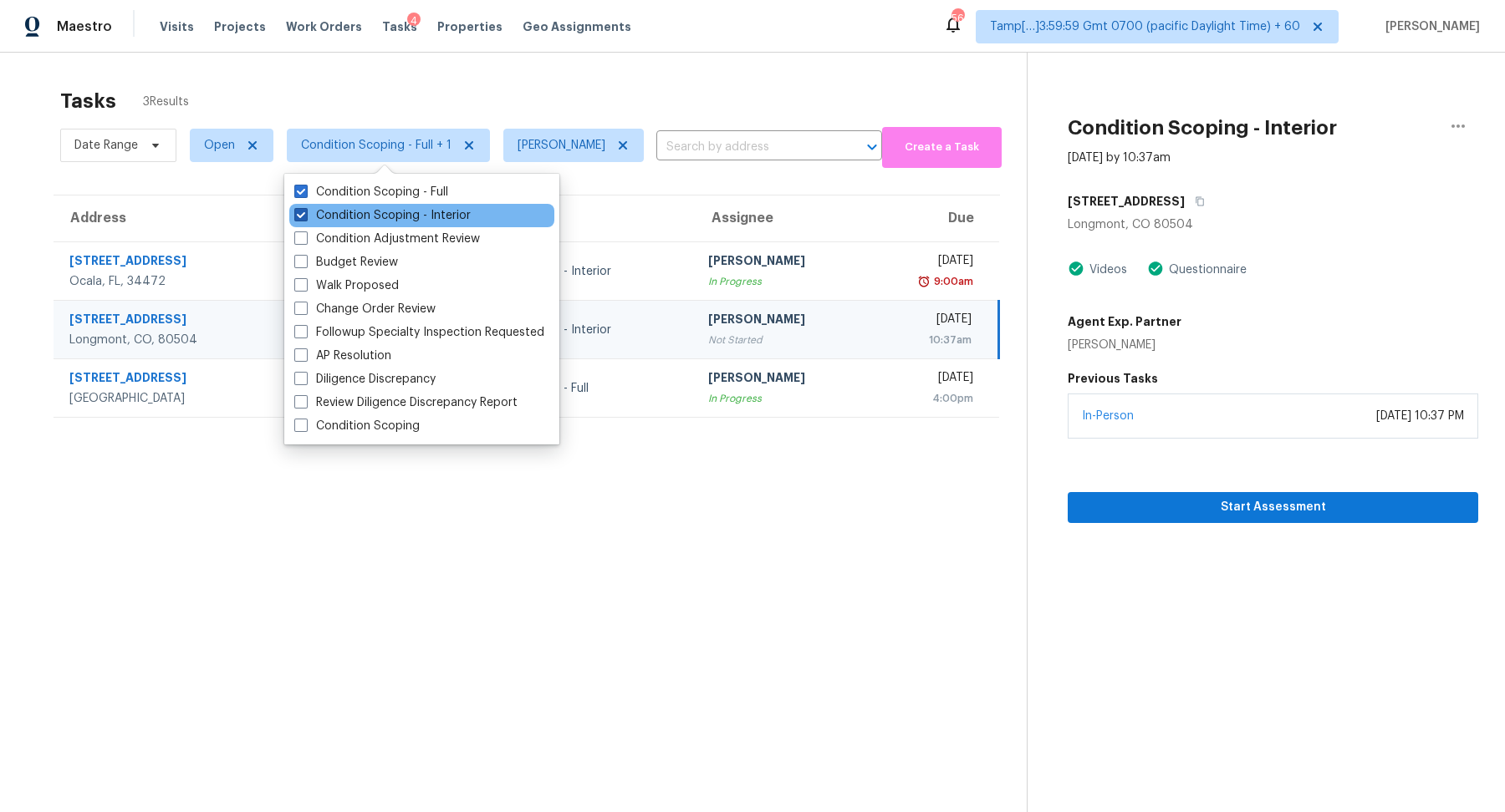
click at [451, 222] on label "Condition Scoping - Interior" at bounding box center [382, 215] width 177 height 16
click at [305, 218] on input "Condition Scoping - Interior" at bounding box center [299, 212] width 11 height 11
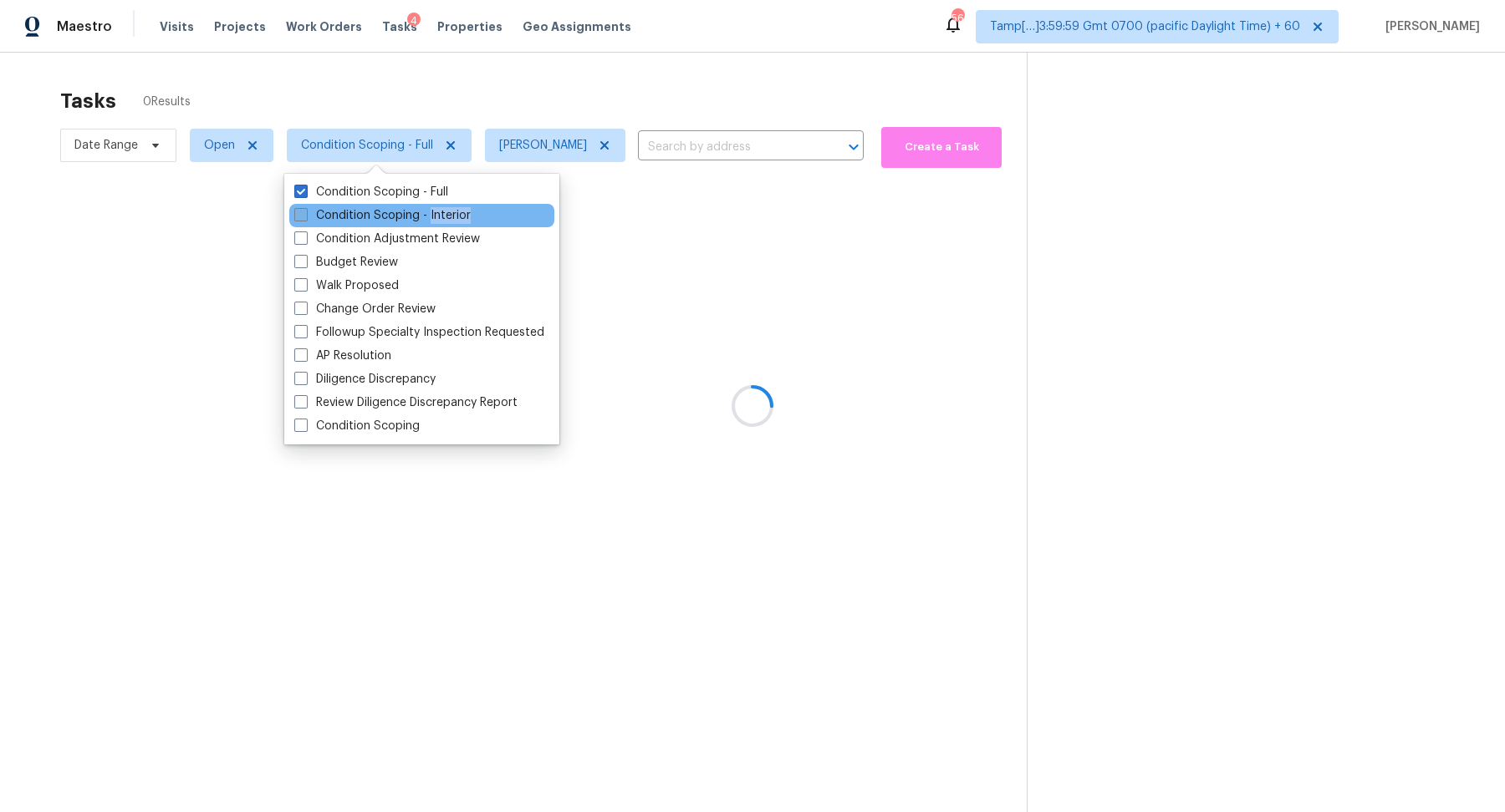
click at [451, 222] on label "Condition Scoping - Interior" at bounding box center [382, 215] width 177 height 16
click at [305, 218] on input "Condition Scoping - Interior" at bounding box center [299, 212] width 11 height 11
checkbox input "true"
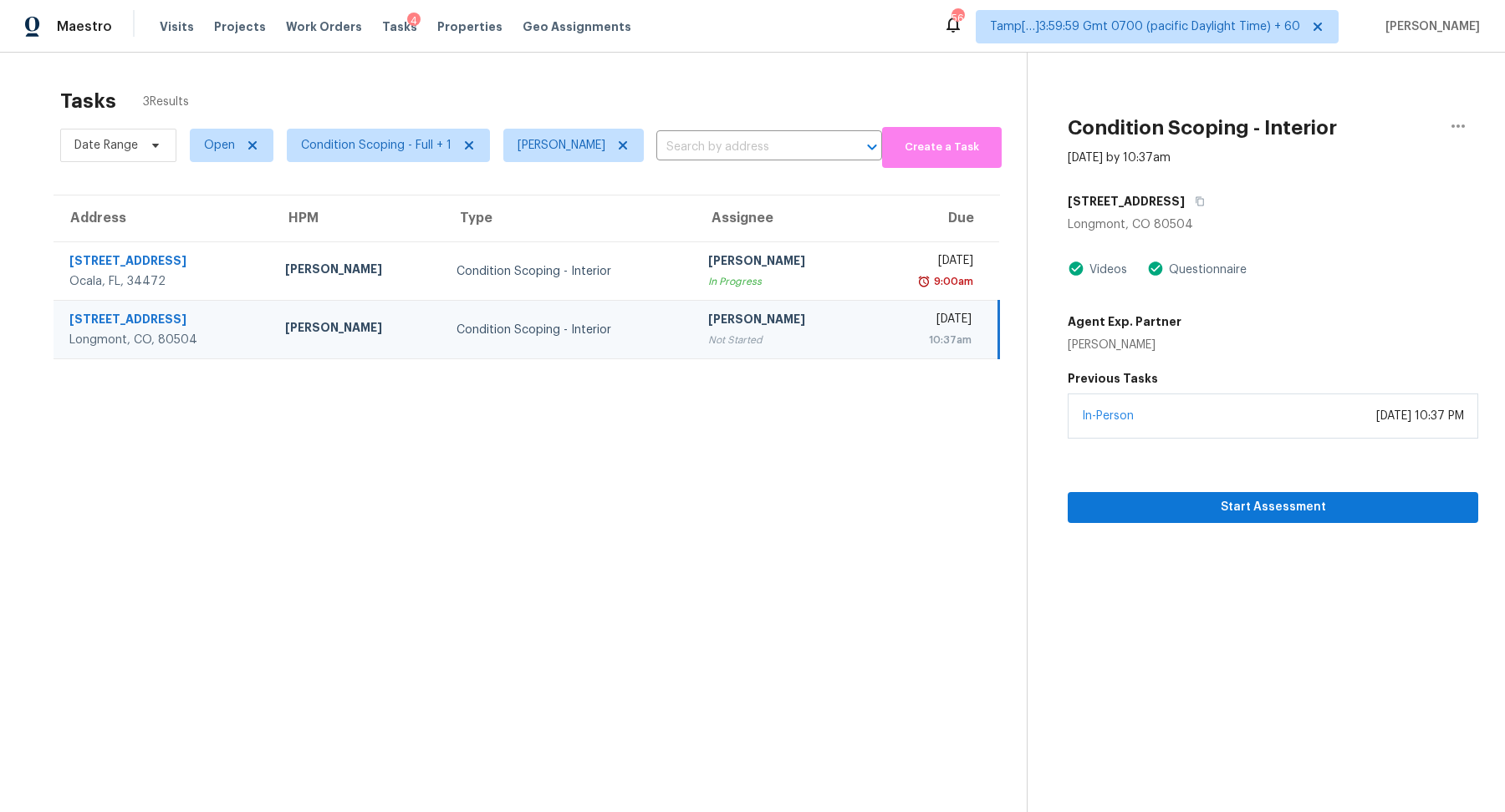
click at [805, 341] on td "[PERSON_NAME] Not Started" at bounding box center [781, 330] width 172 height 59
click at [1192, 206] on button "button" at bounding box center [1196, 201] width 22 height 30
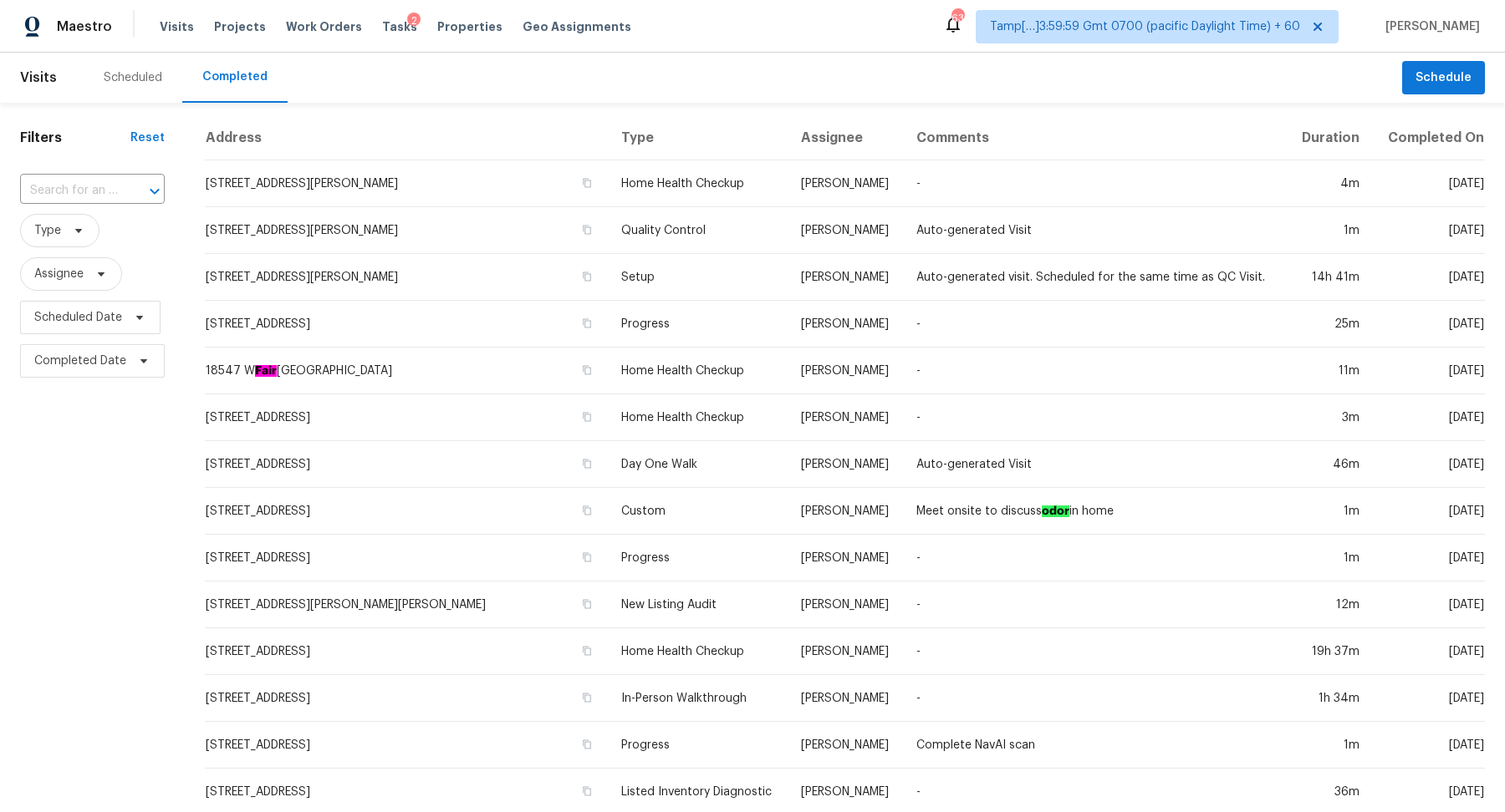
click at [94, 175] on div "​" at bounding box center [92, 191] width 145 height 36
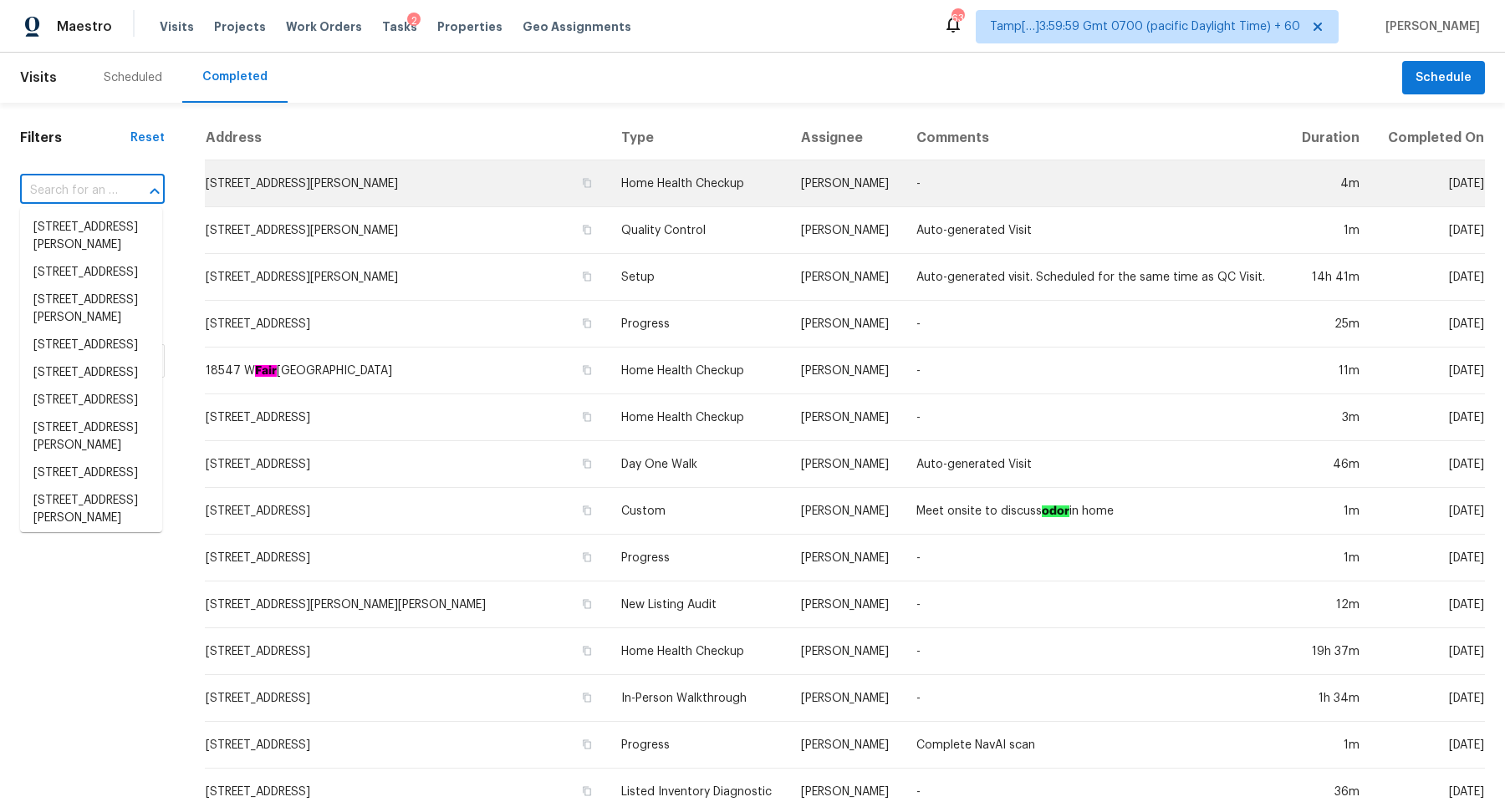
paste input "[STREET_ADDRESS][PERSON_NAME]"
type input "[STREET_ADDRESS][PERSON_NAME]"
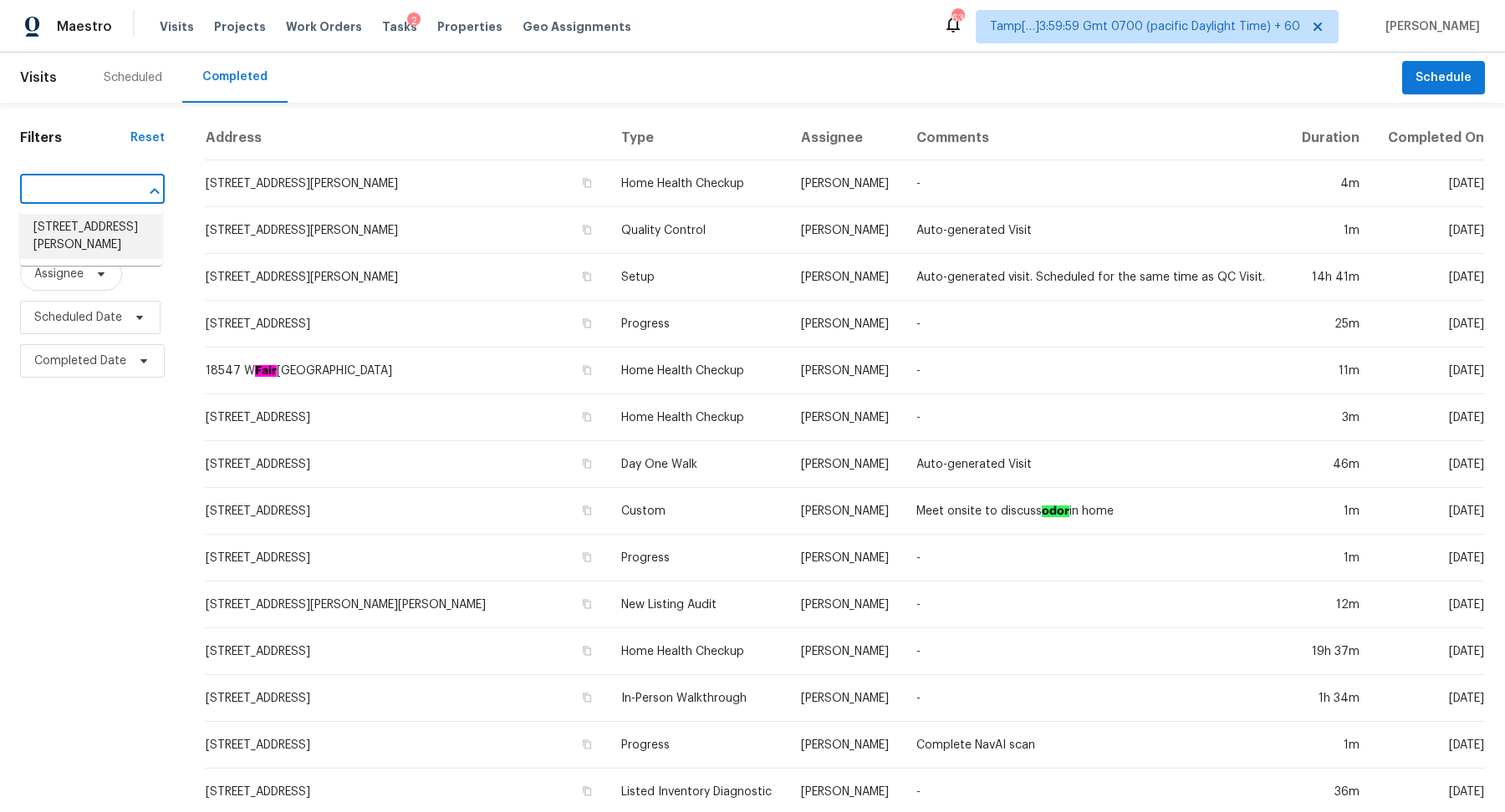
click at [62, 216] on li "613 Rider Ridge Dr, Longmont, CO 80504" at bounding box center [91, 236] width 142 height 45
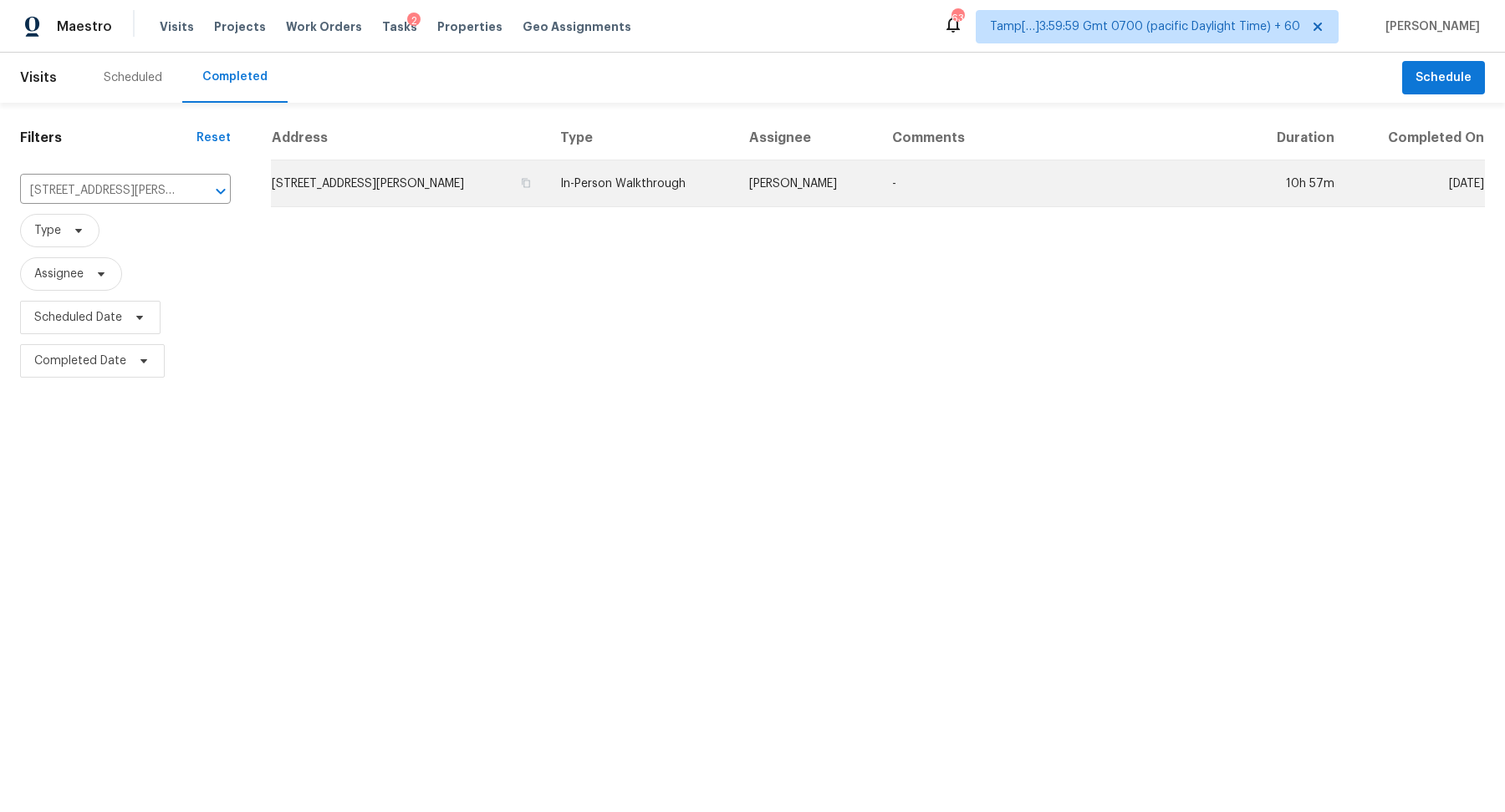
click at [342, 189] on td "613 Rider Ridge Dr, Longmont, CO 80504" at bounding box center [409, 184] width 276 height 47
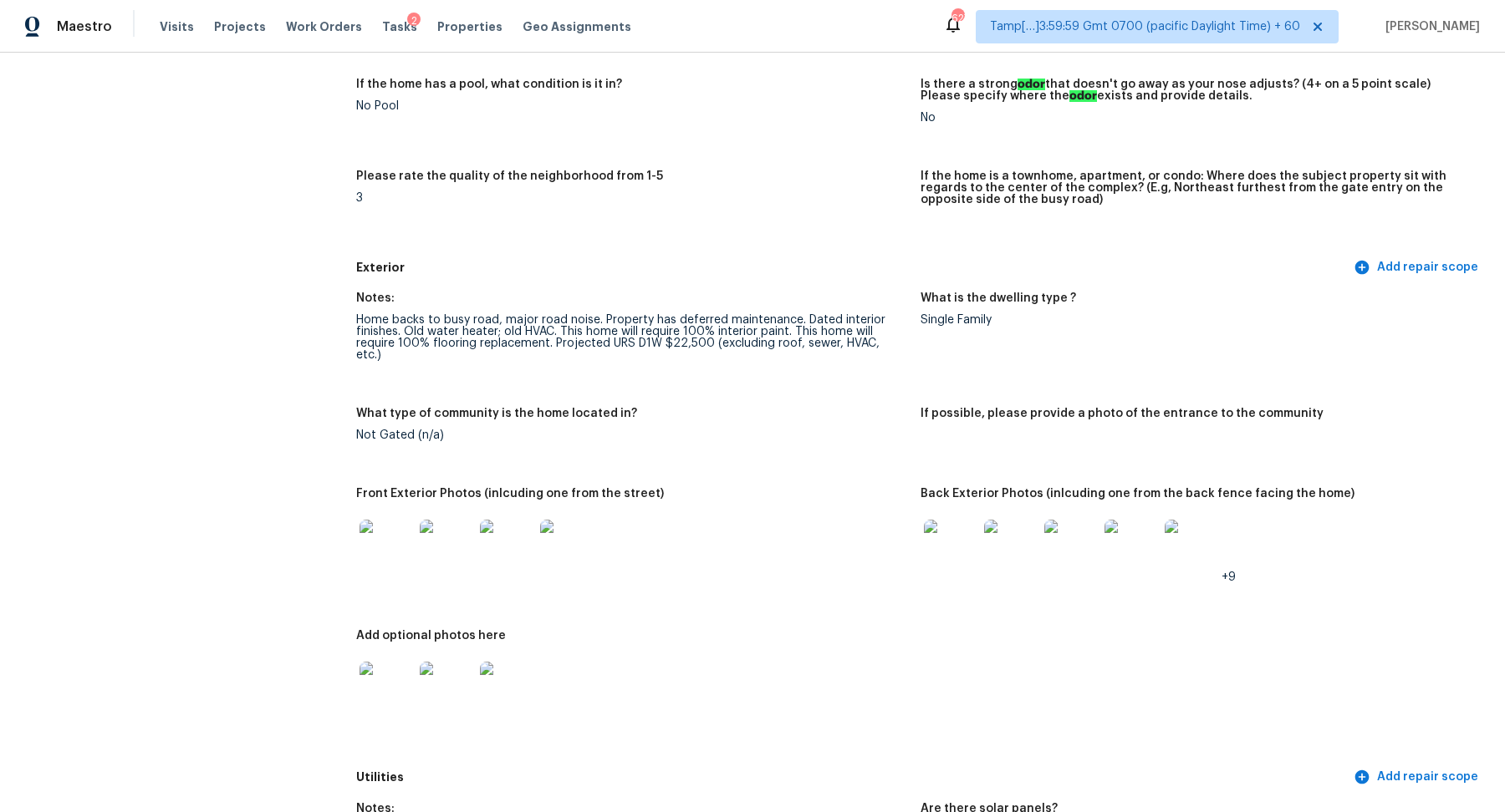
scroll to position [626, 0]
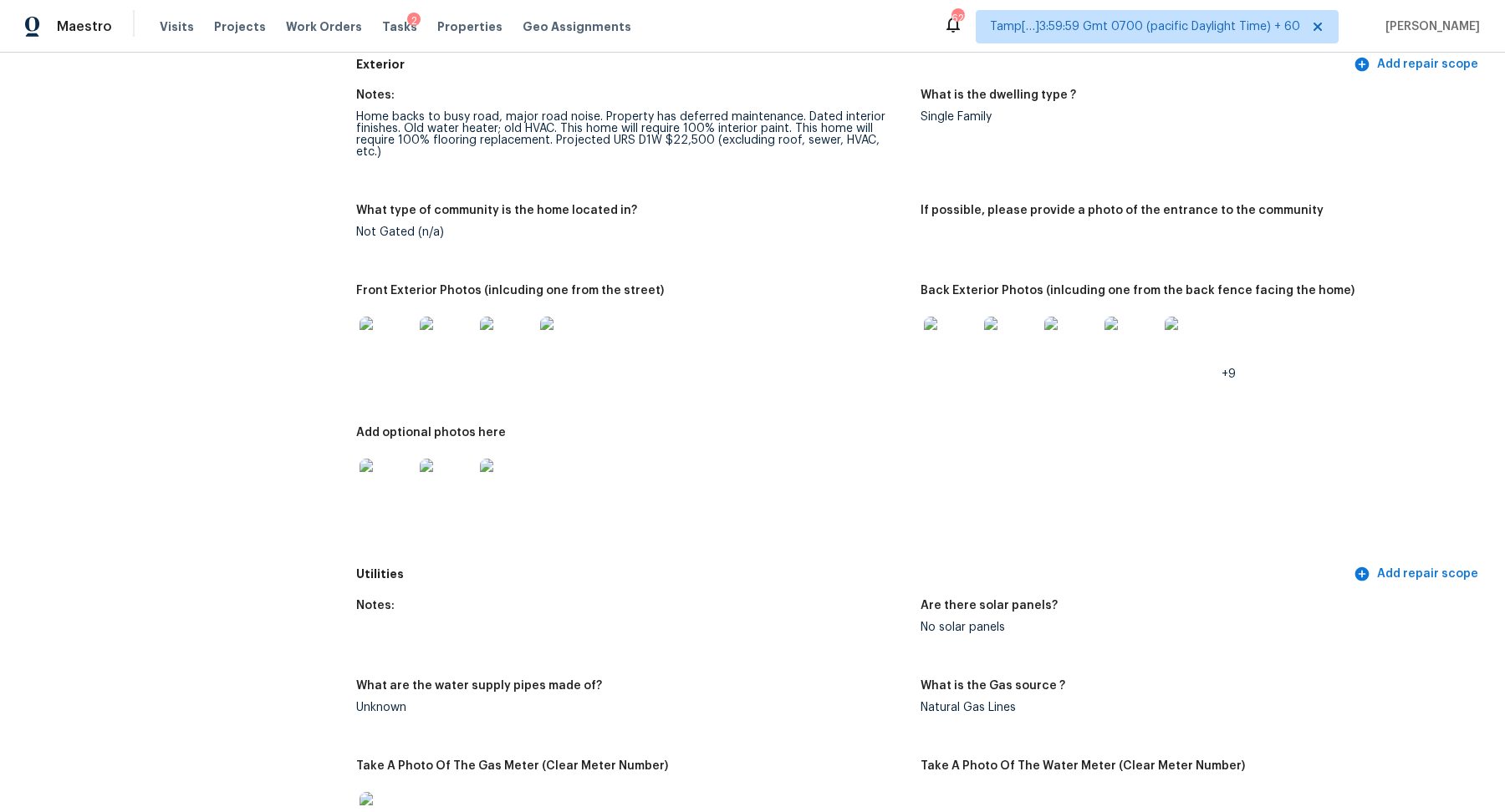
click at [372, 347] on img at bounding box center [386, 343] width 53 height 53
click at [946, 338] on img at bounding box center [950, 343] width 53 height 53
click at [929, 344] on img at bounding box center [950, 343] width 53 height 53
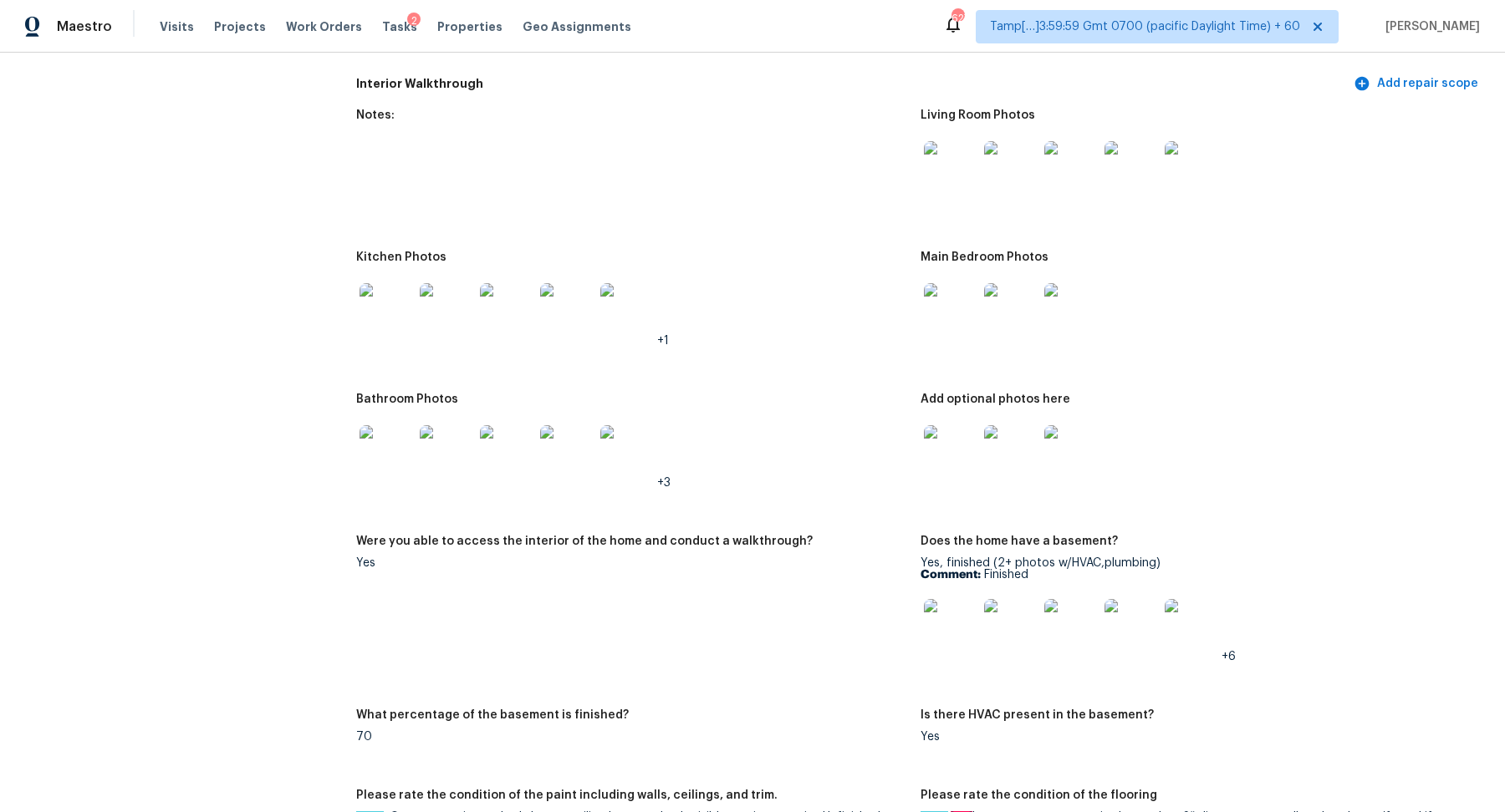
scroll to position [2123, 0]
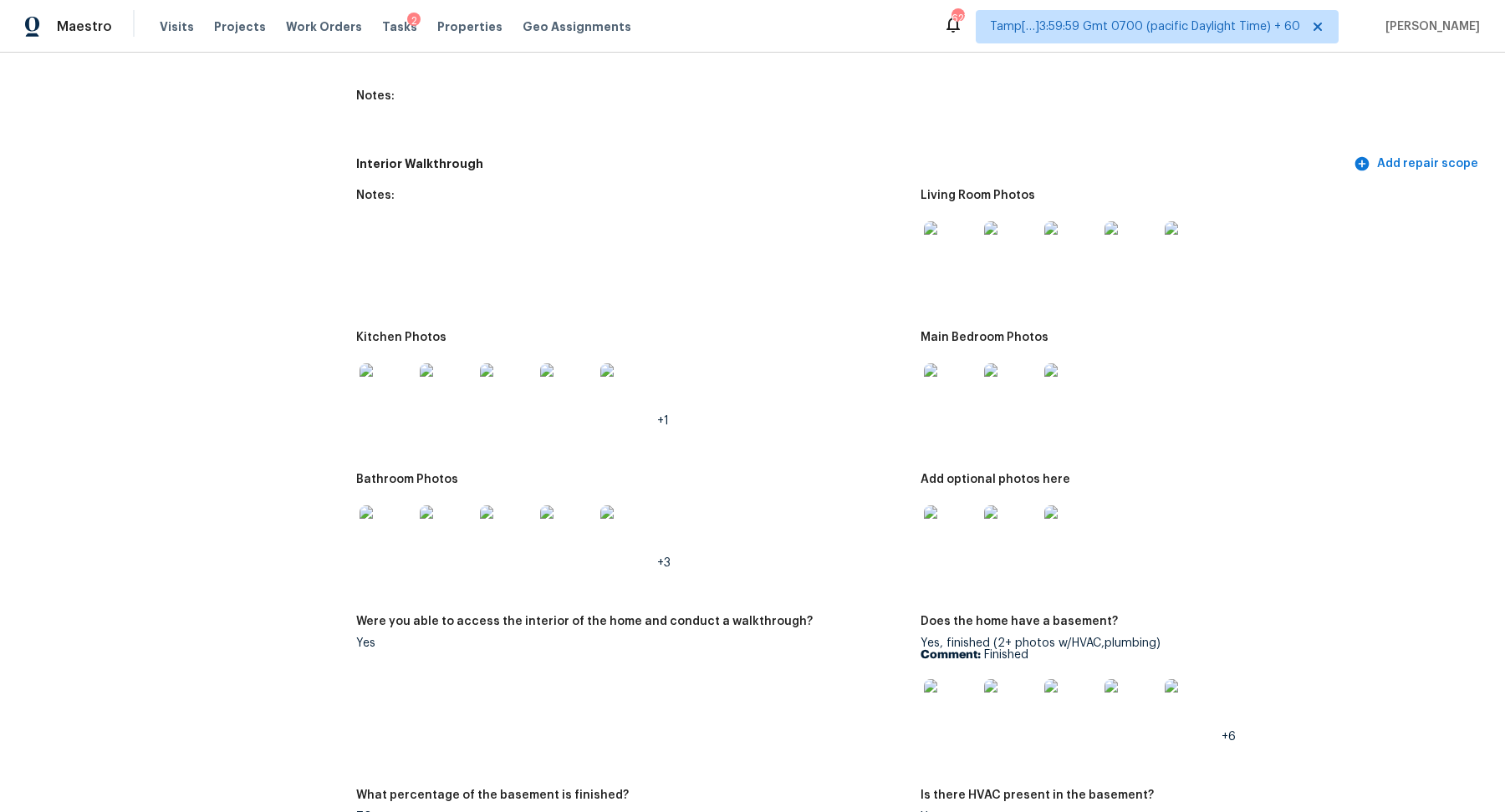
click at [949, 224] on img at bounding box center [950, 248] width 53 height 53
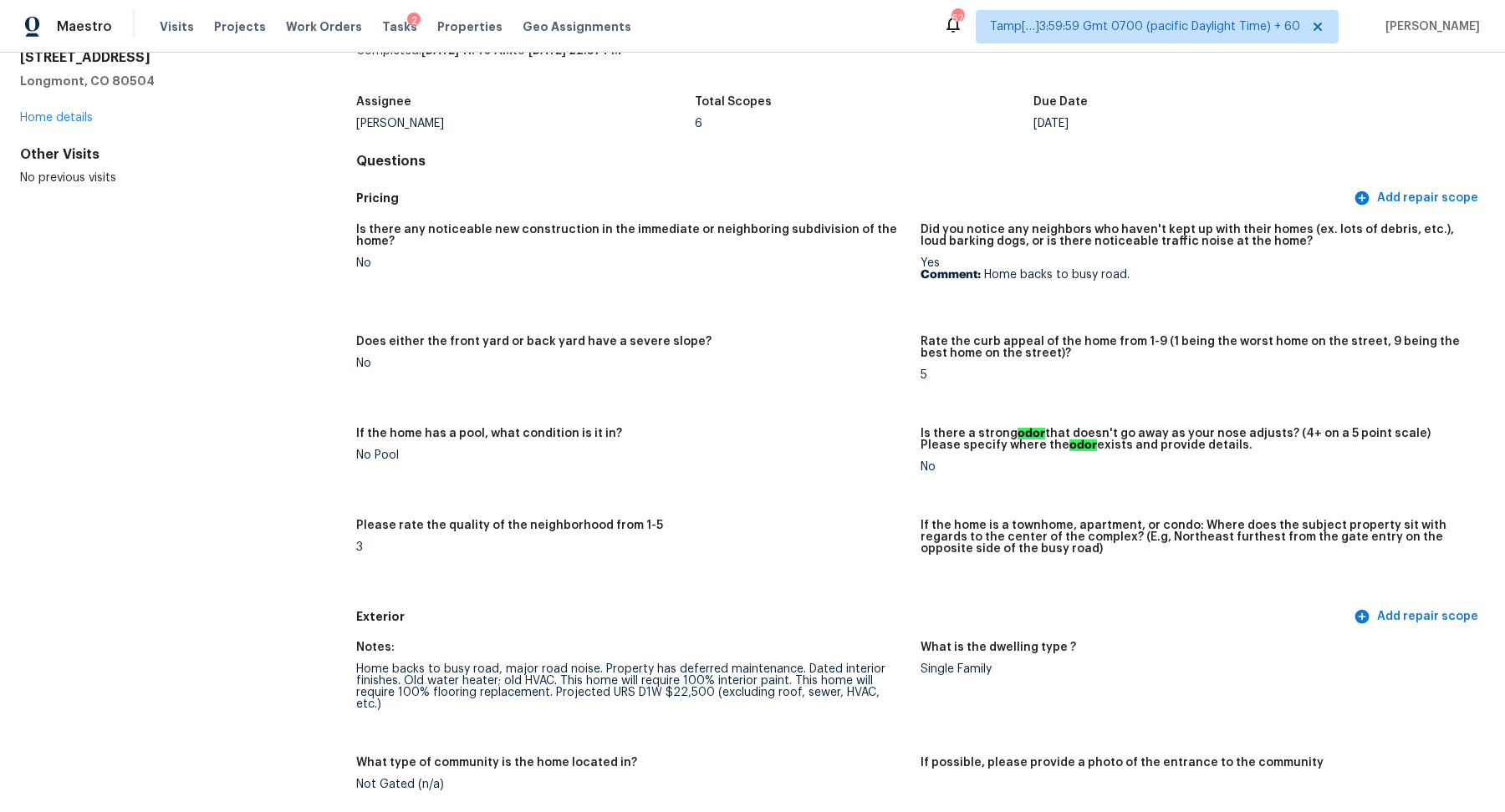
scroll to position [577, 0]
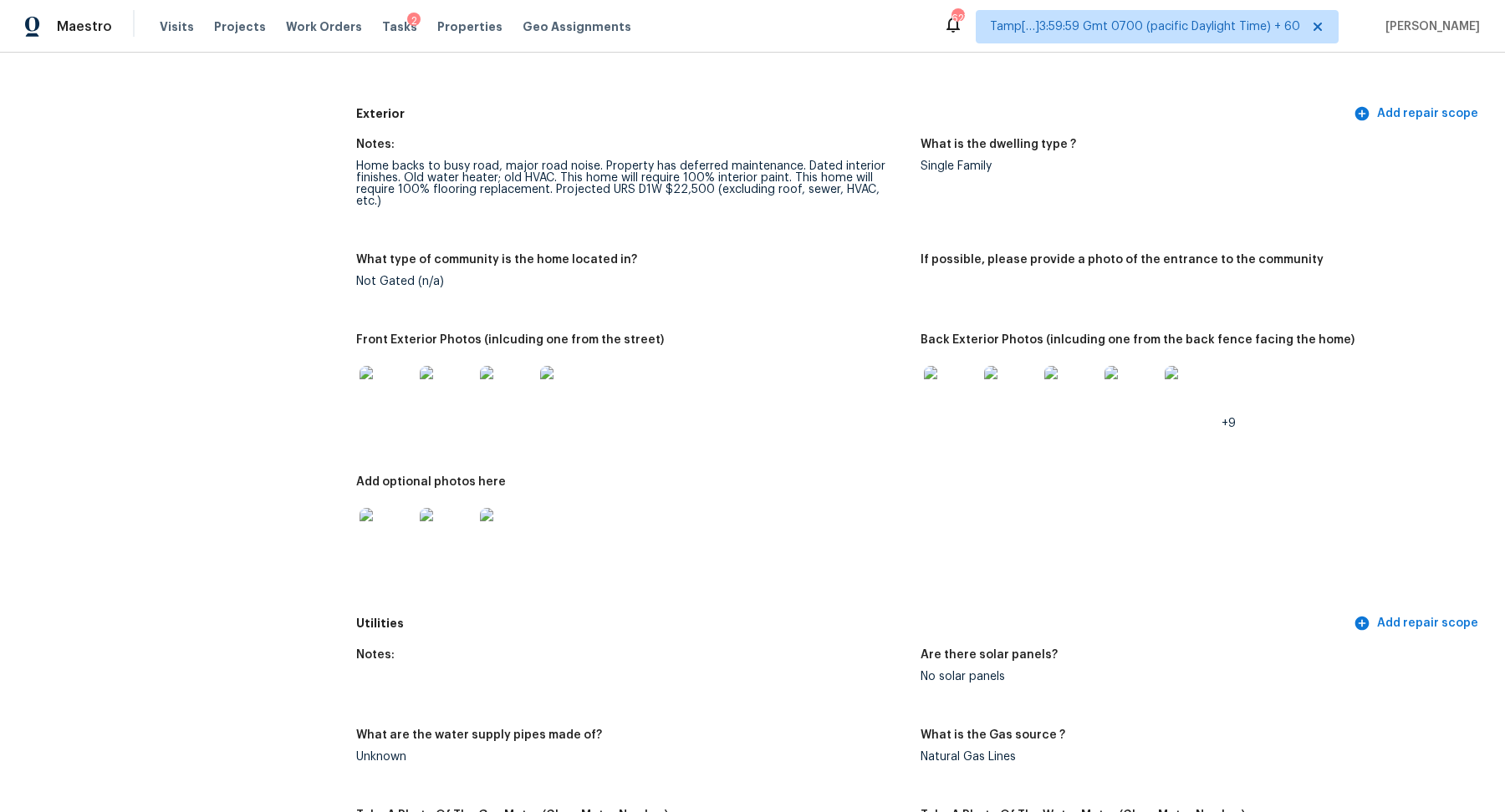
click at [379, 392] on img at bounding box center [386, 393] width 53 height 53
click at [953, 381] on img at bounding box center [950, 393] width 53 height 53
click at [938, 384] on img at bounding box center [950, 393] width 53 height 53
click at [393, 523] on img at bounding box center [386, 534] width 53 height 53
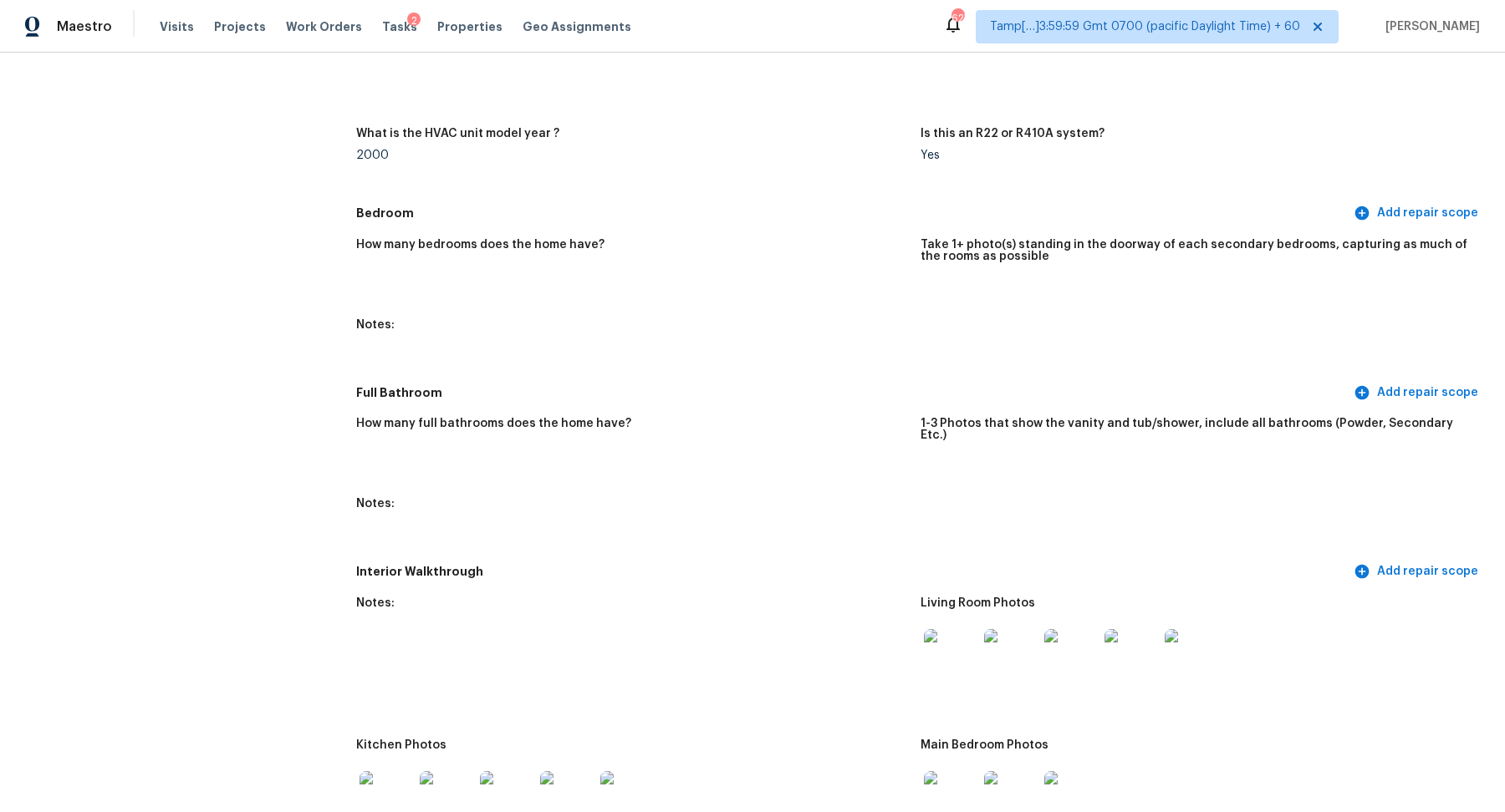
scroll to position [1766, 0]
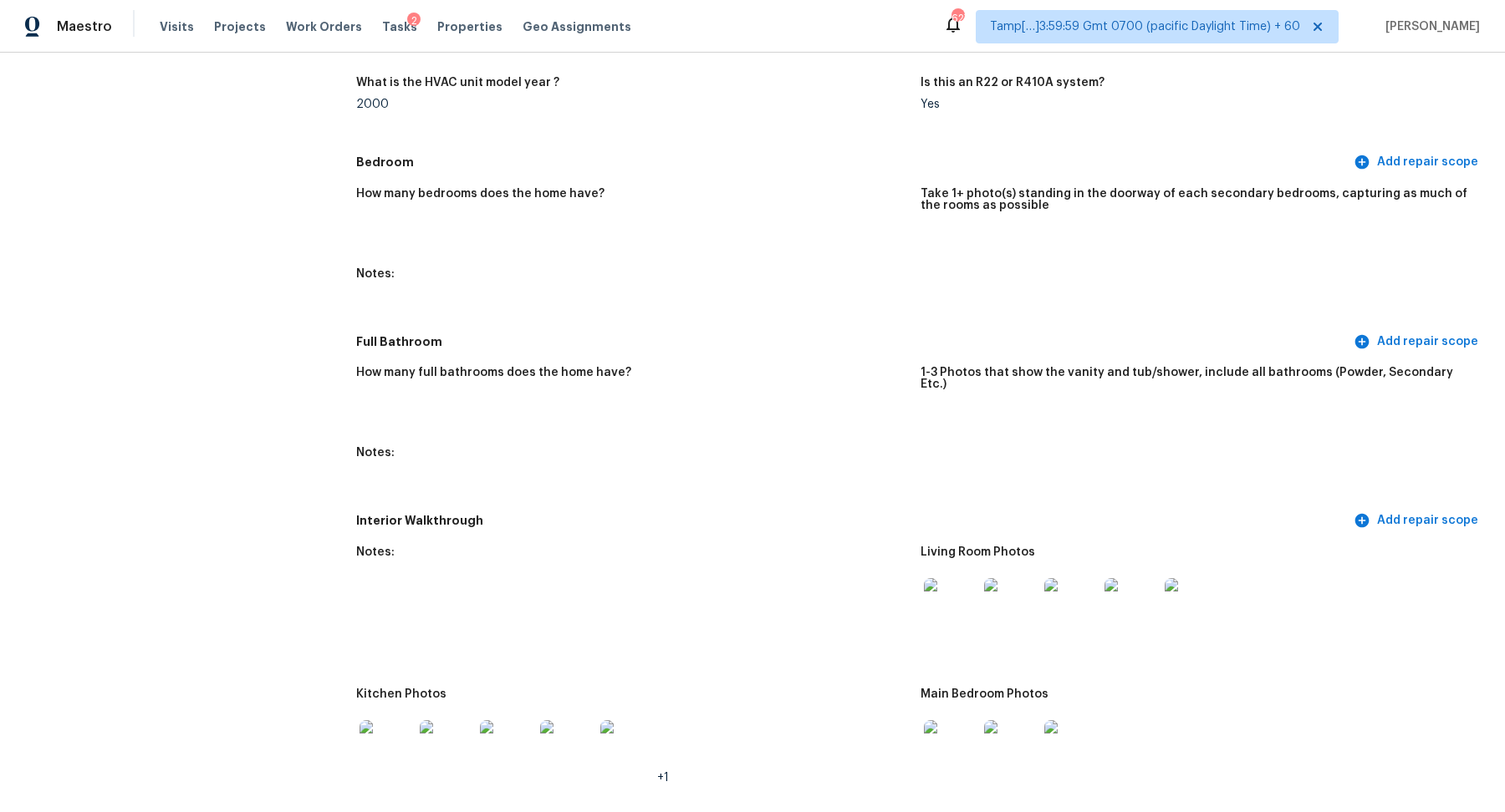
click at [969, 578] on img at bounding box center [950, 605] width 53 height 53
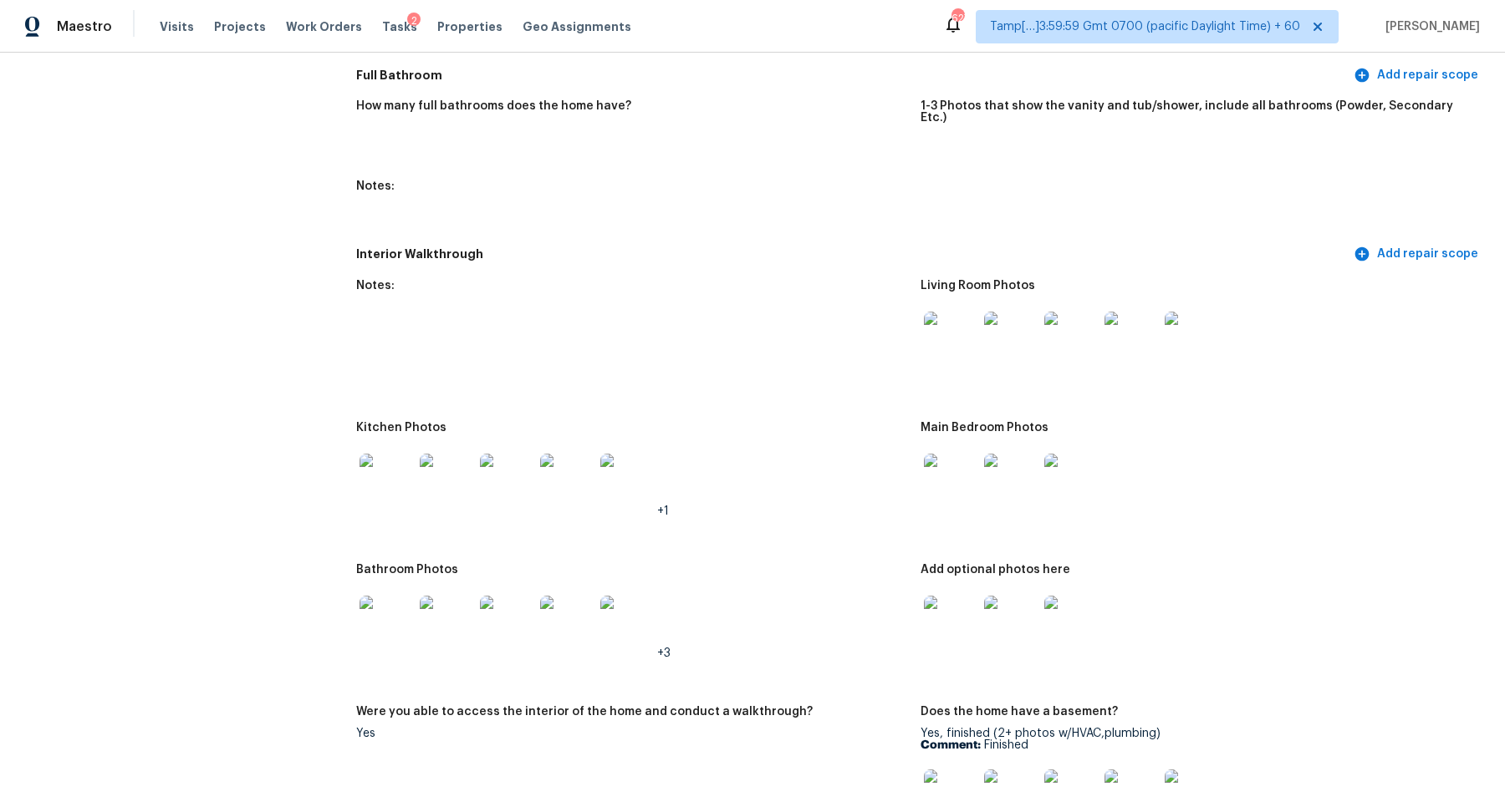
click at [410, 453] on img at bounding box center [386, 480] width 53 height 53
click at [961, 453] on img at bounding box center [950, 480] width 53 height 53
click at [931, 596] on img at bounding box center [950, 622] width 53 height 53
click at [387, 596] on img at bounding box center [386, 622] width 53 height 53
click at [981, 603] on div at bounding box center [1011, 622] width 60 height 73
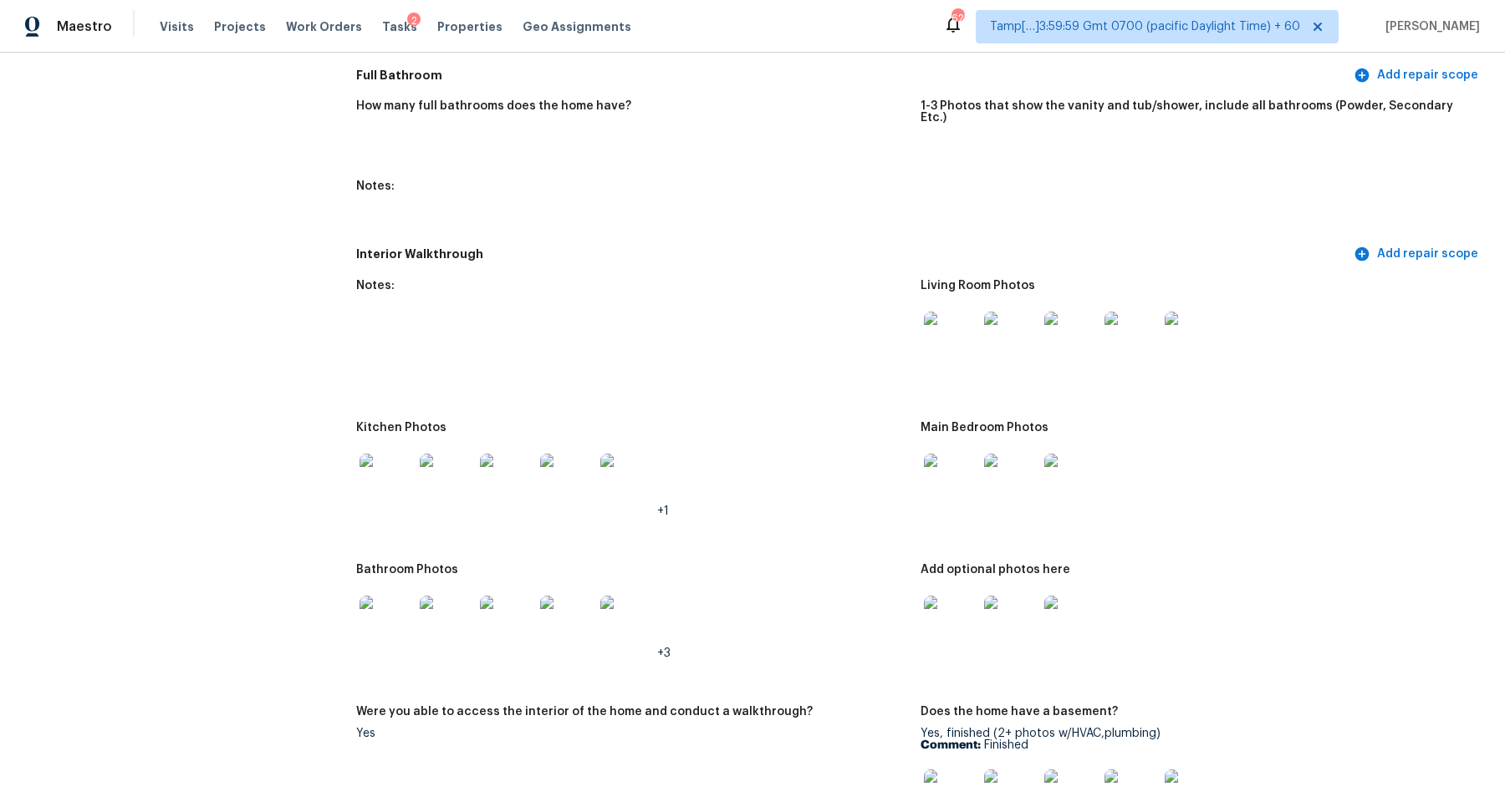
click at [962, 602] on img at bounding box center [950, 622] width 53 height 53
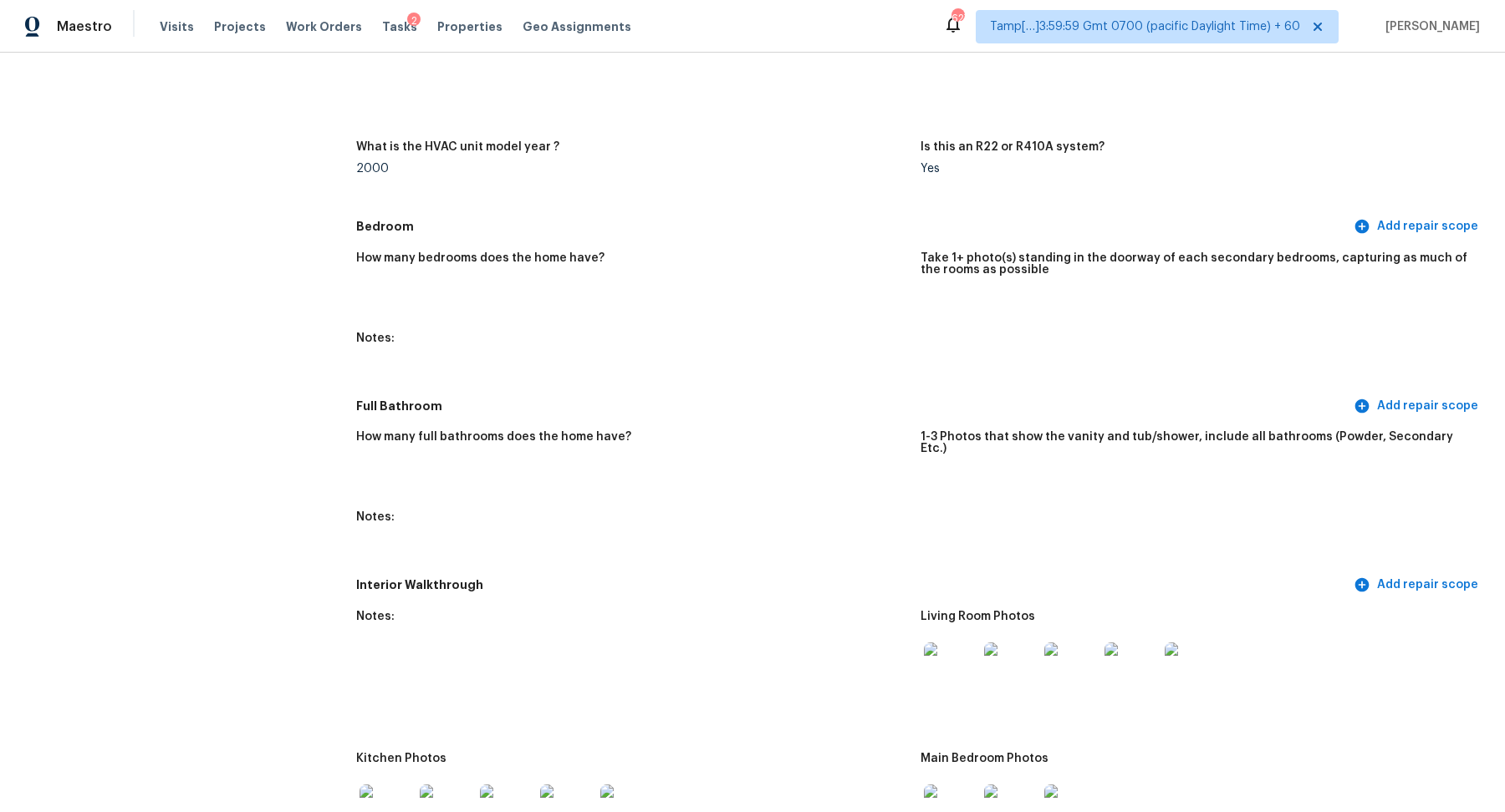
scroll to position [1495, 0]
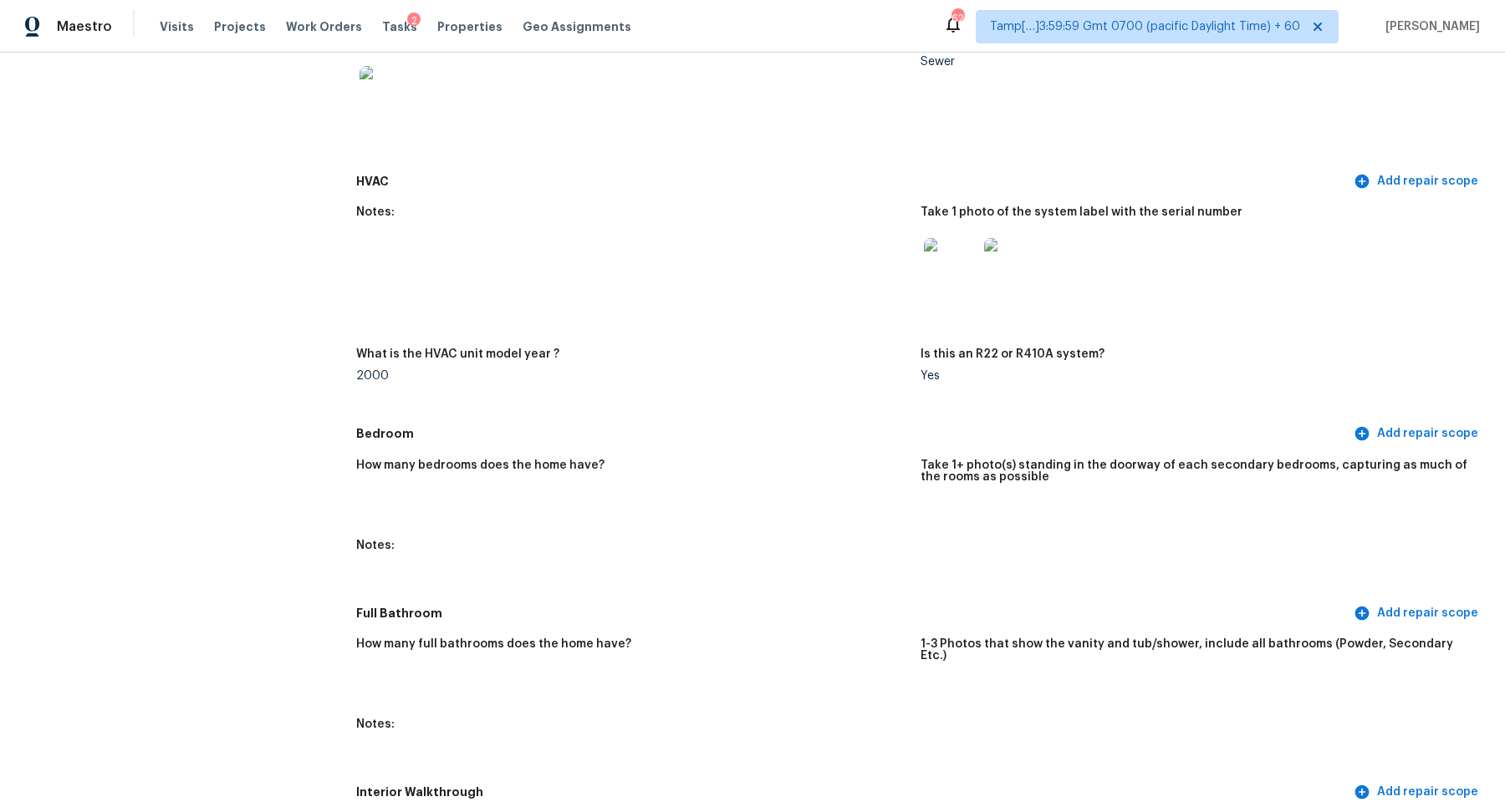
click at [920, 246] on div at bounding box center [950, 265] width 60 height 73
click at [949, 252] on img at bounding box center [950, 265] width 53 height 53
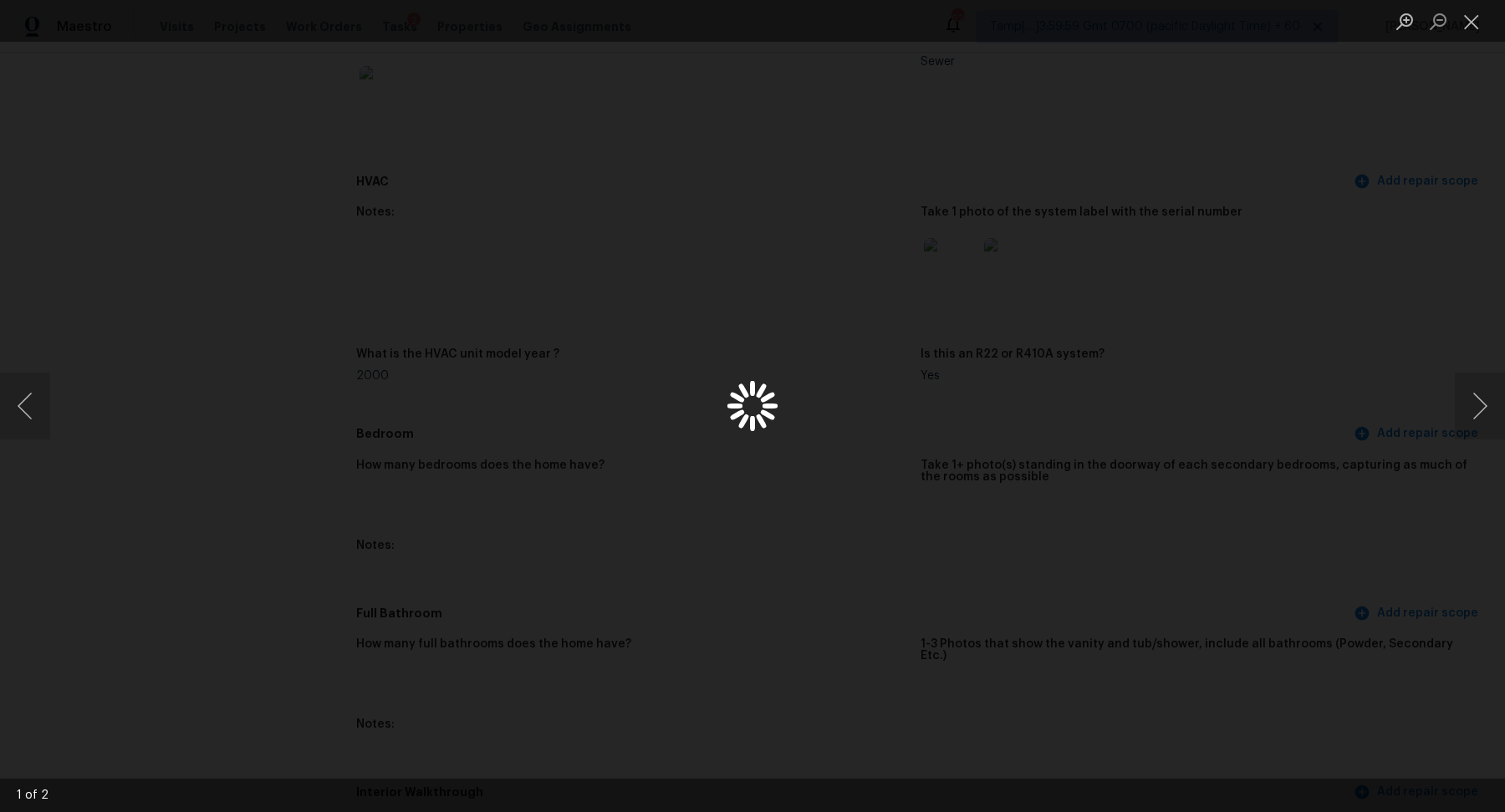
click at [1080, 260] on div "Lightbox" at bounding box center [752, 406] width 1505 height 812
click at [1204, 302] on div "Lightbox" at bounding box center [752, 406] width 1505 height 812
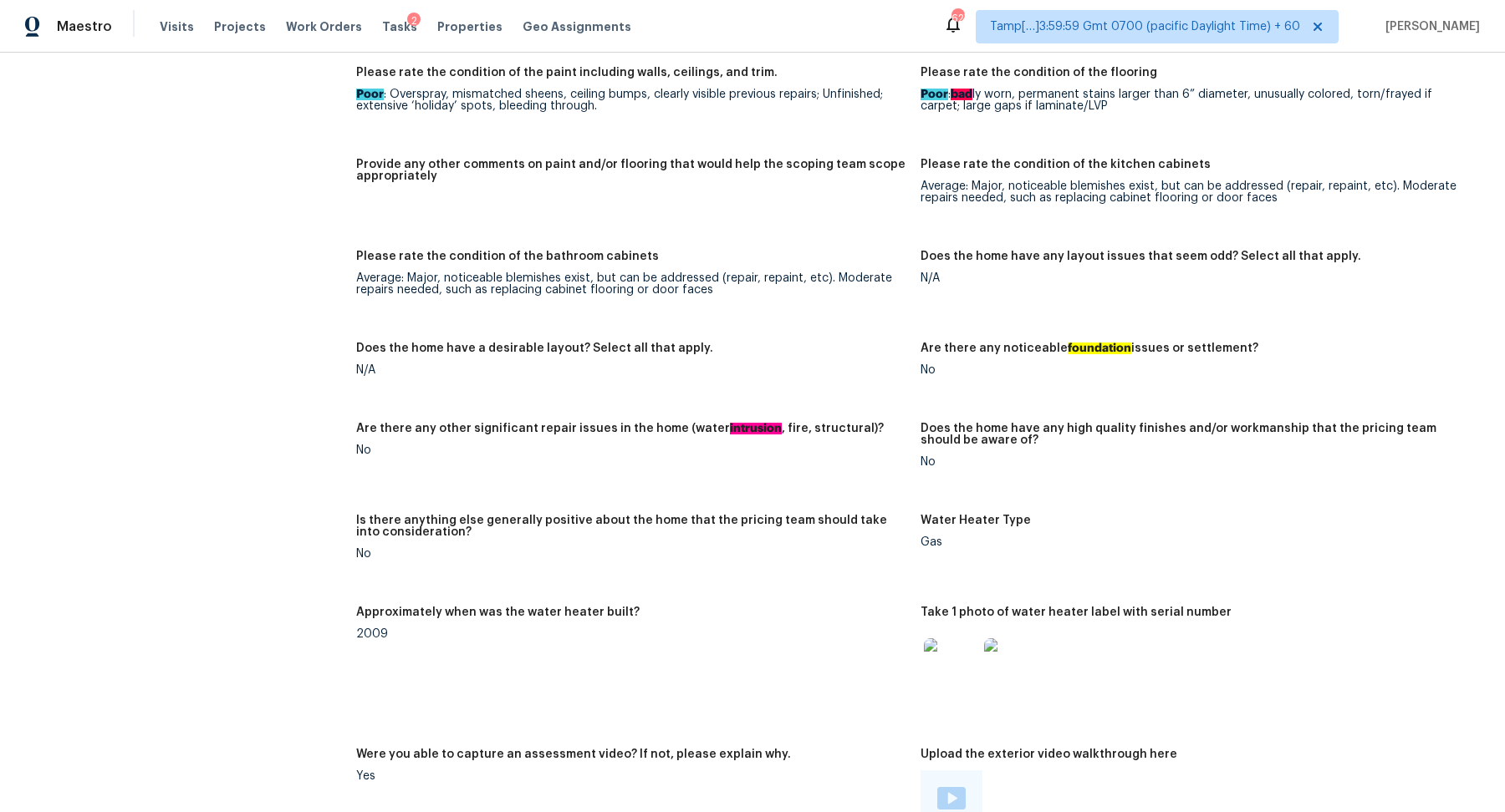
scroll to position [2985, 0]
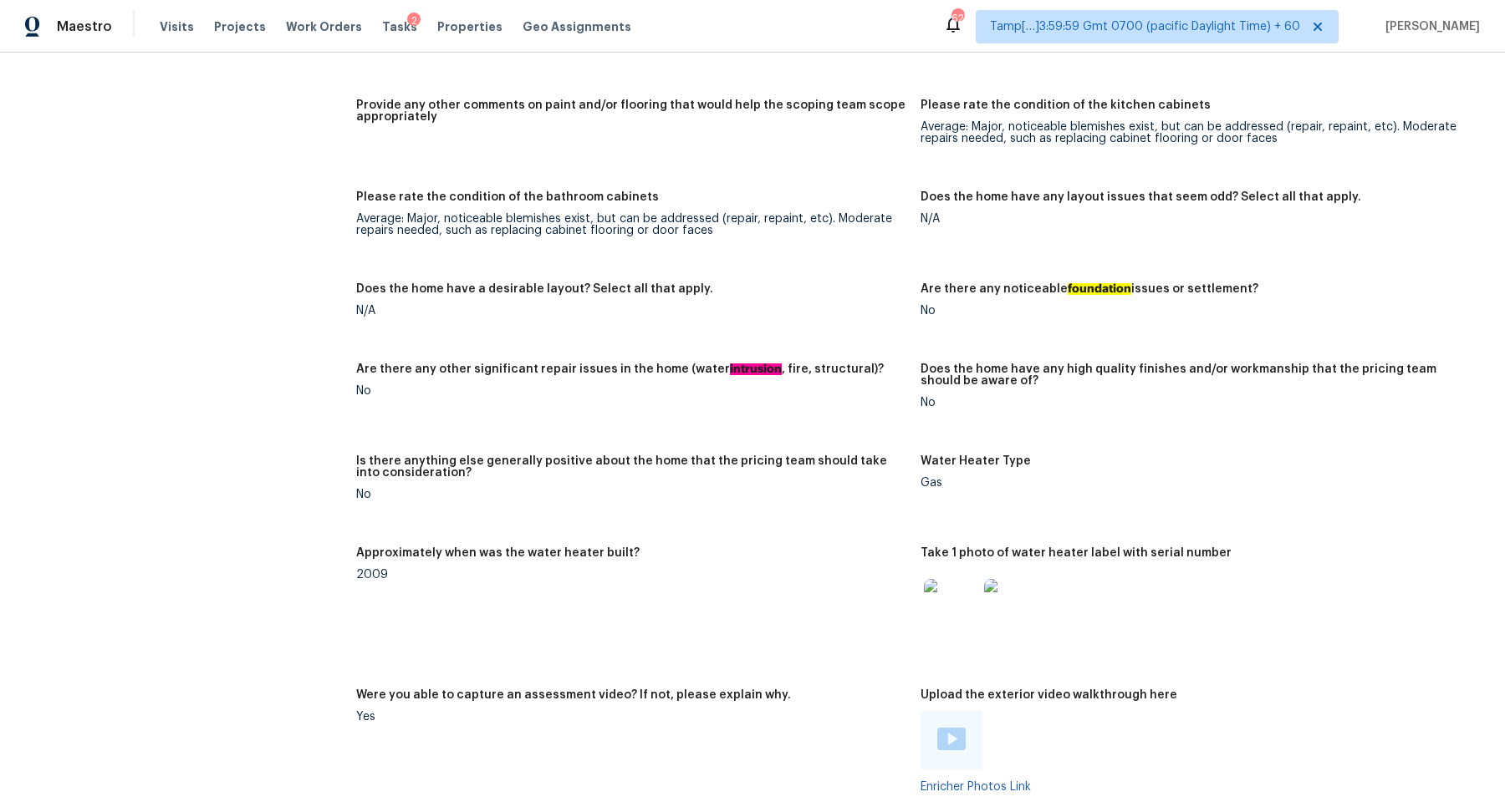
click at [965, 588] on img at bounding box center [950, 606] width 53 height 53
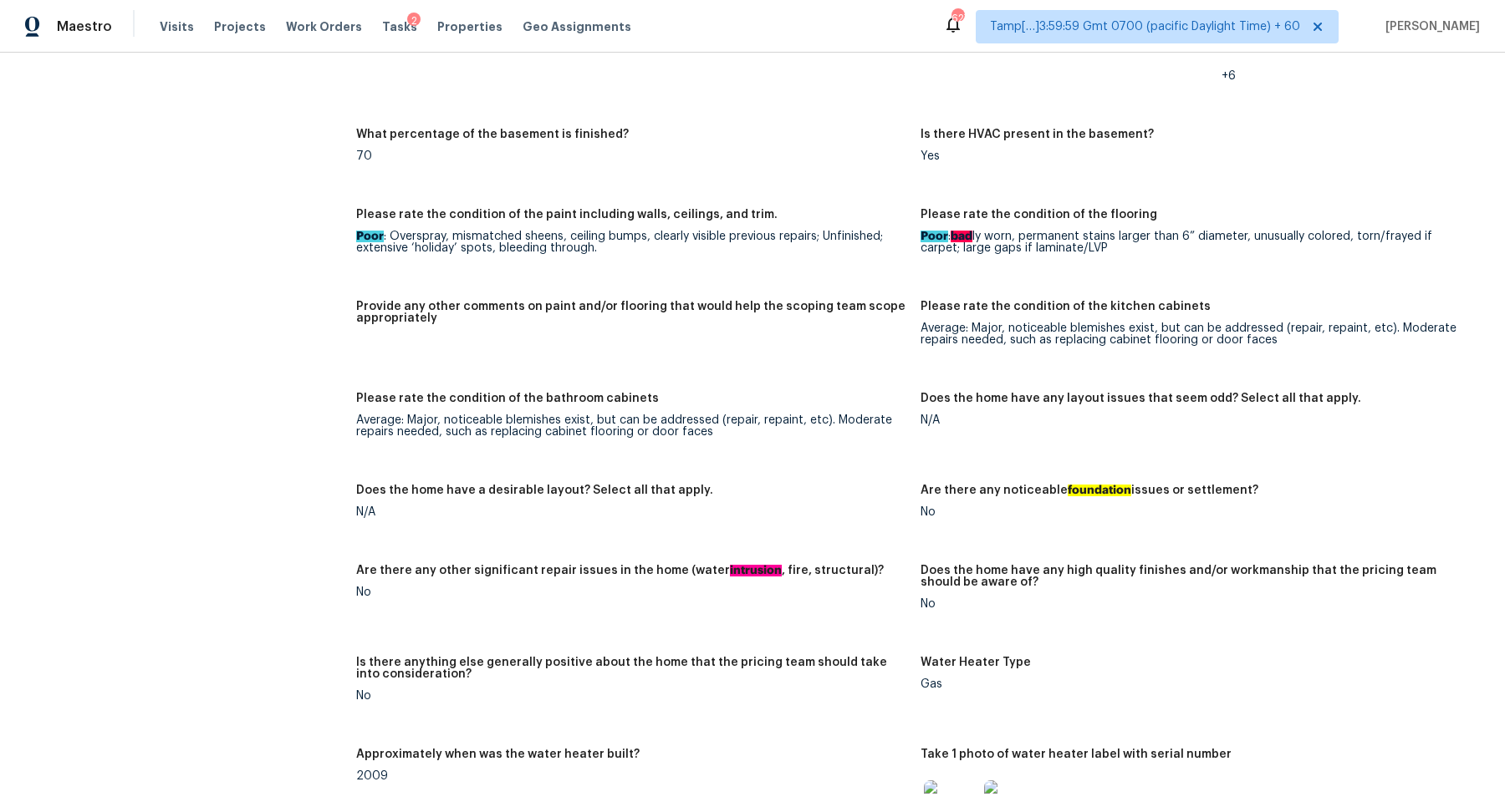
scroll to position [2678, 0]
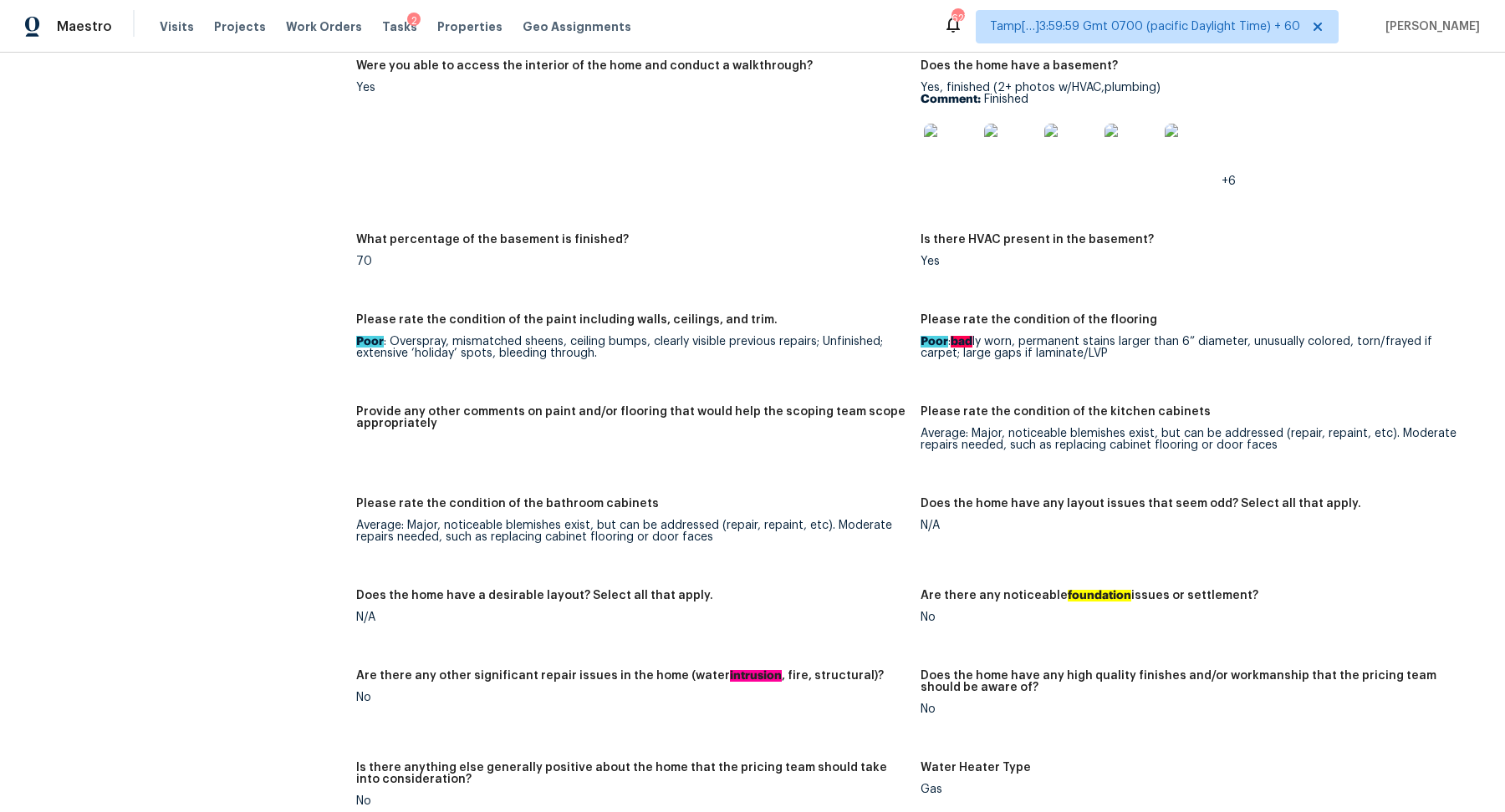
click at [953, 151] on img at bounding box center [950, 150] width 53 height 53
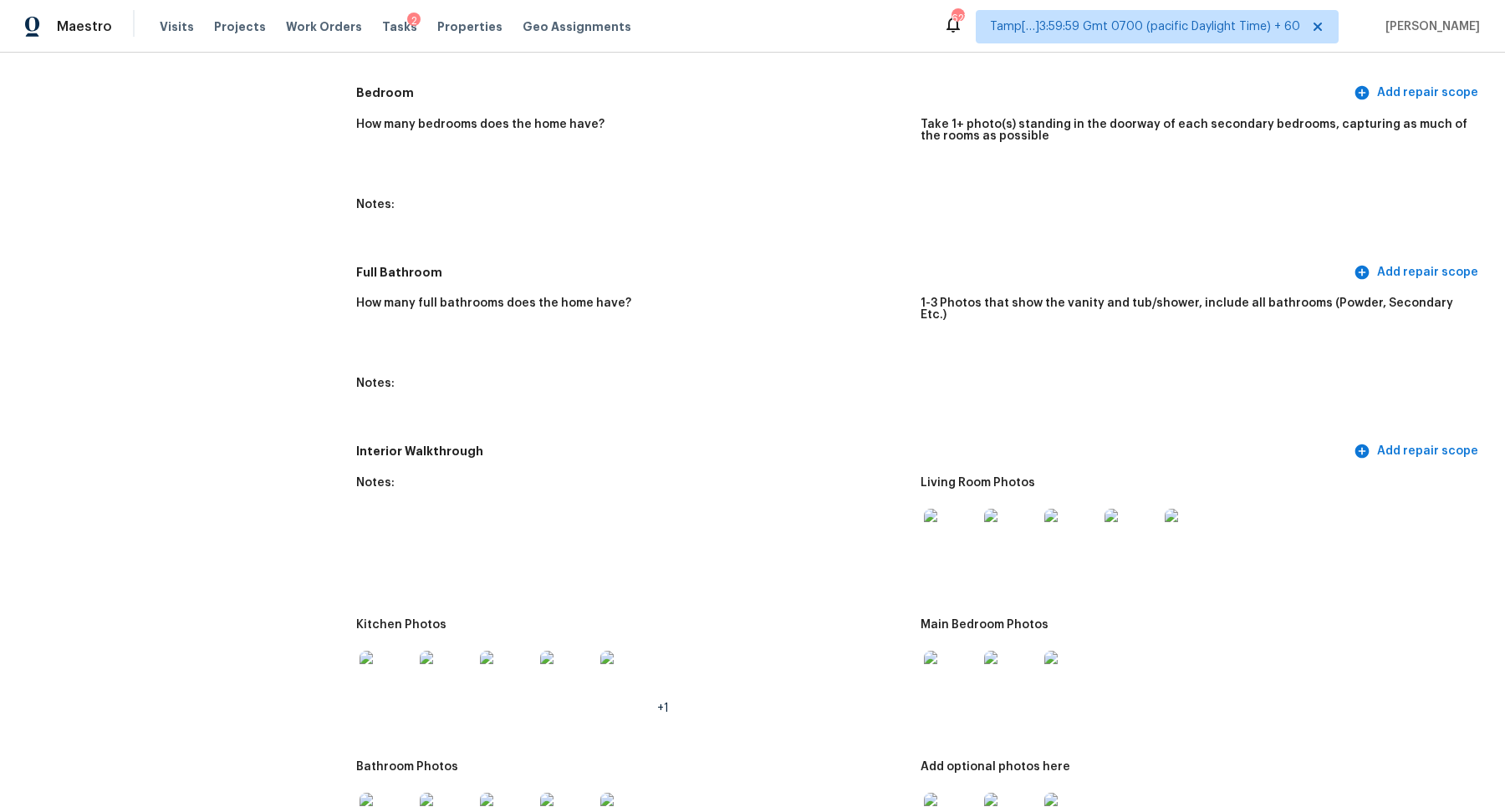
scroll to position [1909, 0]
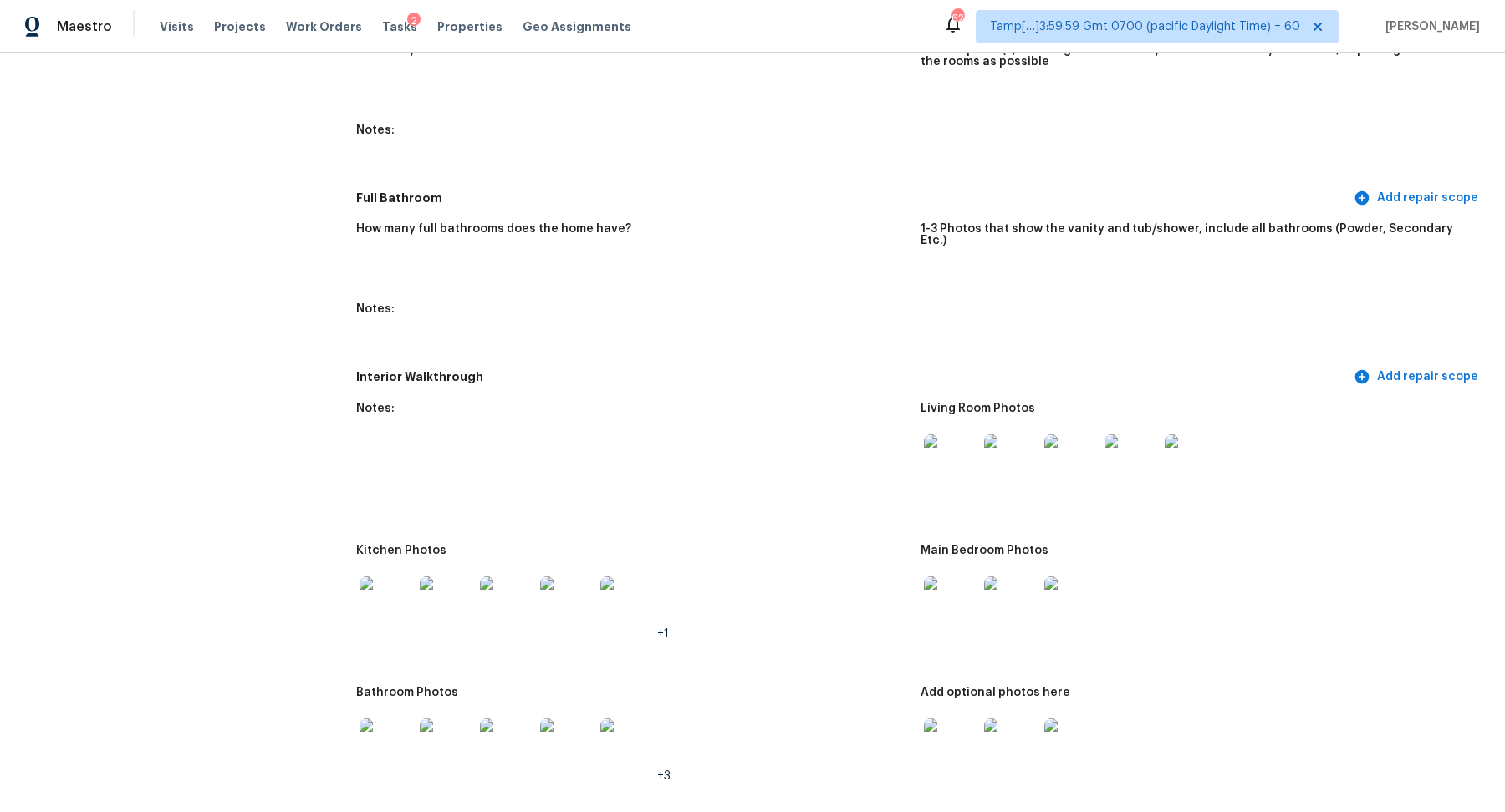
click at [360, 577] on img at bounding box center [386, 603] width 53 height 53
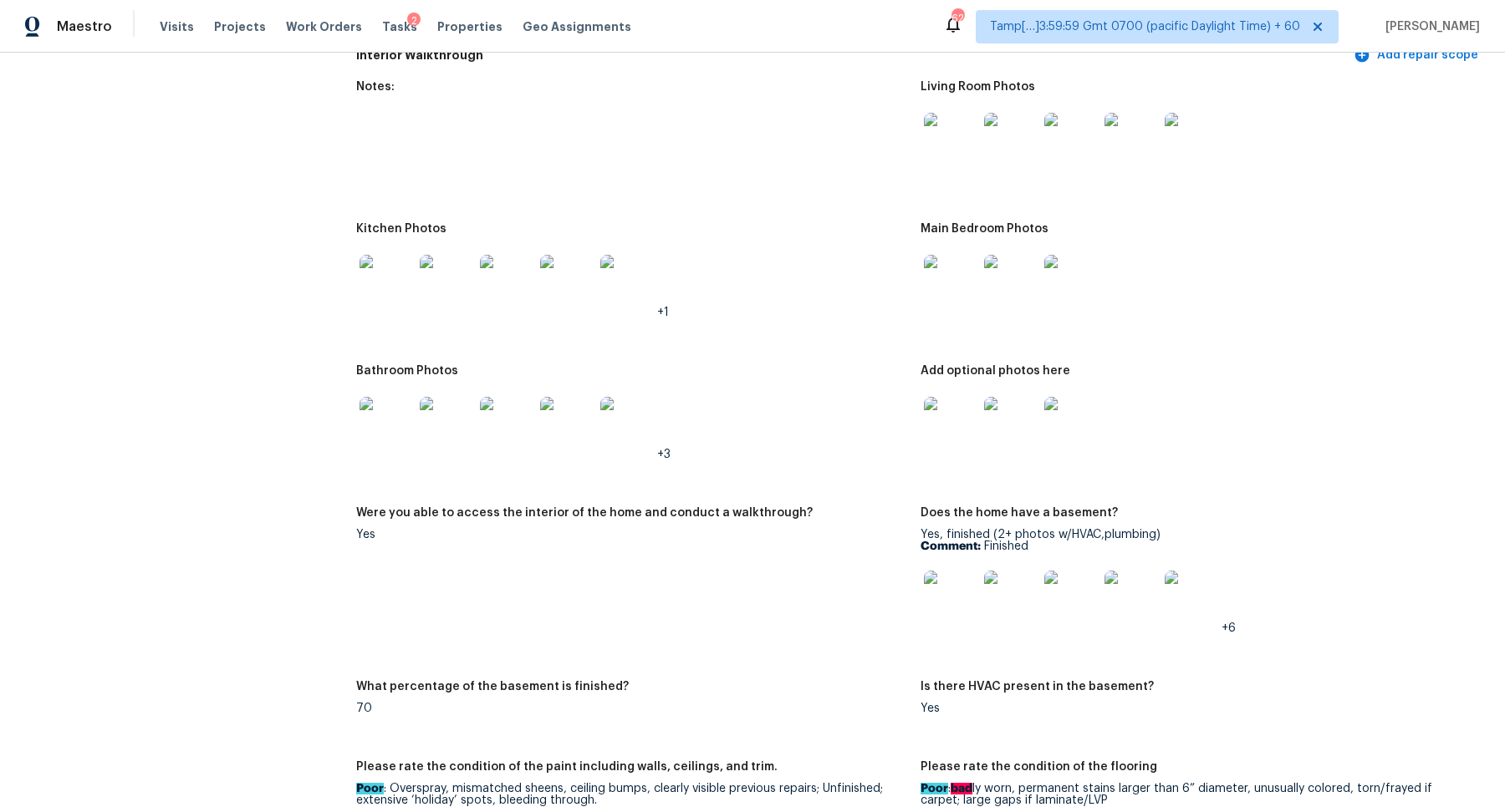
click at [392, 410] on img at bounding box center [386, 424] width 53 height 53
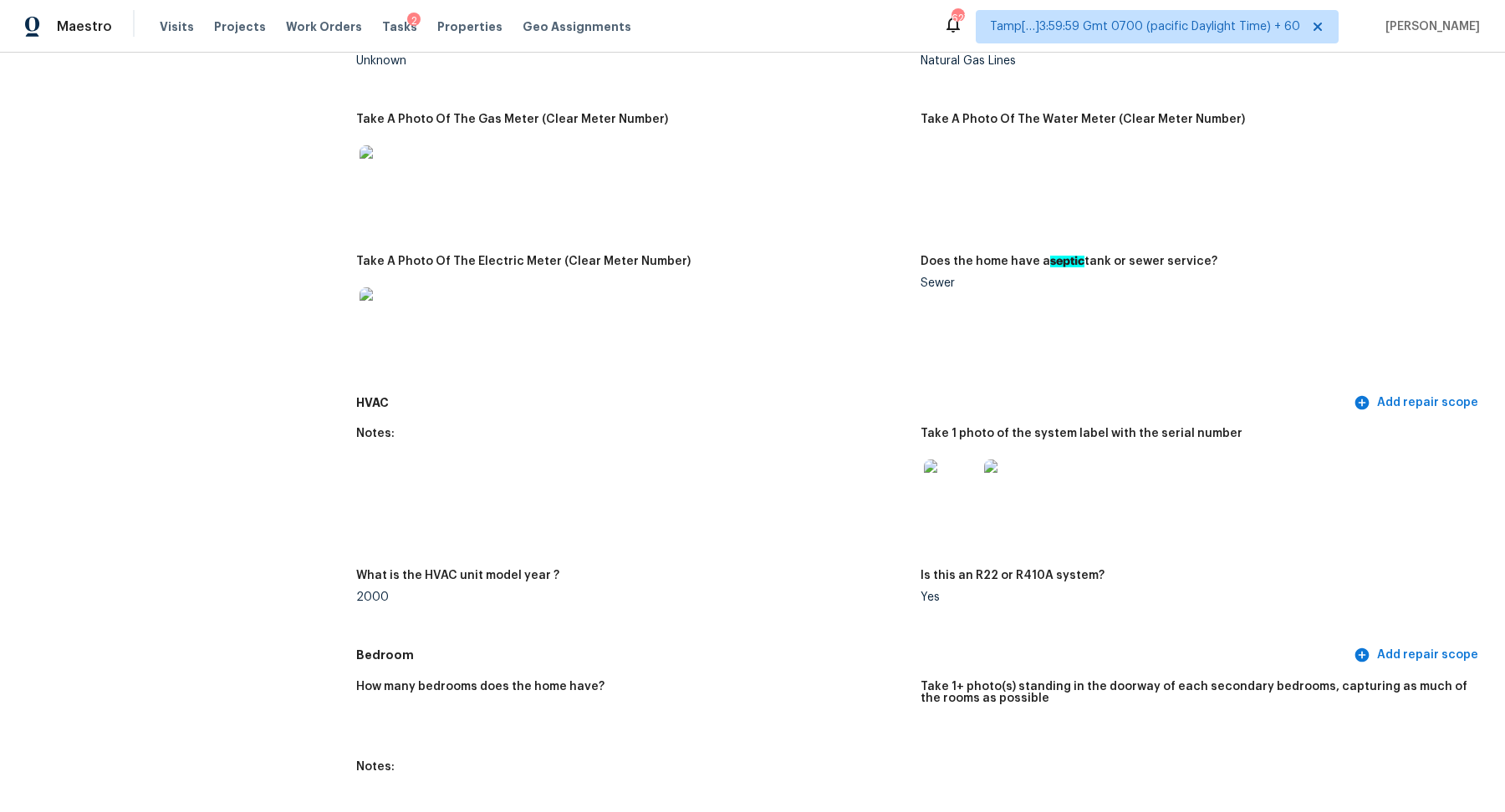
scroll to position [1651, 0]
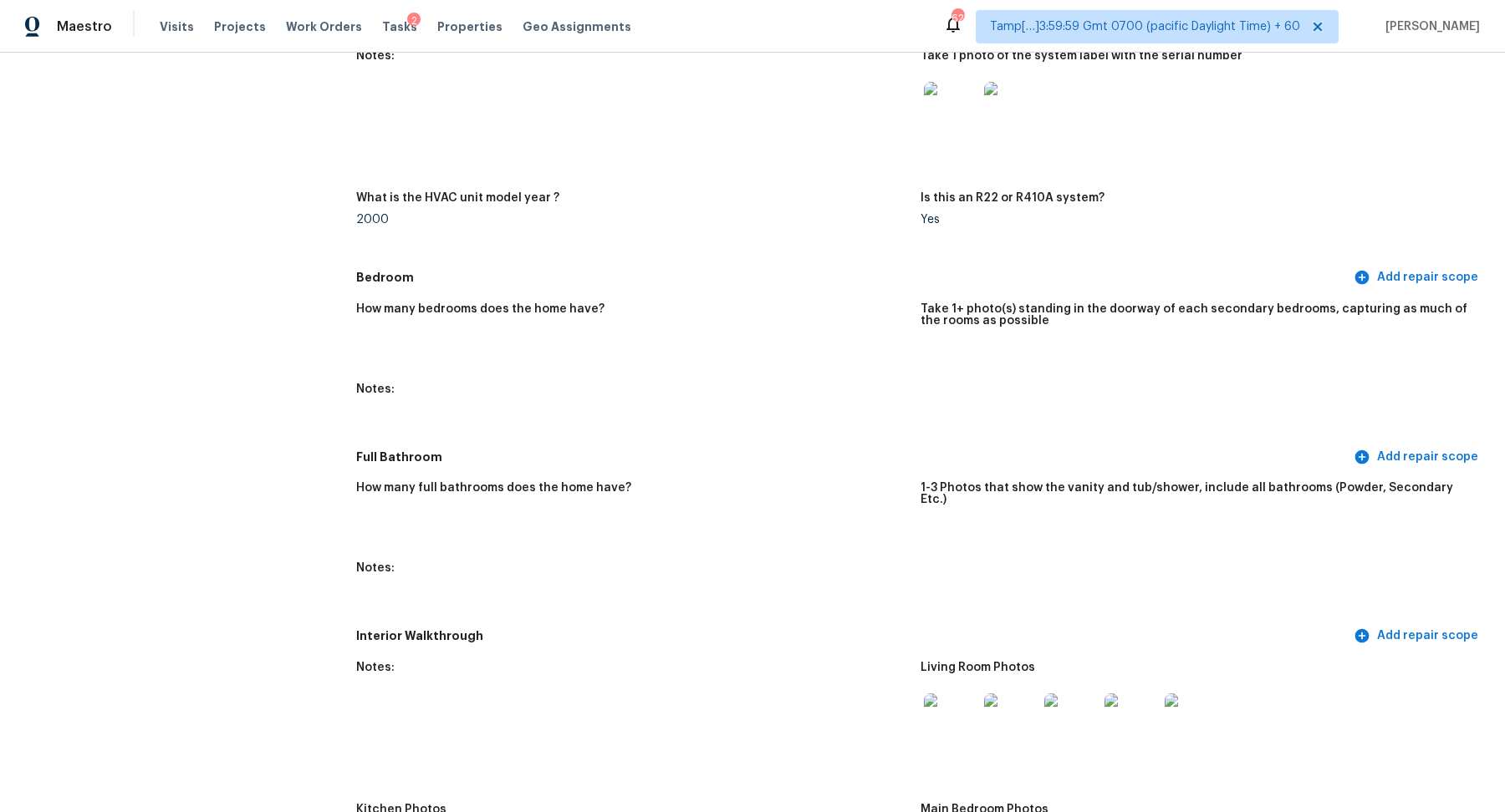
click at [959, 108] on img at bounding box center [950, 109] width 53 height 53
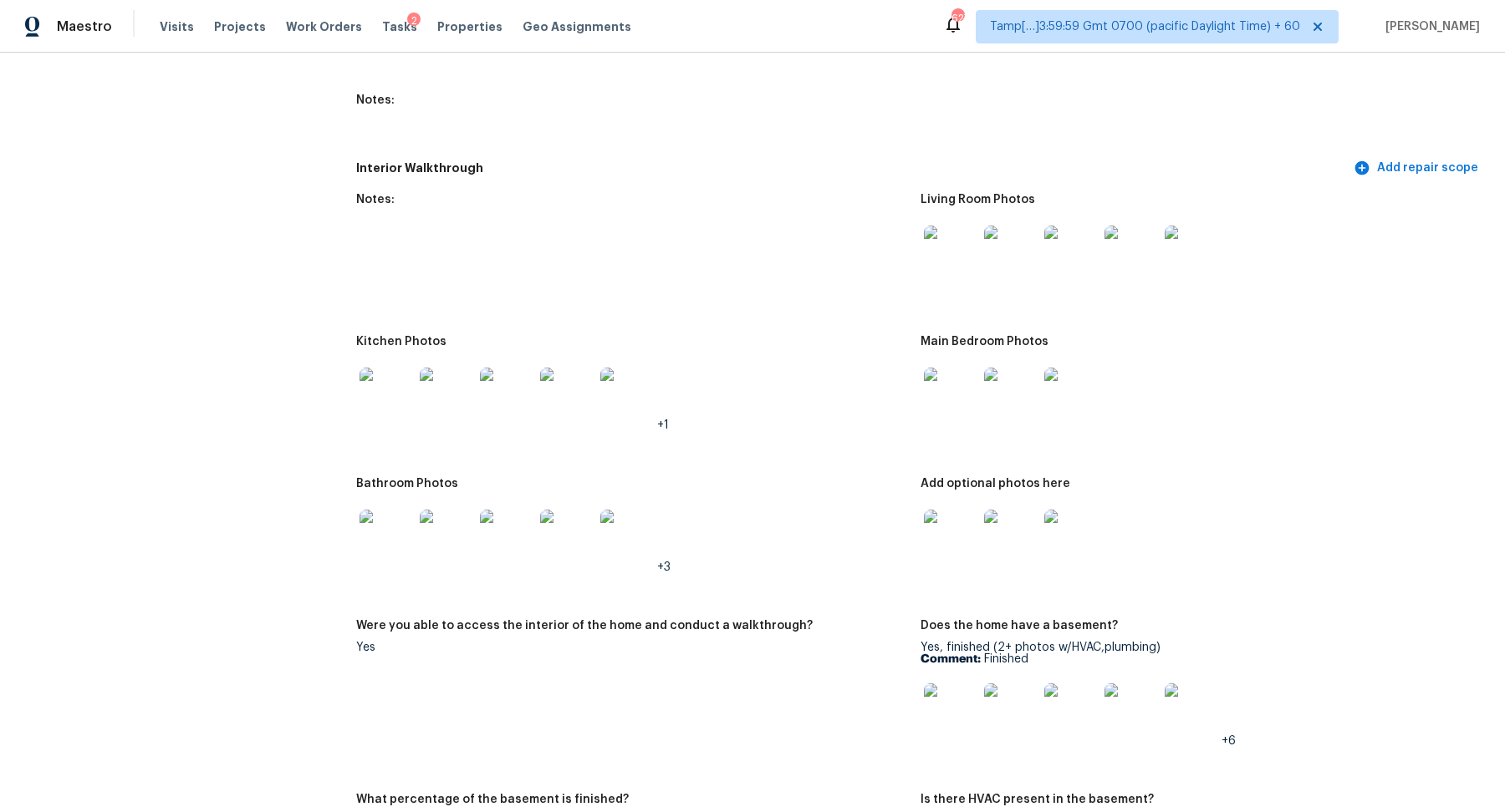
click at [963, 510] on img at bounding box center [950, 536] width 53 height 53
click at [384, 391] on img at bounding box center [386, 395] width 53 height 53
click at [443, 523] on img at bounding box center [447, 536] width 53 height 53
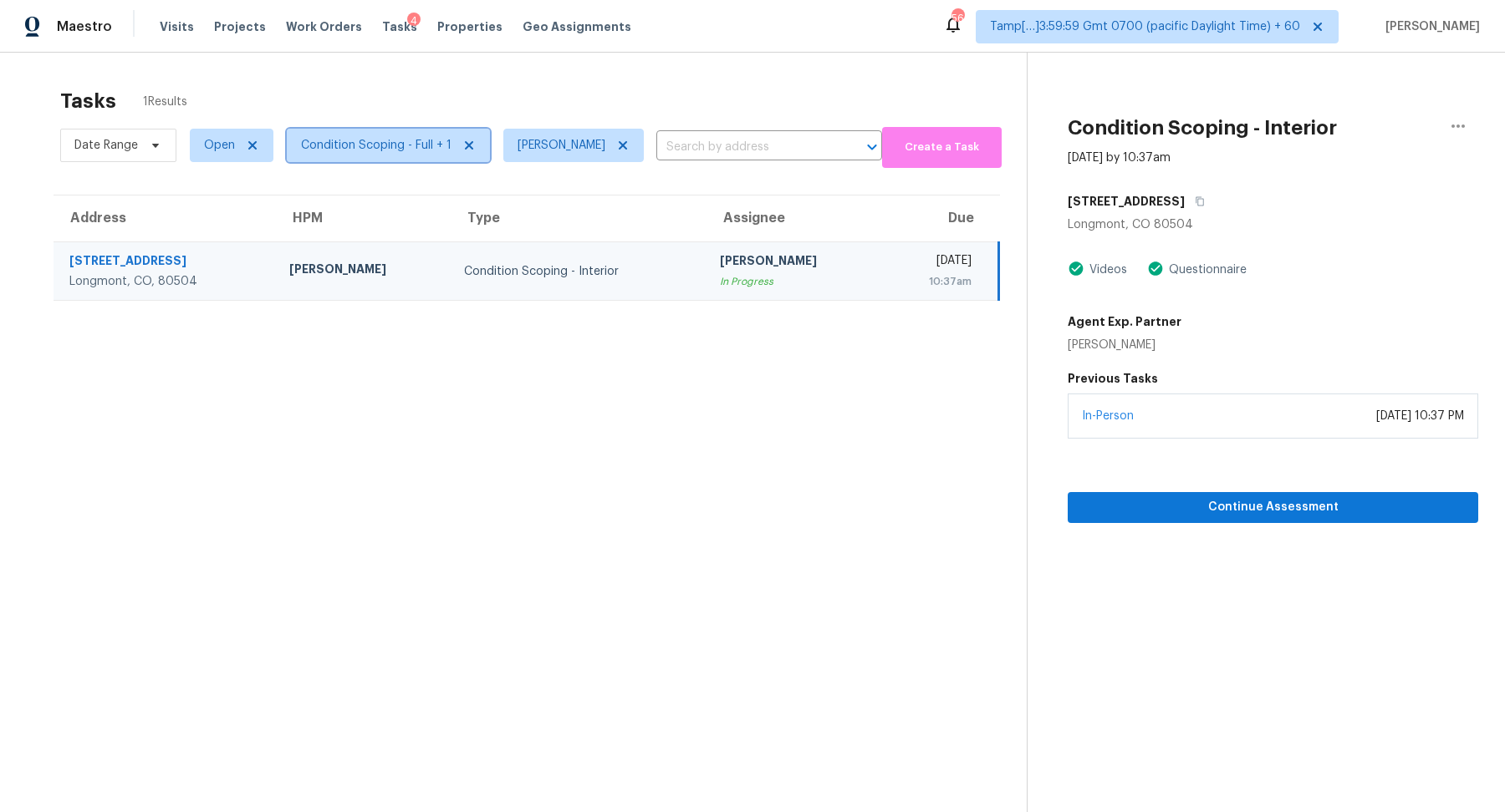
click at [383, 131] on span "Condition Scoping - Full + 1" at bounding box center [389, 145] width 204 height 34
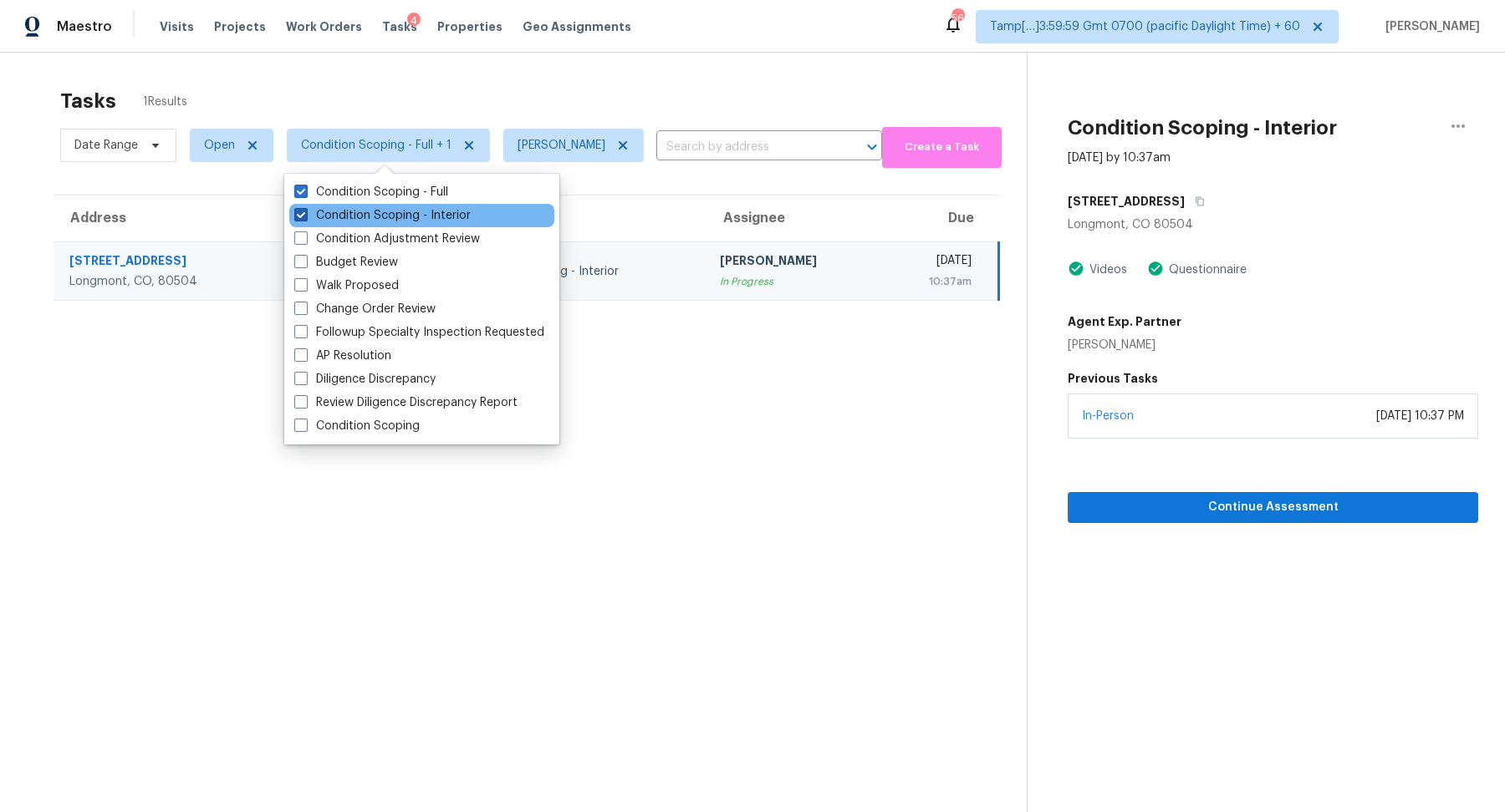
click at [404, 216] on label "Condition Scoping - Interior" at bounding box center [382, 215] width 177 height 16
click at [305, 216] on input "Condition Scoping - Interior" at bounding box center [299, 212] width 11 height 11
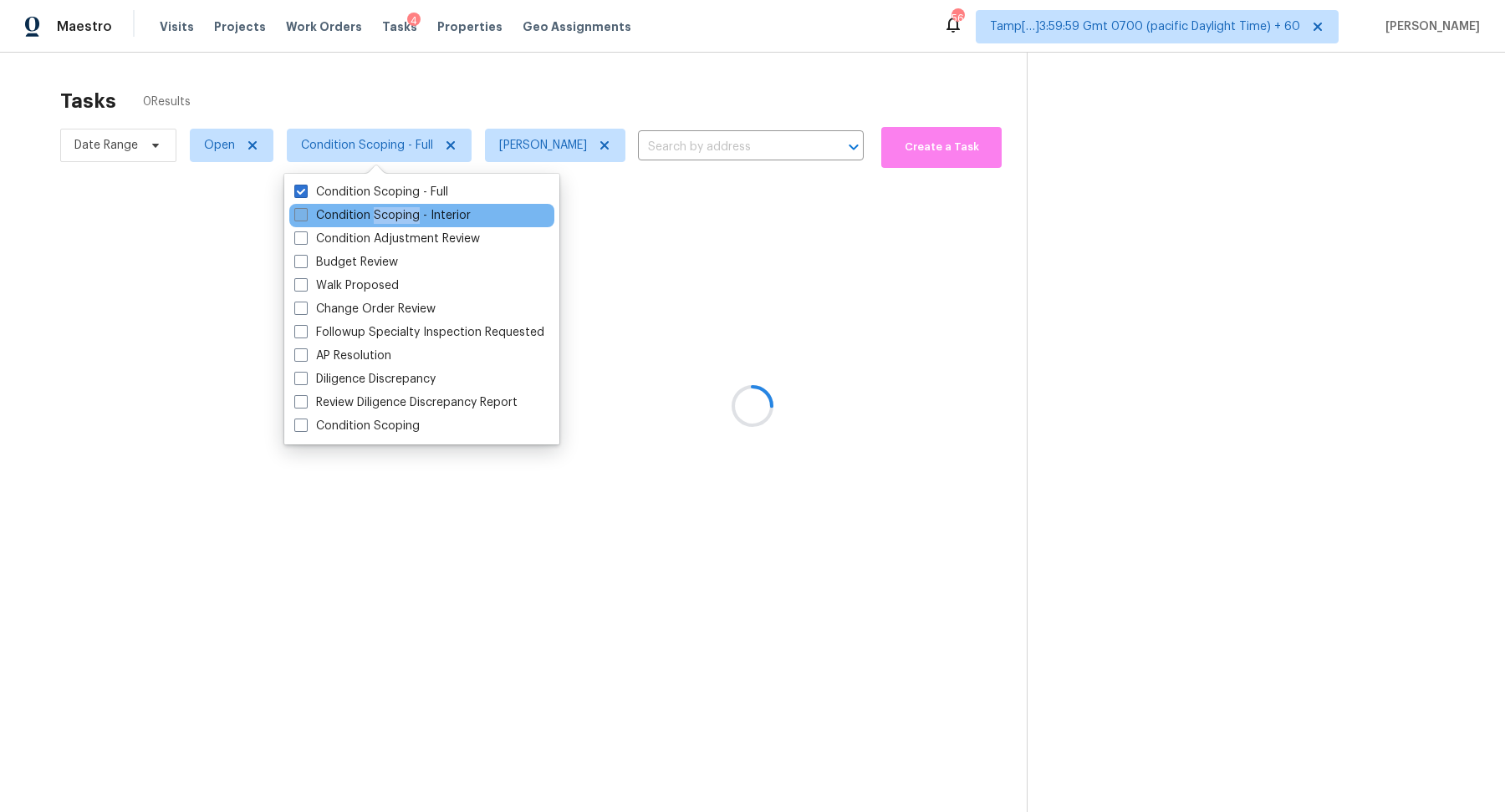
click at [404, 216] on label "Condition Scoping - Interior" at bounding box center [382, 215] width 177 height 16
click at [305, 216] on input "Condition Scoping - Interior" at bounding box center [299, 212] width 11 height 11
checkbox input "true"
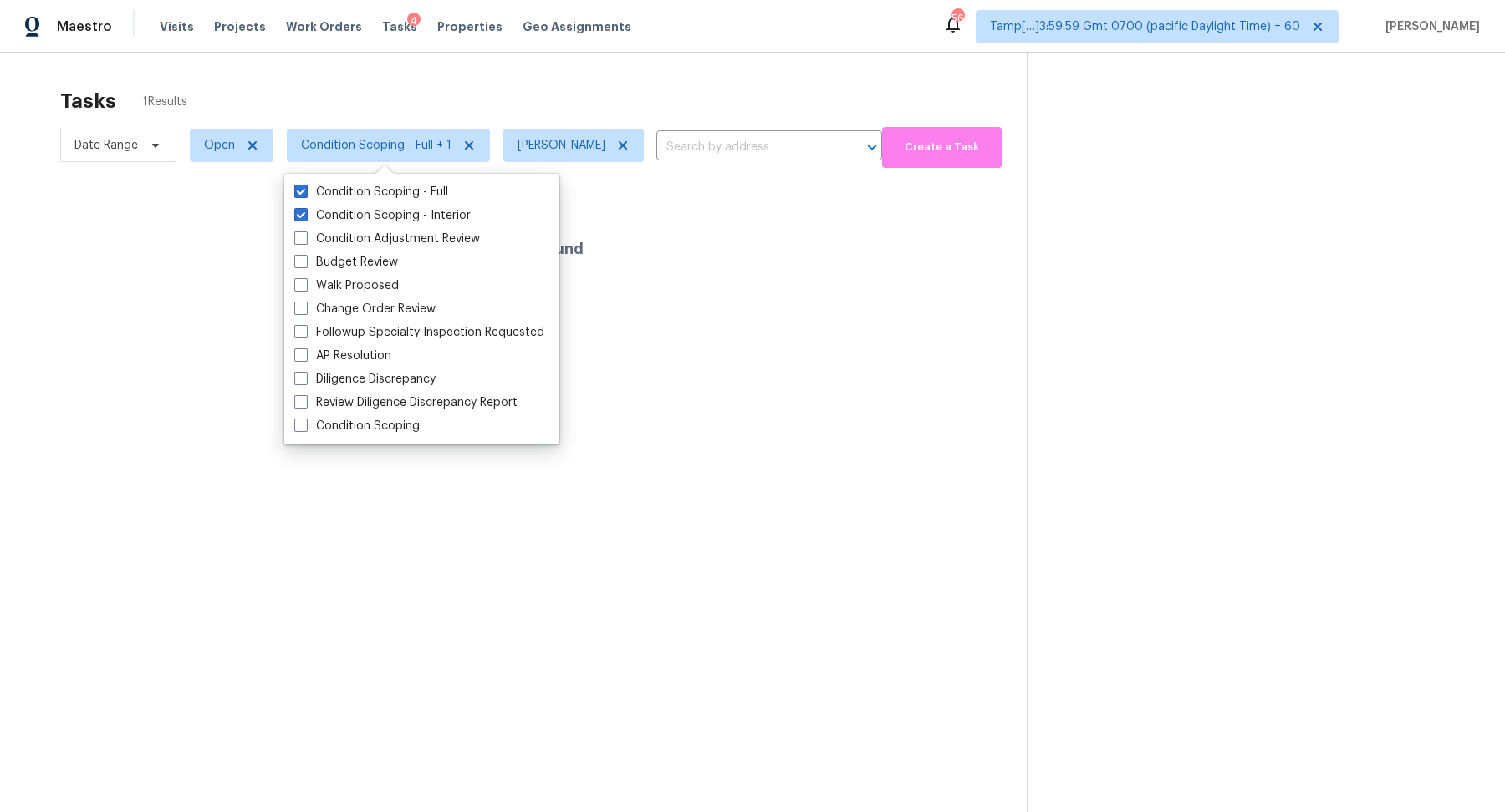
click at [630, 99] on div "Tasks 1 Results" at bounding box center [543, 101] width 967 height 43
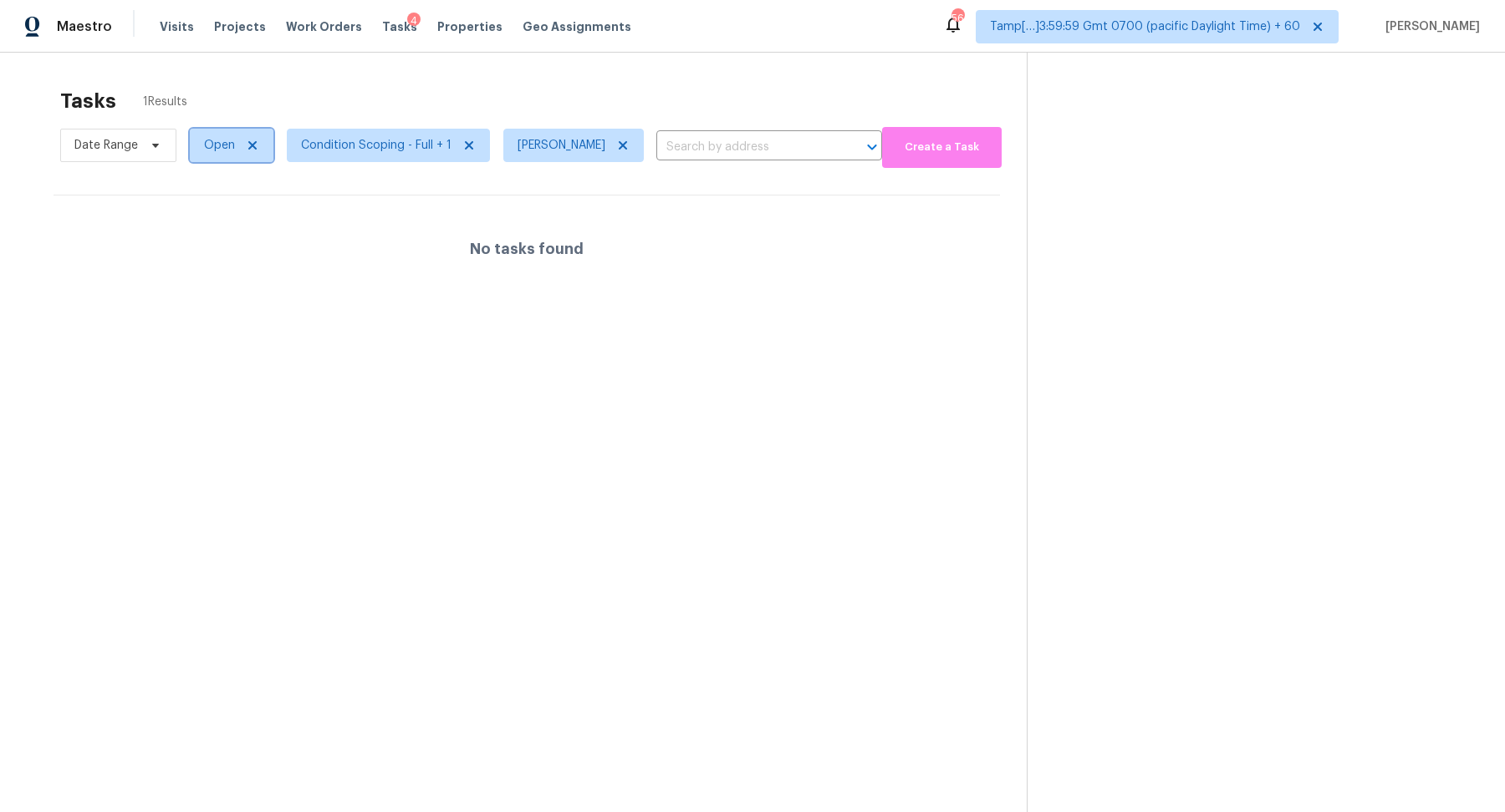
click at [224, 159] on span "Open" at bounding box center [231, 145] width 84 height 34
click at [224, 232] on label "Blocked" at bounding box center [232, 239] width 66 height 16
click at [210, 232] on input "Blocked" at bounding box center [204, 236] width 11 height 11
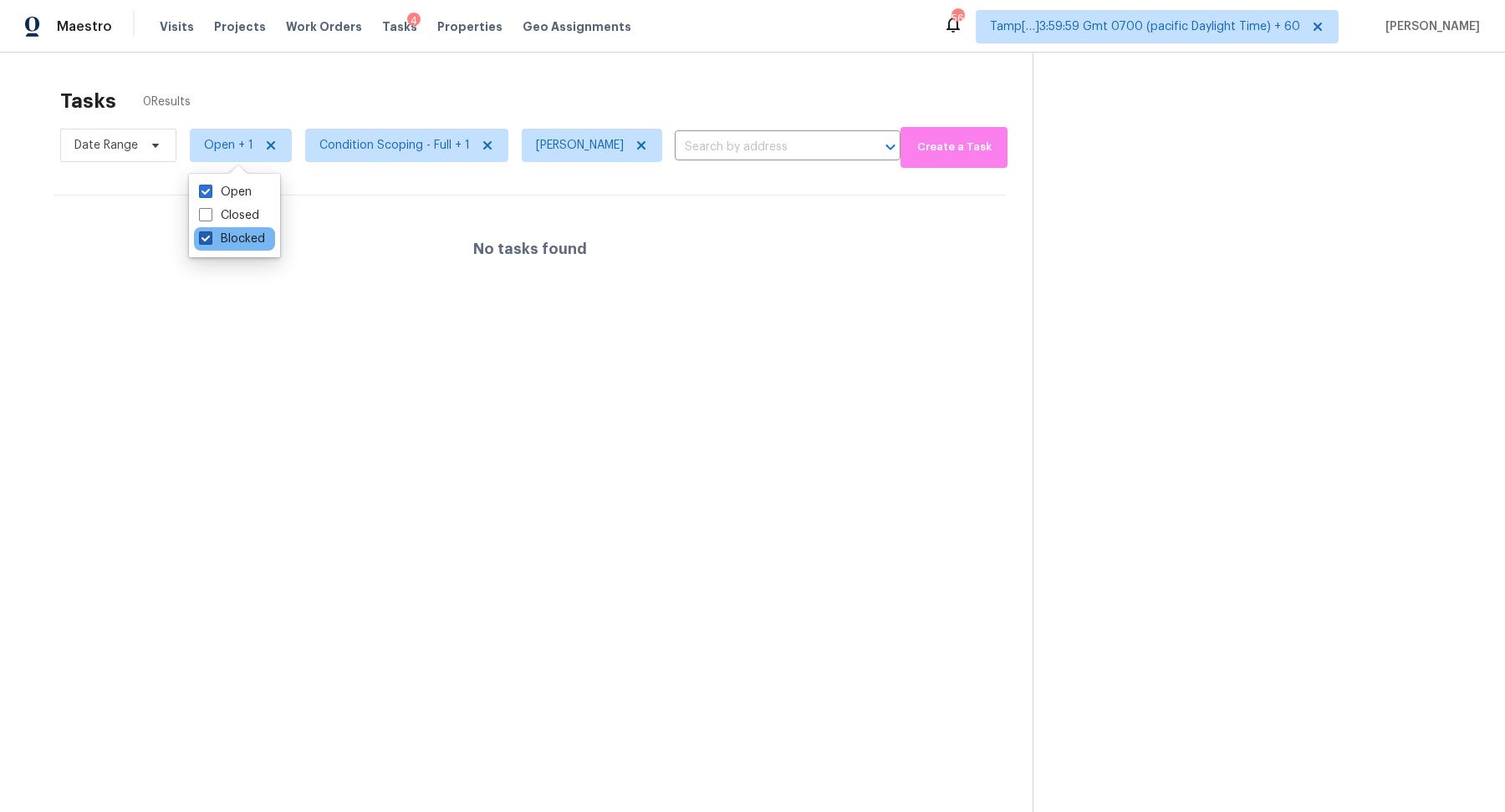
click at [224, 232] on label "Blocked" at bounding box center [232, 239] width 66 height 16
click at [210, 232] on input "Blocked" at bounding box center [204, 236] width 11 height 11
checkbox input "false"
click at [417, 79] on div "Tasks 1 Results" at bounding box center [543, 101] width 967 height 43
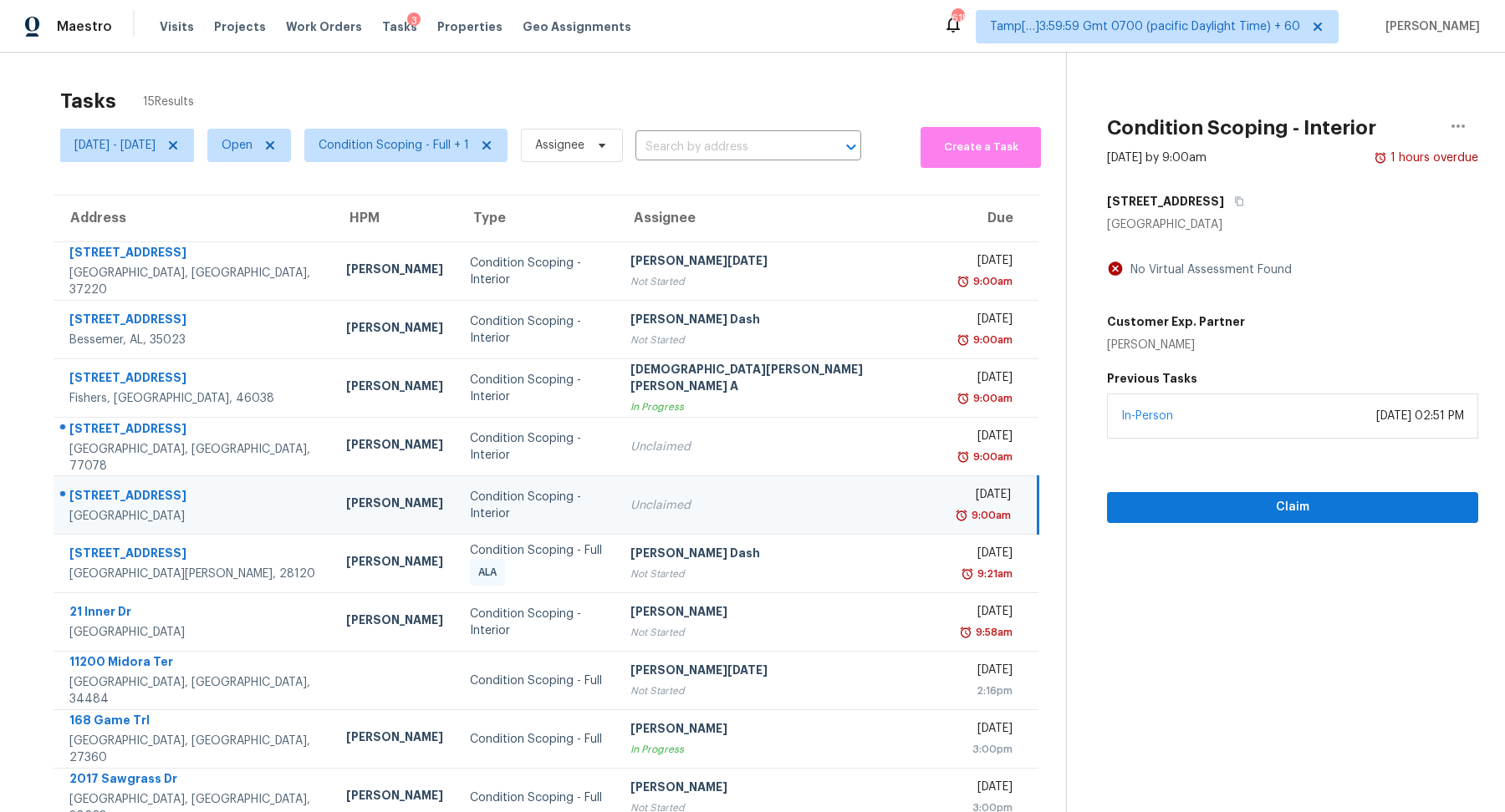
scroll to position [58, 0]
